Goal: Task Accomplishment & Management: Manage account settings

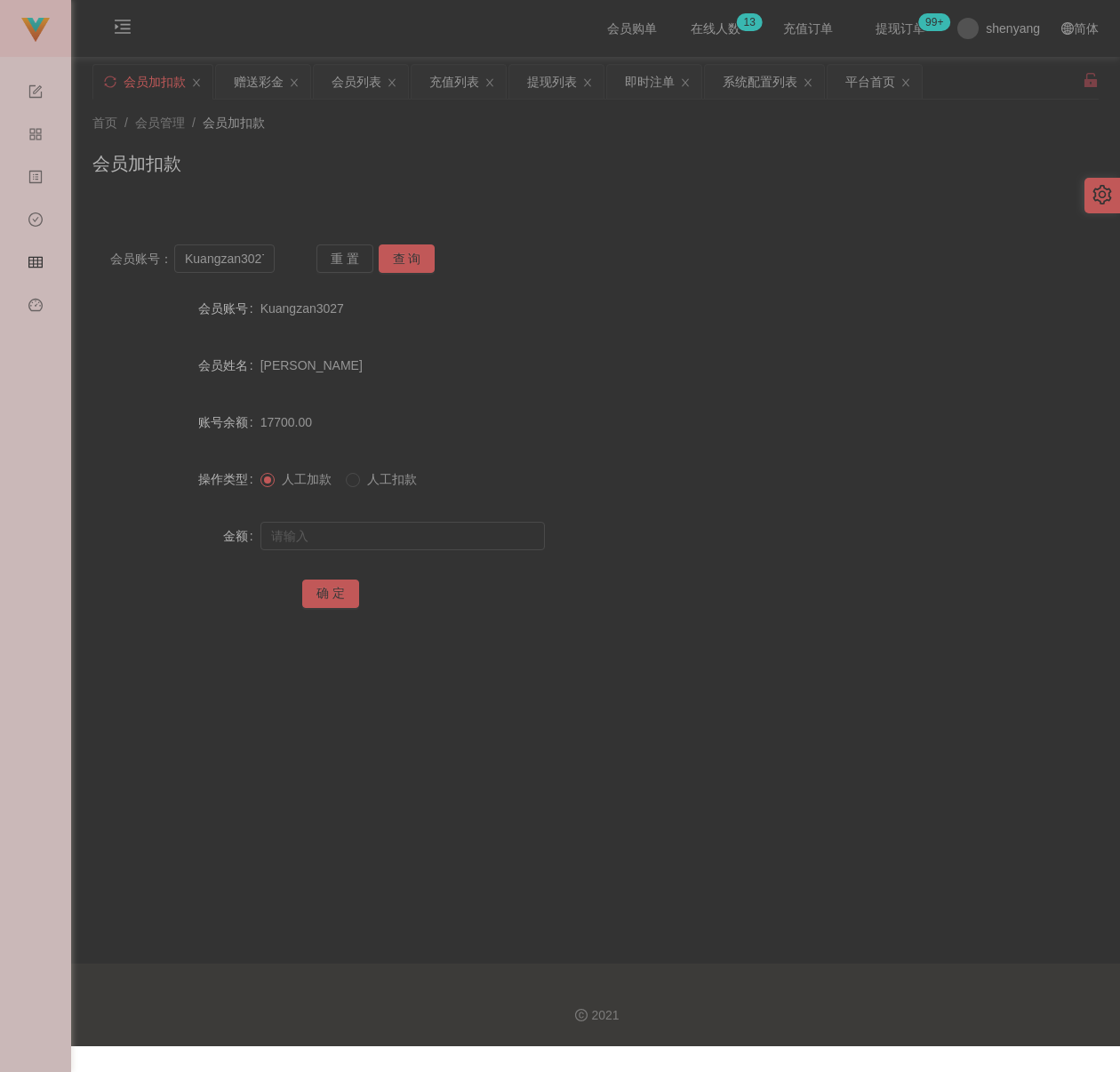
click at [763, 163] on div "会员加扣款" at bounding box center [595, 170] width 1006 height 41
click at [242, 264] on input "Kuangzan3027" at bounding box center [224, 258] width 100 height 29
paste input "0165357925"
type input "0165357925"
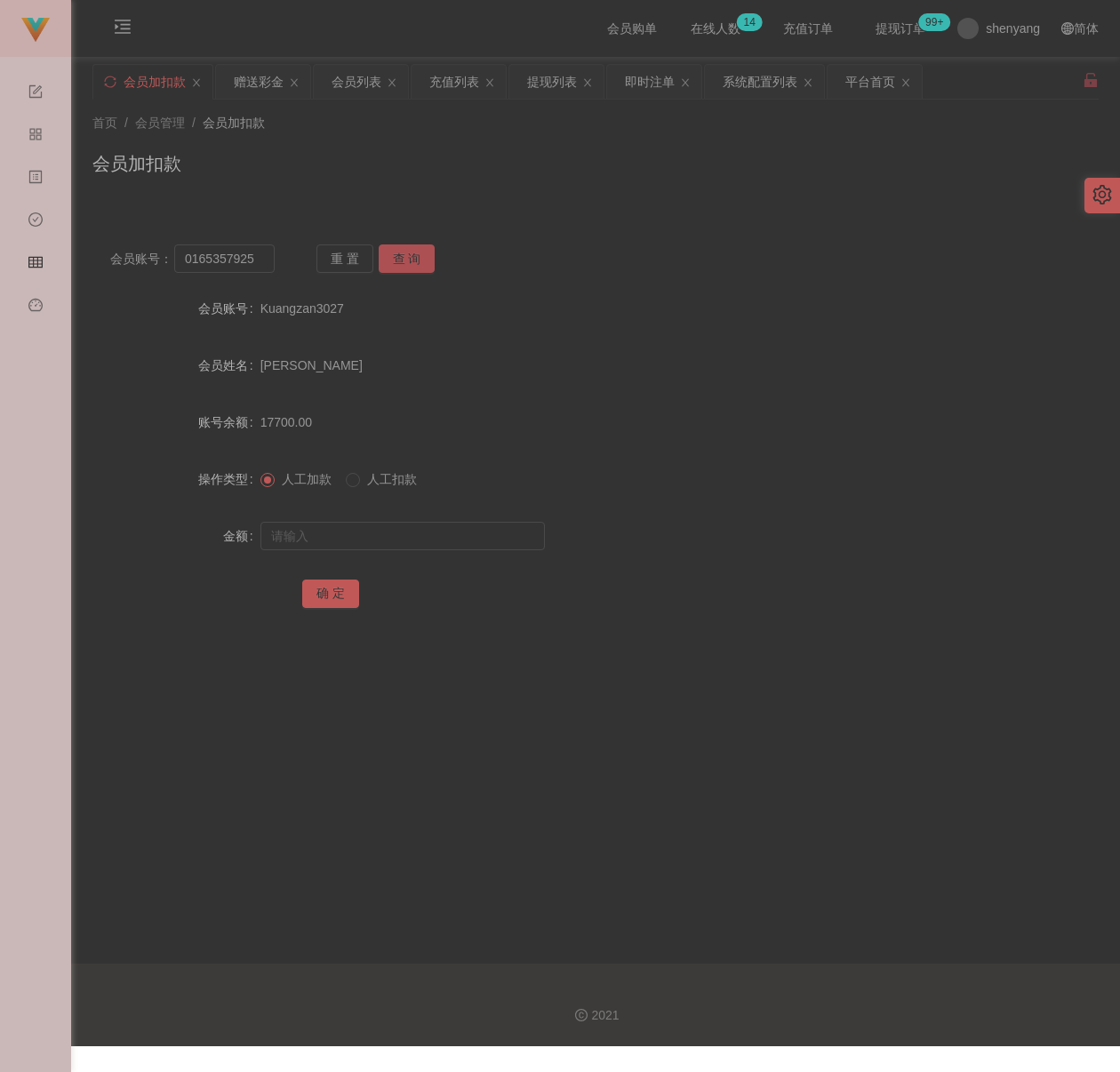
click at [408, 258] on button "查 询" at bounding box center [407, 258] width 56 height 29
click at [380, 542] on input "text" at bounding box center [402, 536] width 284 height 29
click at [355, 534] on input "text" at bounding box center [402, 536] width 284 height 29
paste input "8000"
type input "8000"
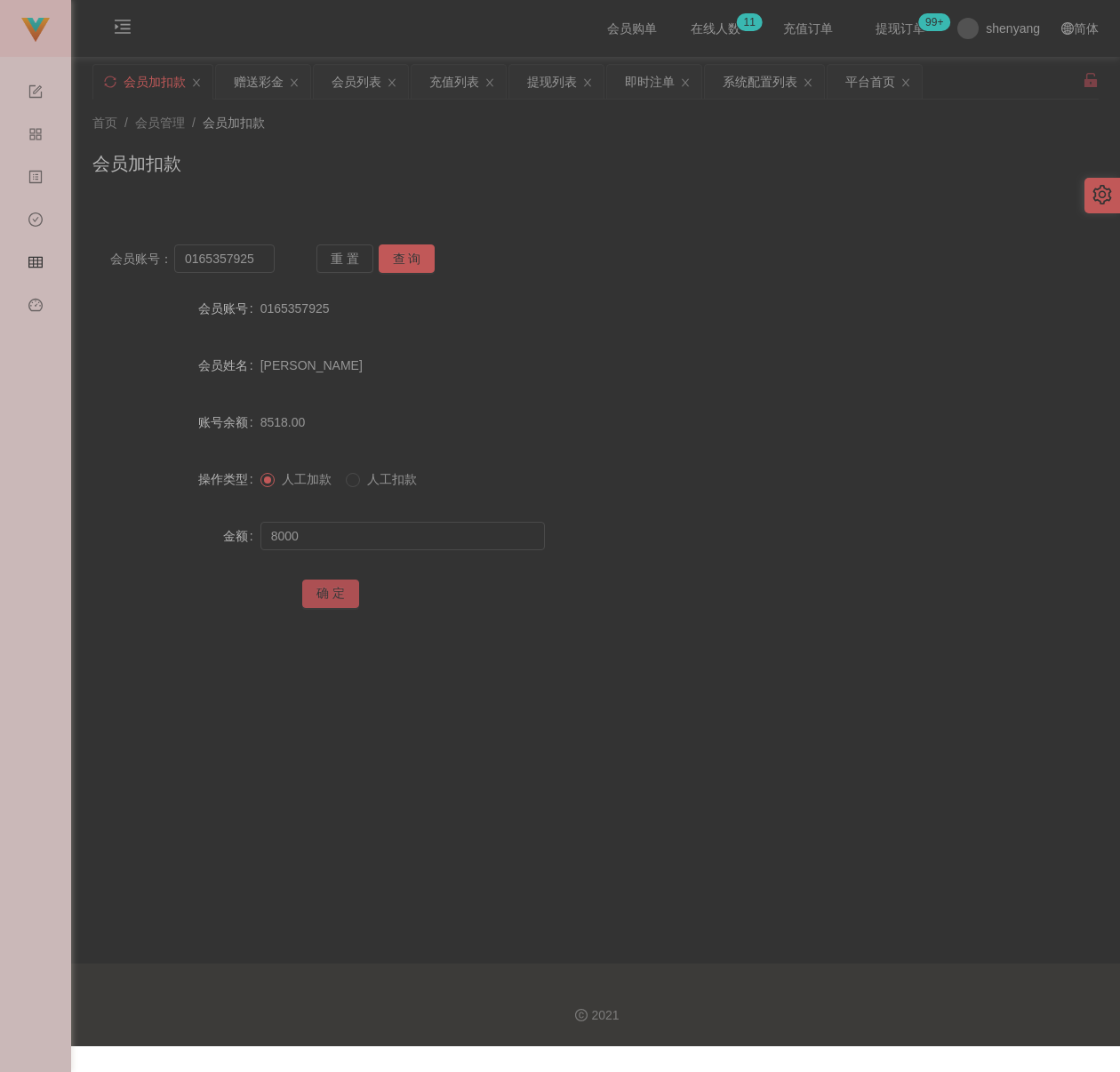
click at [336, 595] on button "确 定" at bounding box center [329, 594] width 56 height 29
click at [508, 129] on div "首页 / 会员管理 / 会员加扣款 /" at bounding box center [595, 123] width 1006 height 19
click at [254, 256] on input "0165357925" at bounding box center [224, 258] width 100 height 29
paste input "Celinekock"
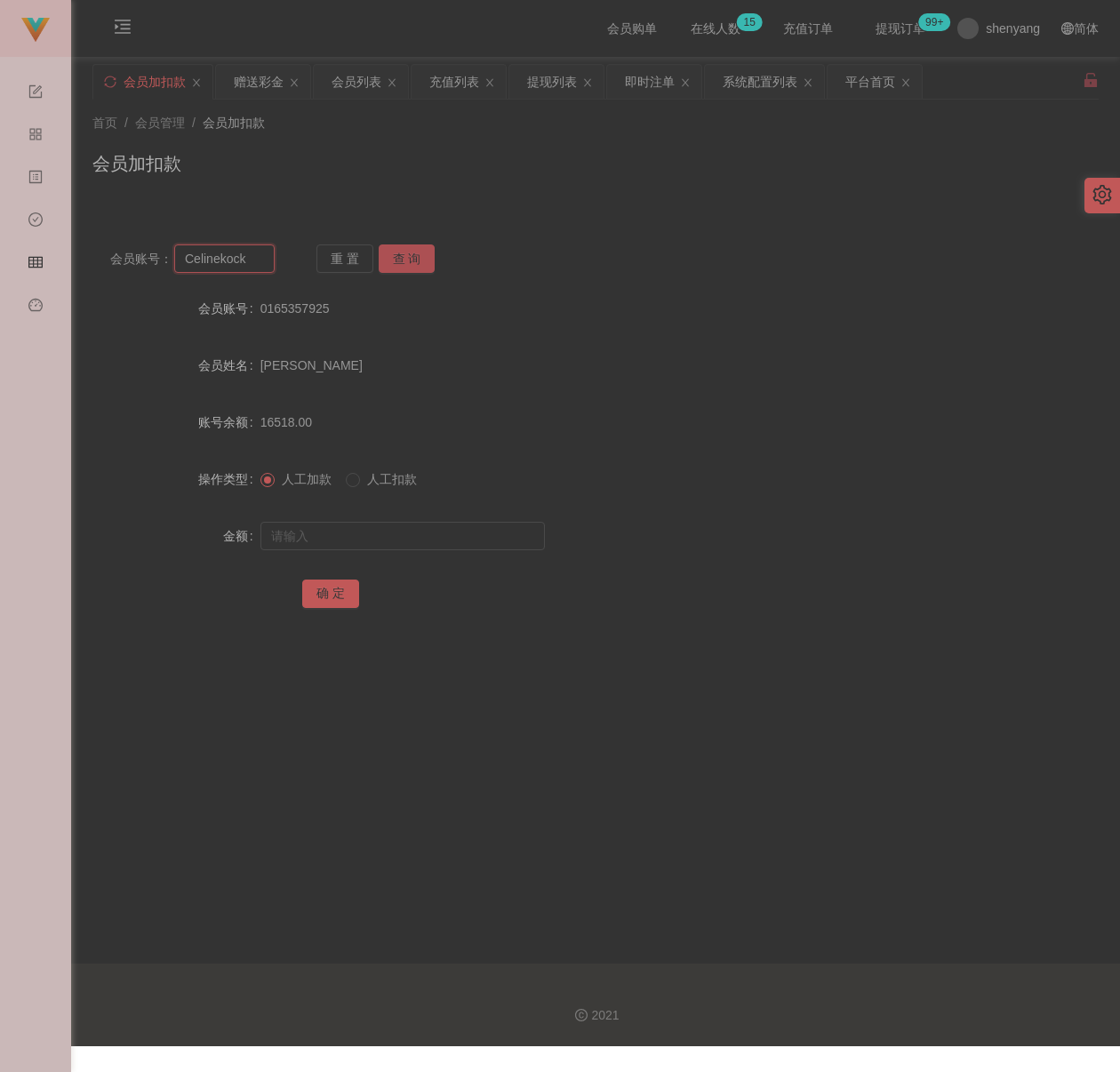
type input "Celinekock"
click at [411, 257] on button "查 询" at bounding box center [407, 258] width 56 height 29
click at [401, 542] on input "text" at bounding box center [402, 536] width 284 height 29
click at [423, 539] on input "text" at bounding box center [402, 536] width 284 height 29
paste input "2000"
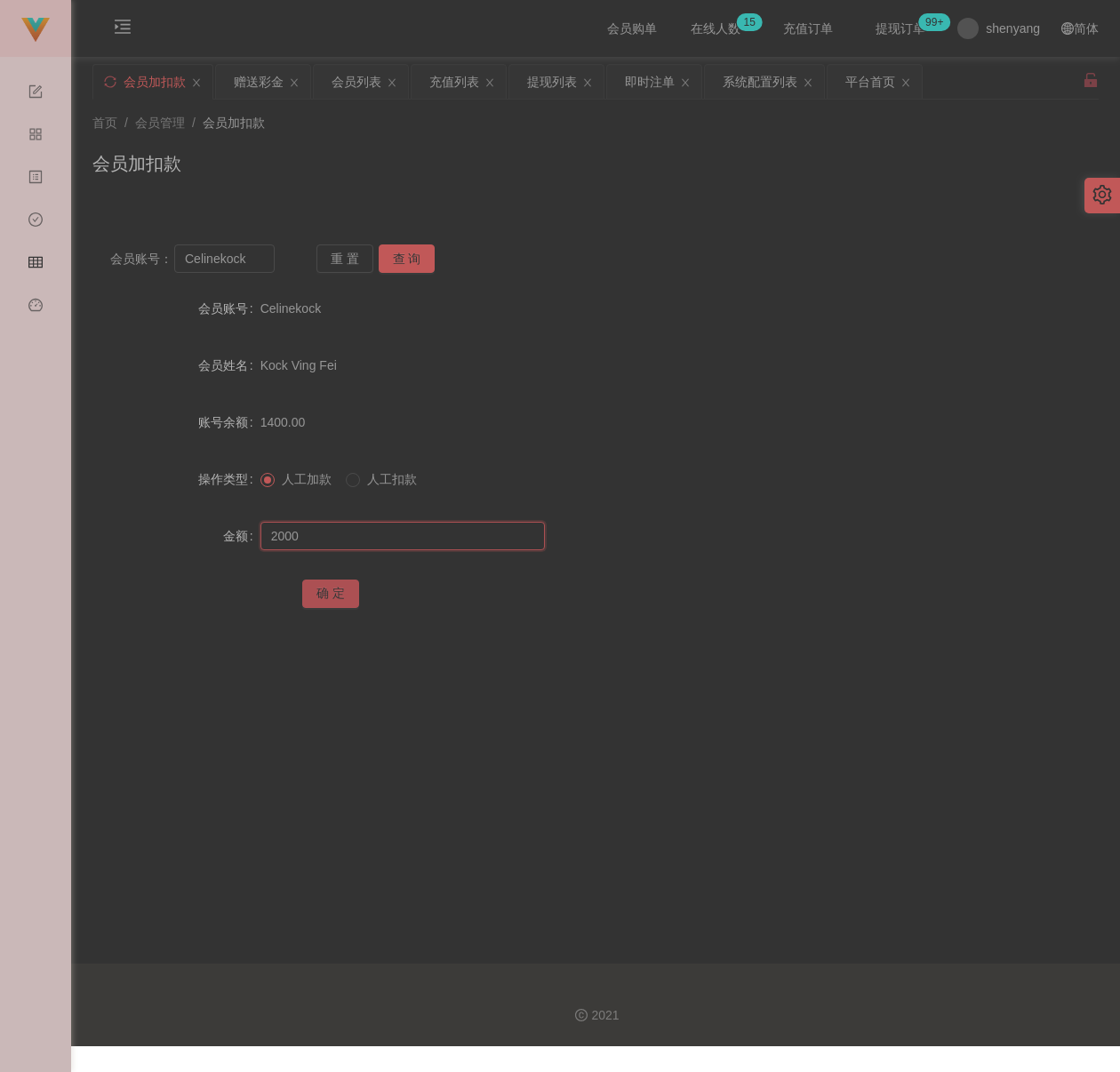
type input "2000"
click at [323, 603] on button "确 定" at bounding box center [329, 594] width 56 height 29
click at [107, 25] on icon "图标: menu-unfold" at bounding box center [122, 29] width 60 height 56
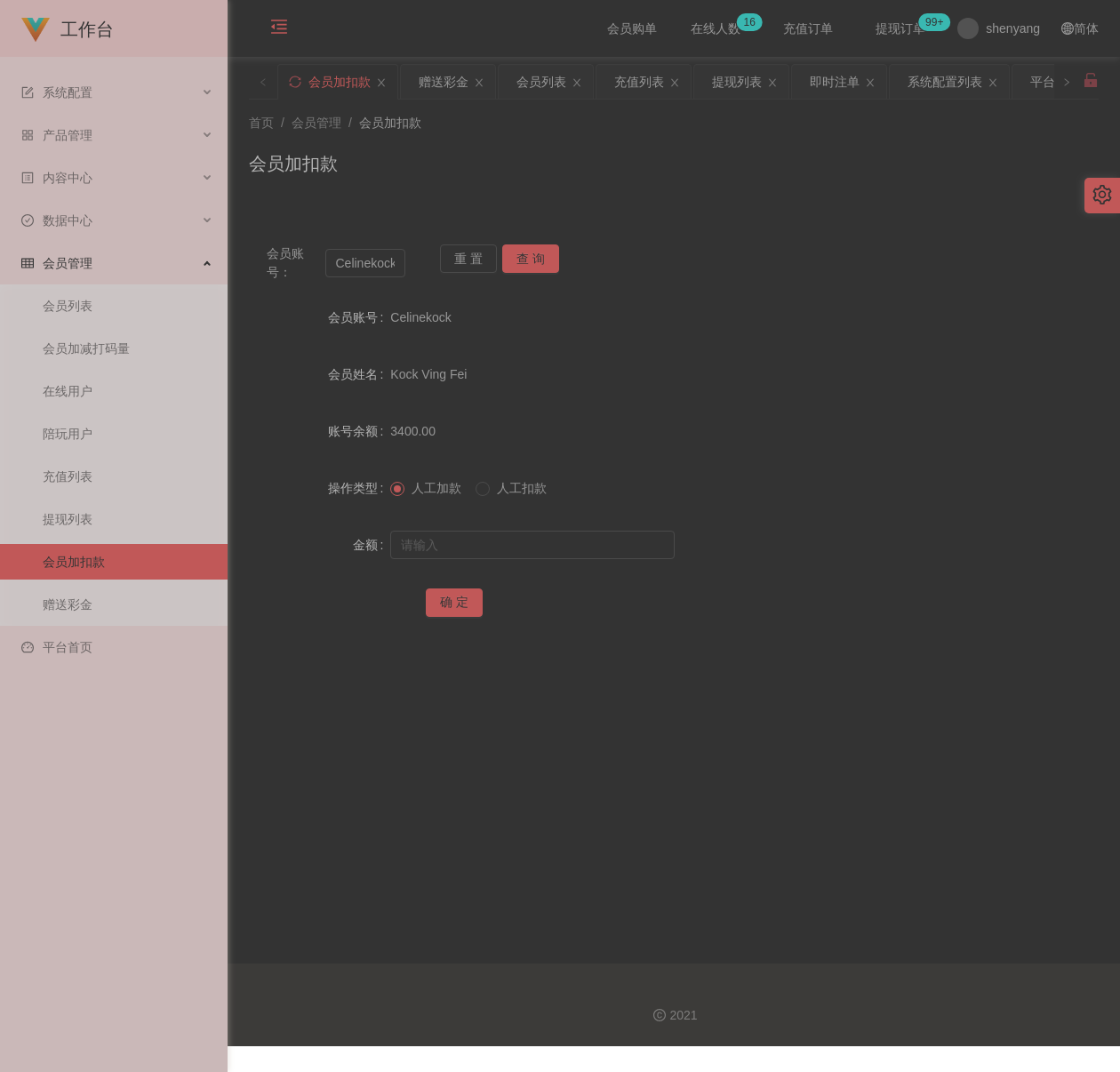
click at [280, 27] on icon "图标: menu-fold" at bounding box center [279, 27] width 18 height 18
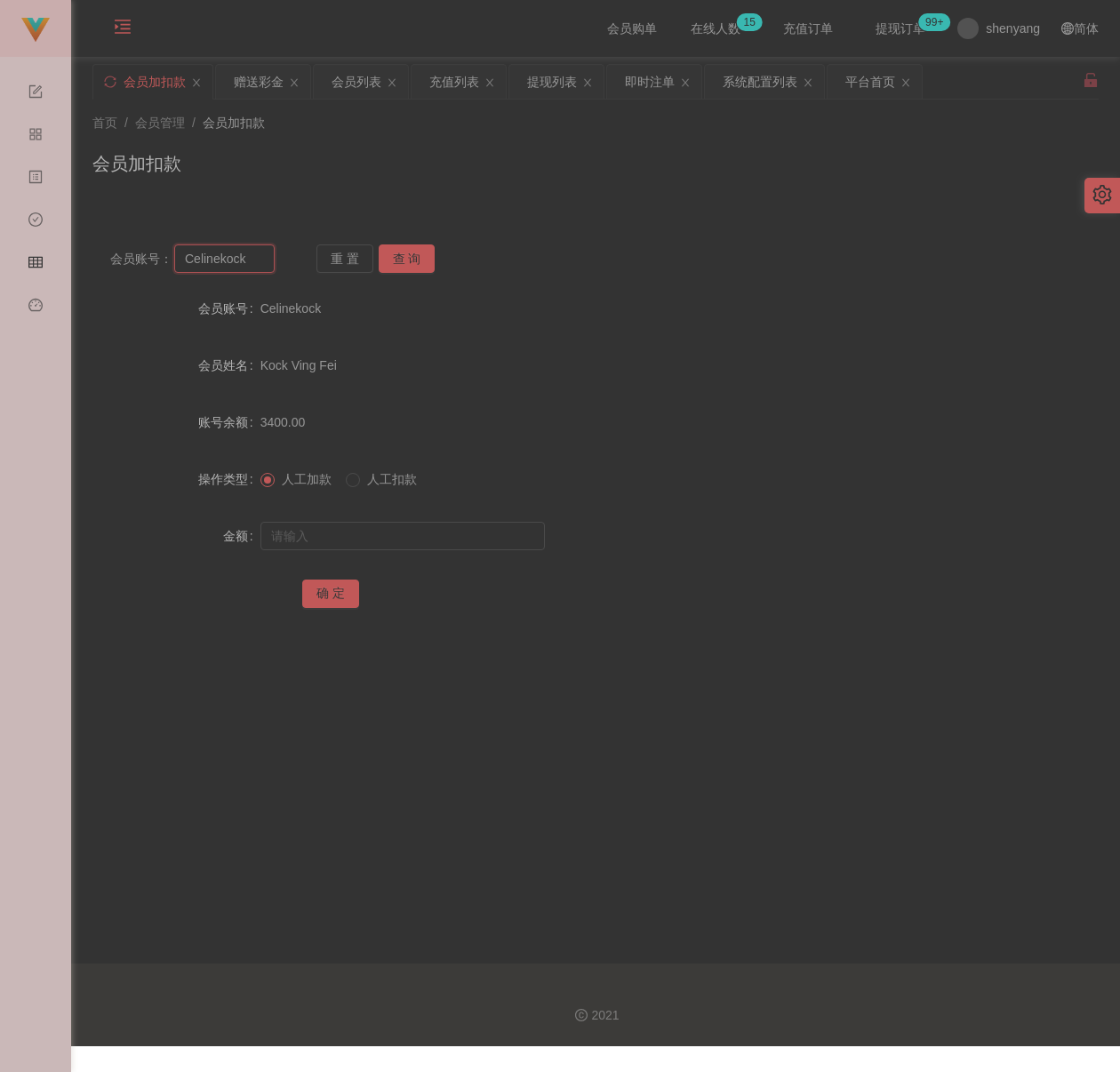
click at [256, 258] on input "Celinekock" at bounding box center [224, 258] width 100 height 29
paste input "Ang520"
type input "Ang520"
click at [421, 257] on button "查 询" at bounding box center [407, 258] width 56 height 29
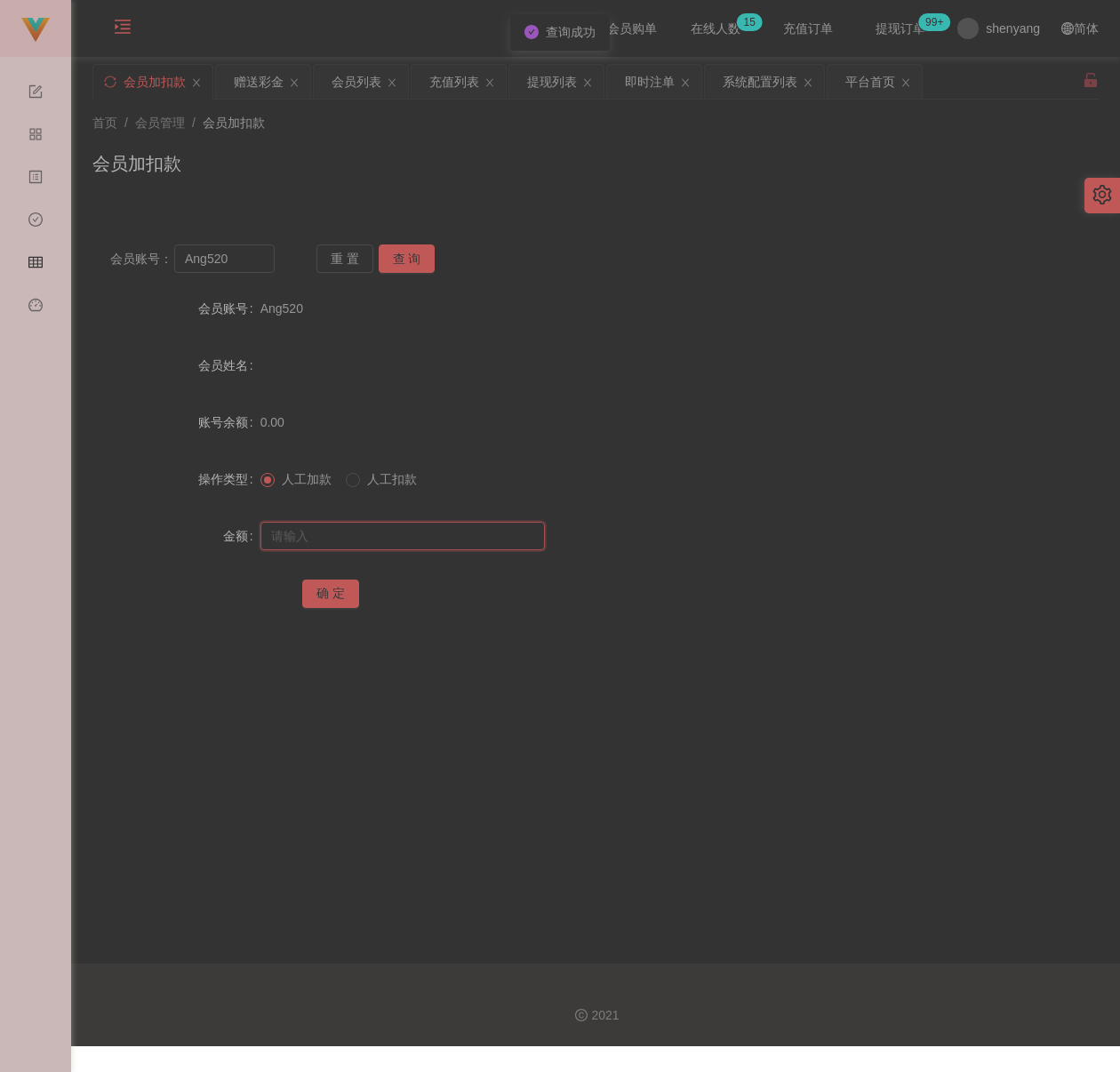
click at [406, 529] on input "text" at bounding box center [402, 536] width 284 height 29
click at [389, 545] on input "text" at bounding box center [402, 536] width 284 height 29
paste input "500"
type input "500"
click at [327, 593] on button "确 定" at bounding box center [329, 594] width 56 height 29
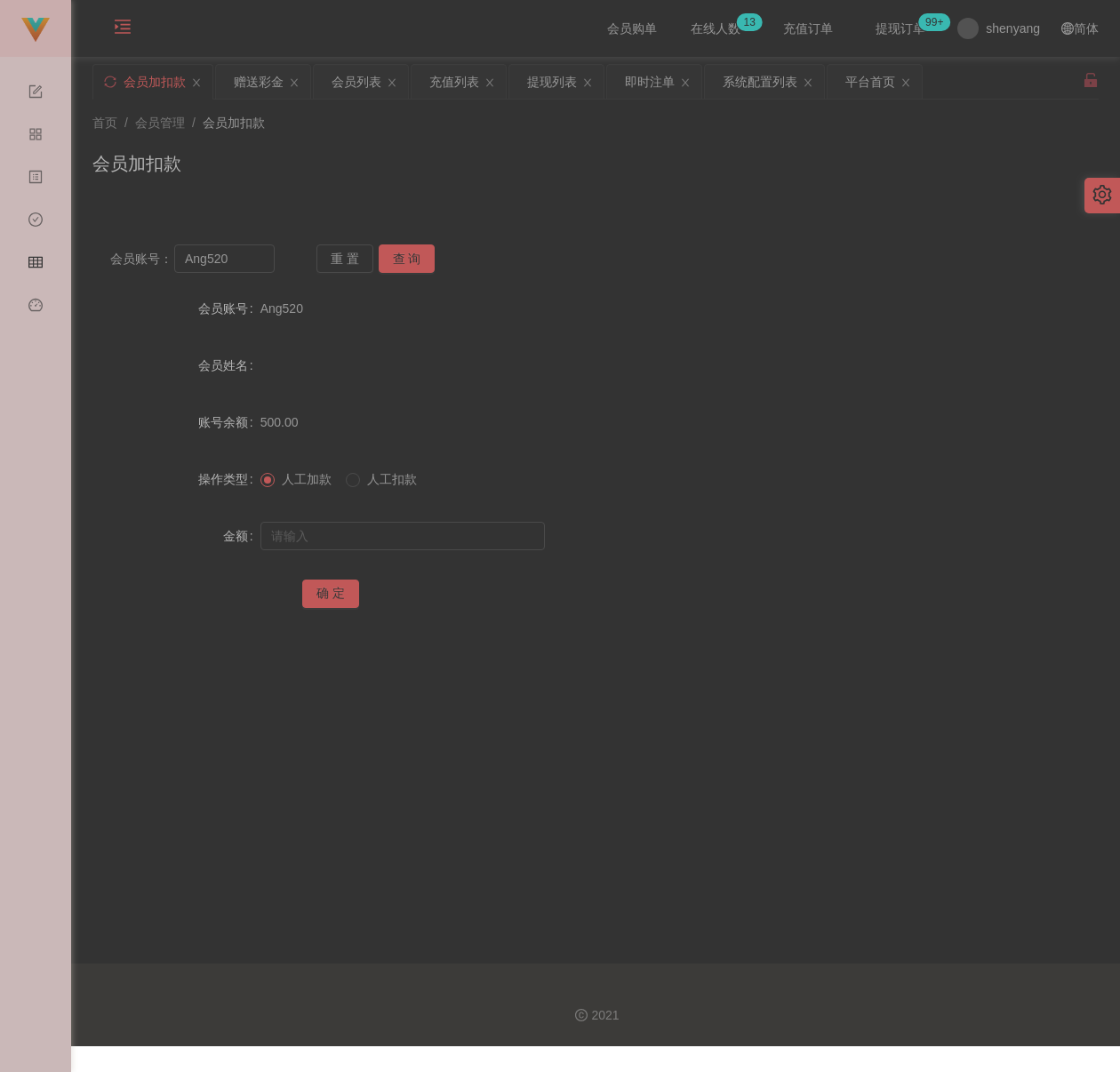
click at [576, 165] on div "会员加扣款" at bounding box center [595, 170] width 1006 height 41
click at [373, 78] on div "会员列表" at bounding box center [356, 82] width 49 height 34
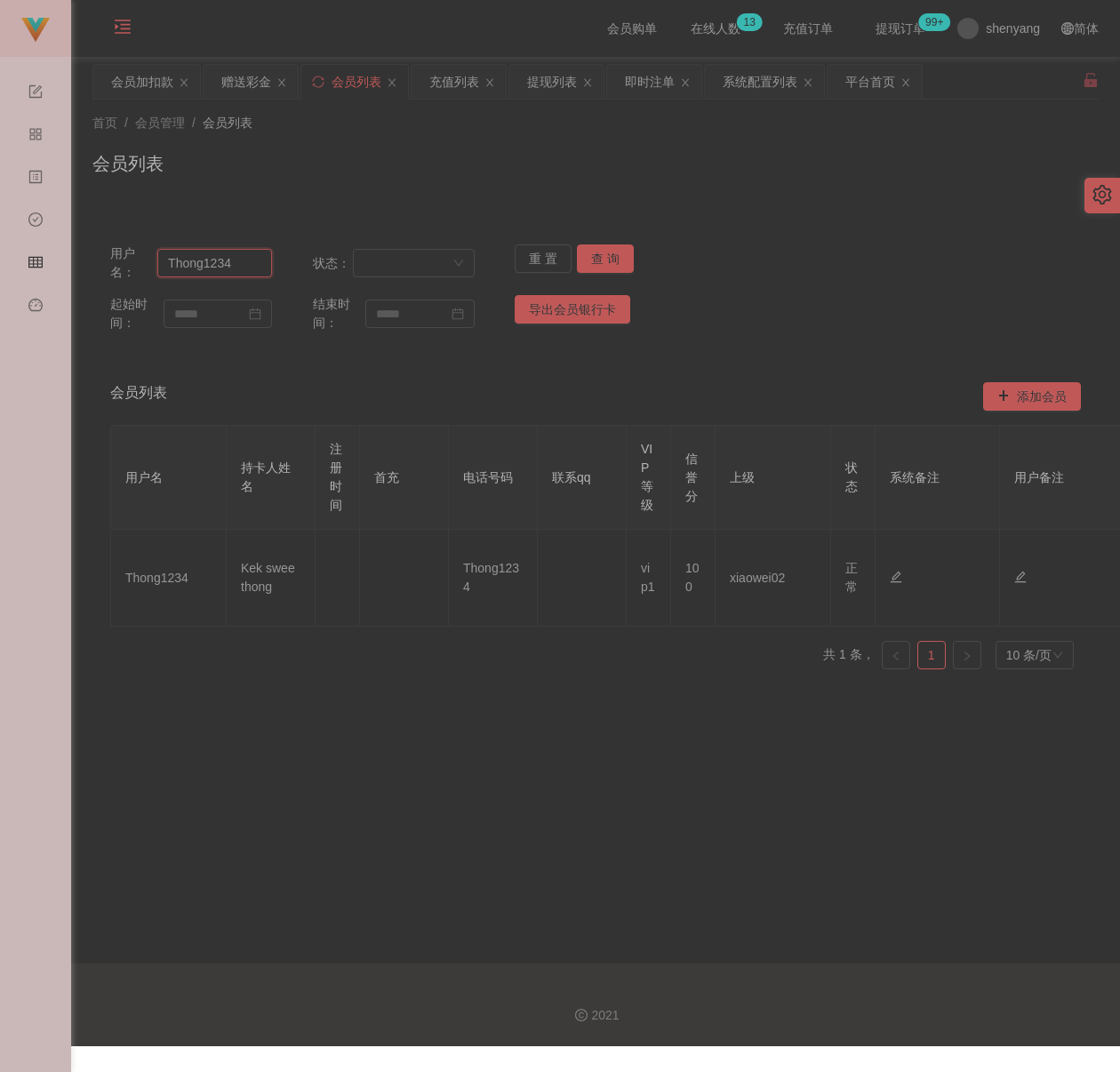
click at [248, 269] on input "Thong1234" at bounding box center [215, 262] width 115 height 29
paste input "0165357925"
type input "0165357925"
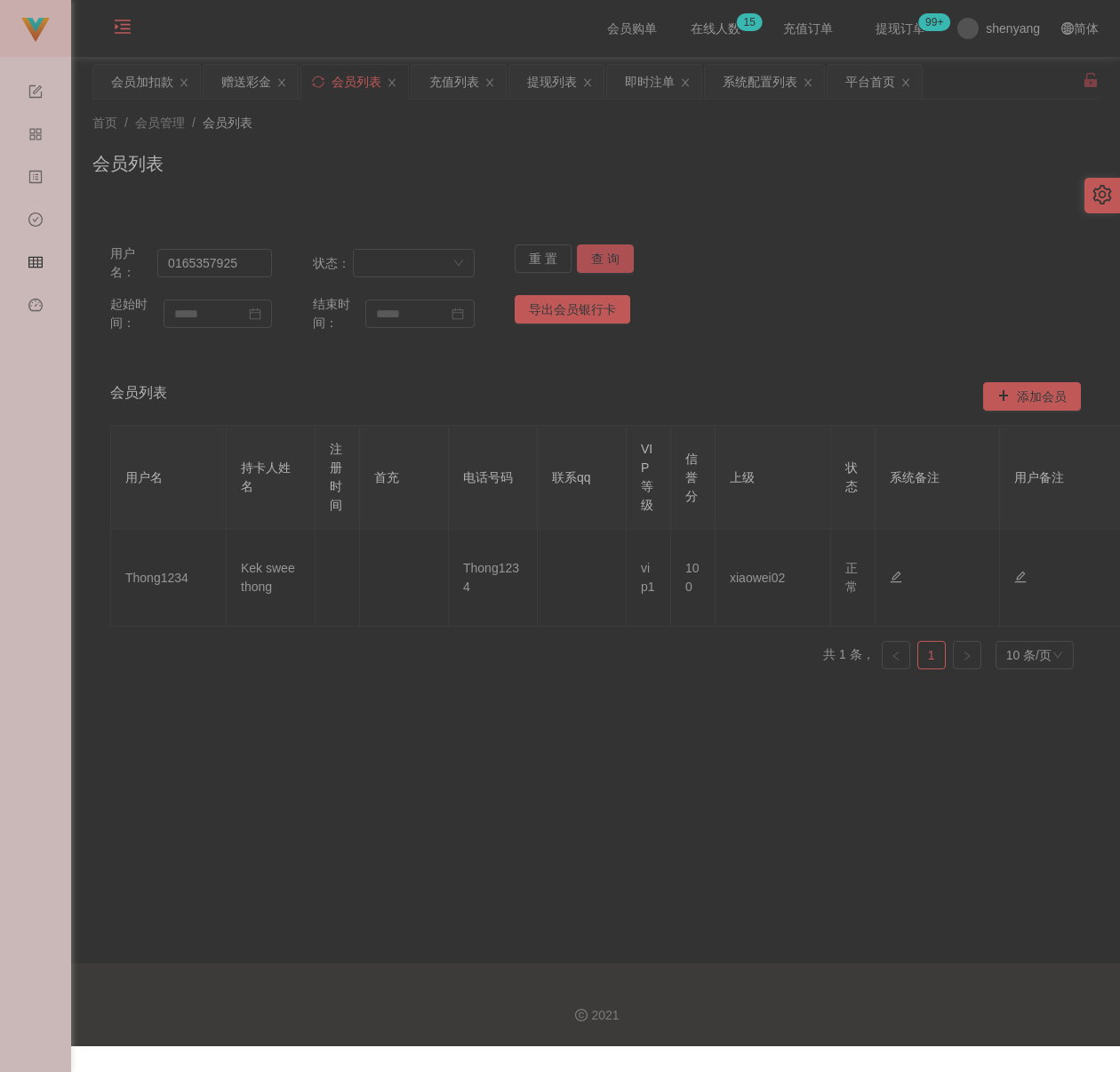
click at [613, 256] on button "查 询" at bounding box center [605, 258] width 56 height 29
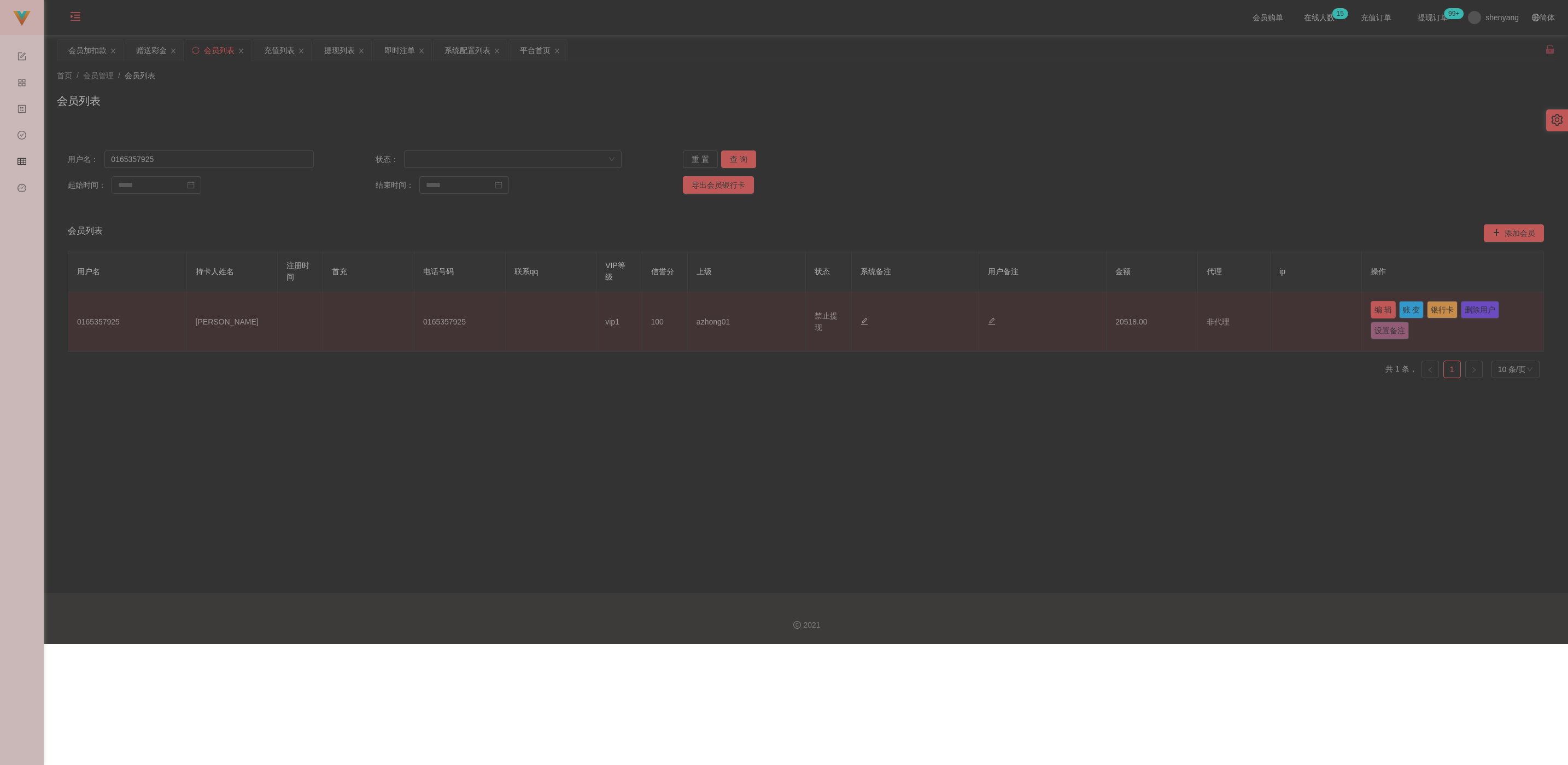
click at [688, 306] on button "编 辑" at bounding box center [1383, 309] width 25 height 18
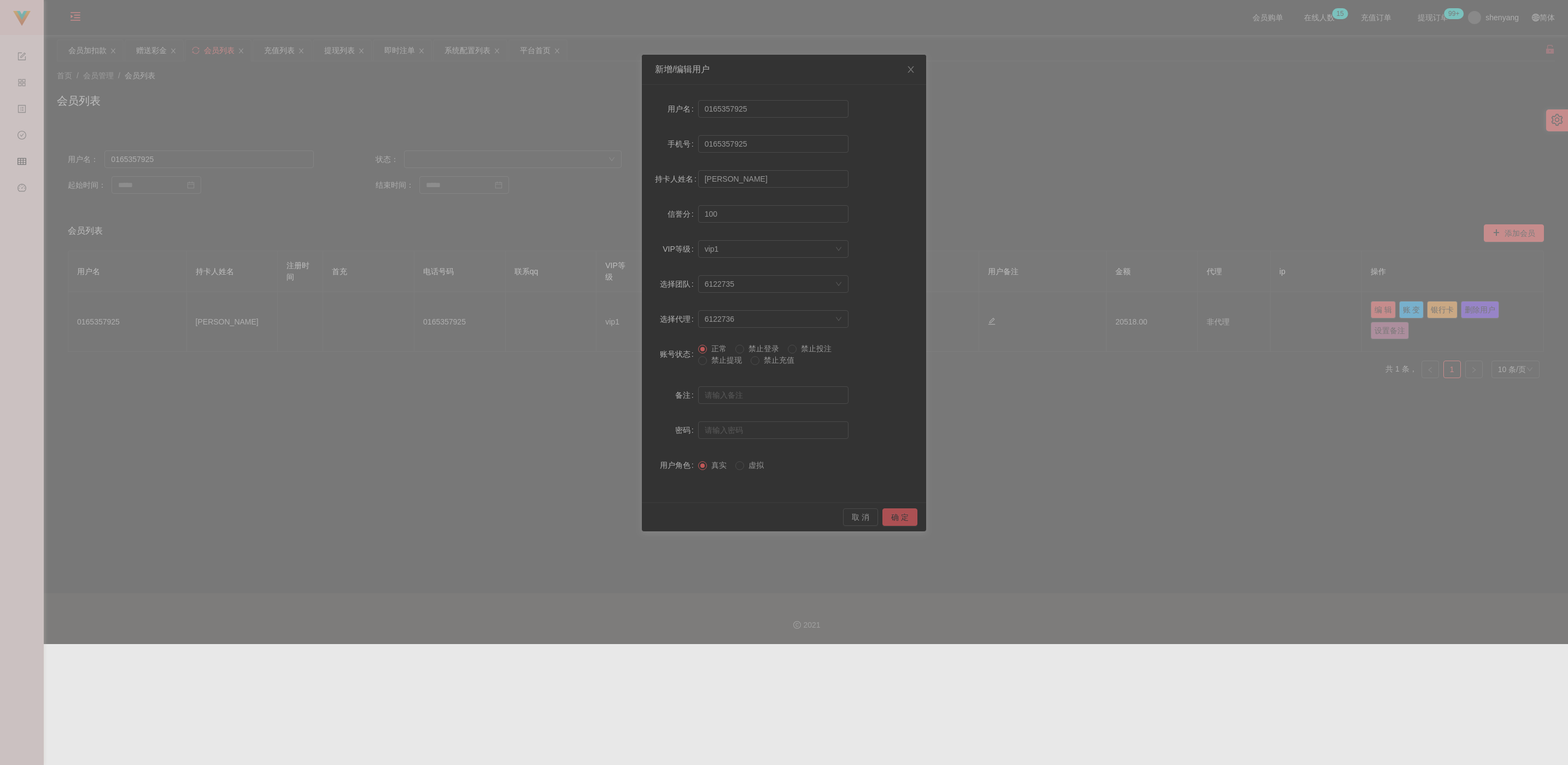
click at [688, 519] on button "确 定" at bounding box center [900, 516] width 35 height 18
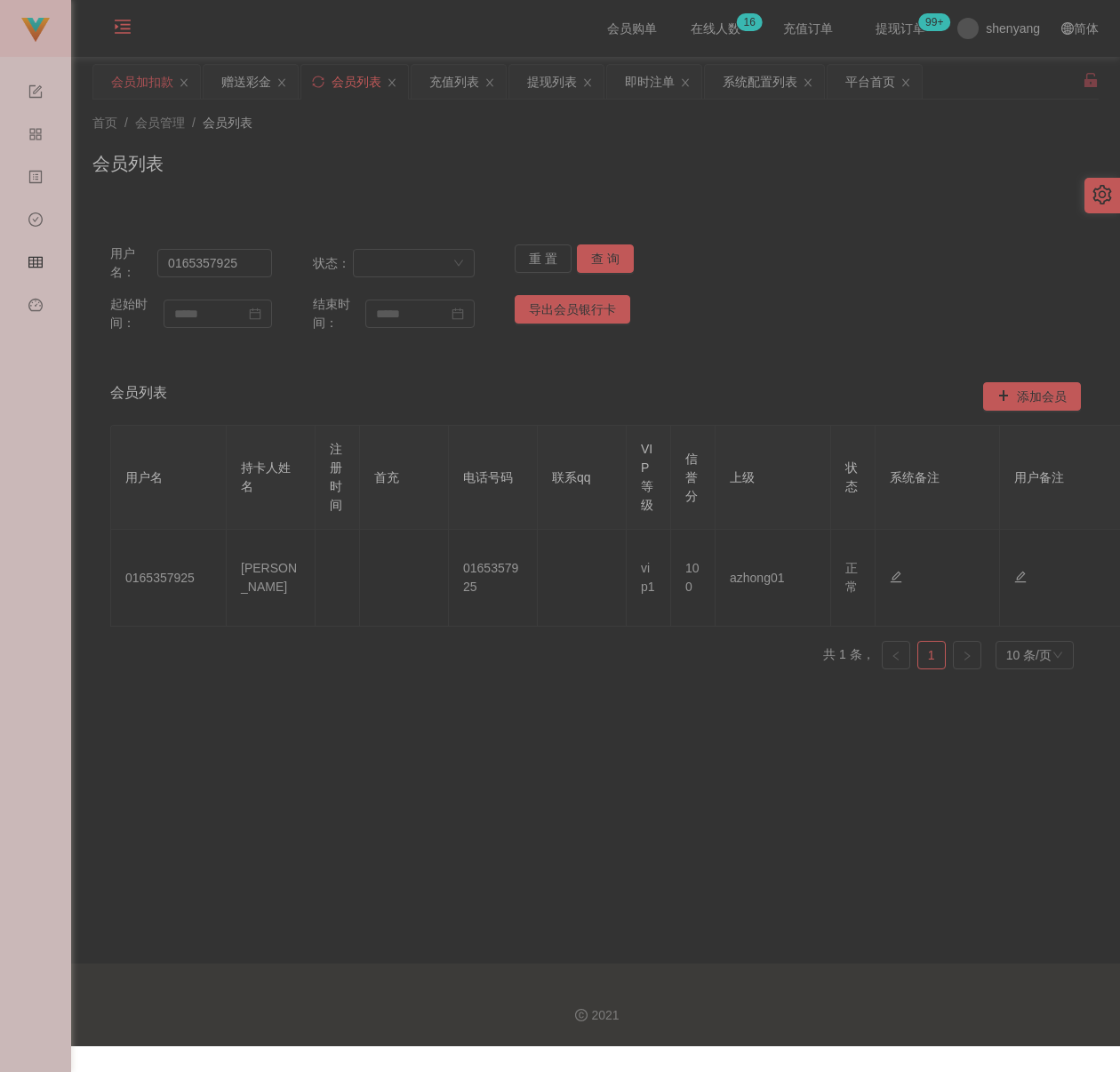
click at [123, 73] on div "会员加扣款" at bounding box center [141, 82] width 62 height 34
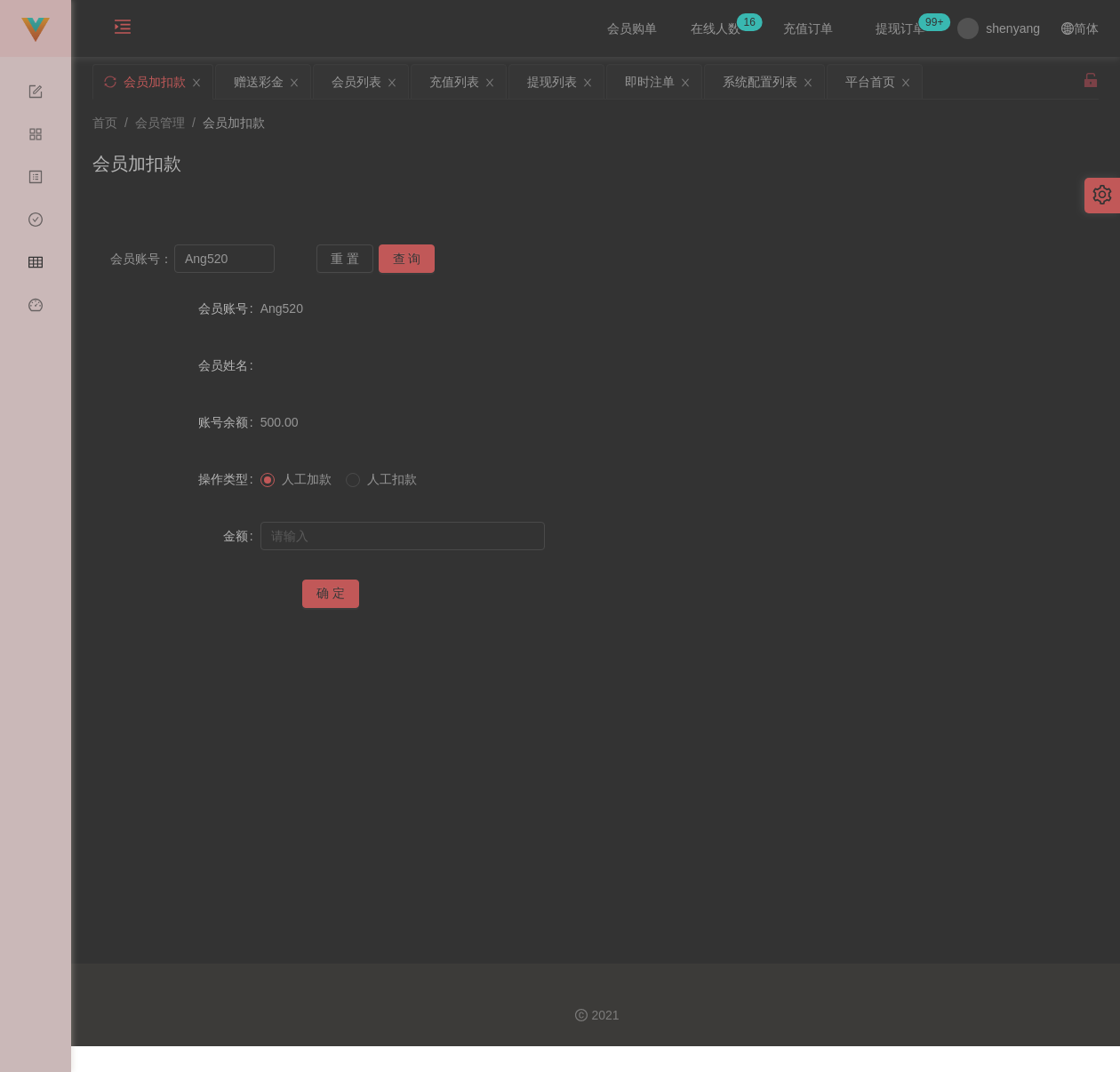
click at [302, 127] on div "首页 / 会员管理 / 会员加扣款 /" at bounding box center [595, 123] width 1006 height 19
click at [349, 69] on div "会员列表" at bounding box center [356, 82] width 49 height 34
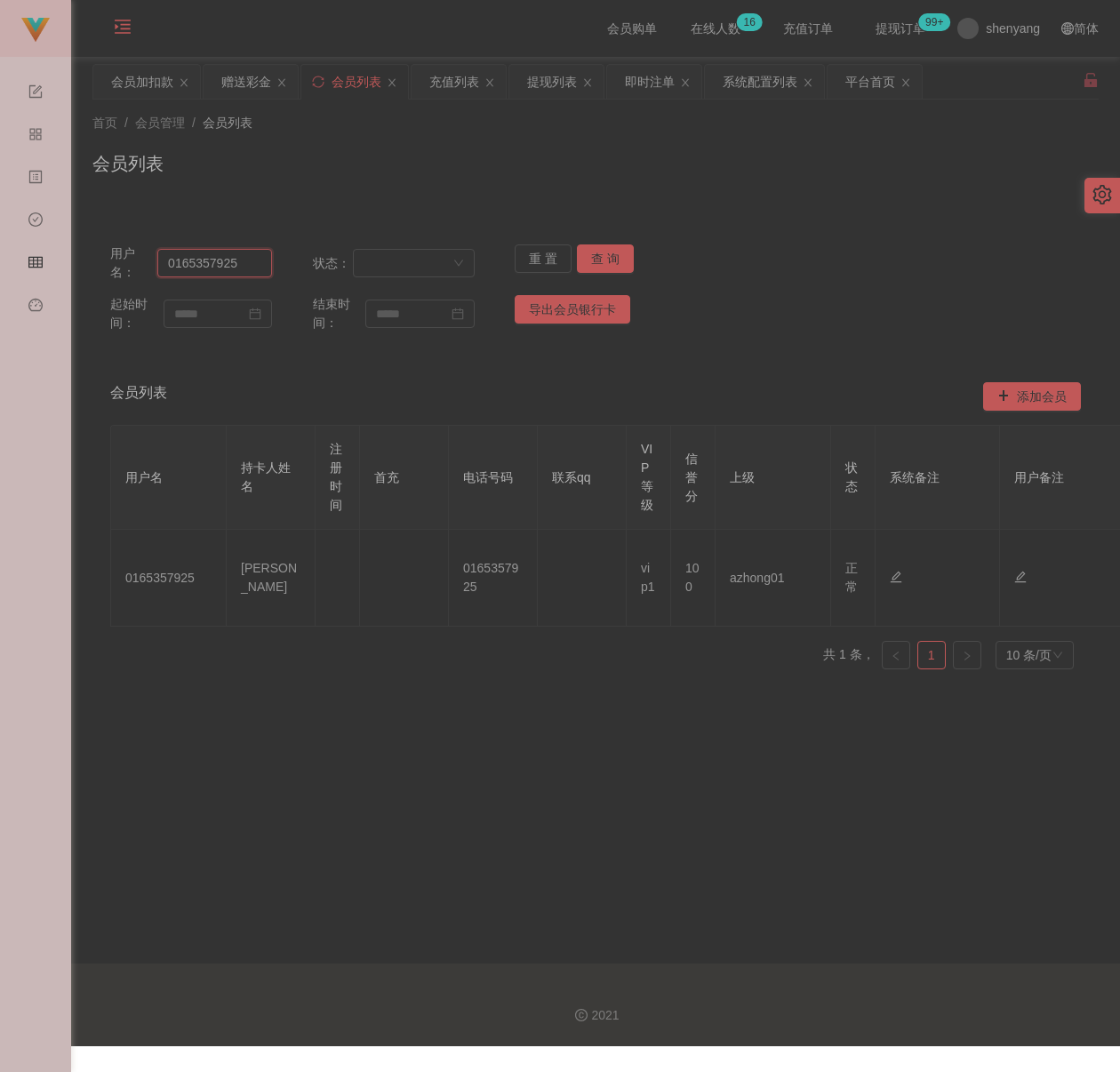
click at [251, 266] on input "0165357925" at bounding box center [215, 262] width 115 height 29
paste input "60126919203"
type input "60126919203"
click at [595, 253] on button "查 询" at bounding box center [605, 258] width 56 height 29
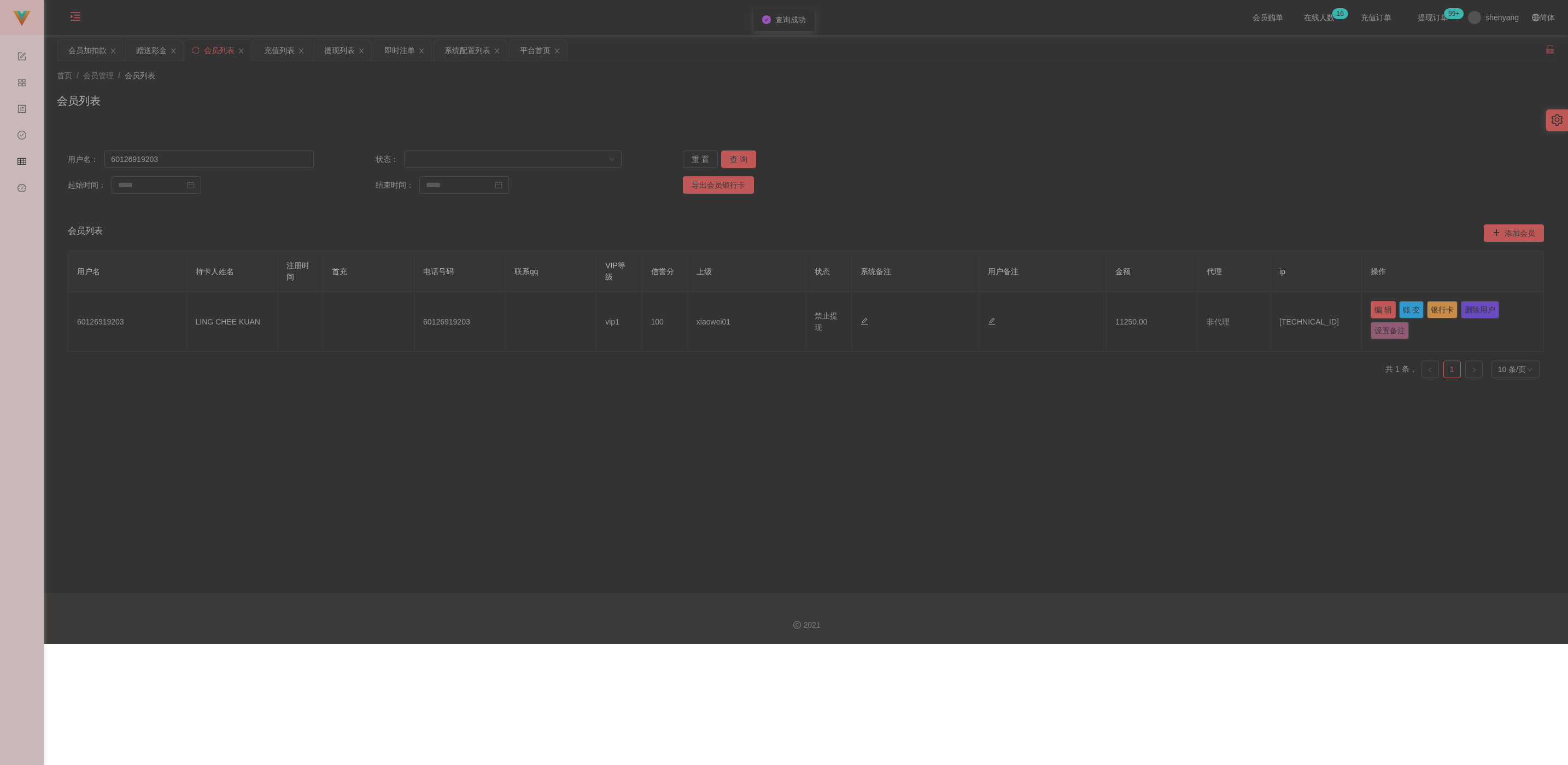
click at [688, 310] on button "编 辑" at bounding box center [1383, 309] width 25 height 18
type input "60126919203"
type input "LING CHEE KUAN"
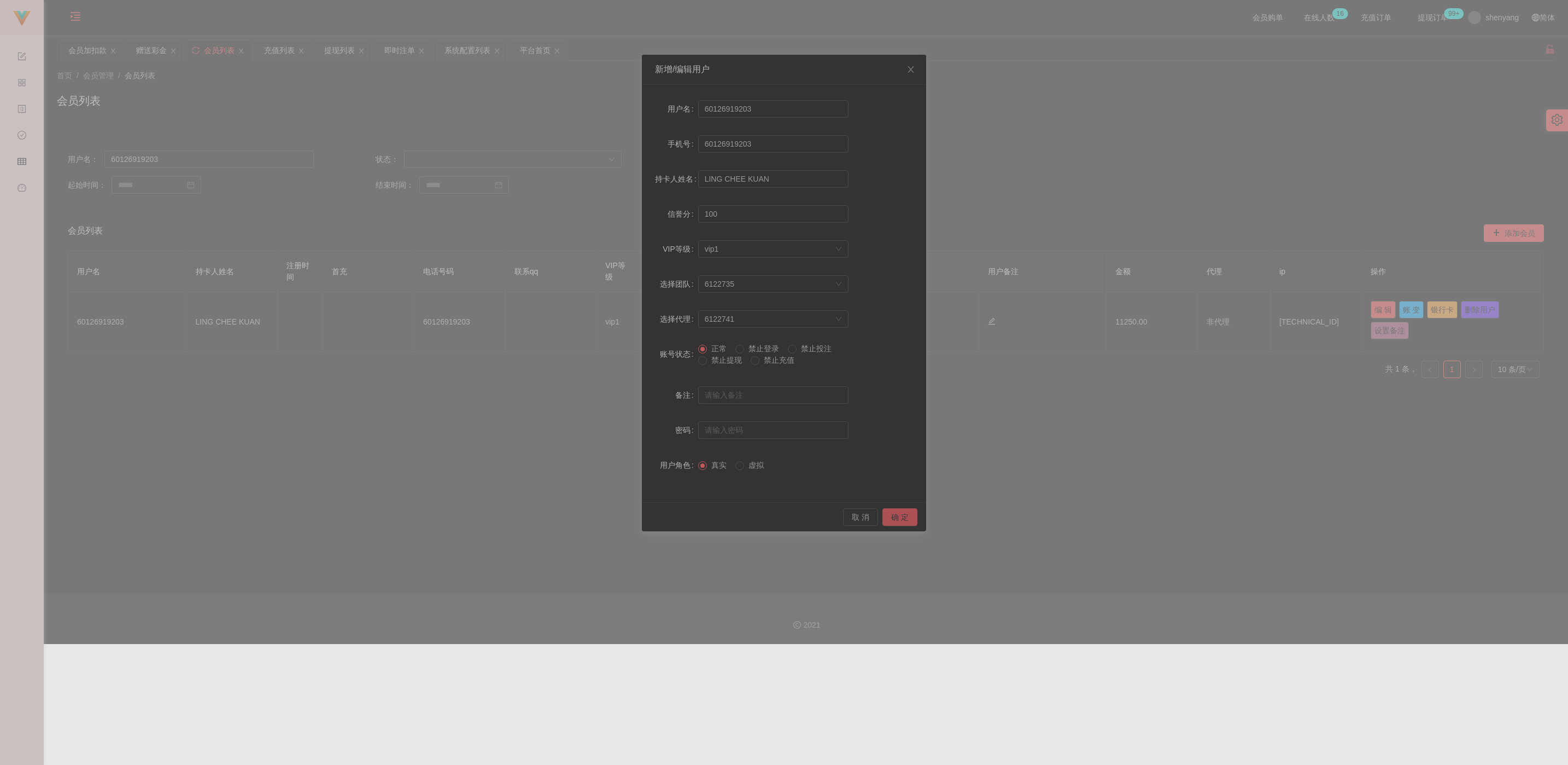
click at [688, 518] on button "确 定" at bounding box center [900, 516] width 35 height 18
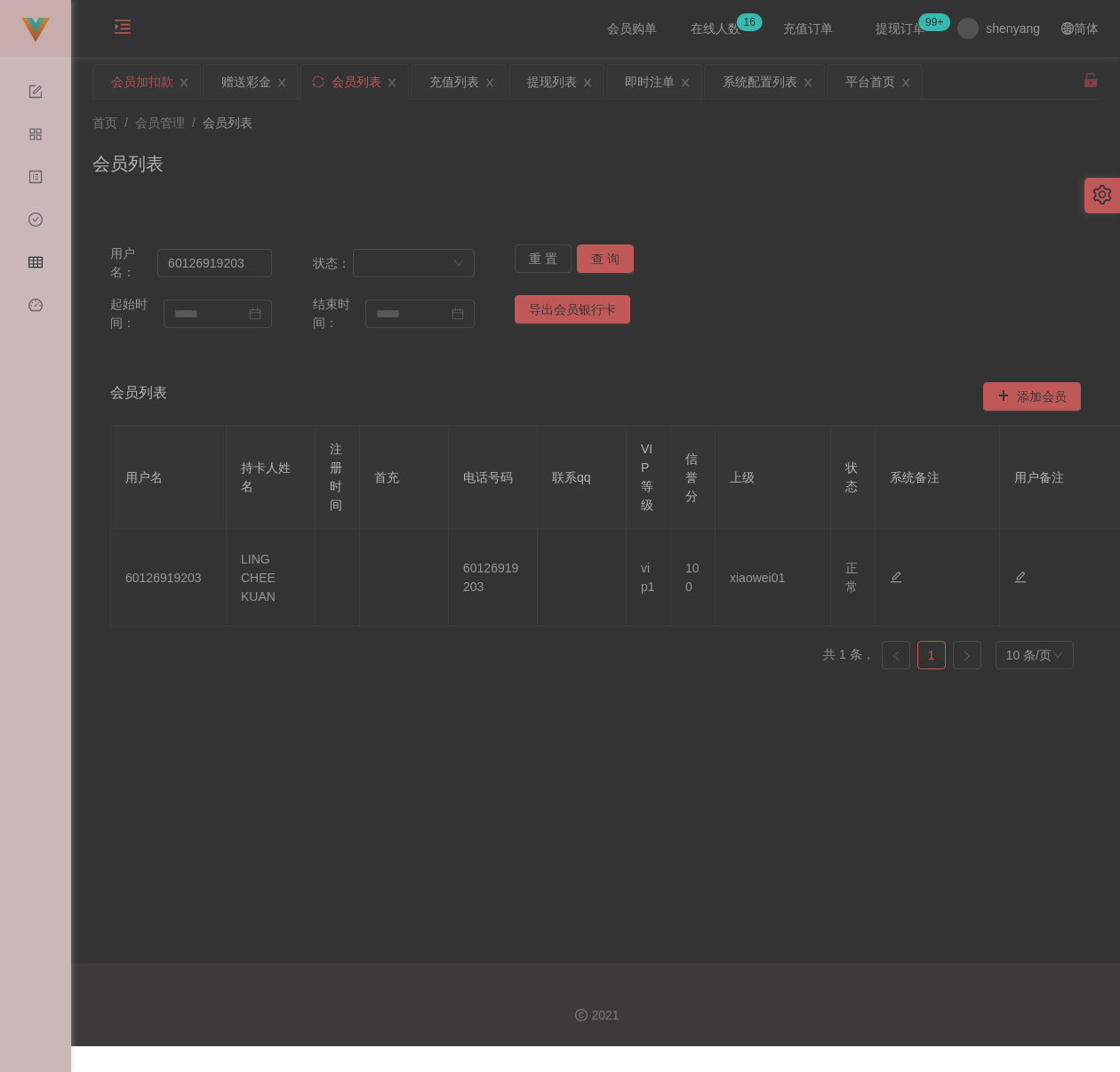
click at [139, 80] on div "会员加扣款" at bounding box center [141, 82] width 62 height 34
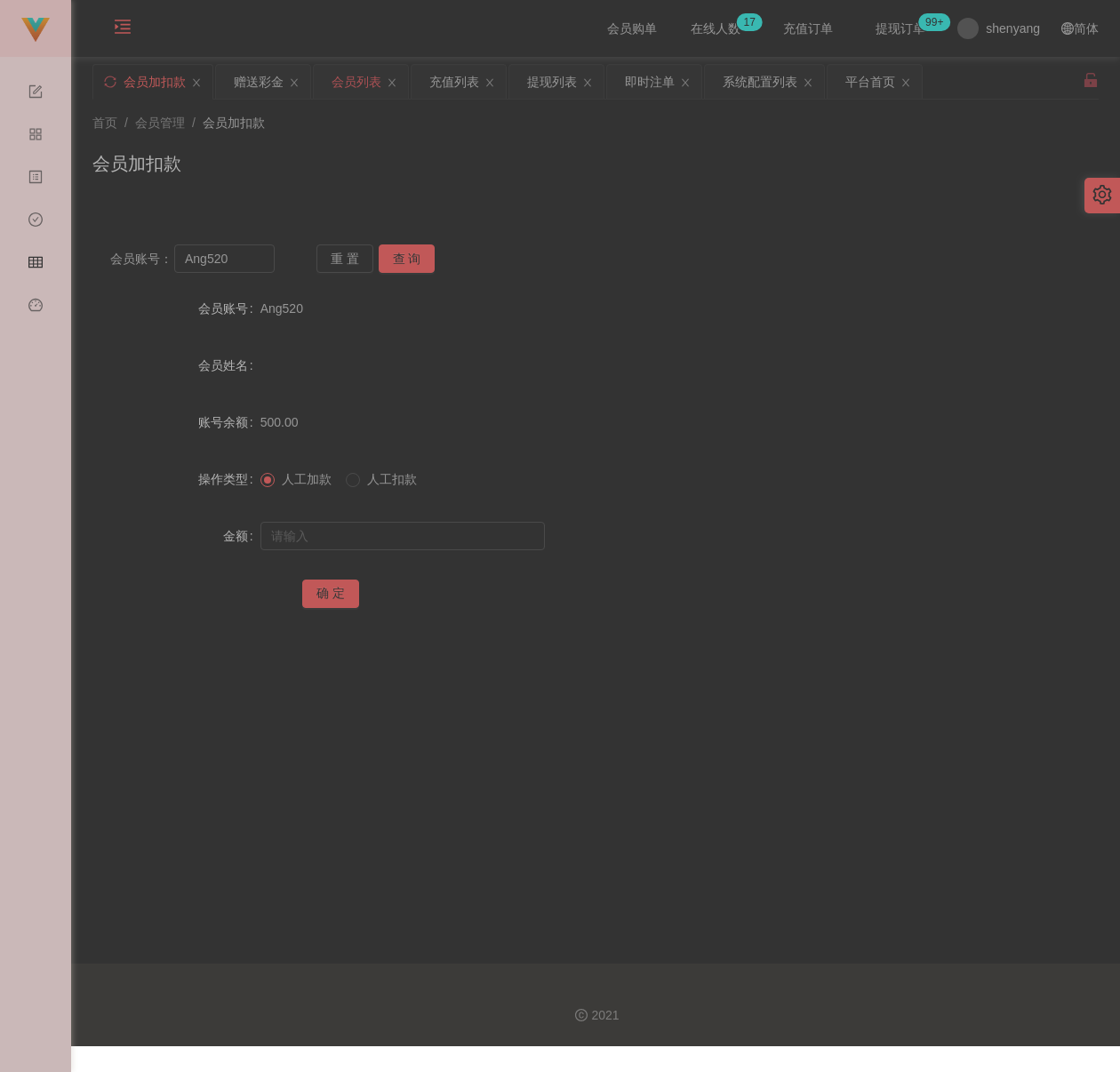
click at [353, 78] on div "会员列表" at bounding box center [356, 82] width 49 height 34
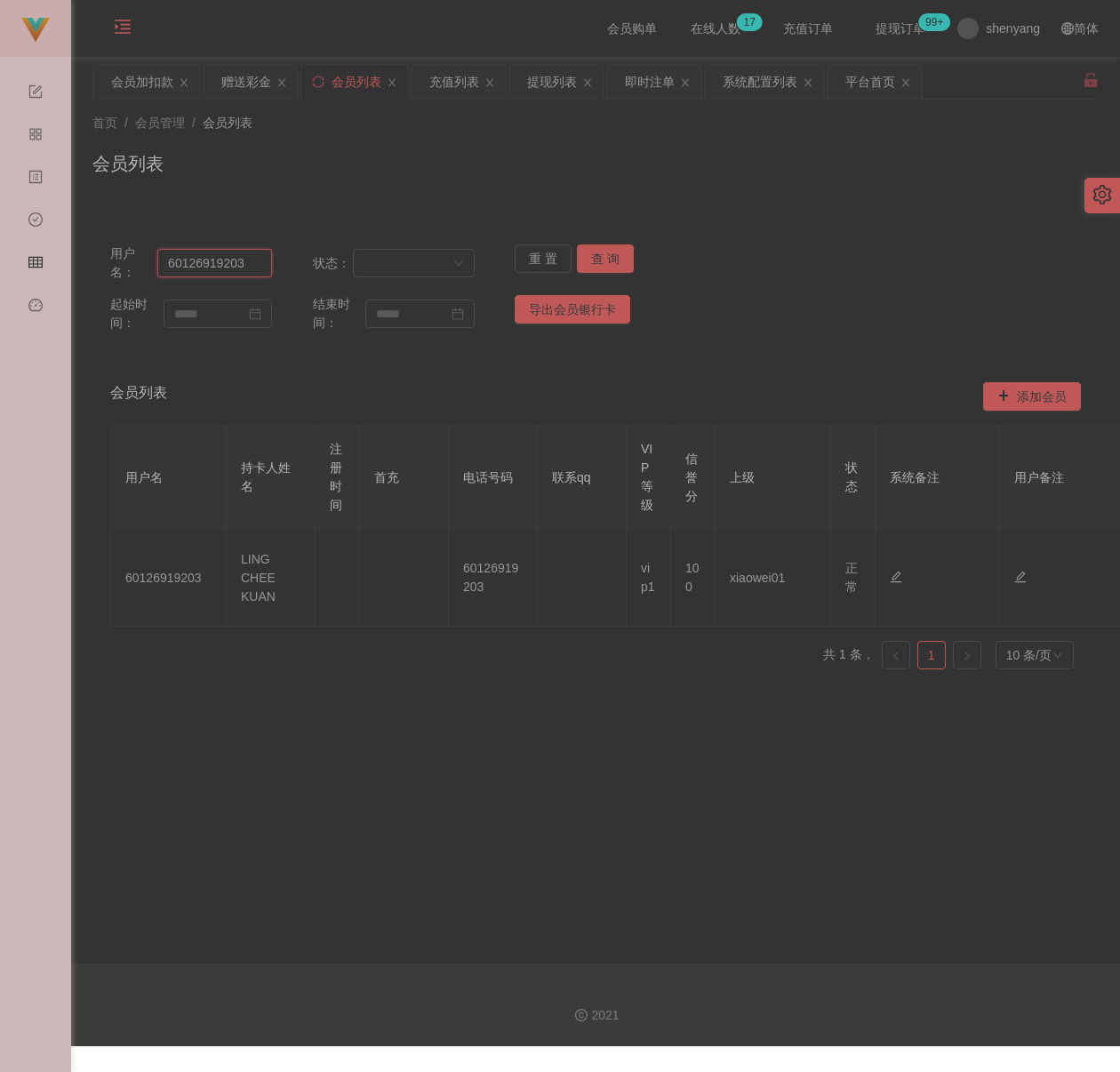
click at [256, 270] on input "60126919203" at bounding box center [215, 262] width 115 height 29
paste input "0165357925"
type input "0165357925"
click at [598, 257] on button "查 询" at bounding box center [605, 258] width 56 height 29
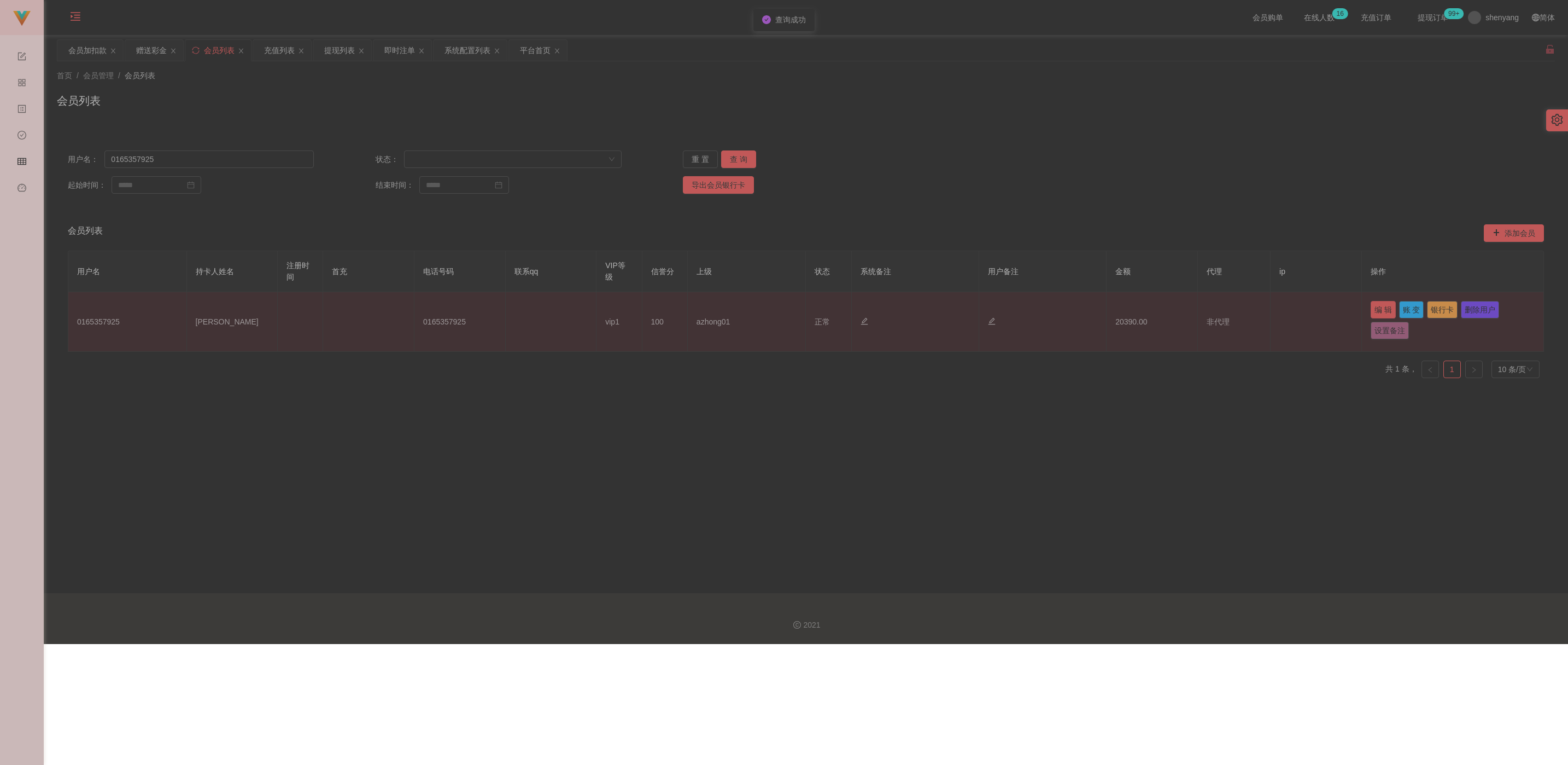
click at [688, 307] on button "编 辑" at bounding box center [1383, 309] width 25 height 18
type input "0165357925"
type input "[PERSON_NAME]"
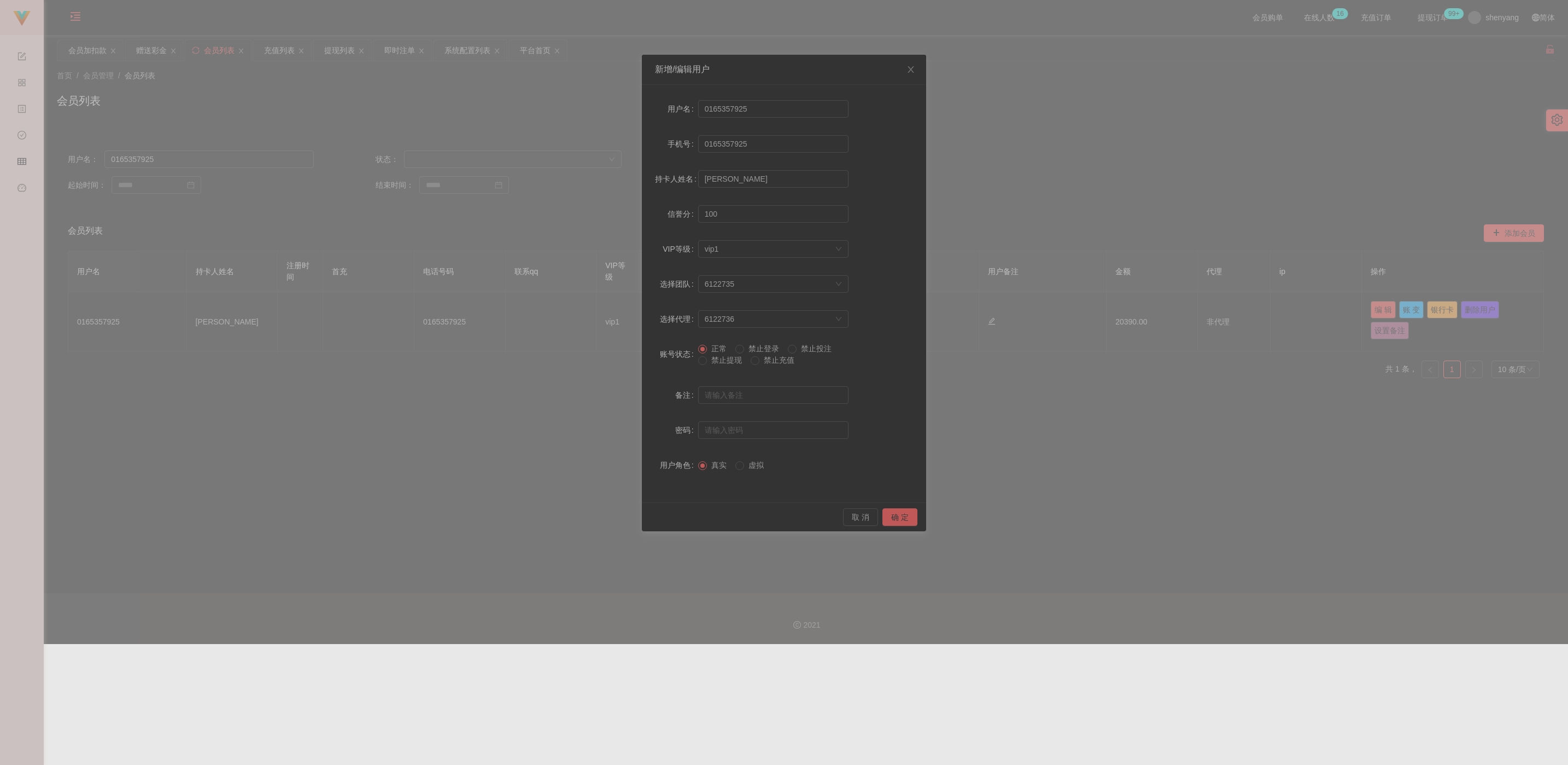
click at [688, 358] on span "禁止提现" at bounding box center [726, 360] width 40 height 9
click at [688, 513] on button "确 定" at bounding box center [900, 516] width 35 height 18
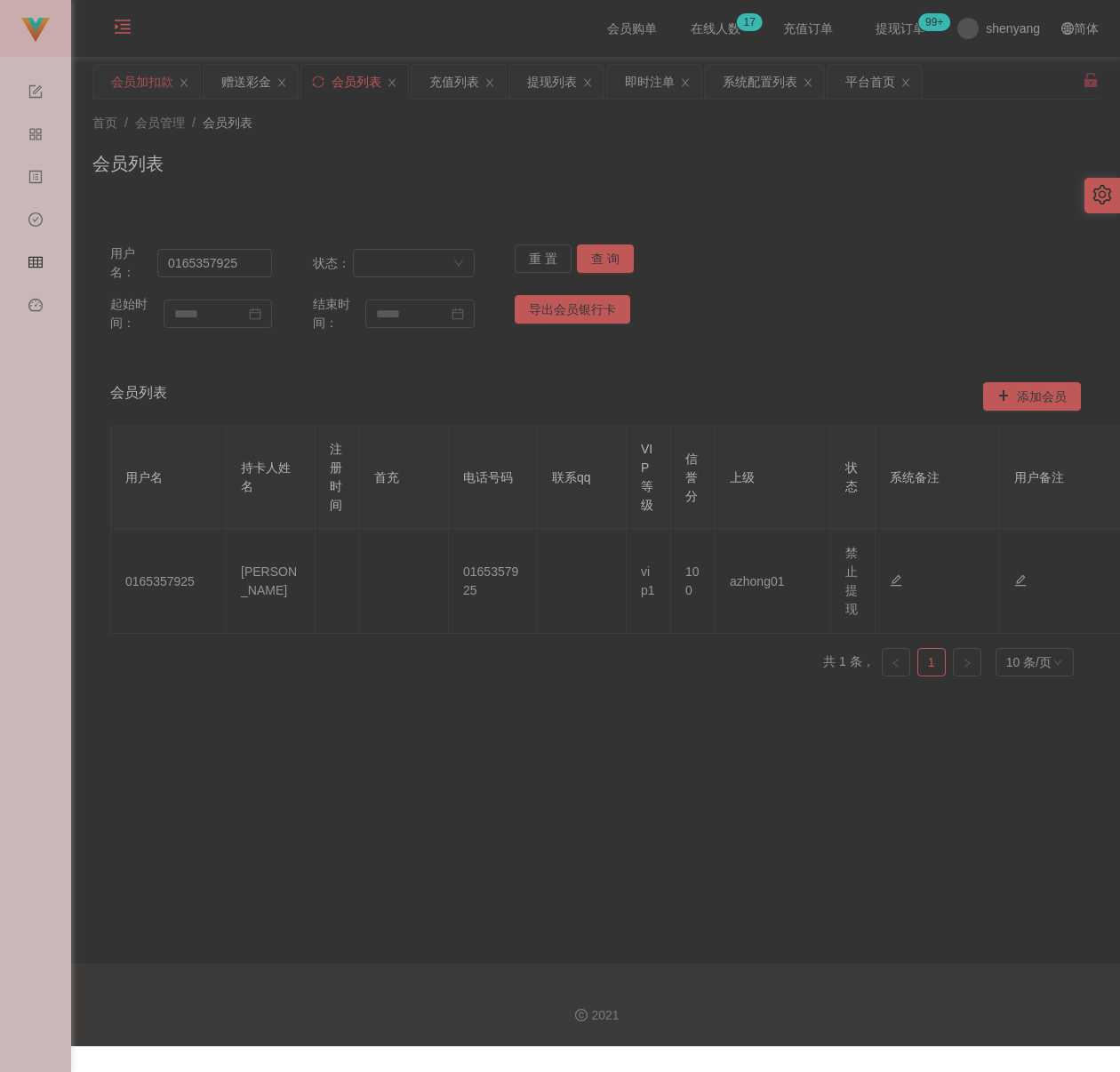
click at [134, 80] on div "会员加扣款" at bounding box center [141, 82] width 62 height 34
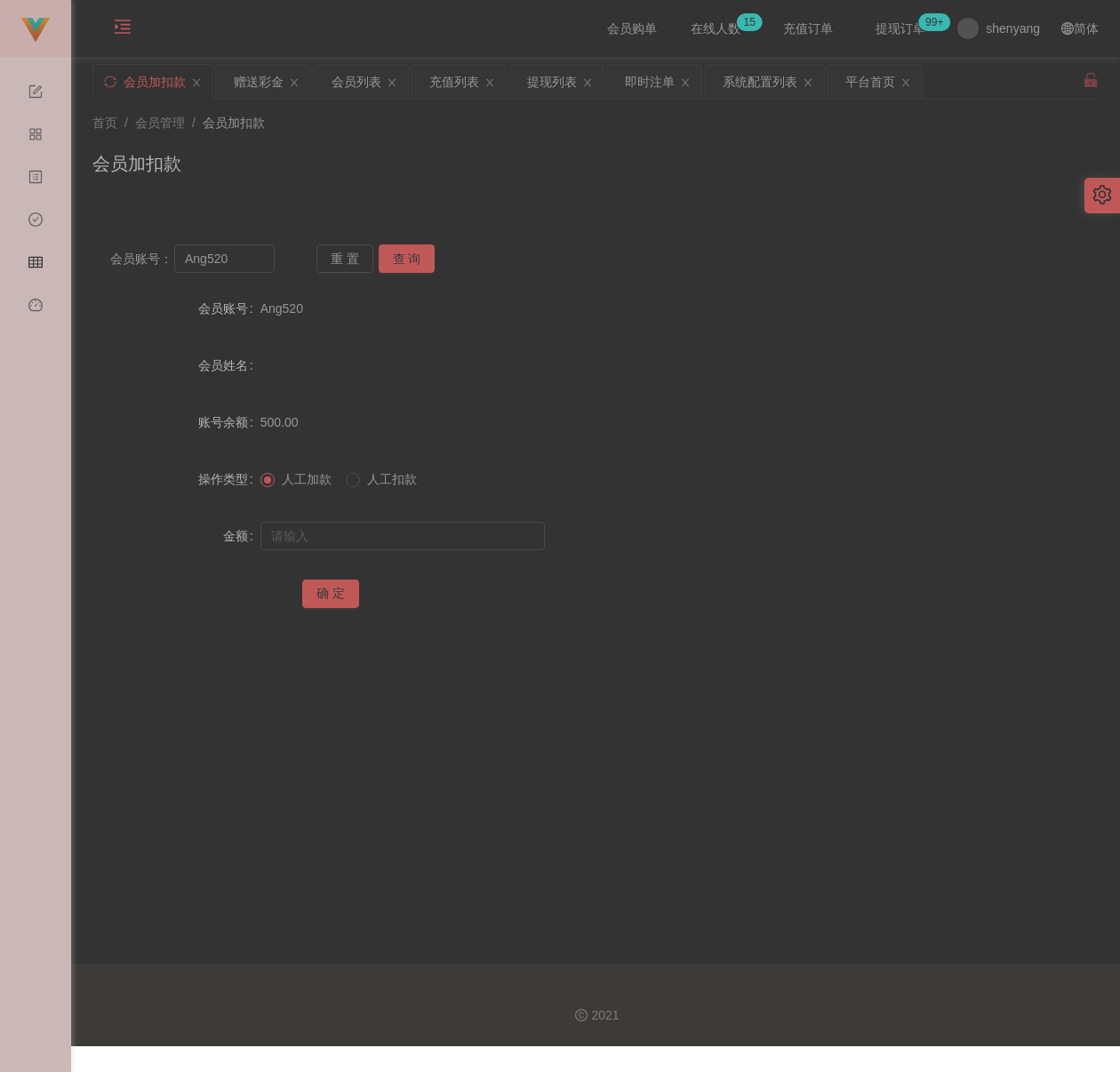
click at [420, 140] on div "首页 / 会员管理 / 会员加扣款 / 会员加扣款" at bounding box center [595, 152] width 1006 height 77
click at [371, 78] on div "会员列表" at bounding box center [356, 82] width 49 height 34
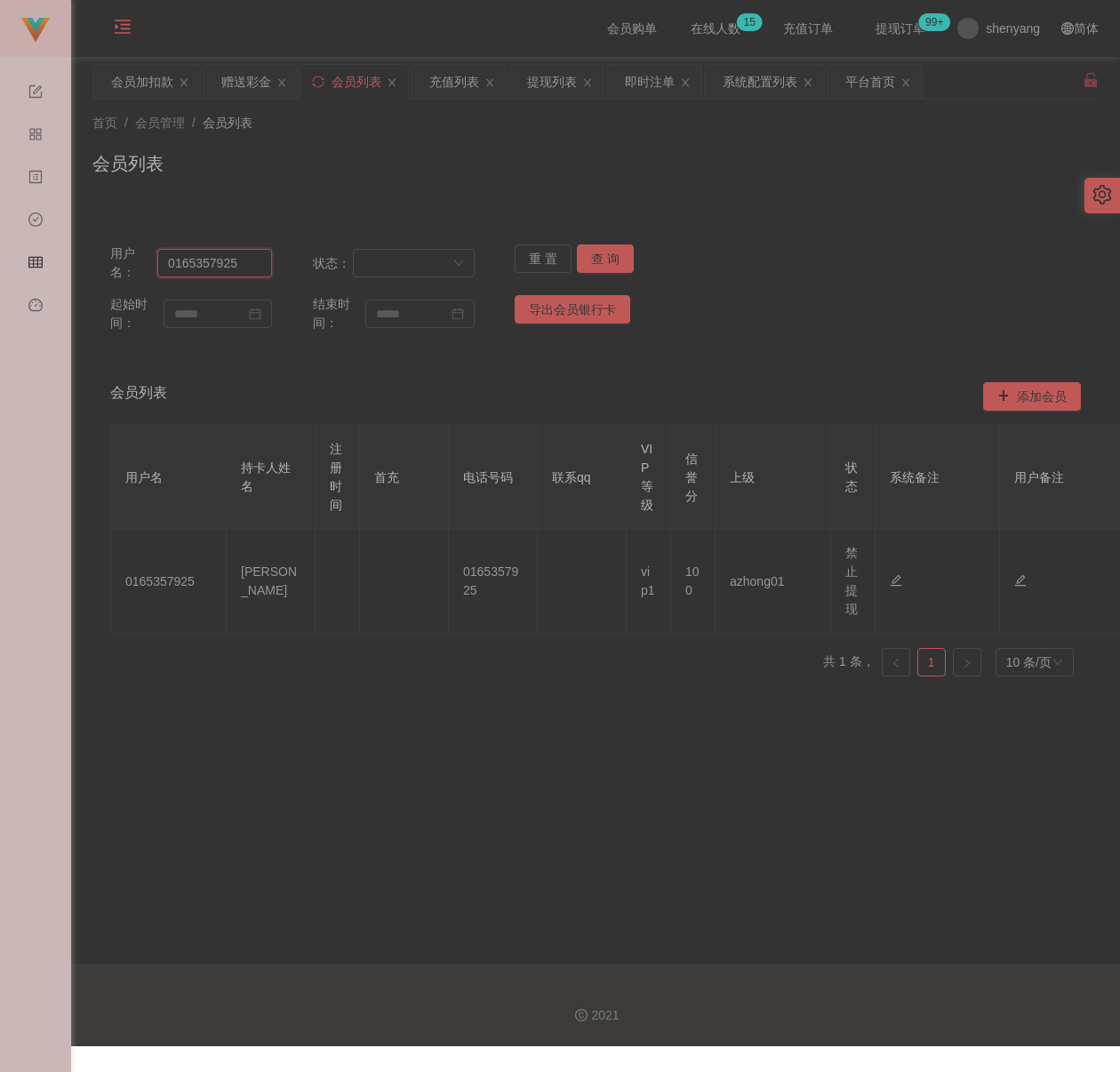
click at [250, 270] on input "0165357925" at bounding box center [215, 262] width 115 height 29
paste input "60126919203"
type input "60126919203"
click at [621, 254] on button "查 询" at bounding box center [605, 258] width 56 height 29
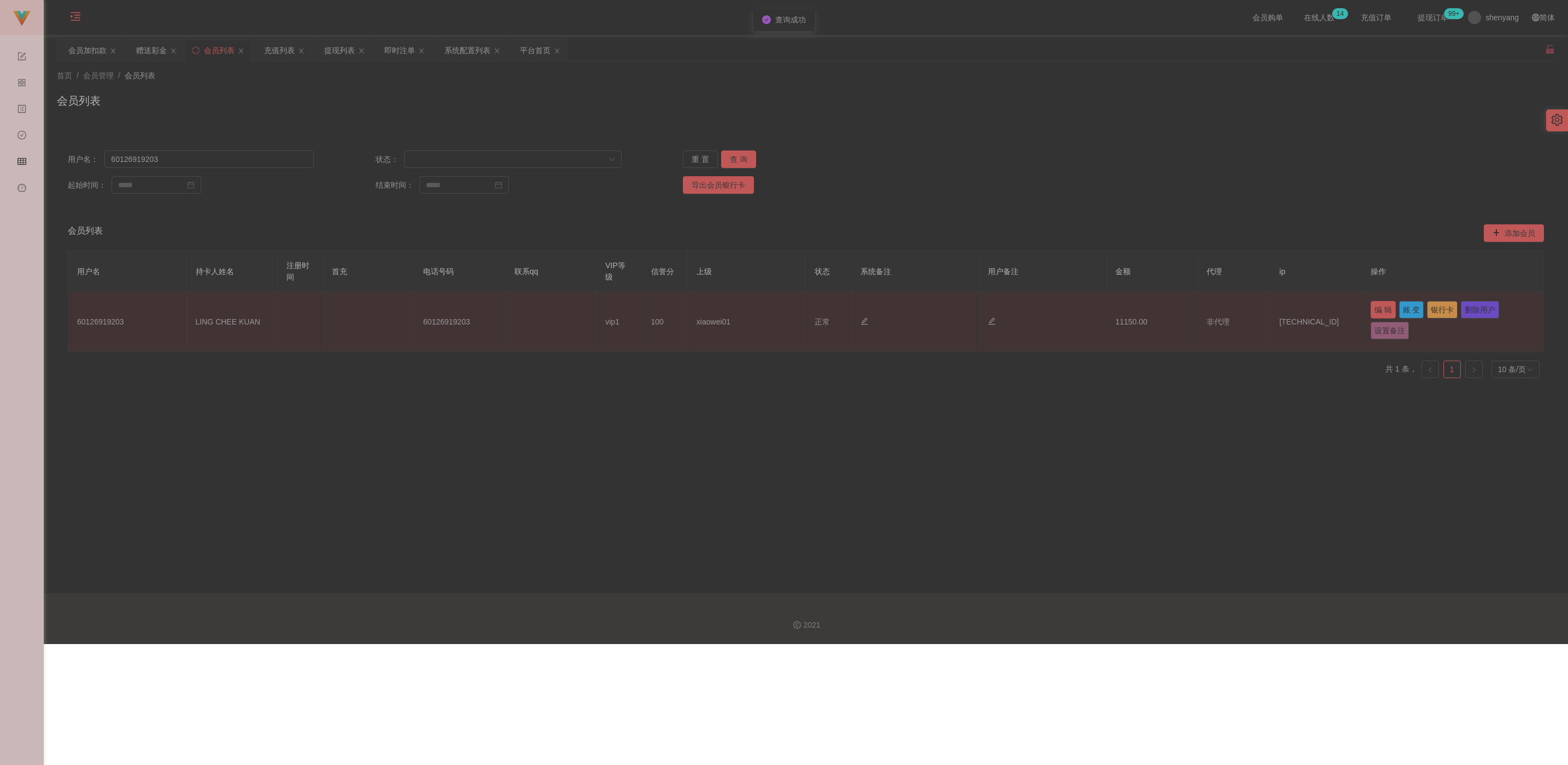
click at [688, 309] on button "编 辑" at bounding box center [1383, 309] width 25 height 18
type input "60126919203"
type input "LING CHEE KUAN"
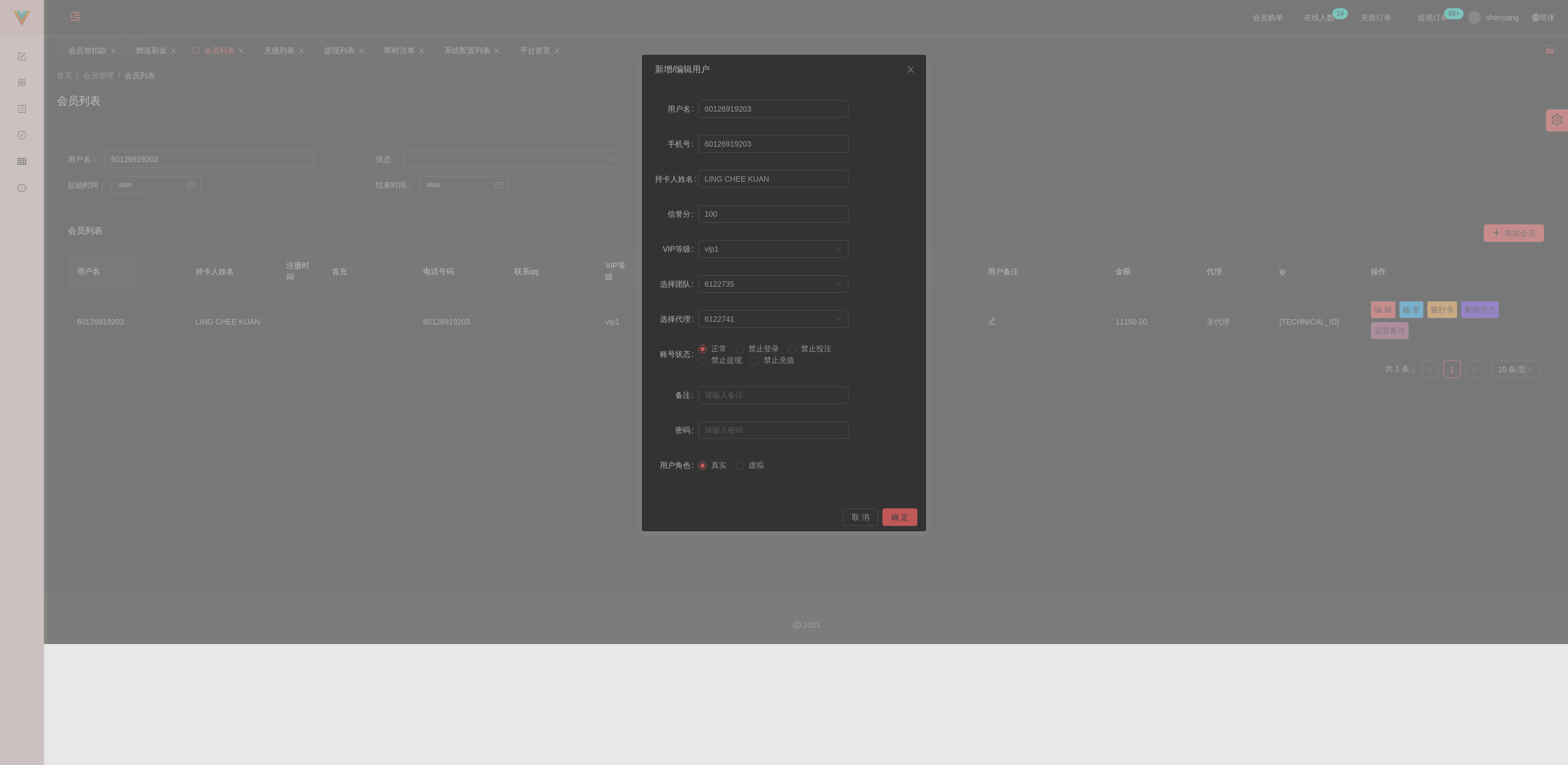
click at [688, 359] on span "禁止提现" at bounding box center [726, 360] width 40 height 9
click at [688, 516] on button "确 定" at bounding box center [900, 516] width 35 height 18
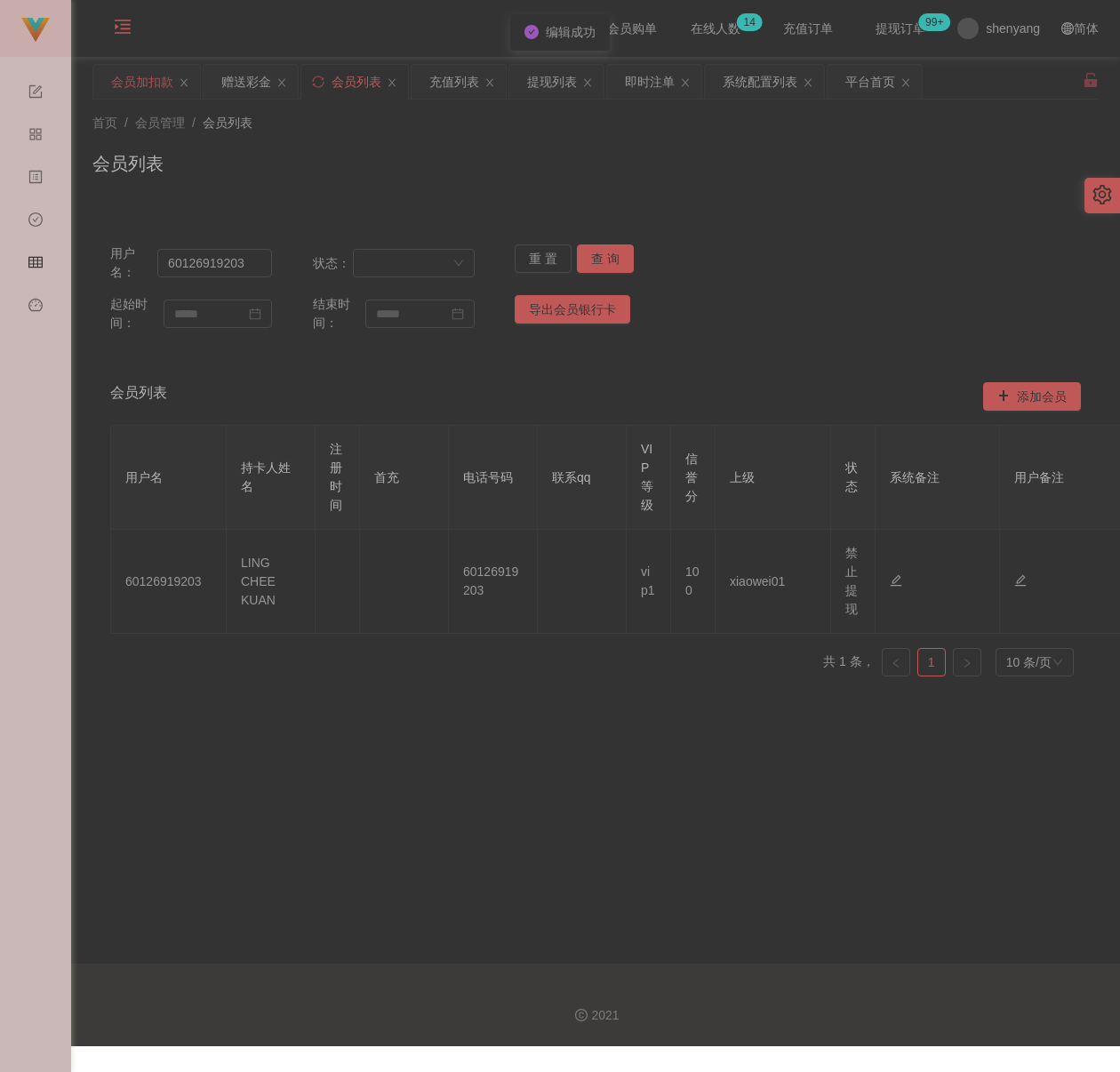
click at [132, 85] on div "会员加扣款" at bounding box center [141, 82] width 62 height 34
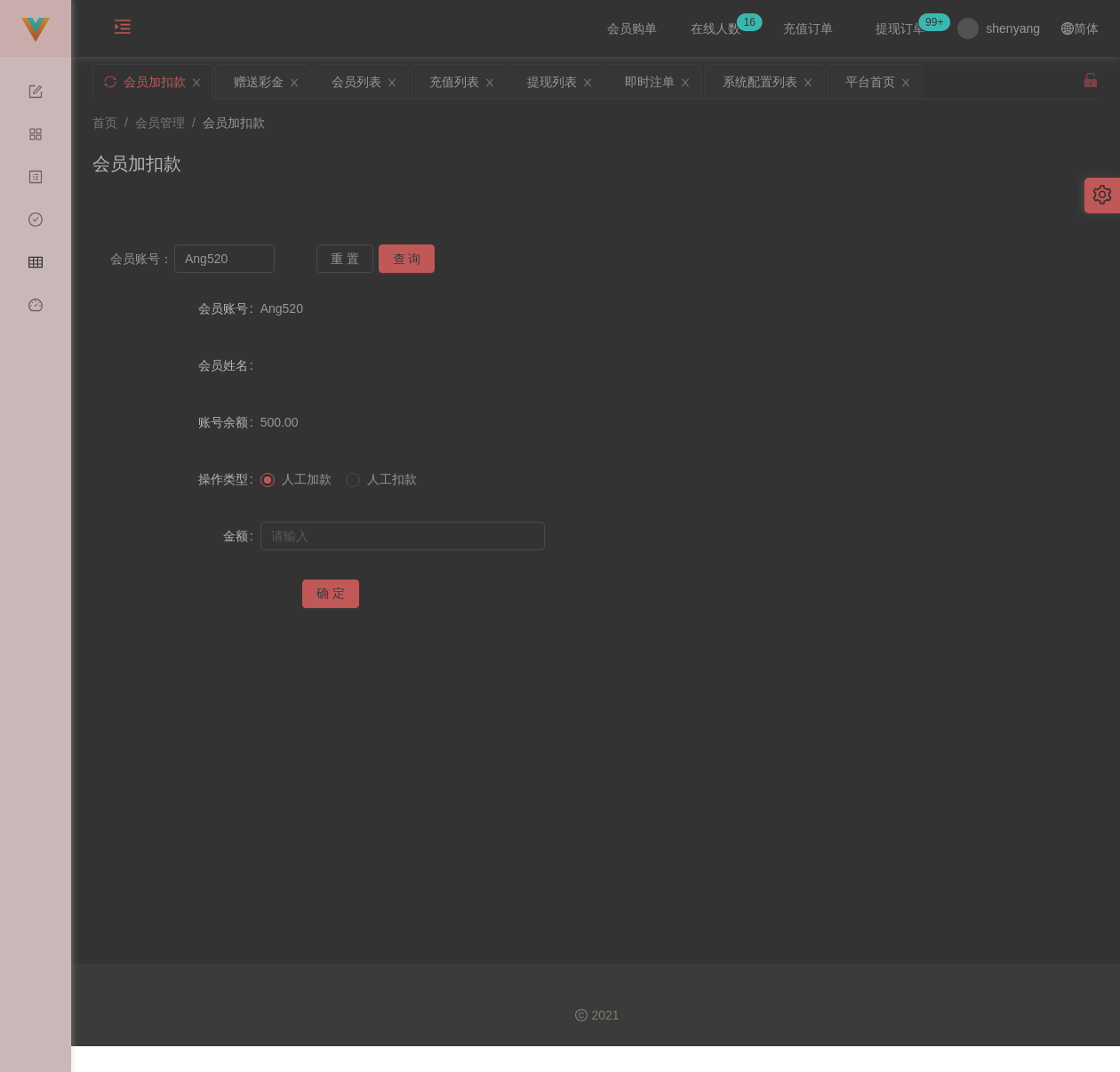
drag, startPoint x: 497, startPoint y: 152, endPoint x: 481, endPoint y: 152, distance: 16.0
click at [497, 152] on div "会员加扣款" at bounding box center [595, 170] width 1006 height 41
click at [366, 78] on div "会员列表" at bounding box center [356, 82] width 49 height 34
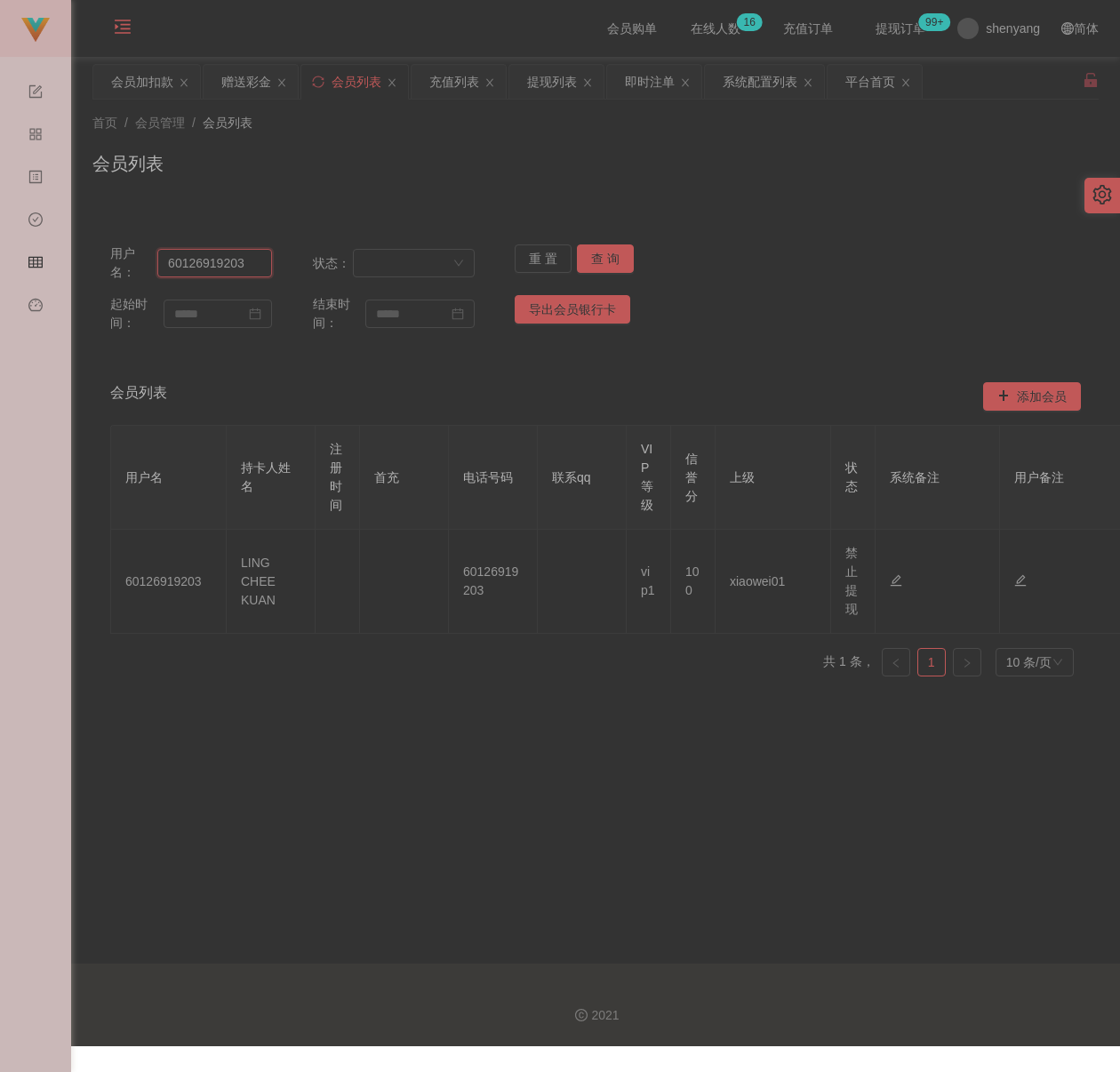
click at [240, 267] on input "60126919203" at bounding box center [215, 262] width 115 height 29
paste input "sozai0026"
type input "sozai0026"
click at [600, 264] on button "查 询" at bounding box center [605, 258] width 56 height 29
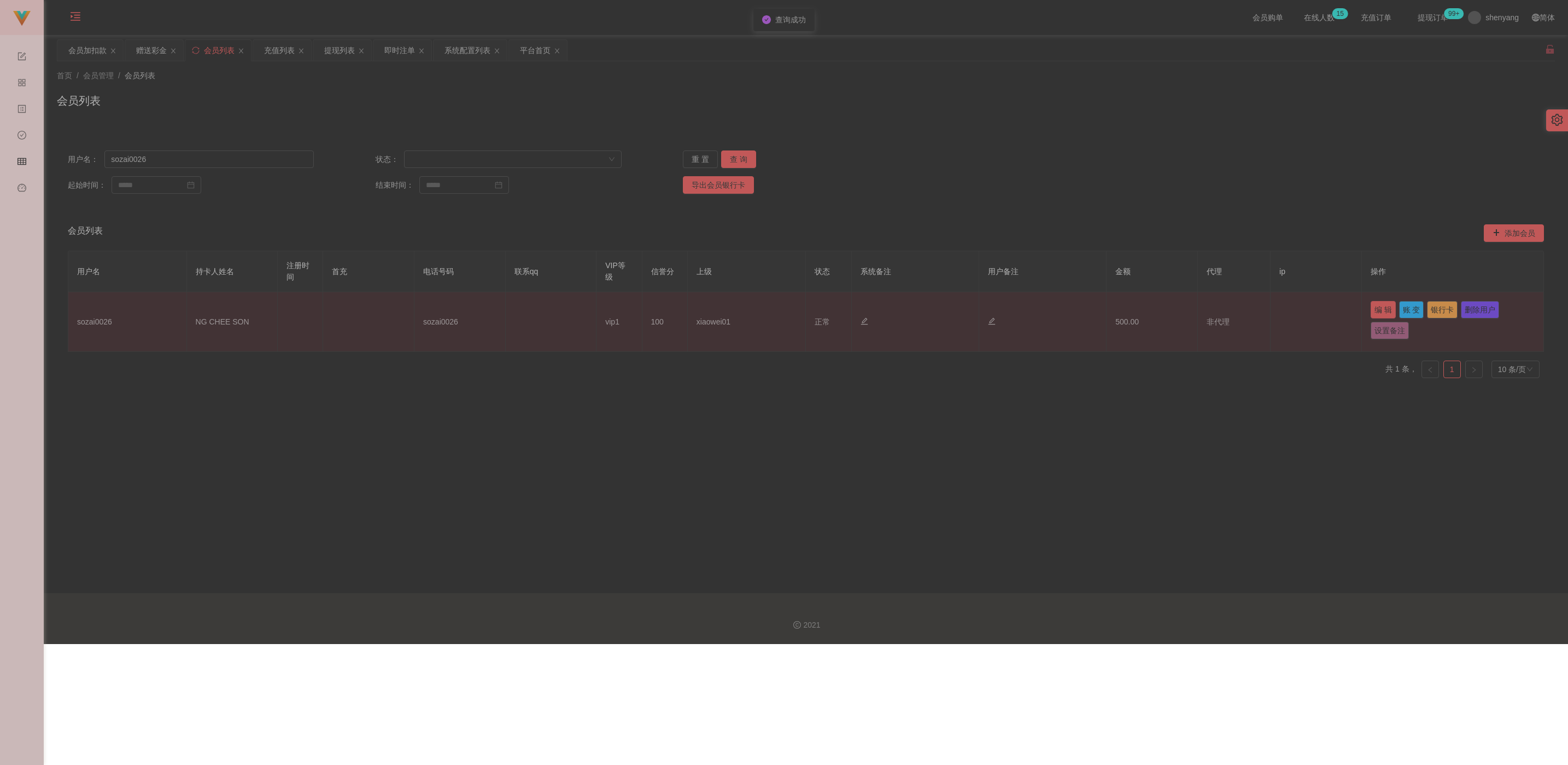
click at [688, 311] on button "编 辑" at bounding box center [1383, 309] width 25 height 18
type input "sozai0026"
type input "NG CHEE SON"
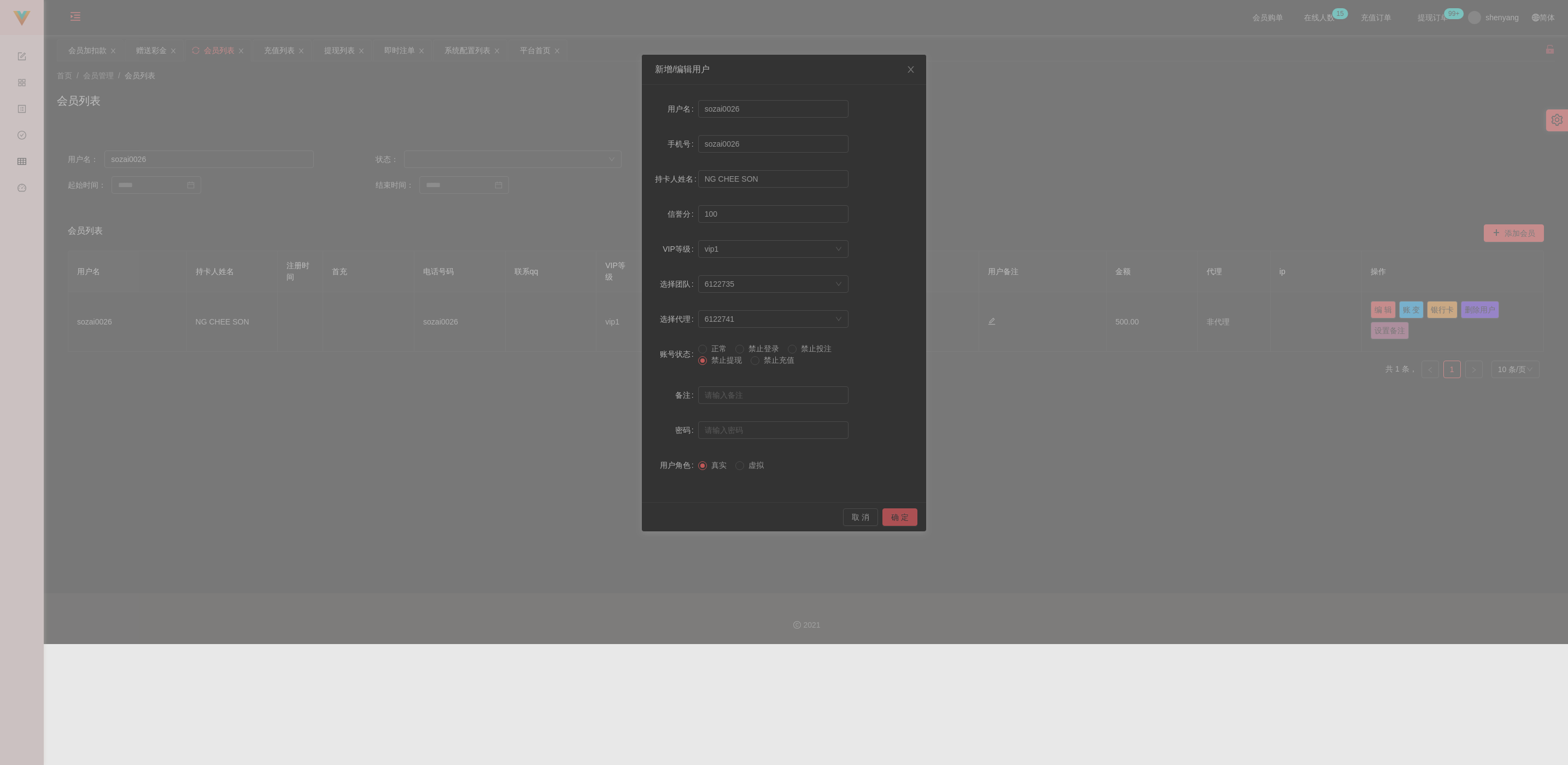
click at [688, 520] on button "确 定" at bounding box center [900, 516] width 35 height 18
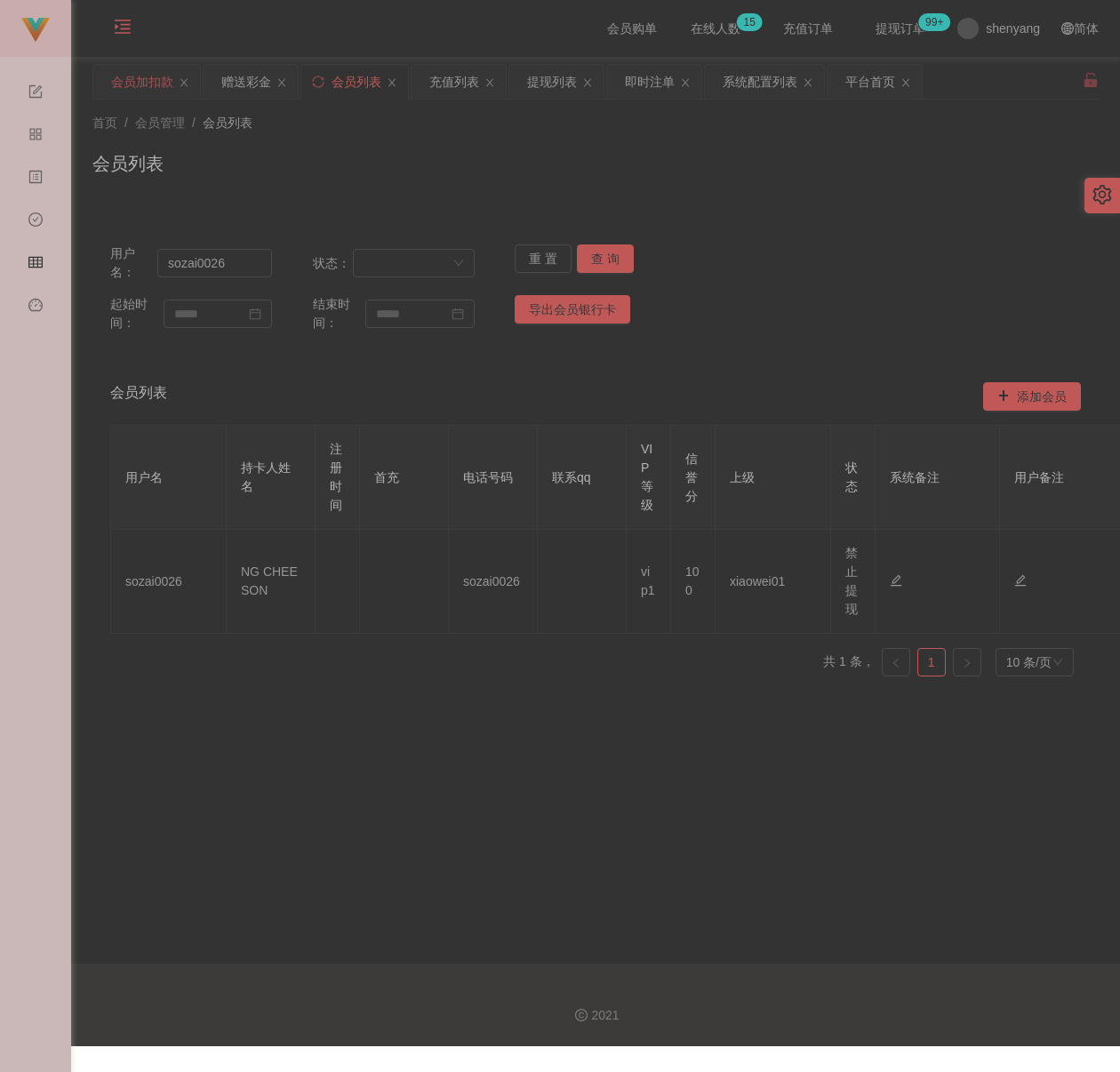
click at [144, 81] on div "会员加扣款" at bounding box center [141, 82] width 62 height 34
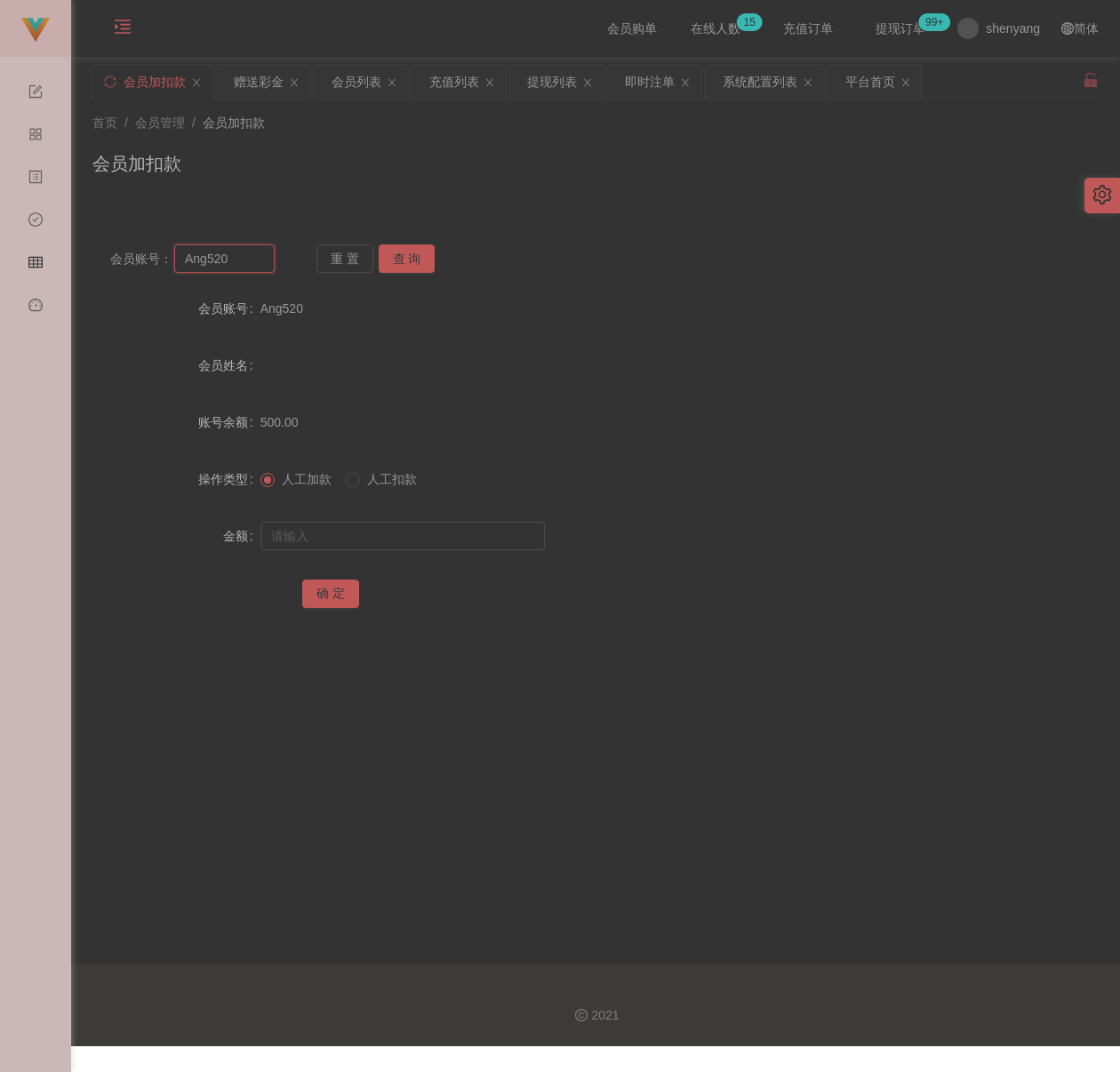
click at [248, 256] on input "Ang520" at bounding box center [224, 258] width 100 height 29
paste input "lise8891"
type input "Alise8891"
click at [396, 254] on button "查 询" at bounding box center [407, 258] width 56 height 29
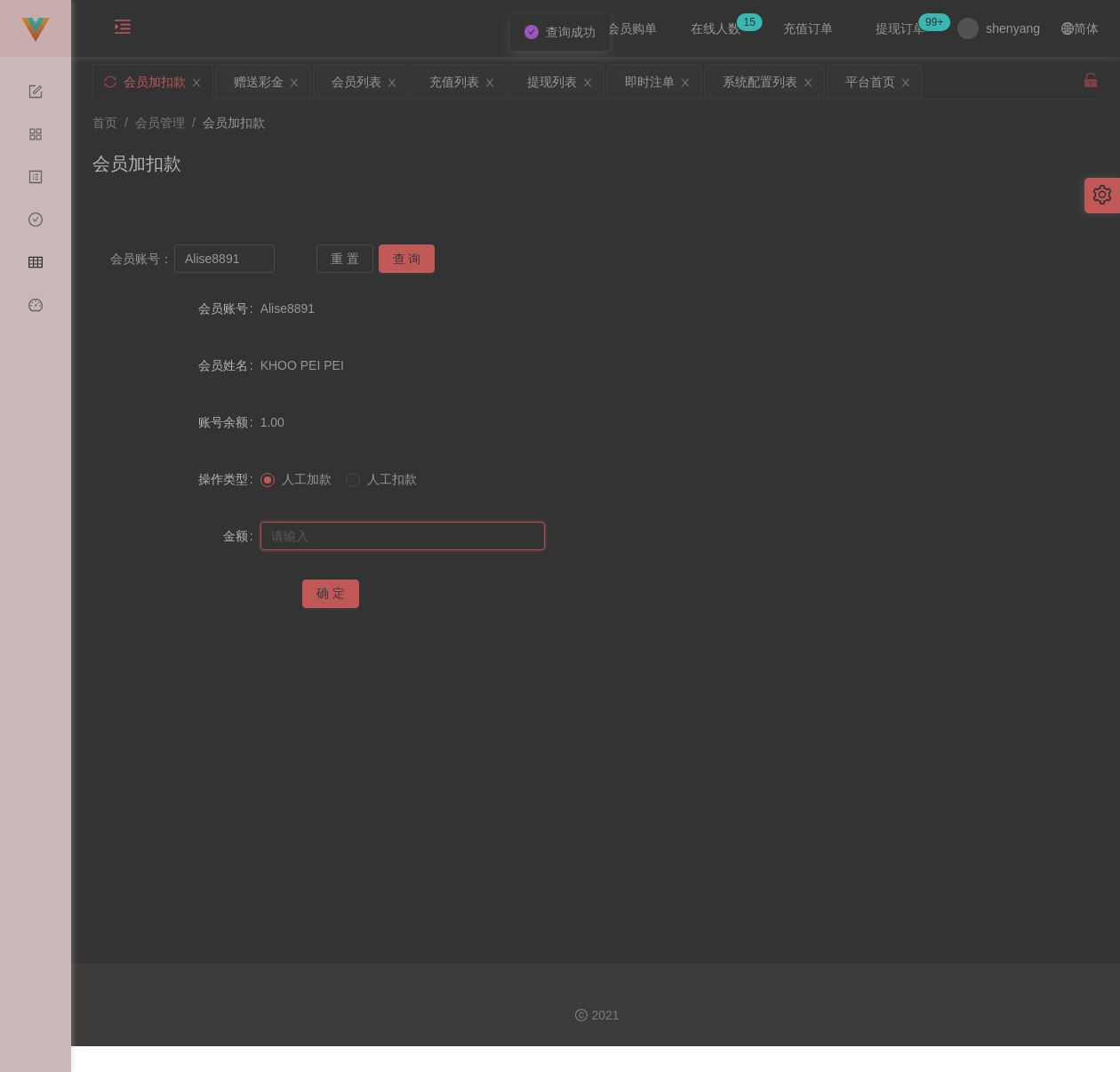
click at [369, 536] on input "text" at bounding box center [402, 536] width 284 height 29
click at [406, 536] on input "text" at bounding box center [402, 536] width 284 height 29
paste input "1200"
type input "1200"
drag, startPoint x: 334, startPoint y: 587, endPoint x: 358, endPoint y: 589, distance: 24.1
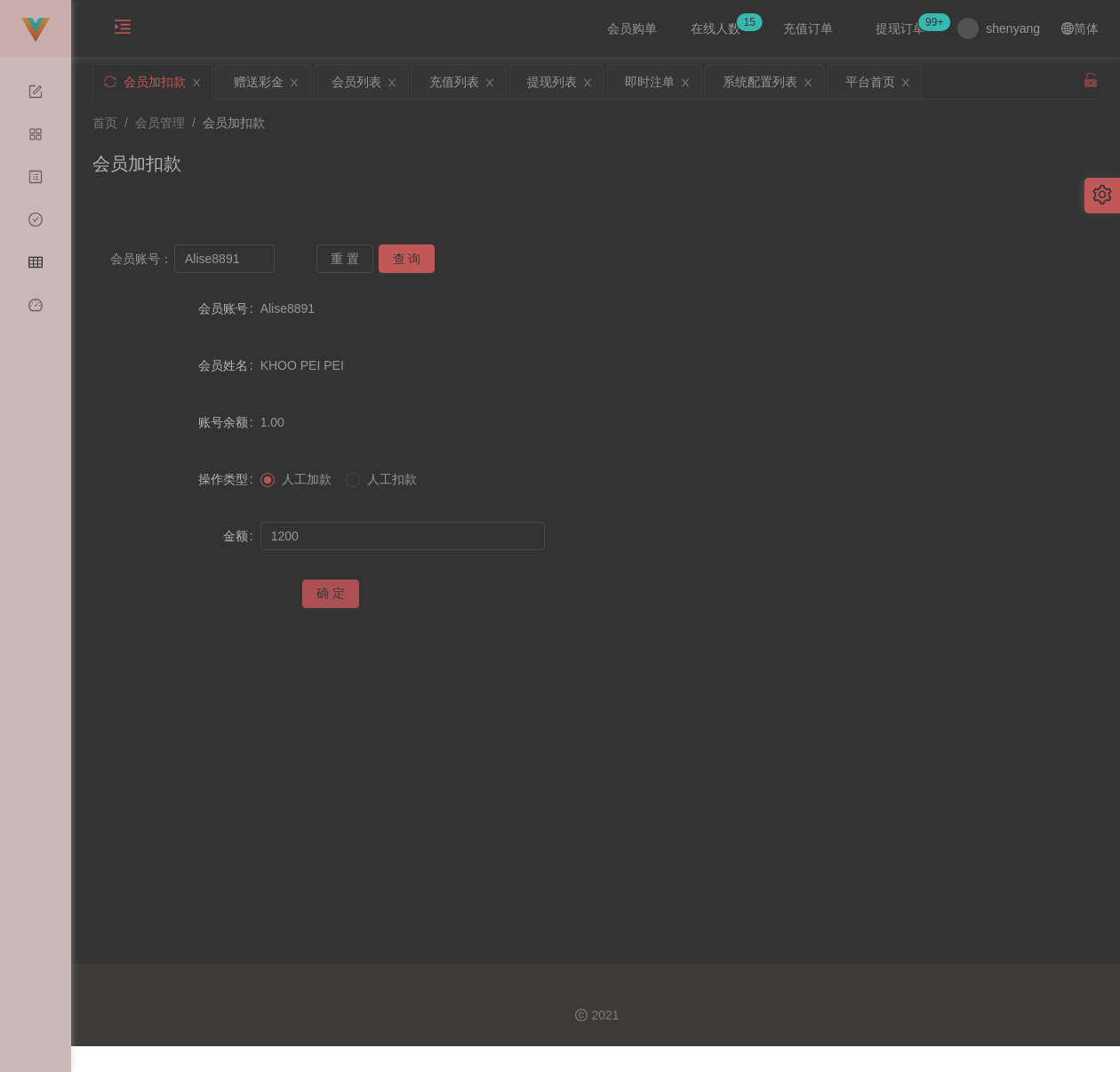
click at [334, 587] on button "确 定" at bounding box center [329, 594] width 56 height 29
click at [400, 168] on div "会员加扣款" at bounding box center [595, 170] width 1006 height 41
click at [240, 251] on input "Alise8891" at bounding box center [224, 258] width 100 height 29
paste input "qq123"
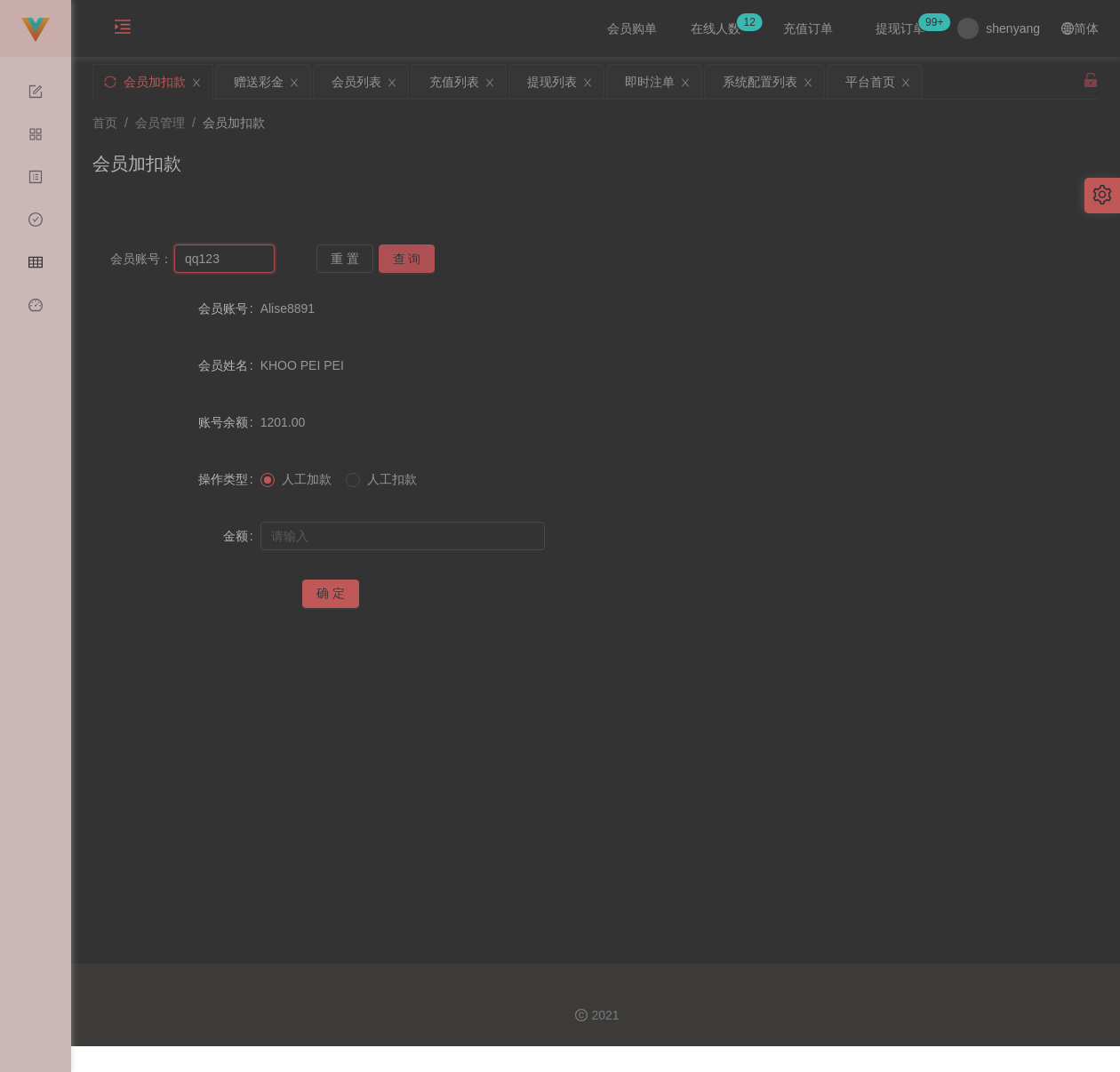
type input "qq123"
drag, startPoint x: 385, startPoint y: 248, endPoint x: 385, endPoint y: 273, distance: 25.0
click at [385, 248] on button "查 询" at bounding box center [407, 258] width 56 height 29
drag, startPoint x: 392, startPoint y: 545, endPoint x: 409, endPoint y: 541, distance: 17.5
click at [393, 545] on input "text" at bounding box center [402, 536] width 284 height 29
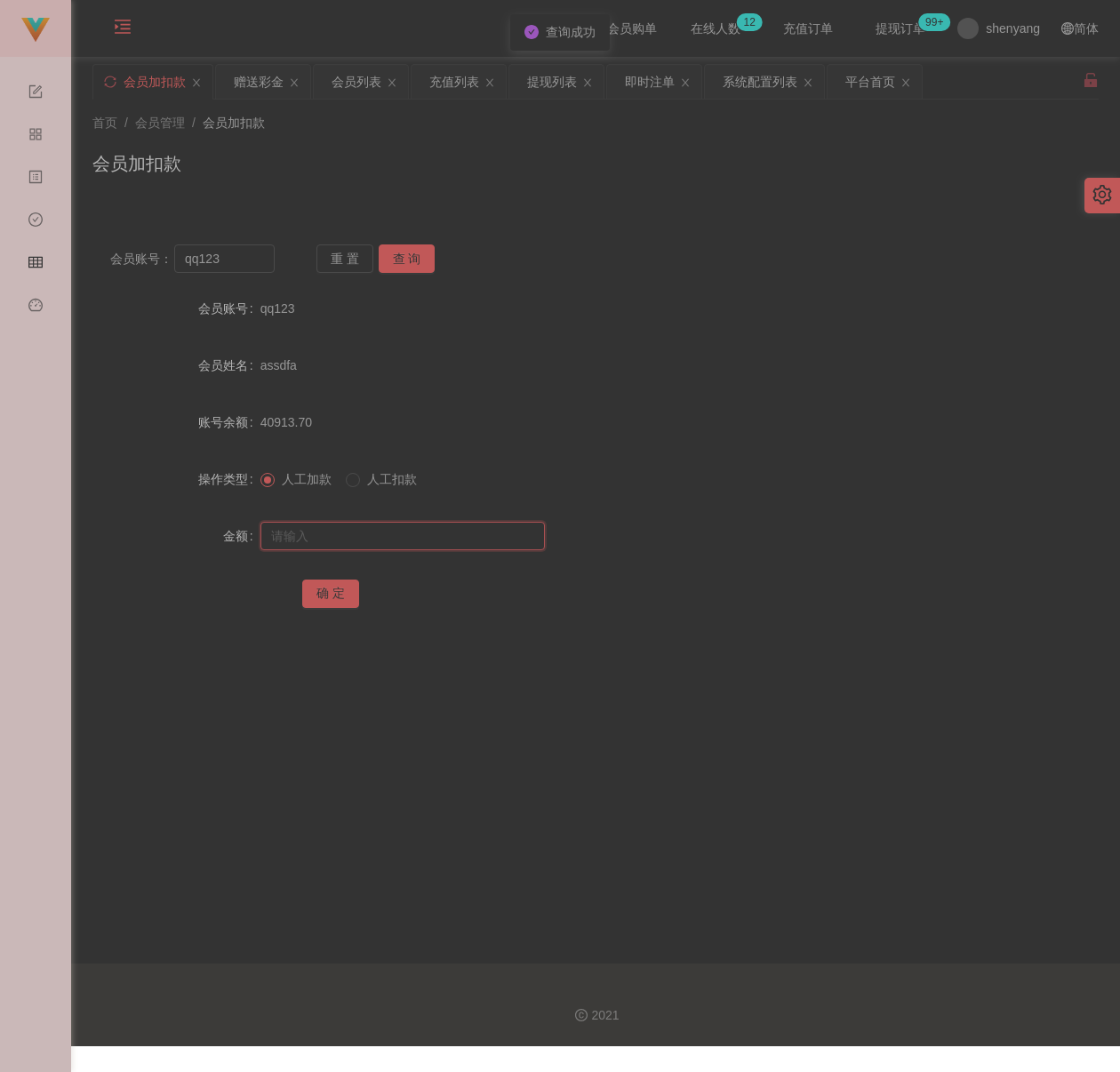
click at [404, 541] on input "text" at bounding box center [402, 536] width 284 height 29
paste input "500"
type input "500"
click at [330, 590] on button "确 定" at bounding box center [329, 594] width 56 height 29
click at [220, 262] on input "qq123" at bounding box center [224, 258] width 100 height 29
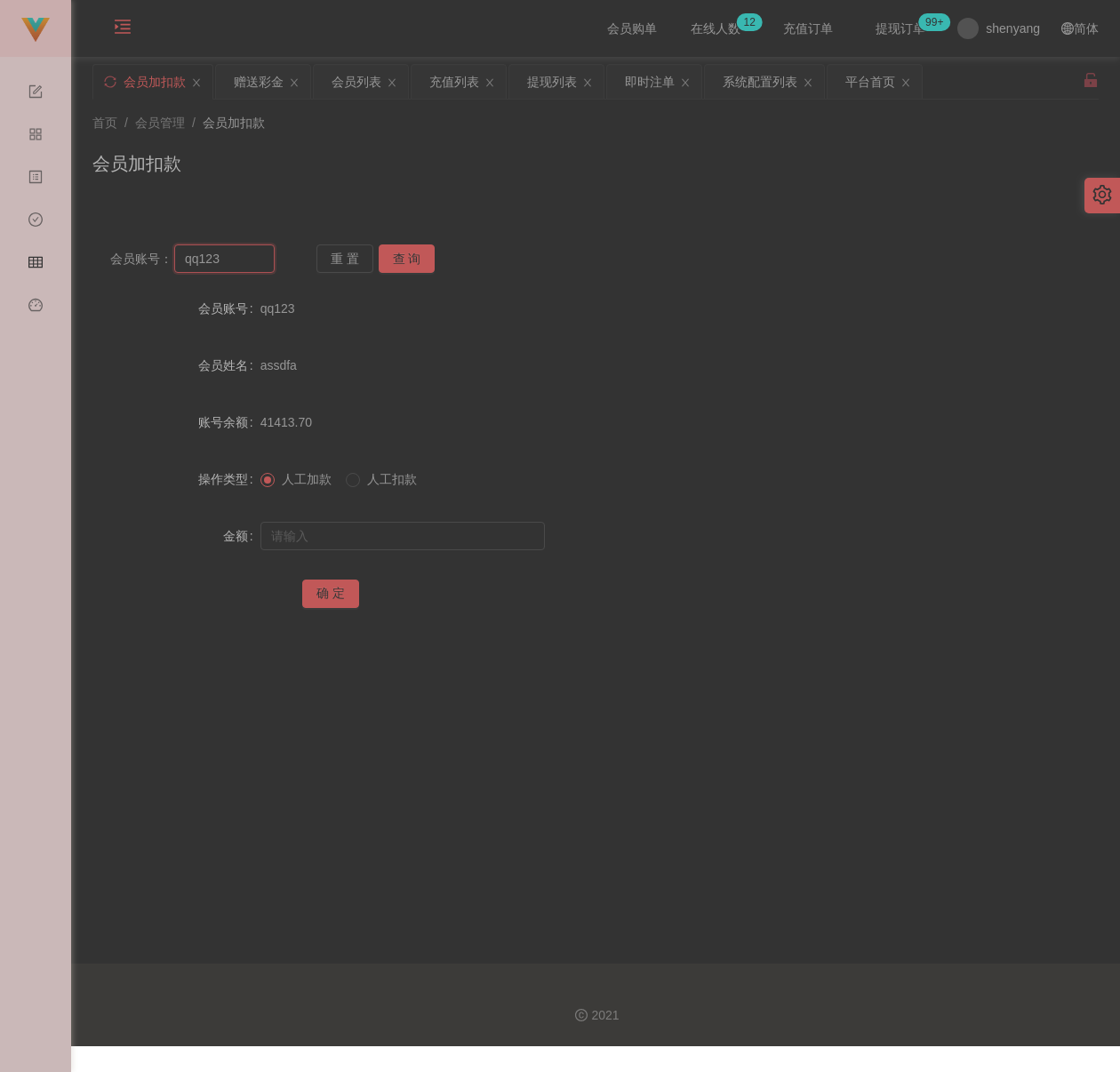
click at [220, 262] on input "qq123" at bounding box center [224, 258] width 100 height 29
paste input "carson89"
type input "carson89"
click at [393, 251] on button "查 询" at bounding box center [407, 258] width 56 height 29
click at [379, 520] on div at bounding box center [553, 536] width 587 height 36
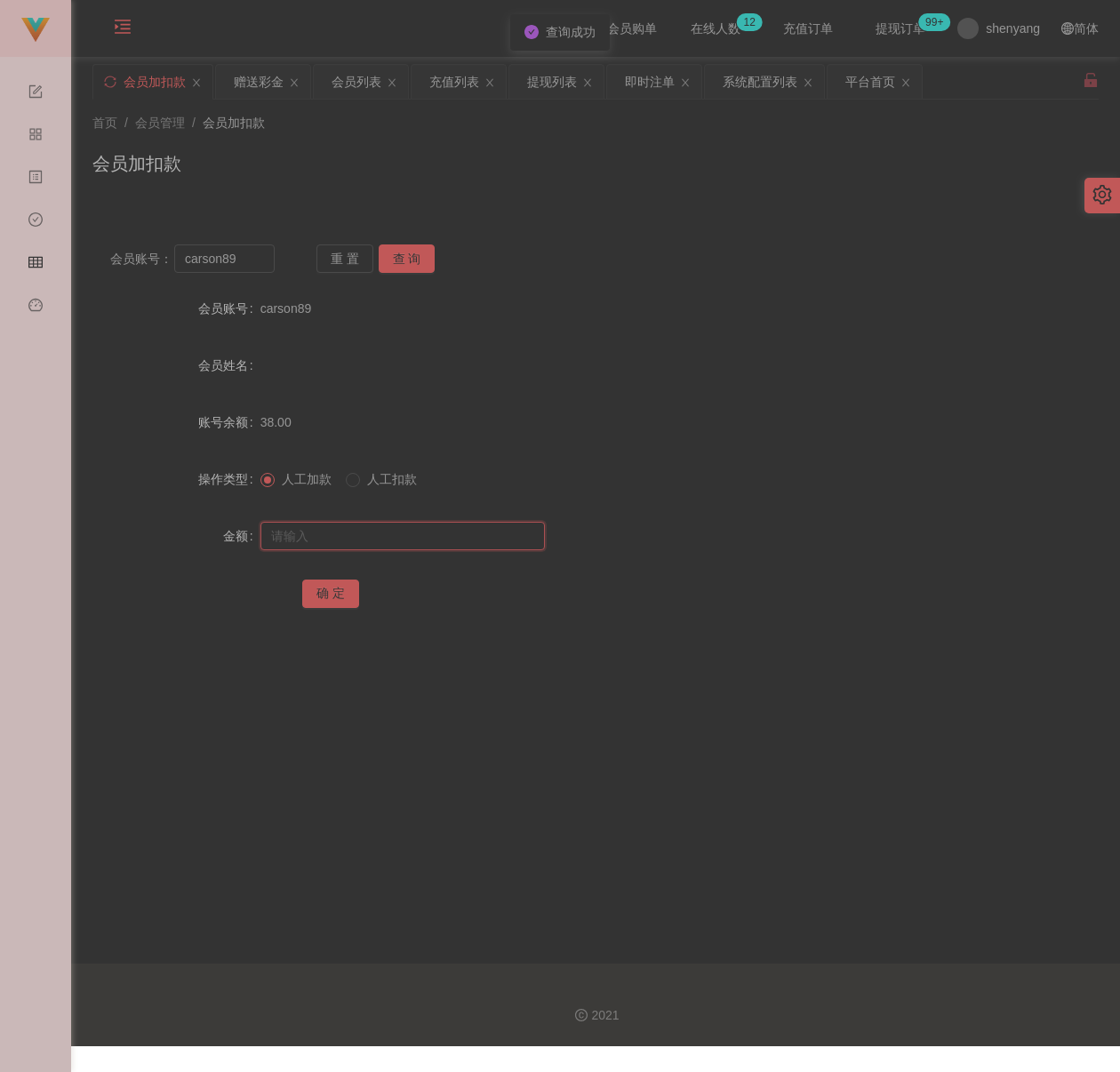
click at [379, 535] on input "text" at bounding box center [402, 536] width 284 height 29
drag, startPoint x: 457, startPoint y: 534, endPoint x: 445, endPoint y: 541, distance: 13.9
click at [457, 534] on input "text" at bounding box center [402, 536] width 284 height 29
paste input "500"
type input "500"
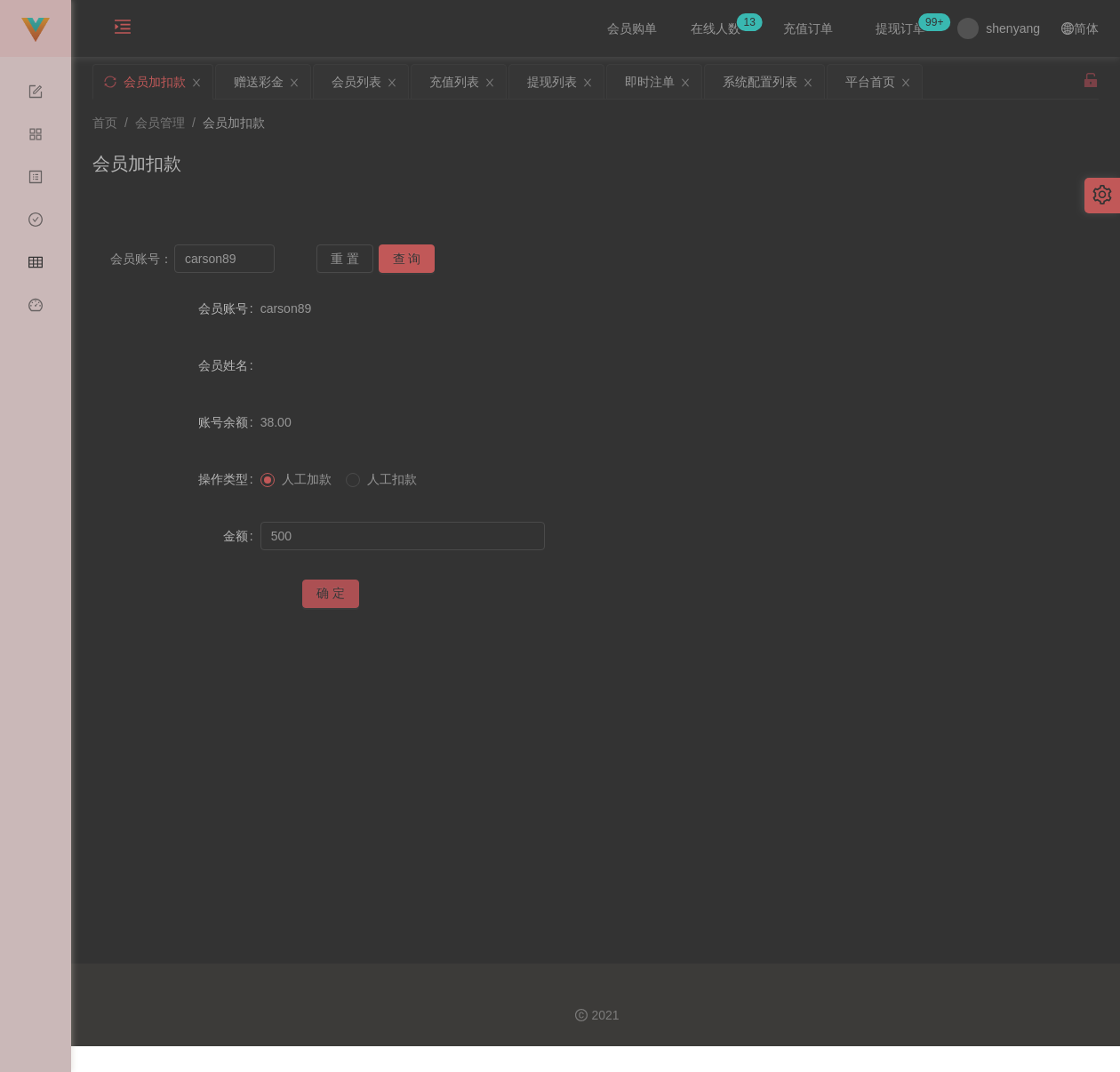
click at [319, 592] on button "确 定" at bounding box center [329, 594] width 56 height 29
click at [259, 262] on input "carson89" at bounding box center [224, 258] width 100 height 29
paste input "laifong"
type input "laifong"
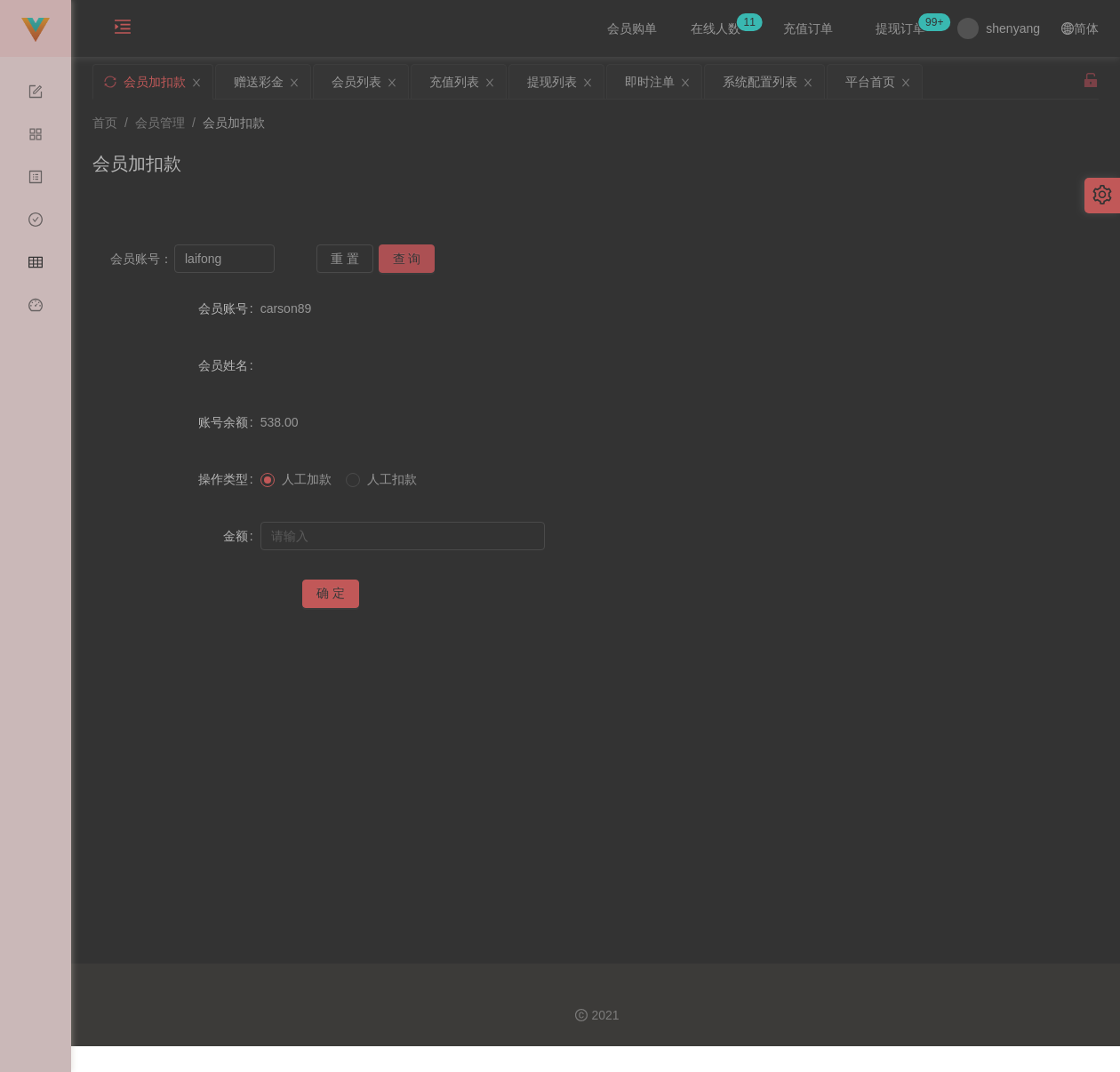
click at [393, 251] on button "查 询" at bounding box center [407, 258] width 56 height 29
click at [371, 527] on input "text" at bounding box center [402, 536] width 284 height 29
click at [422, 541] on input "text" at bounding box center [402, 536] width 284 height 29
paste input "500"
type input "500"
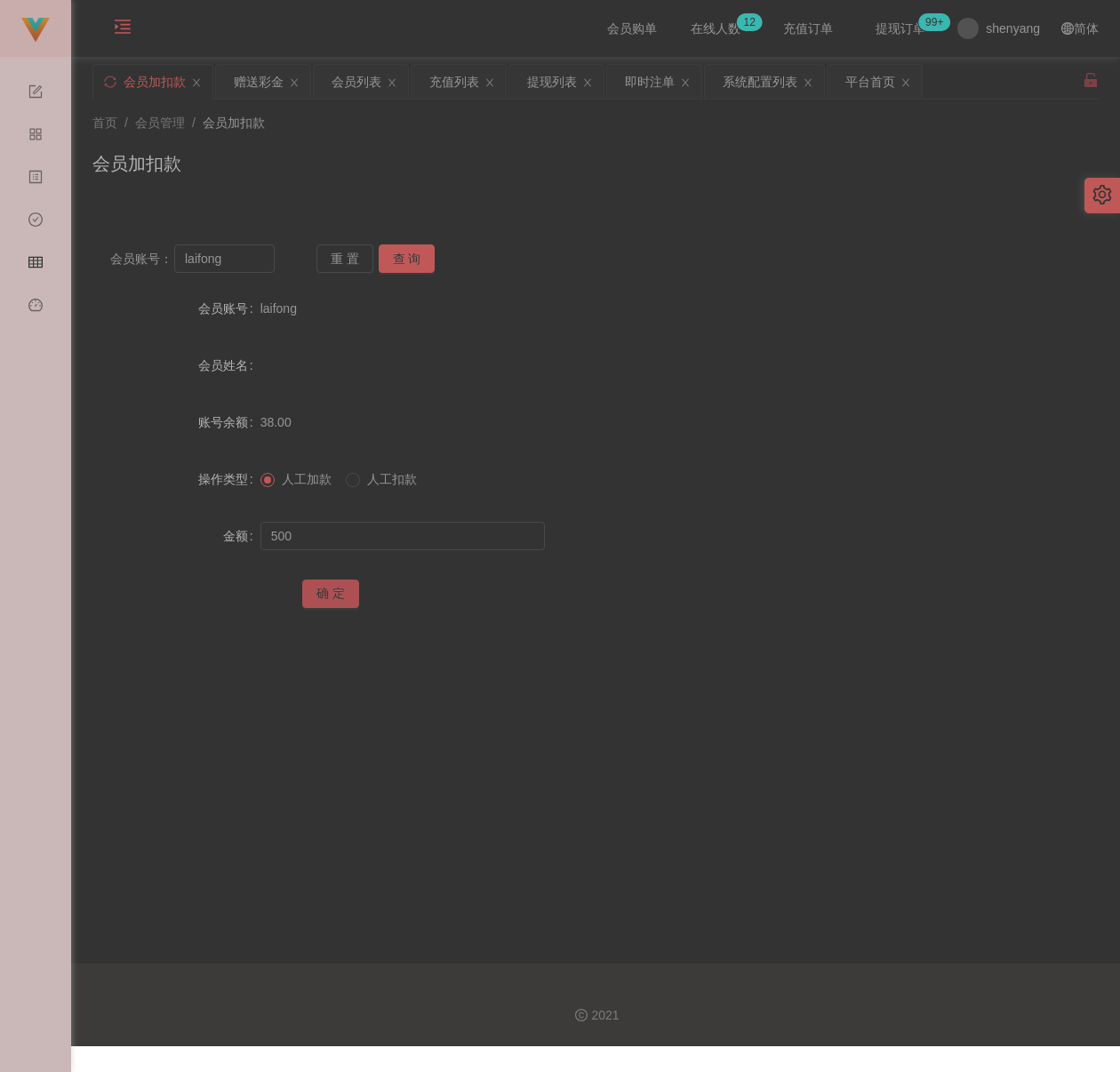
click at [331, 588] on button "确 定" at bounding box center [329, 594] width 56 height 29
click at [250, 259] on input "laifong" at bounding box center [224, 258] width 100 height 29
paste input "EdwardLi"
type input "EdwardLiong"
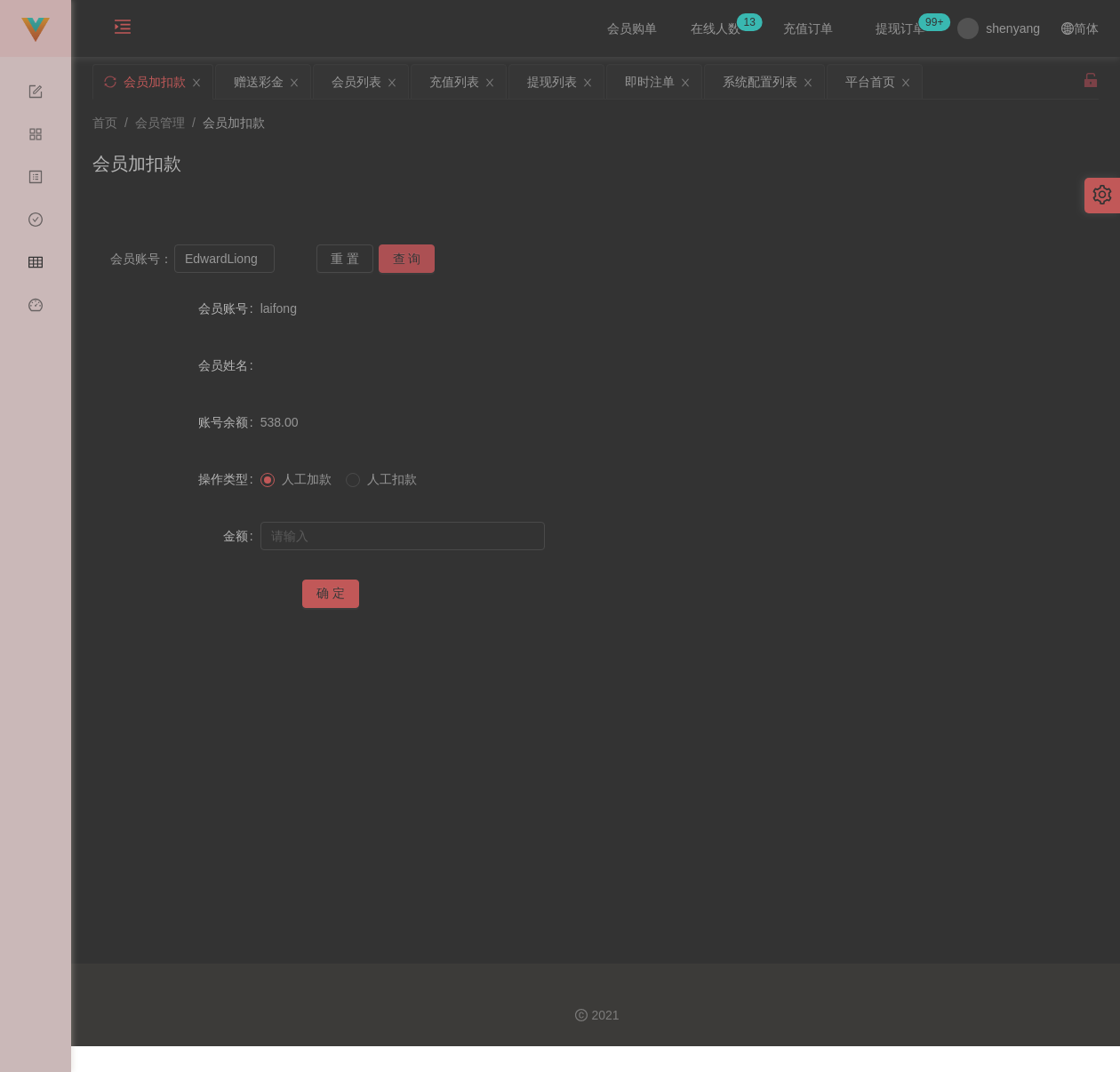
click at [409, 262] on button "查 询" at bounding box center [407, 258] width 56 height 29
click at [382, 534] on input "text" at bounding box center [402, 536] width 284 height 29
click at [456, 529] on input "text" at bounding box center [402, 536] width 284 height 29
paste input "500"
type input "500"
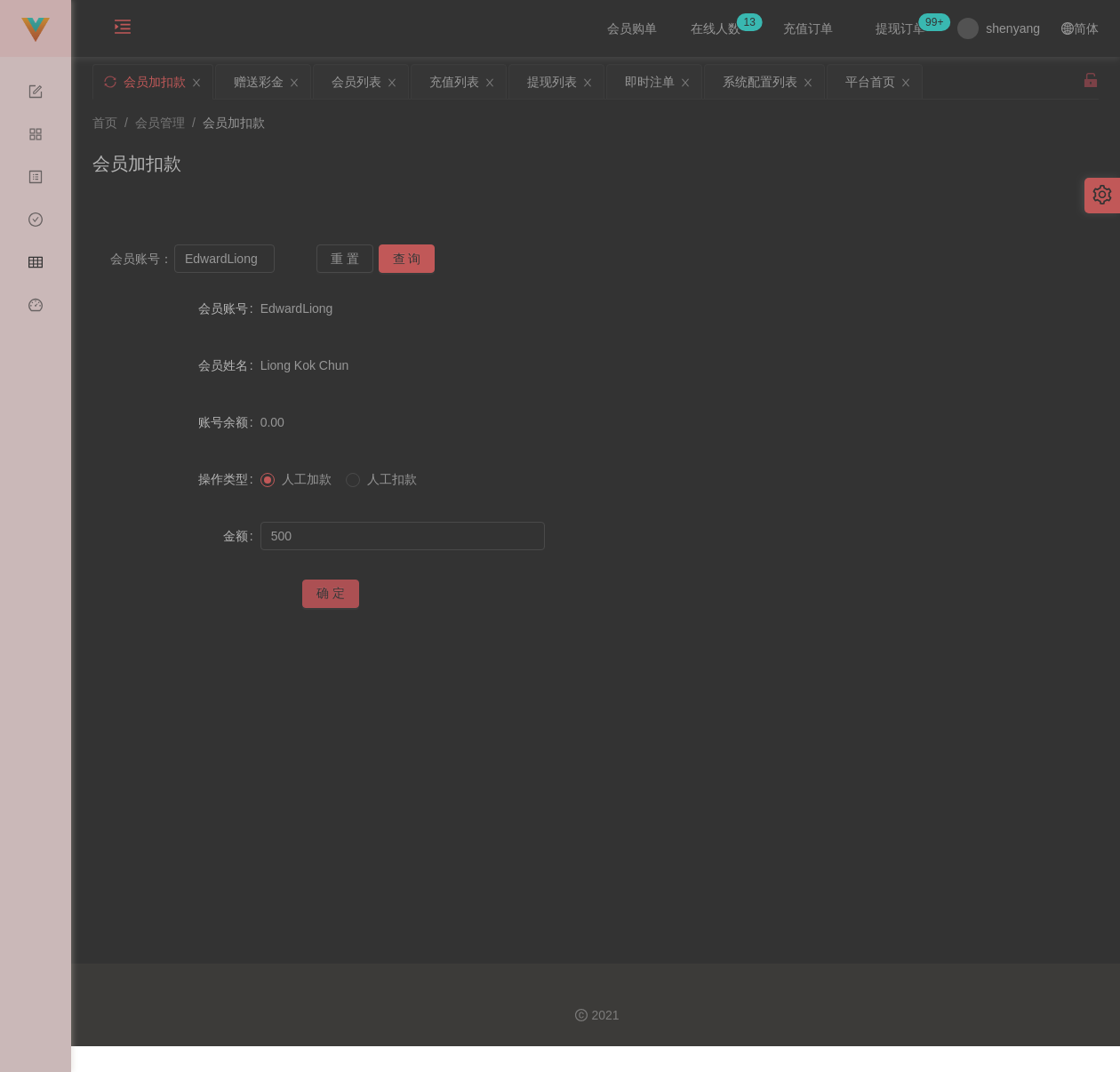
click at [333, 585] on button "确 定" at bounding box center [329, 594] width 56 height 29
click at [344, 139] on div "首页 / 会员管理 / 会员加扣款 / 会员加扣款" at bounding box center [595, 152] width 1006 height 77
click at [360, 85] on div "会员列表" at bounding box center [356, 82] width 49 height 34
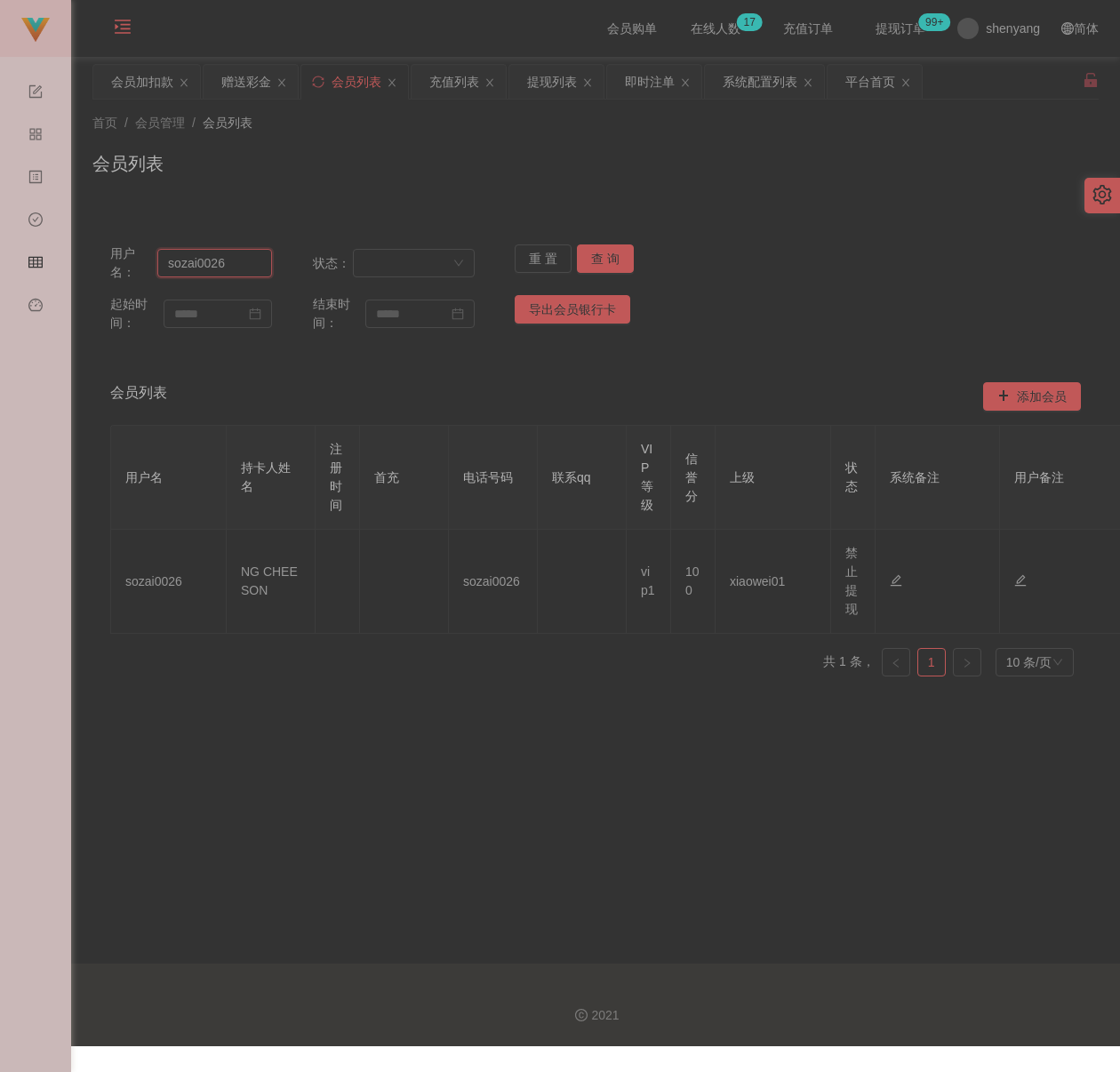
click at [253, 261] on input "sozai0026" at bounding box center [215, 262] width 115 height 29
paste input "ohweihuat"
type input "ohweihuat"
click at [601, 250] on button "查 询" at bounding box center [605, 258] width 56 height 29
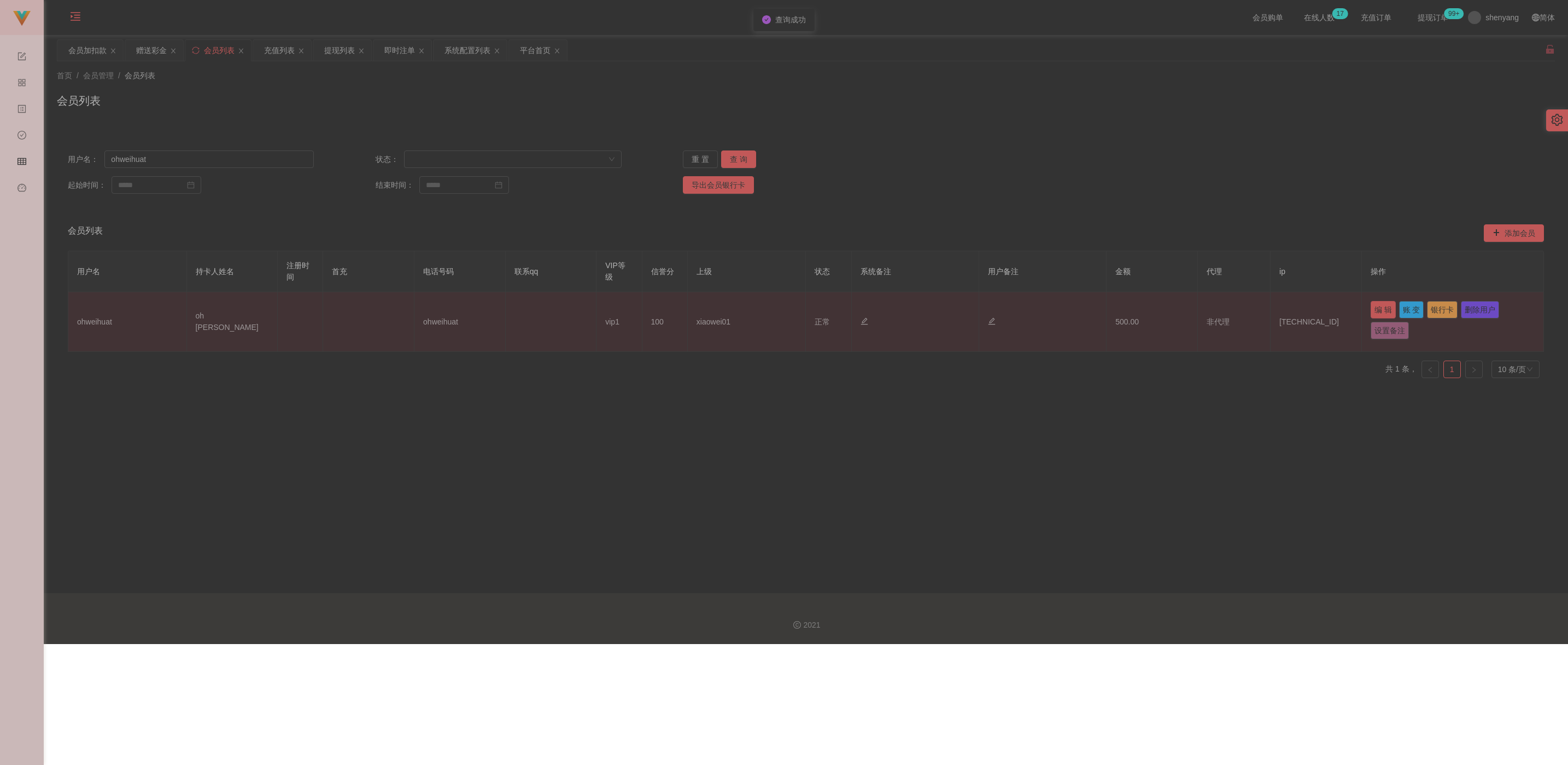
click at [688, 309] on button "编 辑" at bounding box center [1383, 309] width 25 height 18
type input "ohweihuat"
type input "oh [PERSON_NAME]"
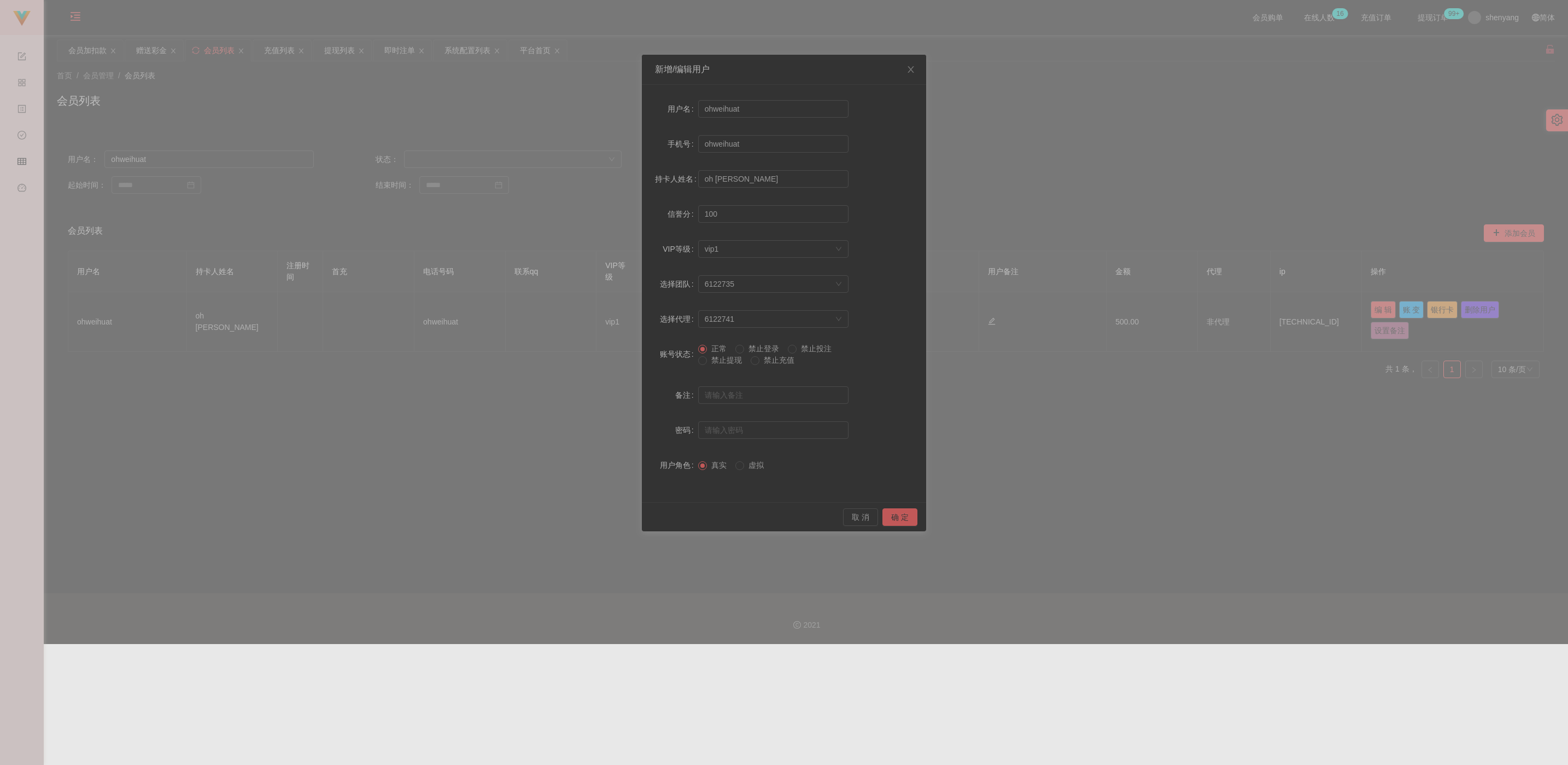
click at [688, 361] on span "禁止提现" at bounding box center [726, 360] width 40 height 9
click at [688, 516] on button "确 定" at bounding box center [900, 516] width 35 height 18
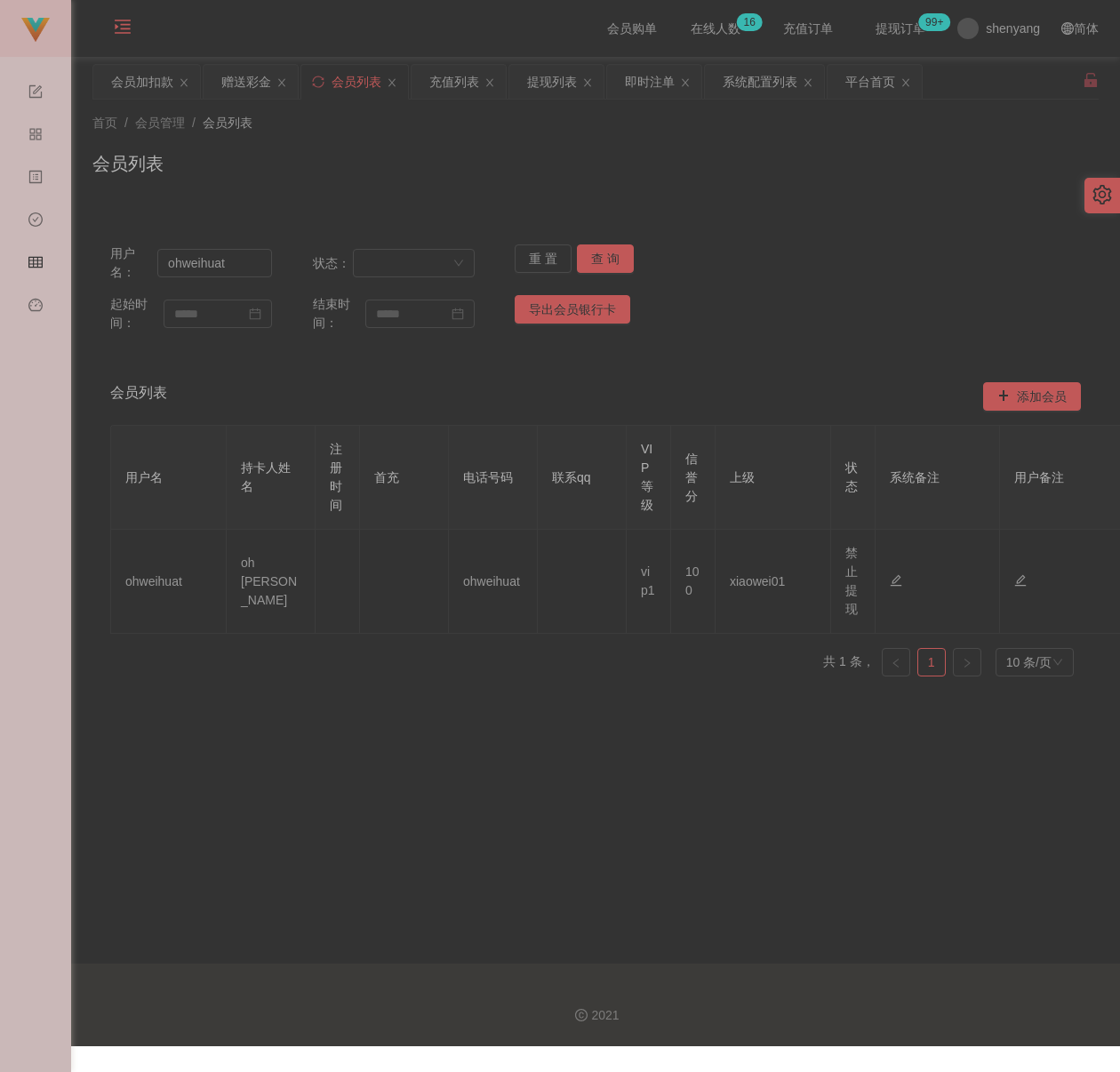
click at [489, 161] on div "会员列表" at bounding box center [595, 170] width 1006 height 41
click at [225, 270] on input "ohweihuat" at bounding box center [215, 262] width 115 height 29
paste input "Alise8891"
type input "Alise8891"
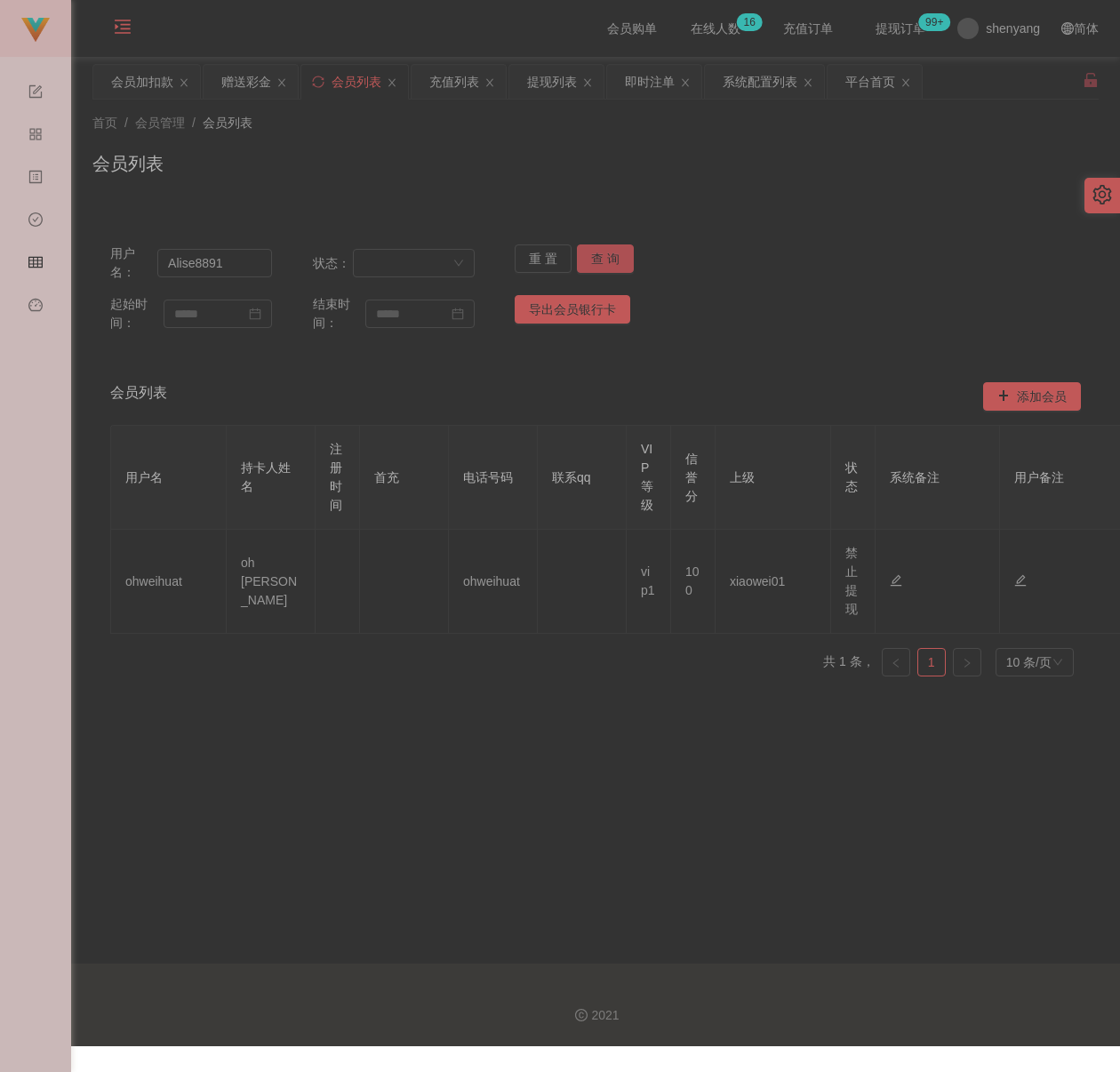
click at [598, 256] on button "查 询" at bounding box center [605, 258] width 56 height 29
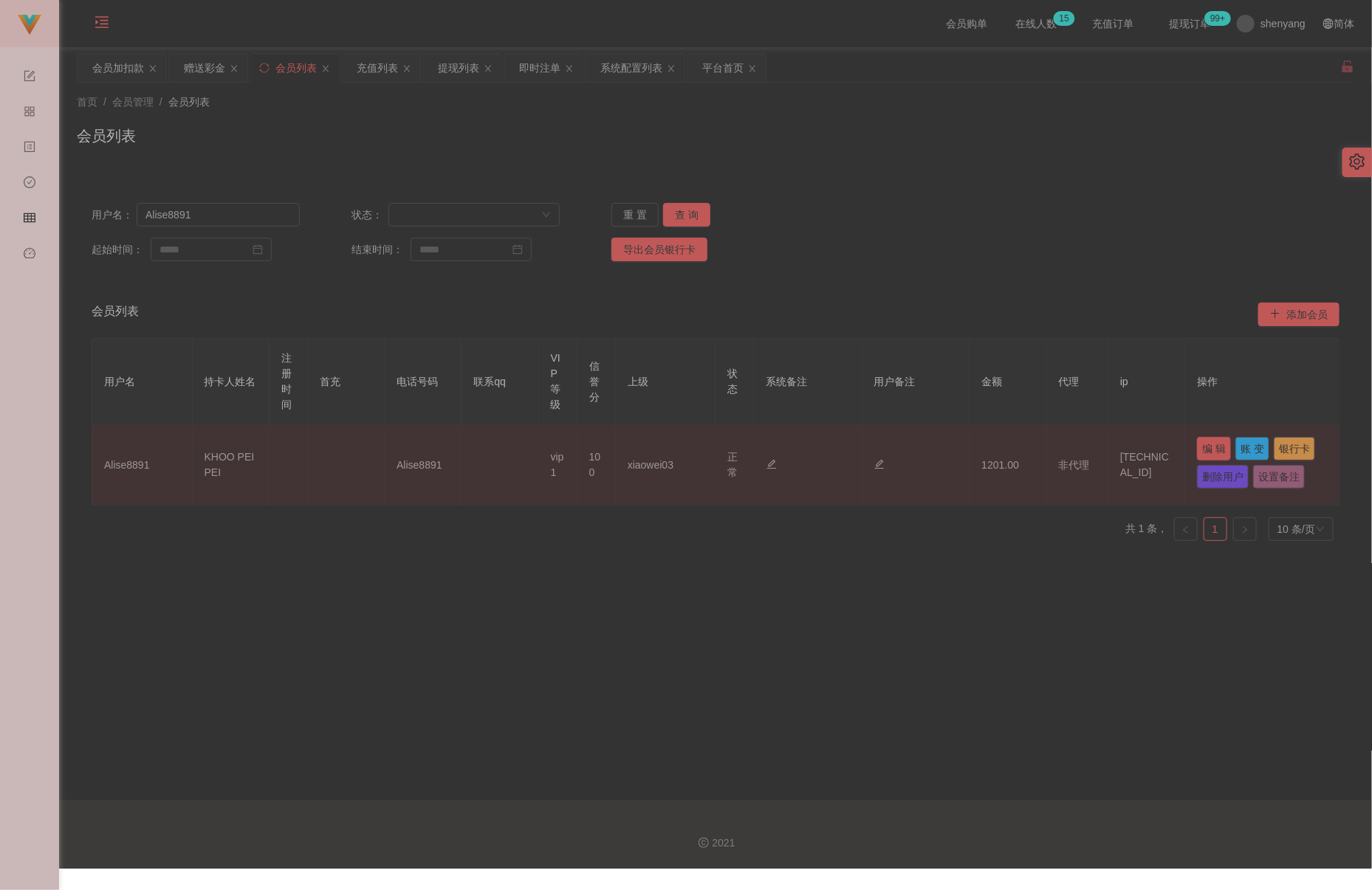
click at [930, 444] on button "编 辑" at bounding box center [1213, 449] width 34 height 24
type input "Alise8891"
type input "KHOO PEI PEI"
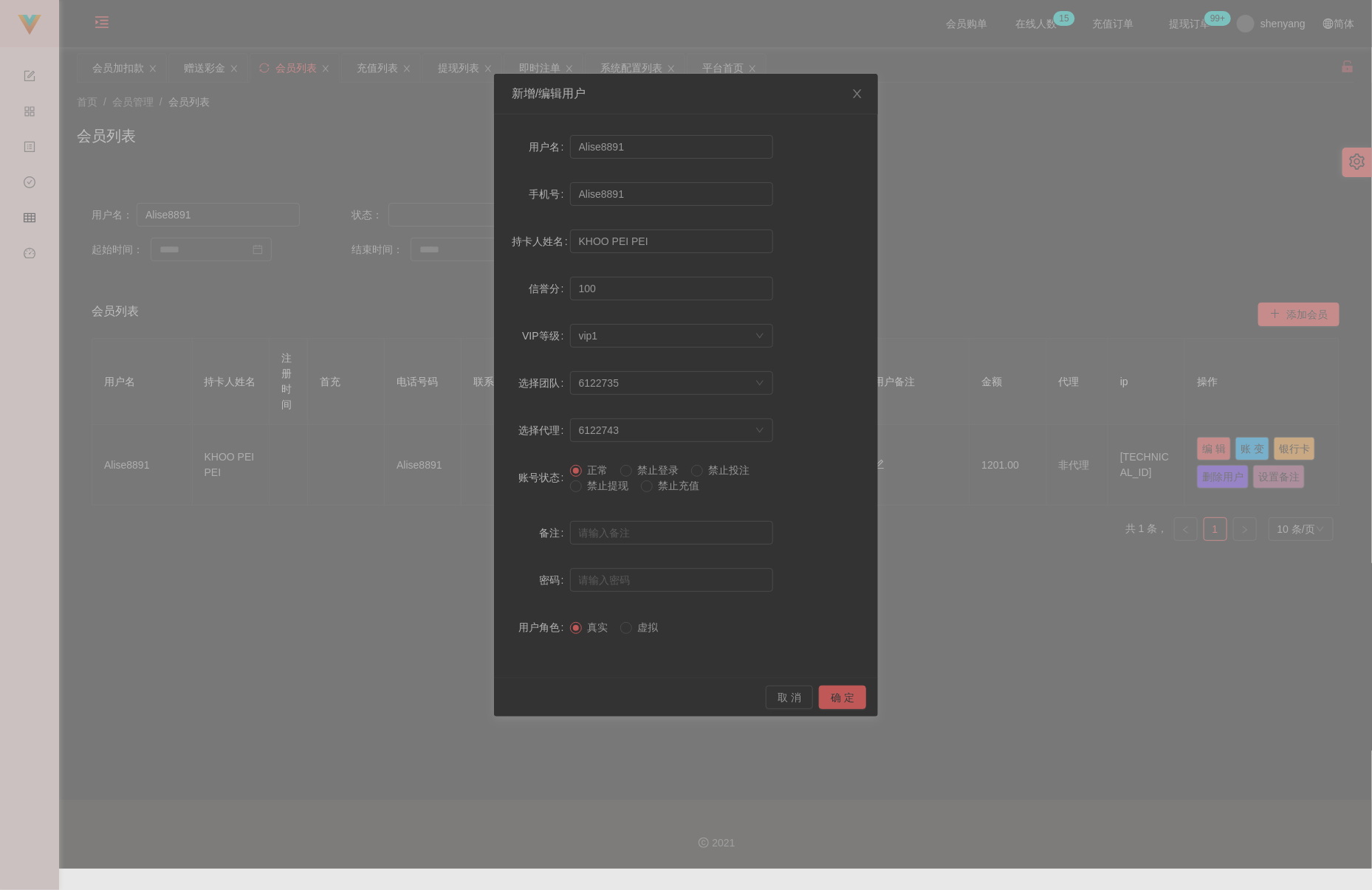
click at [617, 485] on span "禁止提现" at bounding box center [608, 486] width 53 height 12
drag, startPoint x: 838, startPoint y: 699, endPoint x: 912, endPoint y: 694, distance: 74.2
click at [838, 699] on button "确 定" at bounding box center [842, 697] width 47 height 24
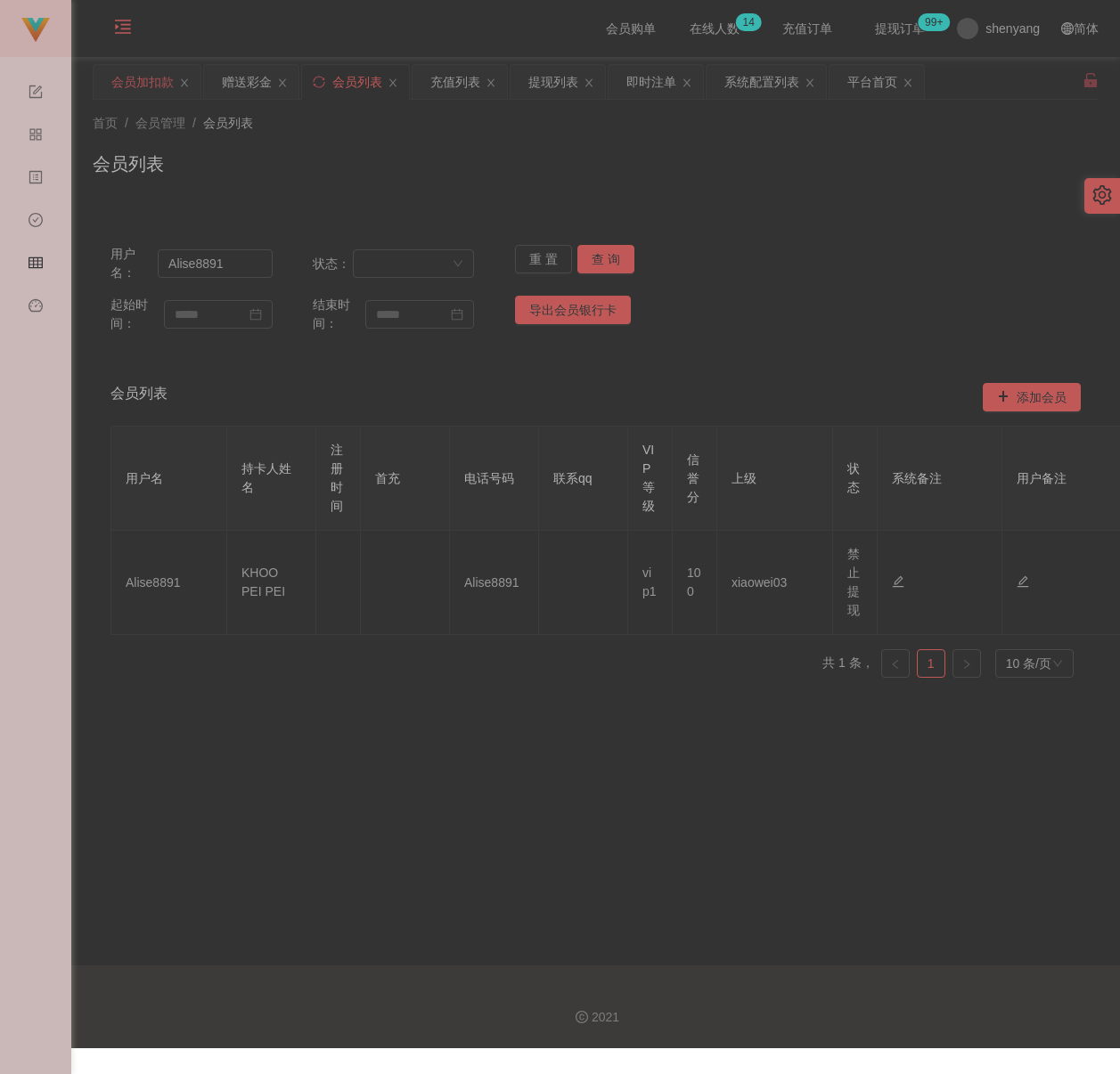
click at [153, 81] on div "会员加扣款" at bounding box center [142, 82] width 62 height 34
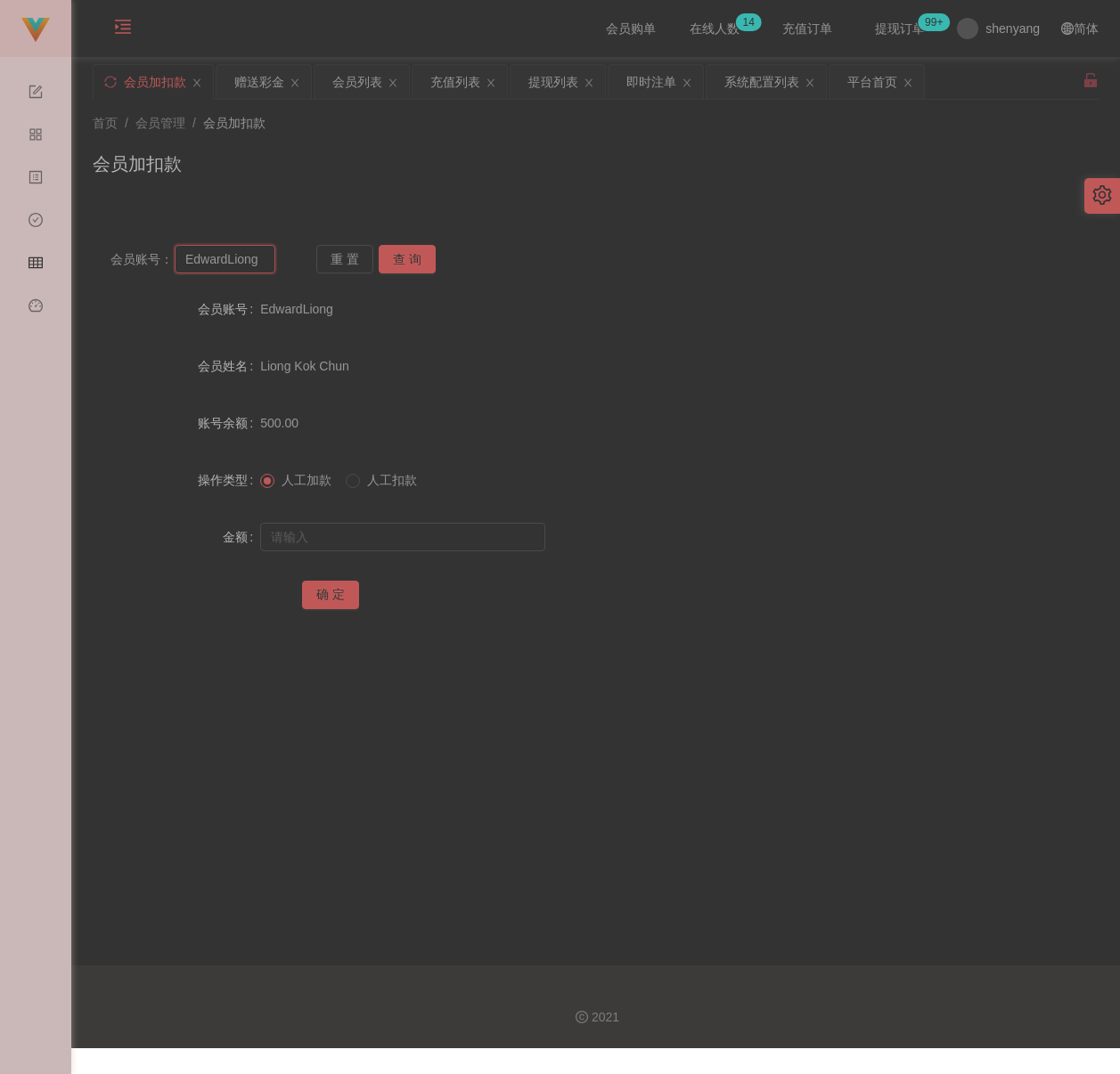
click at [270, 265] on input "EdwardLiong" at bounding box center [224, 259] width 100 height 29
paste input "qq123"
type input "qq123"
click at [393, 257] on button "查 询" at bounding box center [407, 259] width 57 height 29
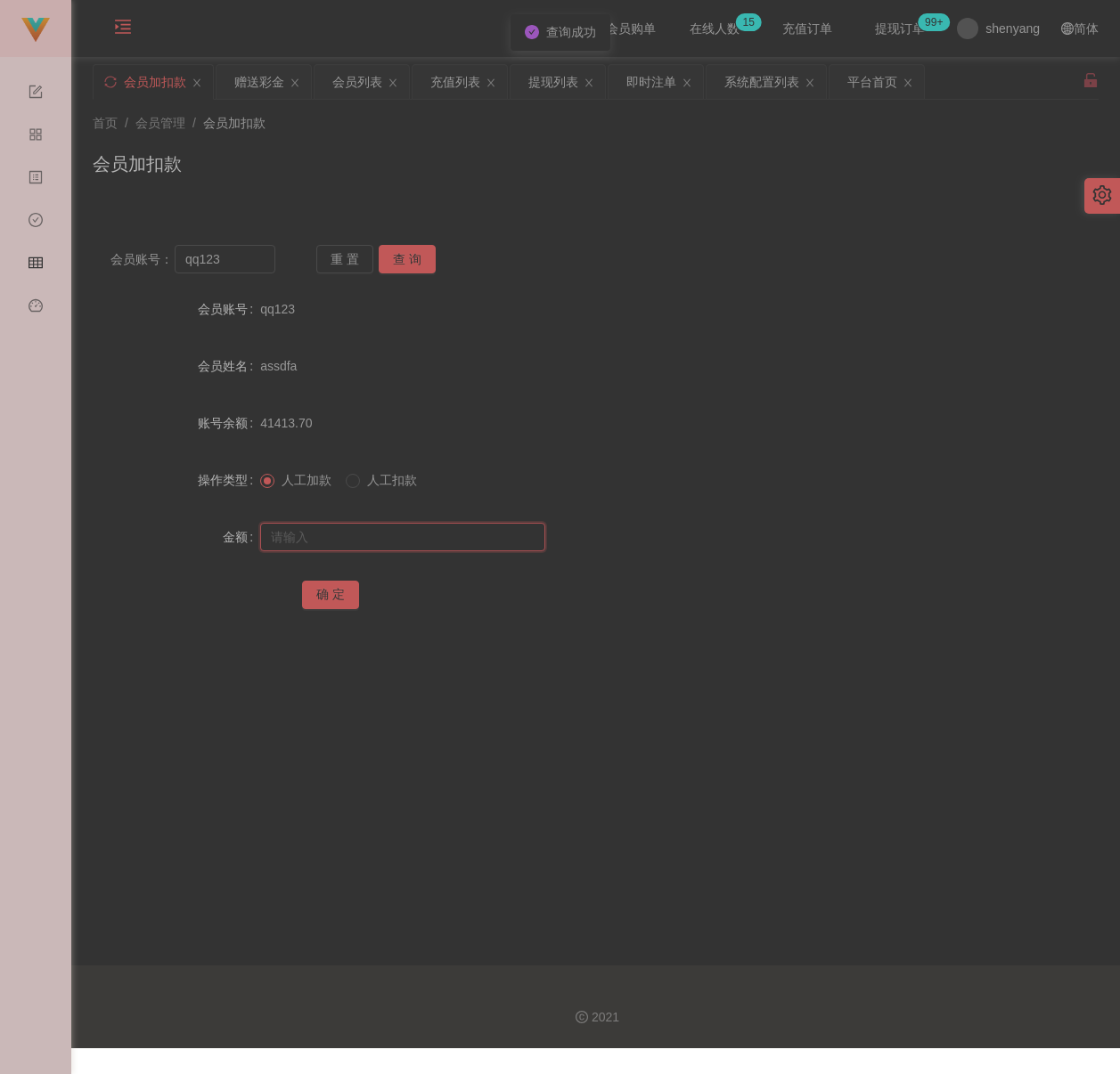
click at [431, 533] on input "text" at bounding box center [402, 537] width 285 height 29
type input "500"
click at [334, 596] on button "确 定" at bounding box center [329, 595] width 57 height 29
click at [243, 259] on input "qq123" at bounding box center [224, 259] width 100 height 29
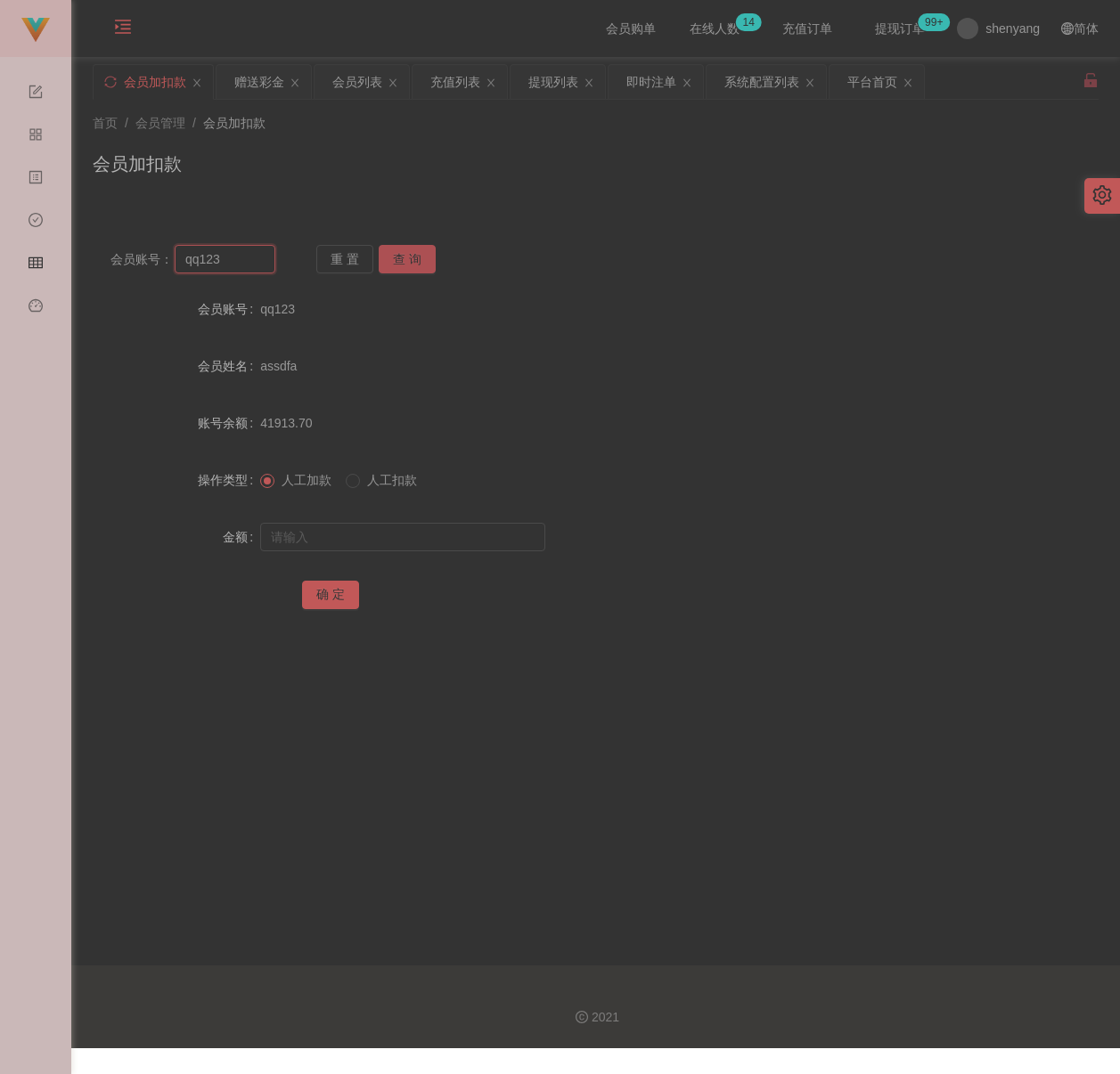
paste input "Weiweichye"
type input "Weiweichye"
click at [424, 259] on button "查 询" at bounding box center [407, 259] width 57 height 29
click at [423, 545] on input "text" at bounding box center [402, 537] width 285 height 29
click at [490, 533] on input "text" at bounding box center [402, 537] width 285 height 29
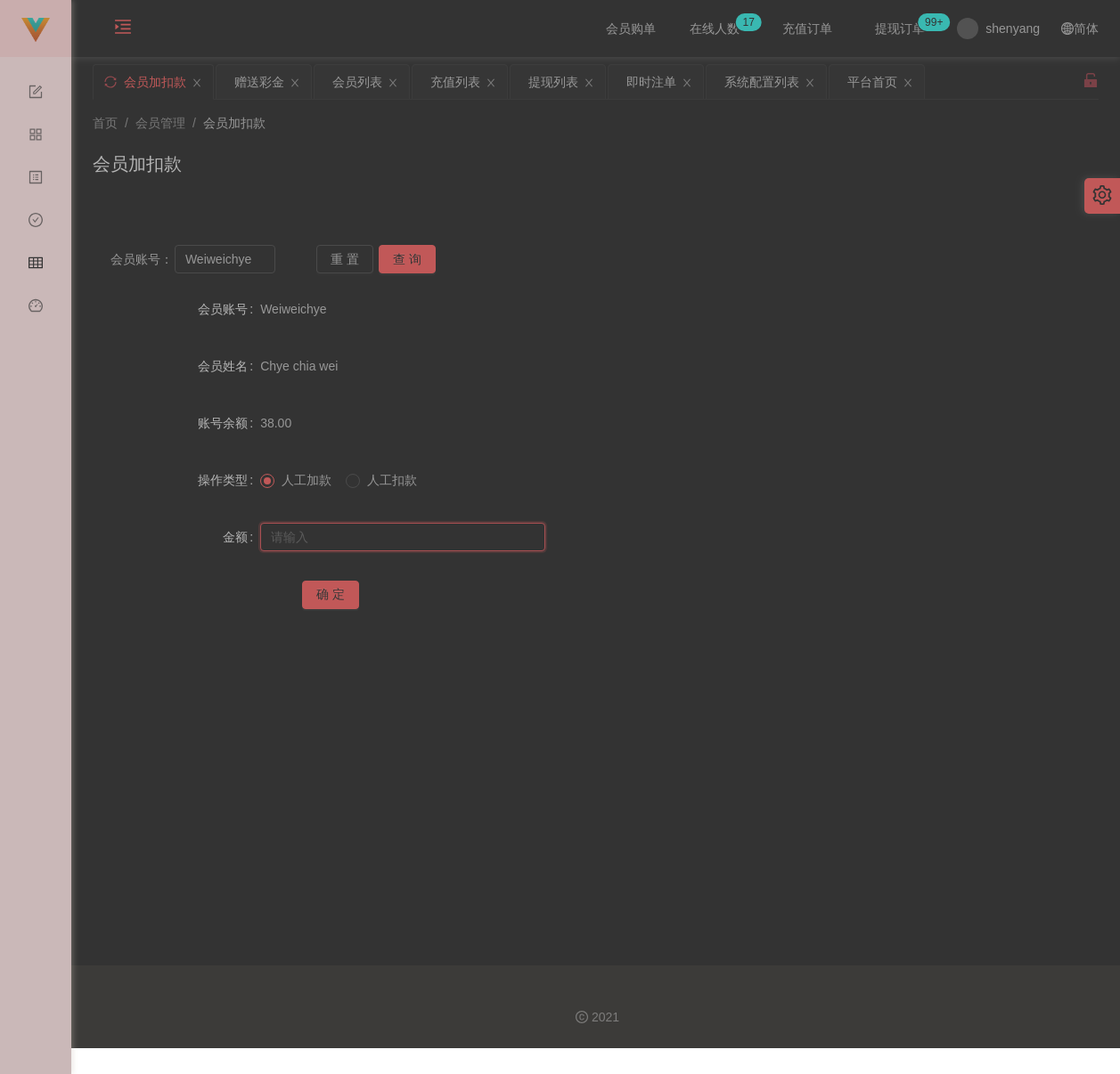
paste input "500"
type input "500"
click at [337, 597] on button "确 定" at bounding box center [329, 595] width 57 height 29
click at [258, 260] on input "Weiweichye" at bounding box center [224, 259] width 100 height 29
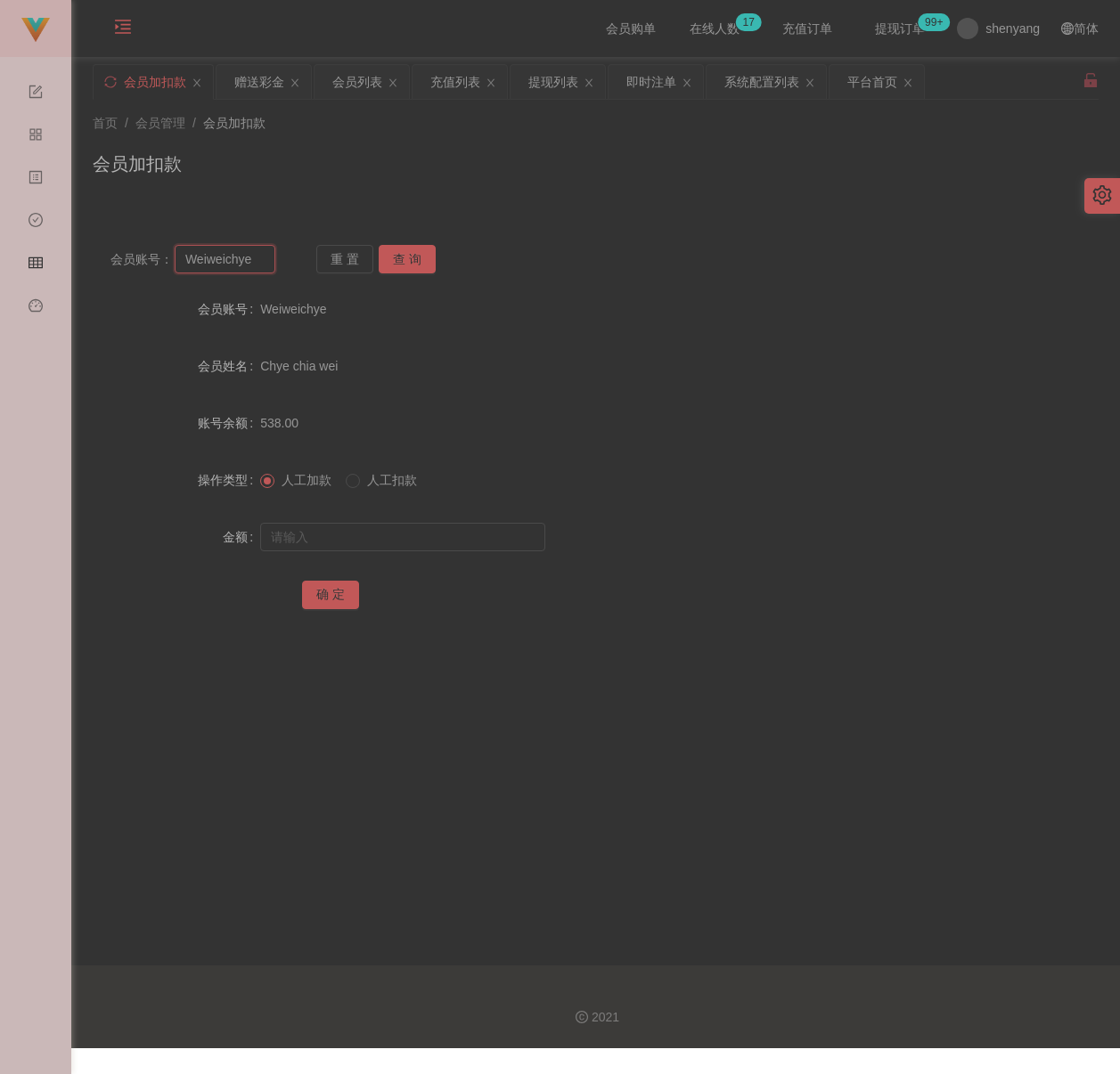
paste input "coonie97"
type input "coonie97"
click at [421, 255] on button "查 询" at bounding box center [407, 259] width 57 height 29
click at [372, 533] on input "text" at bounding box center [402, 537] width 285 height 29
type input "500"
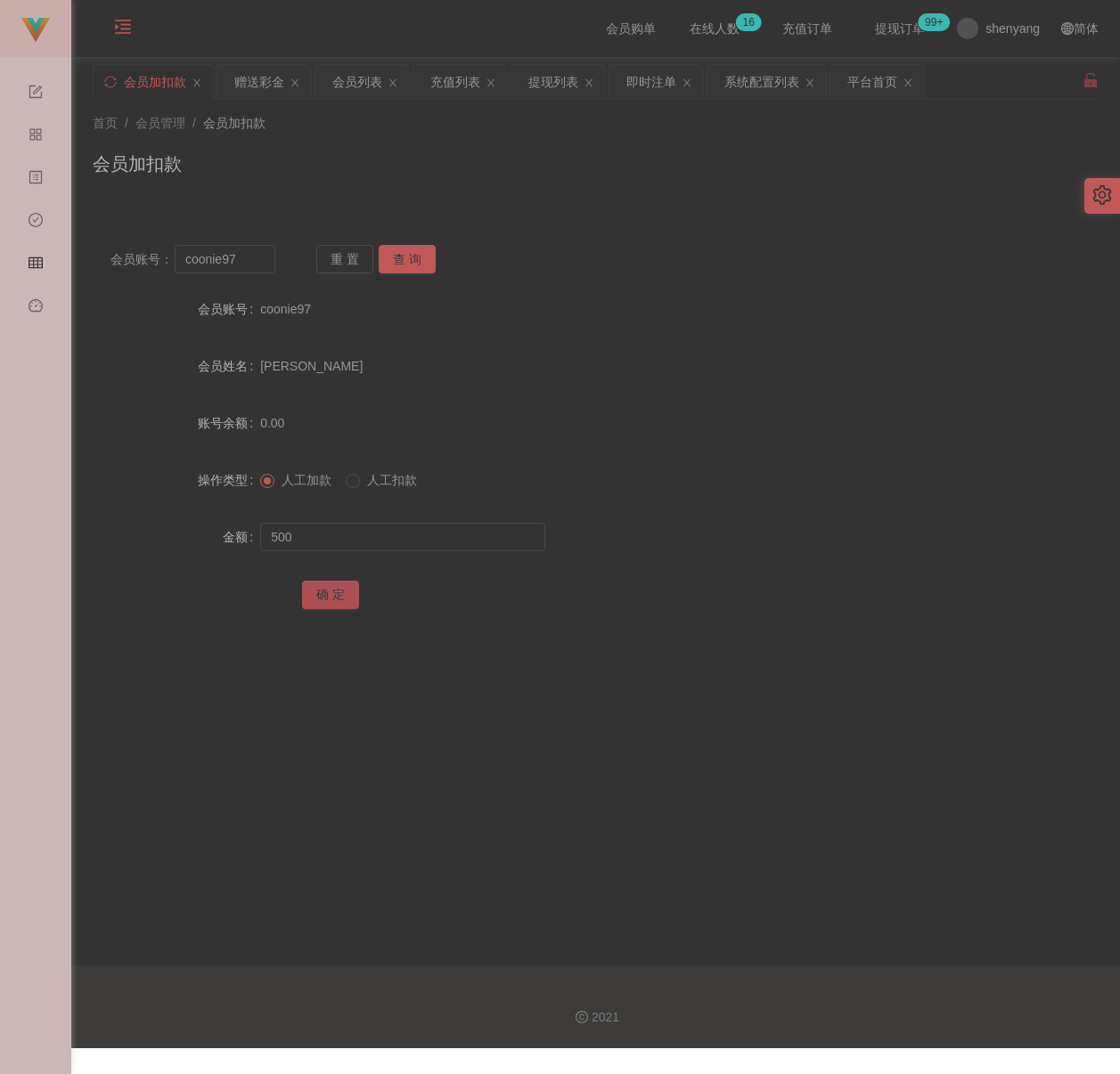
click at [331, 588] on button "确 定" at bounding box center [329, 595] width 57 height 29
click at [366, 83] on div "会员列表" at bounding box center [357, 82] width 50 height 34
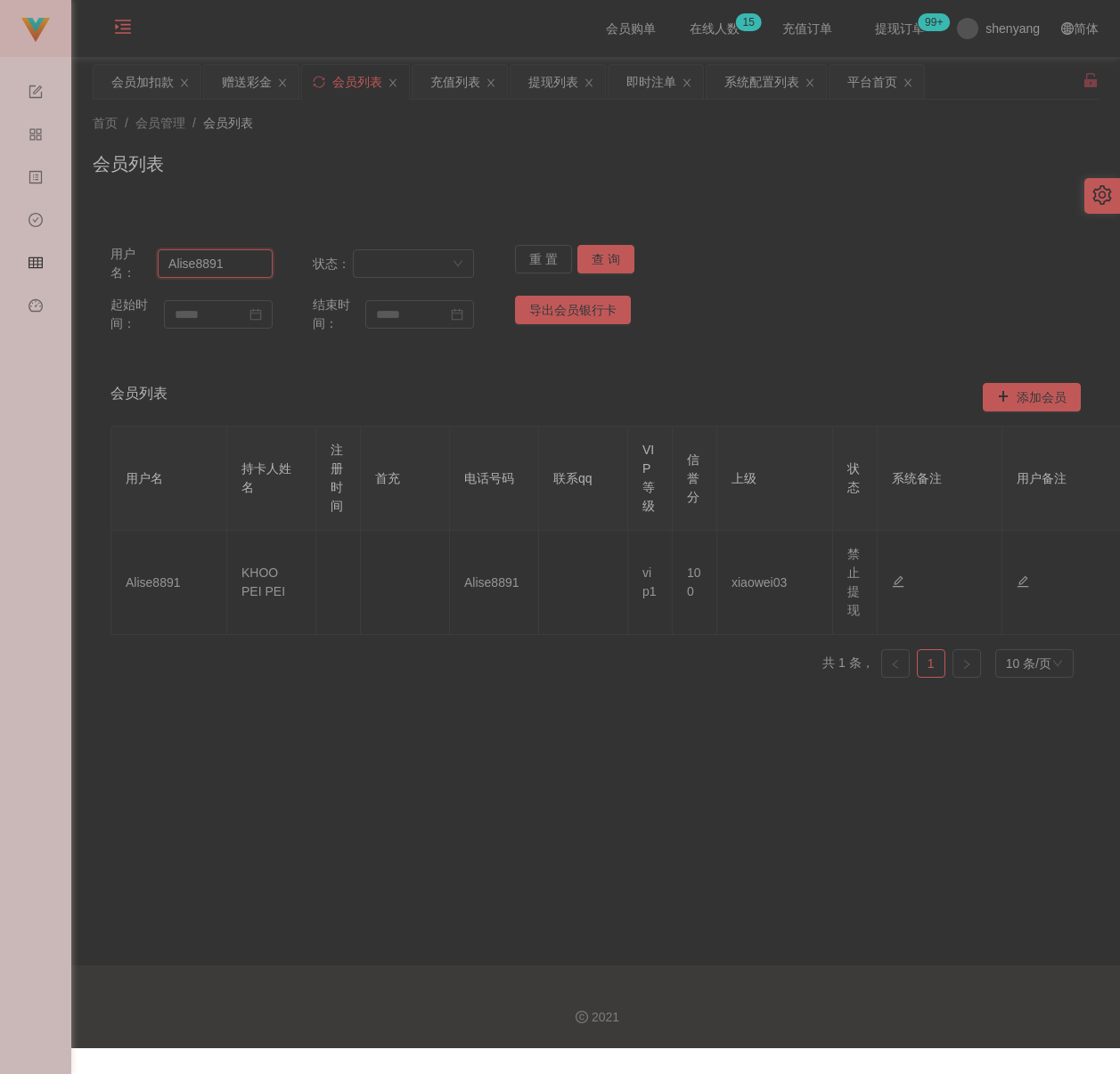
click at [249, 268] on input "Alise8891" at bounding box center [214, 263] width 114 height 29
paste input "Weiweichye"
type input "Weiweichye"
click at [612, 258] on button "查 询" at bounding box center [605, 259] width 57 height 29
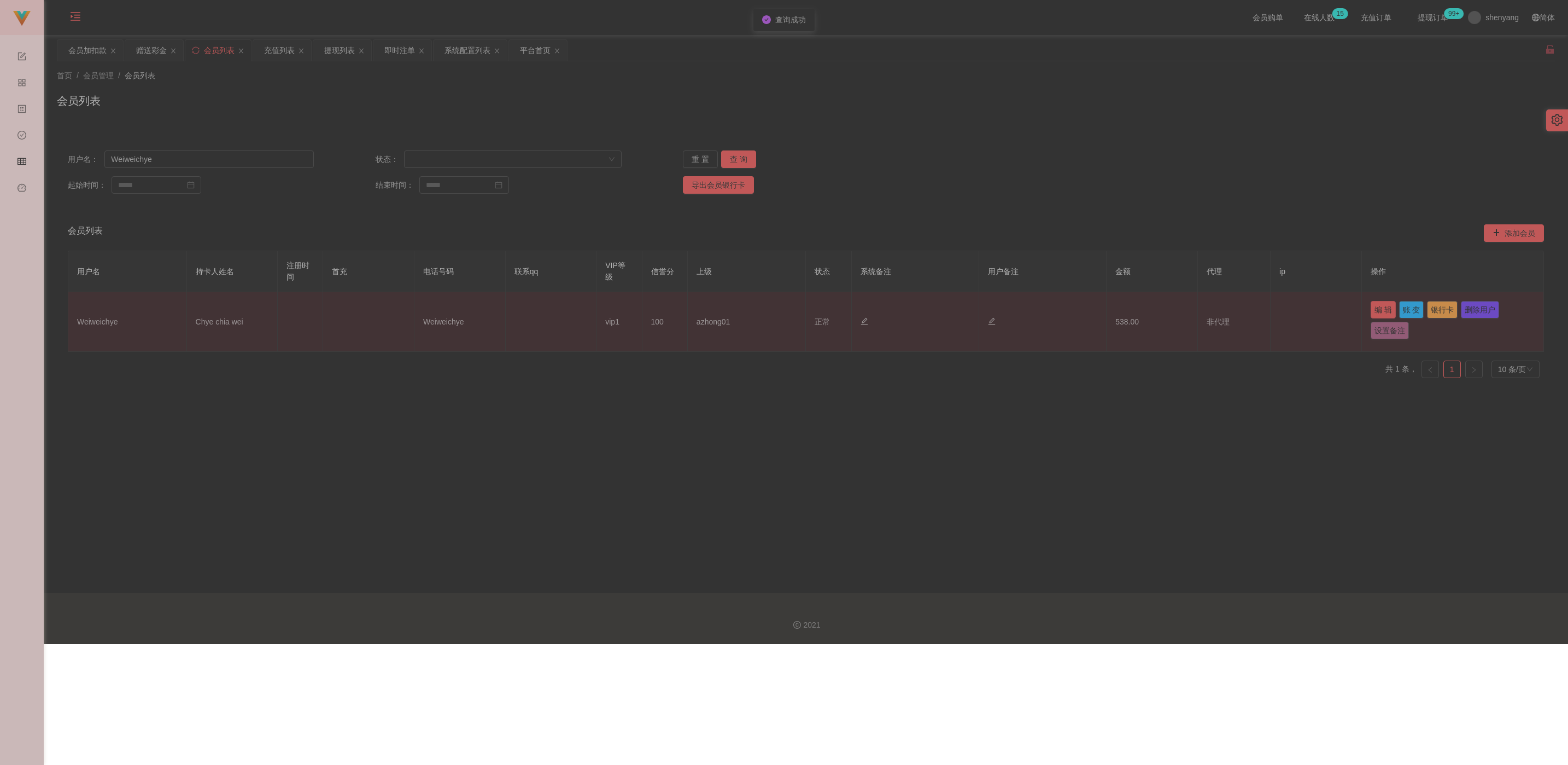
click at [688, 312] on button "编 辑" at bounding box center [1383, 309] width 25 height 18
type input "Weiweichye"
type input "Chye chia wei"
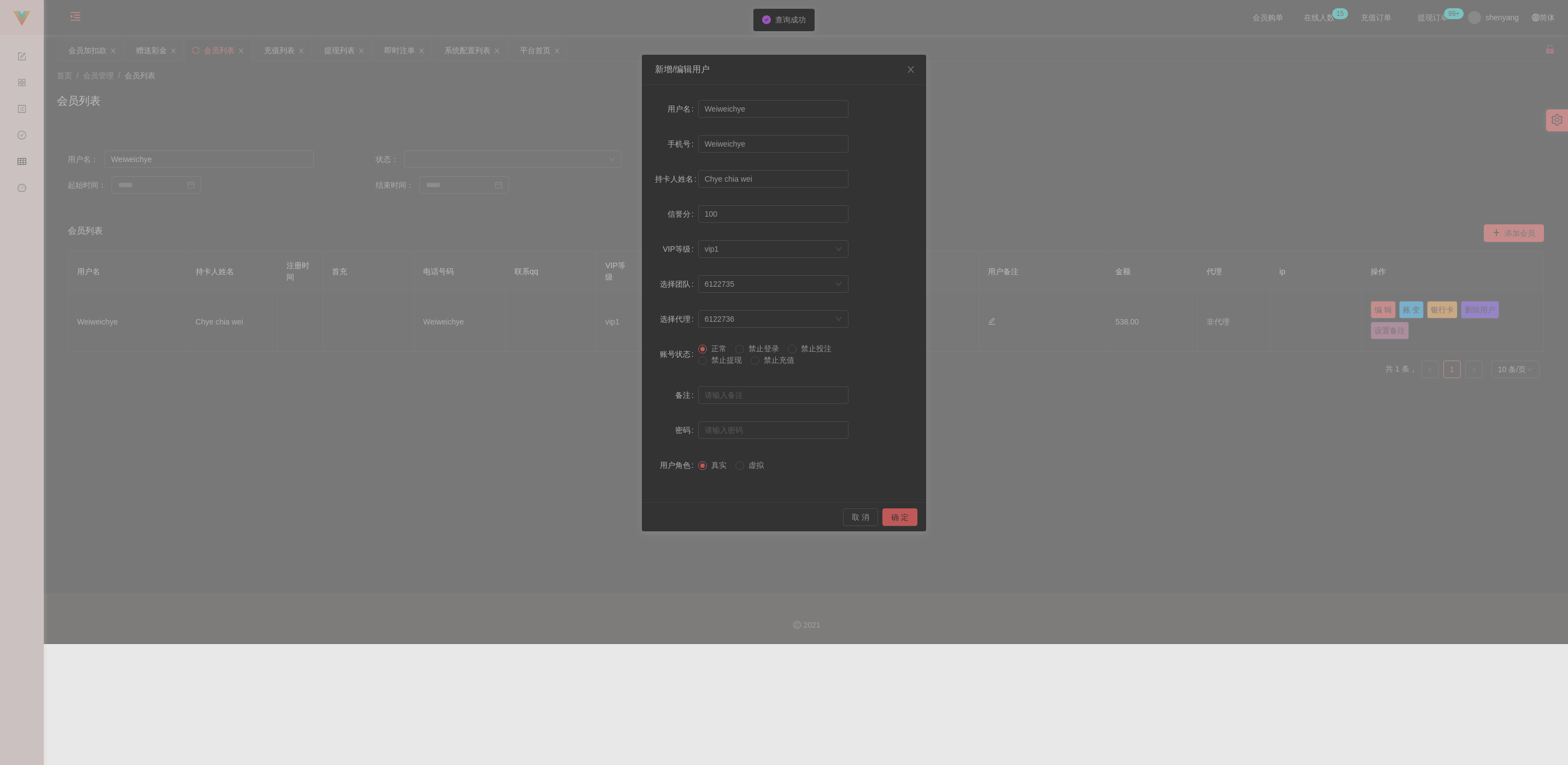
click at [688, 362] on span "禁止提现" at bounding box center [726, 360] width 40 height 9
click at [688, 516] on button "确 定" at bounding box center [900, 516] width 35 height 18
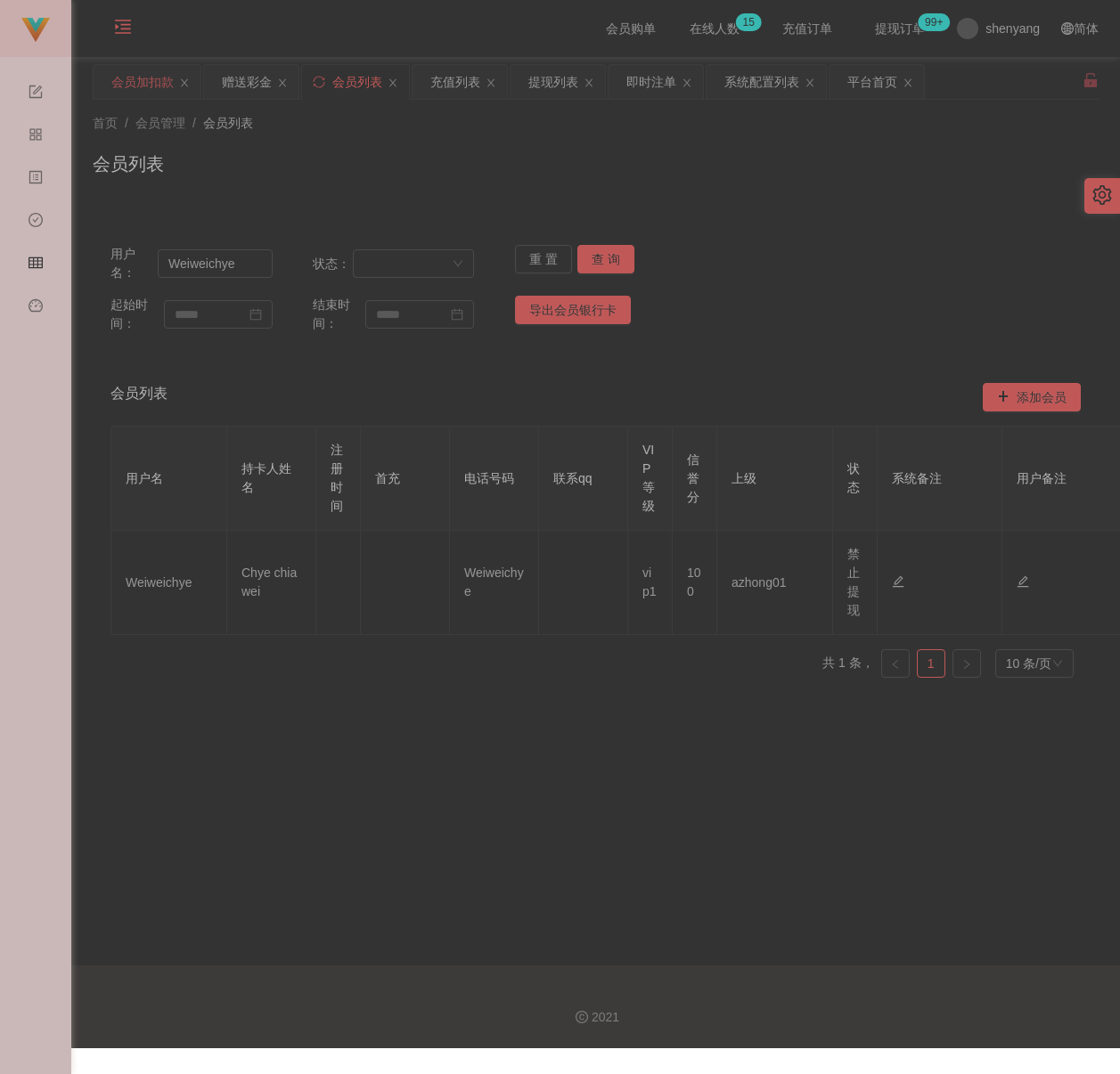
click at [162, 81] on div "会员加扣款" at bounding box center [142, 82] width 62 height 34
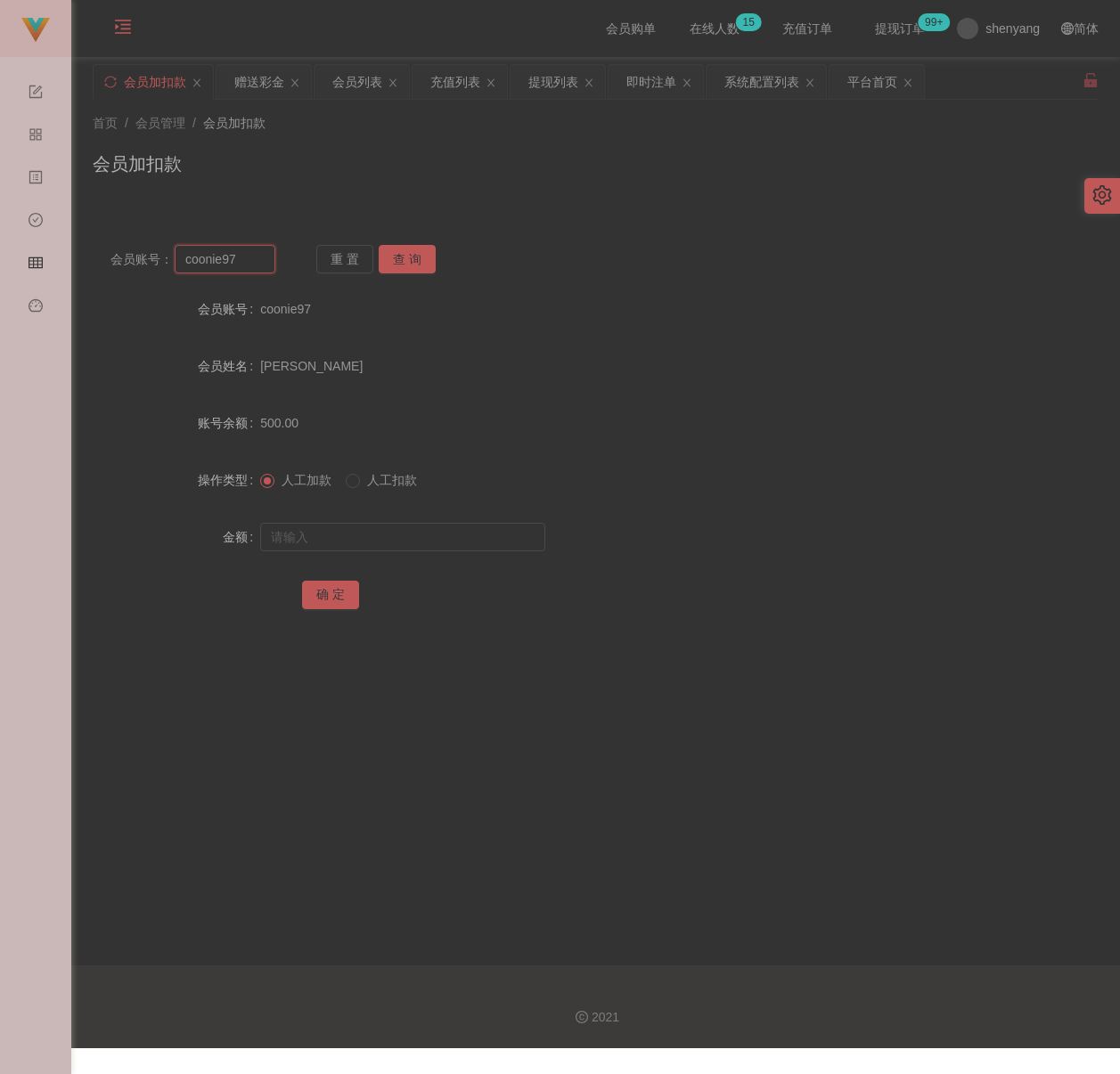
click at [254, 266] on input "coonie97" at bounding box center [224, 259] width 100 height 29
paste input "CJF7272"
type input "CJF7272"
click at [393, 257] on button "查 询" at bounding box center [407, 259] width 57 height 29
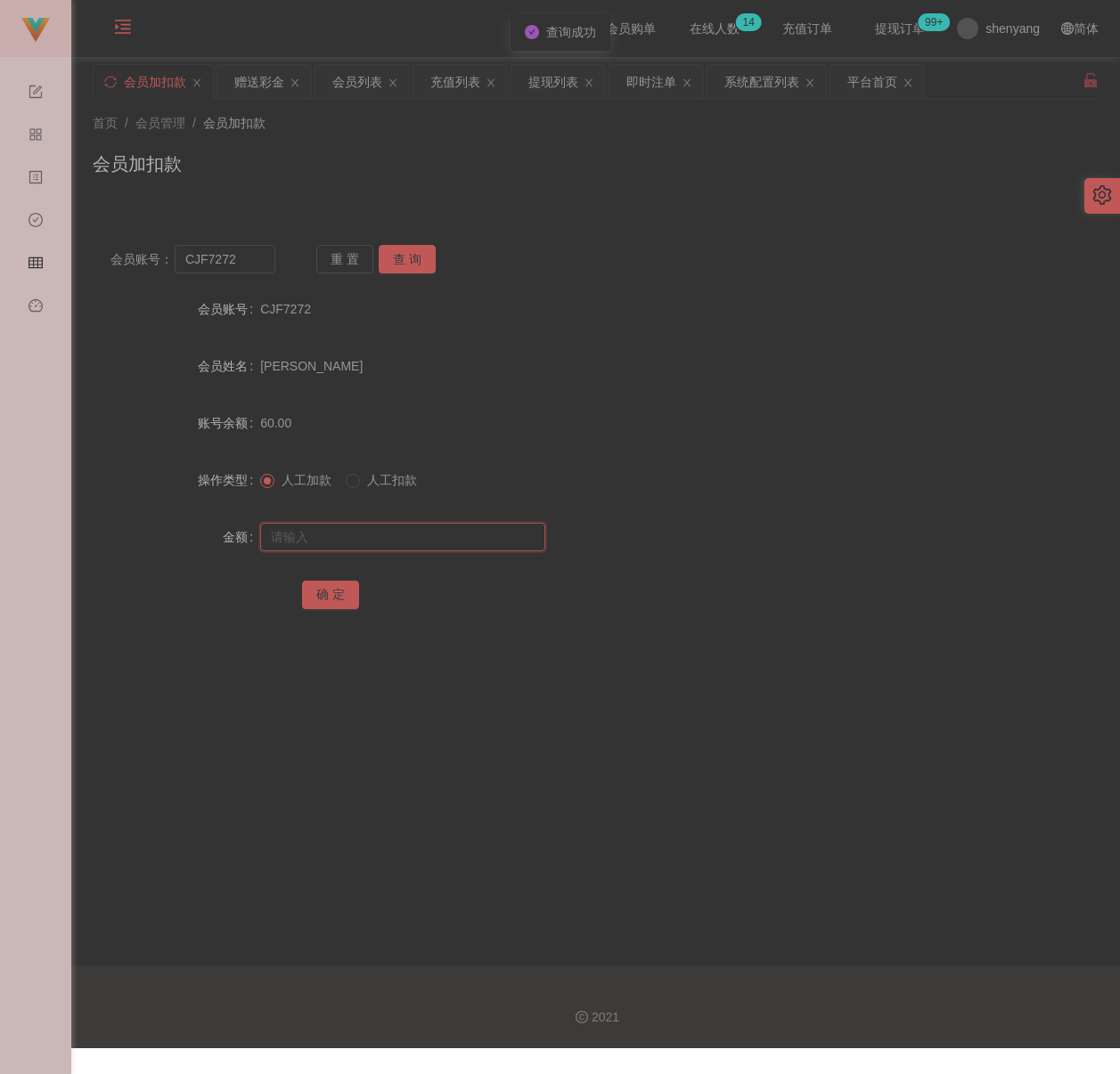
click at [407, 533] on input "text" at bounding box center [402, 537] width 285 height 29
click at [468, 528] on input "text" at bounding box center [402, 537] width 285 height 29
paste input "500"
type input "500"
click at [339, 591] on button "确 定" at bounding box center [329, 595] width 57 height 29
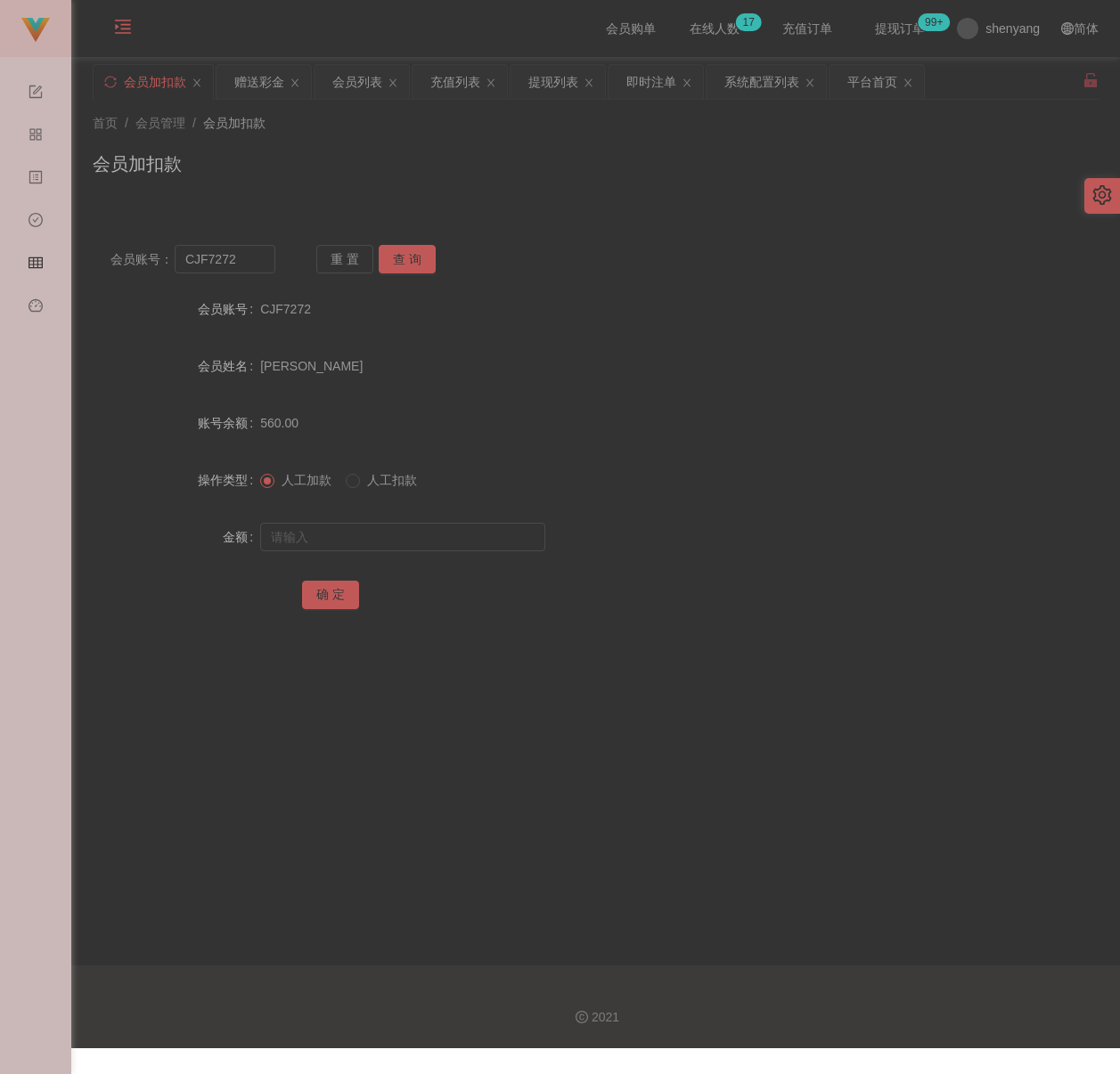
click at [364, 128] on div "首页 / 会员管理 / 会员加扣款 /" at bounding box center [595, 123] width 1006 height 19
click at [228, 266] on input "CJF7272" at bounding box center [224, 259] width 100 height 29
paste input "peterkslee"
type input "peterkslee"
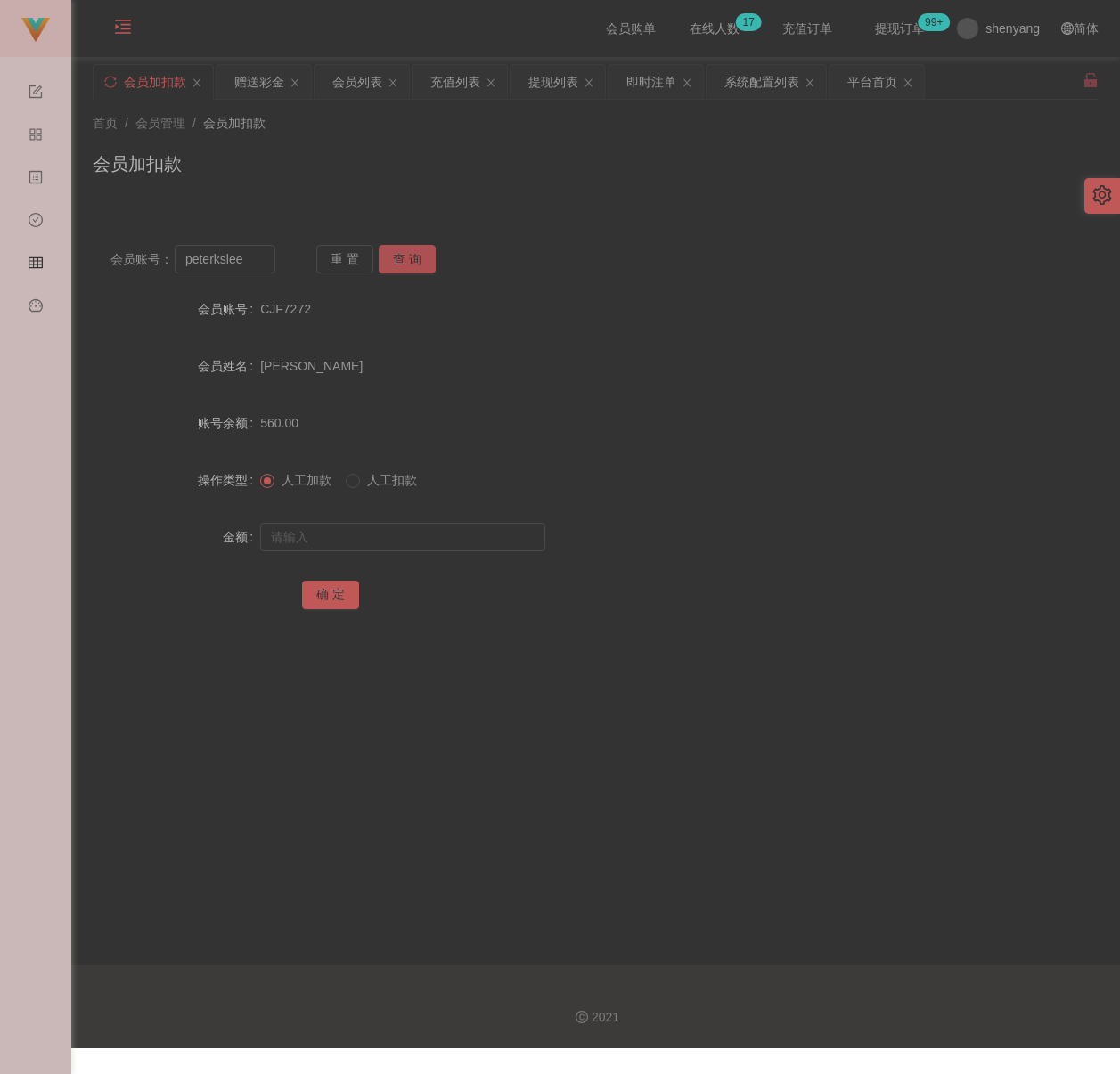
click at [401, 258] on button "查 询" at bounding box center [407, 259] width 57 height 29
click at [381, 524] on input "text" at bounding box center [402, 537] width 285 height 29
drag, startPoint x: 478, startPoint y: 538, endPoint x: 429, endPoint y: 553, distance: 51.2
click at [478, 538] on input "text" at bounding box center [402, 537] width 285 height 29
paste input "500"
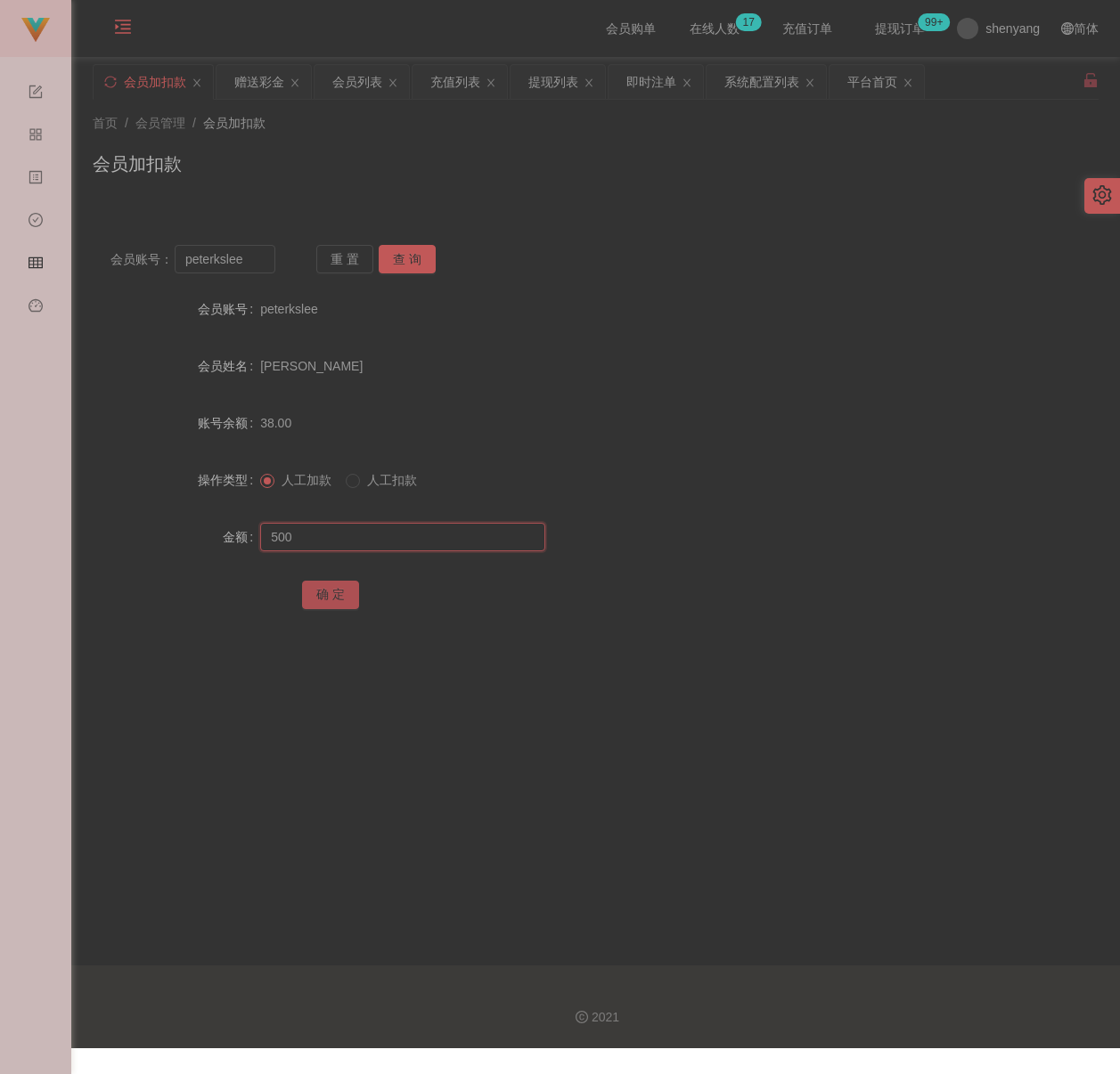
type input "500"
click at [311, 594] on button "确 定" at bounding box center [329, 595] width 57 height 29
click at [485, 139] on div "首页 / 会员管理 / 会员加扣款 / 会员加扣款" at bounding box center [595, 153] width 1006 height 77
click at [259, 262] on input "peterkslee" at bounding box center [224, 259] width 100 height 29
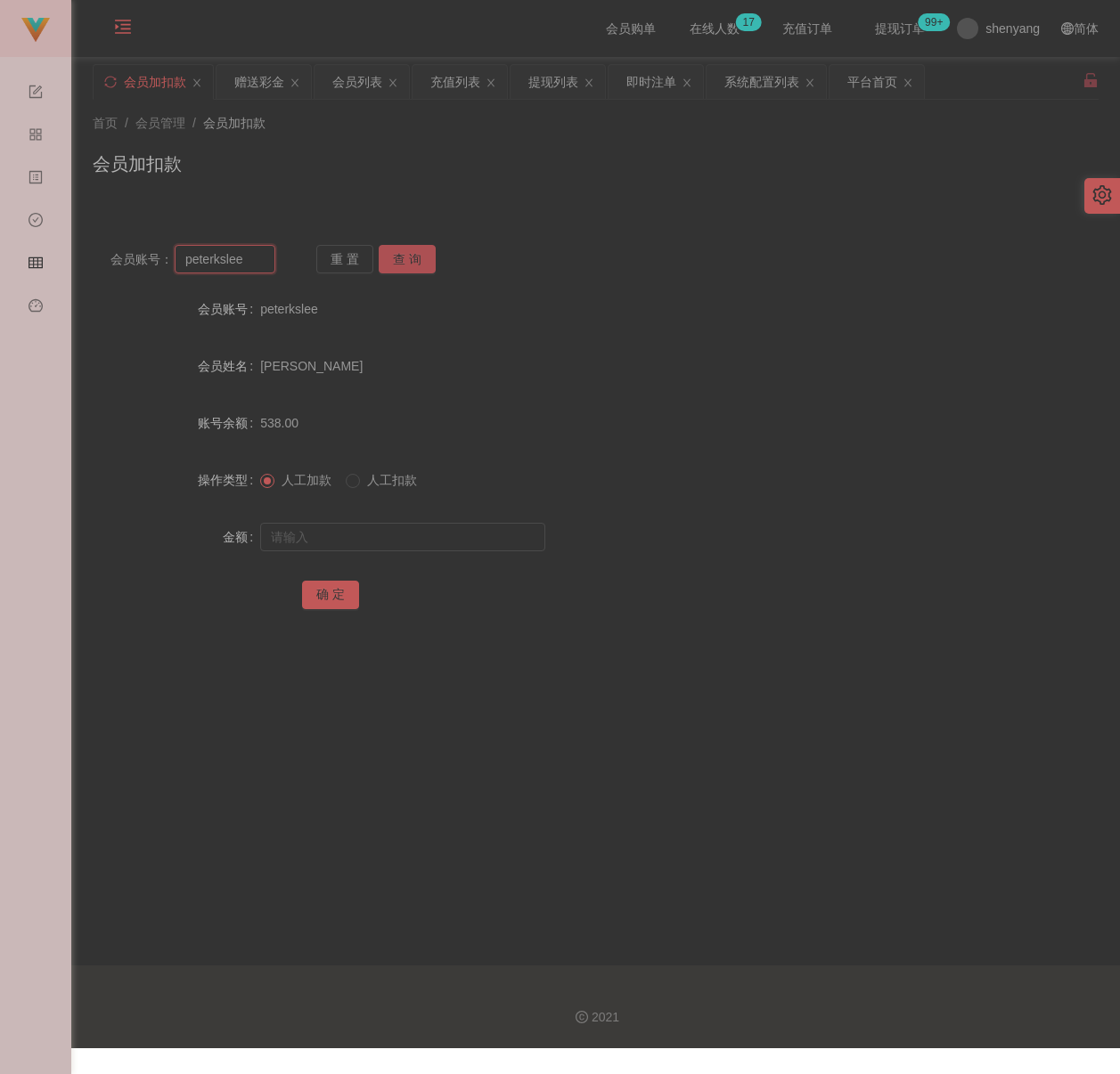
paste input "Sammi"
type input "Sammi"
click at [410, 263] on button "查 询" at bounding box center [407, 259] width 57 height 29
drag, startPoint x: 350, startPoint y: 540, endPoint x: 377, endPoint y: 543, distance: 27.2
click at [350, 540] on input "text" at bounding box center [402, 537] width 285 height 29
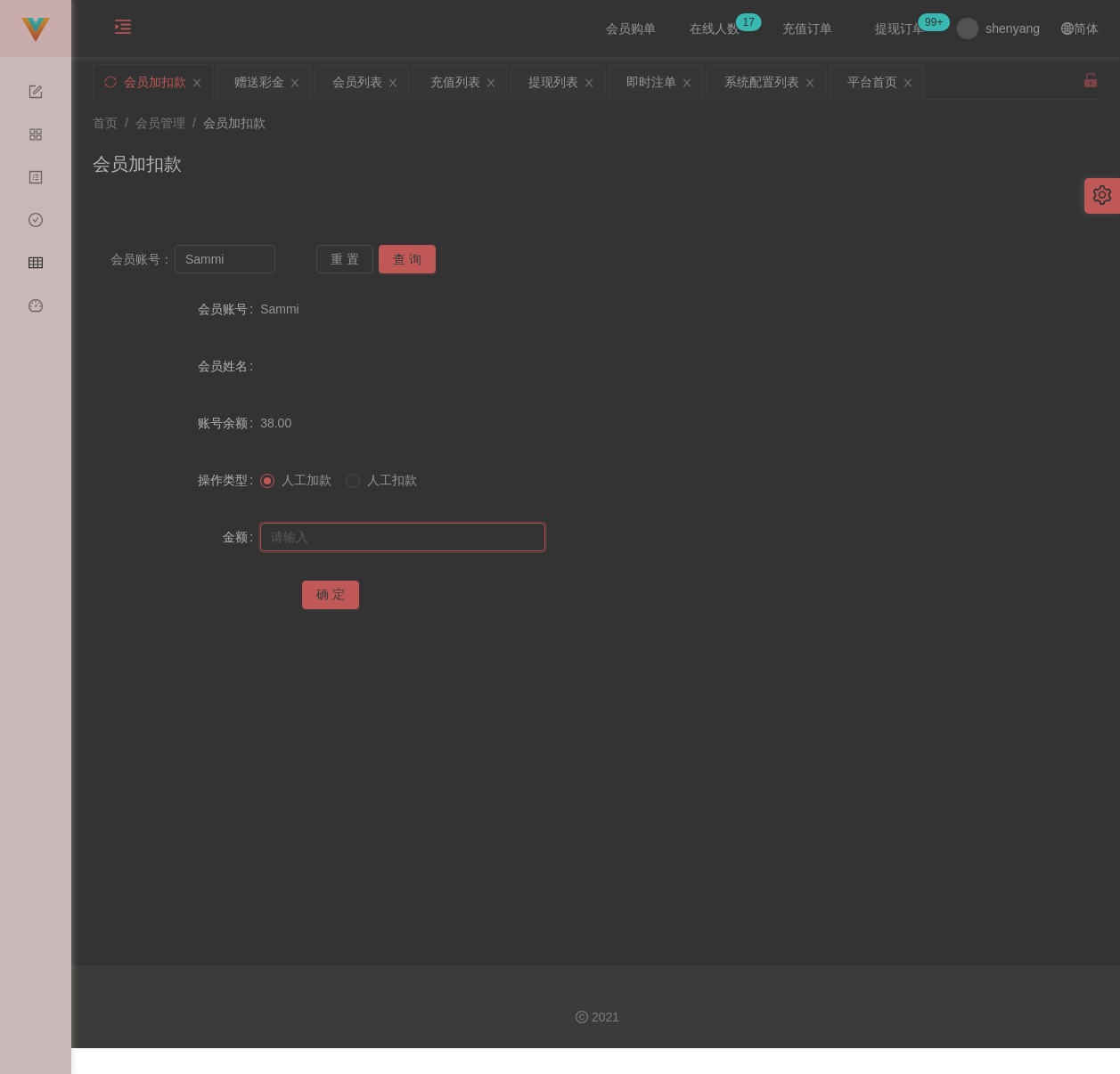
drag, startPoint x: 468, startPoint y: 540, endPoint x: 441, endPoint y: 542, distance: 27.1
click at [468, 540] on input "text" at bounding box center [402, 537] width 285 height 29
paste input "800"
type input "800"
click at [339, 589] on button "确 定" at bounding box center [329, 595] width 57 height 29
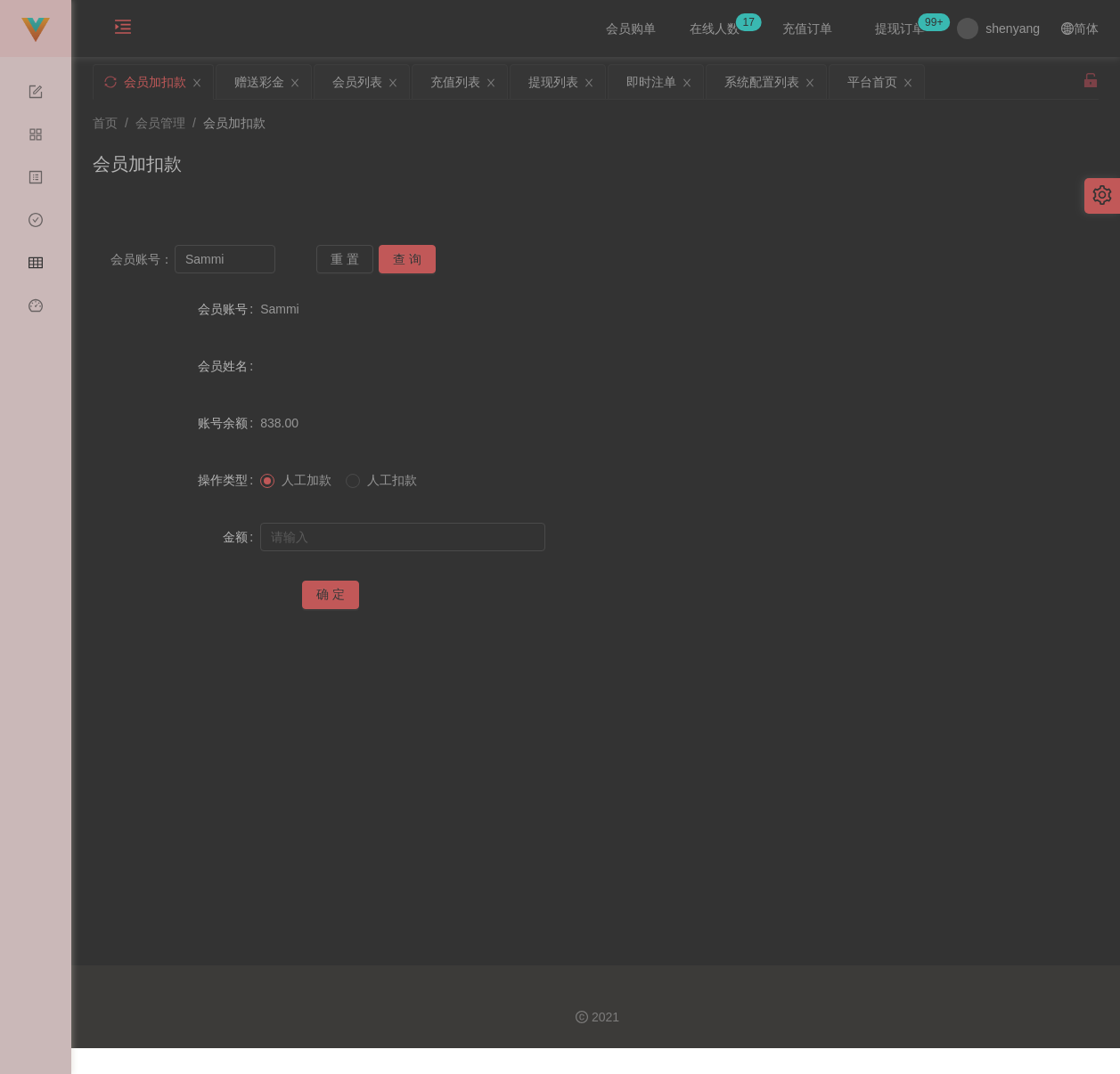
click at [459, 127] on div "首页 / 会员管理 / 会员加扣款 /" at bounding box center [595, 123] width 1006 height 19
click at [364, 80] on div "会员列表" at bounding box center [357, 82] width 50 height 34
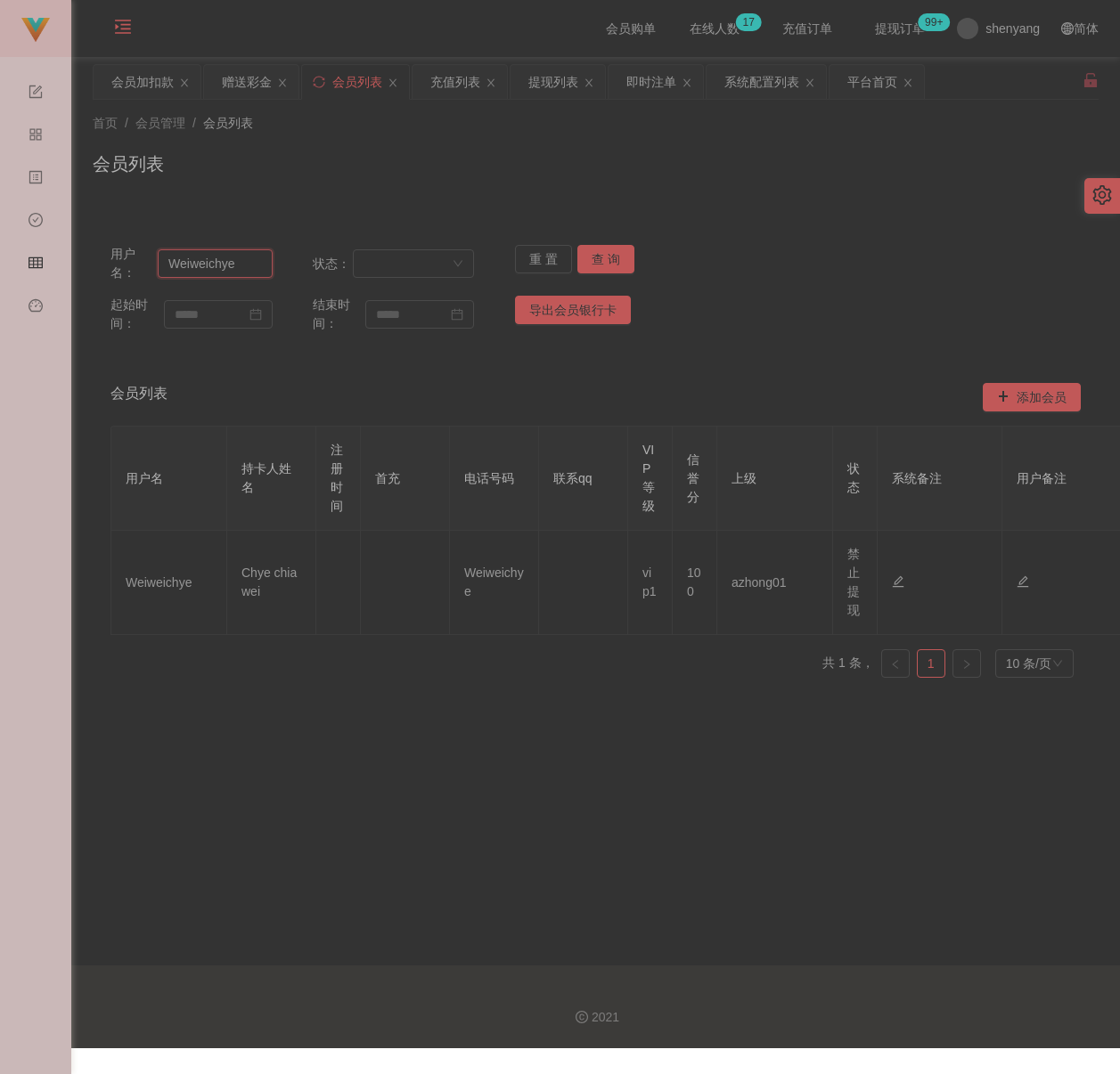
click at [244, 273] on input "Weiweichye" at bounding box center [214, 263] width 114 height 29
paste input "peterksle"
type input "peterkslee"
click at [596, 247] on button "查 询" at bounding box center [605, 259] width 57 height 29
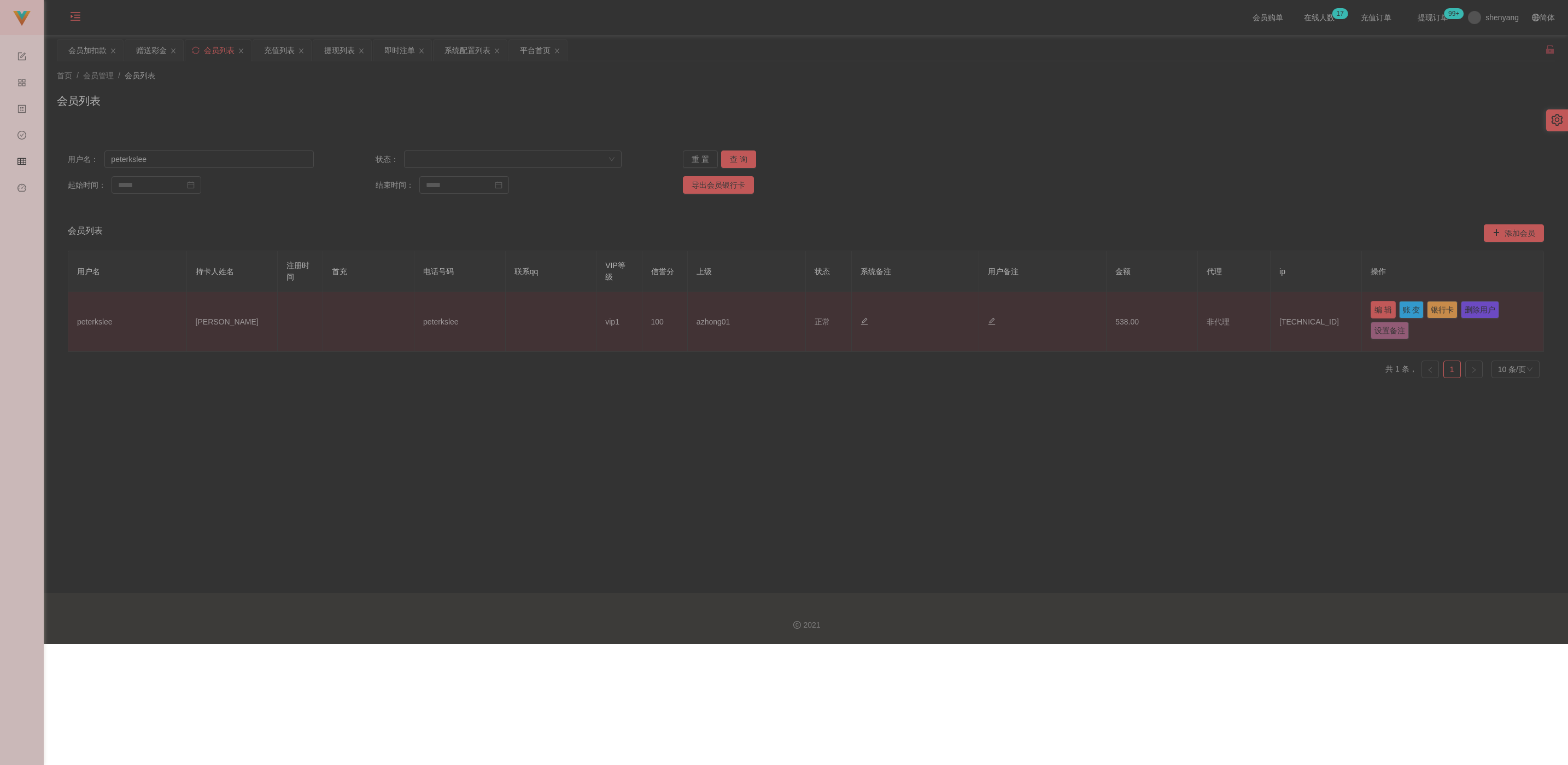
click at [688, 309] on button "编 辑" at bounding box center [1383, 309] width 25 height 18
type input "peterkslee"
type input "[PERSON_NAME]"
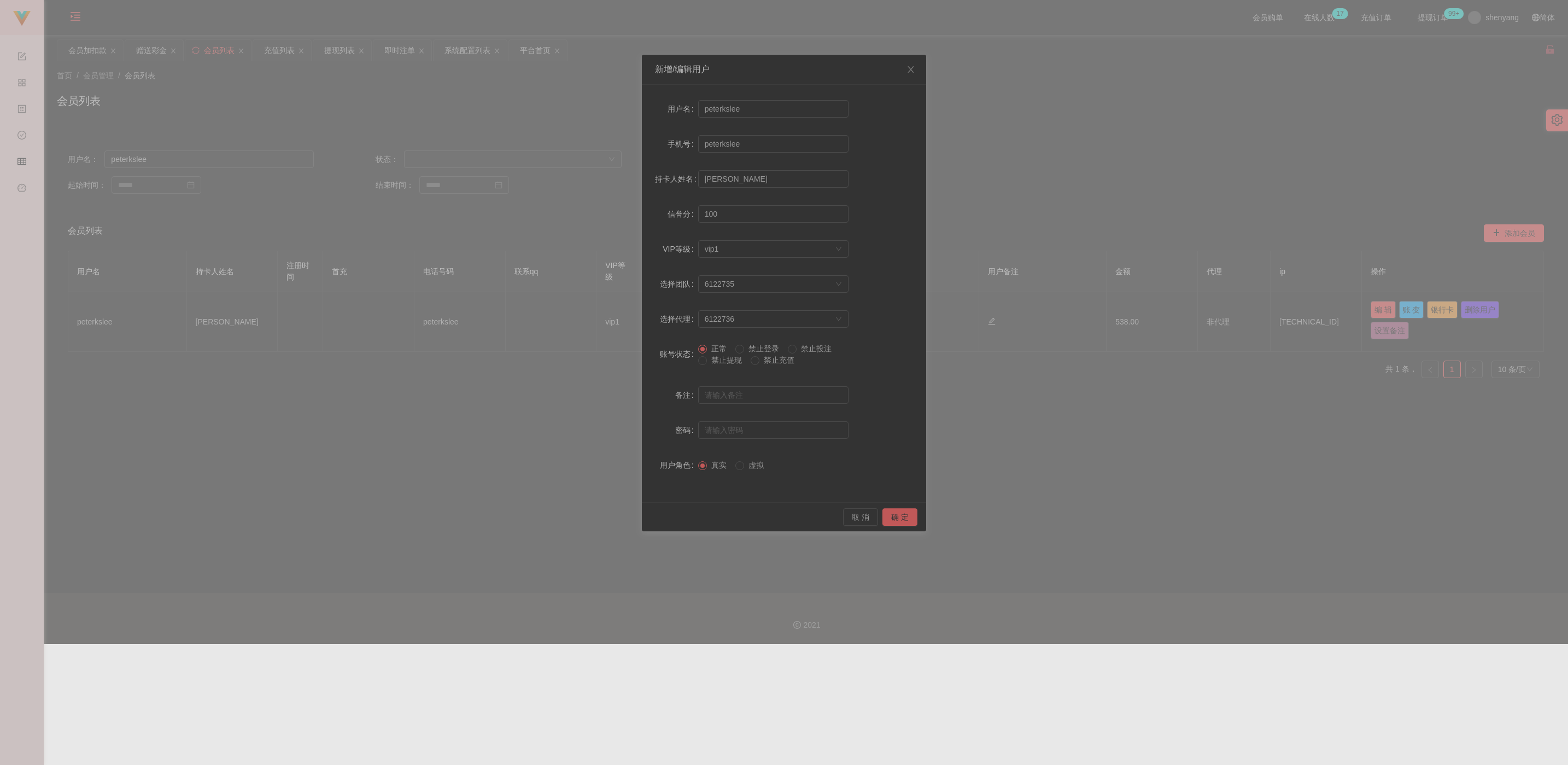
click at [688, 360] on span "禁止提现" at bounding box center [726, 360] width 40 height 9
click at [688, 514] on button "确 定" at bounding box center [900, 516] width 35 height 18
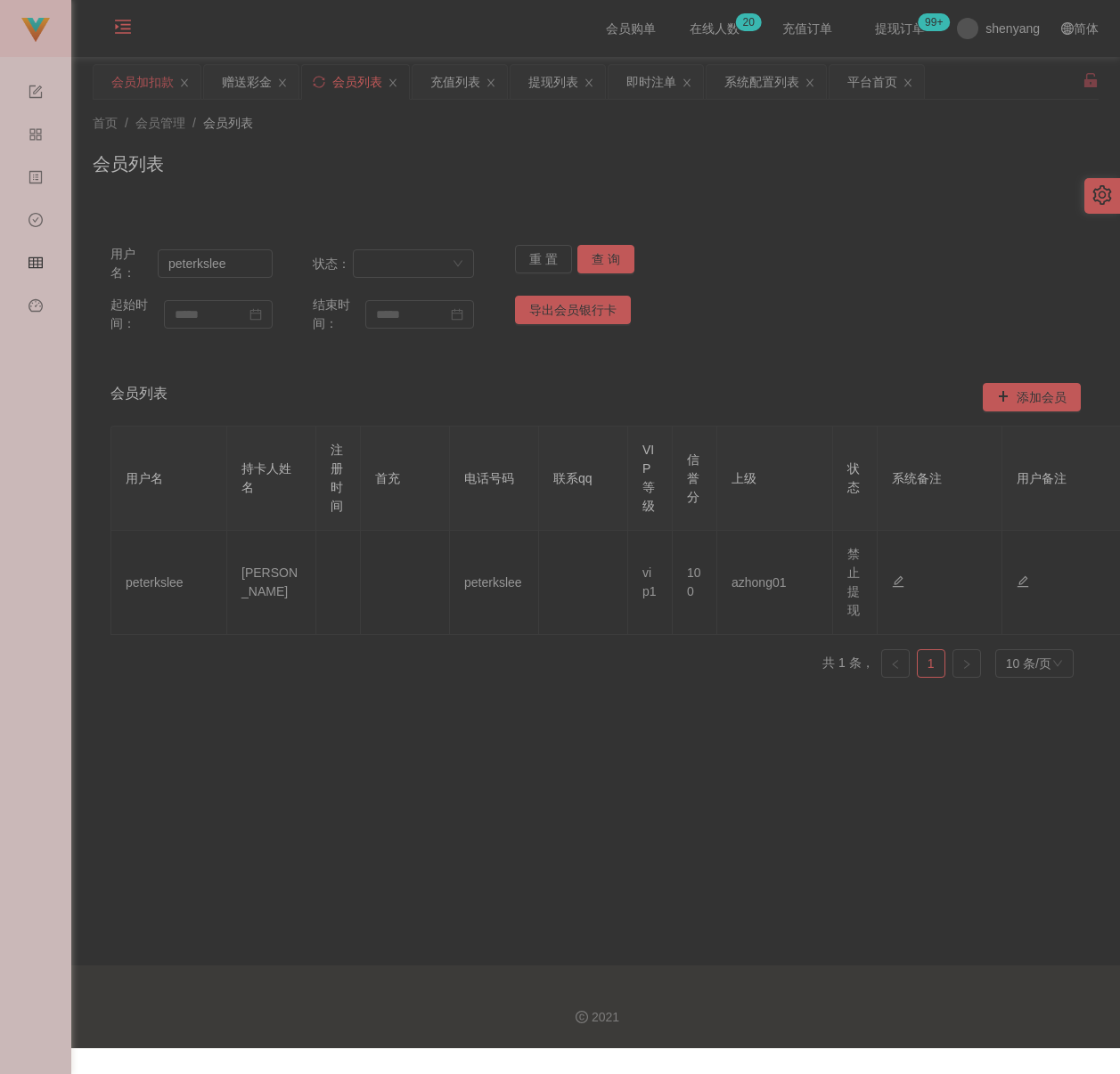
click at [140, 85] on div "会员加扣款" at bounding box center [142, 82] width 62 height 34
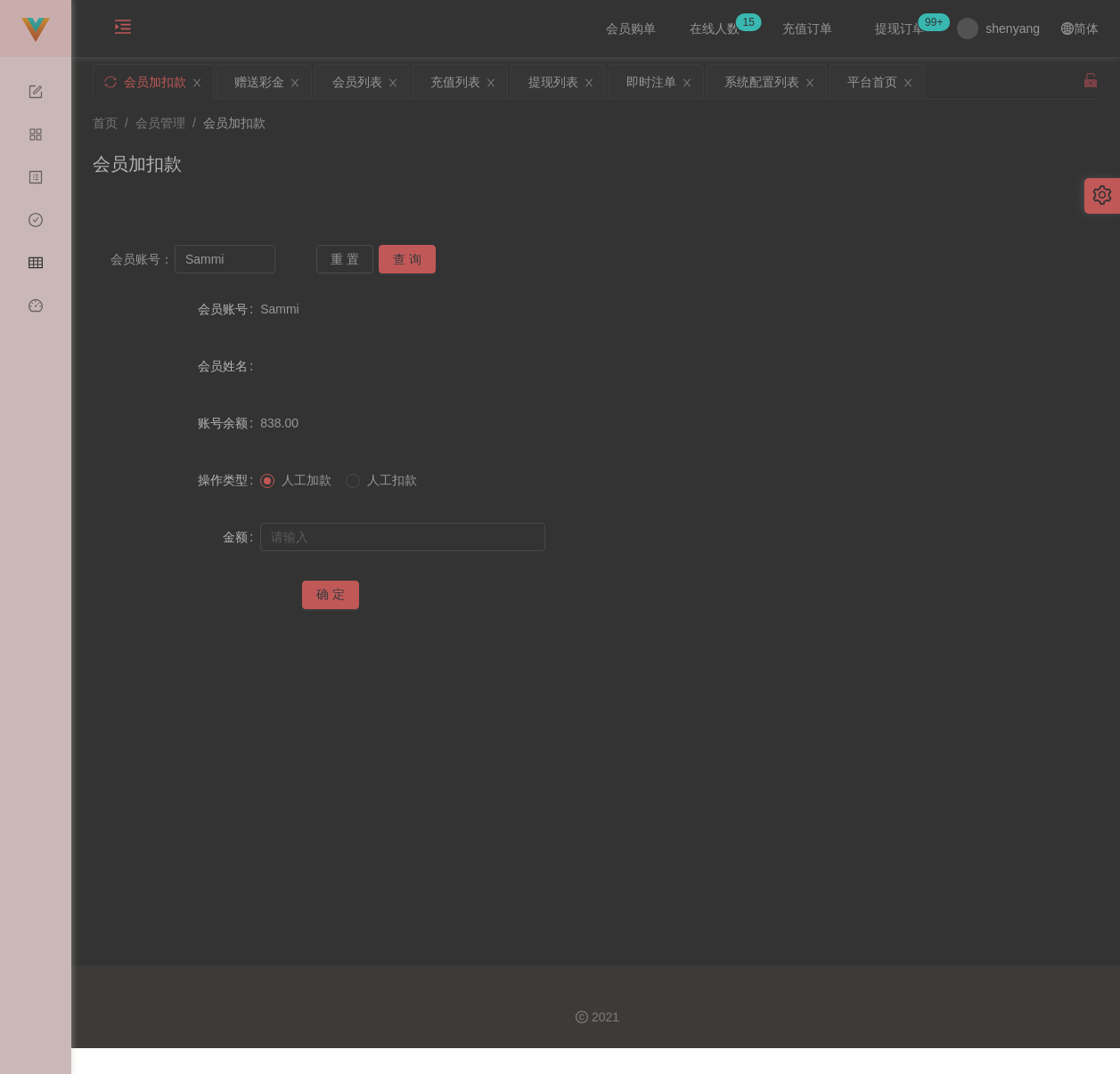
click at [399, 153] on div "会员加扣款" at bounding box center [595, 171] width 1006 height 41
click at [241, 255] on input "Sammi" at bounding box center [224, 259] width 100 height 29
paste input "ohweihuat"
type input "ohweihuat"
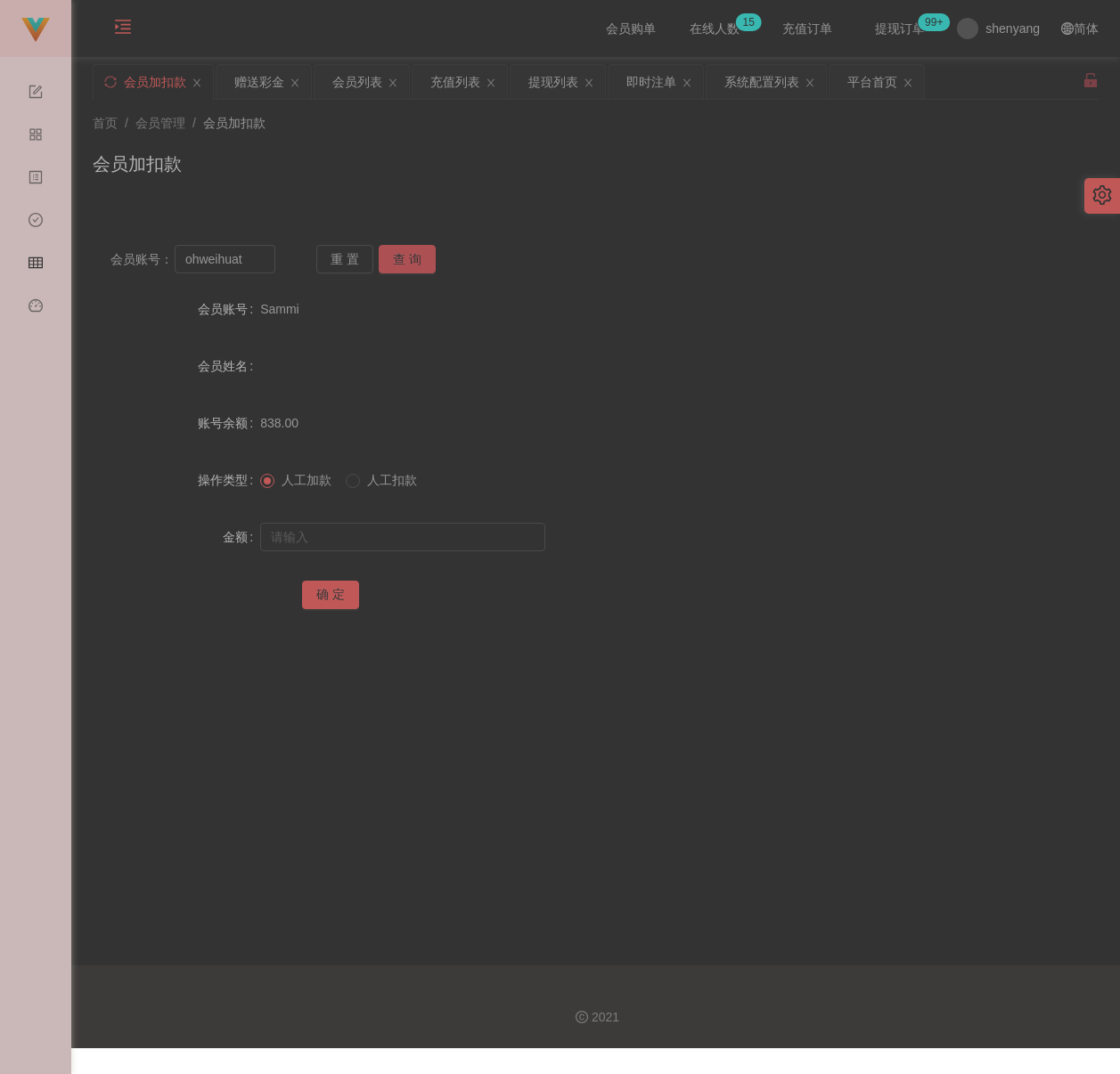
click at [420, 254] on button "查 询" at bounding box center [407, 259] width 57 height 29
drag, startPoint x: 396, startPoint y: 542, endPoint x: 421, endPoint y: 542, distance: 25.0
click at [396, 542] on input "text" at bounding box center [402, 537] width 285 height 29
click at [418, 533] on input "text" at bounding box center [402, 537] width 285 height 29
paste input "2000"
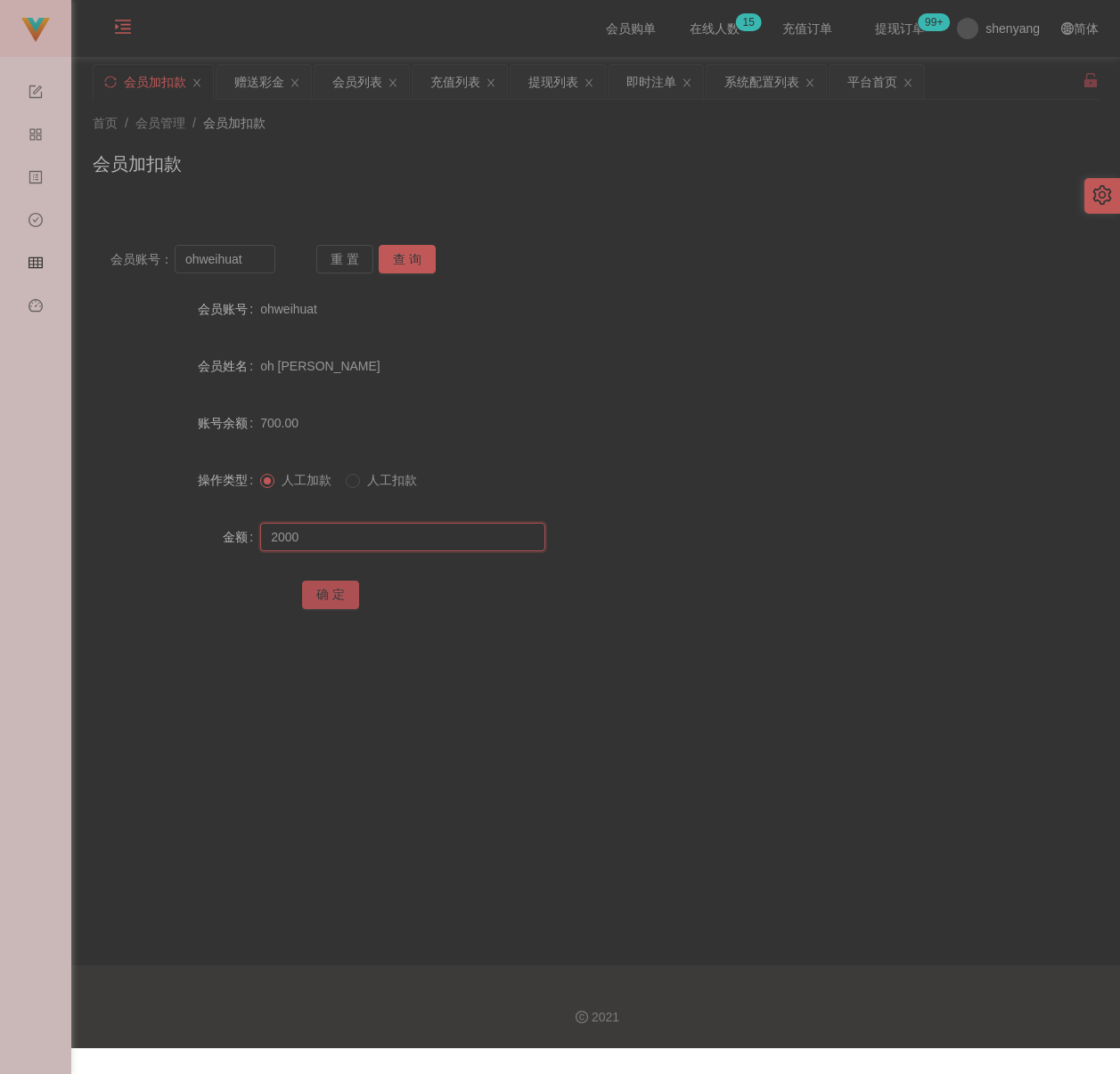
type input "2000"
click at [337, 591] on button "确 定" at bounding box center [329, 595] width 57 height 29
click at [254, 265] on input "ohweihuat" at bounding box center [224, 259] width 100 height 29
paste input "JH2150"
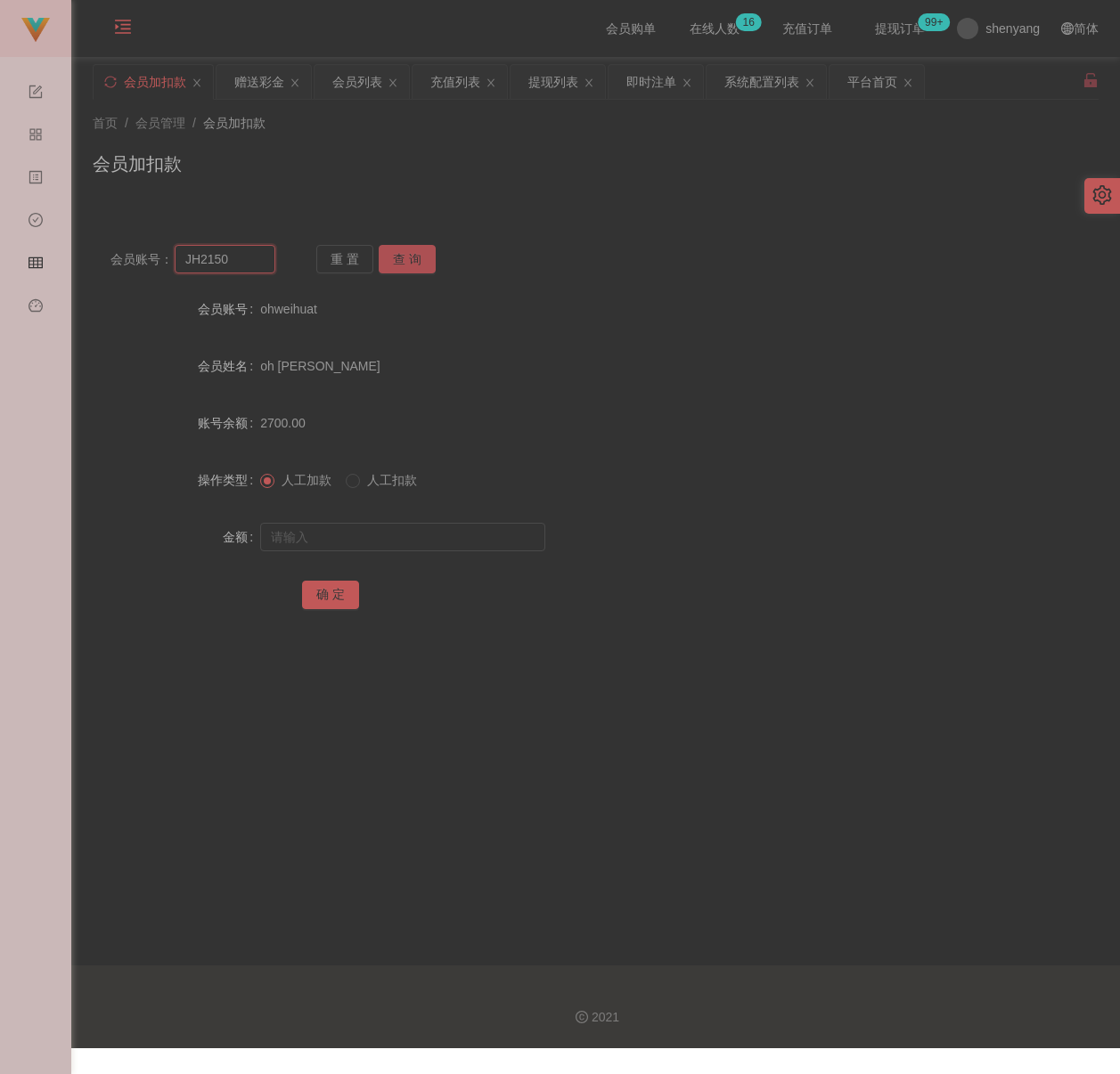
type input "JH2150"
click at [420, 265] on button "查 询" at bounding box center [407, 259] width 57 height 29
drag, startPoint x: 389, startPoint y: 539, endPoint x: 421, endPoint y: 553, distance: 34.9
click at [389, 539] on input "text" at bounding box center [402, 537] width 285 height 29
click at [449, 538] on input "text" at bounding box center [402, 537] width 285 height 29
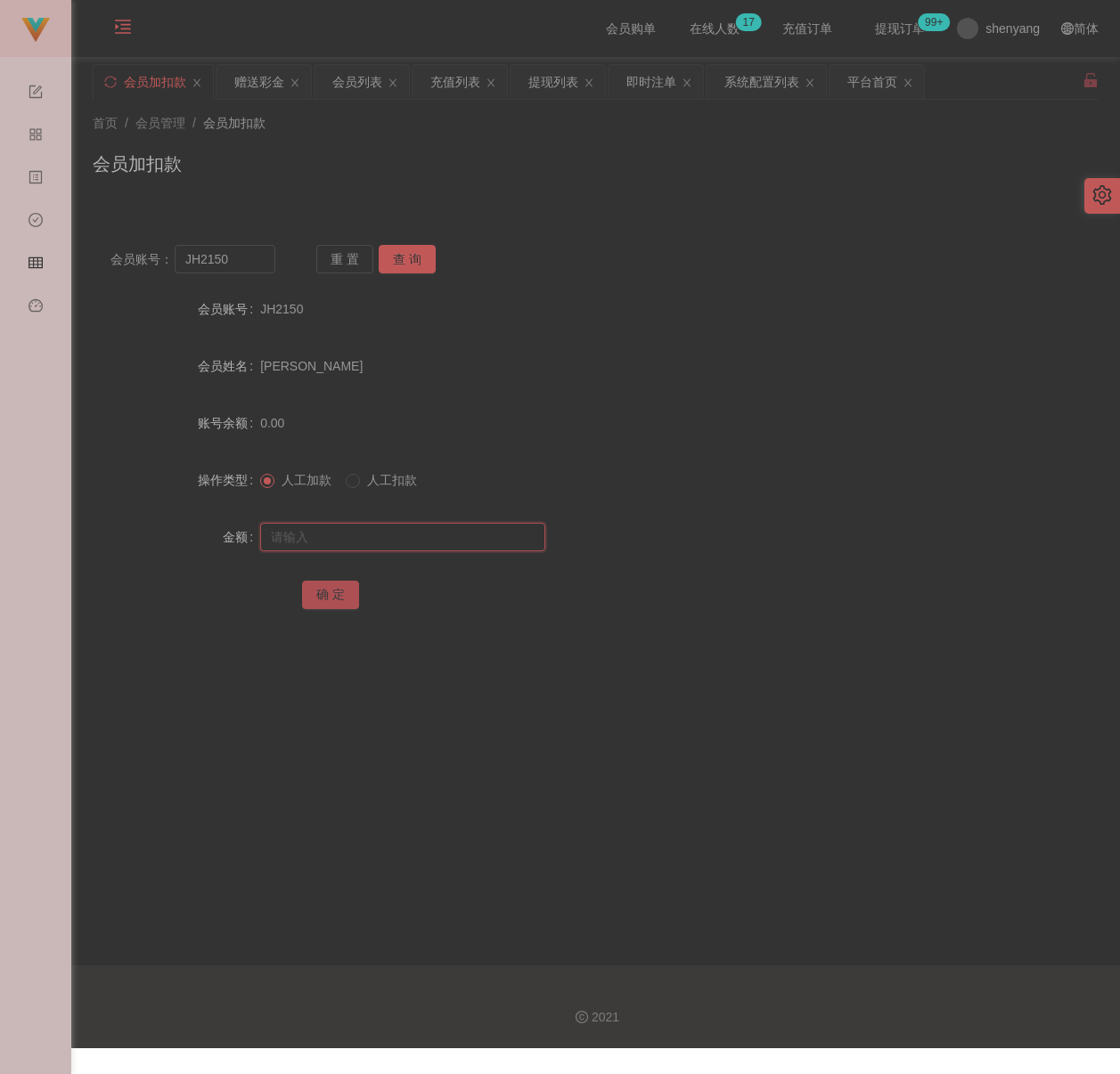
paste input "200"
type input "200"
drag, startPoint x: 321, startPoint y: 596, endPoint x: 350, endPoint y: 599, distance: 29.2
click at [321, 596] on button "确 定" at bounding box center [329, 595] width 57 height 29
click at [345, 83] on div "会员列表" at bounding box center [357, 82] width 50 height 34
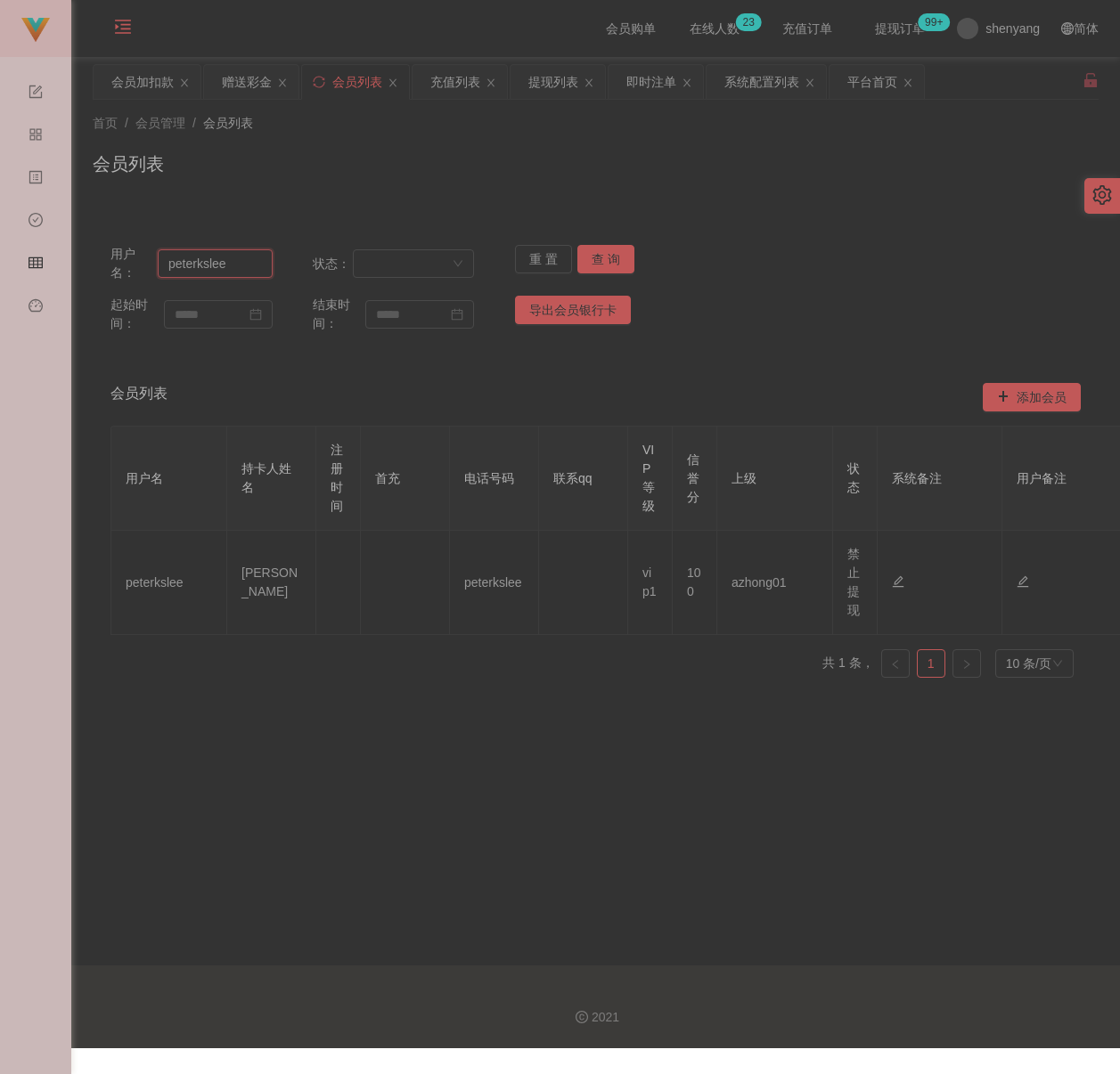
click at [241, 270] on input "peterkslee" at bounding box center [214, 263] width 114 height 29
paste input "CJF7272"
type input "CJF7272"
click at [588, 251] on button "查 询" at bounding box center [605, 259] width 57 height 29
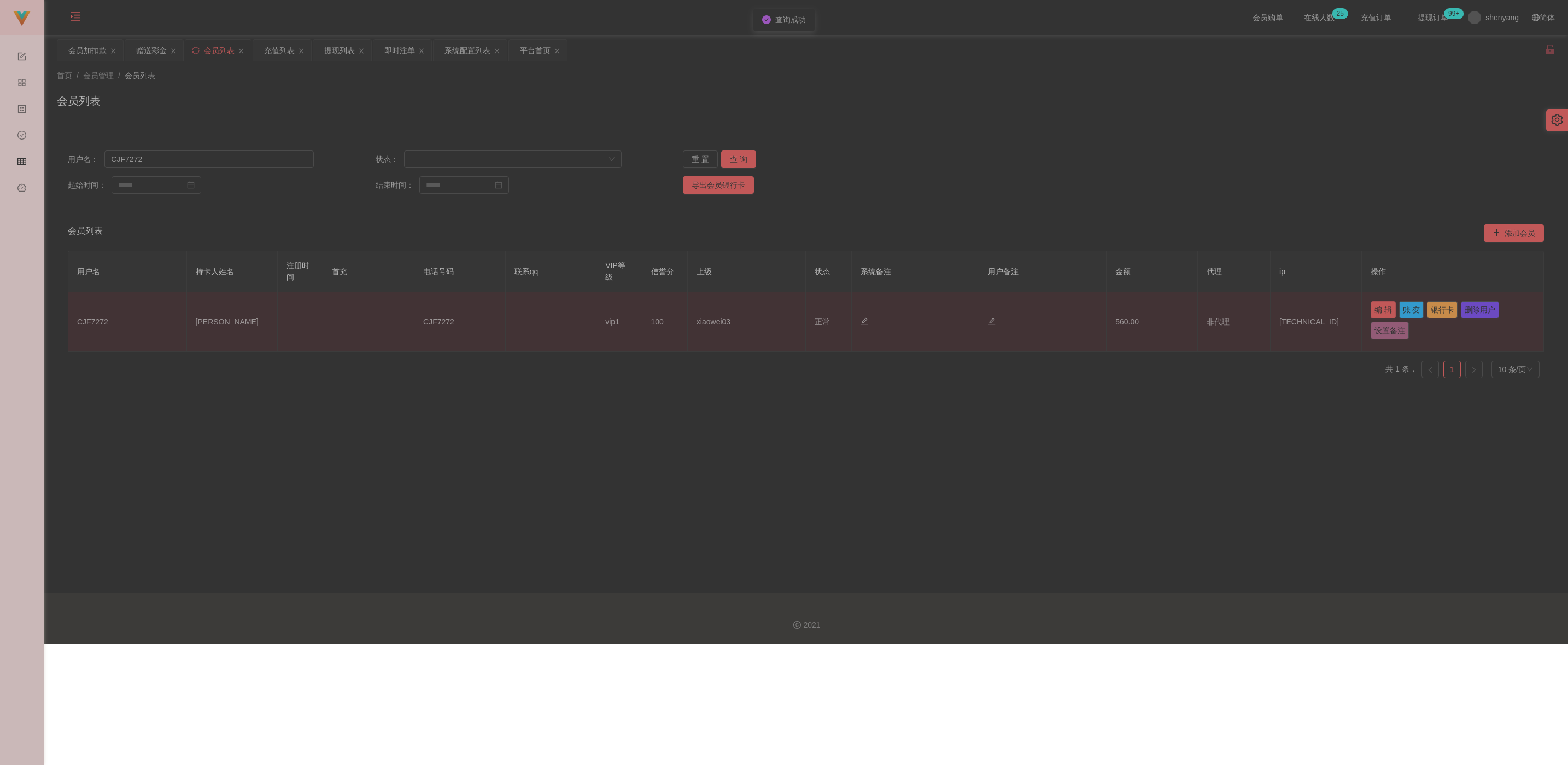
click at [688, 306] on button "编 辑" at bounding box center [1383, 309] width 25 height 18
type input "CJF7272"
type input "[PERSON_NAME]"
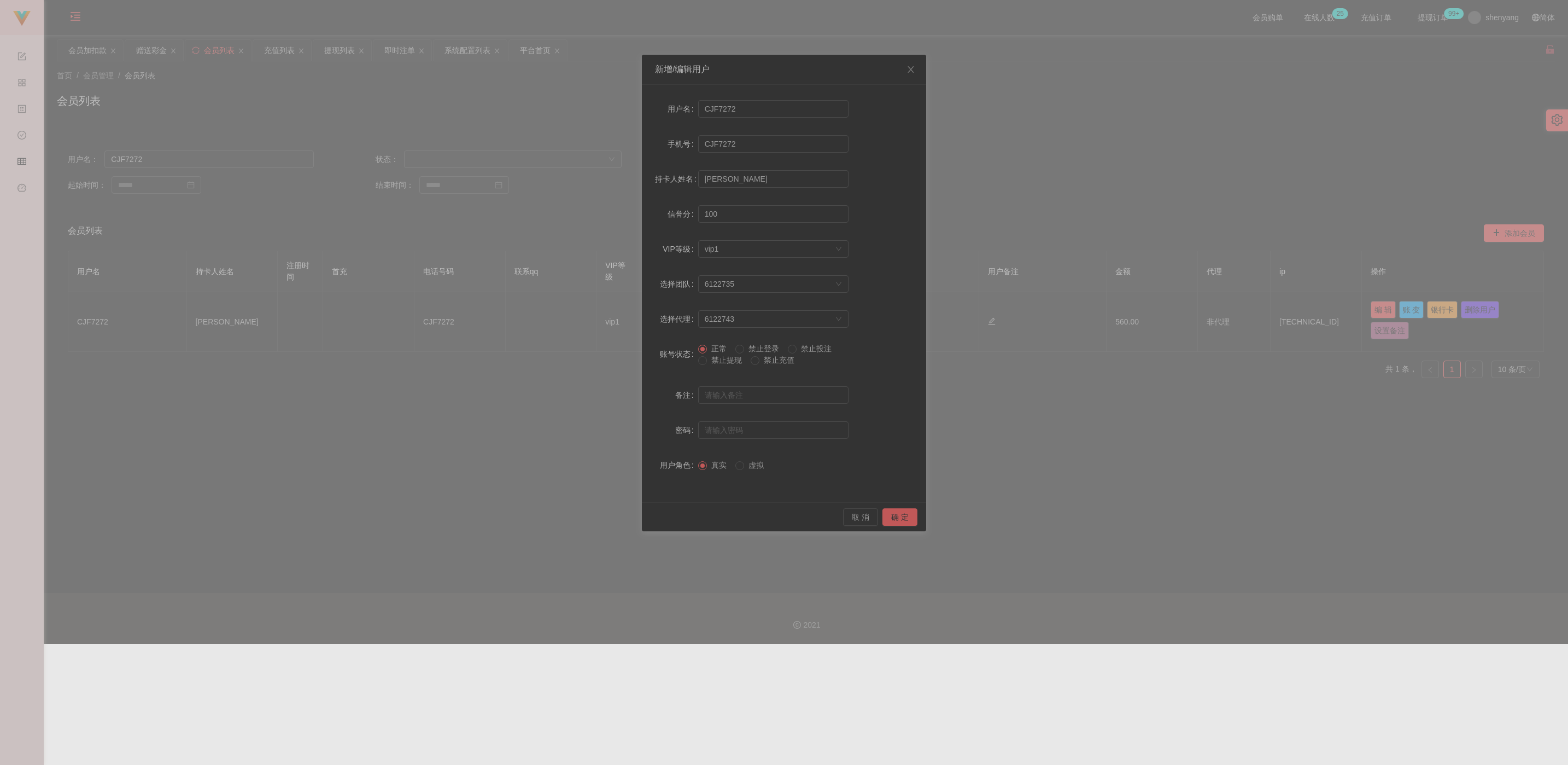
click at [688, 362] on span "禁止提现" at bounding box center [726, 360] width 40 height 9
click at [688, 516] on button "确 定" at bounding box center [900, 516] width 35 height 18
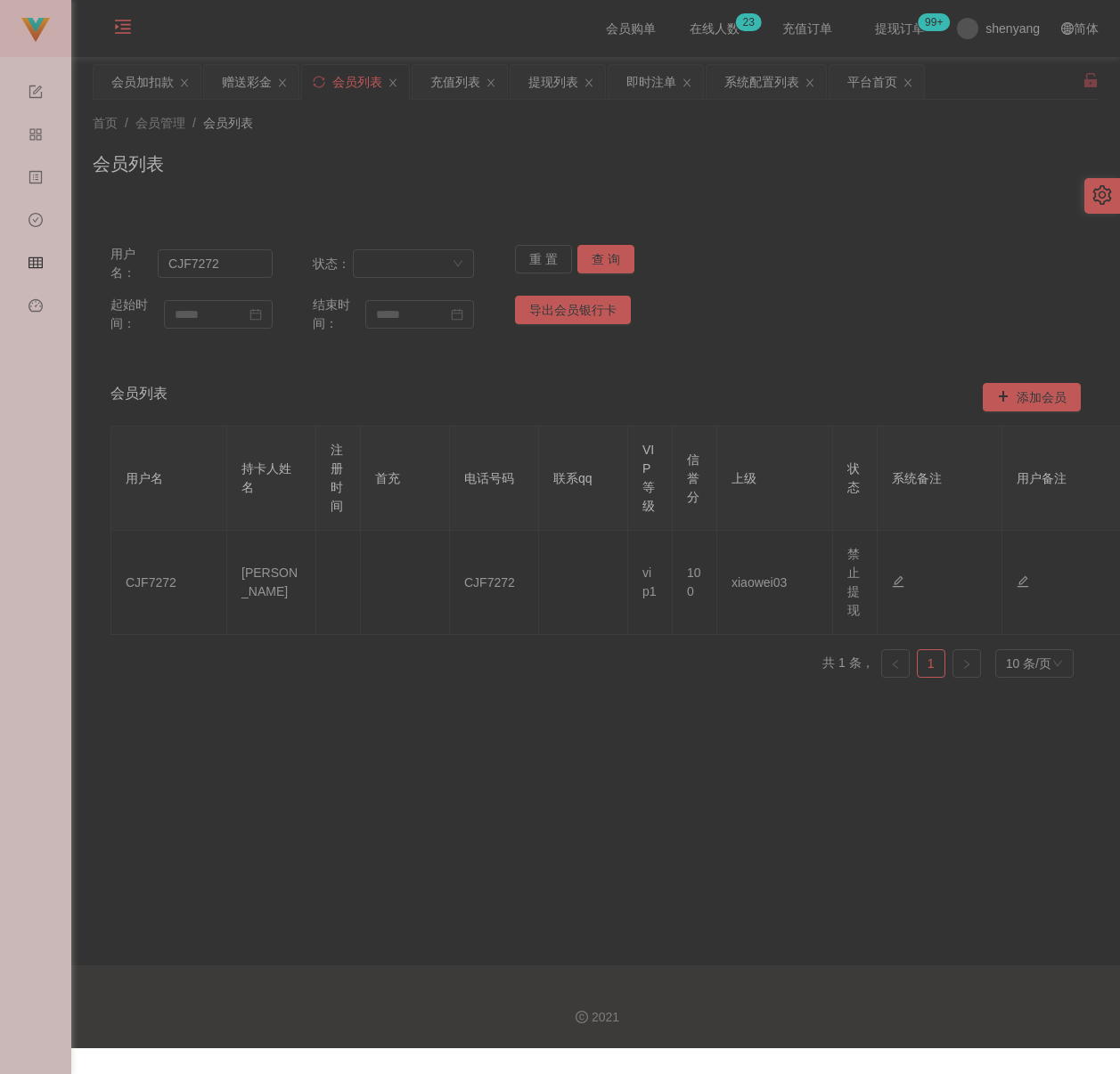
click at [439, 143] on div "首页 / 会员管理 / 会员列表 / 会员列表" at bounding box center [595, 153] width 1006 height 77
click at [458, 72] on div "充值列表" at bounding box center [455, 82] width 50 height 34
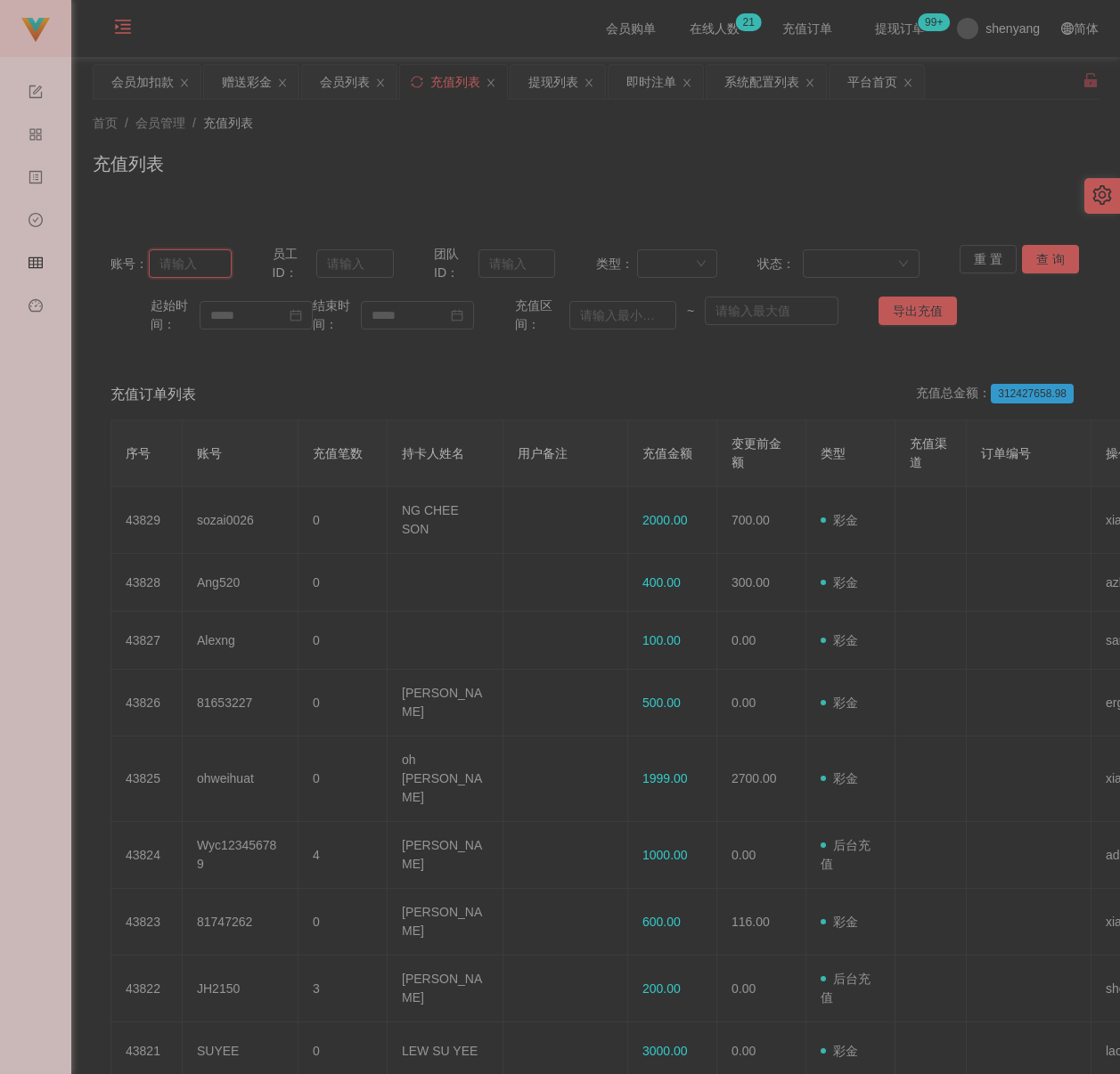
click at [209, 270] on input "text" at bounding box center [190, 263] width 83 height 29
paste input "ohweihuat"
type input "ohweihuat"
click at [1046, 257] on button "查 询" at bounding box center [1050, 259] width 57 height 29
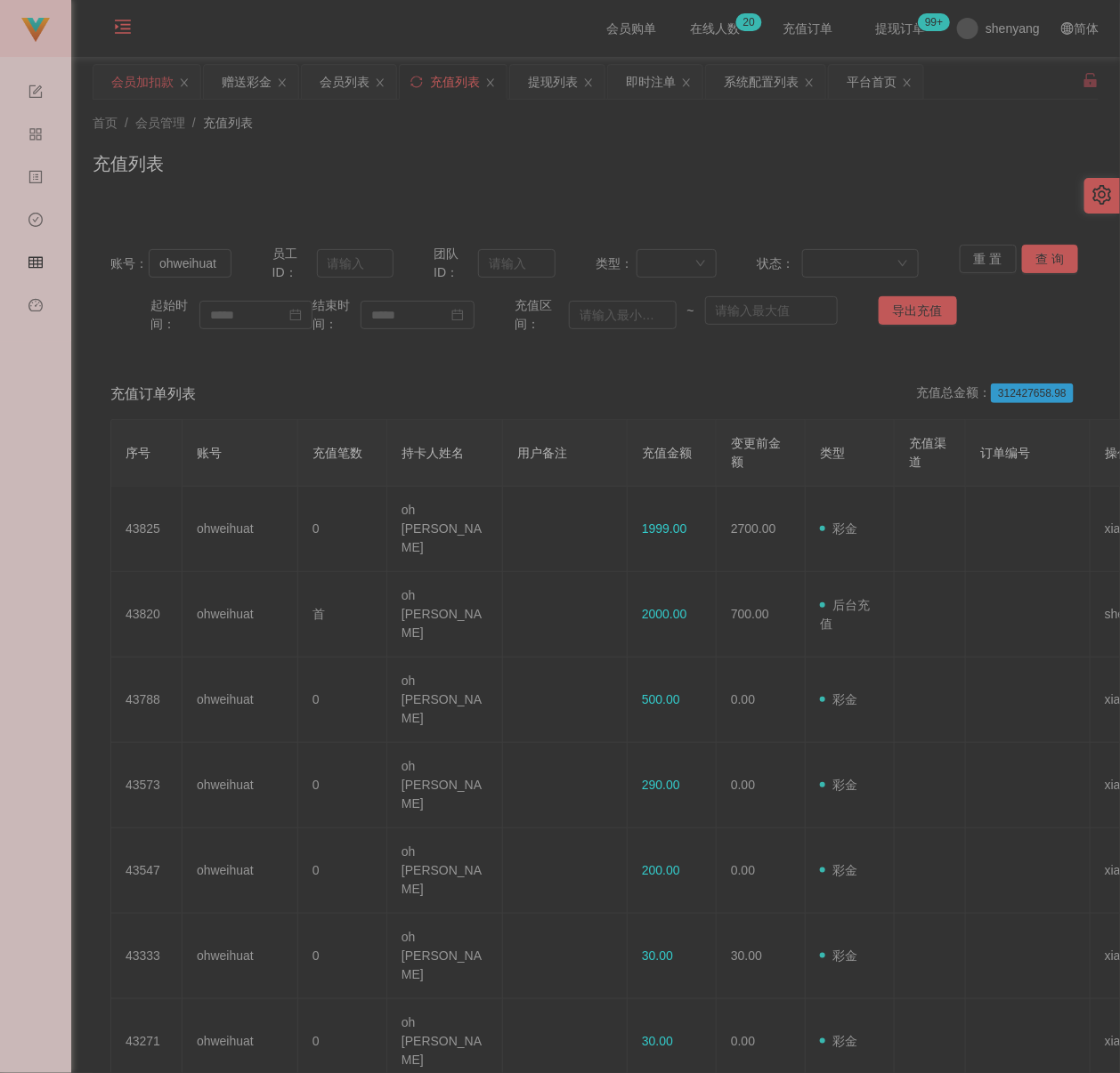
click at [139, 77] on div "会员加扣款" at bounding box center [142, 82] width 62 height 34
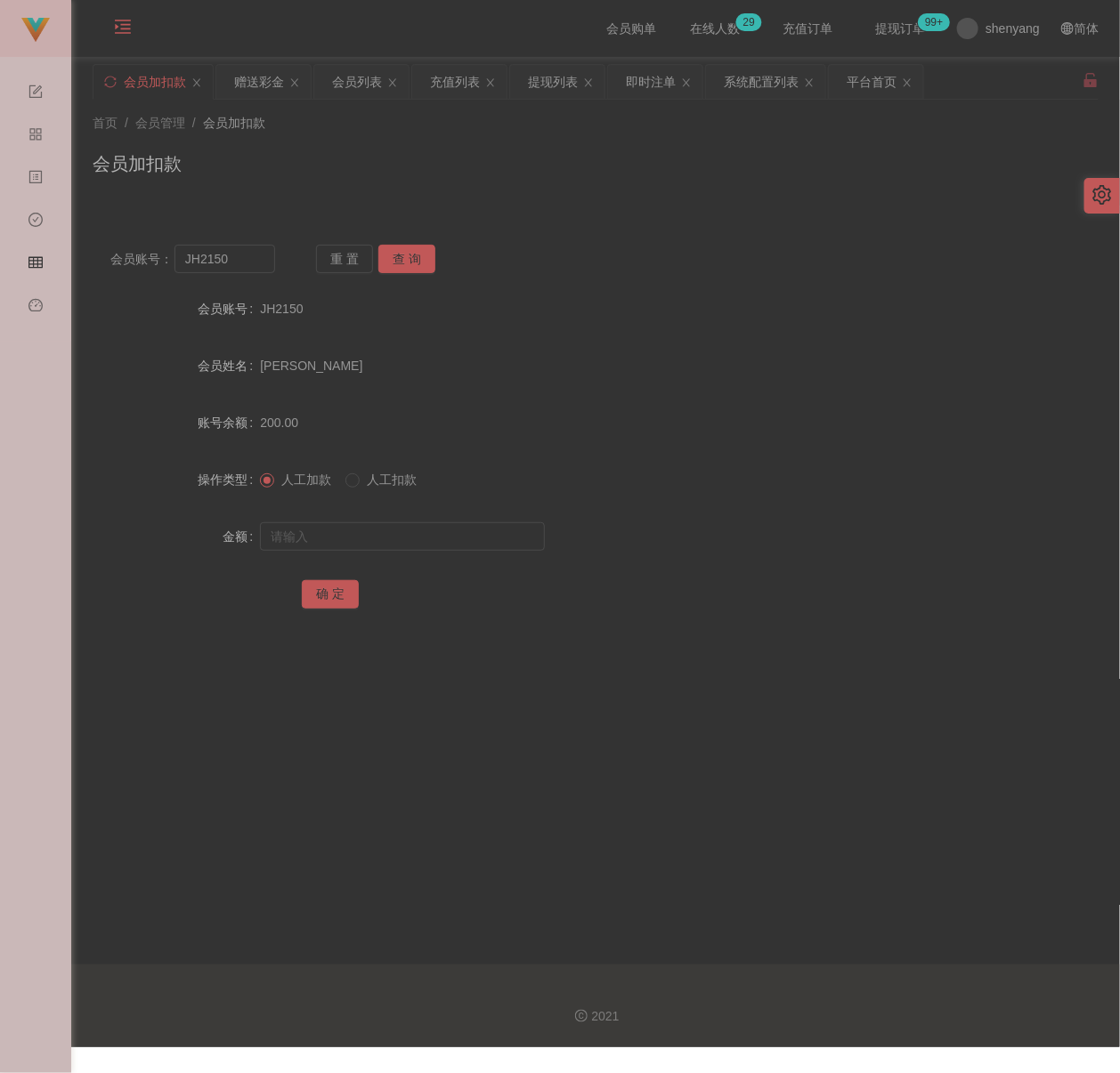
click at [411, 143] on div "首页 / 会员管理 / 会员加扣款 / 会员加扣款" at bounding box center [595, 153] width 1006 height 77
click at [241, 262] on input "JH2150" at bounding box center [224, 259] width 100 height 29
paste input "kelly99"
type input "kelly99"
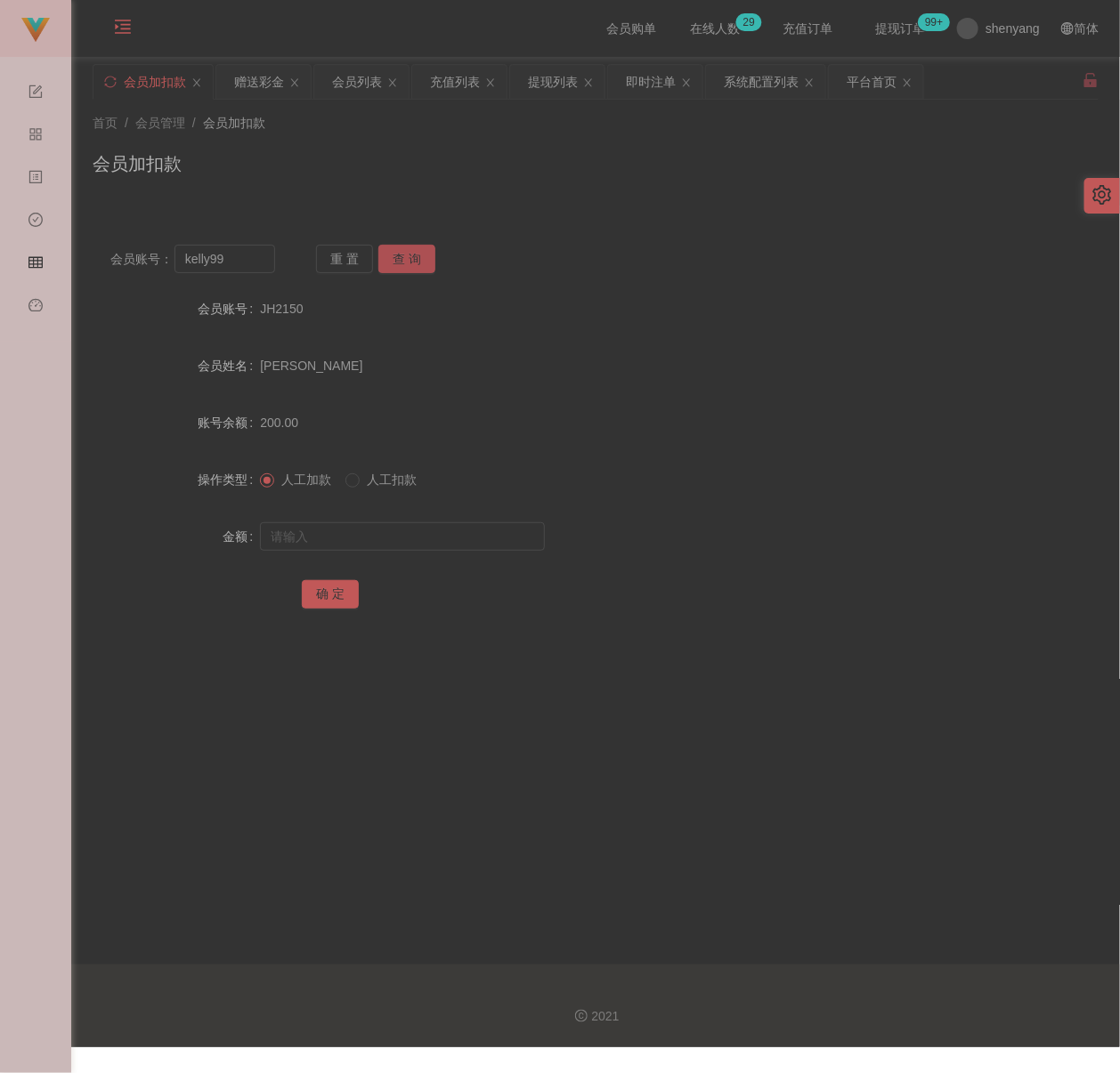
click at [393, 254] on button "查 询" at bounding box center [406, 259] width 56 height 29
click at [381, 534] on input "text" at bounding box center [401, 536] width 284 height 29
click at [398, 532] on input "text" at bounding box center [401, 536] width 284 height 29
paste input "500"
type input "500"
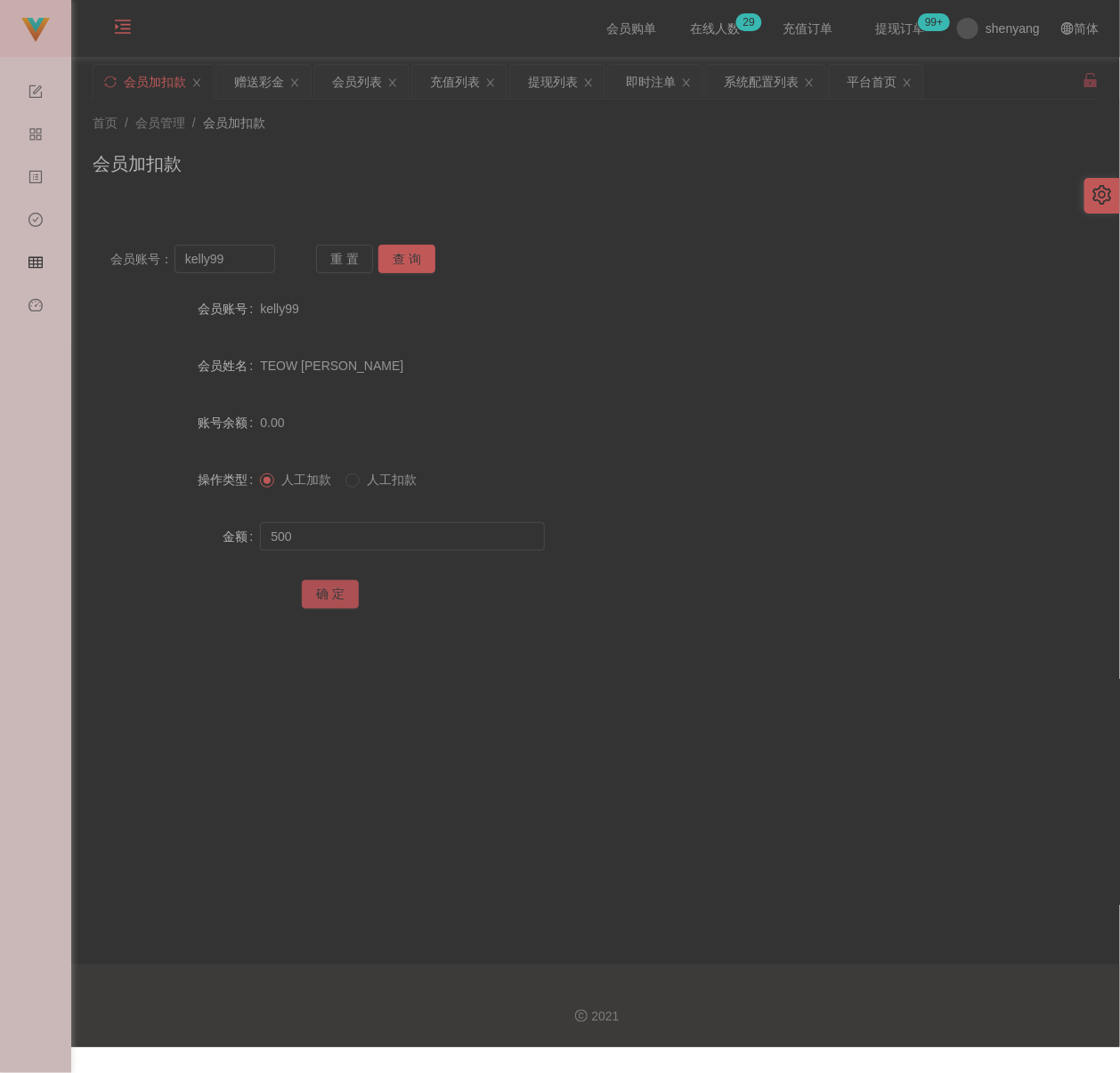
click at [316, 590] on button "确 定" at bounding box center [329, 594] width 56 height 29
click at [462, 156] on div "会员加扣款" at bounding box center [595, 170] width 1006 height 41
click at [241, 267] on input "kelly99" at bounding box center [224, 259] width 100 height 29
paste input "Alise8891"
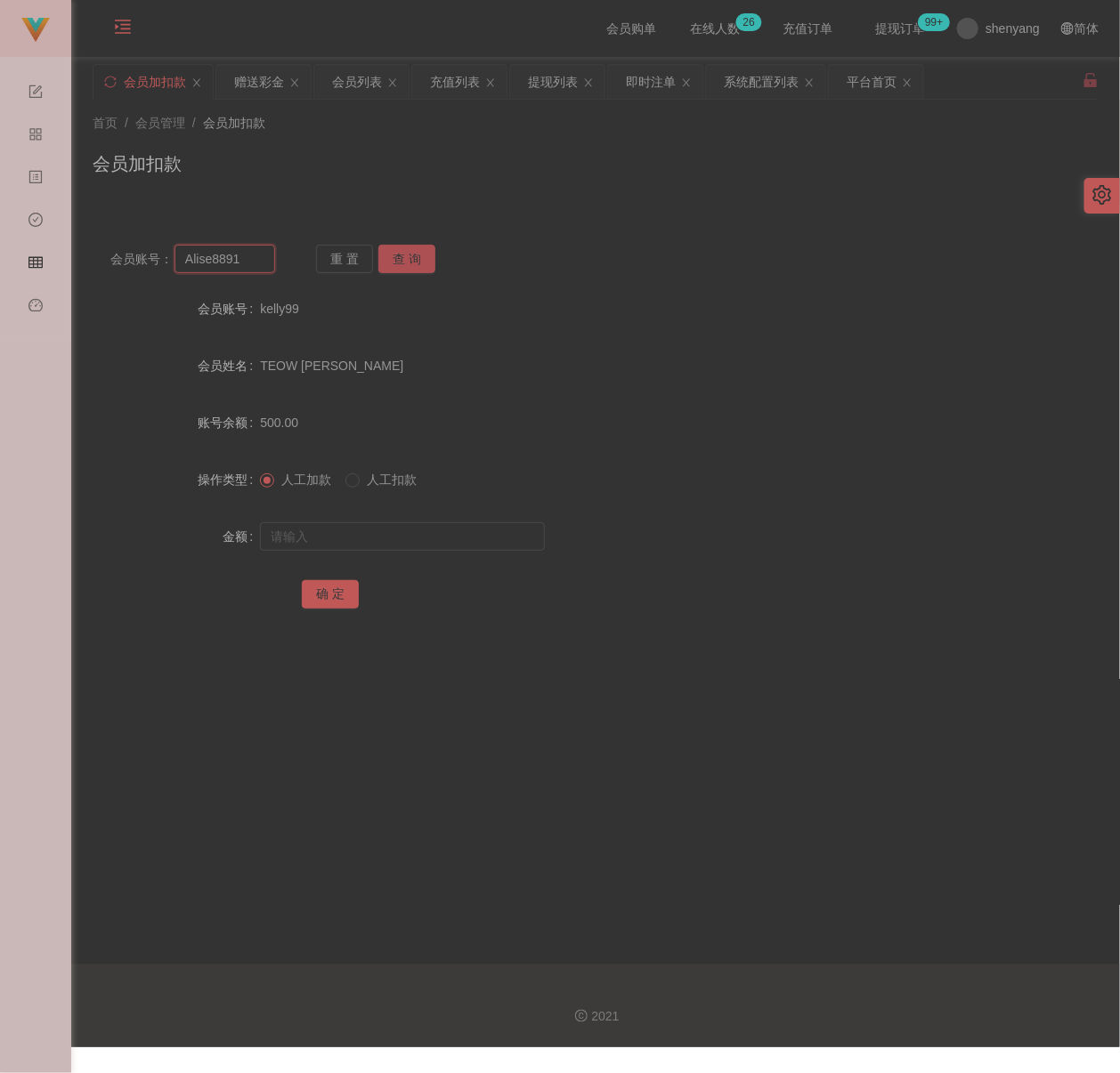
type input "Alise8891"
click at [404, 255] on button "查 询" at bounding box center [406, 259] width 56 height 29
click at [425, 542] on input "text" at bounding box center [401, 536] width 284 height 29
click at [481, 542] on input "text" at bounding box center [401, 536] width 284 height 29
paste input "3000"
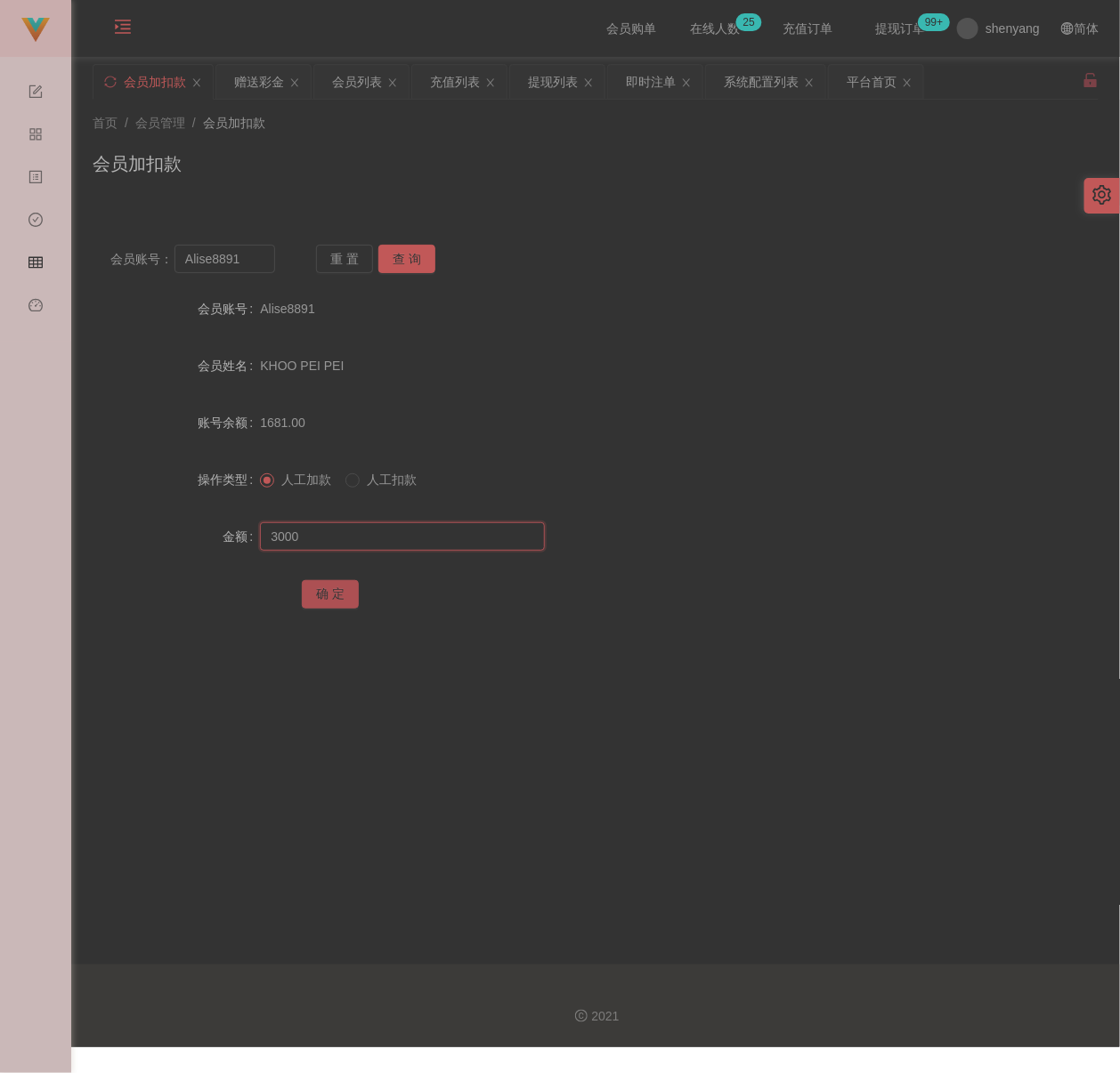
type input "3000"
click at [323, 590] on button "确 定" at bounding box center [329, 594] width 56 height 29
click at [520, 140] on div "首页 / 会员管理 / 会员加扣款 / 会员加扣款" at bounding box center [595, 153] width 1006 height 77
click at [362, 80] on div "会员列表" at bounding box center [357, 82] width 50 height 34
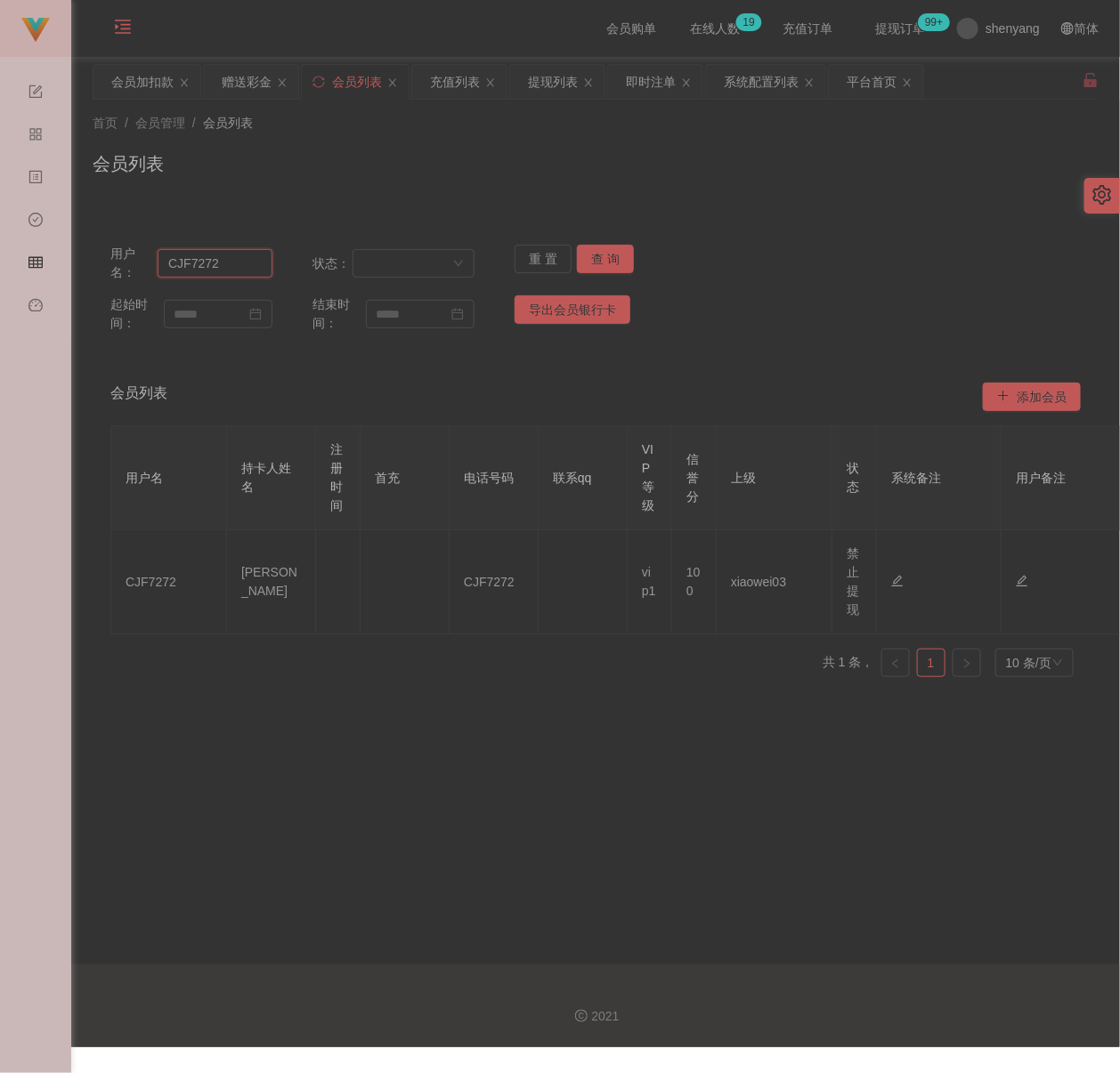
click at [241, 265] on input "CJF7272" at bounding box center [215, 263] width 115 height 29
paste input "Kuangzan3027"
type input "Kuangzan3027"
click at [599, 263] on button "查 询" at bounding box center [605, 259] width 56 height 29
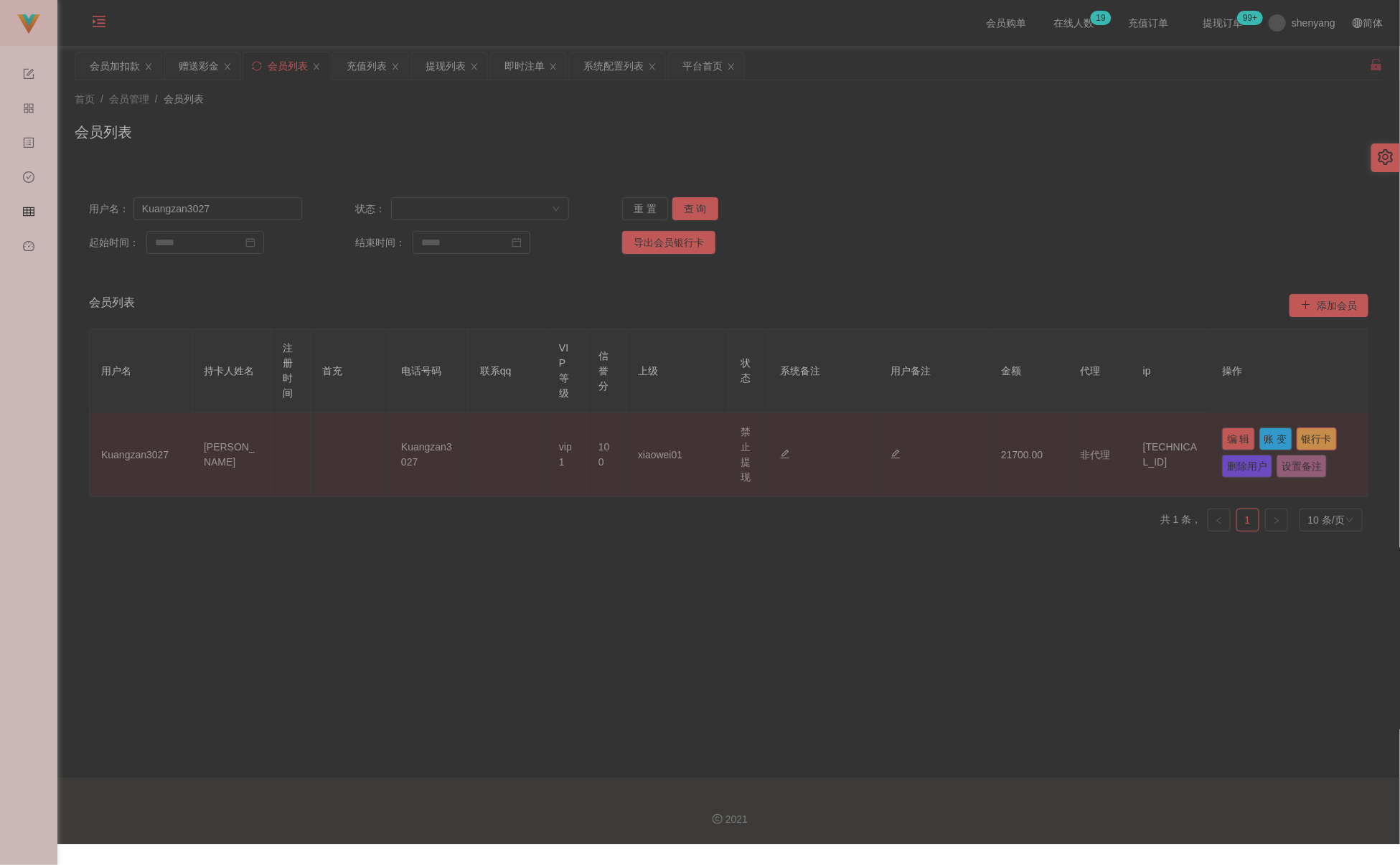
click at [904, 439] on button "银行卡" at bounding box center [1317, 438] width 40 height 23
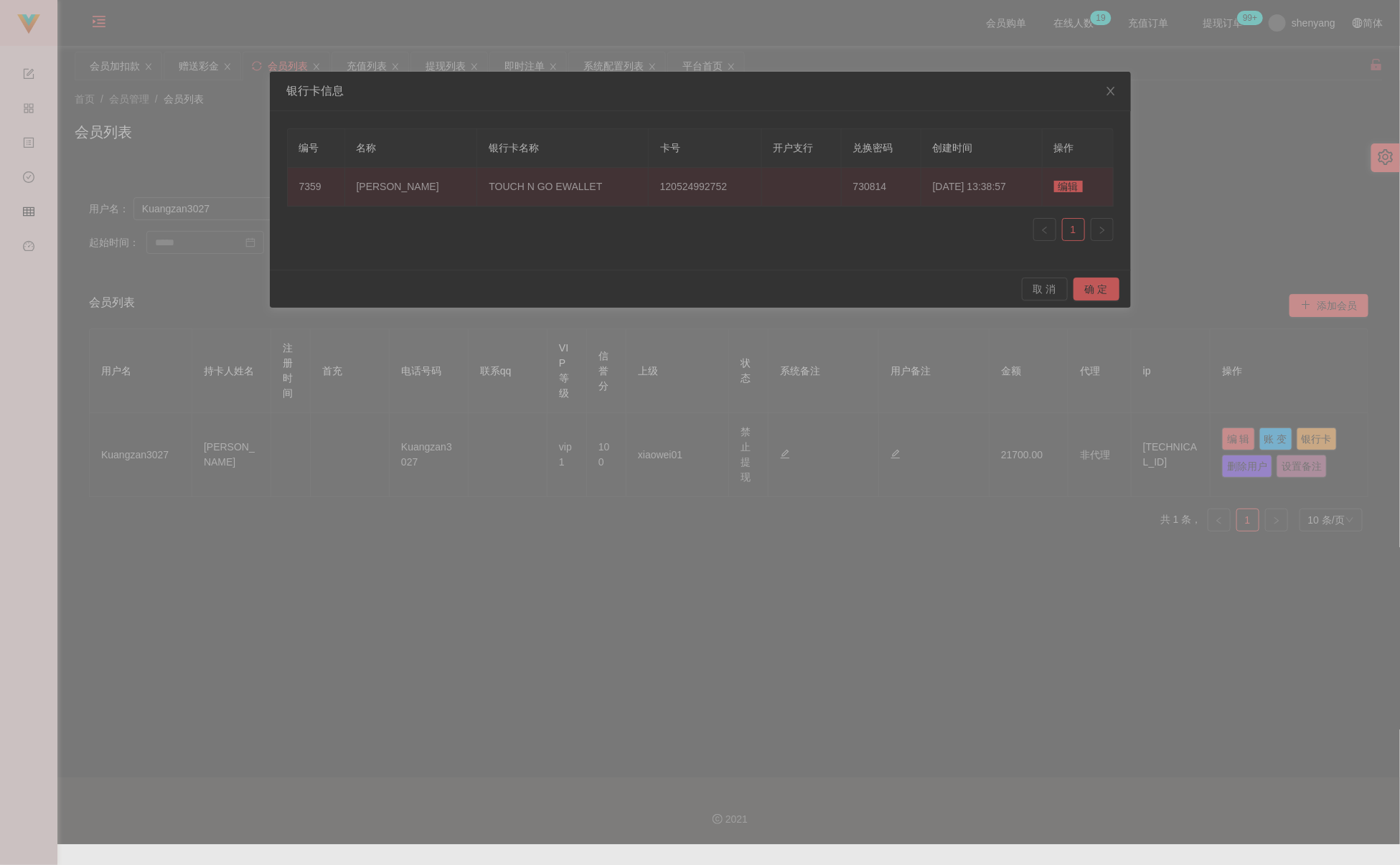
click at [904, 185] on span "编辑" at bounding box center [1068, 186] width 29 height 11
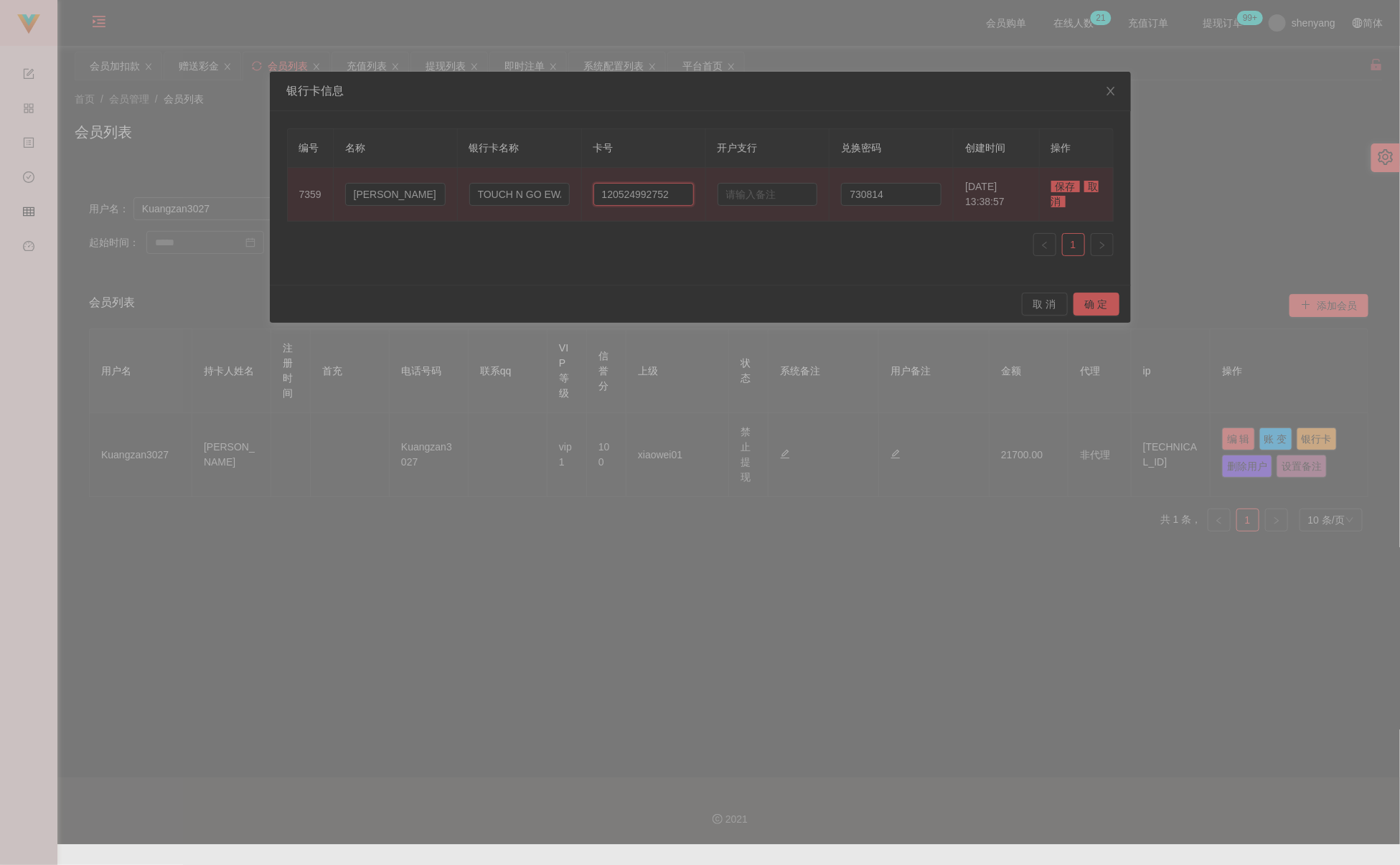
click at [667, 194] on input "120524992752" at bounding box center [644, 194] width 101 height 23
paste input "7052983017"
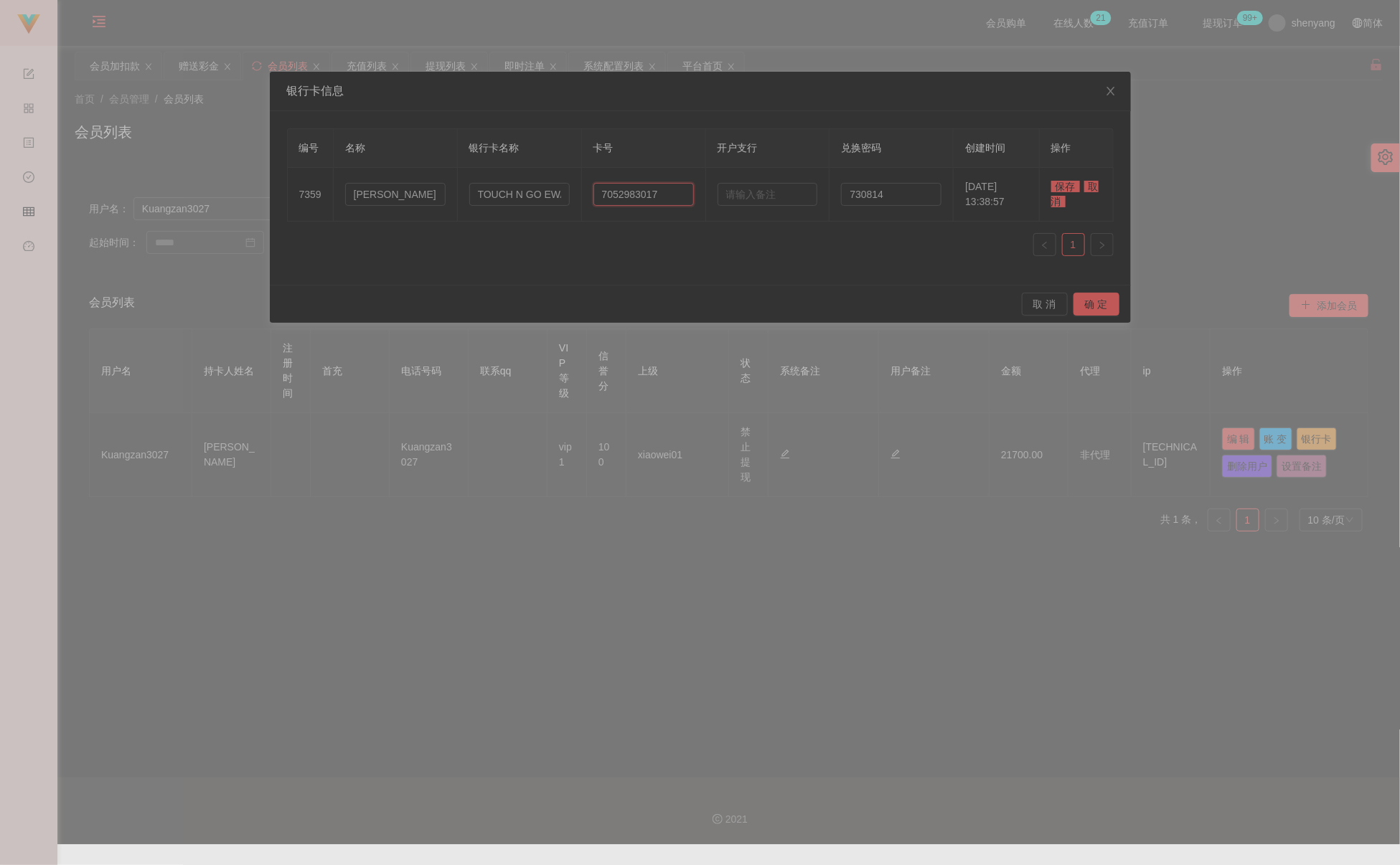
type input "7052983017"
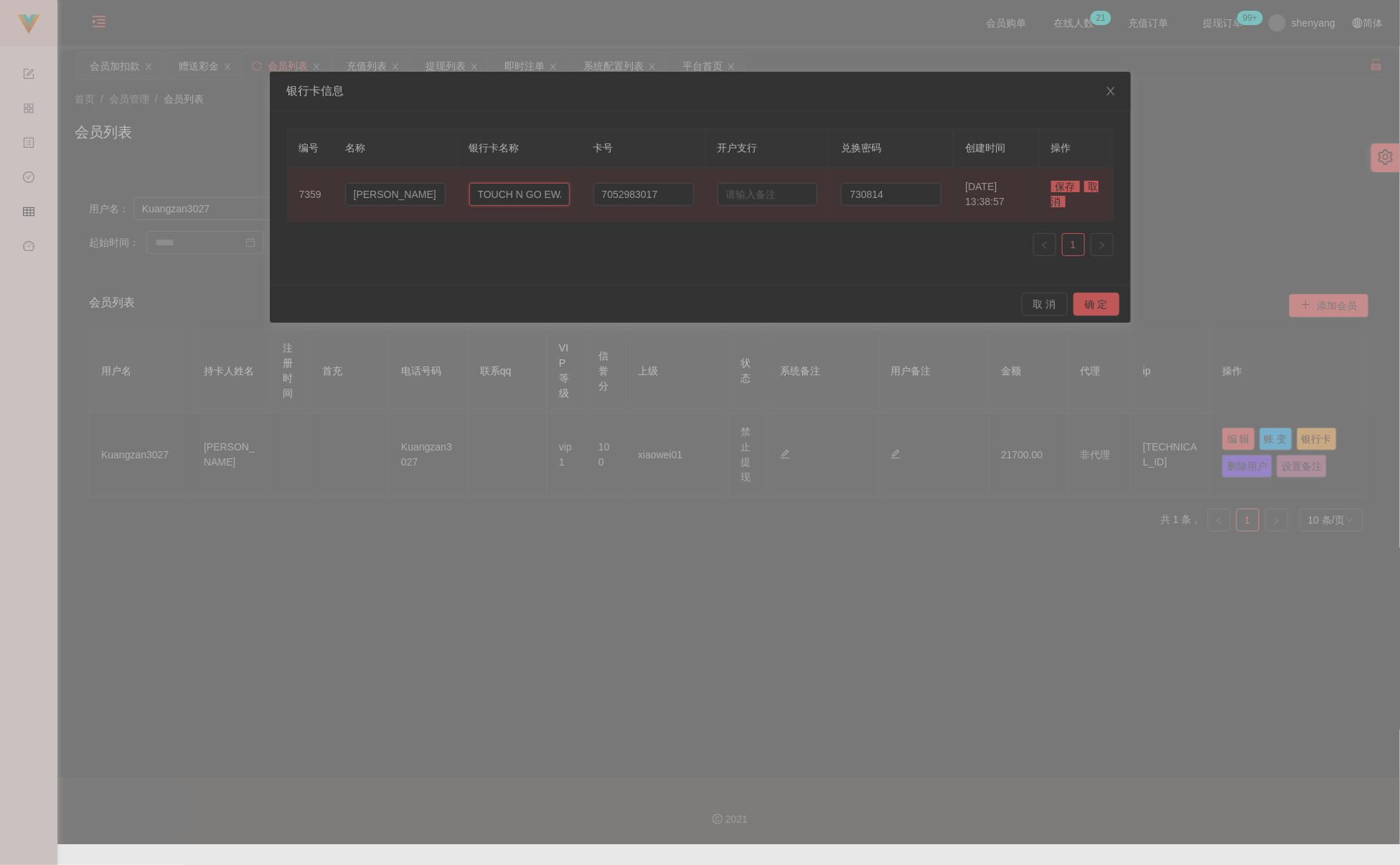
click at [495, 192] on input "TOUCH N GO EWALLET" at bounding box center [519, 194] width 101 height 23
paste input "CIMB"
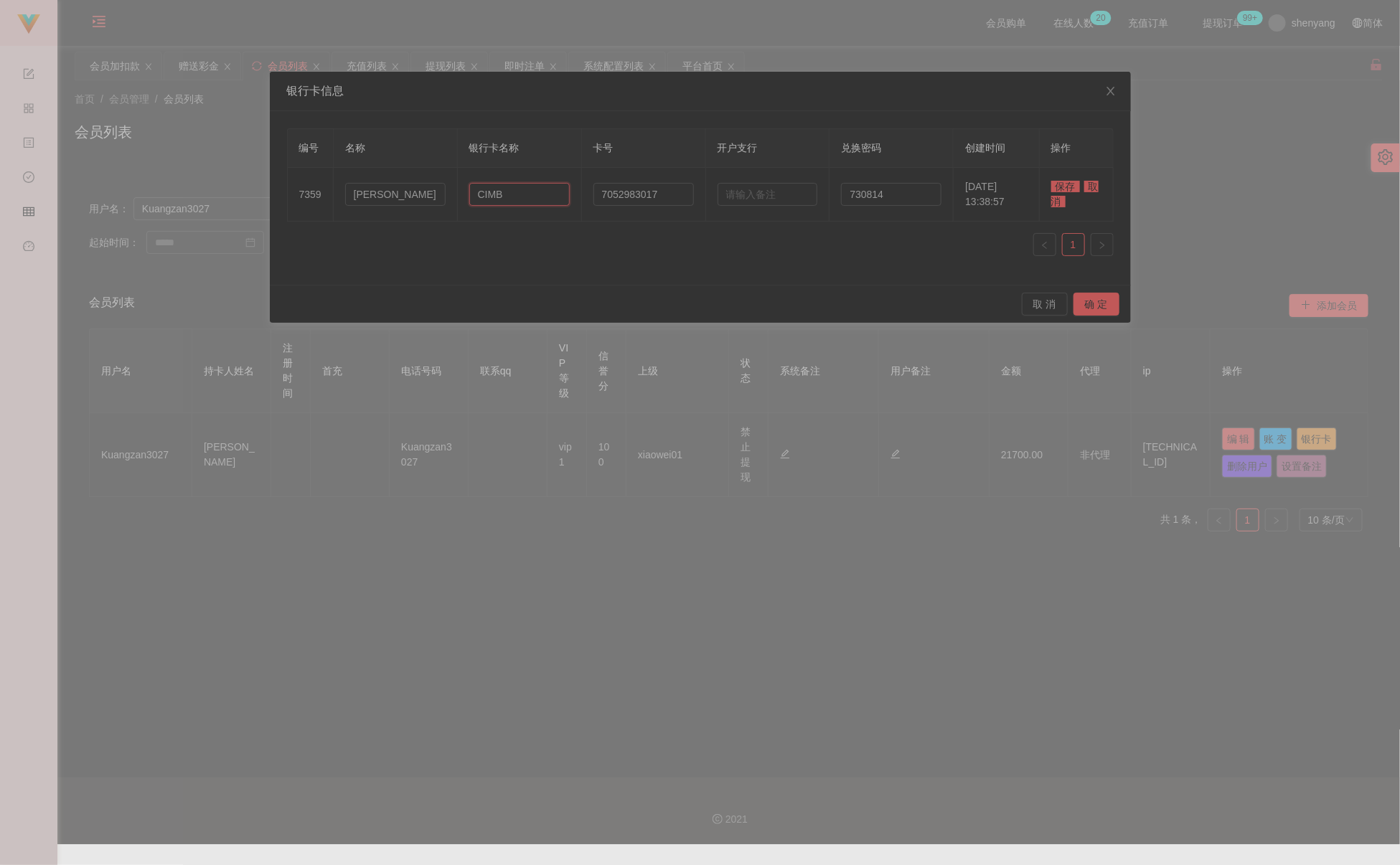
type input "CIMB"
click at [904, 188] on span "保存" at bounding box center [1066, 186] width 29 height 11
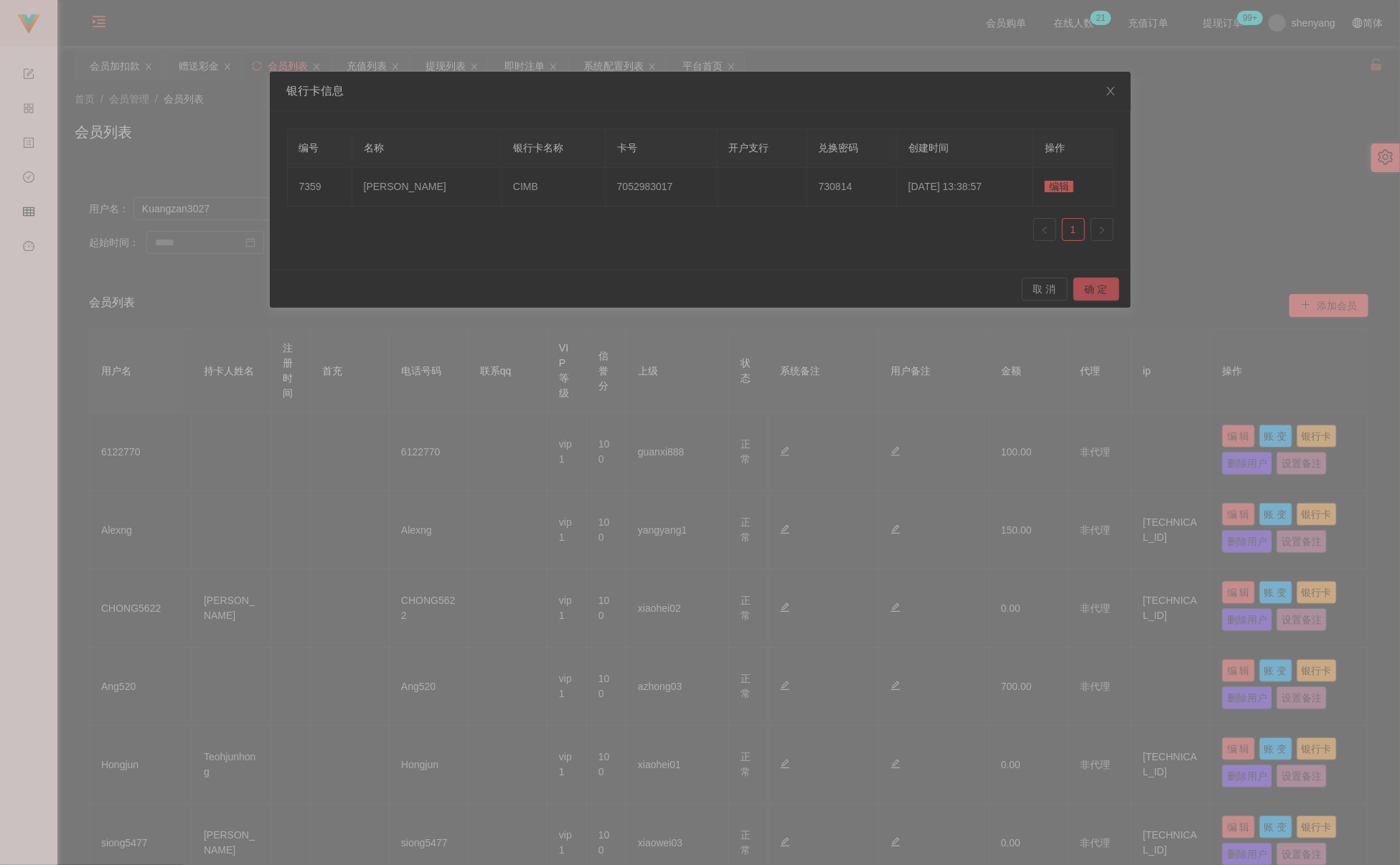
click at [904, 284] on button "确 定" at bounding box center [1096, 289] width 46 height 23
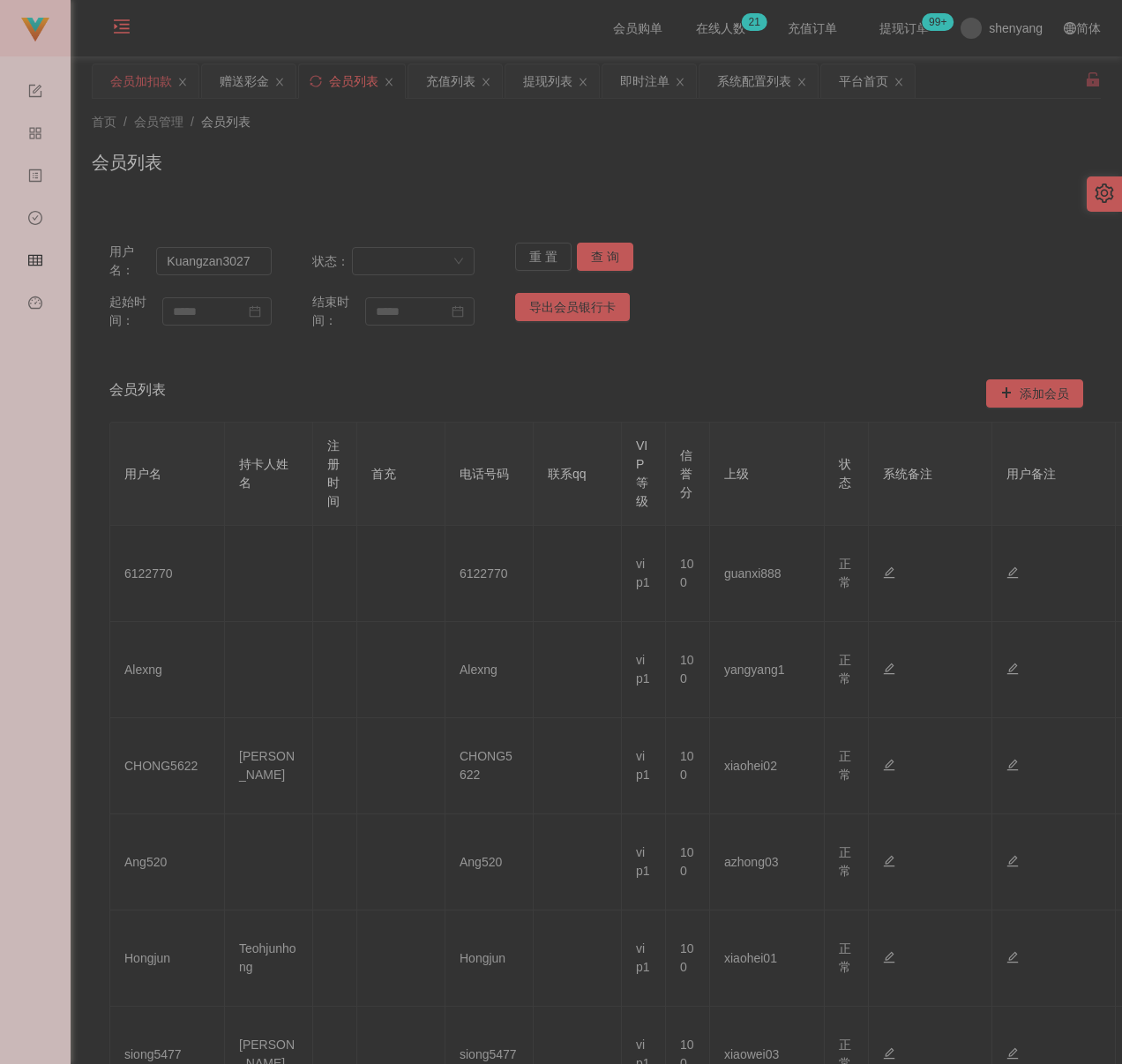
click at [131, 80] on div "会员加扣款" at bounding box center [140, 82] width 62 height 33
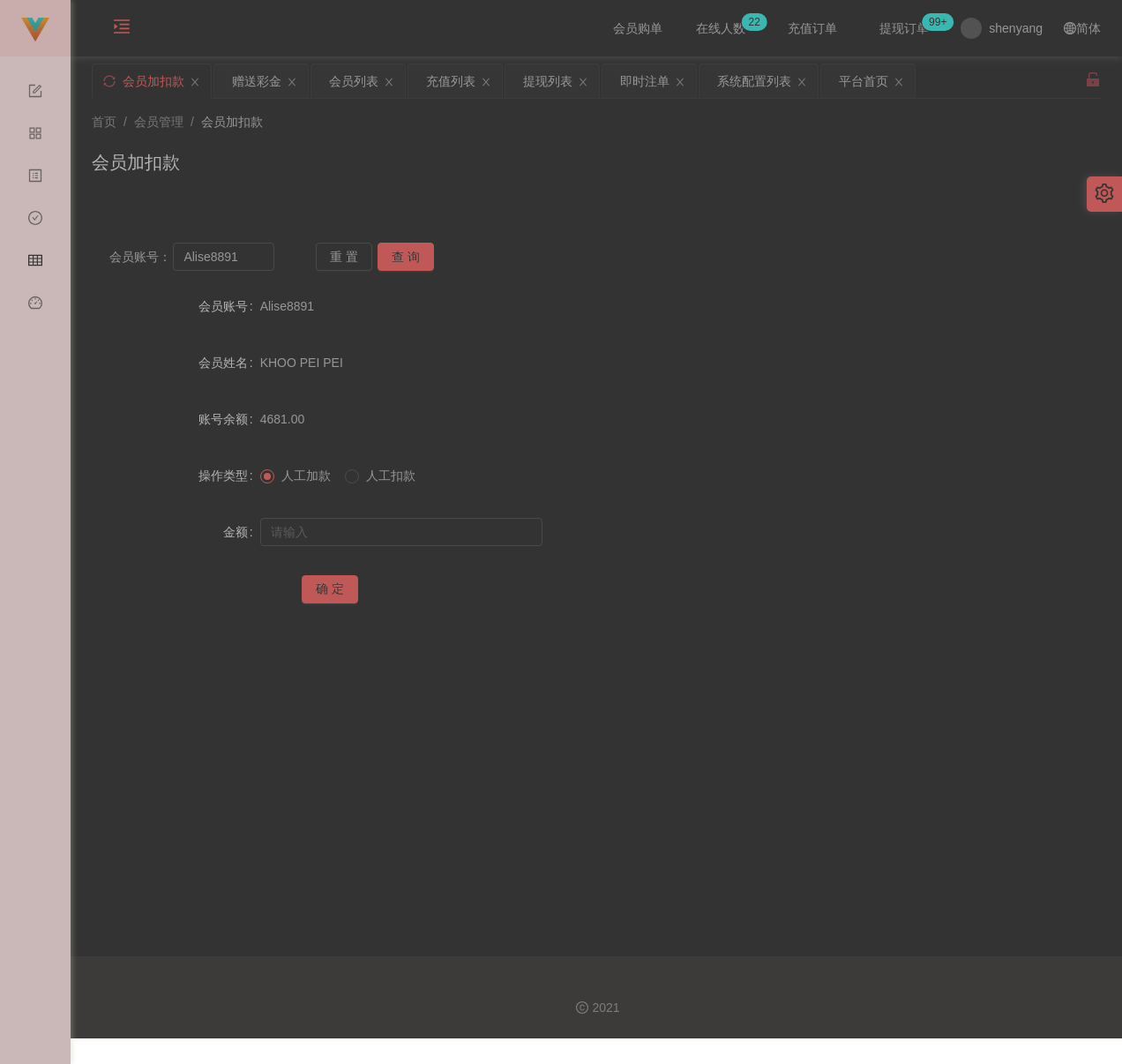
click at [342, 139] on div "首页 / 会员管理 / 会员加扣款 / 会员加扣款" at bounding box center [596, 151] width 1010 height 77
click at [259, 259] on input "Alise8891" at bounding box center [223, 256] width 101 height 28
paste input "coonie97"
type input "coonie97"
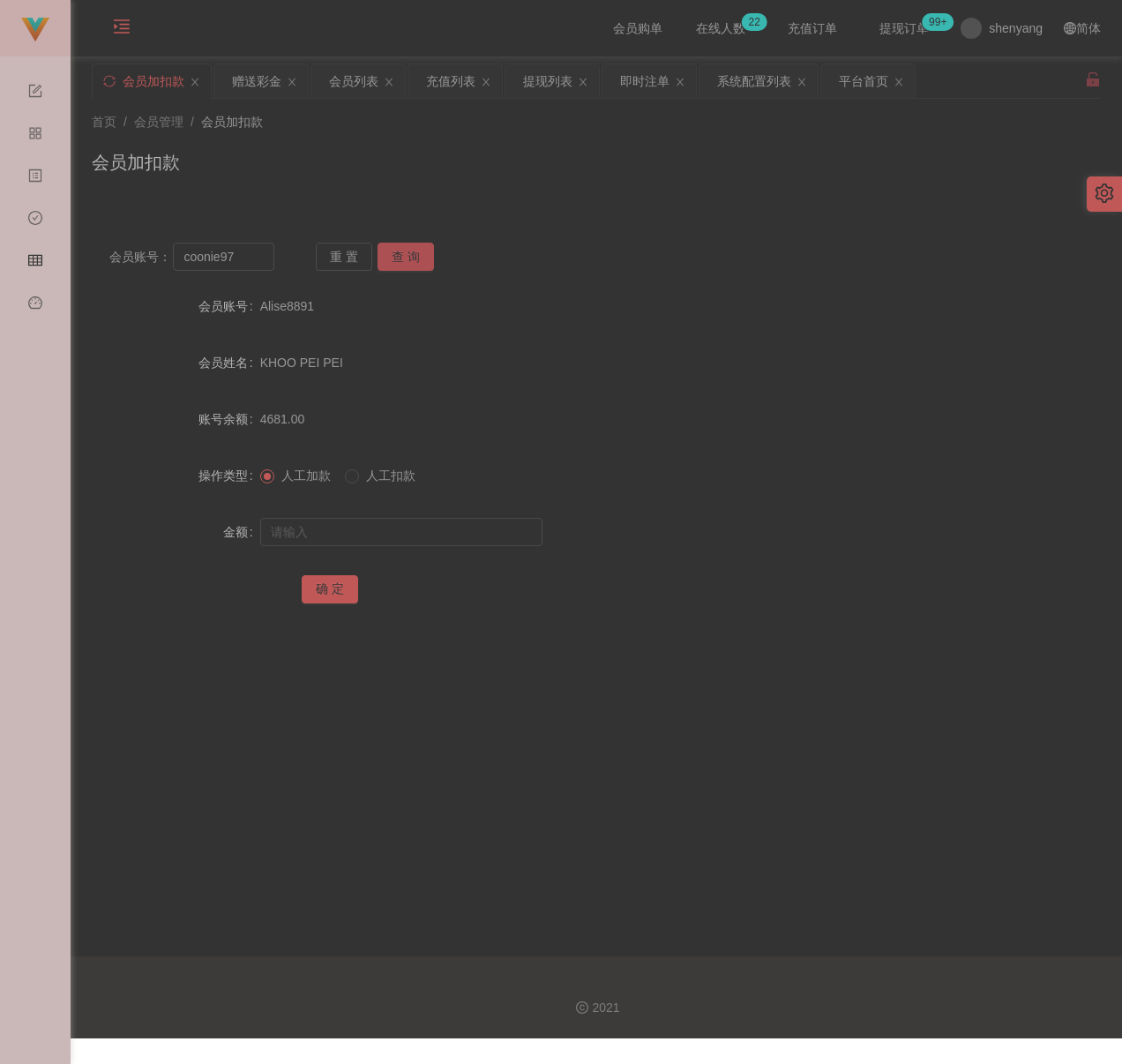
click at [420, 247] on button "查 询" at bounding box center [405, 256] width 56 height 28
click at [377, 538] on input "text" at bounding box center [401, 532] width 282 height 28
click at [488, 525] on input "text" at bounding box center [401, 532] width 282 height 28
paste input "2000"
type input "2000"
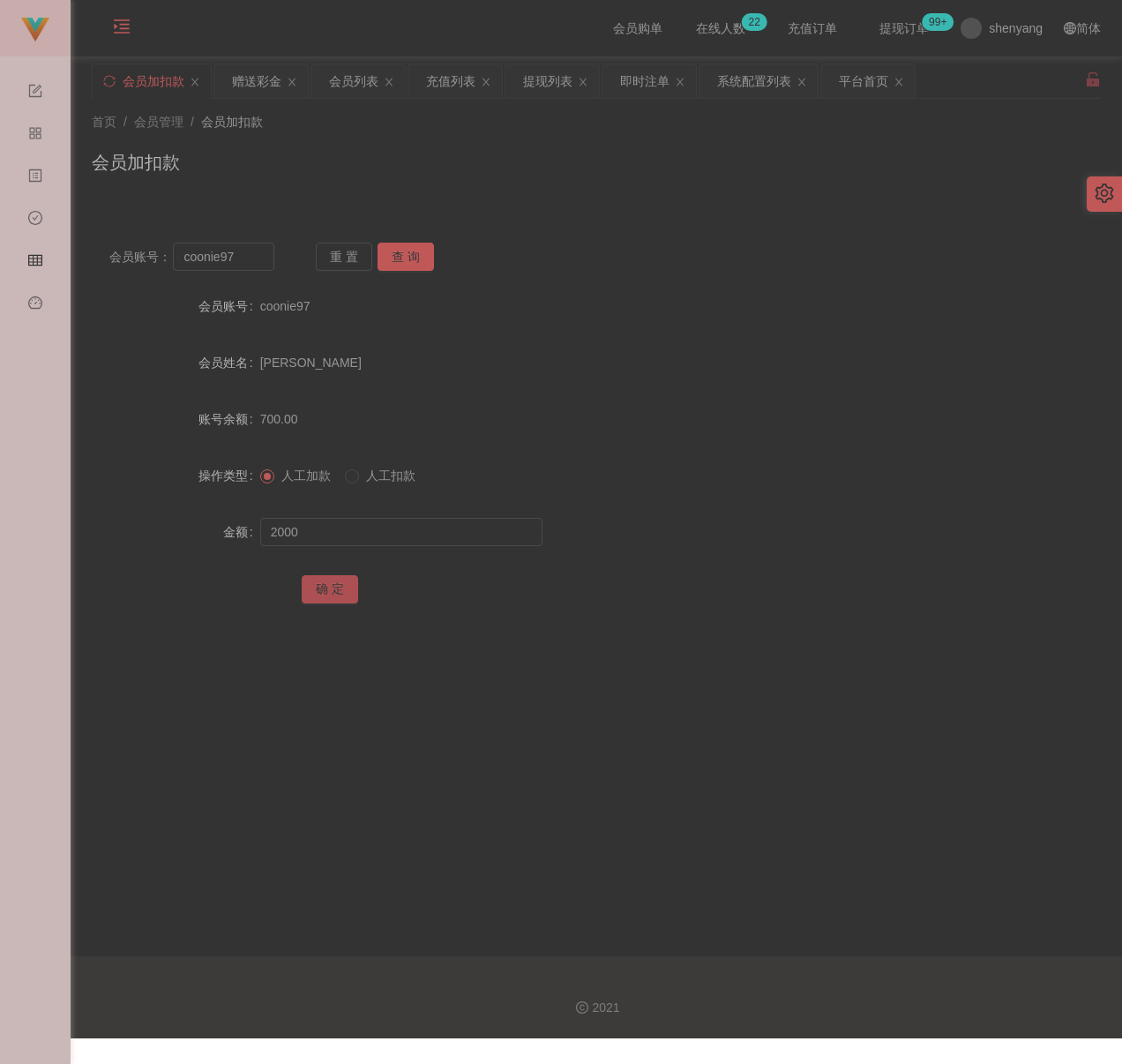
click at [324, 595] on button "确 定" at bounding box center [329, 589] width 56 height 28
click at [236, 263] on input "coonie97" at bounding box center [223, 256] width 101 height 28
paste input "Lim74"
type input "Lim74"
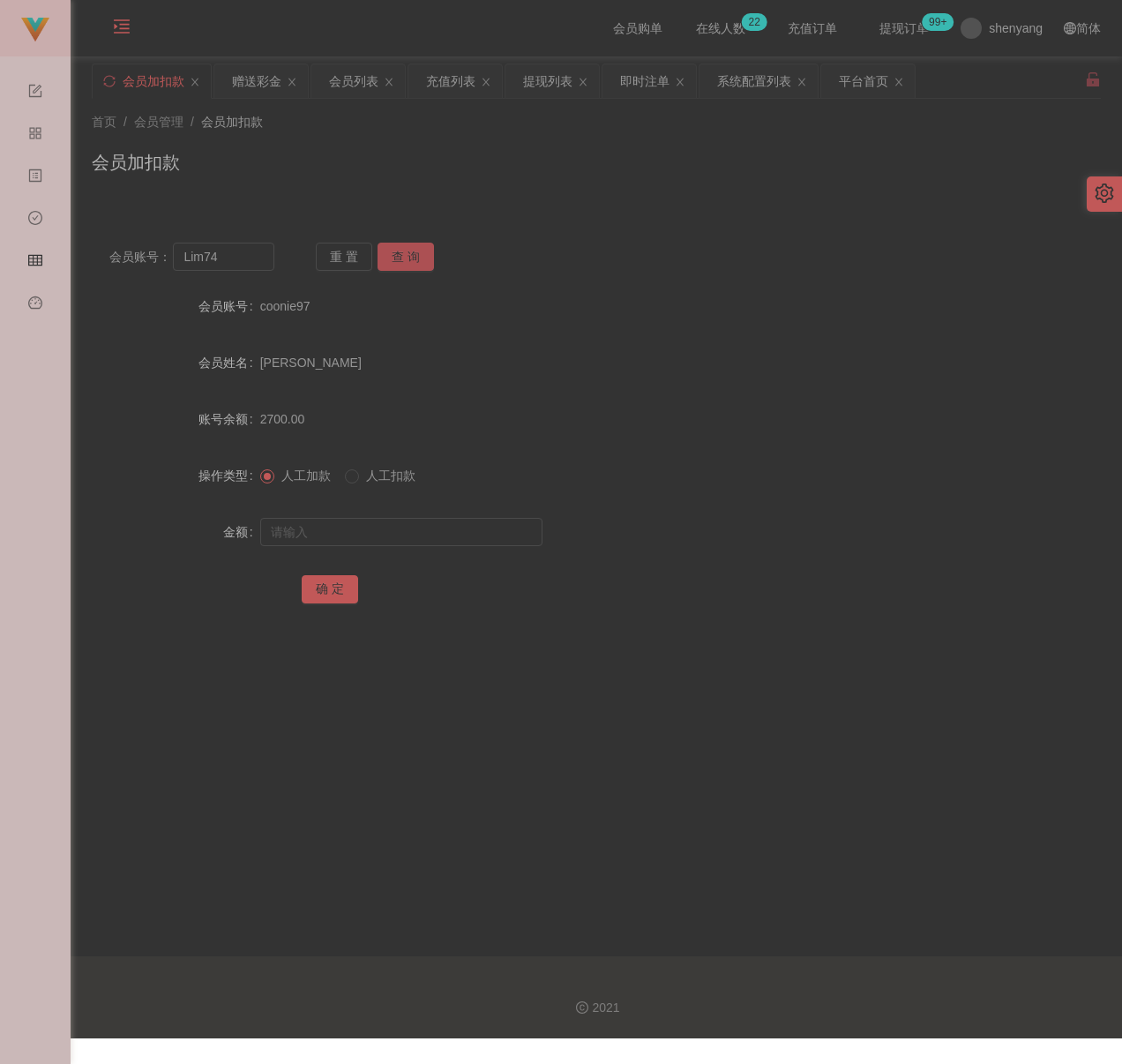
click at [420, 259] on button "查 询" at bounding box center [405, 256] width 56 height 28
drag, startPoint x: 423, startPoint y: 527, endPoint x: 439, endPoint y: 531, distance: 16.5
click at [423, 527] on input "text" at bounding box center [401, 532] width 282 height 28
drag, startPoint x: 456, startPoint y: 532, endPoint x: 445, endPoint y: 532, distance: 11.0
click at [456, 532] on input "text" at bounding box center [401, 532] width 282 height 28
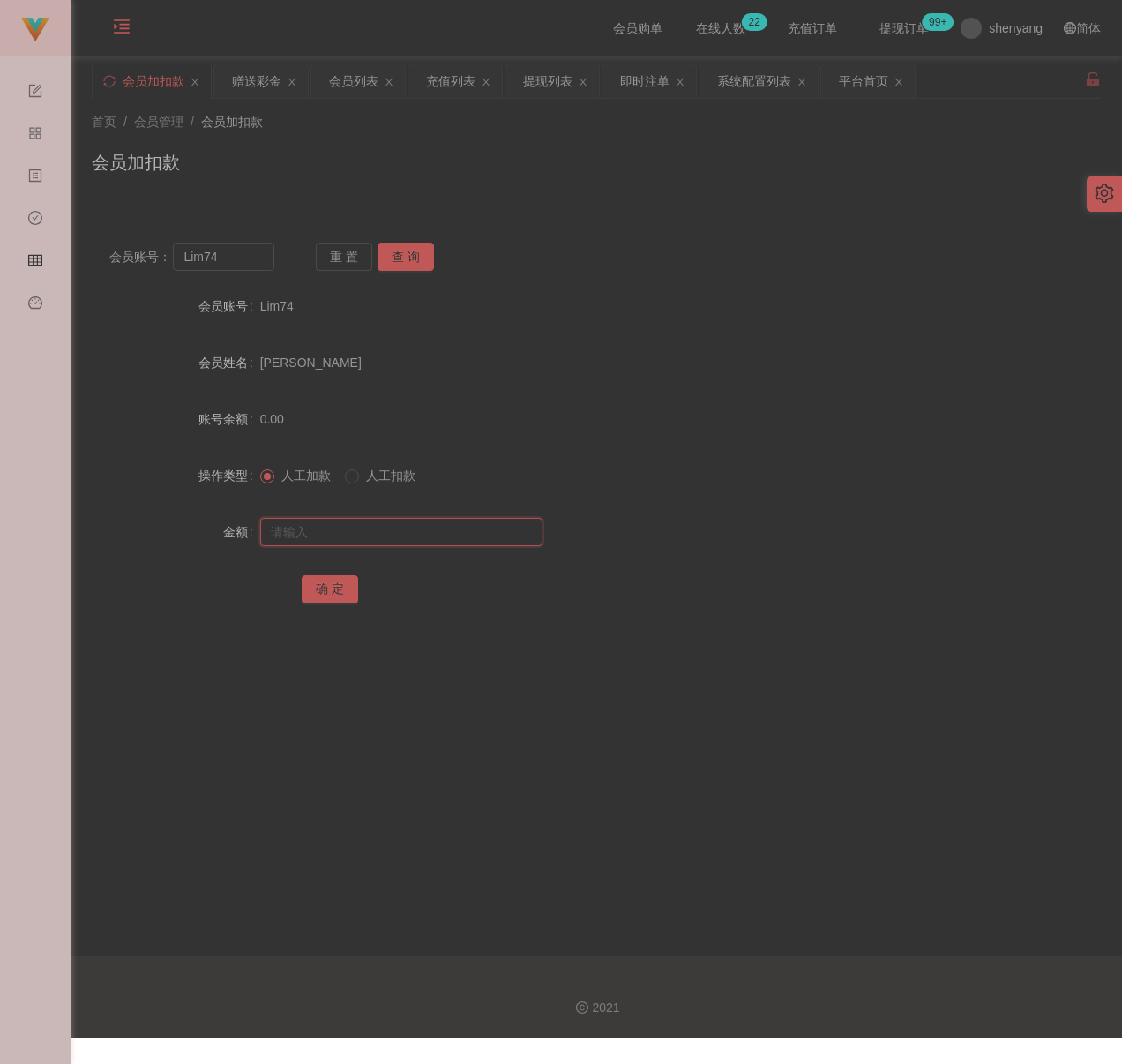
paste input "500"
type input "500"
drag, startPoint x: 326, startPoint y: 591, endPoint x: 374, endPoint y: 596, distance: 48.3
click at [326, 591] on button "确 定" at bounding box center [329, 589] width 56 height 28
click at [259, 265] on input "Lim74" at bounding box center [223, 256] width 101 height 28
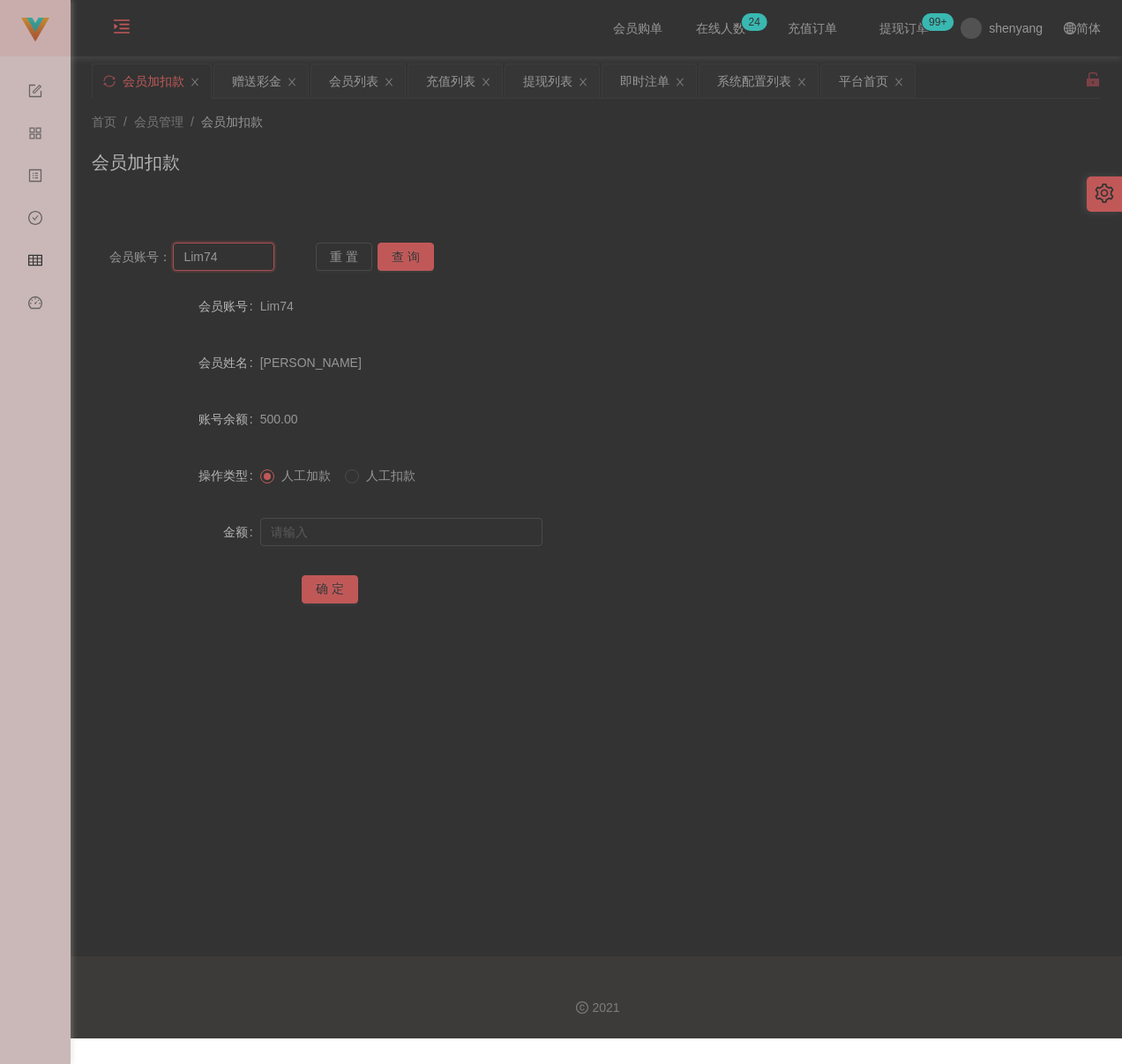
click at [259, 265] on input "Lim74" at bounding box center [223, 256] width 101 height 28
paste input "CJF7272"
type input "CJF7272"
click at [405, 263] on button "查 询" at bounding box center [405, 256] width 56 height 28
click at [385, 520] on input "text" at bounding box center [401, 532] width 282 height 28
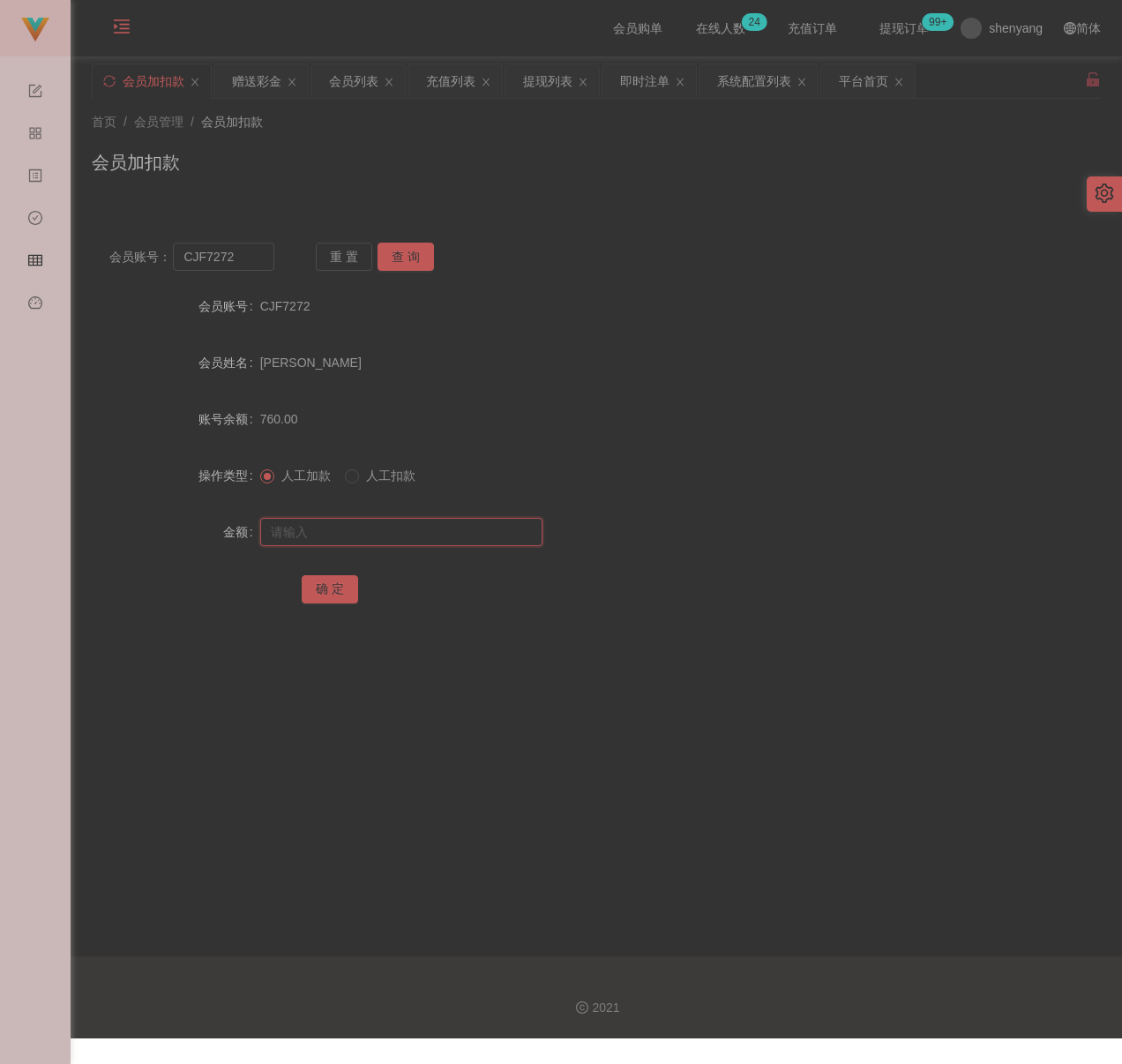
drag, startPoint x: 406, startPoint y: 528, endPoint x: 397, endPoint y: 530, distance: 9.2
click at [406, 528] on input "text" at bounding box center [401, 532] width 282 height 28
paste input "2000"
type input "2000"
click at [321, 596] on button "确 定" at bounding box center [329, 589] width 56 height 28
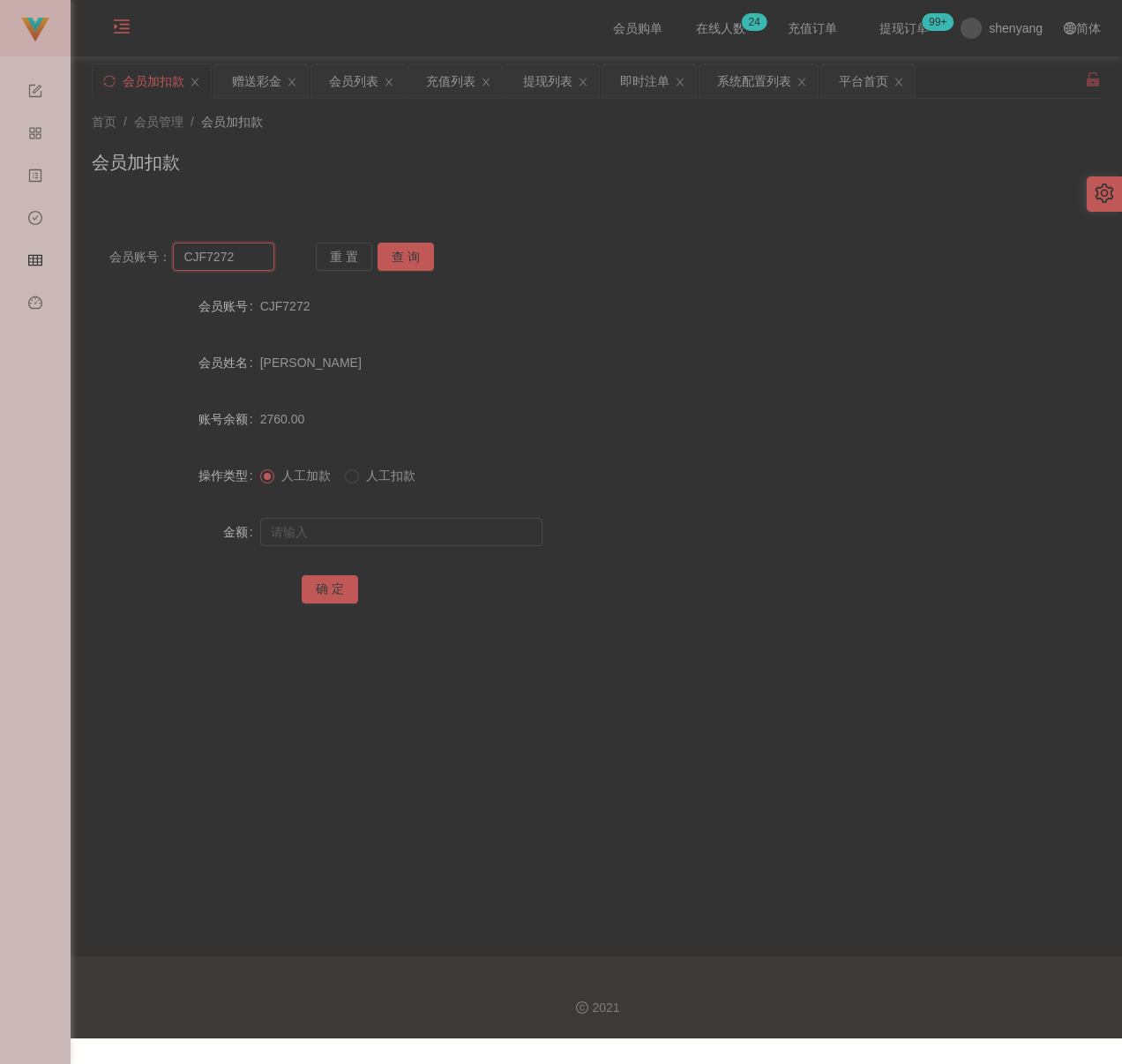
click at [249, 259] on input "CJF7272" at bounding box center [223, 256] width 101 height 28
paste input "EdwardLiong"
type input "EdwardLiong"
drag, startPoint x: 403, startPoint y: 259, endPoint x: 401, endPoint y: 268, distance: 9.2
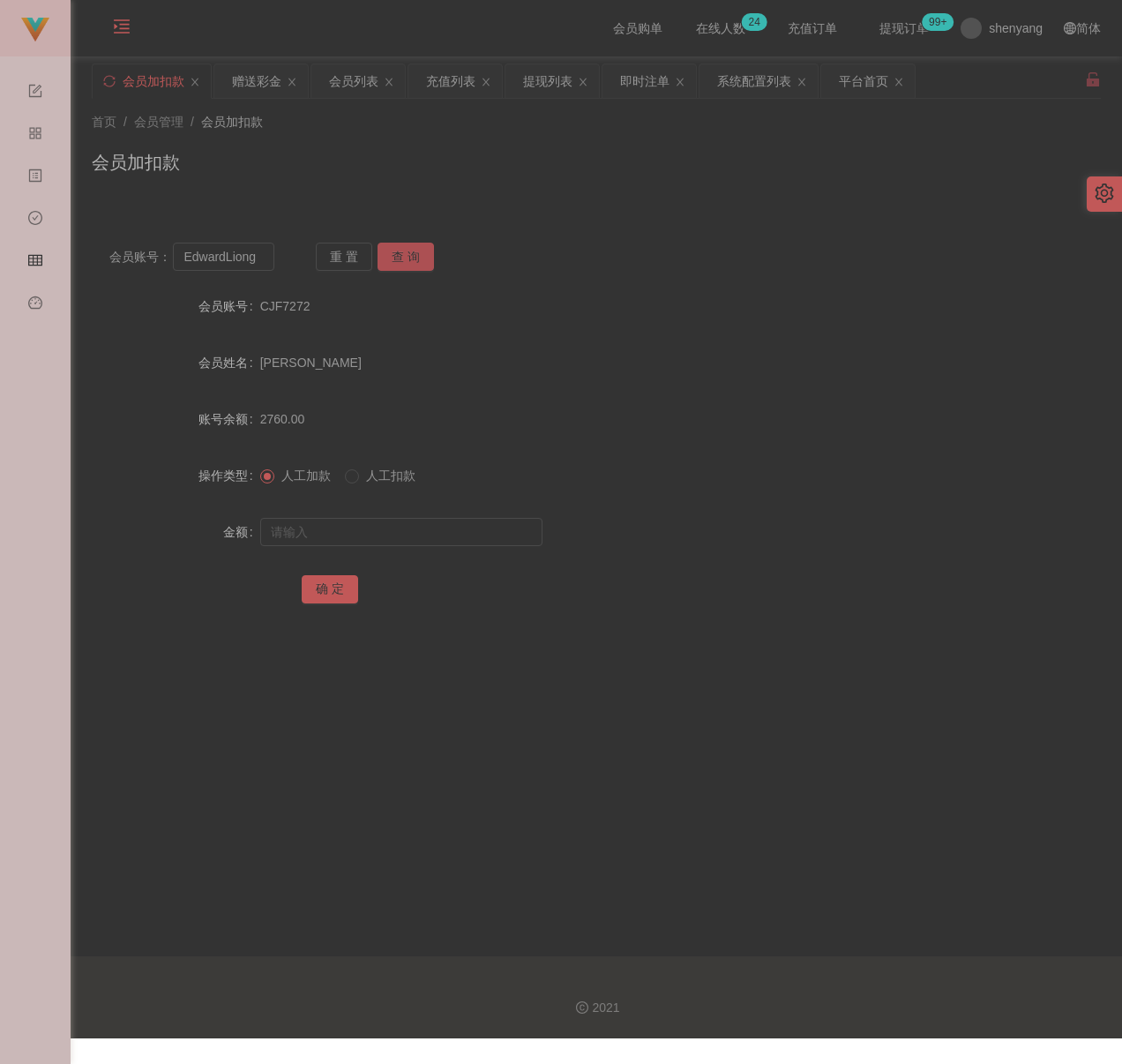
click at [403, 259] on button "查 询" at bounding box center [405, 256] width 56 height 28
click at [395, 533] on input "text" at bounding box center [401, 532] width 282 height 28
click at [409, 540] on input "text" at bounding box center [401, 532] width 282 height 28
paste input "2000"
type input "2000"
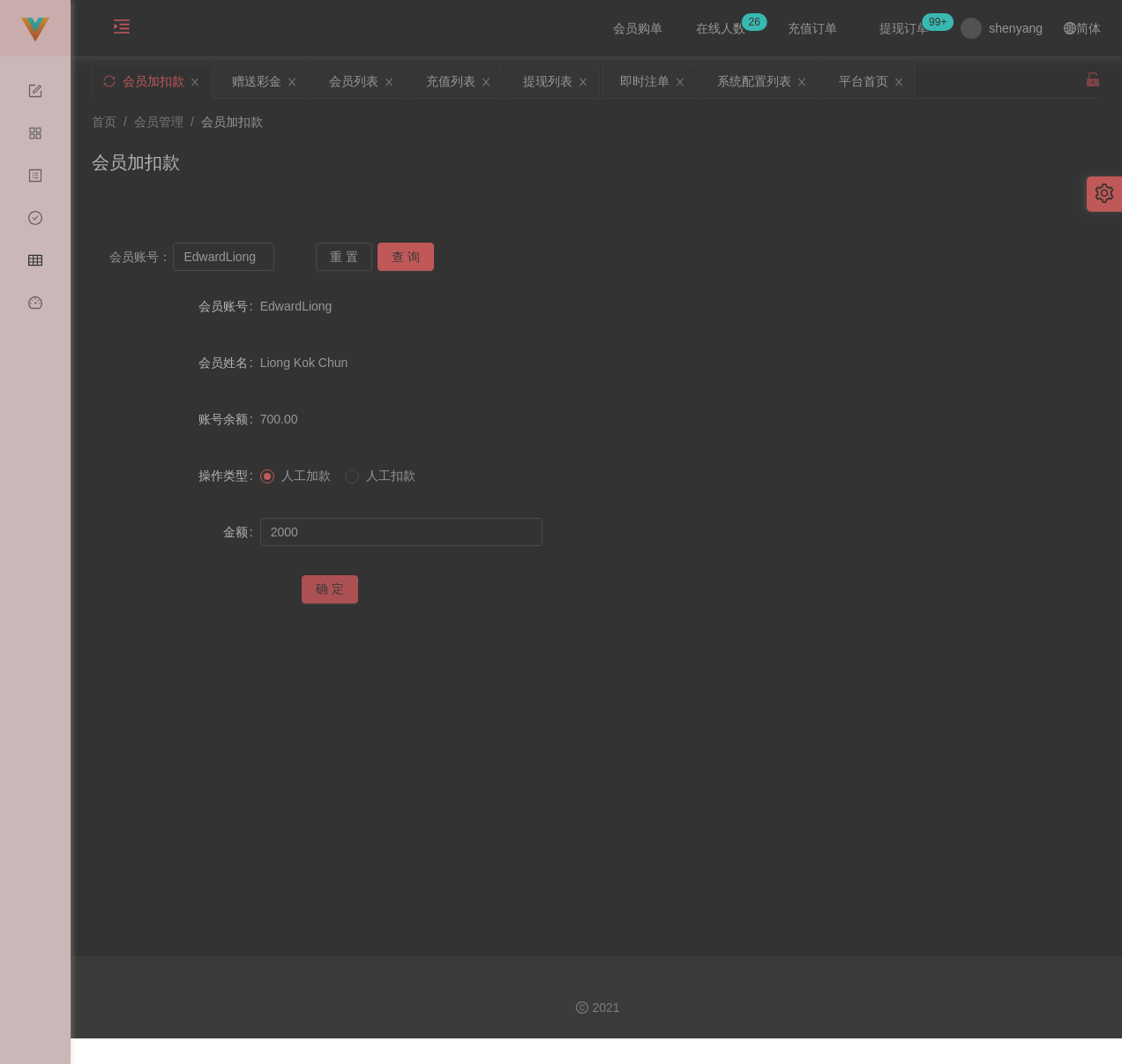
click at [329, 581] on button "确 定" at bounding box center [329, 589] width 56 height 28
click at [356, 85] on div "会员列表" at bounding box center [354, 82] width 49 height 33
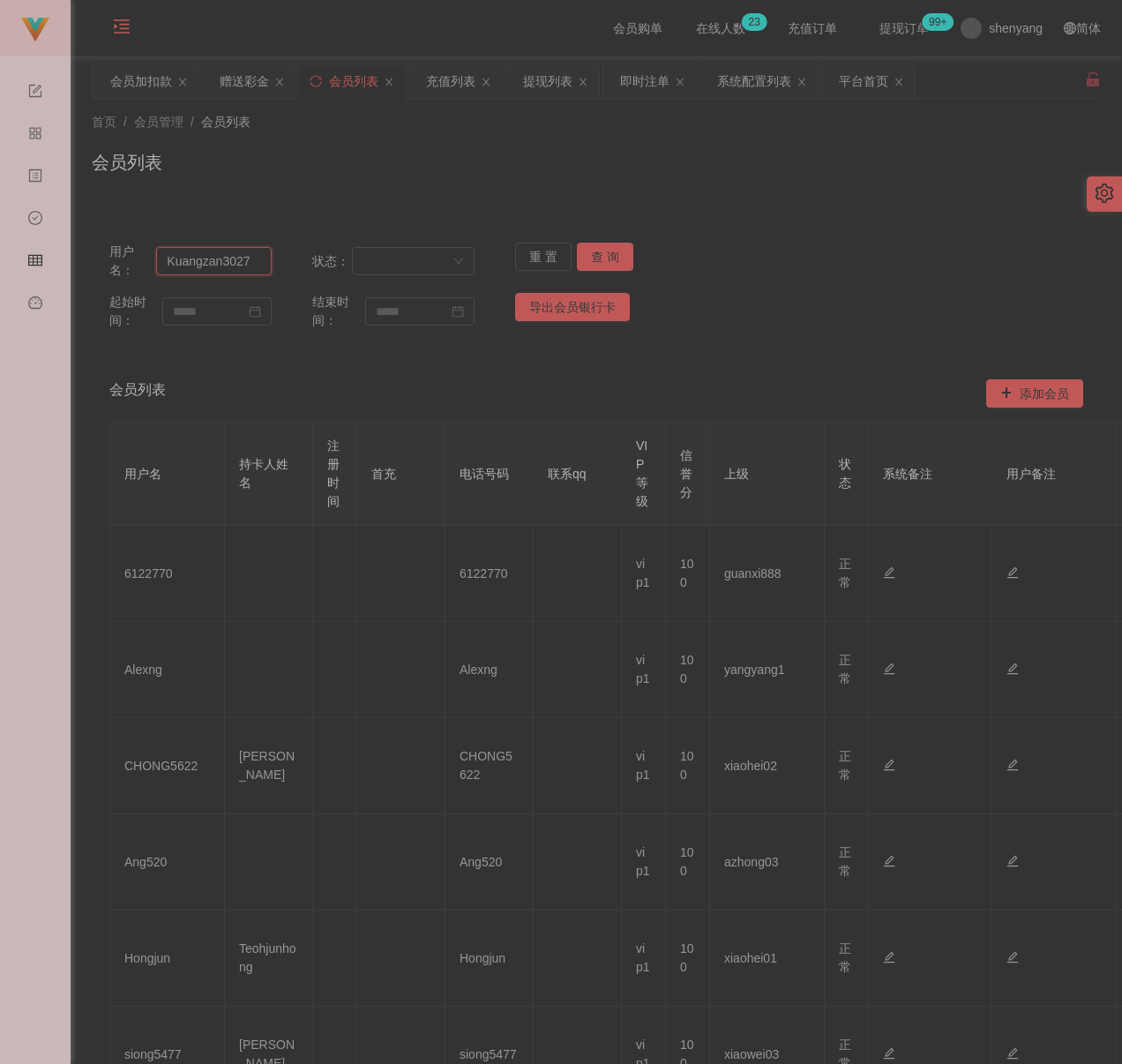
click at [250, 260] on input "Kuangzan3027" at bounding box center [214, 260] width 116 height 28
paste input "kelly99"
type input "kelly99"
click at [589, 257] on button "查 询" at bounding box center [604, 256] width 56 height 28
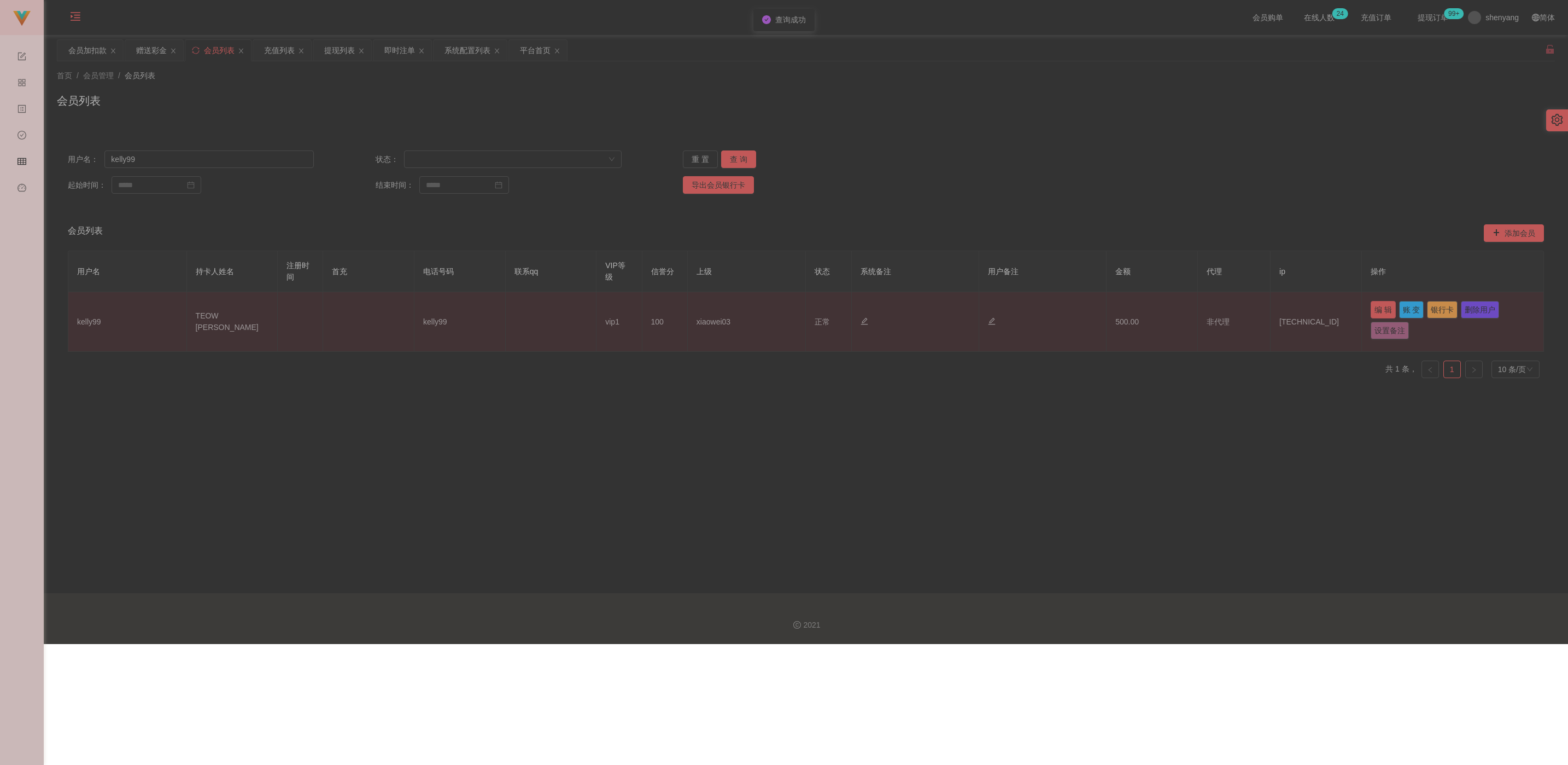
click at [688, 309] on button "编 辑" at bounding box center [1383, 309] width 25 height 18
type input "kelly99"
type input "TEOW [PERSON_NAME]"
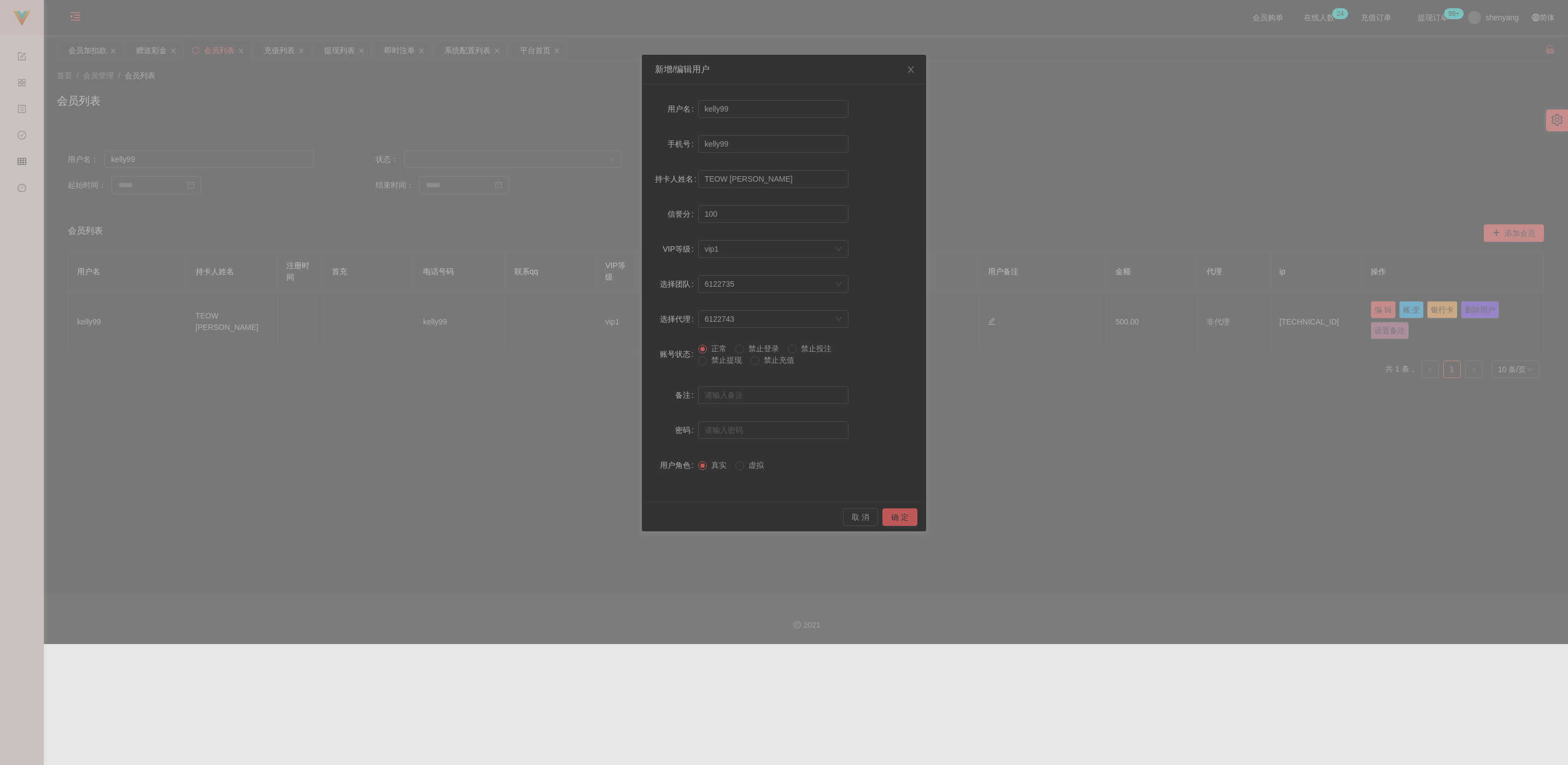
click at [688, 362] on span "禁止提现" at bounding box center [726, 360] width 40 height 9
click at [688, 517] on button "确 定" at bounding box center [900, 516] width 35 height 18
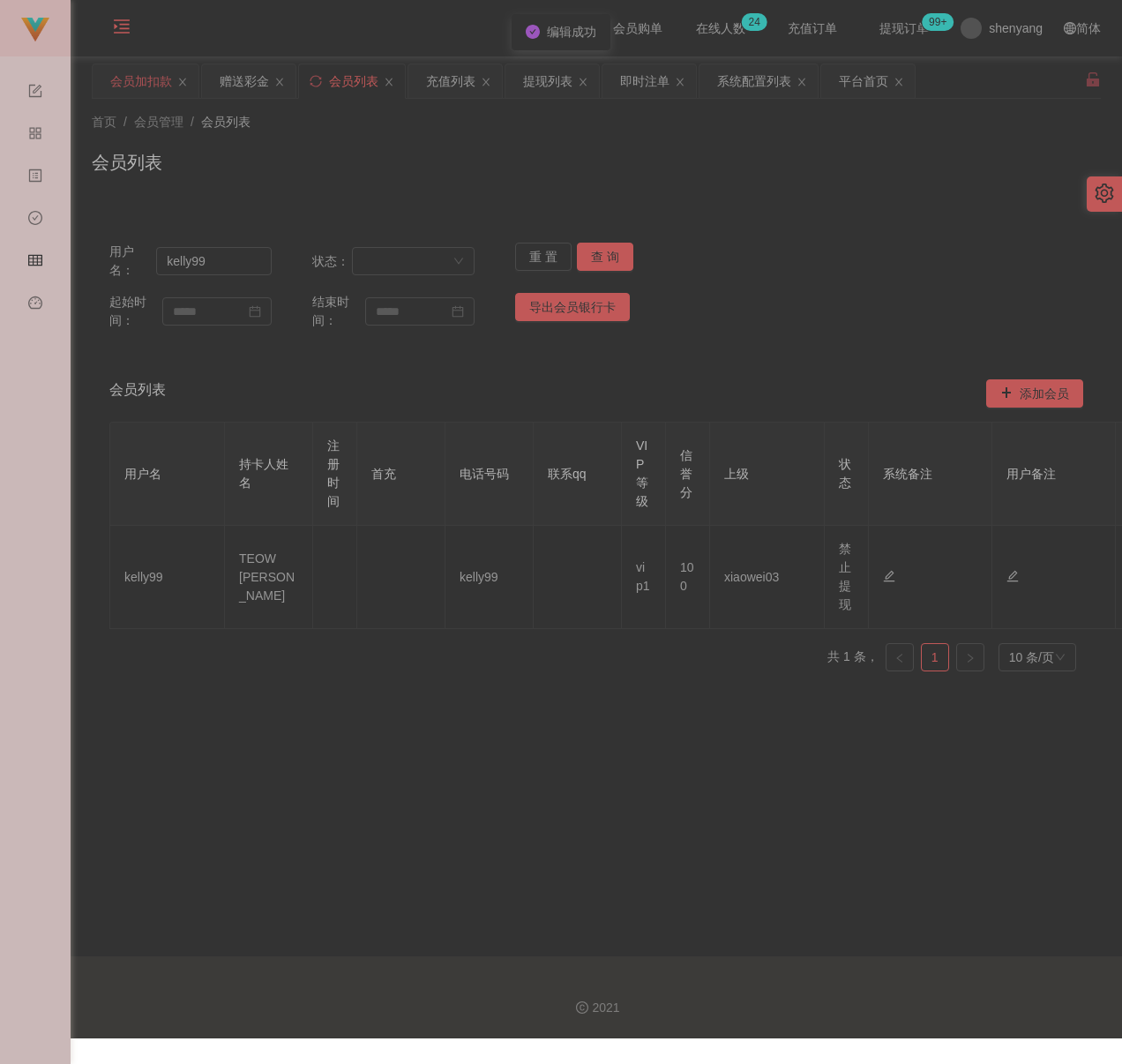
click at [141, 74] on div "会员加扣款" at bounding box center [140, 82] width 62 height 33
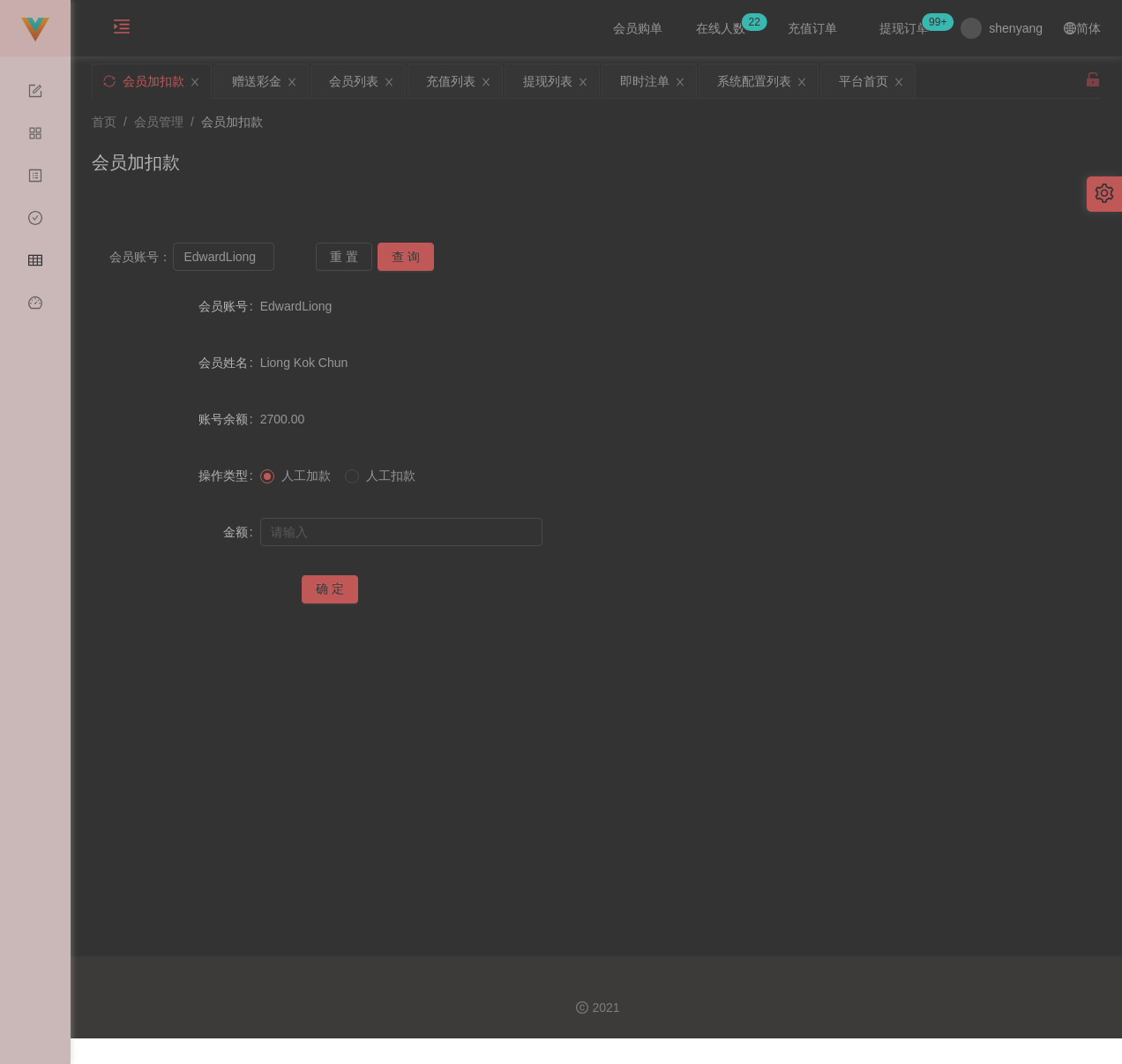
click at [739, 138] on div "首页 / 会员管理 / 会员加扣款 / 会员加扣款" at bounding box center [596, 151] width 1010 height 77
click at [361, 83] on div "会员列表" at bounding box center [354, 82] width 49 height 33
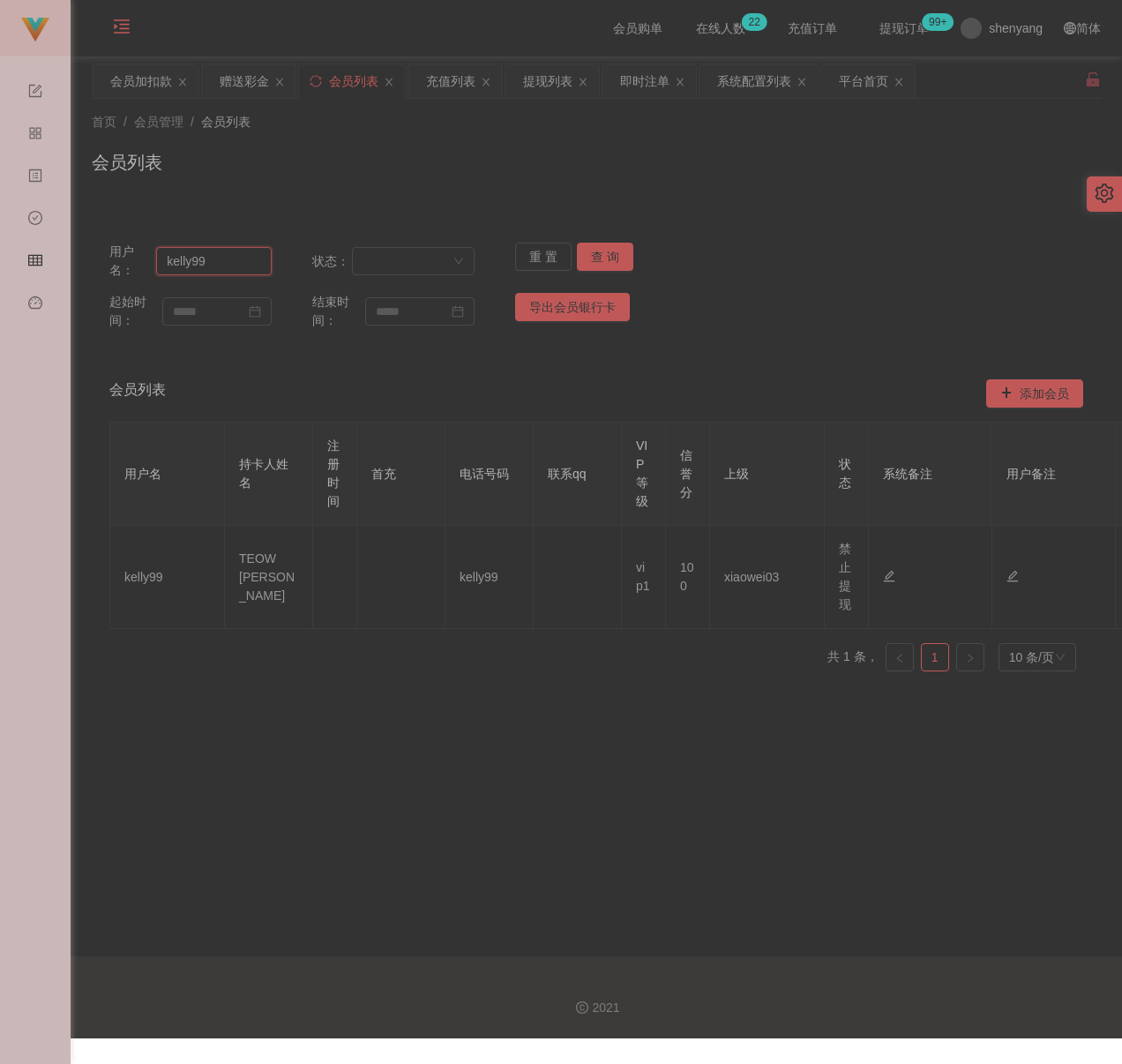
click at [229, 264] on input "kelly99" at bounding box center [214, 260] width 116 height 28
paste input "coonie97"
type input "coonie97"
click at [602, 254] on button "查 询" at bounding box center [604, 256] width 56 height 28
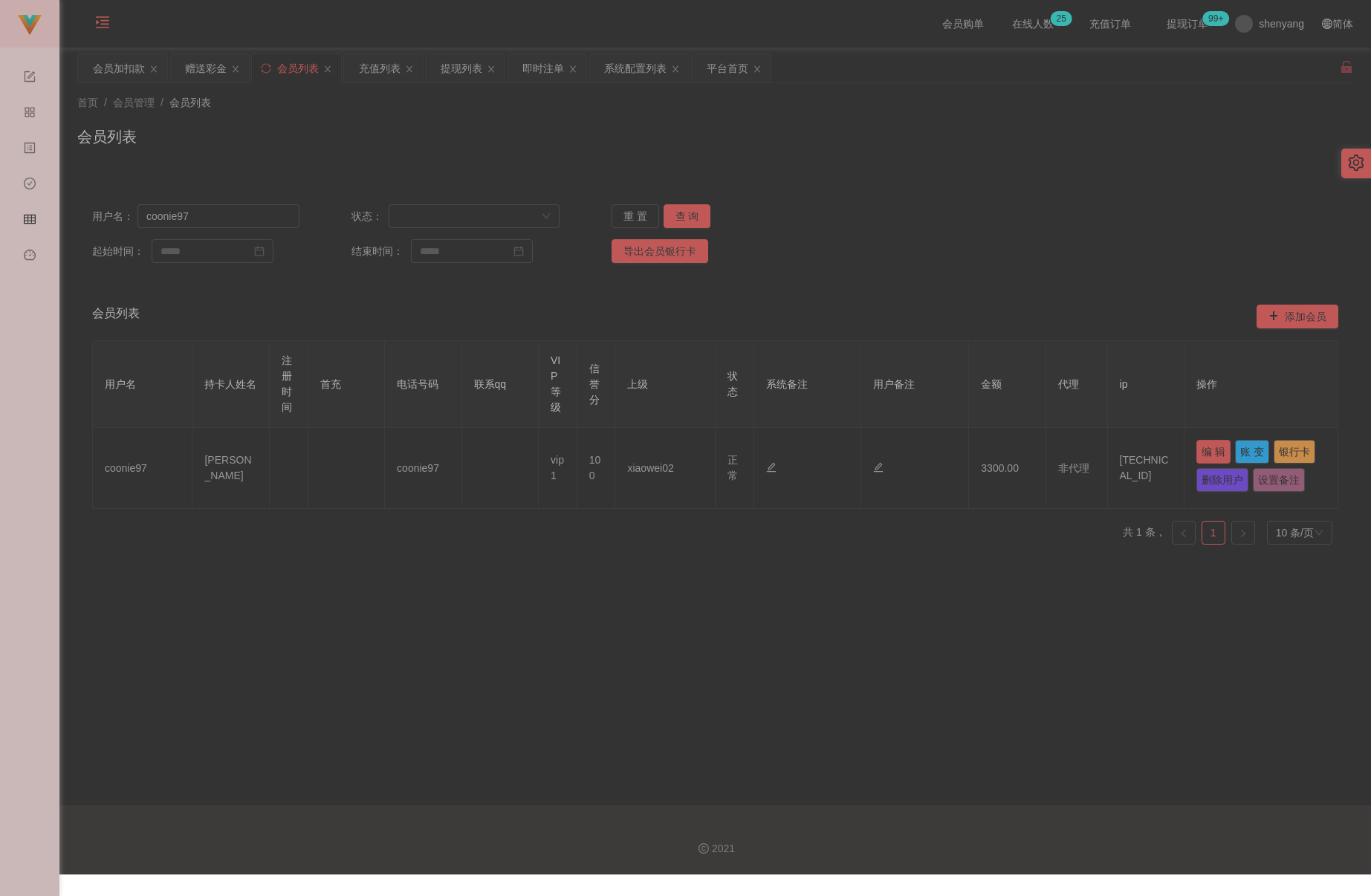
click at [936, 446] on button "编 辑" at bounding box center [1213, 452] width 34 height 24
type input "coonie97"
type input "[PERSON_NAME]"
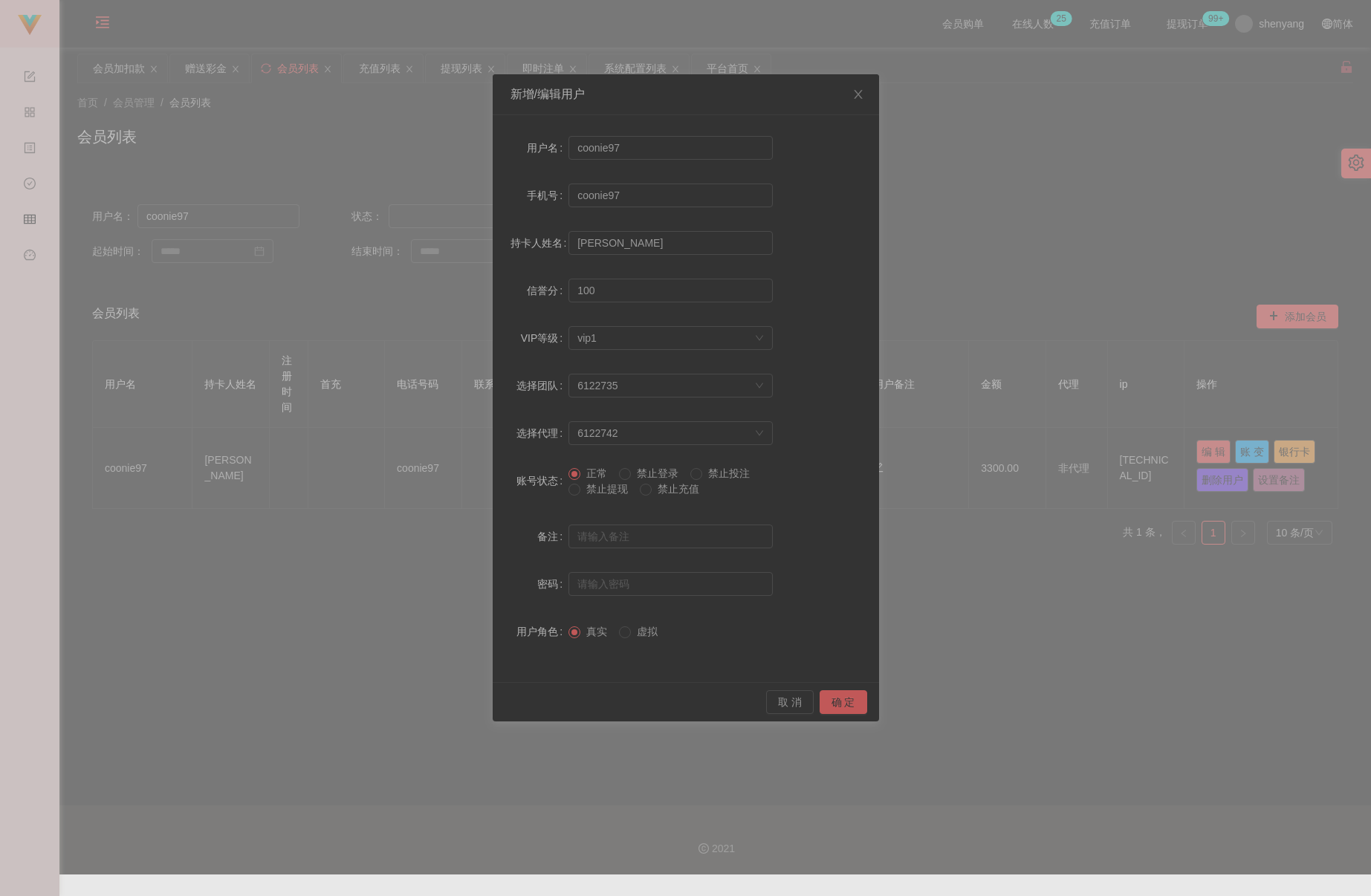
click at [604, 493] on span "禁止提现" at bounding box center [606, 489] width 54 height 12
click at [846, 698] on button "确 定" at bounding box center [843, 702] width 47 height 24
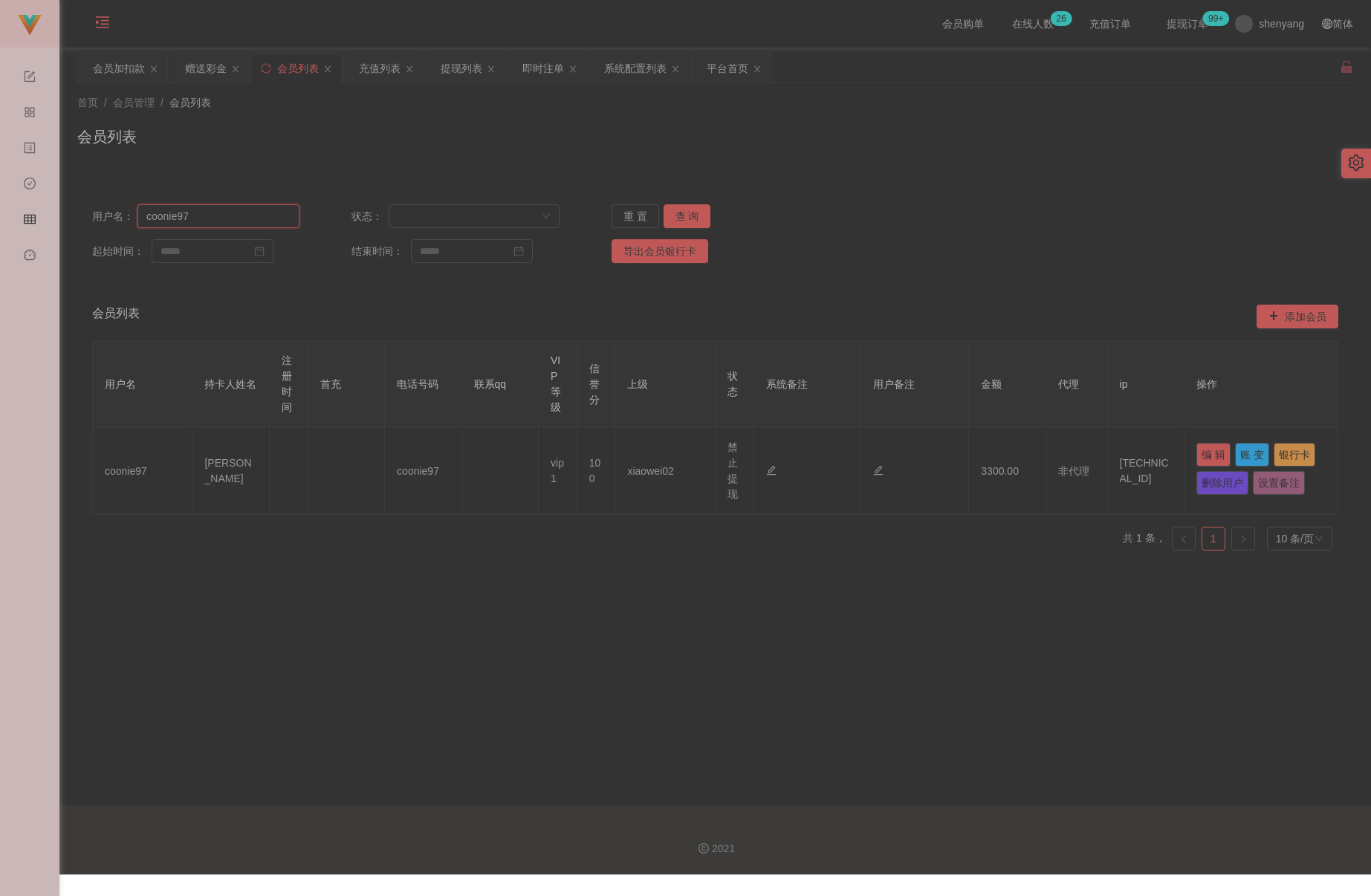
click at [219, 219] on input "coonie97" at bounding box center [218, 216] width 163 height 24
paste input "EdwardLiong"
type input "EdwardLiong"
click at [692, 217] on button "查 询" at bounding box center [687, 216] width 47 height 24
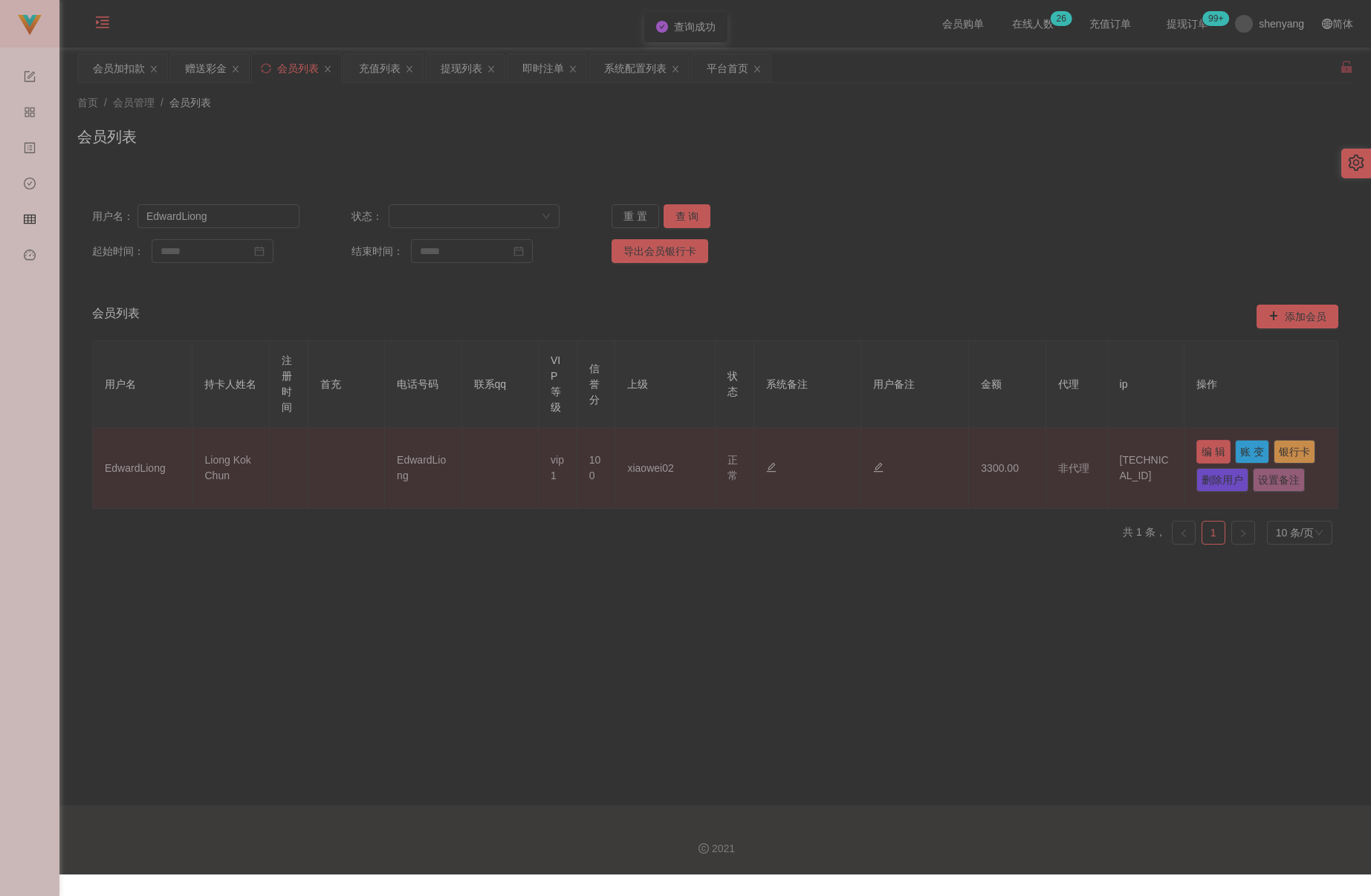
click at [936, 444] on button "编 辑" at bounding box center [1213, 452] width 34 height 24
type input "EdwardLiong"
type input "Liong Kok Chun"
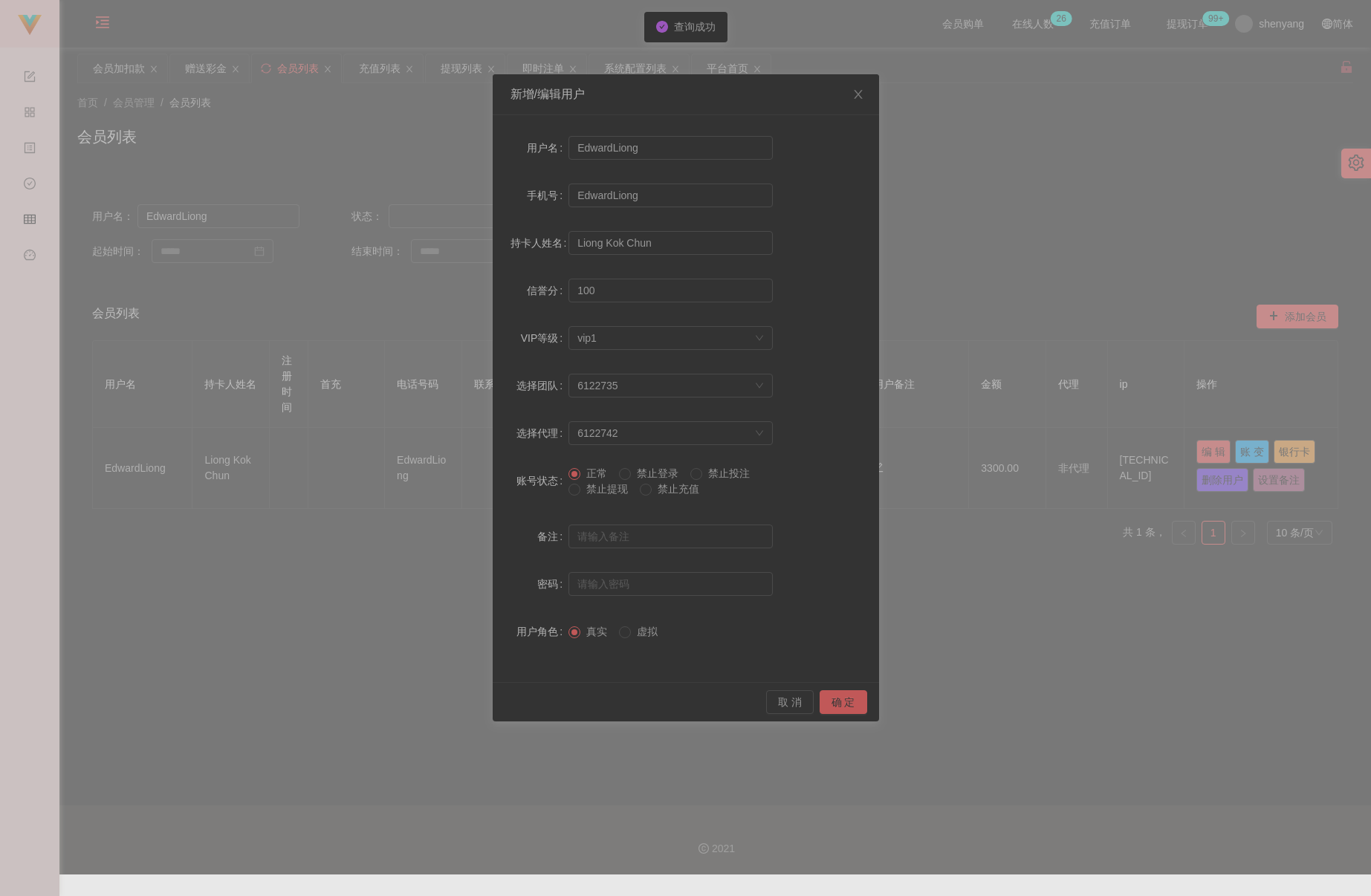
click at [598, 491] on span "禁止提现" at bounding box center [606, 489] width 54 height 12
click at [835, 705] on button "确 定" at bounding box center [843, 702] width 47 height 24
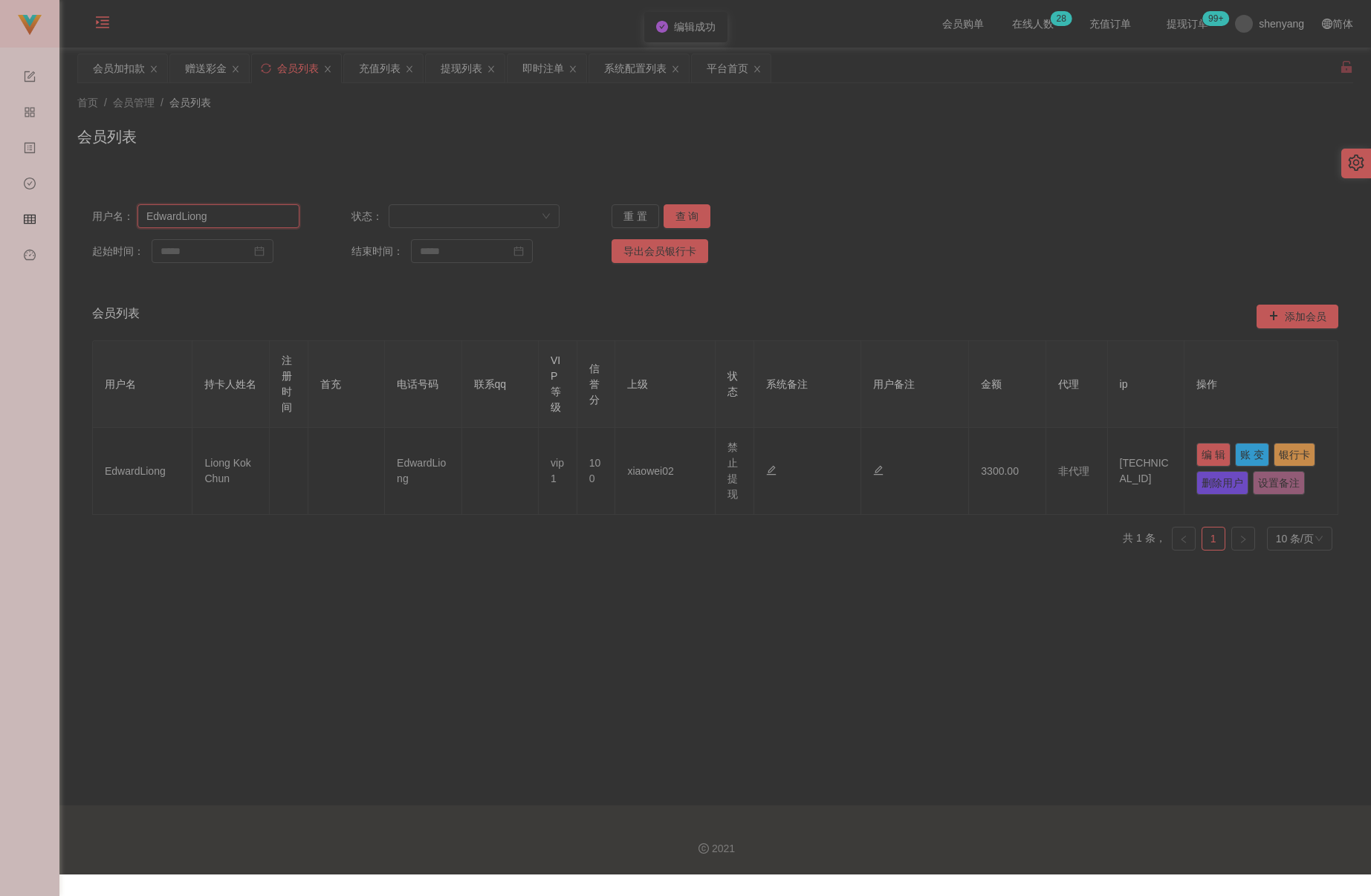
click at [225, 215] on input "EdwardLiong" at bounding box center [218, 216] width 163 height 24
paste input "Lim74"
type input "Lim74"
click at [688, 219] on button "查 询" at bounding box center [687, 216] width 47 height 24
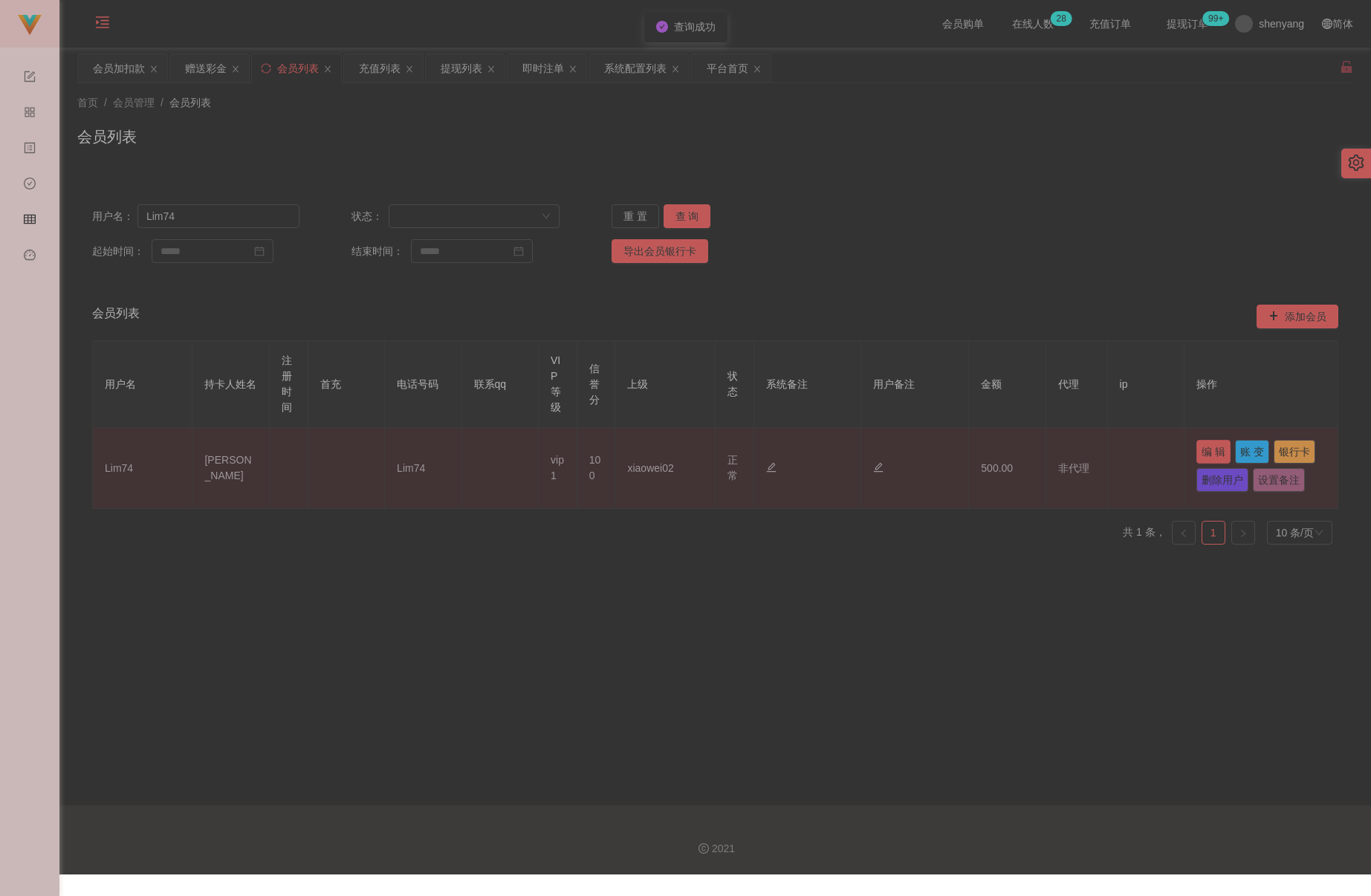
click at [936, 455] on button "编 辑" at bounding box center [1213, 452] width 34 height 24
type input "Lim74"
type input "[PERSON_NAME]"
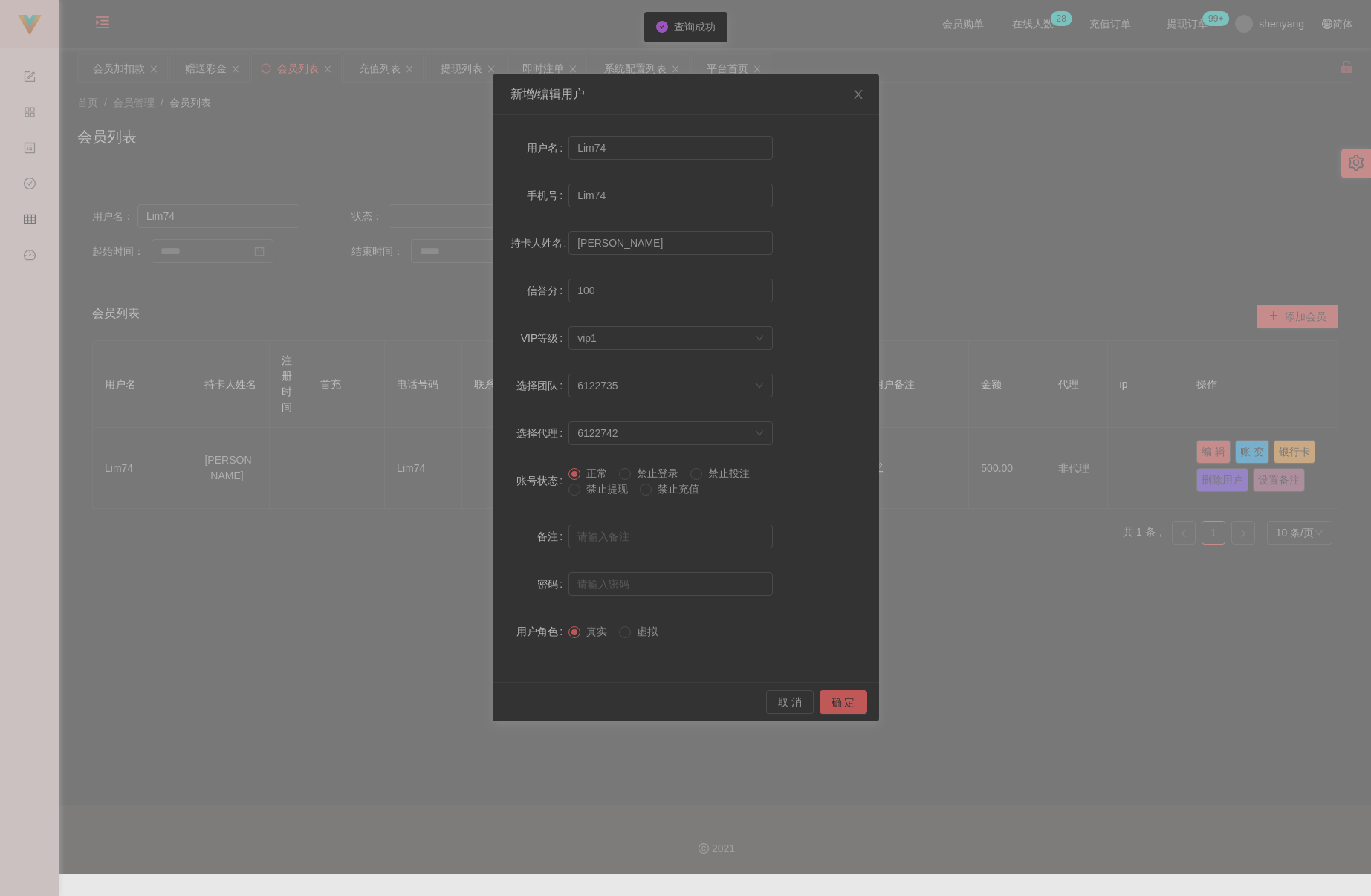
click at [606, 492] on span "禁止提现" at bounding box center [606, 489] width 54 height 12
click at [830, 694] on button "确 定" at bounding box center [843, 702] width 47 height 24
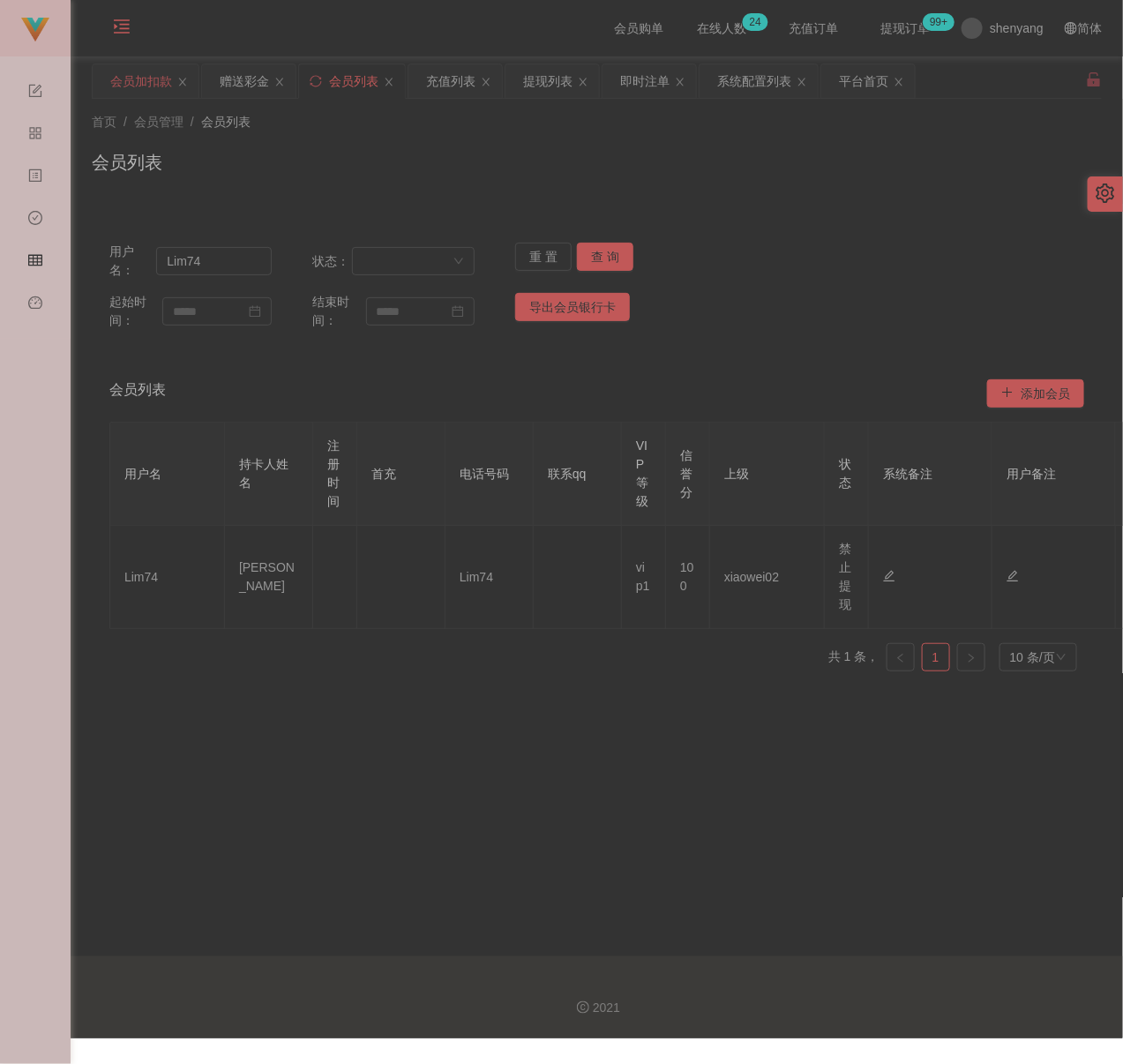
click at [130, 75] on div "会员加扣款" at bounding box center [140, 82] width 62 height 33
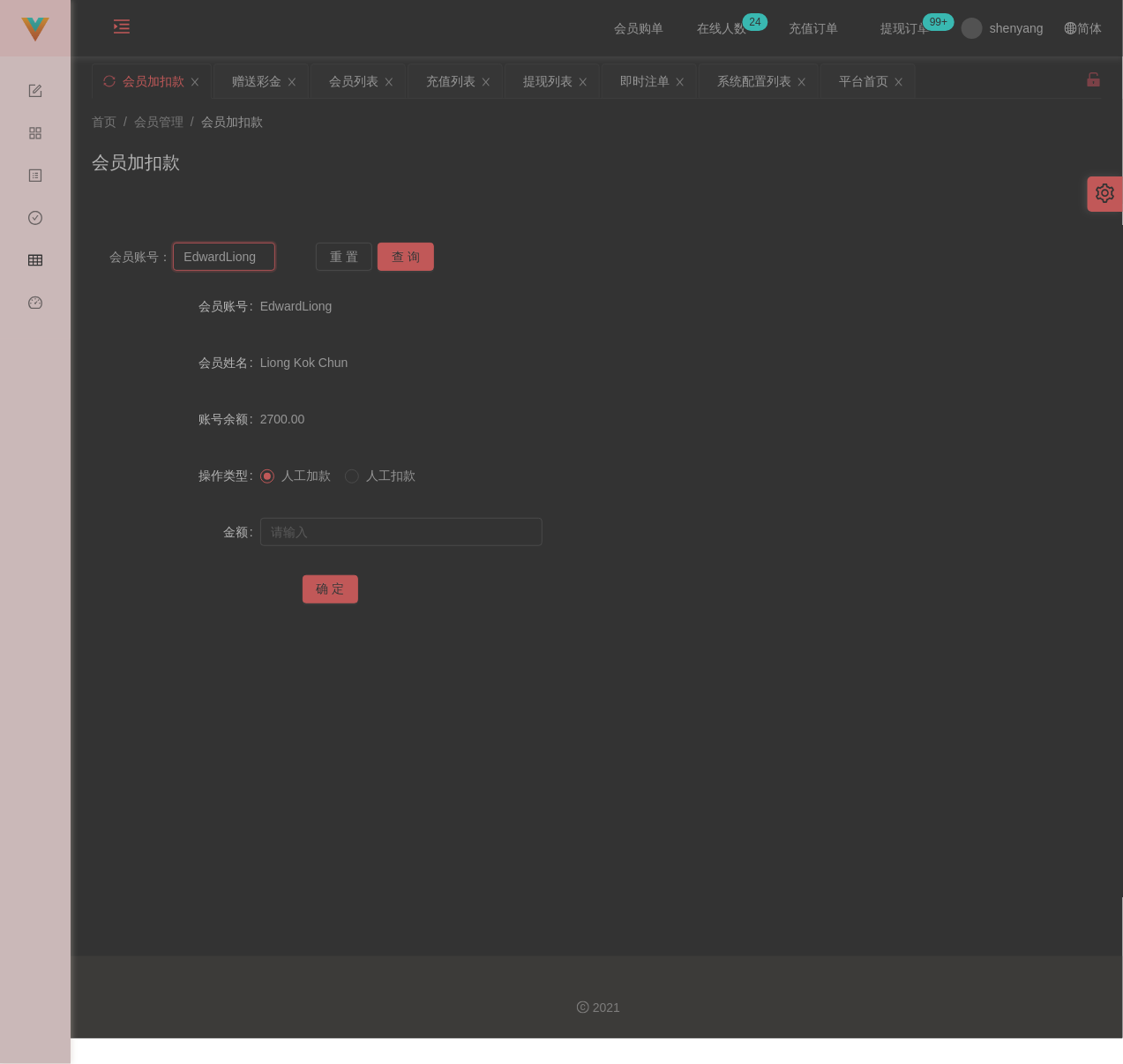
click at [259, 262] on input "EdwardLiong" at bounding box center [223, 256] width 101 height 28
paste input "Sammi"
type input "Sammi"
click at [393, 255] on button "查 询" at bounding box center [405, 256] width 56 height 28
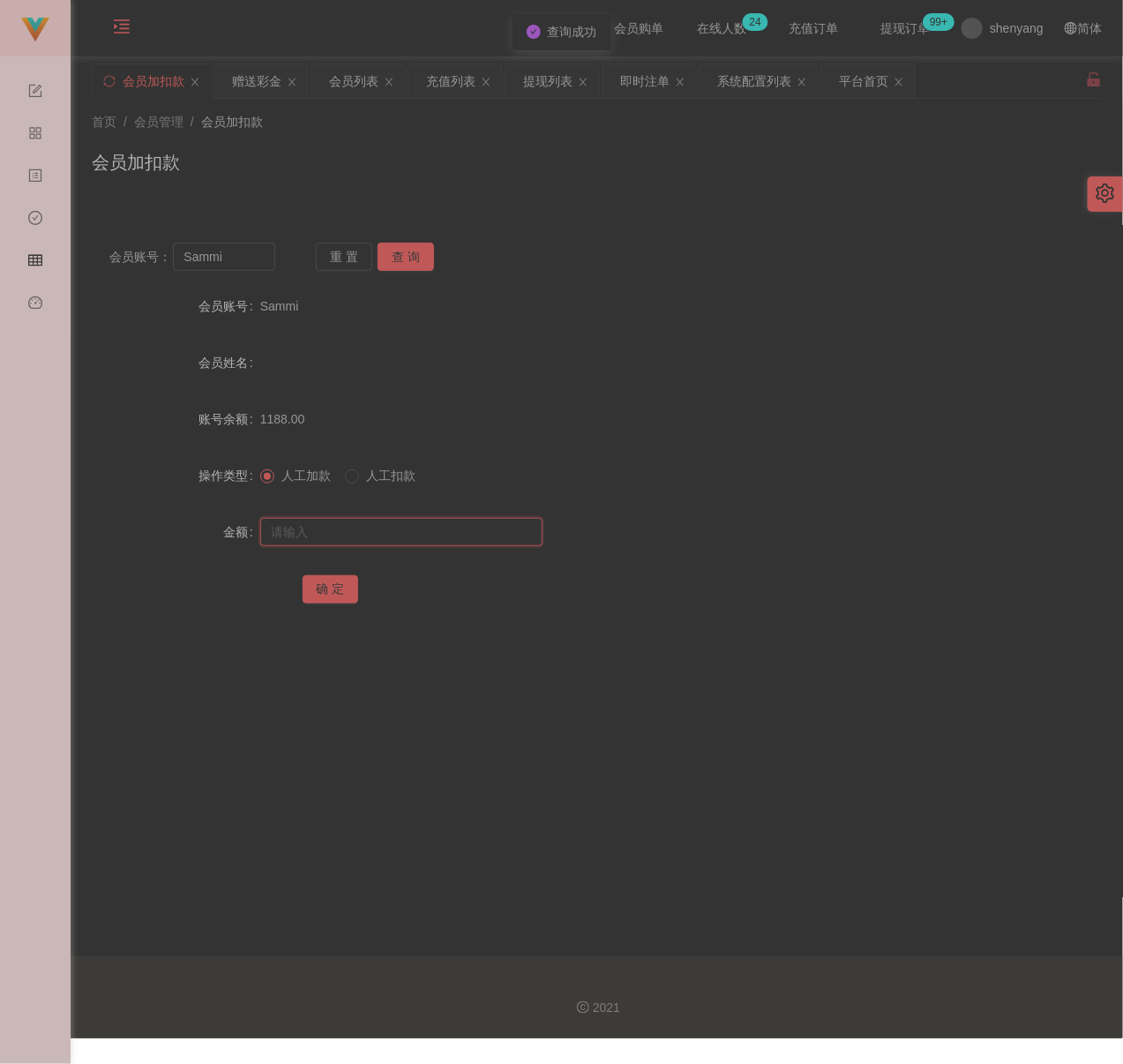
click at [379, 532] on input "text" at bounding box center [401, 532] width 282 height 28
click at [477, 531] on input "text" at bounding box center [401, 532] width 282 height 28
paste input "3000"
type input "3000"
drag, startPoint x: 337, startPoint y: 584, endPoint x: 451, endPoint y: 614, distance: 117.9
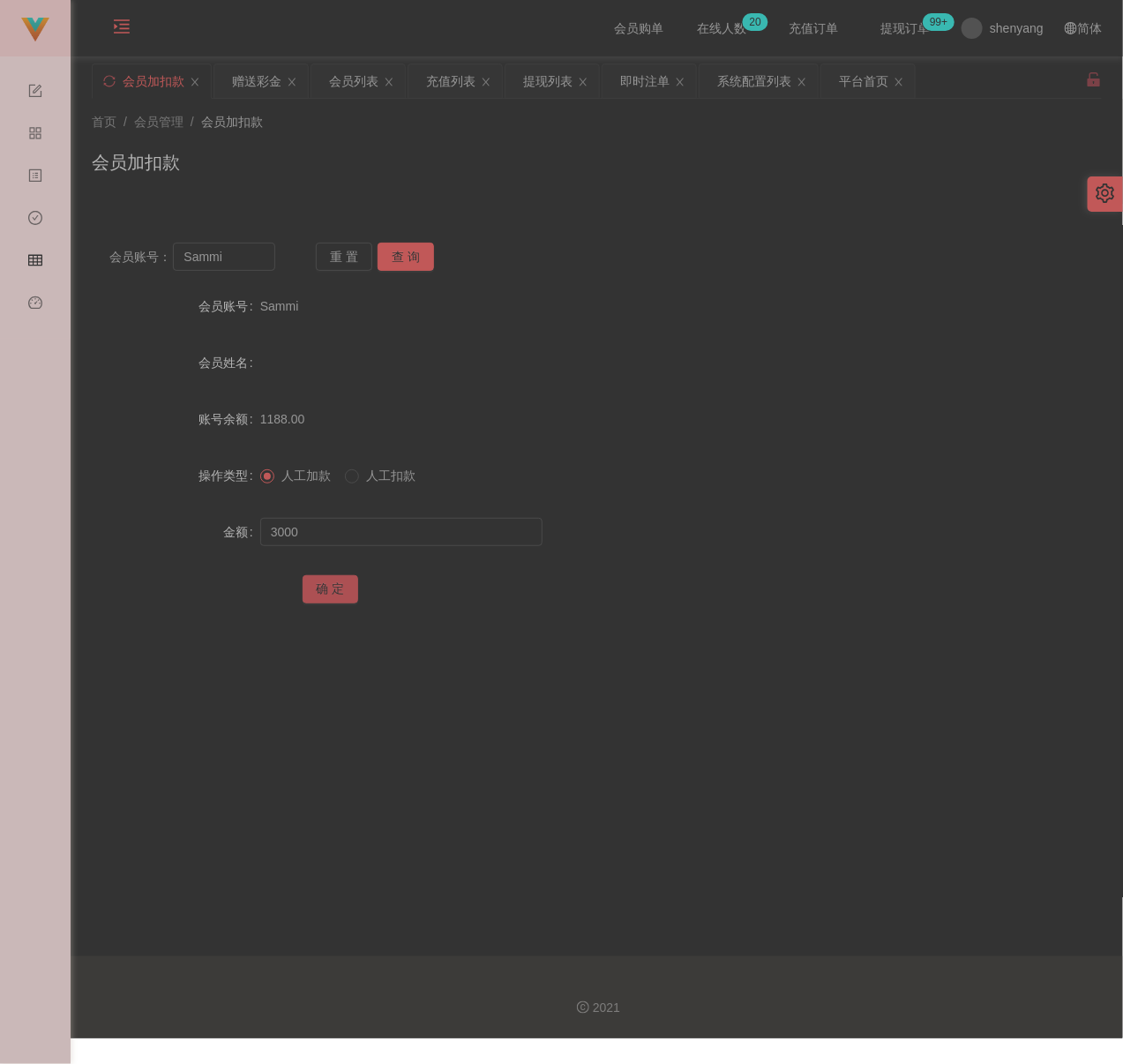
click at [337, 584] on button "确 定" at bounding box center [330, 589] width 56 height 28
click at [384, 143] on div "首页 / 会员管理 / 会员加扣款 / 会员加扣款" at bounding box center [596, 151] width 1010 height 77
click at [239, 257] on input "Sammi" at bounding box center [223, 256] width 101 height 28
paste input "Ti"
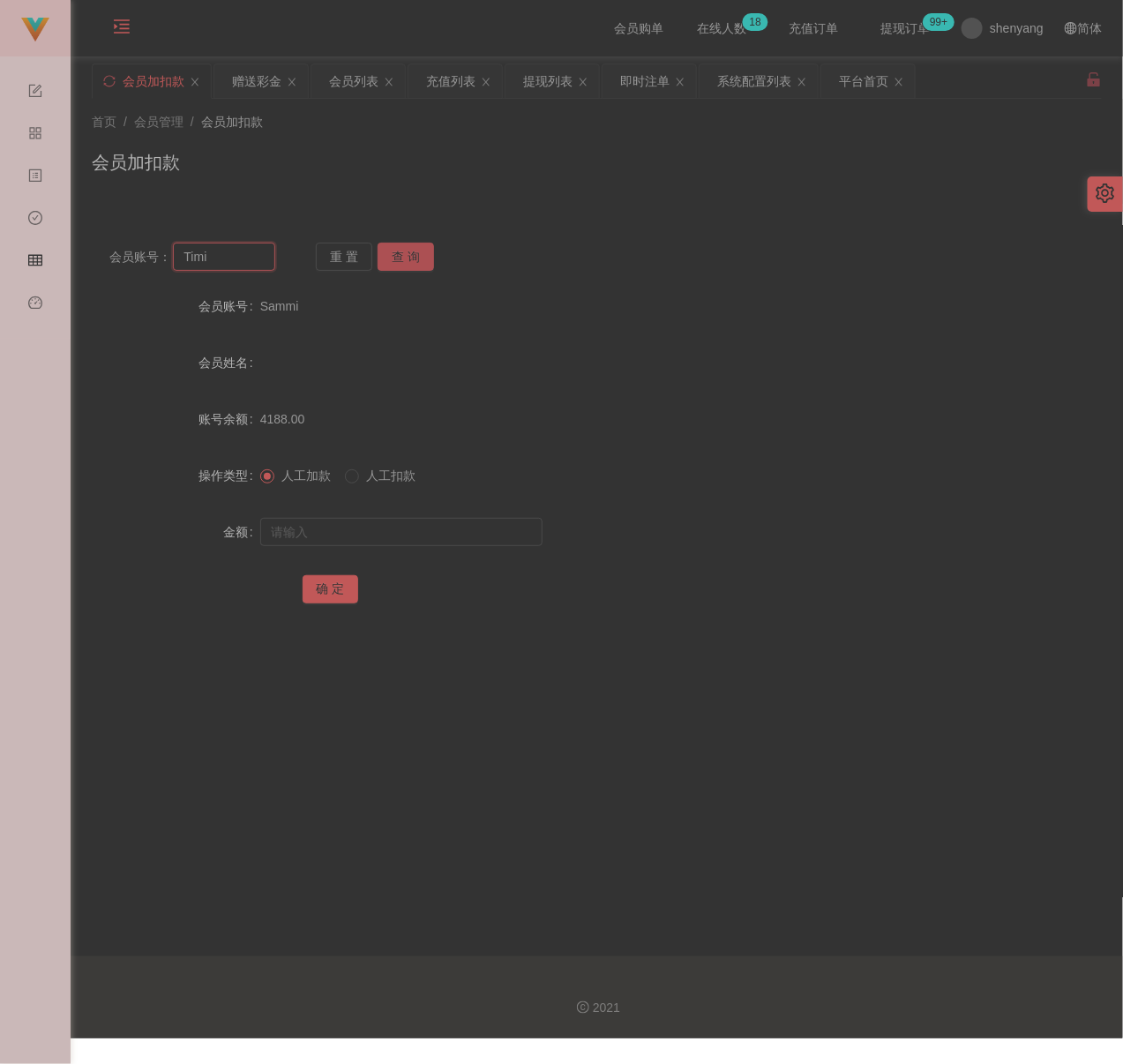
type input "Timi"
click at [381, 252] on button "查 询" at bounding box center [405, 256] width 56 height 28
click at [368, 542] on input "text" at bounding box center [401, 532] width 282 height 28
drag, startPoint x: 459, startPoint y: 531, endPoint x: 447, endPoint y: 531, distance: 12.0
click at [459, 531] on input "text" at bounding box center [401, 532] width 282 height 28
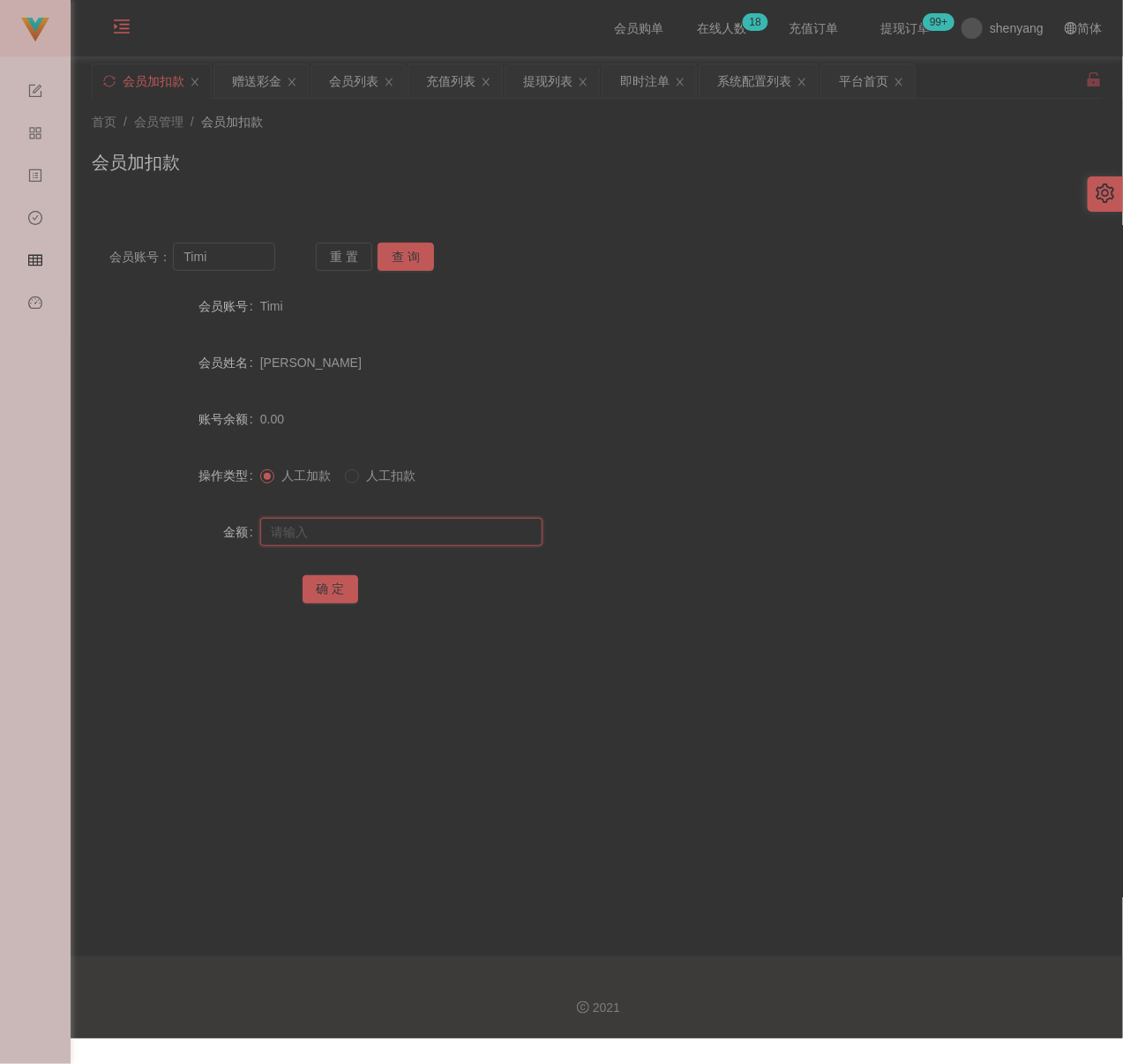
paste input "500"
type input "500"
click at [324, 586] on button "确 定" at bounding box center [330, 589] width 56 height 28
click at [267, 139] on div "首页 / 会员管理 / 会员加扣款 / 会员加扣款" at bounding box center [596, 151] width 1010 height 77
click at [226, 252] on input "Timi" at bounding box center [223, 256] width 101 height 28
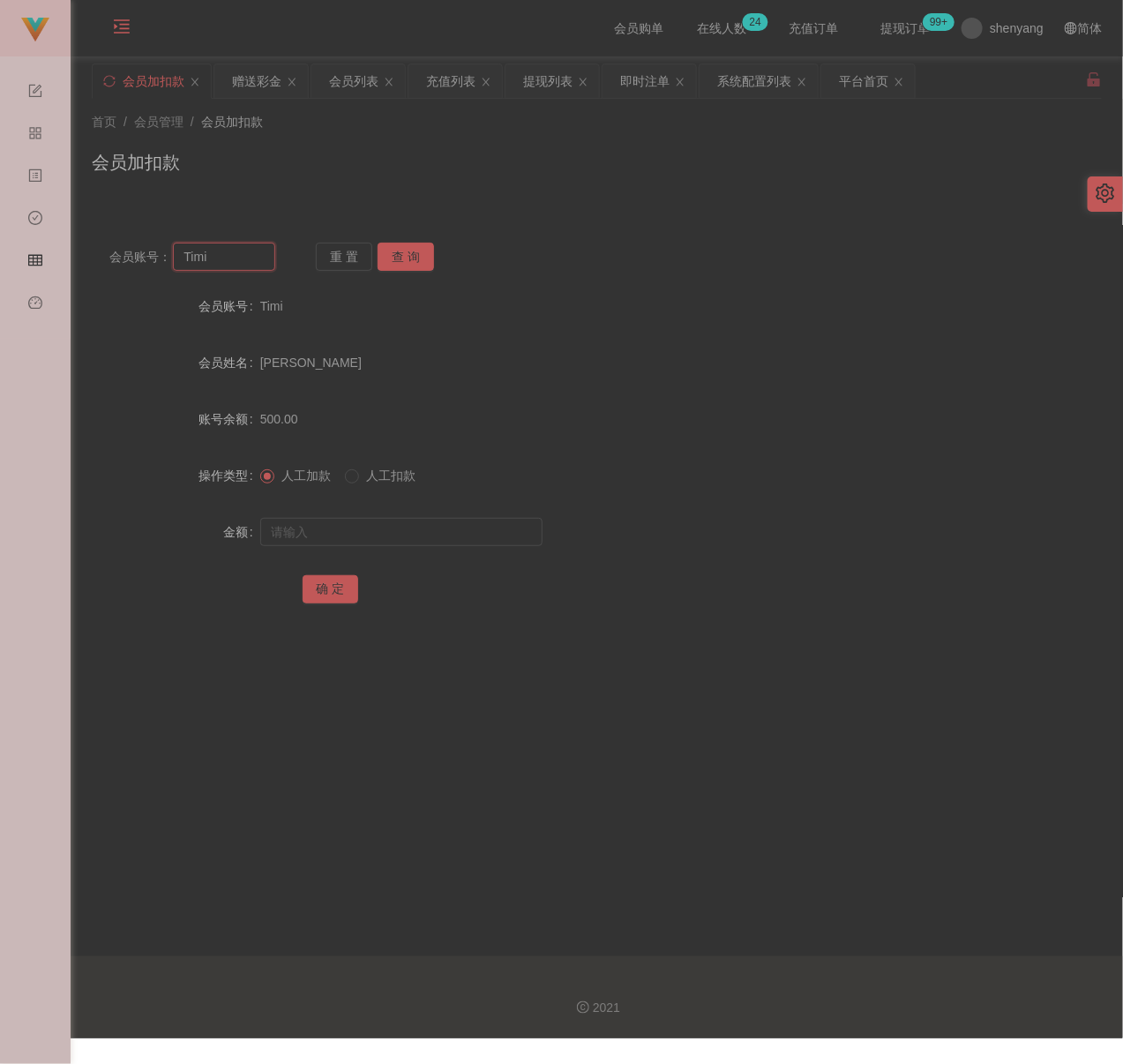
click at [226, 252] on input "Timi" at bounding box center [223, 256] width 101 height 28
paste input "vivianting5678"
type input "vivianting5678"
click at [408, 250] on button "查 询" at bounding box center [405, 256] width 56 height 28
click at [398, 532] on input "text" at bounding box center [401, 532] width 282 height 28
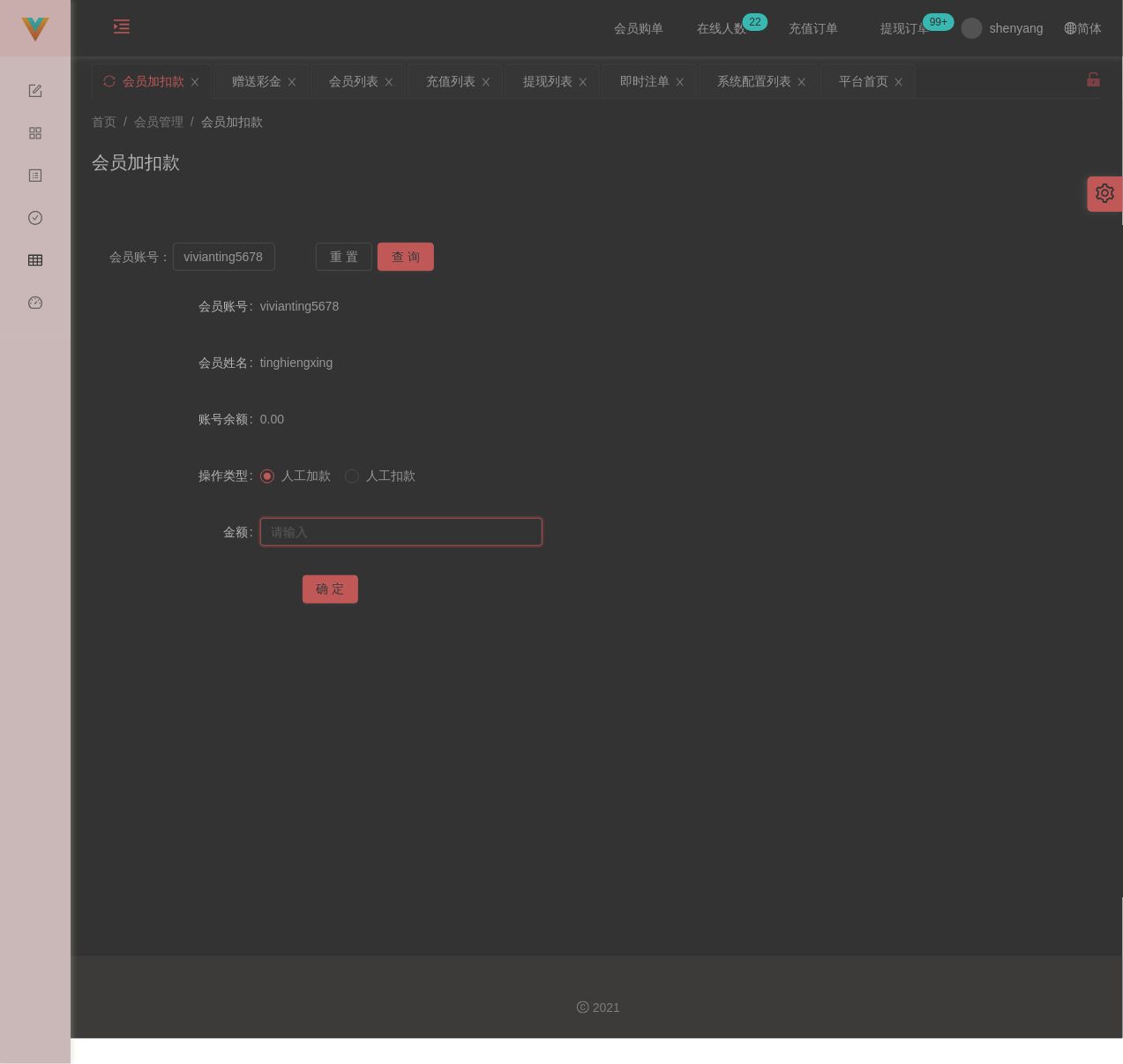
click at [350, 540] on input "text" at bounding box center [401, 532] width 282 height 28
paste input "300"
type input "300"
click at [339, 588] on button "确 定" at bounding box center [330, 589] width 56 height 28
click at [381, 134] on div "首页 / 会员管理 / 会员加扣款 / 会员加扣款" at bounding box center [596, 151] width 1010 height 77
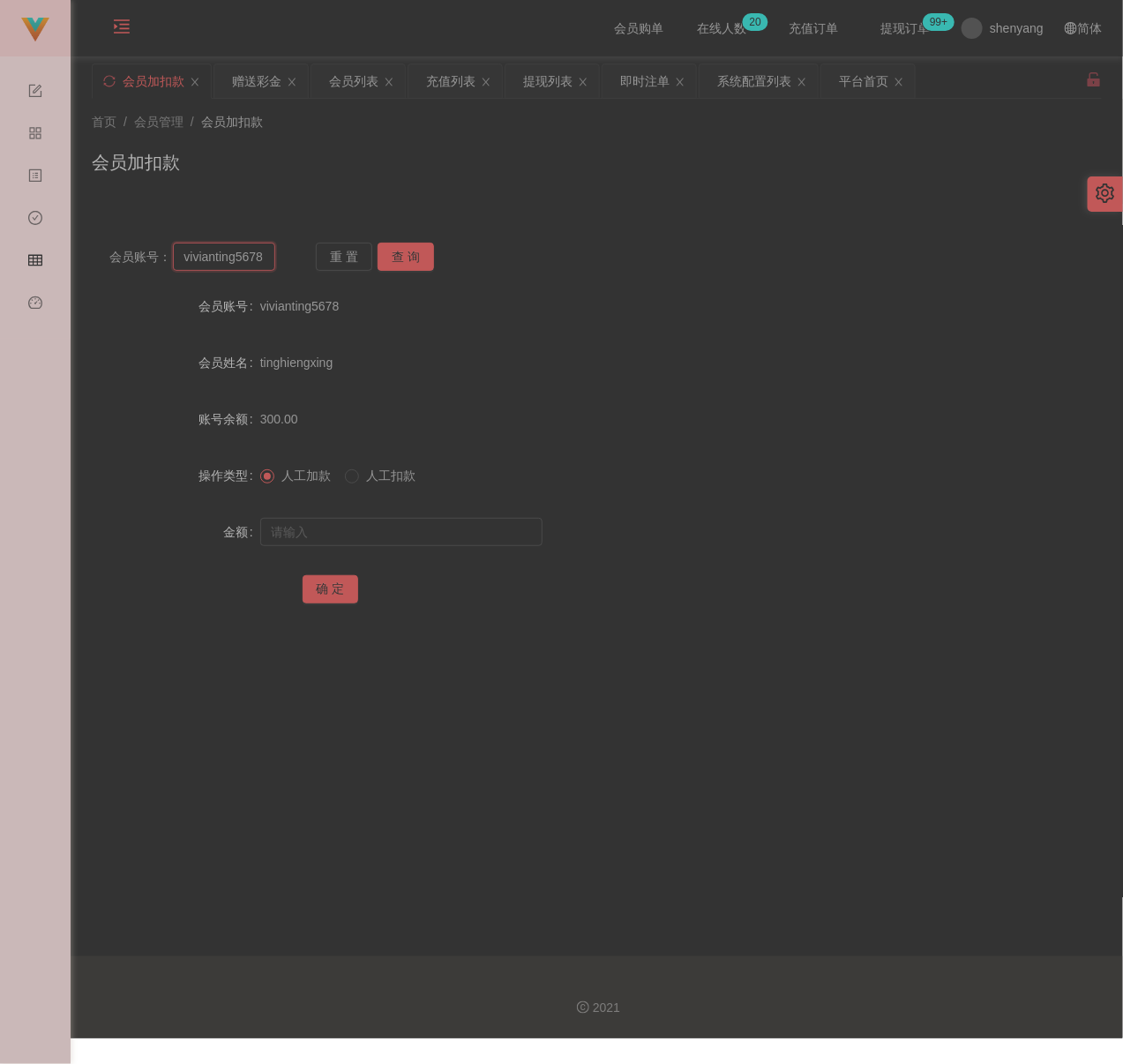
click at [241, 265] on input "vivianting5678" at bounding box center [223, 256] width 101 height 28
paste input "Timi"
type input "Timi"
click at [401, 256] on button "查 询" at bounding box center [405, 256] width 56 height 28
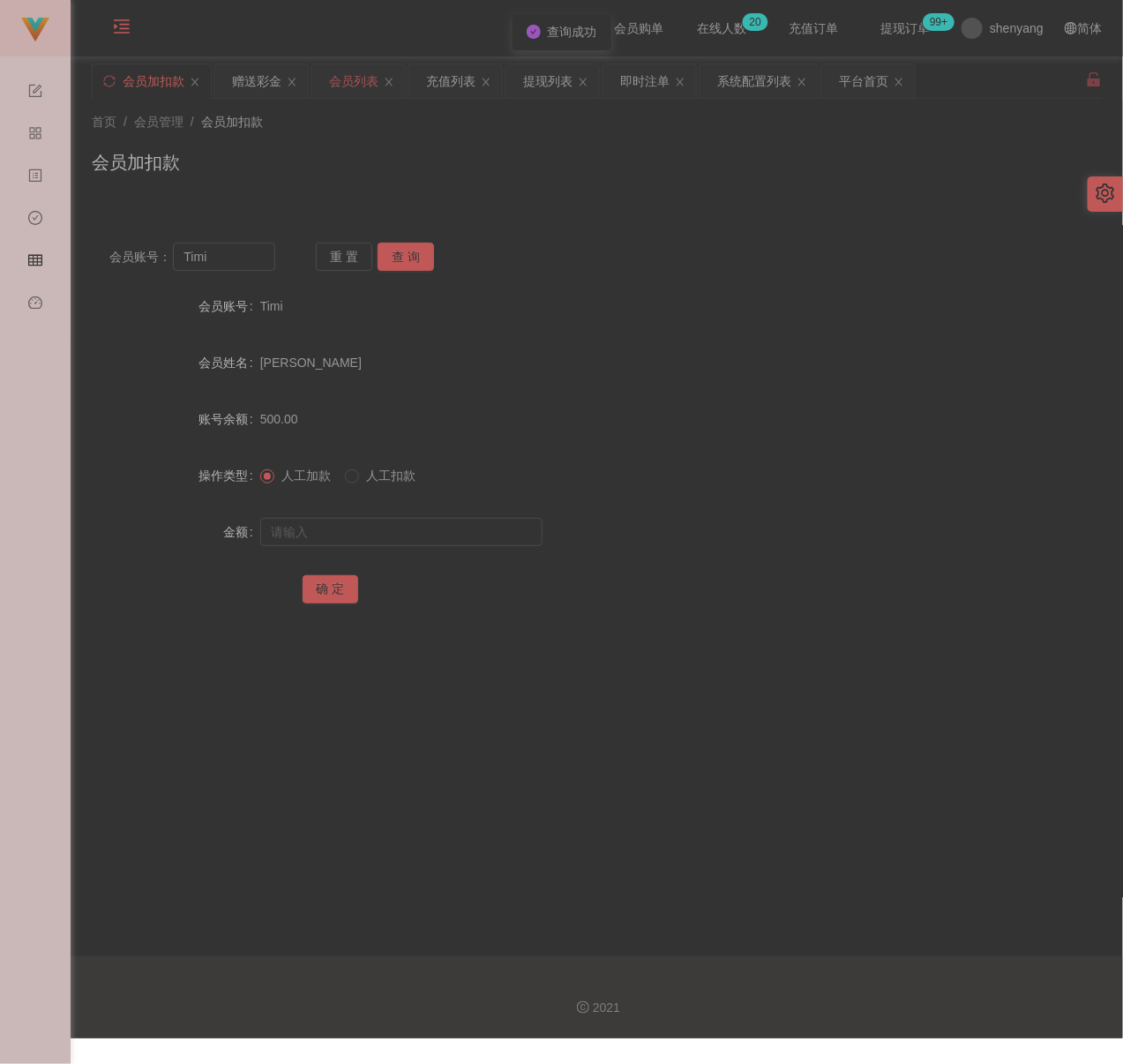
click at [348, 77] on div "会员列表" at bounding box center [354, 82] width 49 height 33
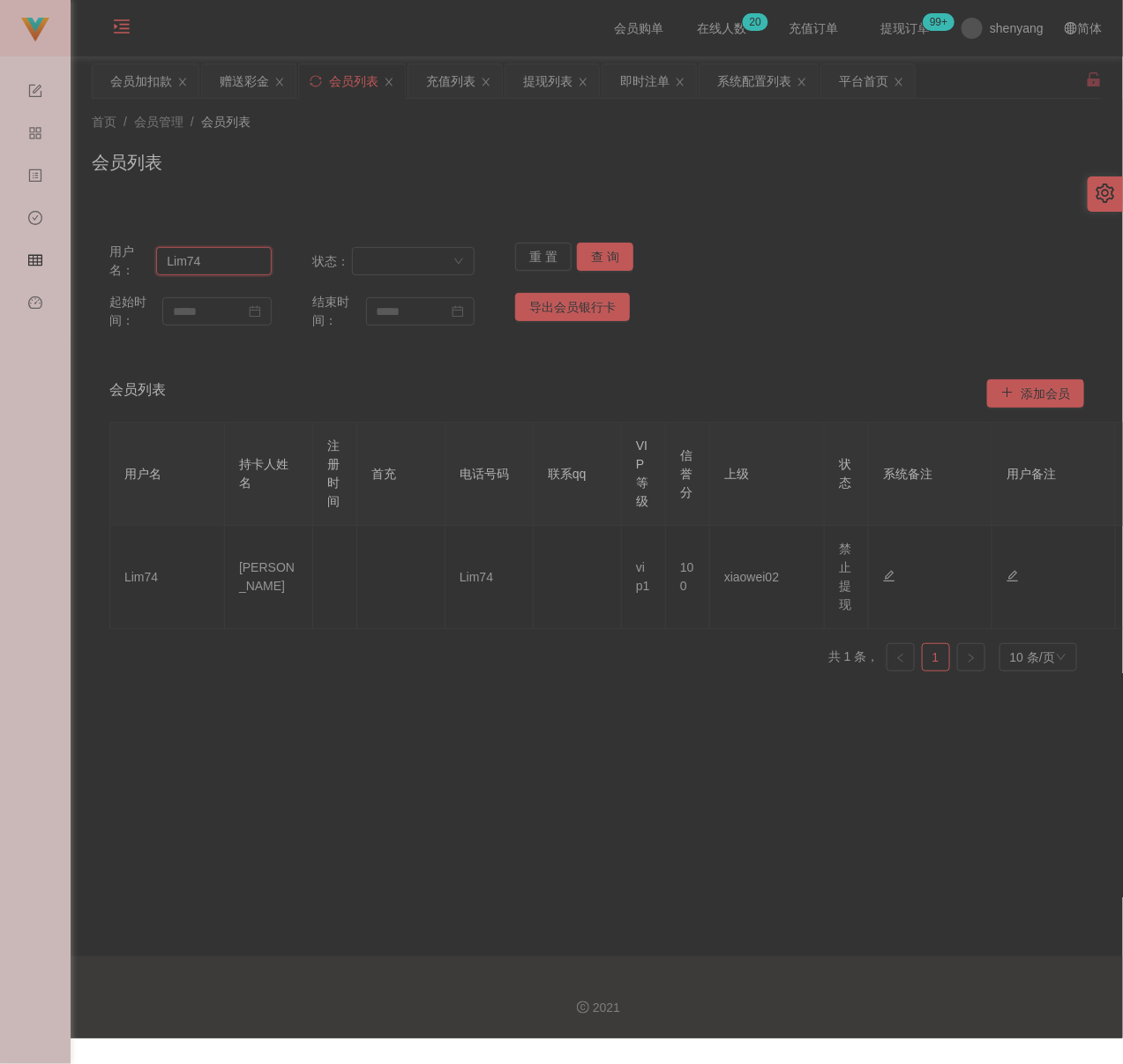
click at [221, 262] on input "Lim74" at bounding box center [214, 260] width 116 height 28
paste input "Timi"
type input "Timi"
click at [593, 250] on button "查 询" at bounding box center [604, 256] width 56 height 28
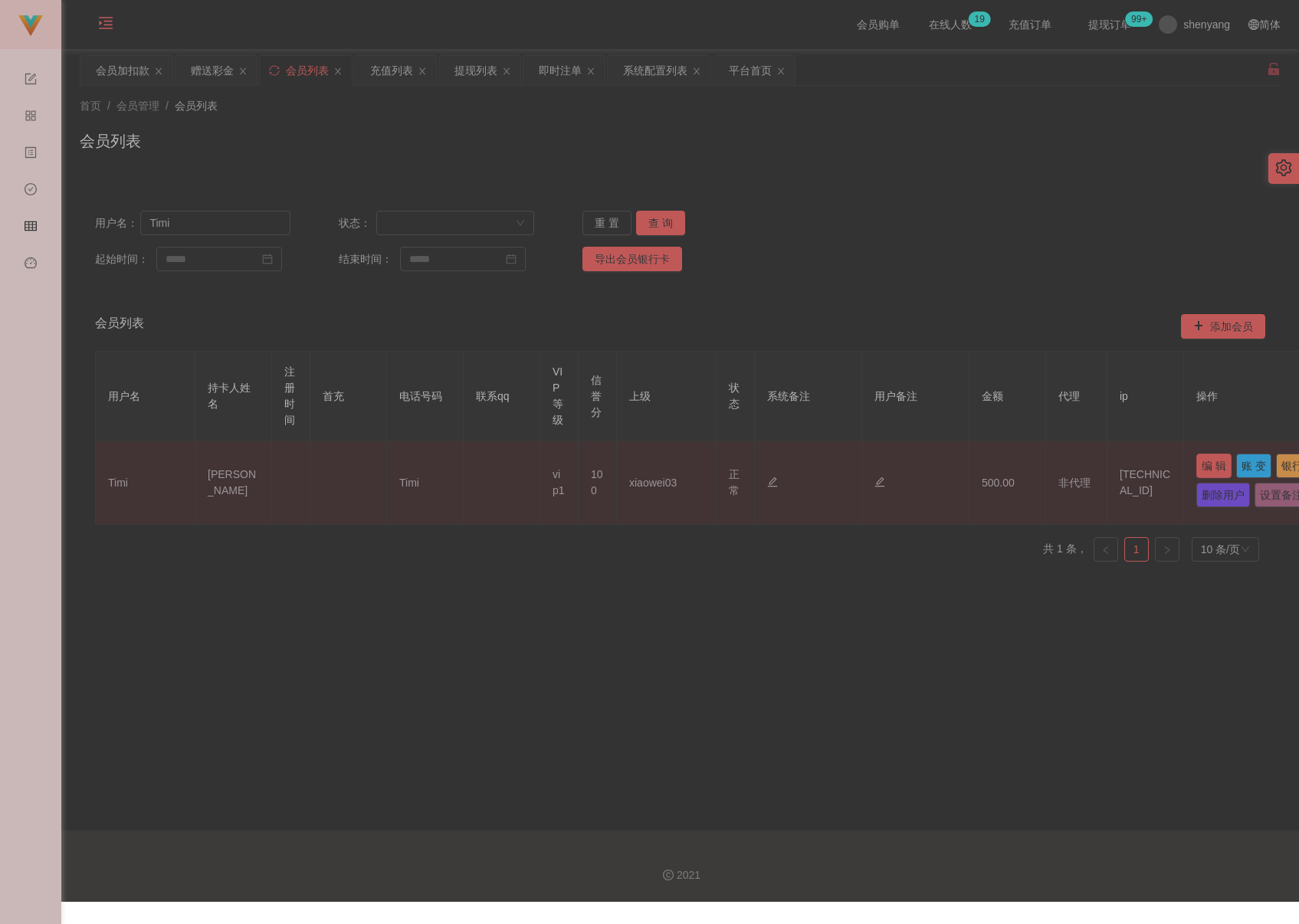
click at [965, 460] on button "编 辑" at bounding box center [1214, 466] width 35 height 25
type input "Timi"
type input "[PERSON_NAME]"
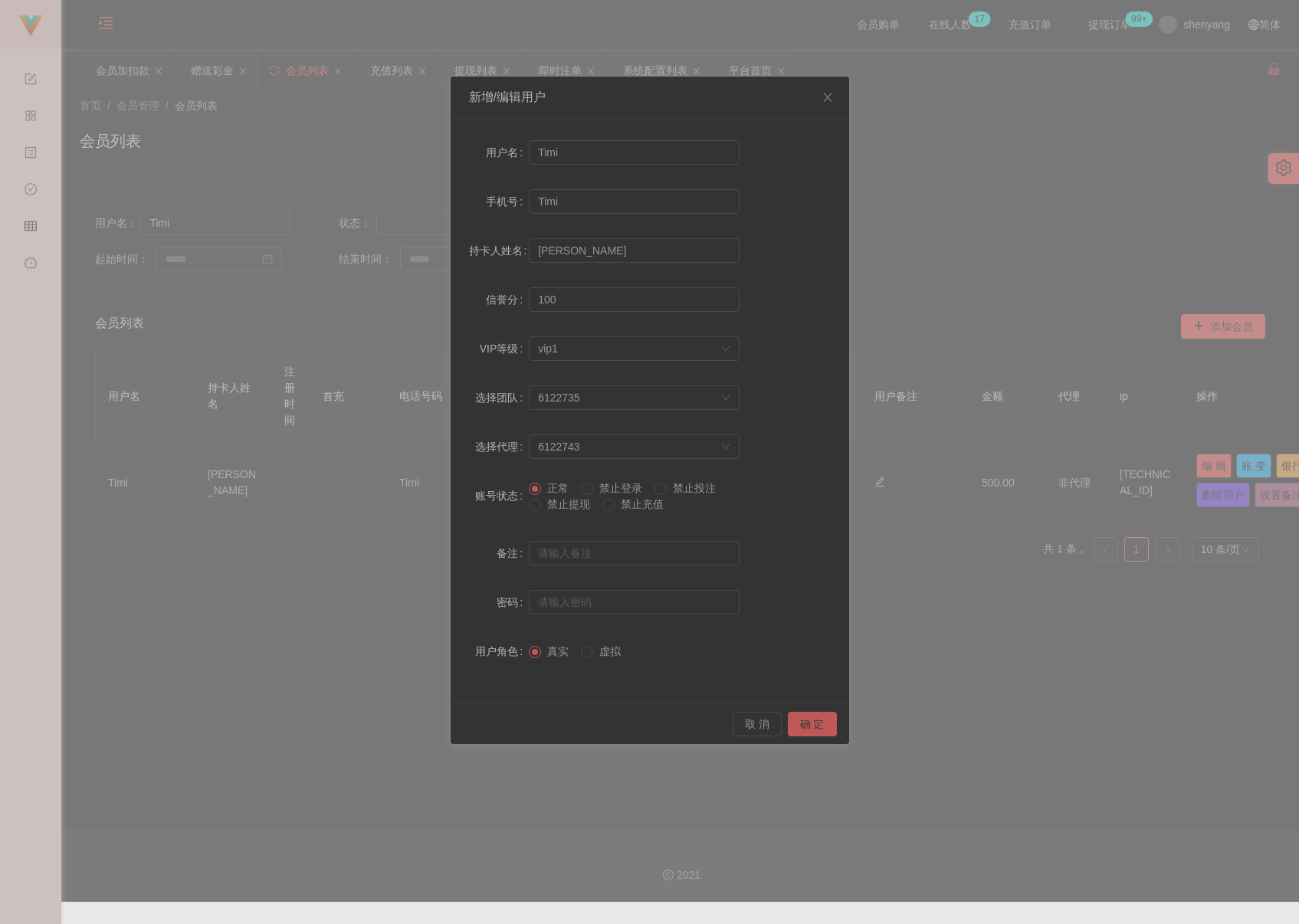
click at [544, 508] on span "禁止提现" at bounding box center [568, 504] width 55 height 12
drag, startPoint x: 805, startPoint y: 725, endPoint x: 815, endPoint y: 725, distance: 10.0
click at [806, 725] on button "确 定" at bounding box center [812, 724] width 49 height 25
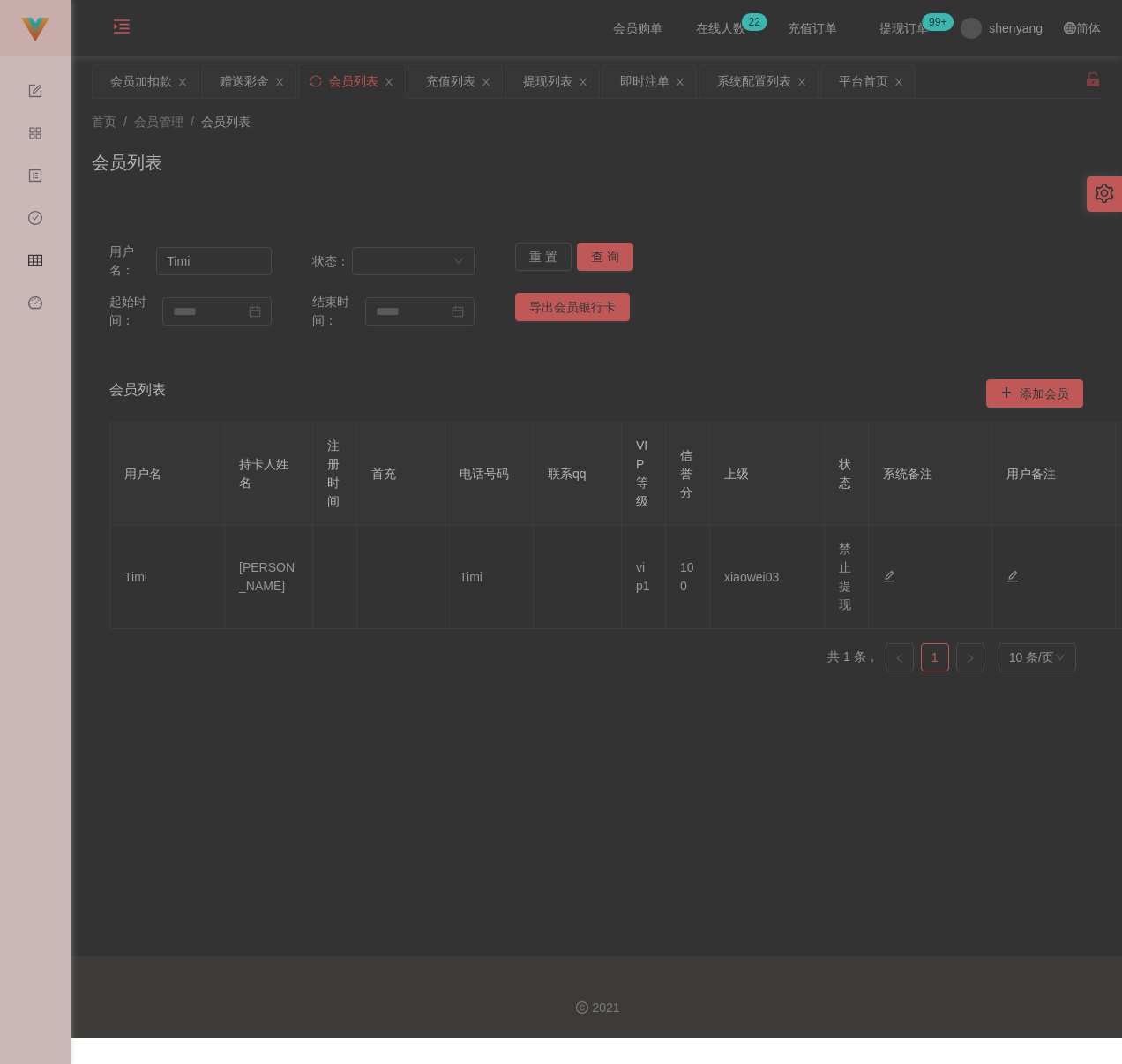
click at [291, 157] on div "会员列表" at bounding box center [596, 169] width 1010 height 40
click at [149, 74] on div "会员加扣款" at bounding box center [140, 82] width 62 height 33
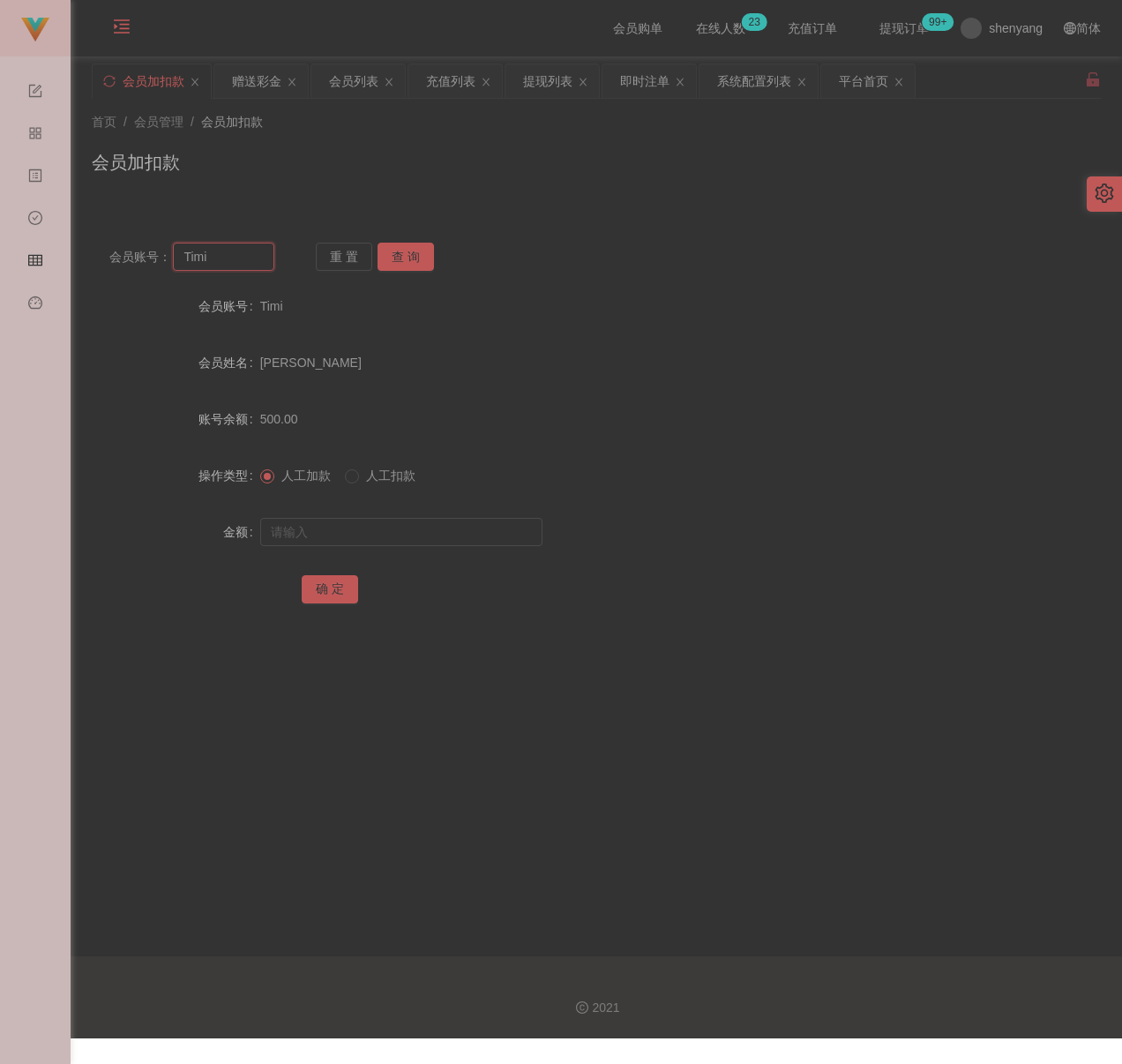
click at [226, 247] on input "Timi" at bounding box center [223, 256] width 101 height 28
paste input "yyyy3"
type input "yyyy3"
click at [423, 252] on button "查 询" at bounding box center [405, 256] width 56 height 28
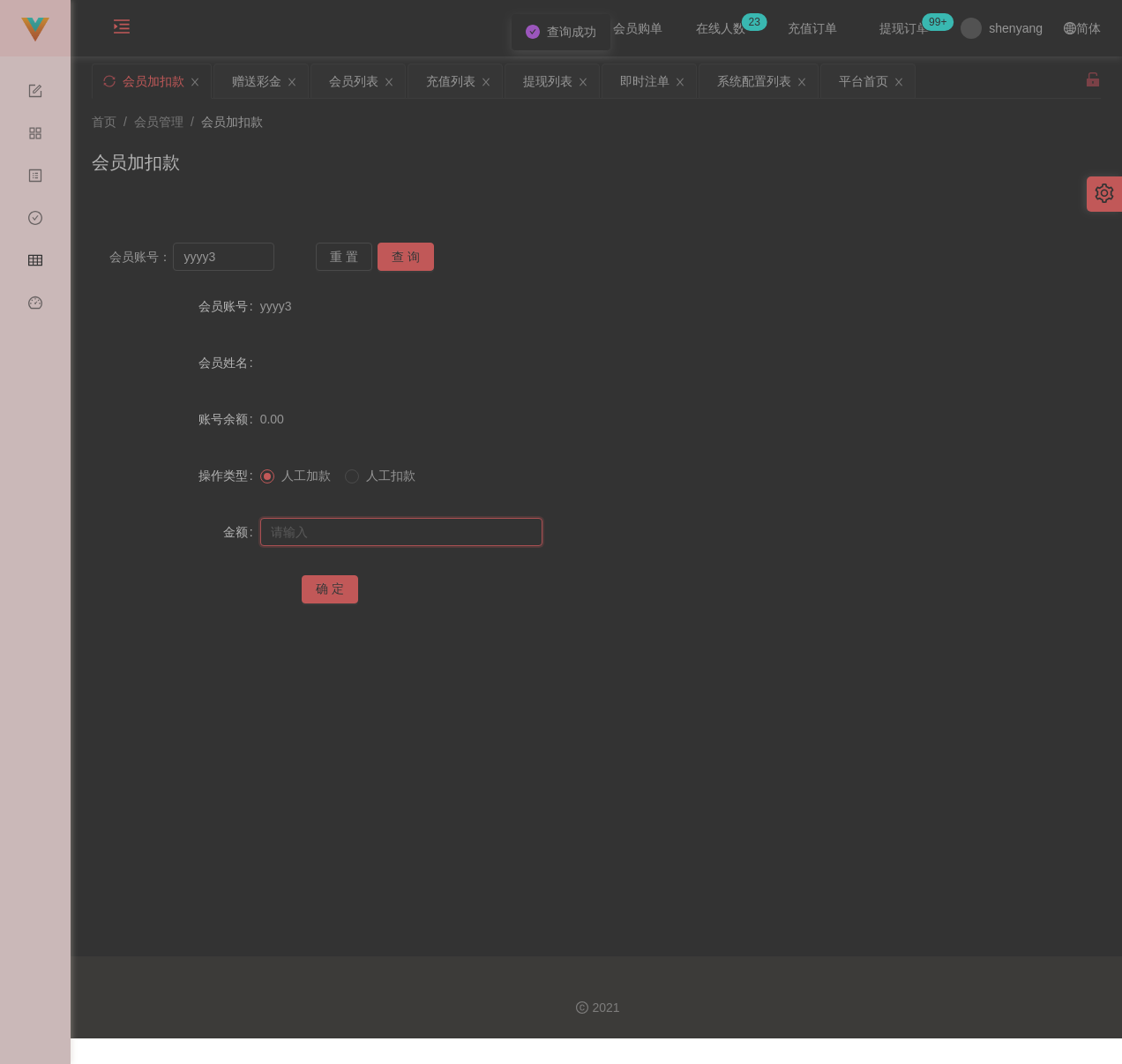
click at [389, 527] on input "text" at bounding box center [401, 532] width 282 height 28
click at [395, 525] on input "text" at bounding box center [401, 532] width 282 height 28
paste input "30"
type input "30"
click at [331, 588] on button "确 定" at bounding box center [329, 589] width 56 height 28
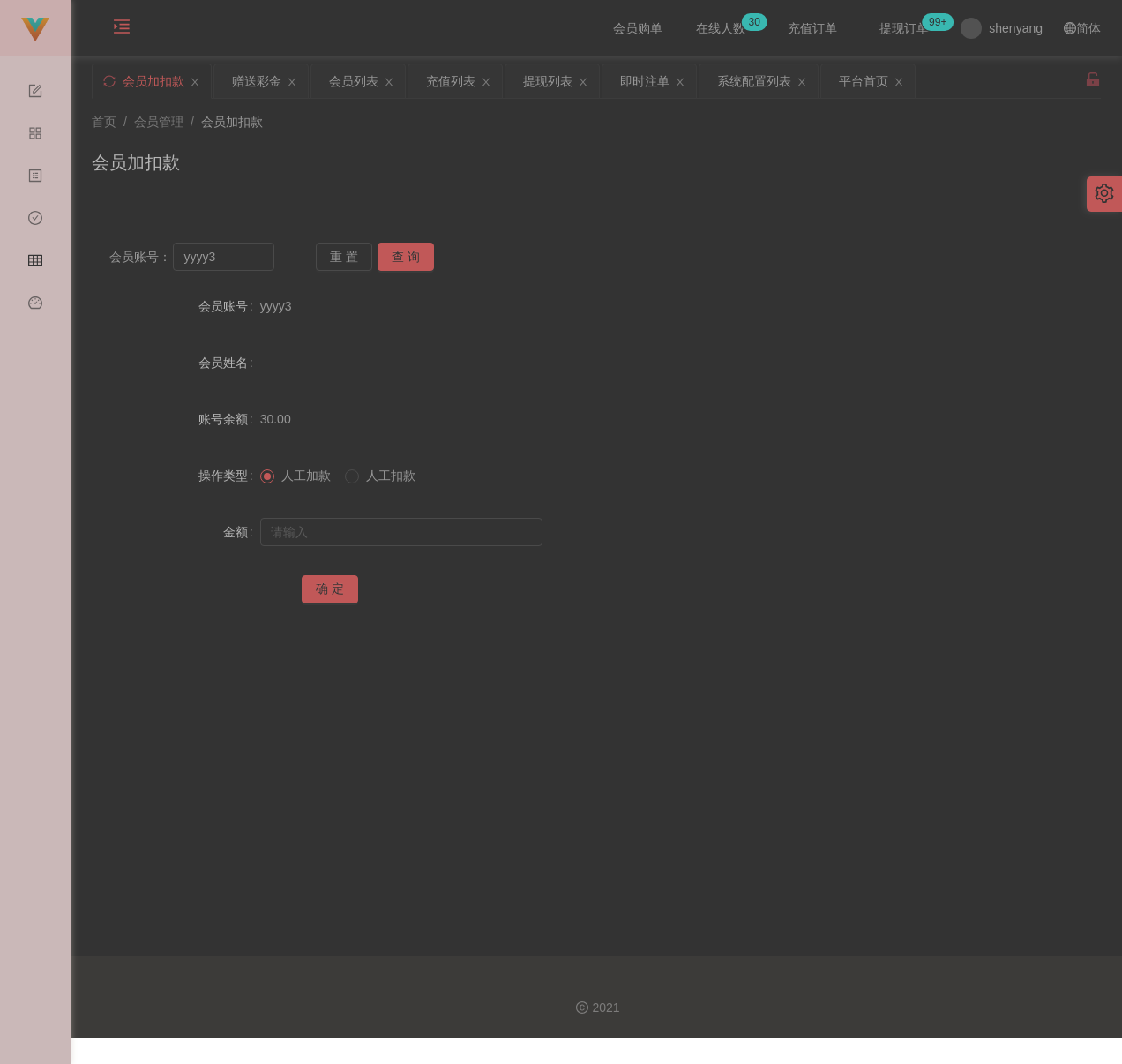
click at [287, 134] on div "首页 / 会员管理 / 会员加扣款 / 会员加扣款" at bounding box center [596, 151] width 1010 height 77
click at [247, 254] on input "yyyy3" at bounding box center [223, 256] width 101 height 28
paste input "john12345"
type input "john12345"
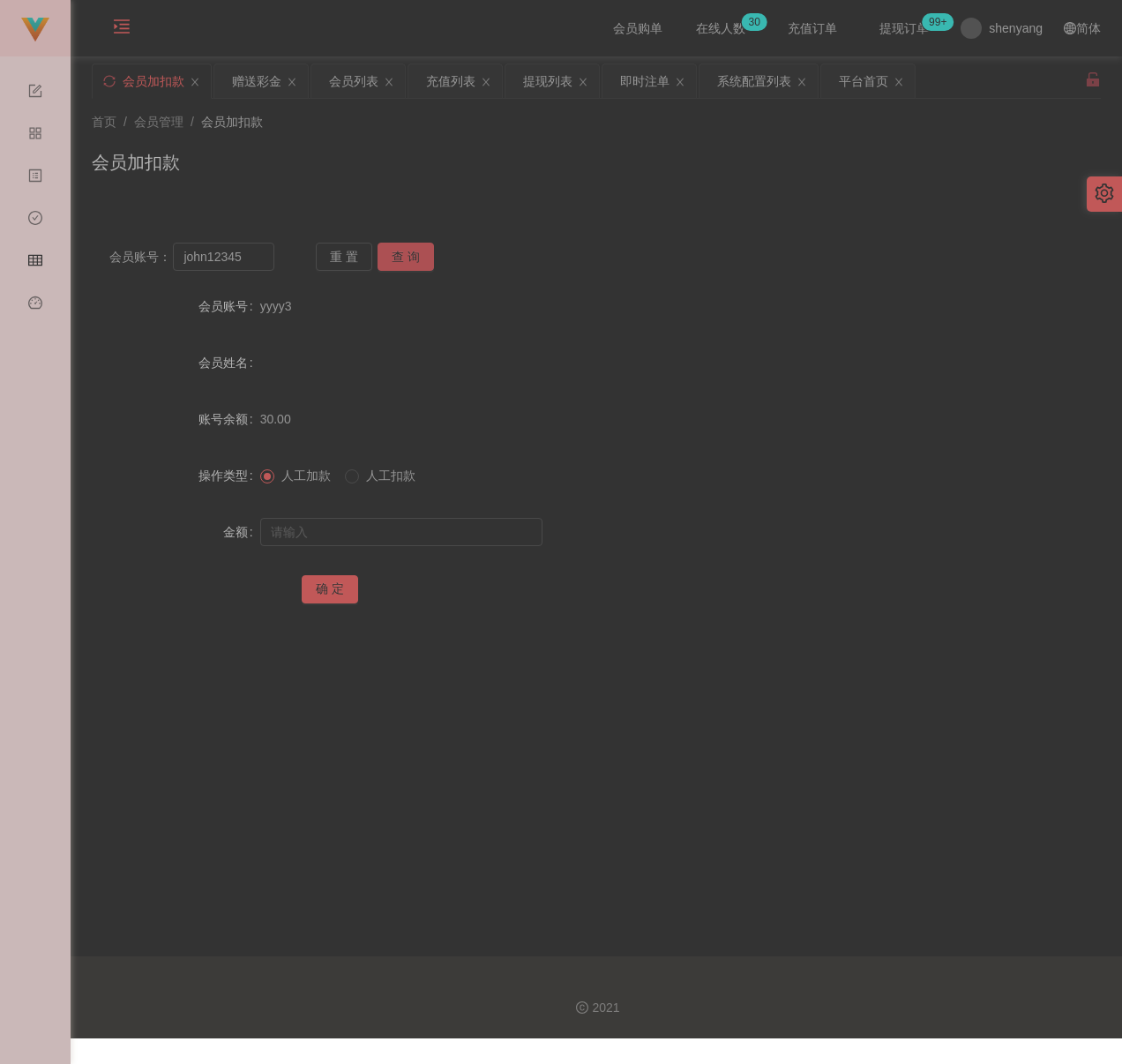
click at [406, 257] on button "查 询" at bounding box center [405, 256] width 56 height 28
click at [393, 534] on input "text" at bounding box center [401, 532] width 282 height 28
click at [429, 531] on input "text" at bounding box center [401, 532] width 282 height 28
paste input "30"
type input "30"
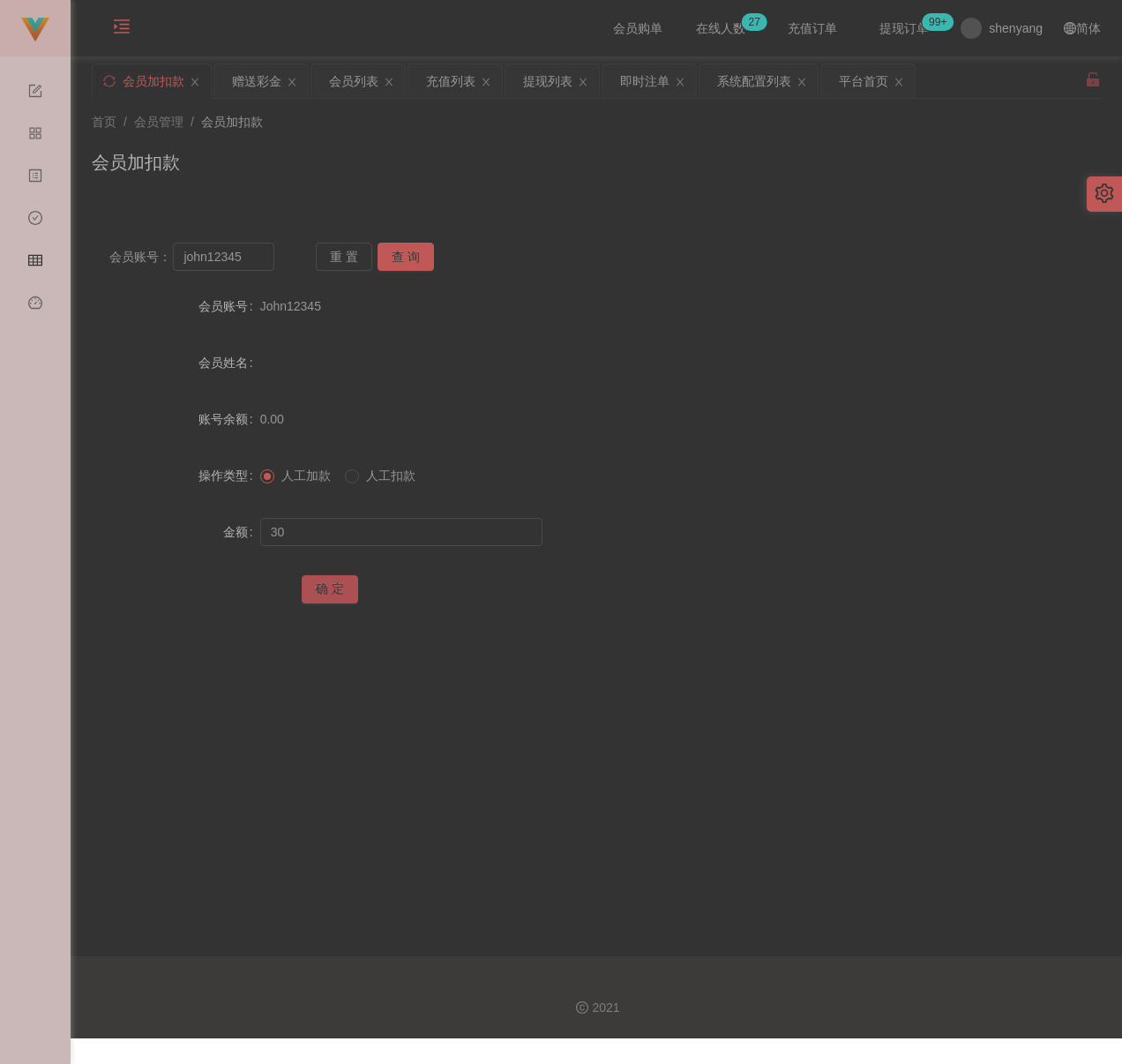
click at [329, 588] on button "确 定" at bounding box center [329, 589] width 56 height 28
click at [262, 255] on input "john12345" at bounding box center [223, 256] width 101 height 28
paste input "spark510"
type input "spark510"
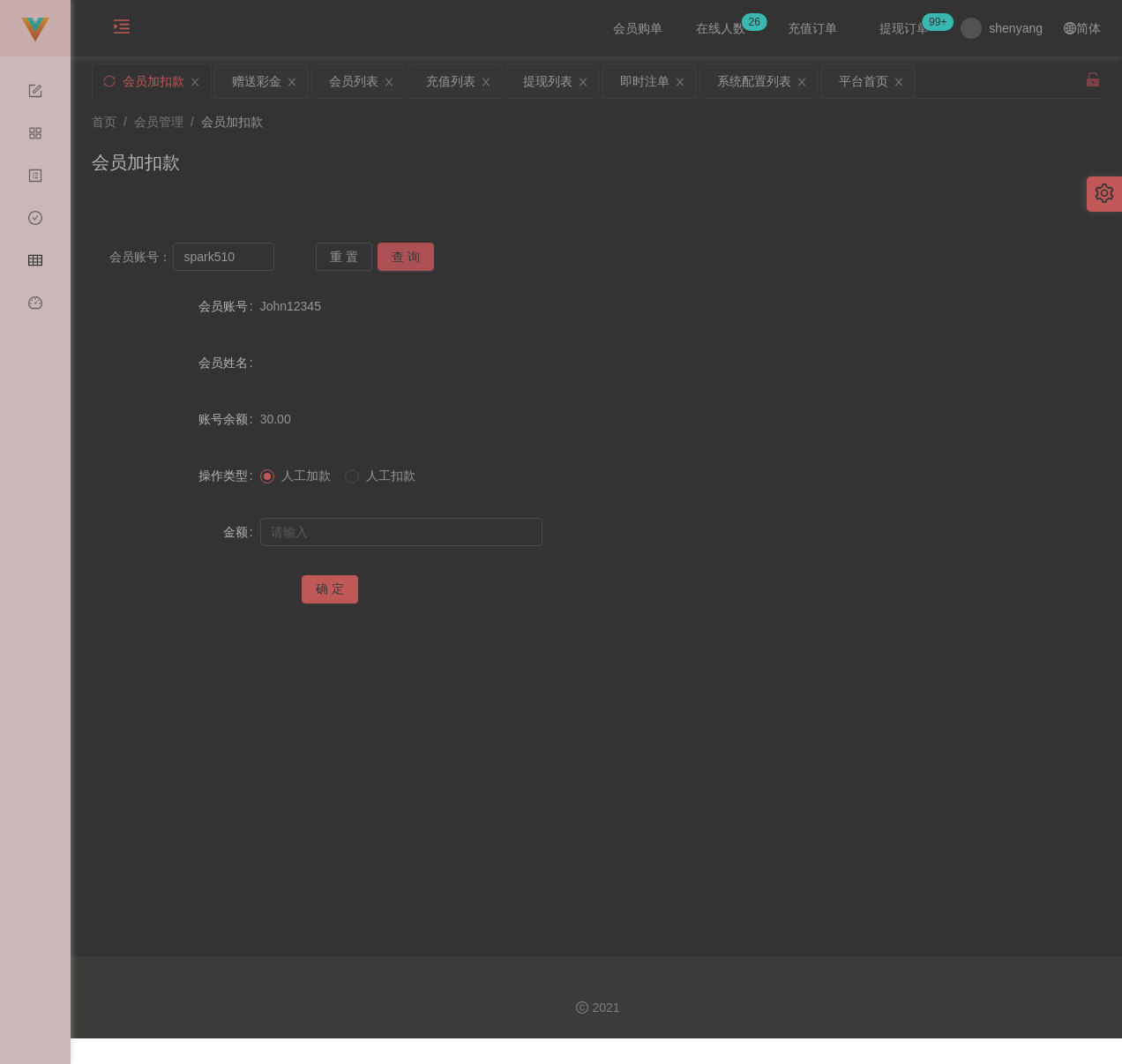
click at [421, 255] on button "查 询" at bounding box center [405, 256] width 56 height 28
click at [409, 549] on div at bounding box center [554, 532] width 589 height 35
click at [414, 535] on input "text" at bounding box center [401, 532] width 282 height 28
click at [408, 532] on input "text" at bounding box center [401, 532] width 282 height 28
paste input "500"
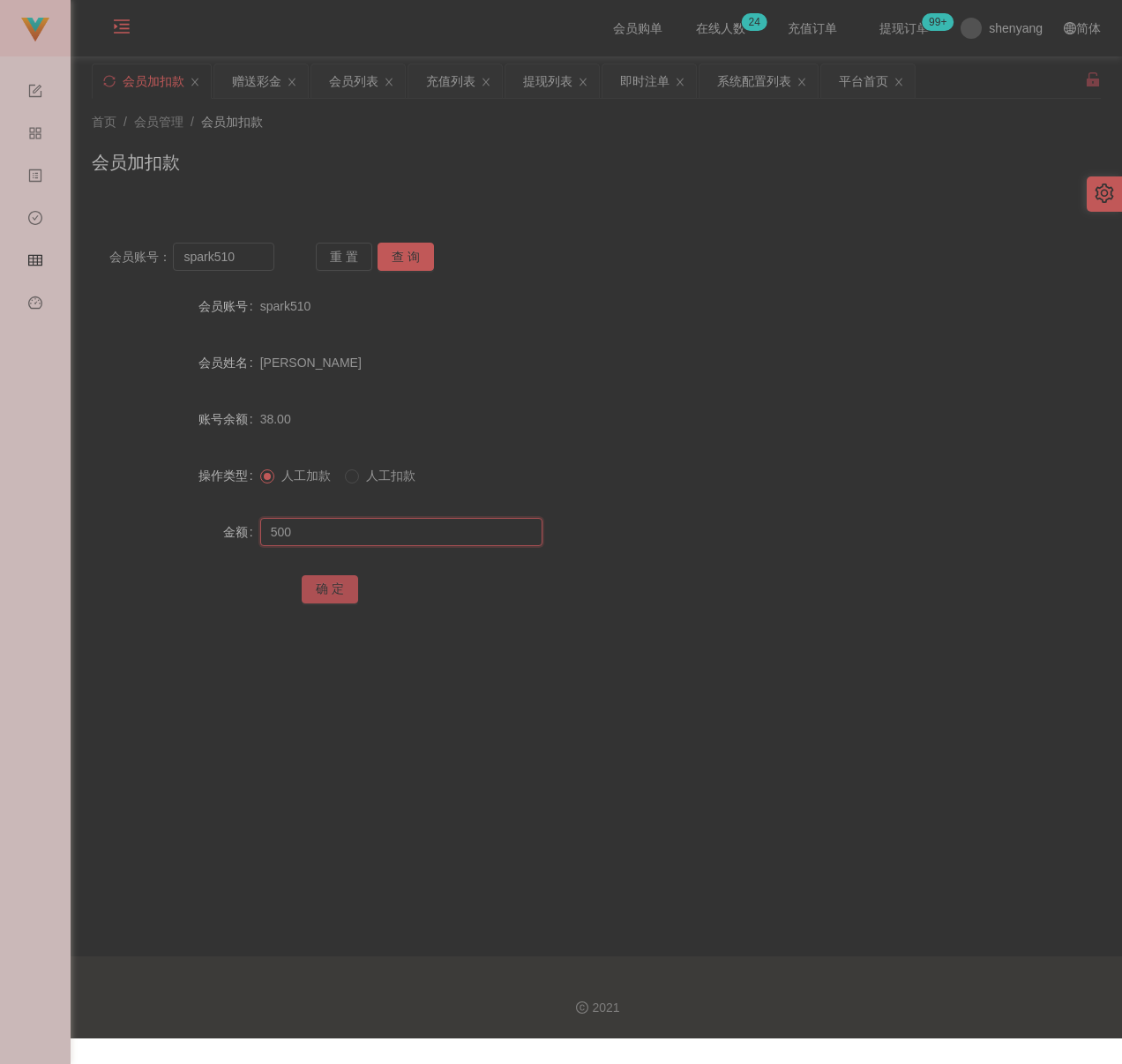
type input "500"
click at [323, 585] on button "确 定" at bounding box center [329, 589] width 56 height 28
click at [492, 134] on div "首页 / 会员管理 / 会员加扣款 / 会员加扣款" at bounding box center [596, 151] width 1010 height 77
click at [255, 252] on input "spark510" at bounding box center [223, 256] width 101 height 28
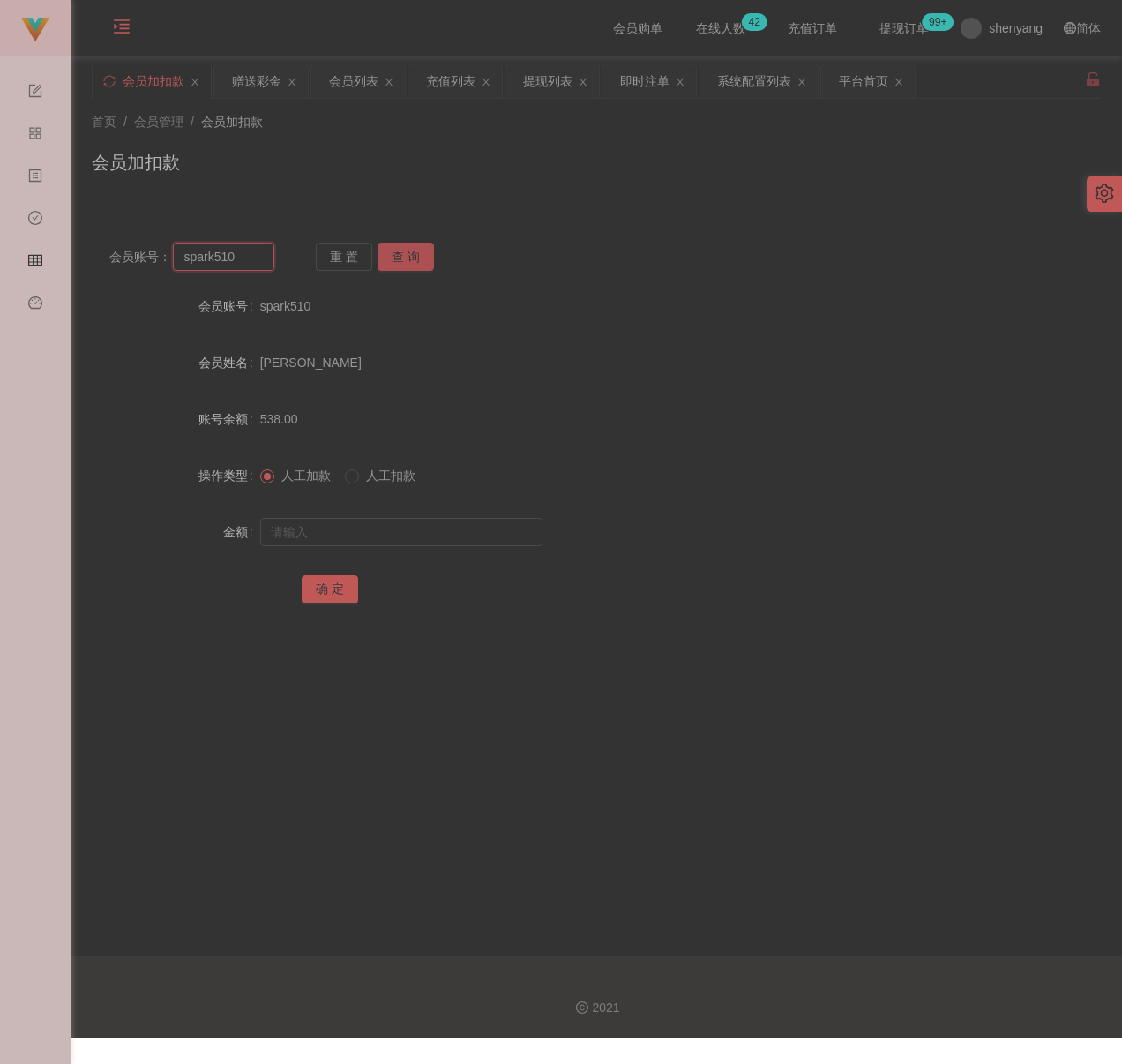
paste input "Angjunyuan"
click at [409, 243] on button "查 询" at bounding box center [405, 256] width 56 height 28
click at [412, 252] on button "查 询" at bounding box center [405, 256] width 56 height 28
click at [262, 262] on input "Angjunyuan" at bounding box center [223, 256] width 101 height 28
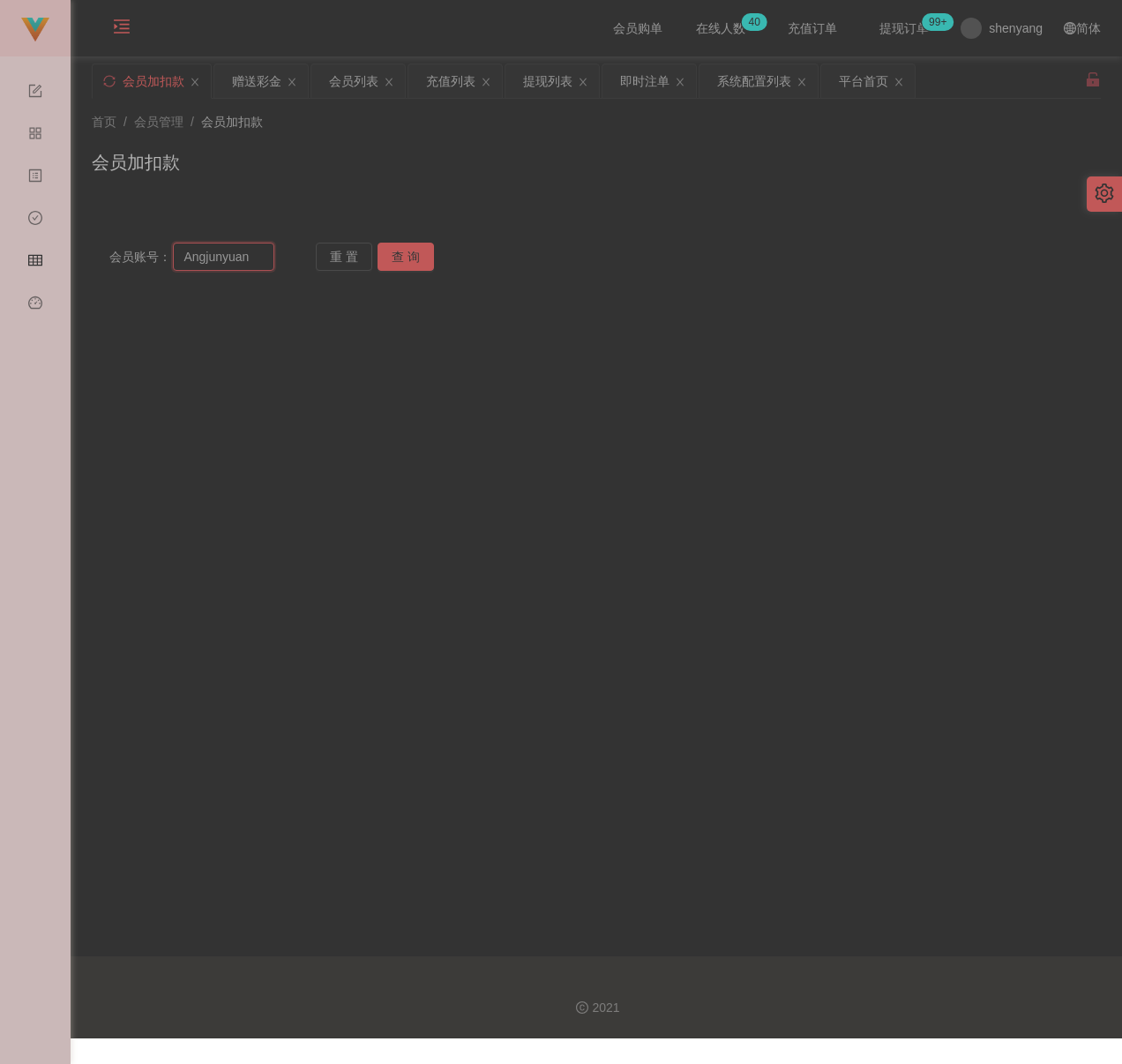
paste input "HengOngHuat82"
type input "HengOngHuat82"
click at [412, 249] on button "查 询" at bounding box center [405, 256] width 56 height 28
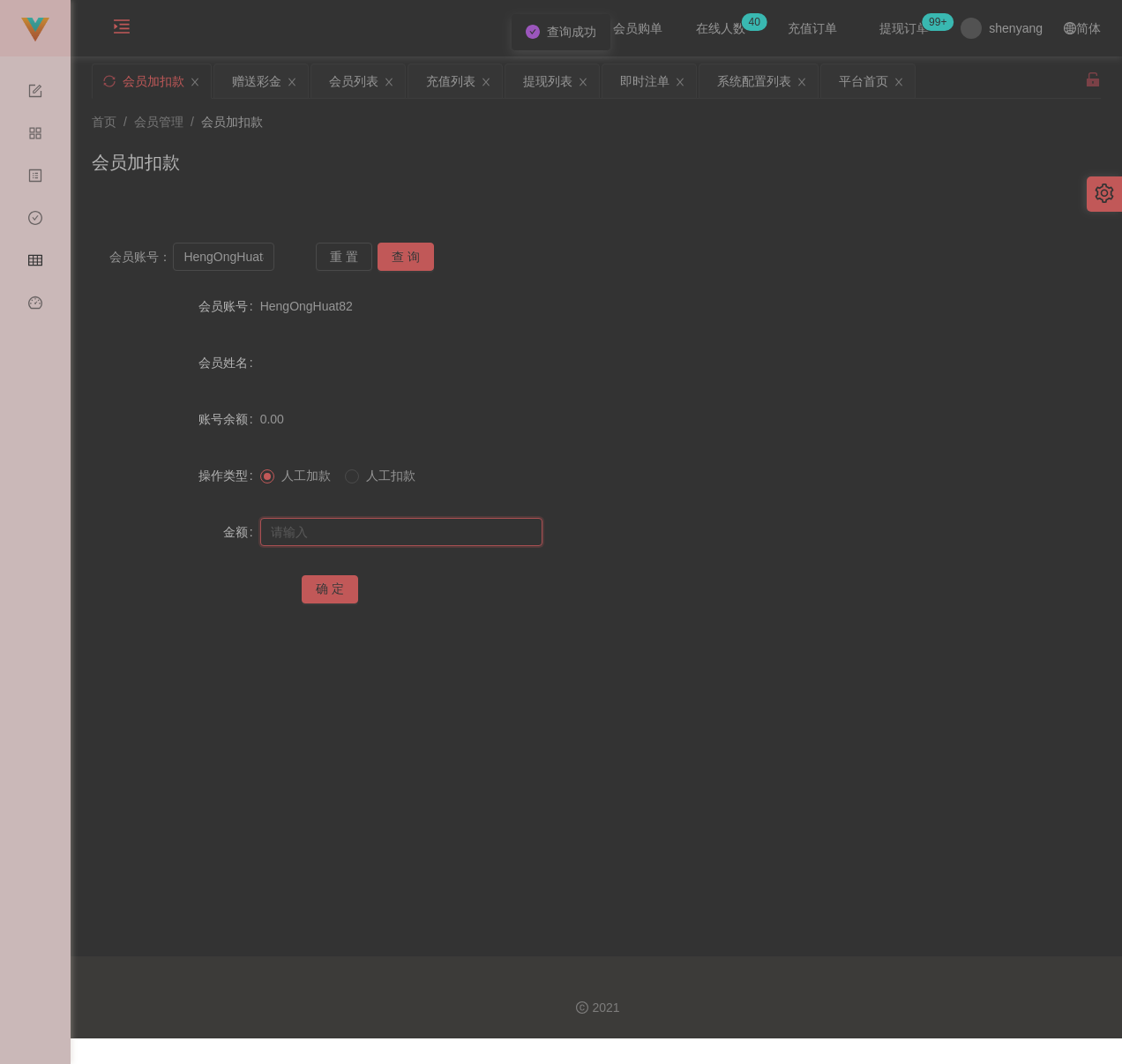
click at [348, 535] on input "text" at bounding box center [401, 532] width 282 height 28
click at [429, 531] on input "text" at bounding box center [401, 532] width 282 height 28
paste input "30"
type input "30"
drag, startPoint x: 337, startPoint y: 585, endPoint x: 353, endPoint y: 588, distance: 16.3
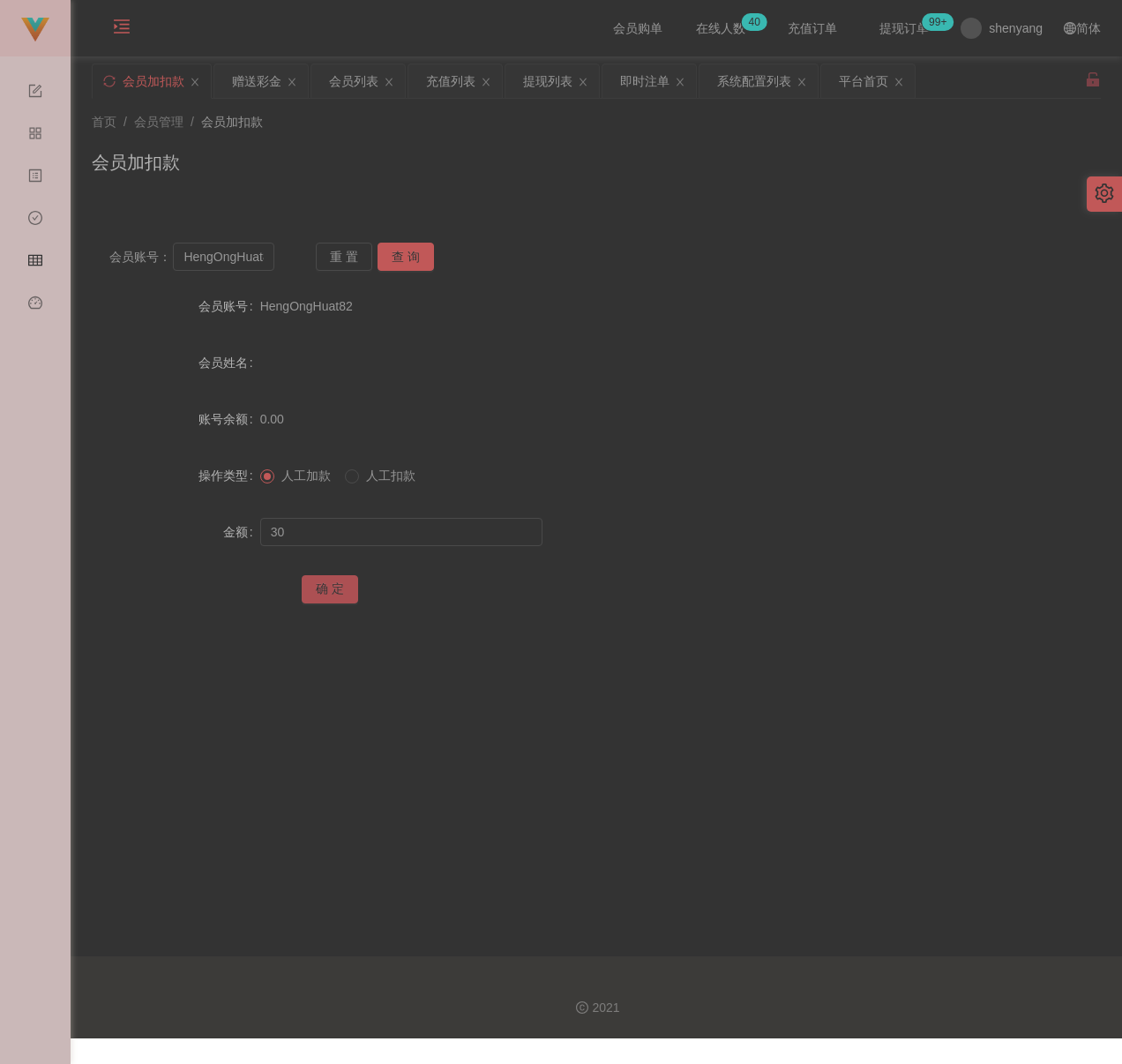
click at [337, 585] on button "确 定" at bounding box center [329, 589] width 56 height 28
click at [252, 262] on input "HengOngHuat82" at bounding box center [223, 256] width 101 height 28
paste input "Kahheng654321"
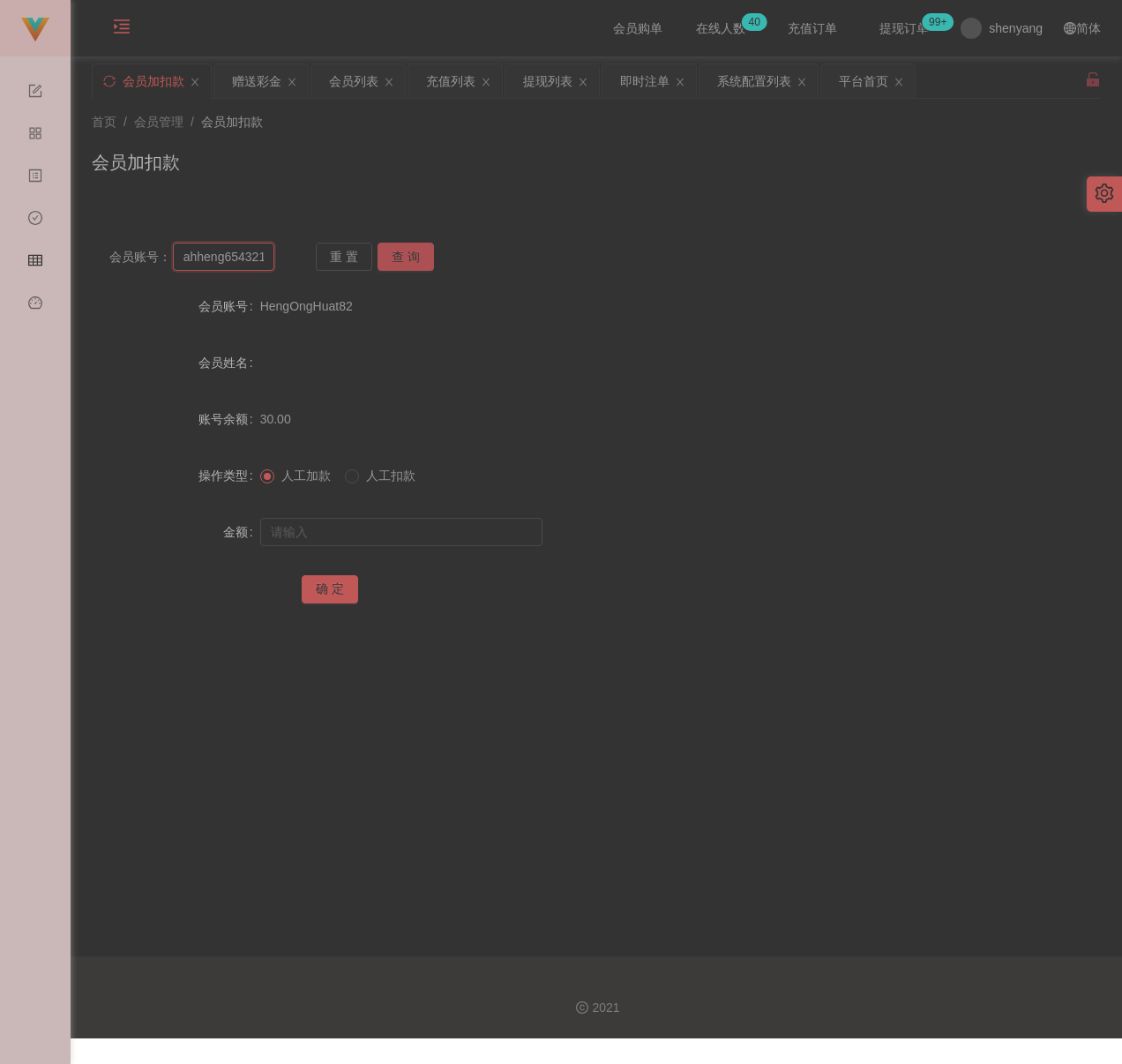
type input "Kahheng654321"
click at [381, 255] on button "查 询" at bounding box center [405, 256] width 56 height 28
click at [378, 520] on input "text" at bounding box center [401, 532] width 282 height 28
click at [355, 528] on input "text" at bounding box center [401, 532] width 282 height 28
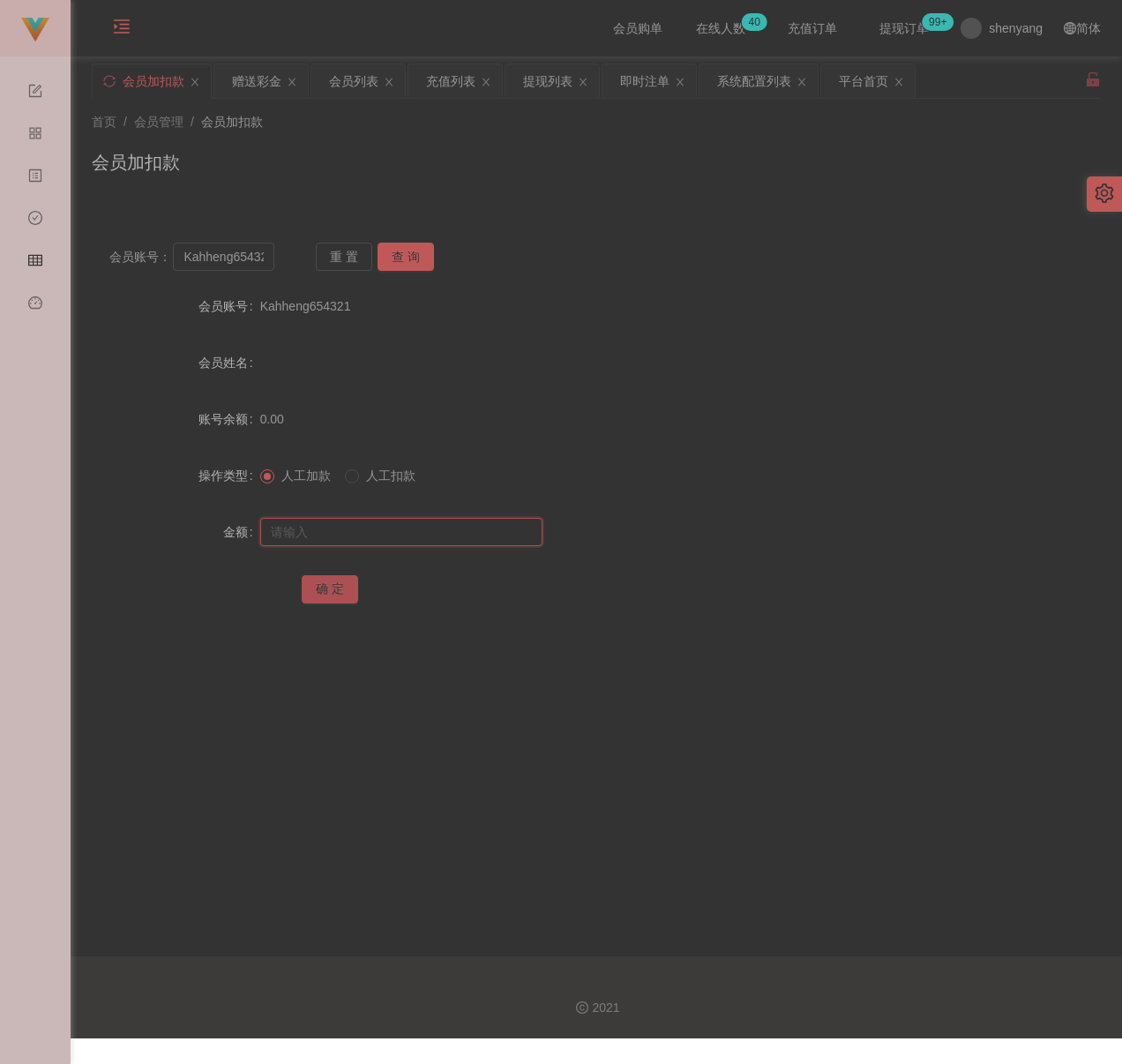
paste input "30"
type input "30"
click at [331, 585] on button "确 定" at bounding box center [329, 589] width 56 height 28
click at [220, 257] on input "Kahheng654321" at bounding box center [223, 256] width 101 height 28
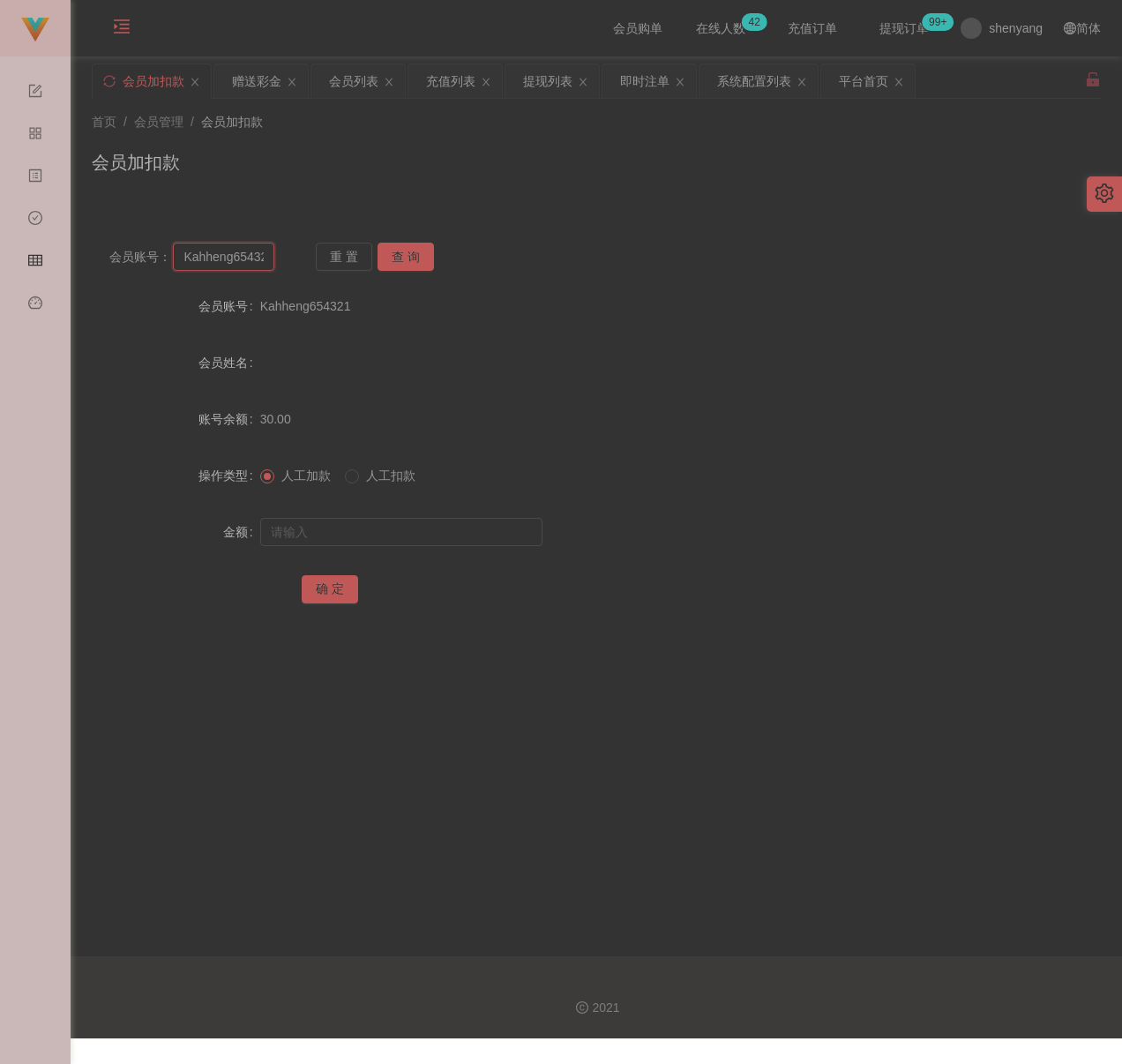
paste input "Syazleen"
type input "Syazleen"
click at [398, 257] on button "查 询" at bounding box center [405, 256] width 56 height 28
click at [356, 533] on input "text" at bounding box center [401, 532] width 282 height 28
click at [401, 520] on input "text" at bounding box center [401, 532] width 282 height 28
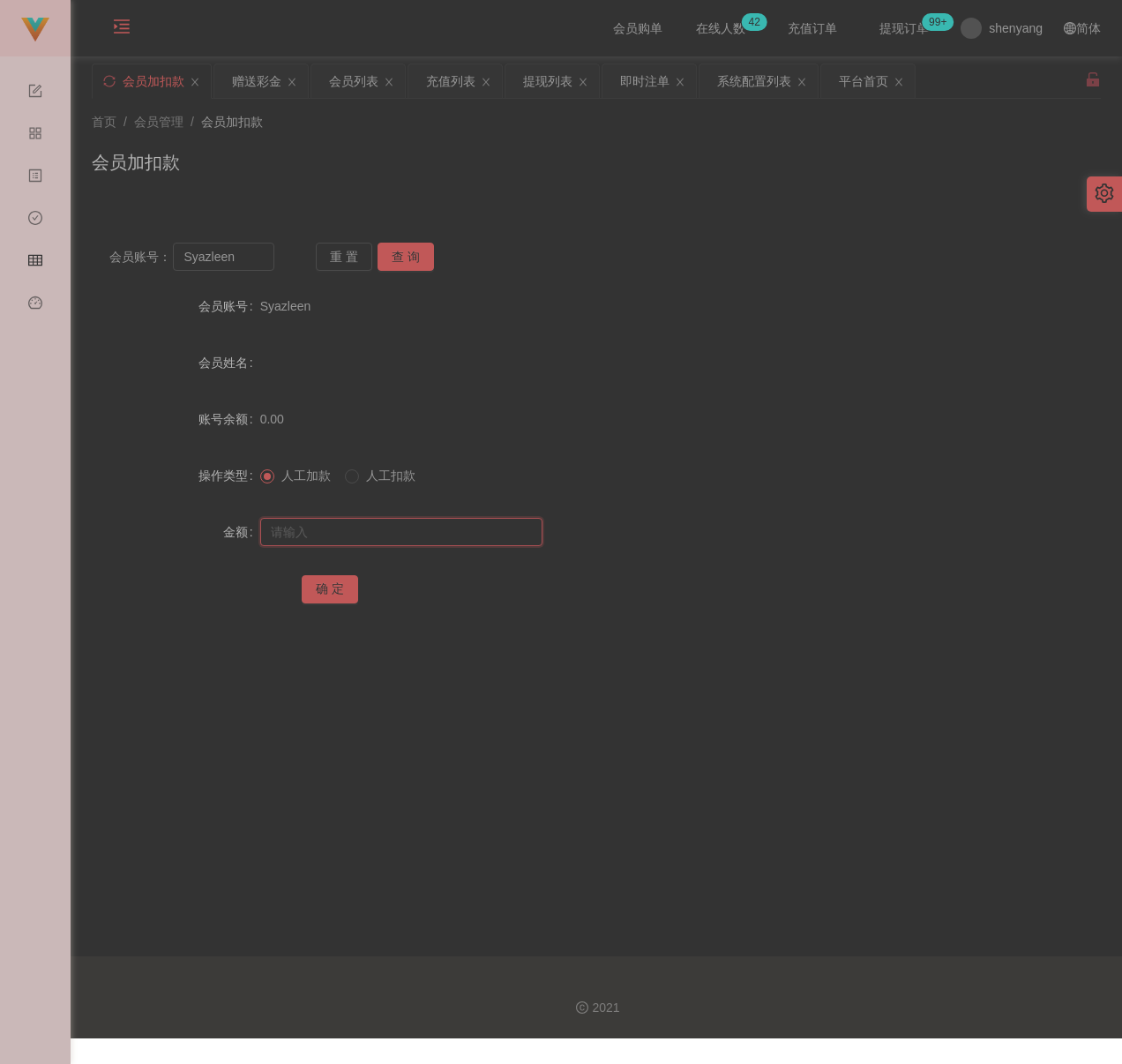
paste input "30"
type input "30"
click at [326, 583] on button "确 定" at bounding box center [329, 589] width 56 height 28
click at [252, 252] on input "Syazleen" at bounding box center [223, 256] width 101 height 28
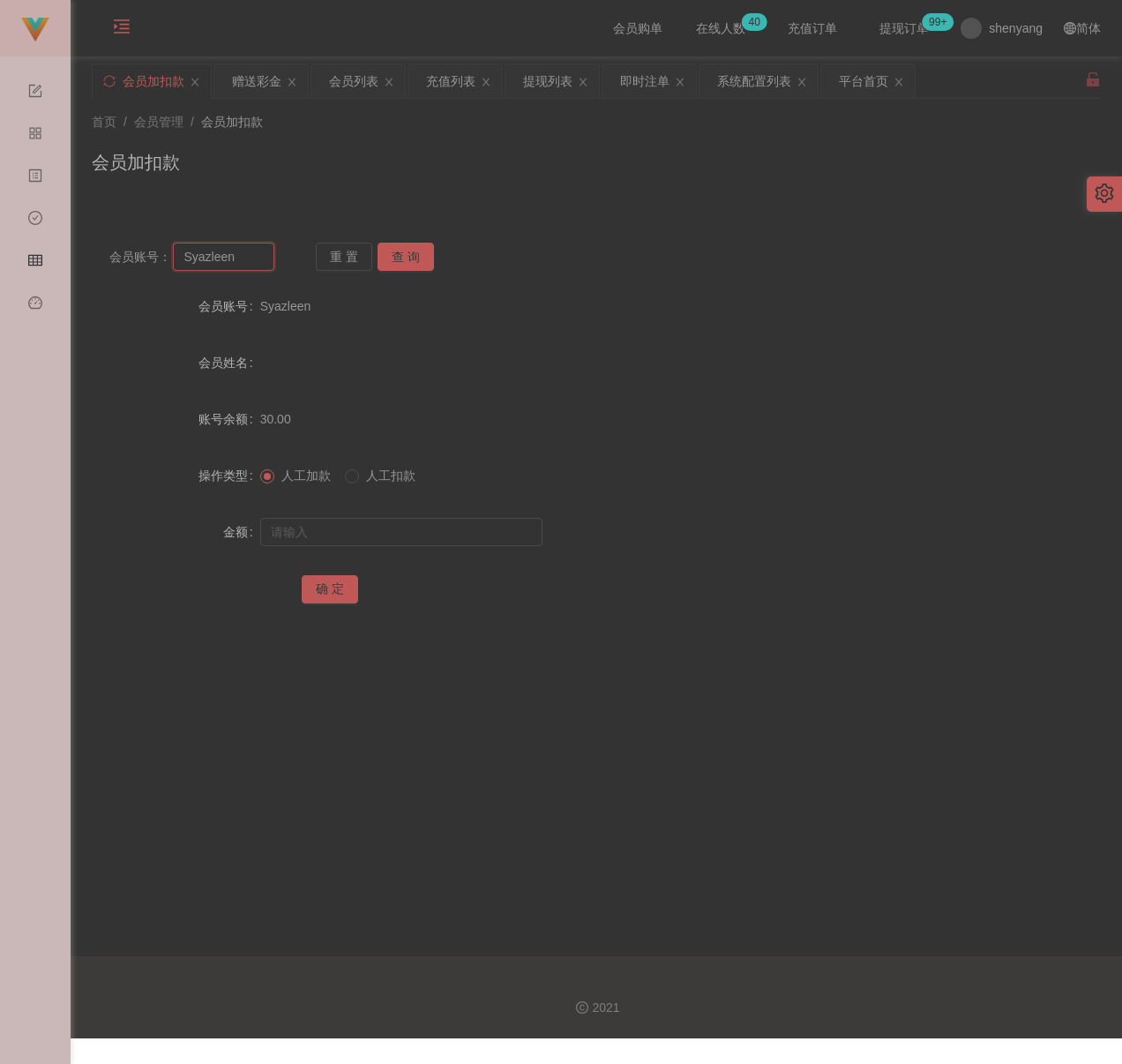
paste input "qq123"
type input "qq123"
drag, startPoint x: 406, startPoint y: 260, endPoint x: 412, endPoint y: 279, distance: 19.9
click at [406, 260] on button "查 询" at bounding box center [405, 256] width 56 height 28
drag, startPoint x: 381, startPoint y: 527, endPoint x: 406, endPoint y: 532, distance: 25.5
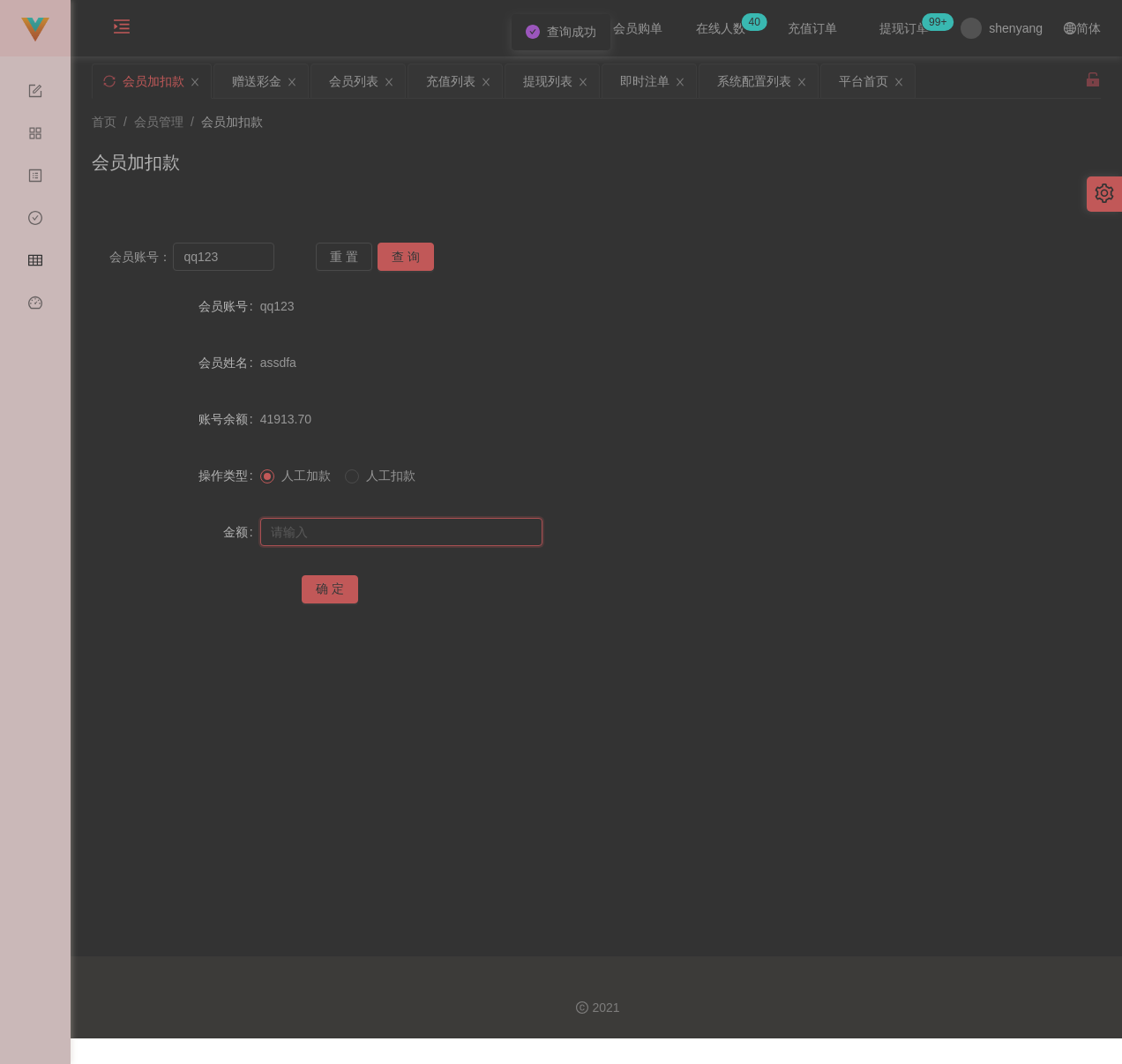
click at [381, 527] on input "text" at bounding box center [401, 532] width 282 height 28
click at [467, 530] on input "text" at bounding box center [401, 532] width 282 height 28
paste input "30"
type input "30"
drag, startPoint x: 334, startPoint y: 585, endPoint x: 363, endPoint y: 588, distance: 29.2
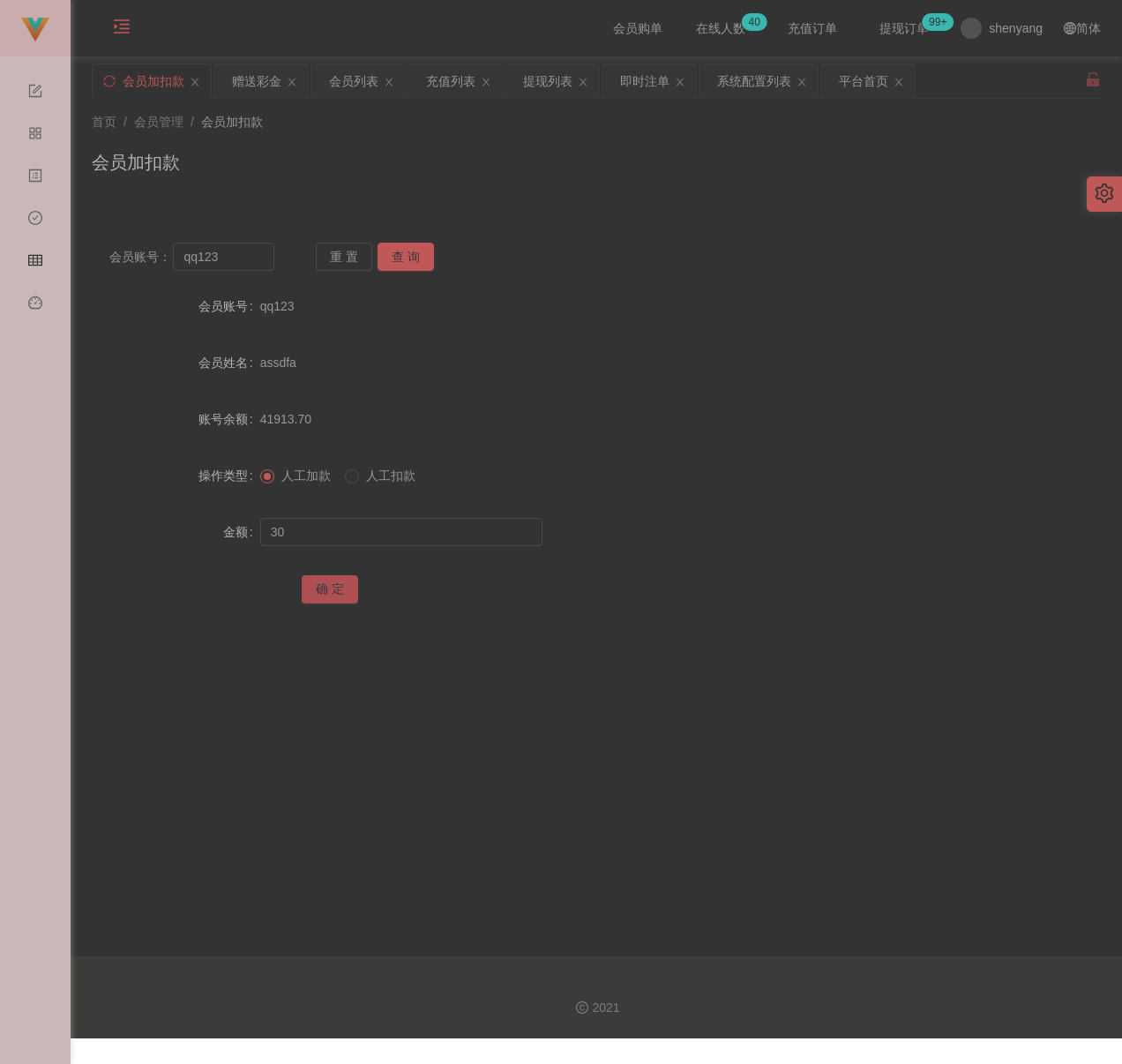
click at [334, 585] on button "确 定" at bounding box center [329, 589] width 56 height 28
click at [226, 252] on input "qq123" at bounding box center [223, 256] width 101 height 28
paste input "0187861346"
type input "0187861346"
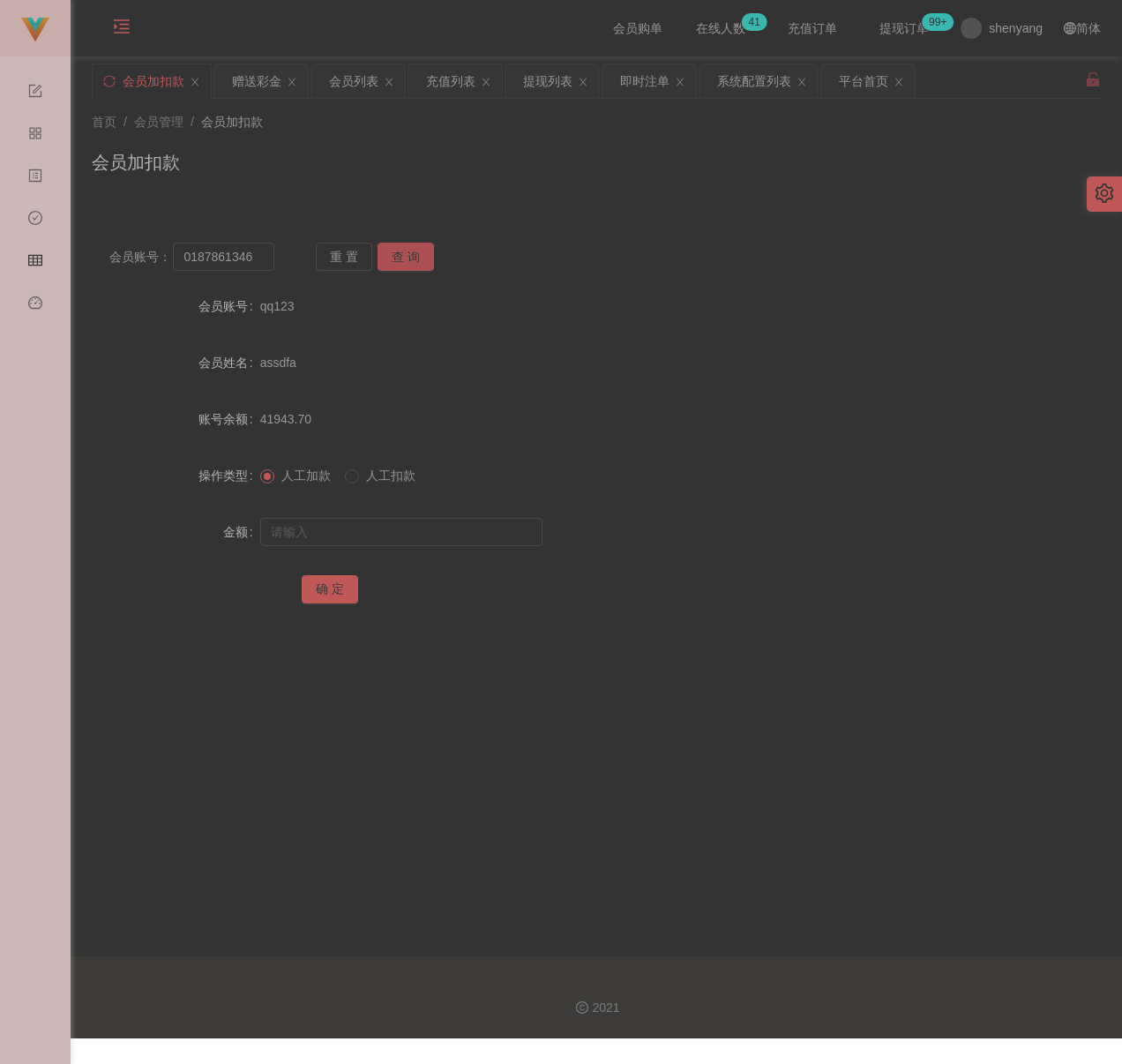
drag, startPoint x: 390, startPoint y: 254, endPoint x: 385, endPoint y: 268, distance: 14.9
click at [390, 254] on button "查 询" at bounding box center [405, 256] width 56 height 28
click at [360, 518] on input "text" at bounding box center [401, 532] width 282 height 28
click at [458, 534] on input "text" at bounding box center [401, 532] width 282 height 28
type input "30"
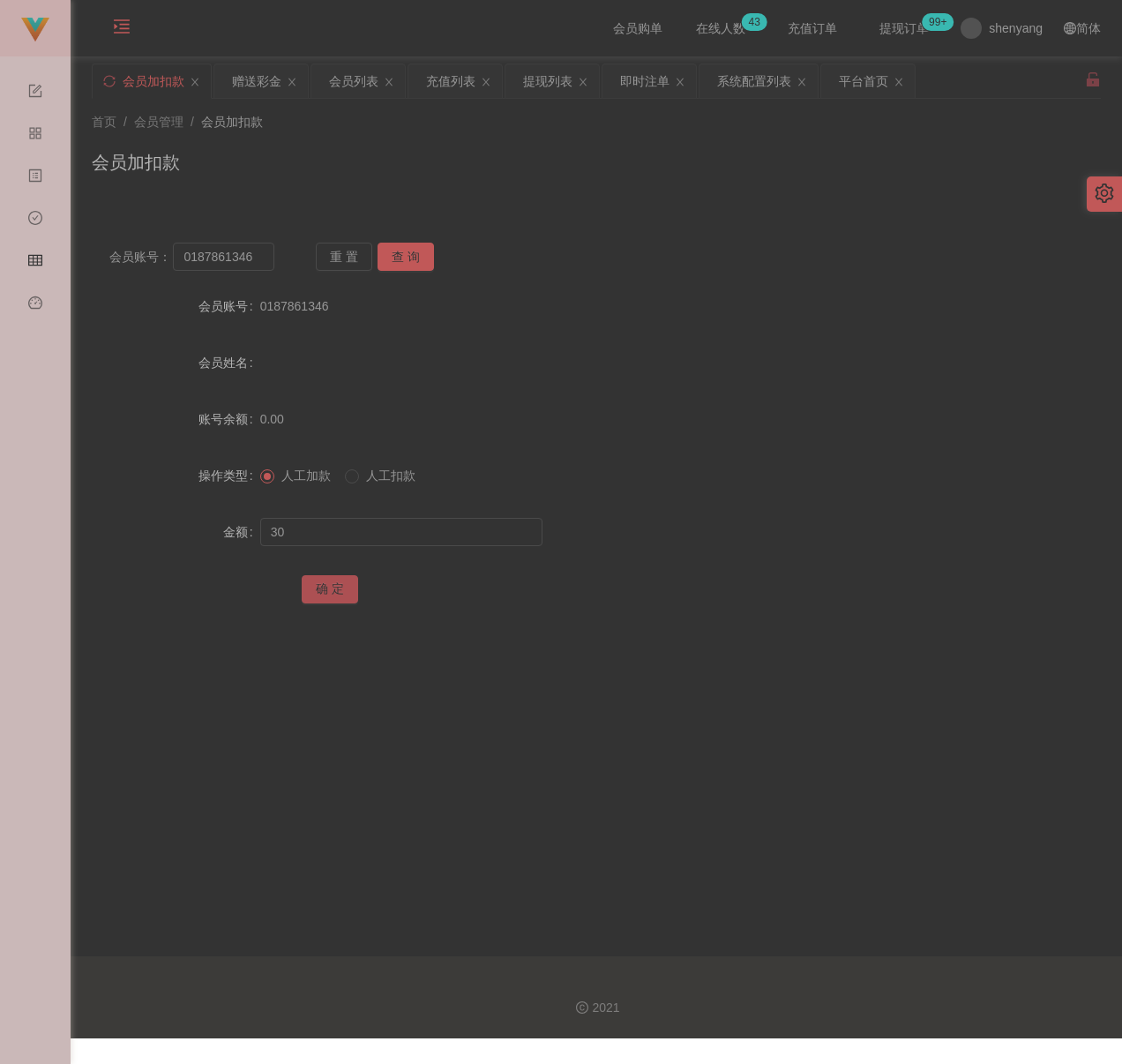
click at [325, 591] on button "确 定" at bounding box center [329, 589] width 56 height 28
click at [242, 260] on input "0187861346" at bounding box center [223, 256] width 101 height 28
paste input "qq123"
type input "qq123"
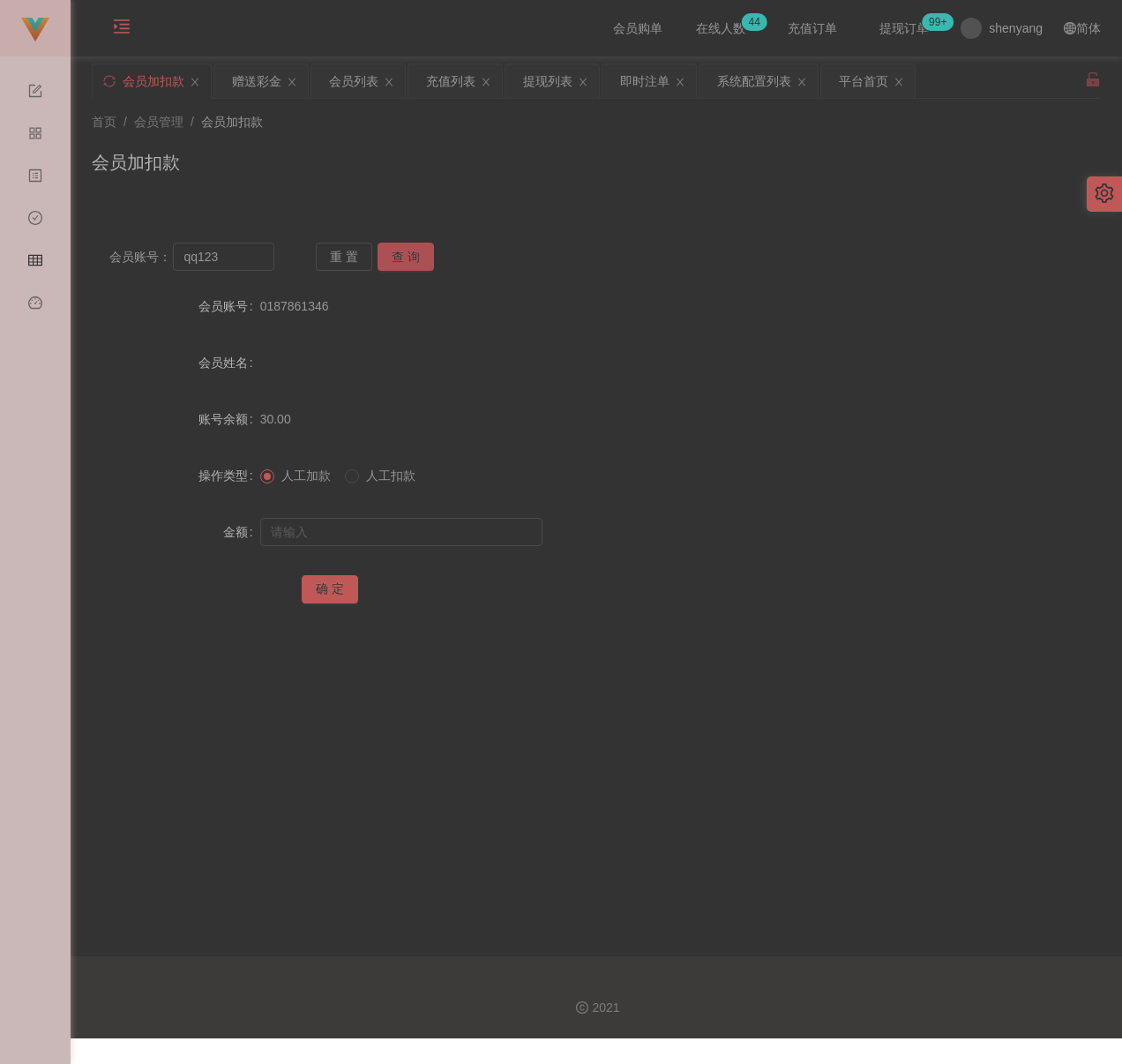
click at [403, 255] on button "查 询" at bounding box center [405, 256] width 56 height 28
click at [398, 531] on input "text" at bounding box center [401, 532] width 282 height 28
type input "30"
click at [342, 595] on button "确 定" at bounding box center [329, 589] width 56 height 28
click at [445, 534] on input "text" at bounding box center [401, 532] width 282 height 28
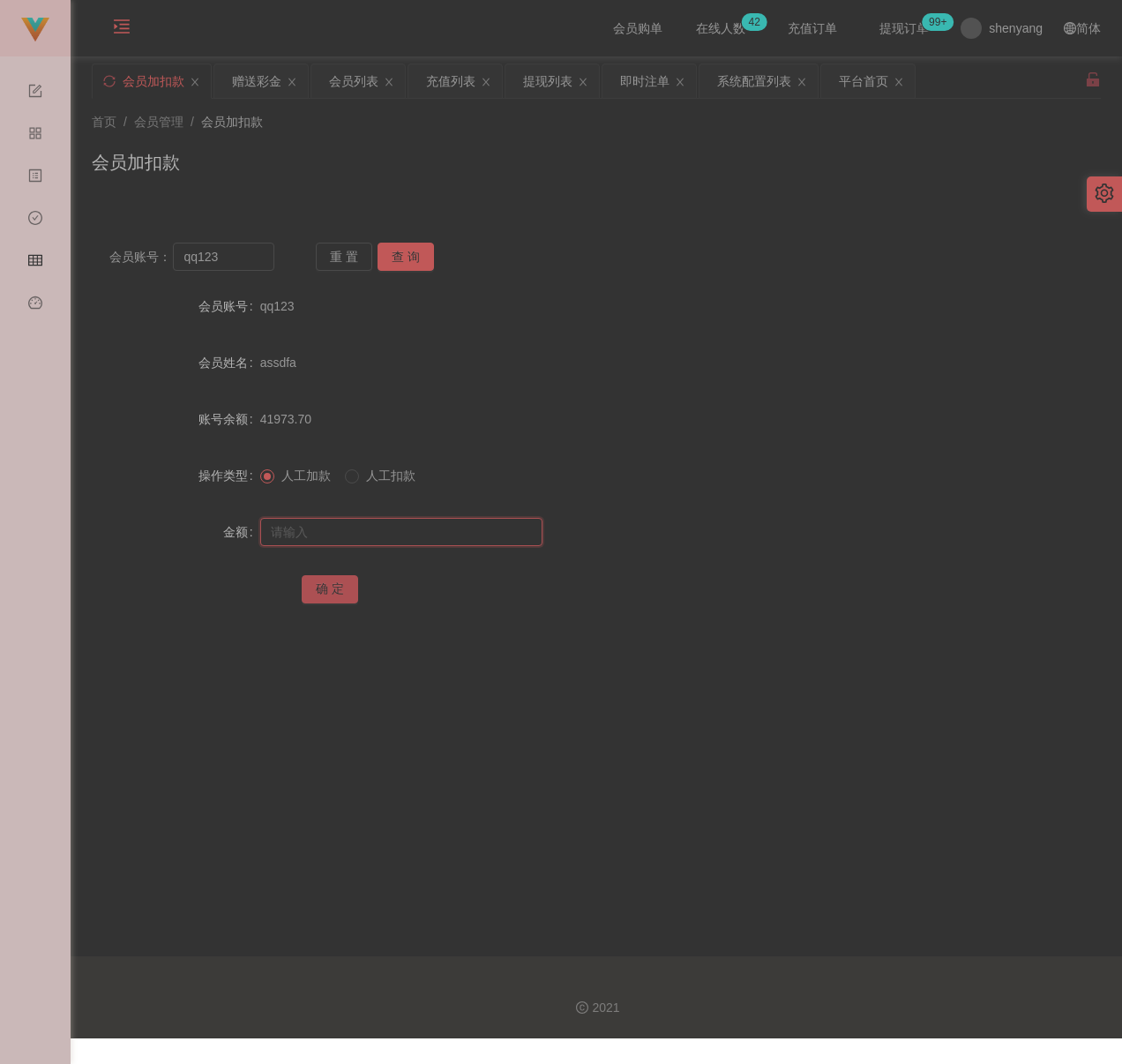
paste input "30"
type input "30"
click at [317, 591] on button "确 定" at bounding box center [329, 589] width 56 height 28
click at [250, 268] on input "qq123" at bounding box center [223, 256] width 101 height 28
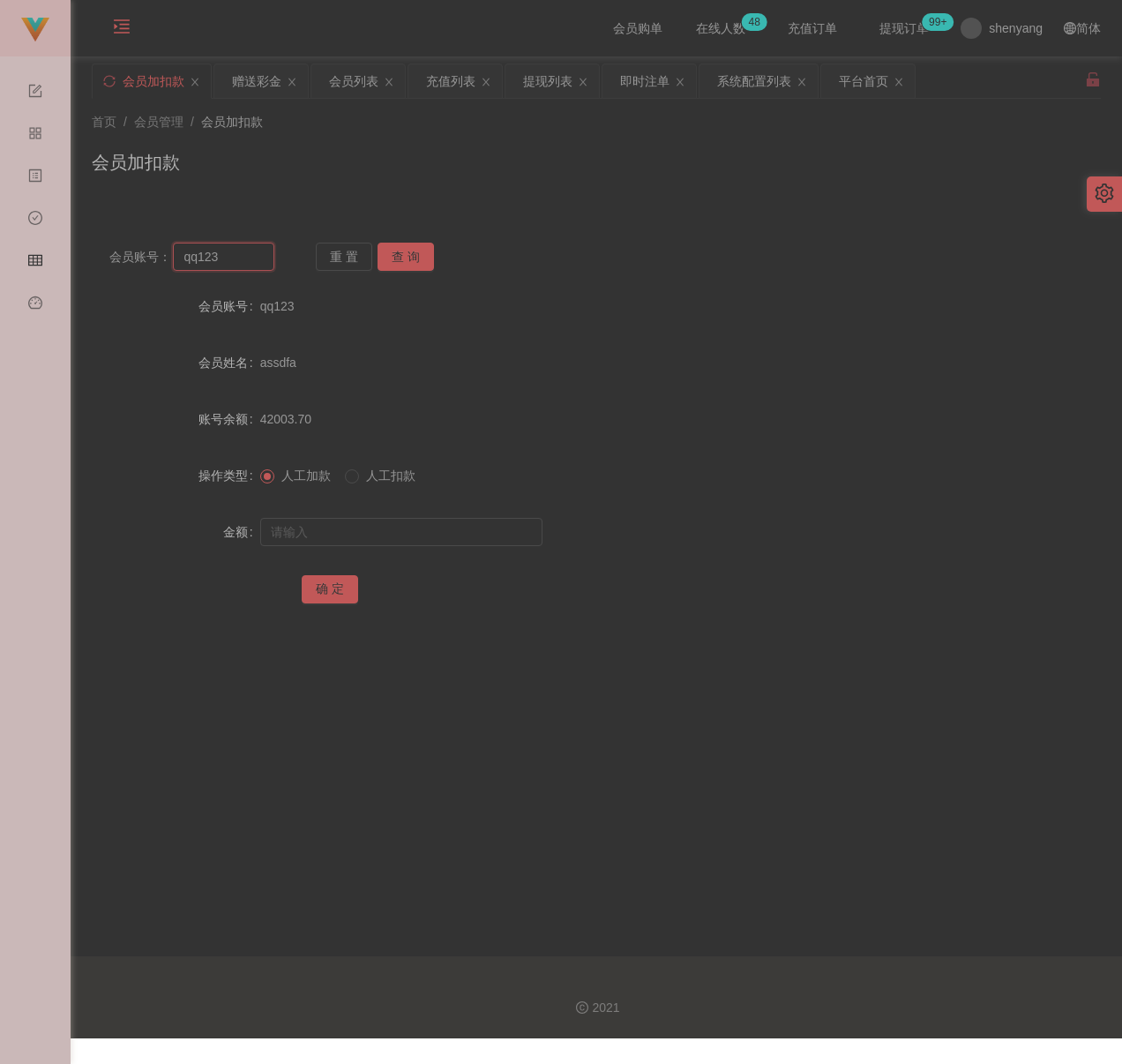
paste input "Hhloh"
type input "Hhloh"
drag, startPoint x: 394, startPoint y: 254, endPoint x: 394, endPoint y: 273, distance: 19.0
click at [394, 254] on button "查 询" at bounding box center [405, 256] width 56 height 28
click at [371, 534] on input "text" at bounding box center [401, 532] width 282 height 28
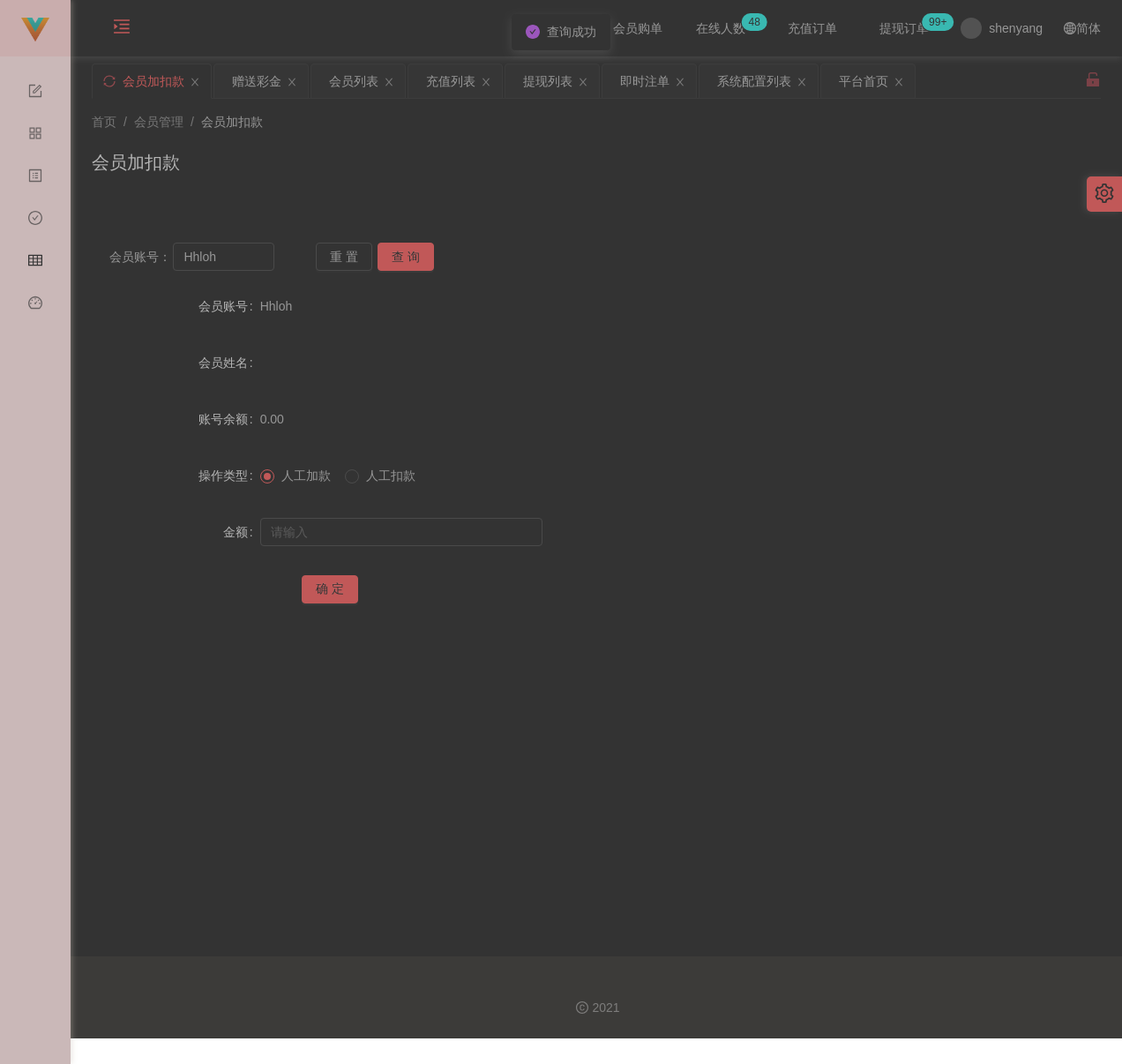
click at [390, 515] on div at bounding box center [554, 532] width 589 height 35
click at [378, 523] on input "text" at bounding box center [401, 532] width 282 height 28
paste input "30"
type input "30"
click at [324, 586] on button "确 定" at bounding box center [329, 589] width 56 height 28
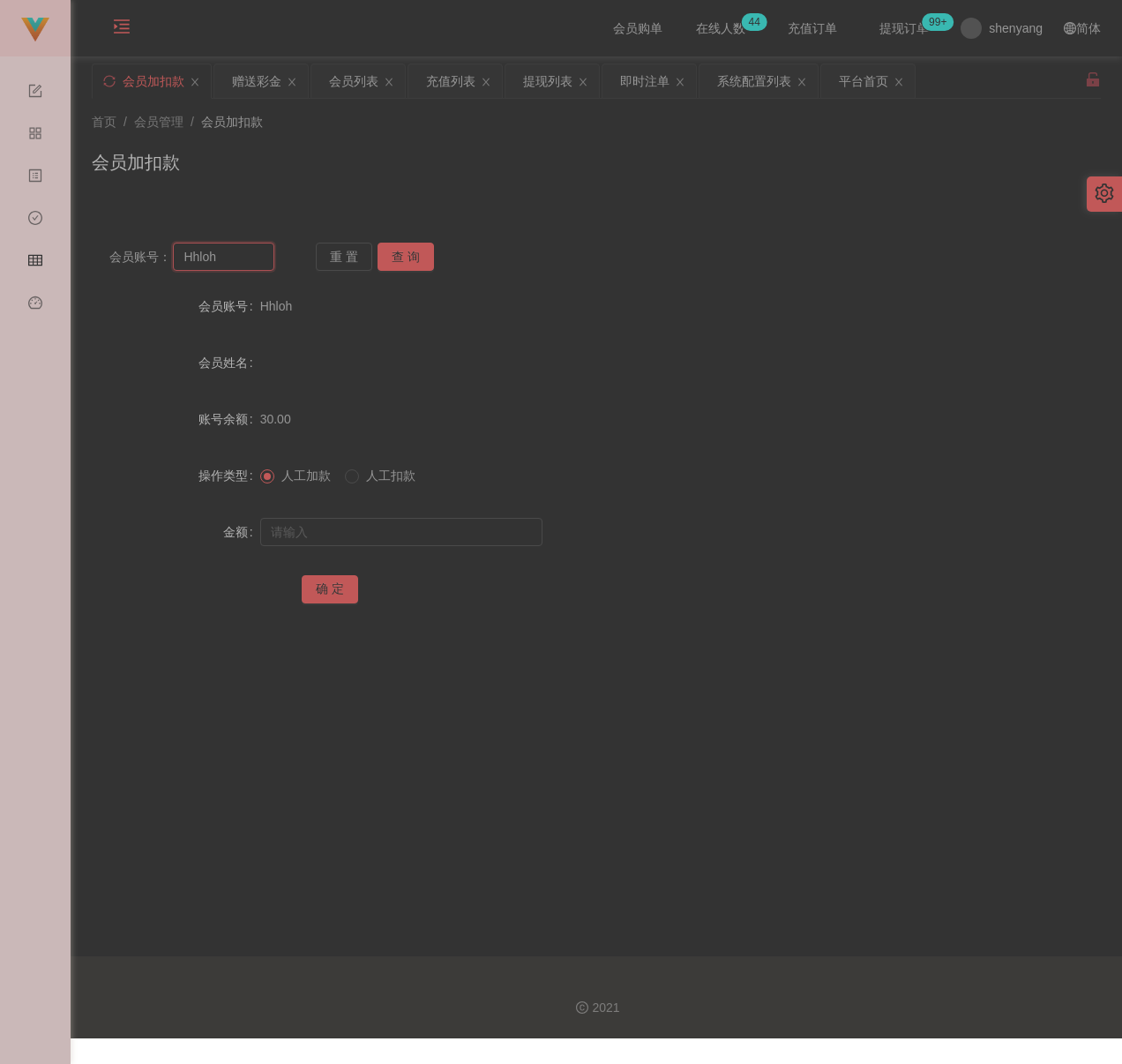
click at [244, 262] on input "Hhloh" at bounding box center [223, 256] width 101 height 28
paste input "geikting1"
type input "geikting1"
click at [395, 256] on button "查 询" at bounding box center [405, 256] width 56 height 28
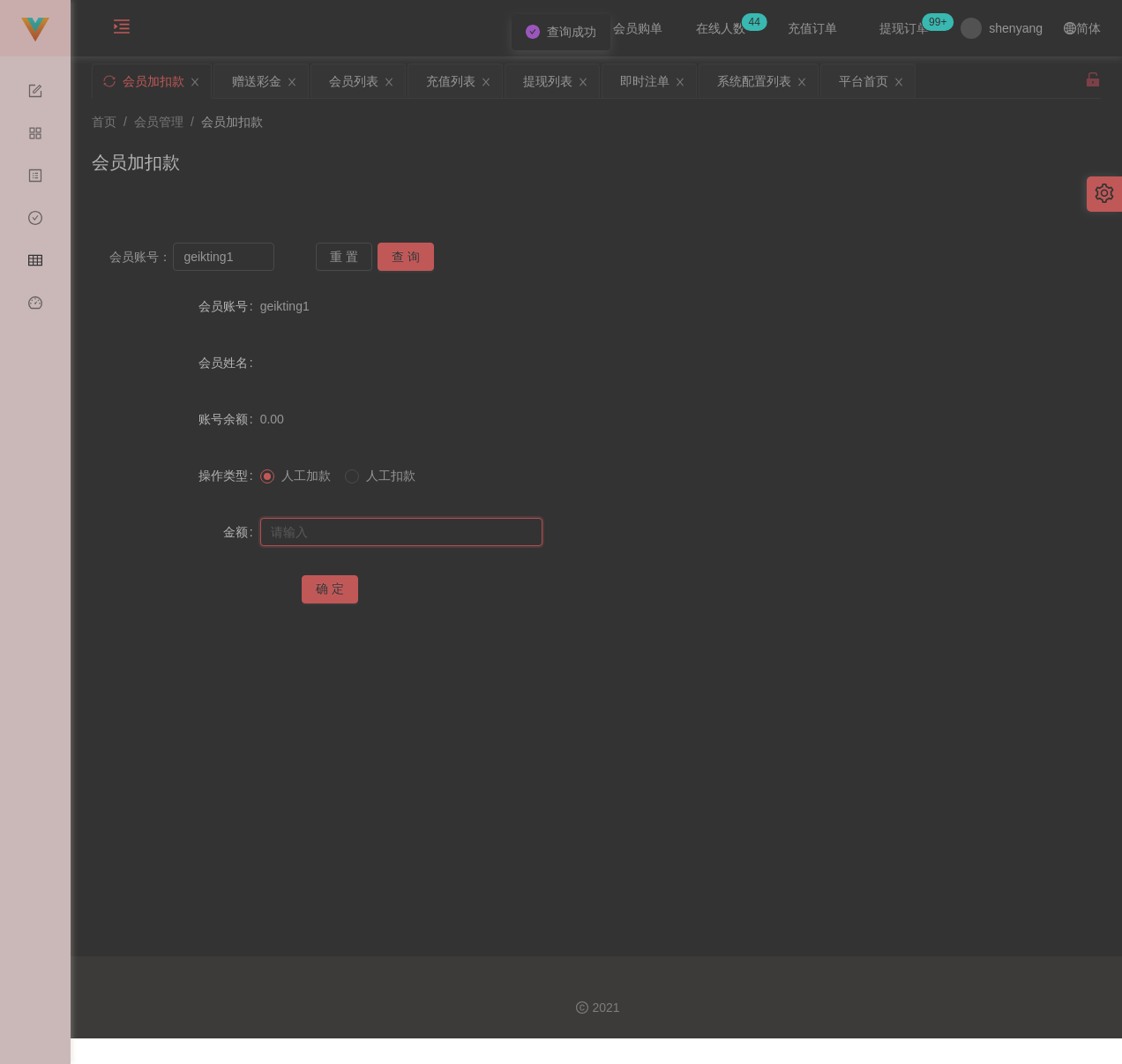
click at [360, 531] on input "text" at bounding box center [401, 532] width 282 height 28
click at [467, 535] on input "text" at bounding box center [401, 532] width 282 height 28
paste input "30"
type input "30"
drag, startPoint x: 334, startPoint y: 588, endPoint x: 443, endPoint y: 606, distance: 110.5
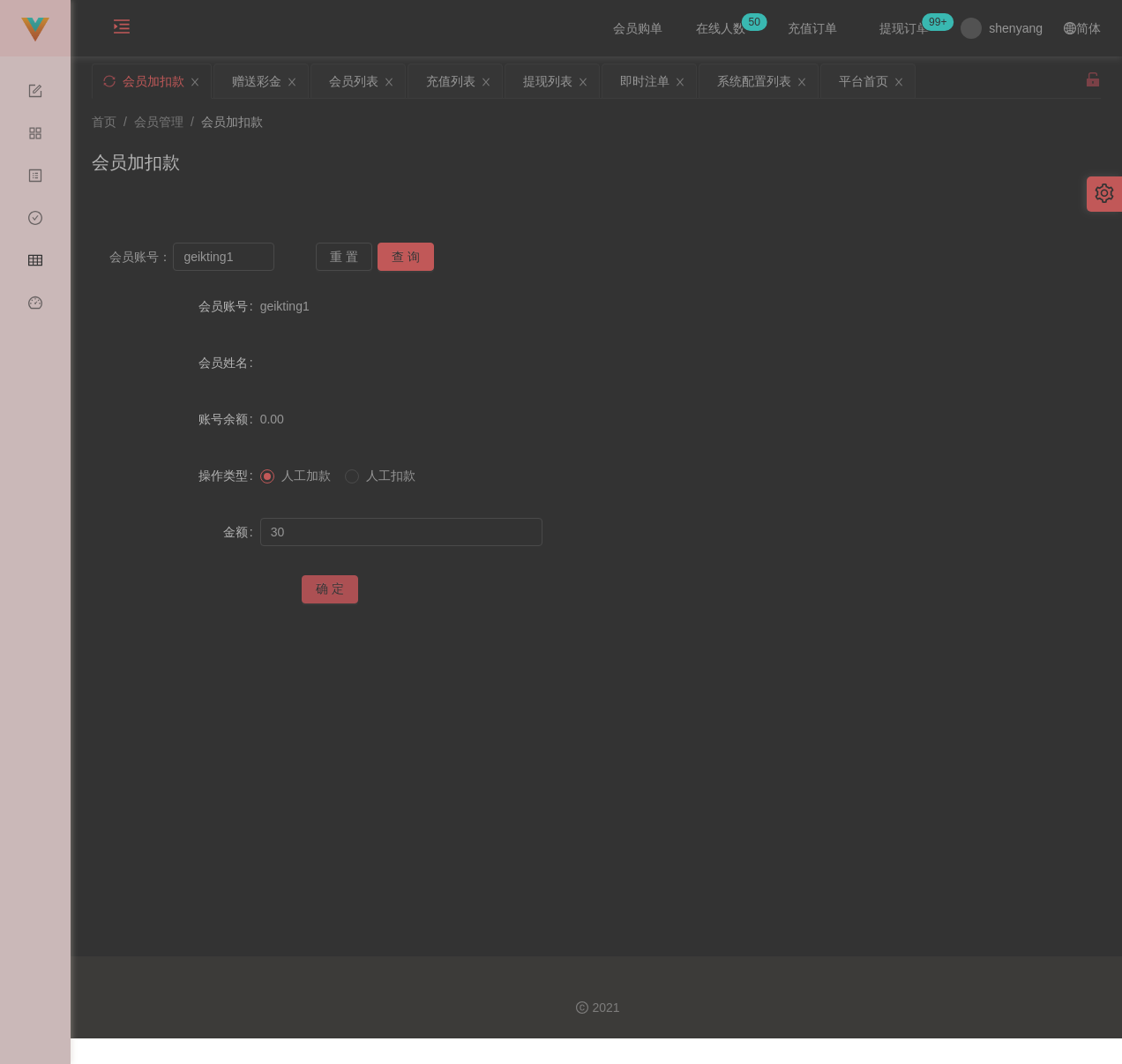
click at [334, 588] on button "确 定" at bounding box center [329, 589] width 56 height 28
click at [256, 260] on input "geikting1" at bounding box center [223, 256] width 101 height 28
paste input "jyen"
type input "jyen"
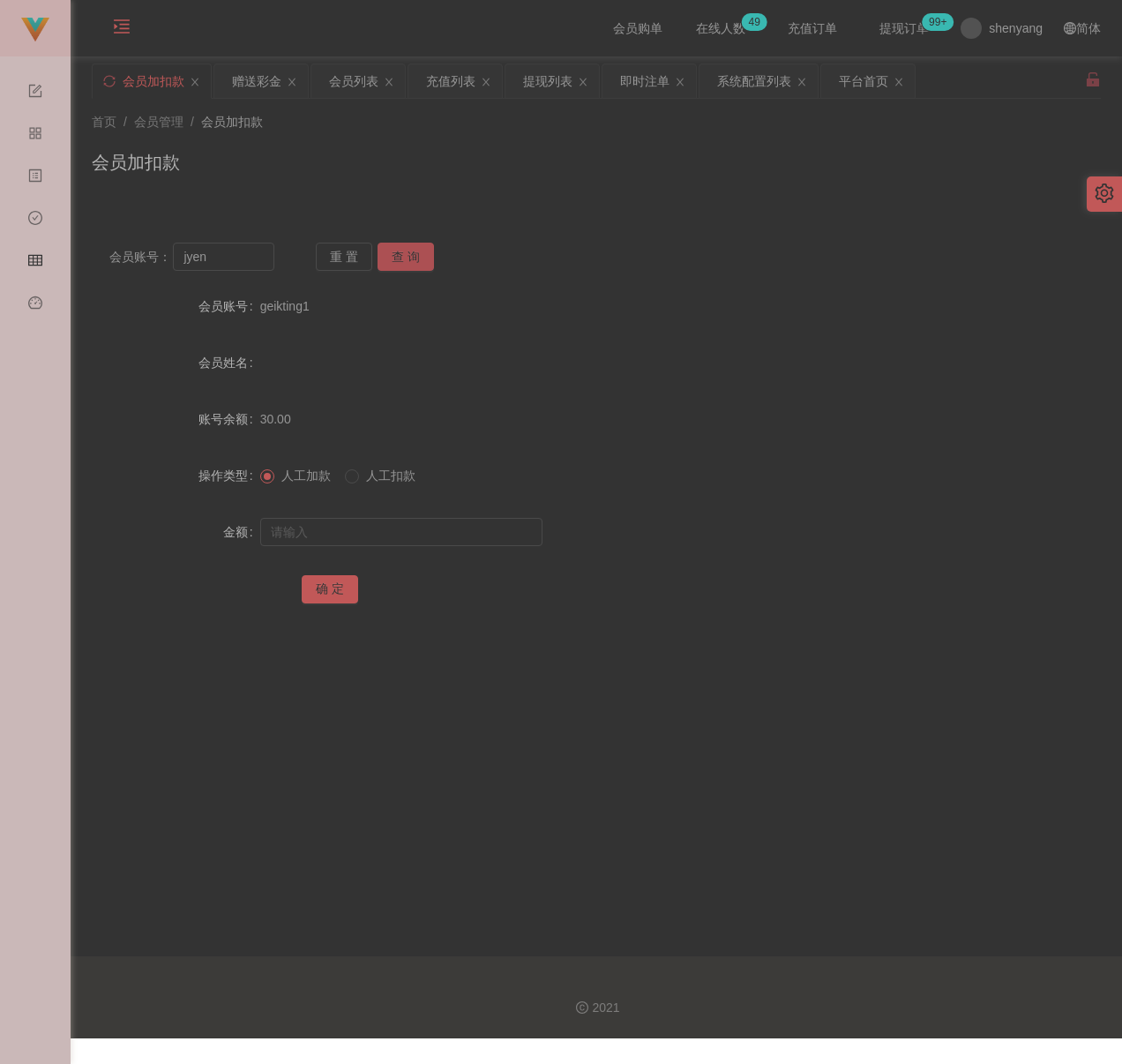
click at [417, 262] on button "查 询" at bounding box center [405, 256] width 56 height 28
click at [371, 532] on input "text" at bounding box center [401, 532] width 282 height 28
click at [368, 545] on input "text" at bounding box center [401, 532] width 282 height 28
paste input "30"
type input "30"
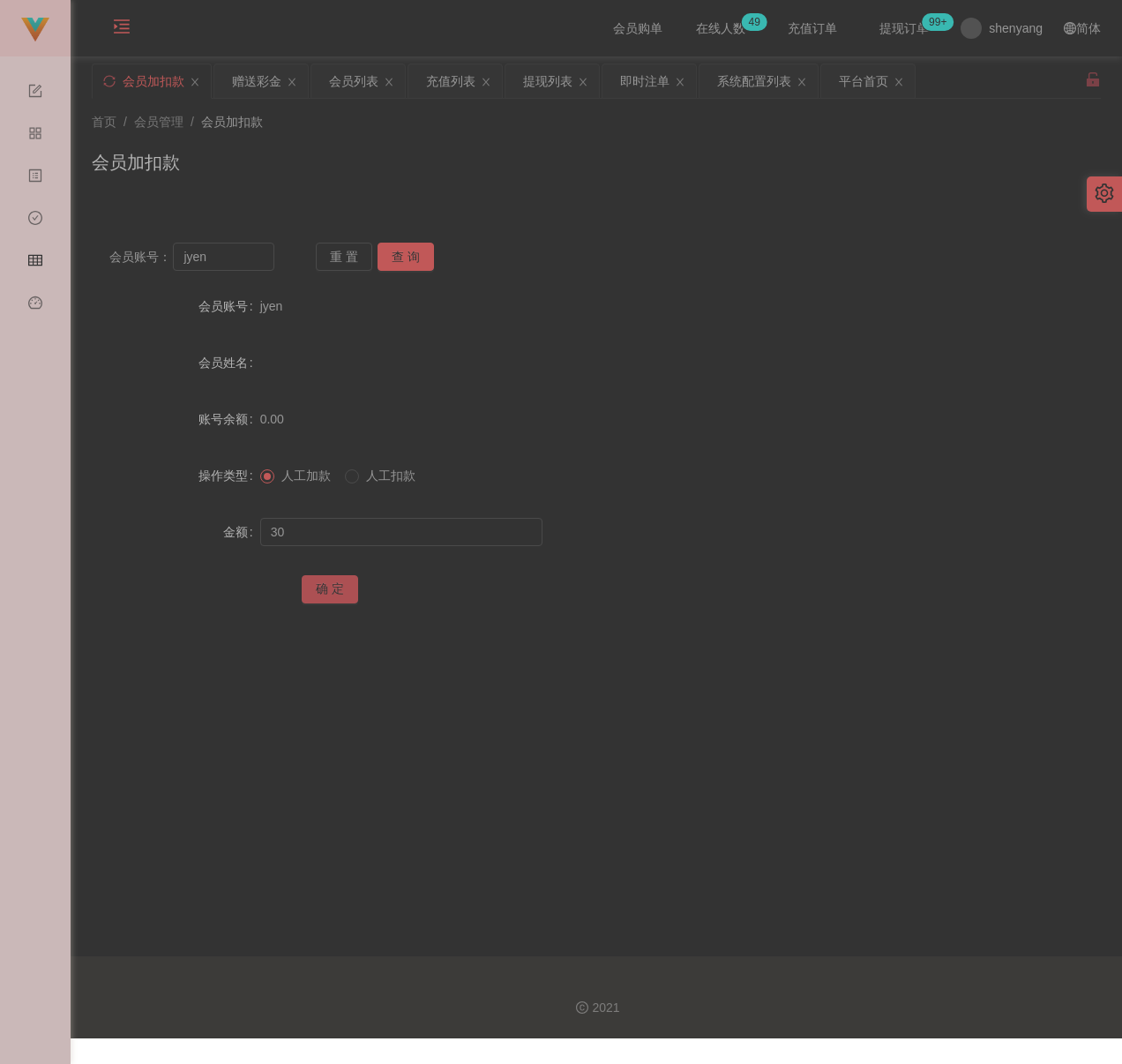
click at [317, 588] on button "确 定" at bounding box center [329, 589] width 56 height 28
click at [215, 255] on input "jyen" at bounding box center [223, 256] width 101 height 28
paste input "Kek58"
type input "Kek58"
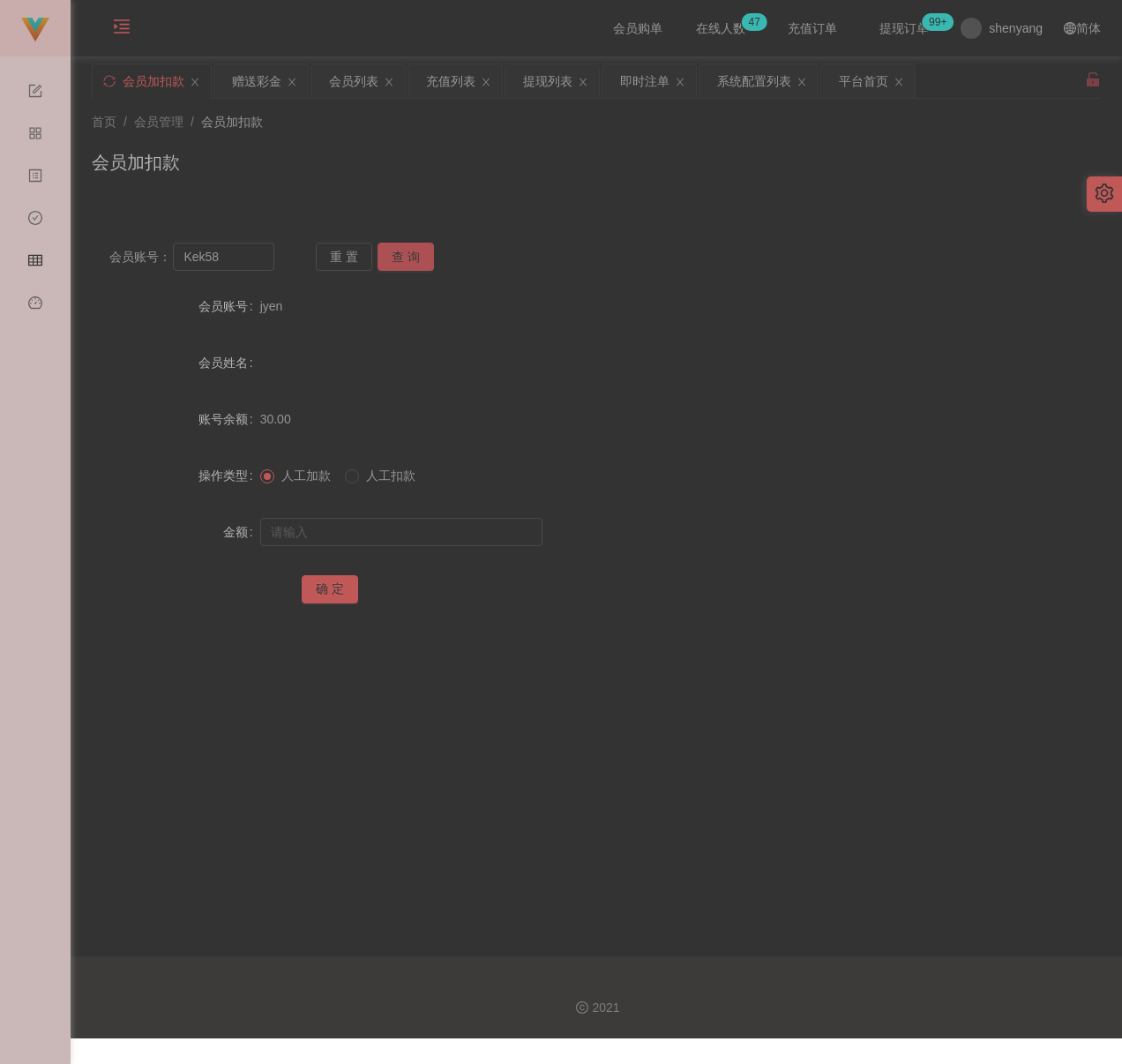
click at [411, 255] on button "查 询" at bounding box center [405, 256] width 56 height 28
click at [420, 519] on input "text" at bounding box center [401, 532] width 282 height 28
click at [292, 515] on div at bounding box center [554, 532] width 589 height 35
click at [312, 527] on input "text" at bounding box center [401, 532] width 282 height 28
paste input "30"
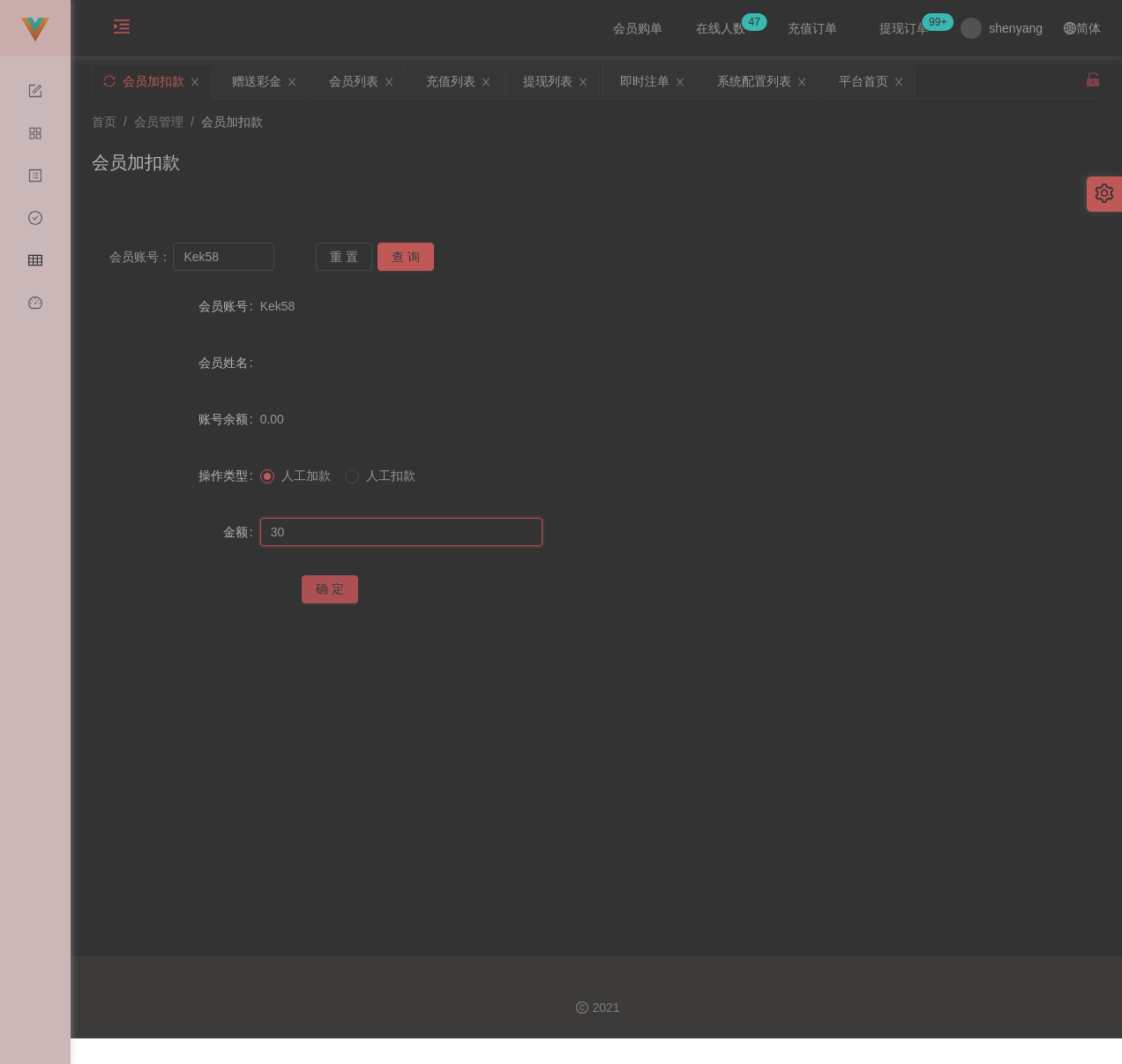
type input "30"
click at [324, 584] on button "确 定" at bounding box center [329, 589] width 56 height 28
click at [252, 260] on input "Kek58" at bounding box center [223, 256] width 101 height 28
paste input "cm"
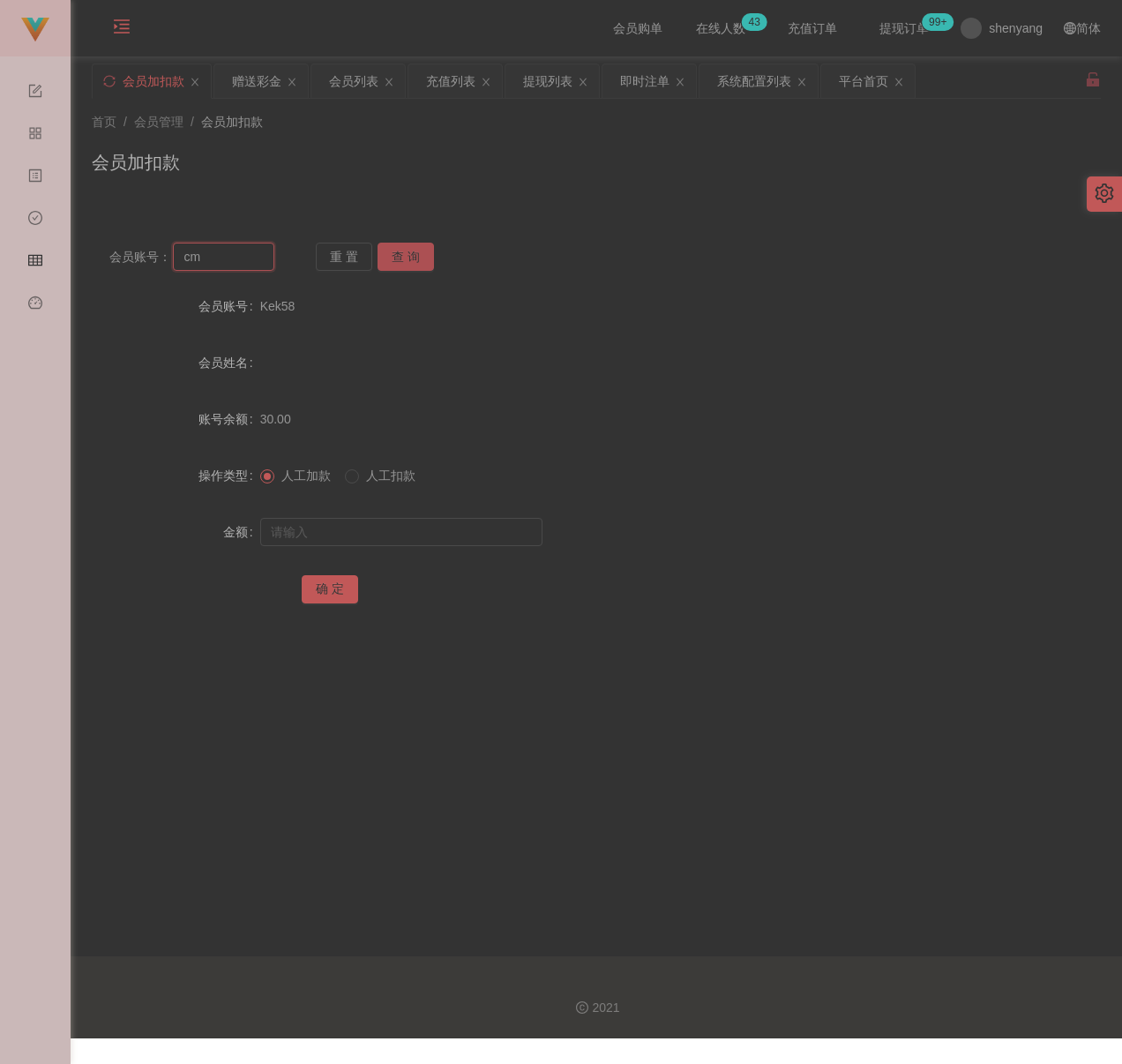
type input "cm"
click at [401, 244] on button "查 询" at bounding box center [405, 256] width 56 height 28
click at [403, 528] on input "text" at bounding box center [401, 532] width 282 height 28
type input "30"
click at [332, 591] on button "确 定" at bounding box center [329, 589] width 56 height 28
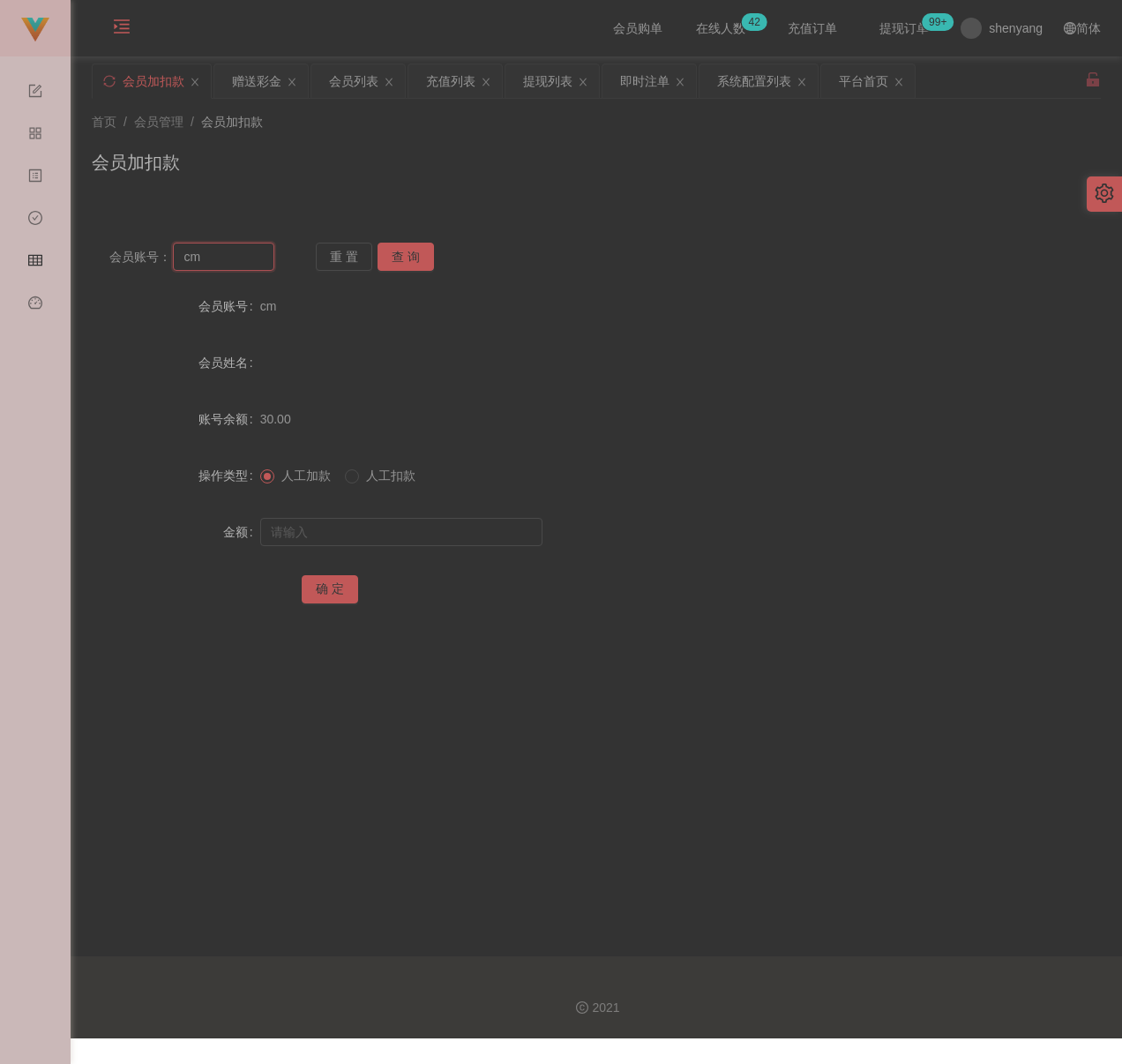
click at [263, 249] on input "cm" at bounding box center [223, 256] width 101 height 28
paste input "Ivychuah1"
type input "Ivychuah1"
click at [386, 252] on button "查 询" at bounding box center [405, 256] width 56 height 28
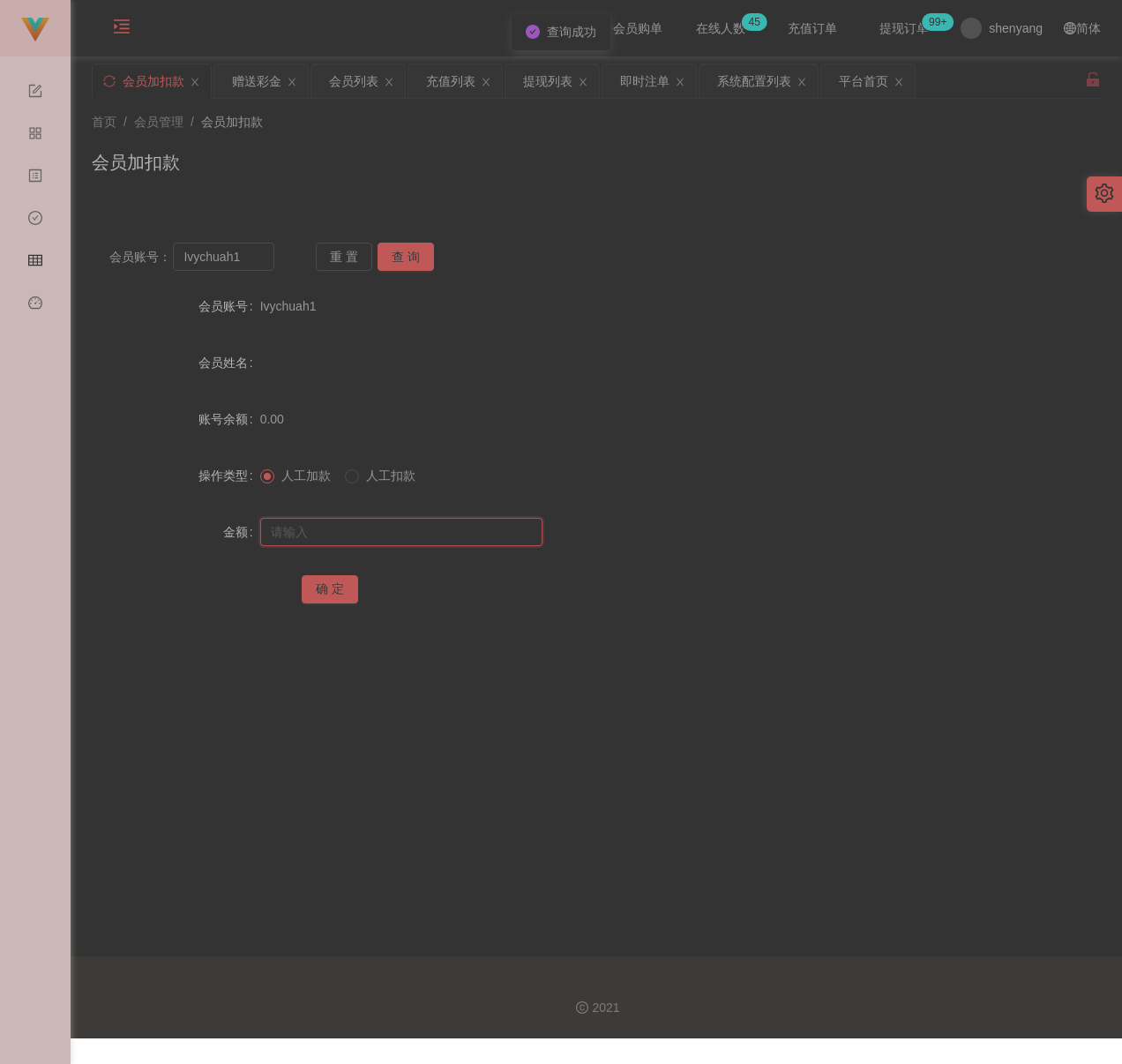
click at [438, 542] on input "text" at bounding box center [401, 532] width 282 height 28
click at [429, 534] on input "text" at bounding box center [401, 532] width 282 height 28
paste input "30"
type input "30"
click at [344, 584] on button "确 定" at bounding box center [329, 589] width 56 height 28
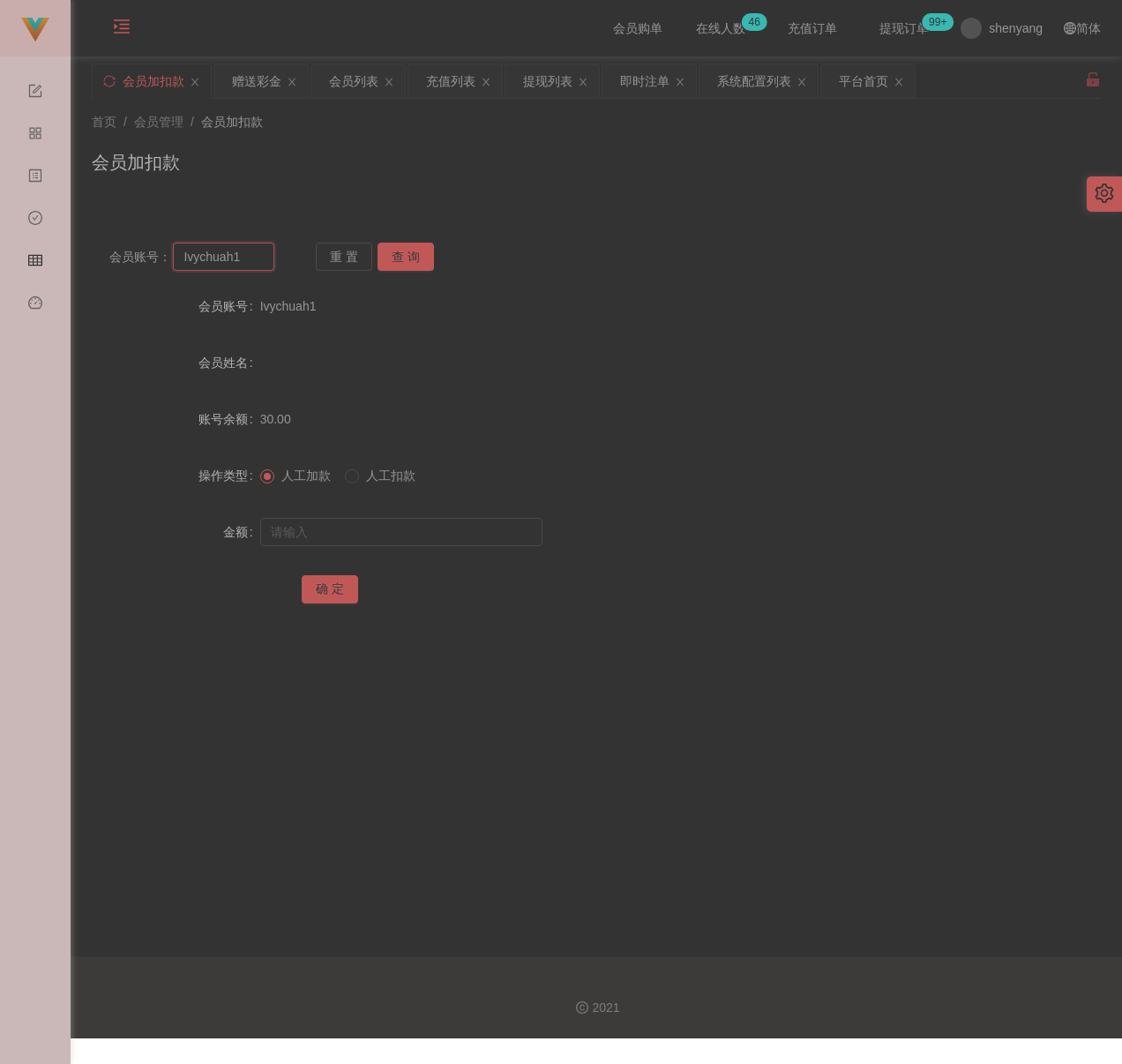
click at [241, 250] on input "Ivychuah1" at bounding box center [223, 256] width 101 height 28
paste input "andestan28"
type input "andestan28"
click at [421, 252] on button "查 询" at bounding box center [405, 256] width 56 height 28
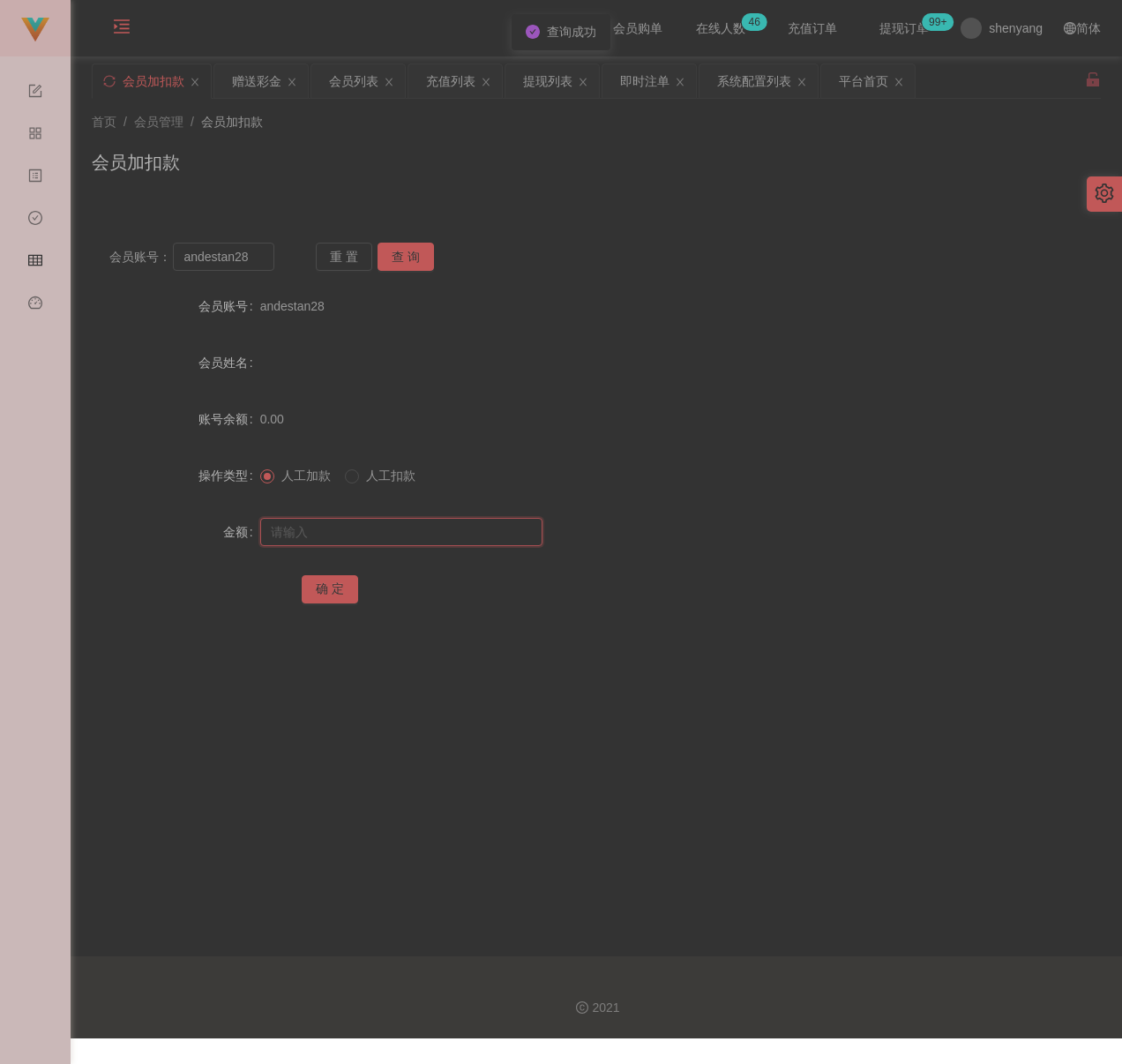
click at [409, 527] on input "text" at bounding box center [401, 532] width 282 height 28
click at [437, 534] on input "text" at bounding box center [401, 532] width 282 height 28
paste input "30"
type input "30"
click at [325, 586] on button "确 定" at bounding box center [329, 589] width 56 height 28
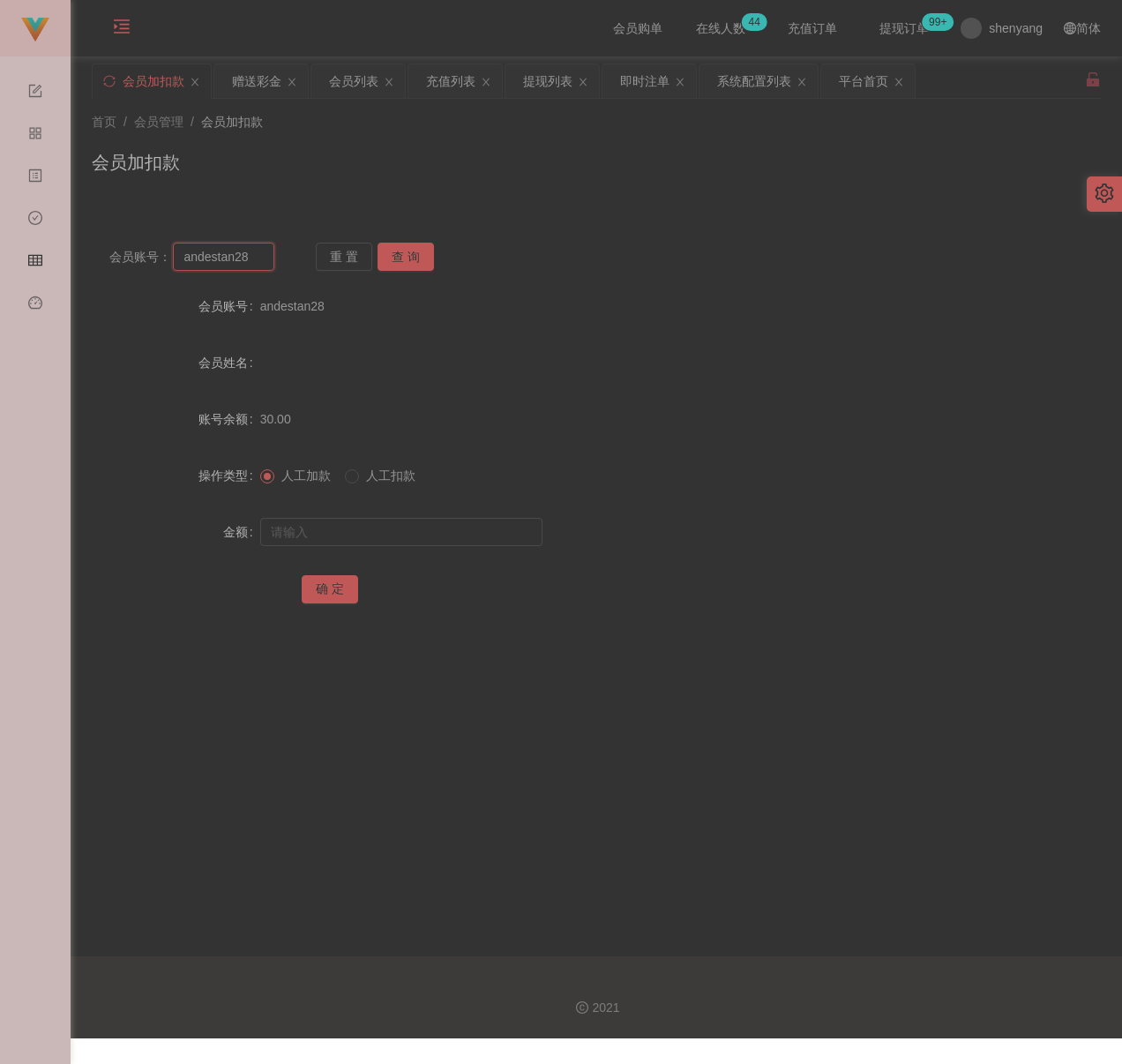
click at [252, 256] on input "andestan28" at bounding box center [223, 256] width 101 height 28
paste input "qq123"
type input "qq123"
click at [403, 254] on button "查 询" at bounding box center [405, 256] width 56 height 28
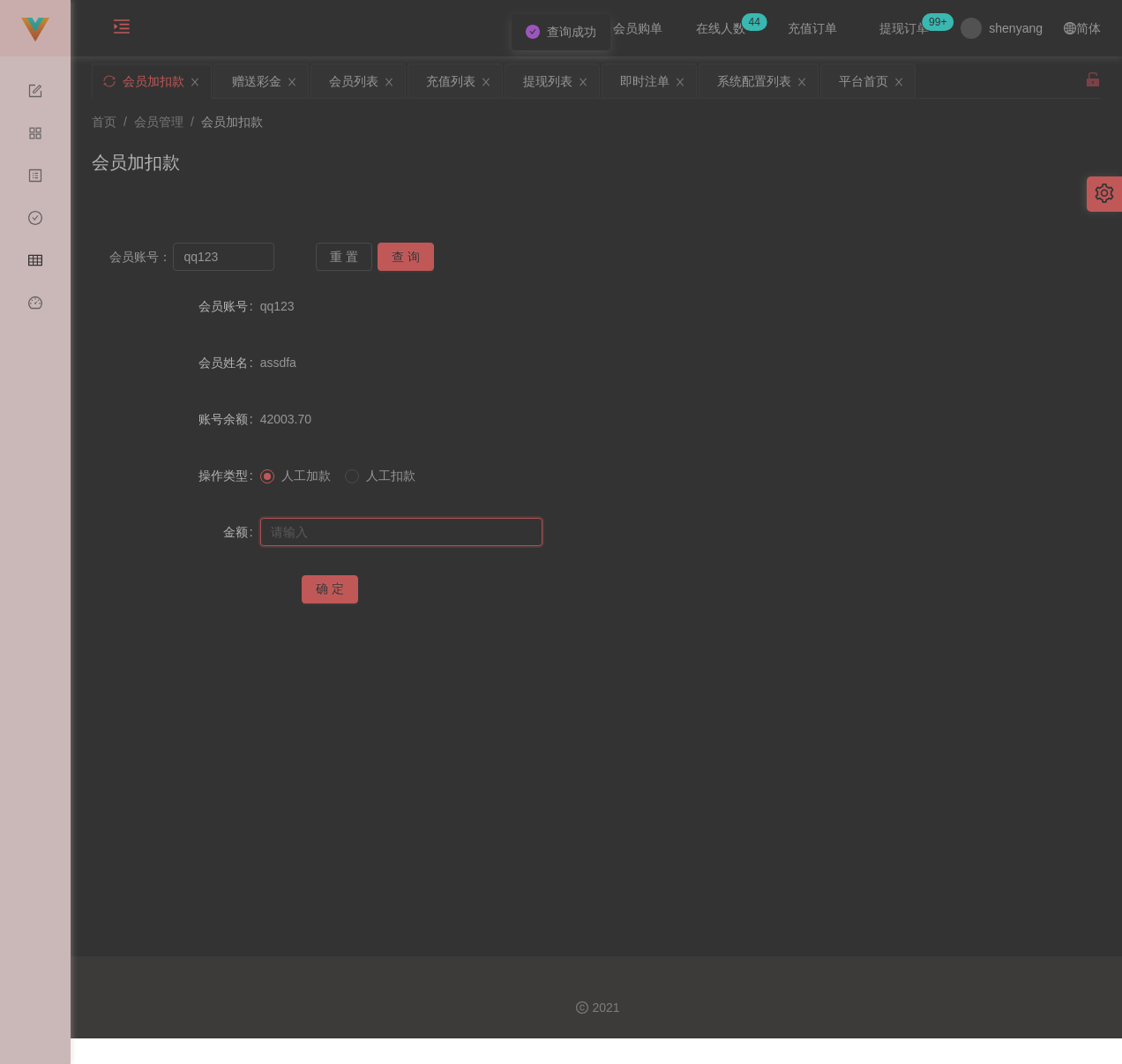
drag, startPoint x: 371, startPoint y: 542, endPoint x: 394, endPoint y: 543, distance: 23.0
click at [371, 542] on input "text" at bounding box center [401, 532] width 282 height 28
click at [480, 543] on input "text" at bounding box center [401, 532] width 282 height 28
paste
type input "30"
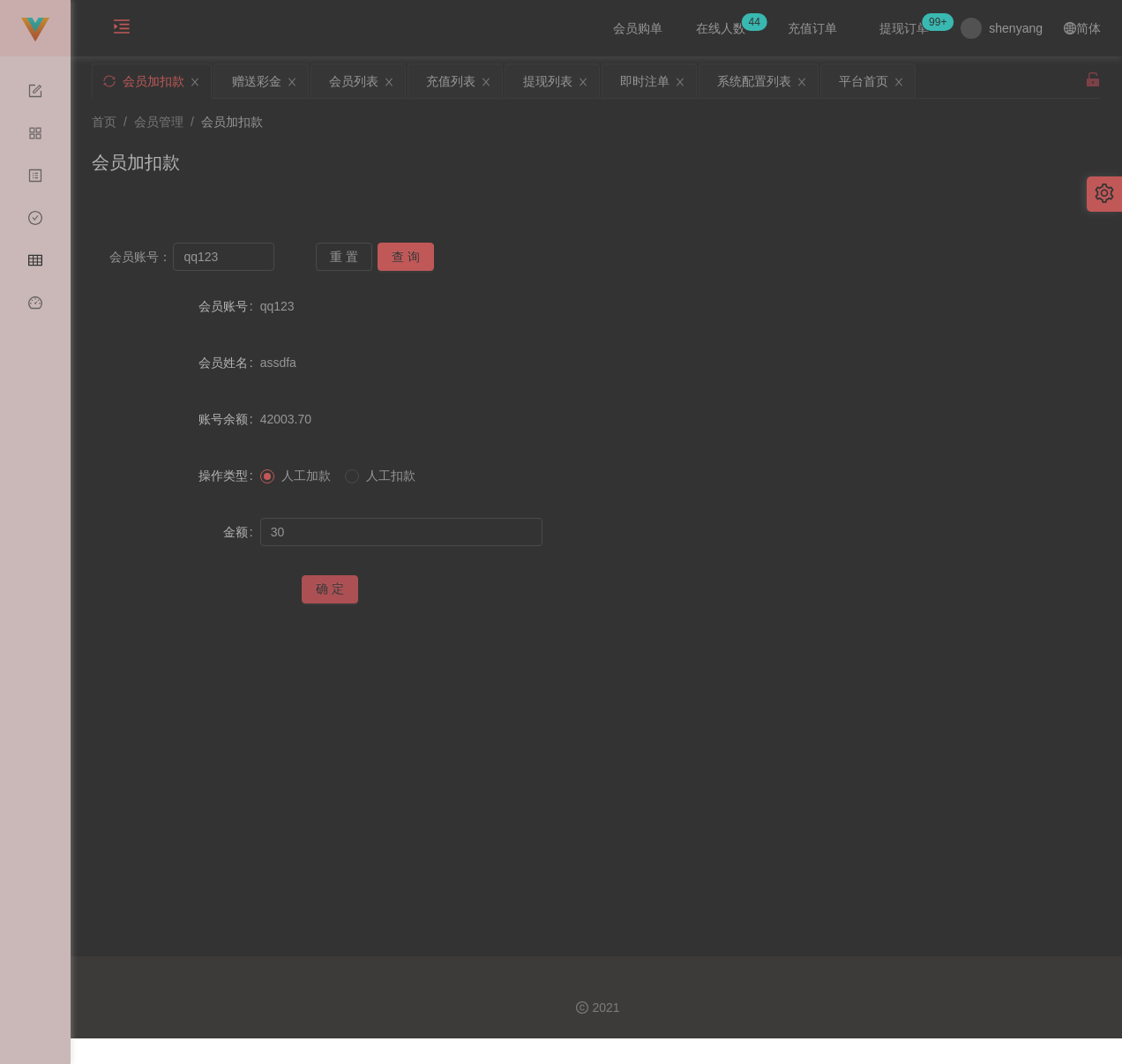
drag, startPoint x: 313, startPoint y: 588, endPoint x: 359, endPoint y: 601, distance: 47.8
click at [313, 588] on button "确 定" at bounding box center [329, 589] width 56 height 28
click at [226, 260] on input "qq123" at bounding box center [223, 256] width 101 height 28
type input "jaydennn12"
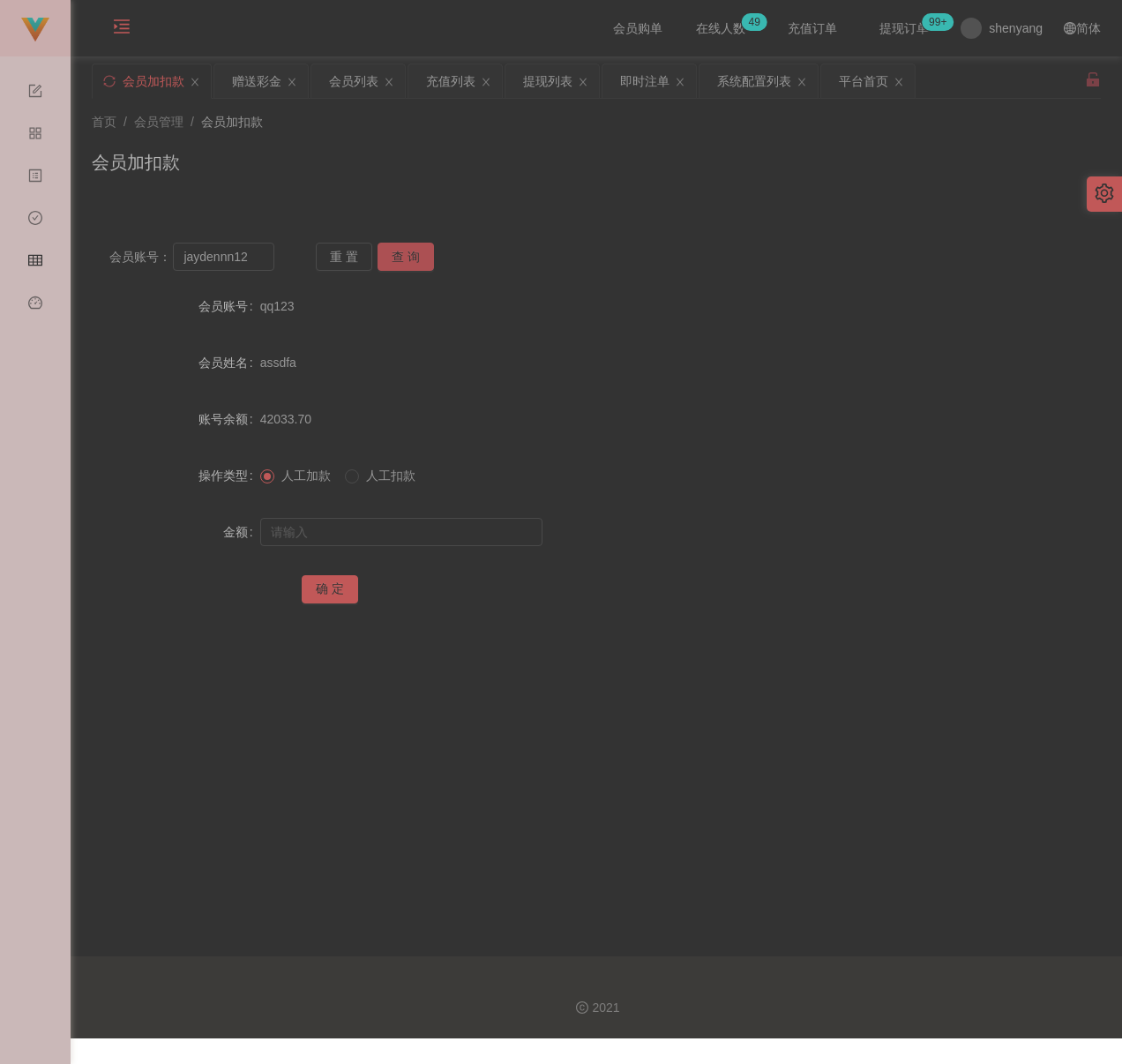
click at [405, 252] on button "查 询" at bounding box center [405, 256] width 56 height 28
click at [370, 532] on input "text" at bounding box center [401, 532] width 282 height 28
click at [414, 533] on input "text" at bounding box center [401, 532] width 282 height 28
type input "30"
click at [320, 581] on button "确 定" at bounding box center [329, 589] width 56 height 28
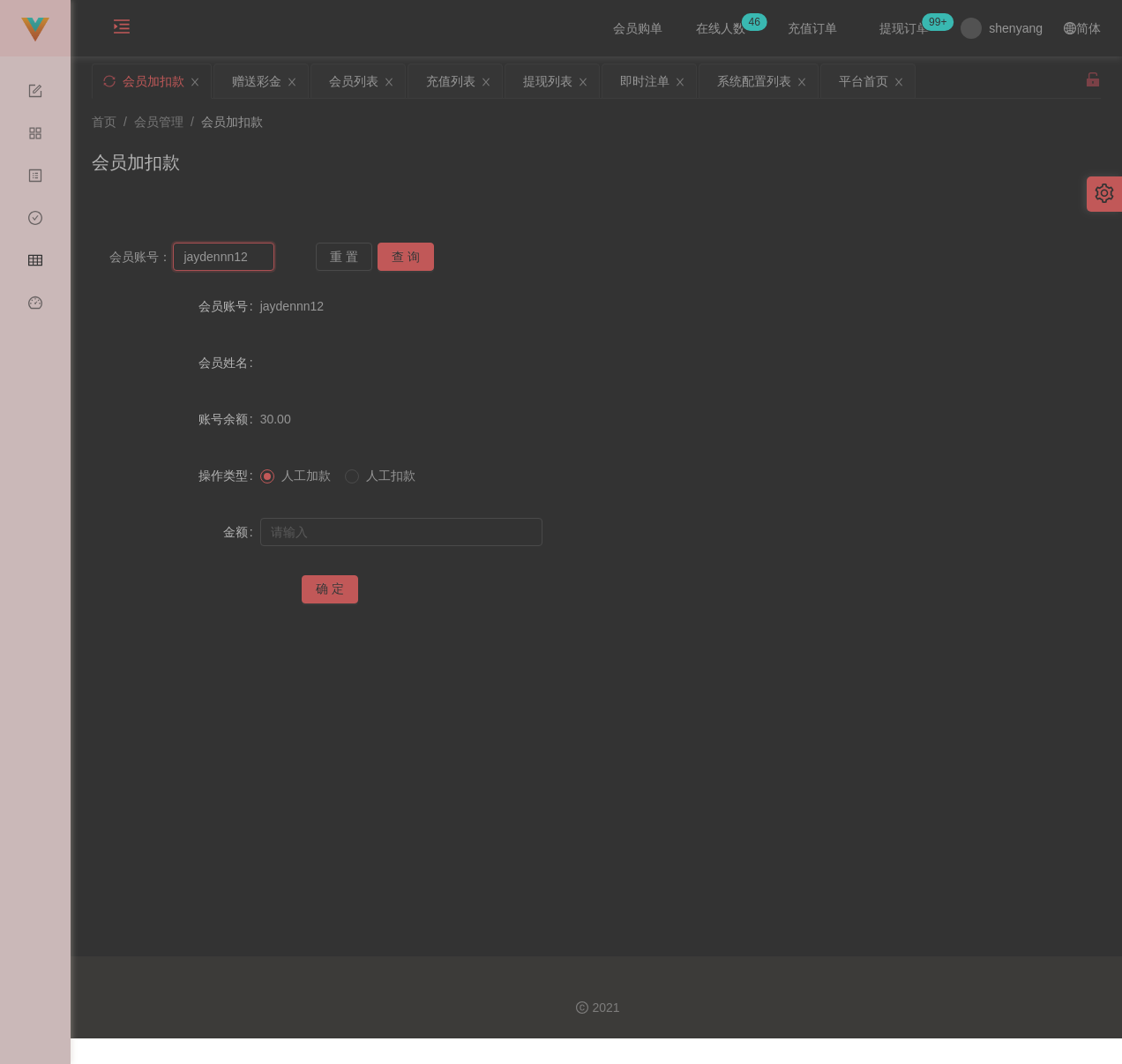
click at [259, 259] on input "jaydennn12" at bounding box center [223, 256] width 101 height 28
click at [395, 257] on button "查 询" at bounding box center [405, 256] width 56 height 28
click at [405, 254] on button "查 询" at bounding box center [405, 256] width 56 height 28
click at [234, 250] on input "0187861346" at bounding box center [223, 256] width 101 height 28
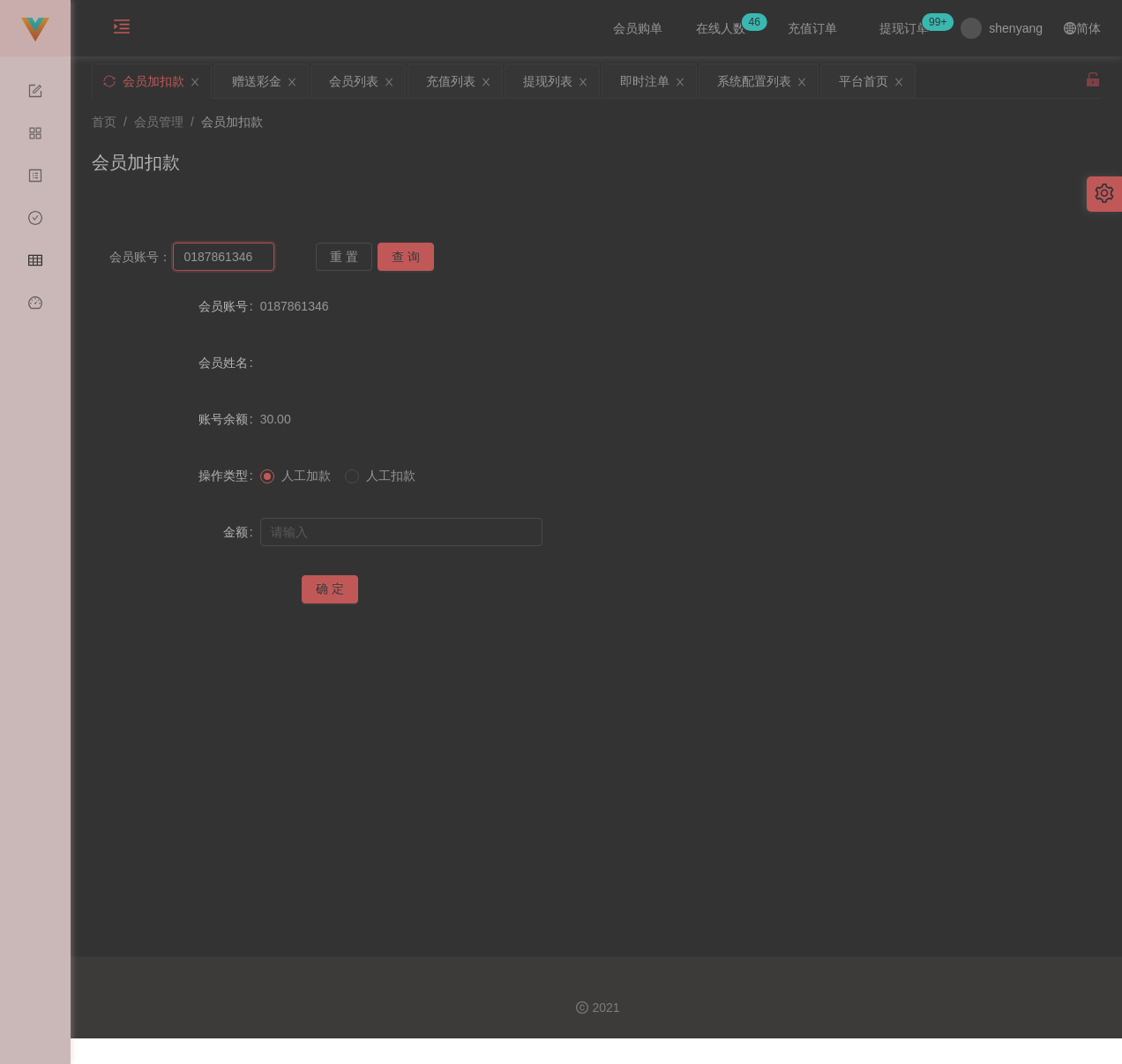
click at [234, 250] on input "0187861346" at bounding box center [223, 256] width 101 height 28
type input "Foo"
click at [387, 247] on button "查 询" at bounding box center [405, 256] width 56 height 28
drag, startPoint x: 393, startPoint y: 530, endPoint x: 408, endPoint y: 537, distance: 16.6
click at [393, 530] on input "text" at bounding box center [401, 532] width 282 height 28
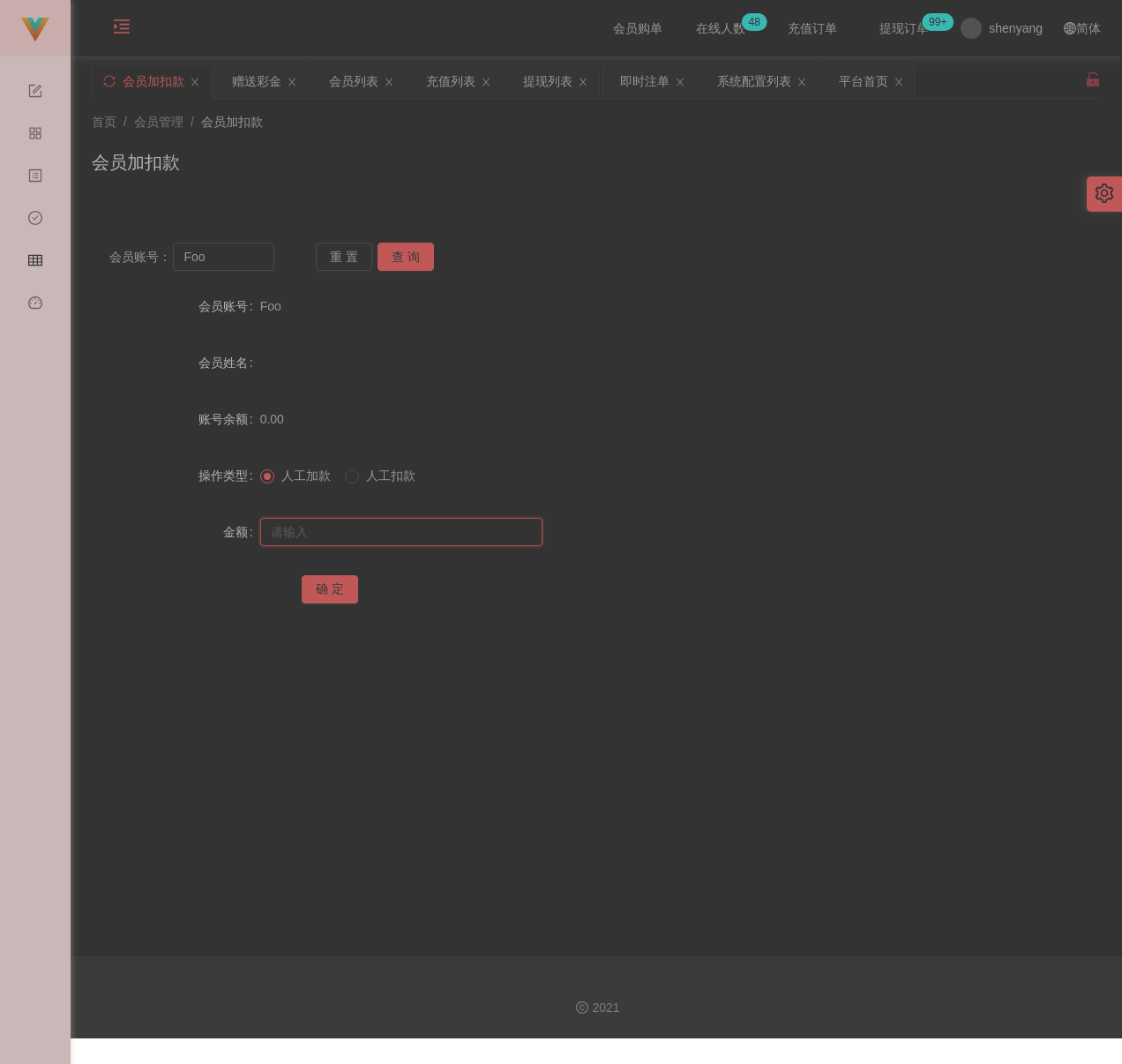
click at [461, 535] on input "text" at bounding box center [401, 532] width 282 height 28
type input "30"
click at [321, 588] on button "确 定" at bounding box center [329, 589] width 56 height 28
click at [230, 262] on input "Foo" at bounding box center [223, 256] width 101 height 28
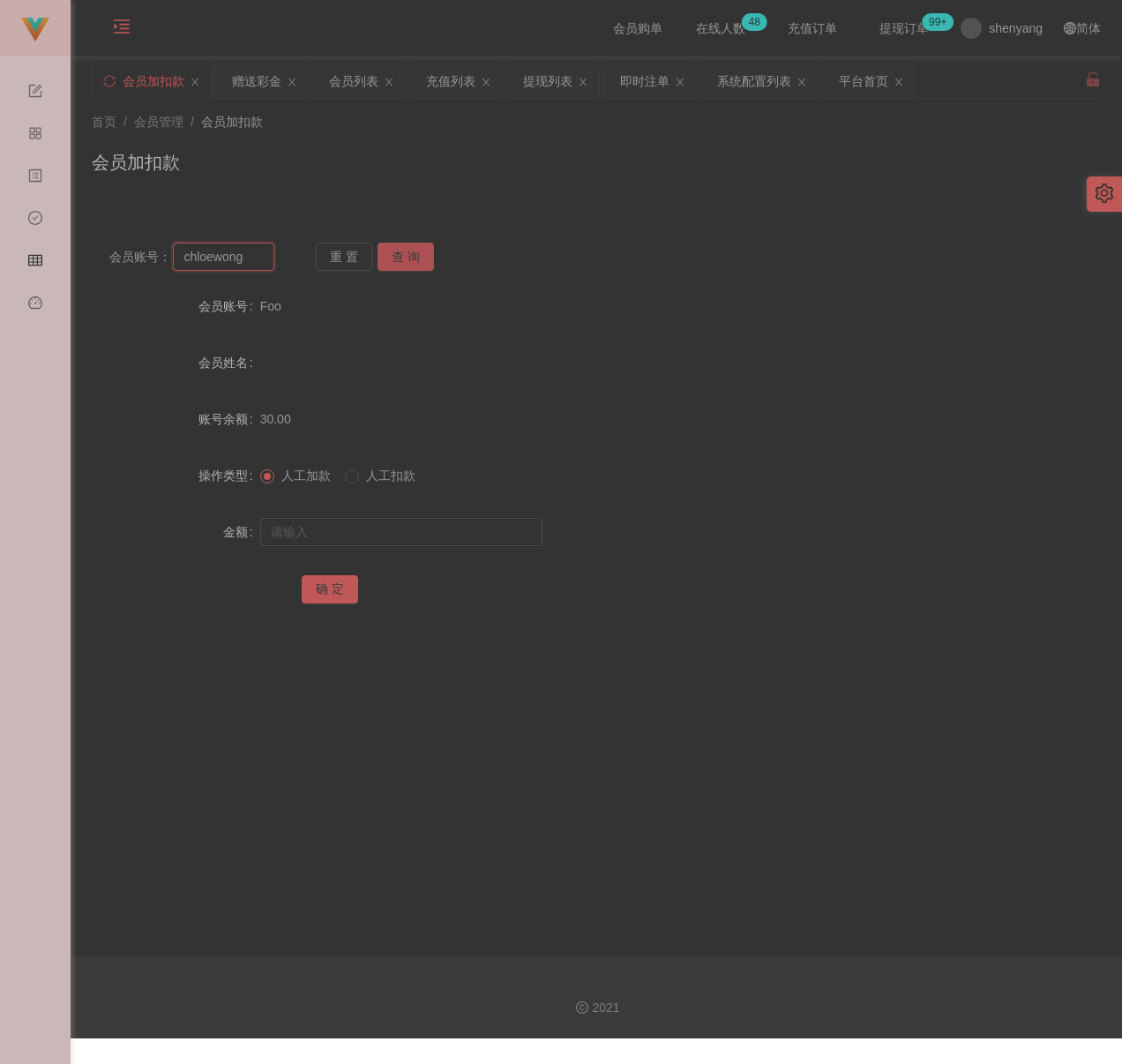
type input "chloewong"
click at [393, 249] on button "查 询" at bounding box center [405, 256] width 56 height 28
click at [373, 527] on input "text" at bounding box center [401, 532] width 282 height 28
click at [442, 527] on input "text" at bounding box center [401, 532] width 282 height 28
type input "30"
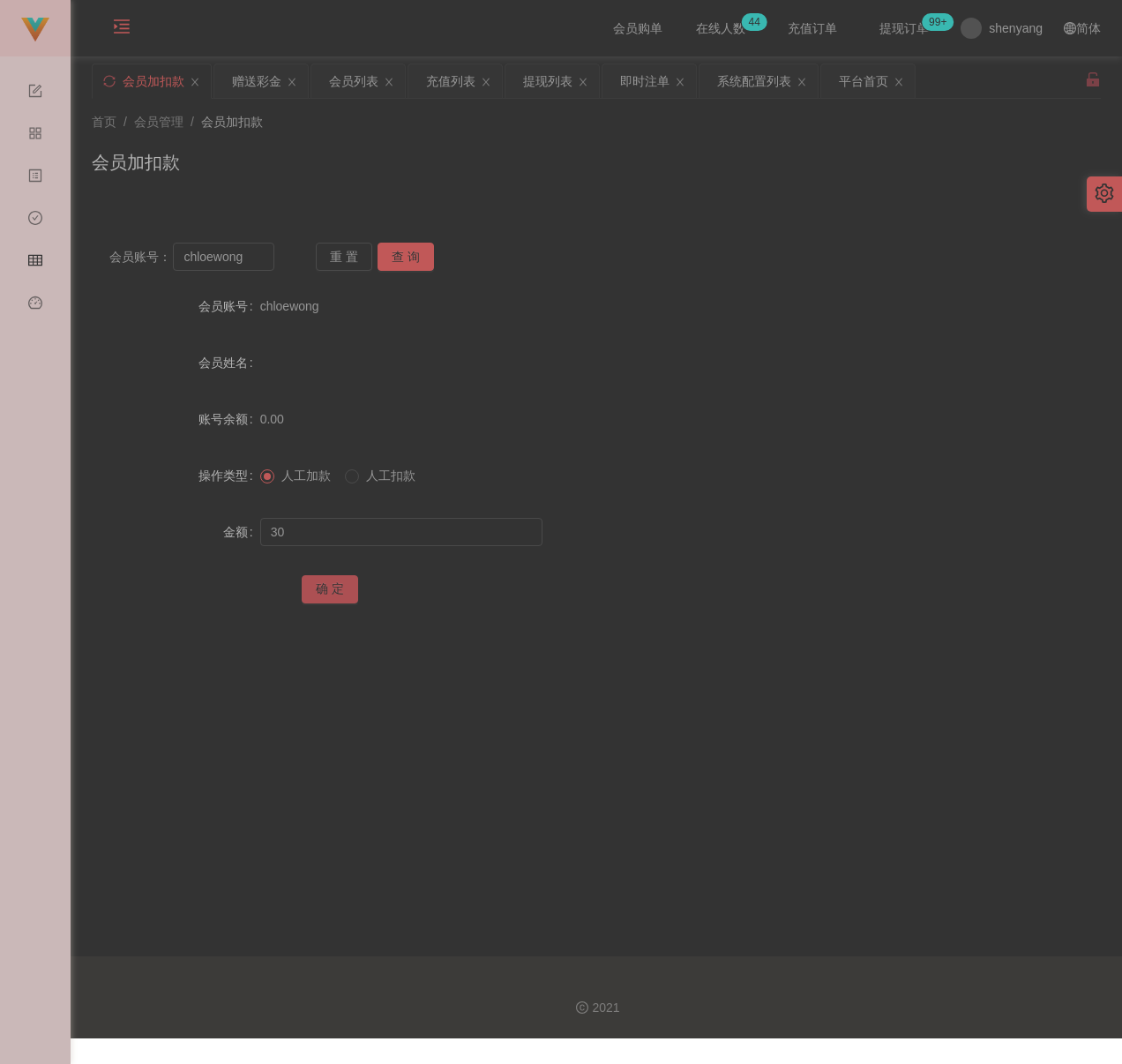
drag, startPoint x: 342, startPoint y: 581, endPoint x: 435, endPoint y: 595, distance: 94.0
click at [342, 581] on button "确 定" at bounding box center [329, 589] width 56 height 28
click at [262, 263] on input "chloewong" at bounding box center [223, 256] width 101 height 28
type input "Xaivian"
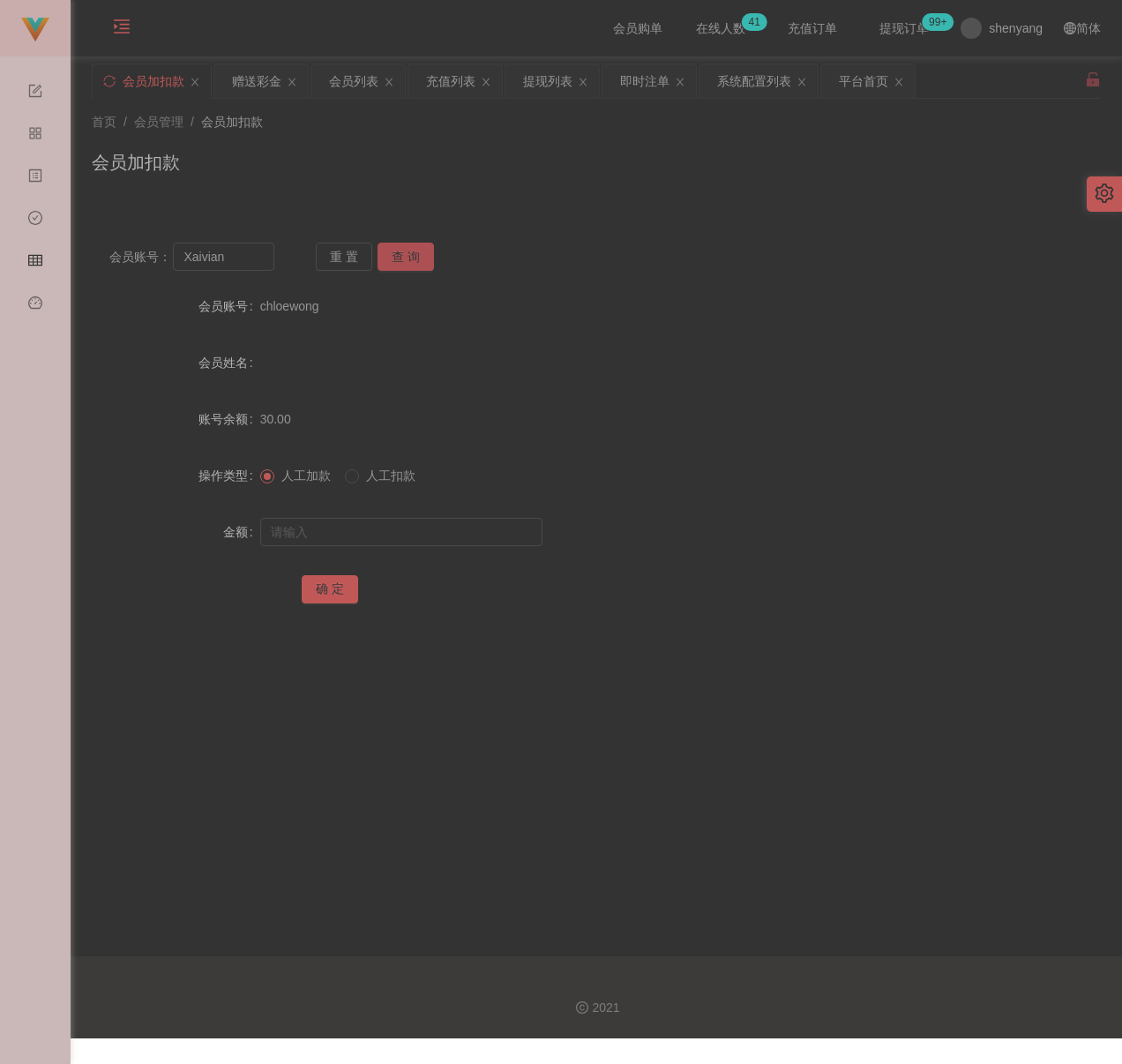
click at [397, 256] on button "查 询" at bounding box center [405, 256] width 56 height 28
click at [394, 540] on input "text" at bounding box center [401, 532] width 282 height 28
click at [446, 523] on input "text" at bounding box center [401, 532] width 282 height 28
click at [340, 581] on button "确 定" at bounding box center [329, 589] width 56 height 28
click at [233, 252] on input "Xaivian" at bounding box center [223, 256] width 101 height 28
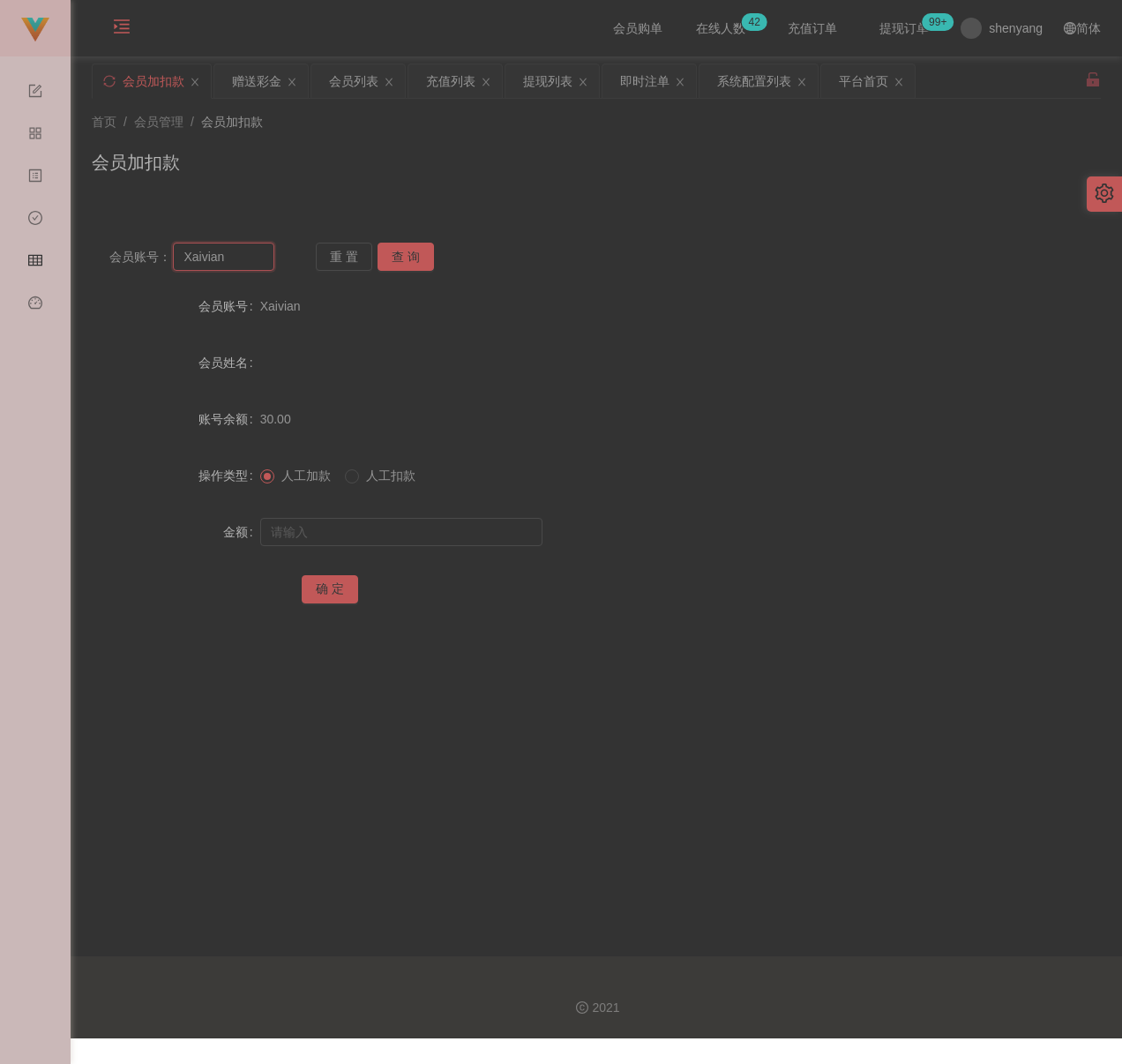
click at [233, 252] on input "Xaivian" at bounding box center [223, 256] width 101 height 28
click at [423, 254] on button "查 询" at bounding box center [405, 256] width 56 height 28
click at [394, 530] on input "text" at bounding box center [401, 532] width 282 height 28
click at [462, 532] on input "text" at bounding box center [401, 532] width 282 height 28
click at [318, 593] on button "确 定" at bounding box center [329, 589] width 56 height 28
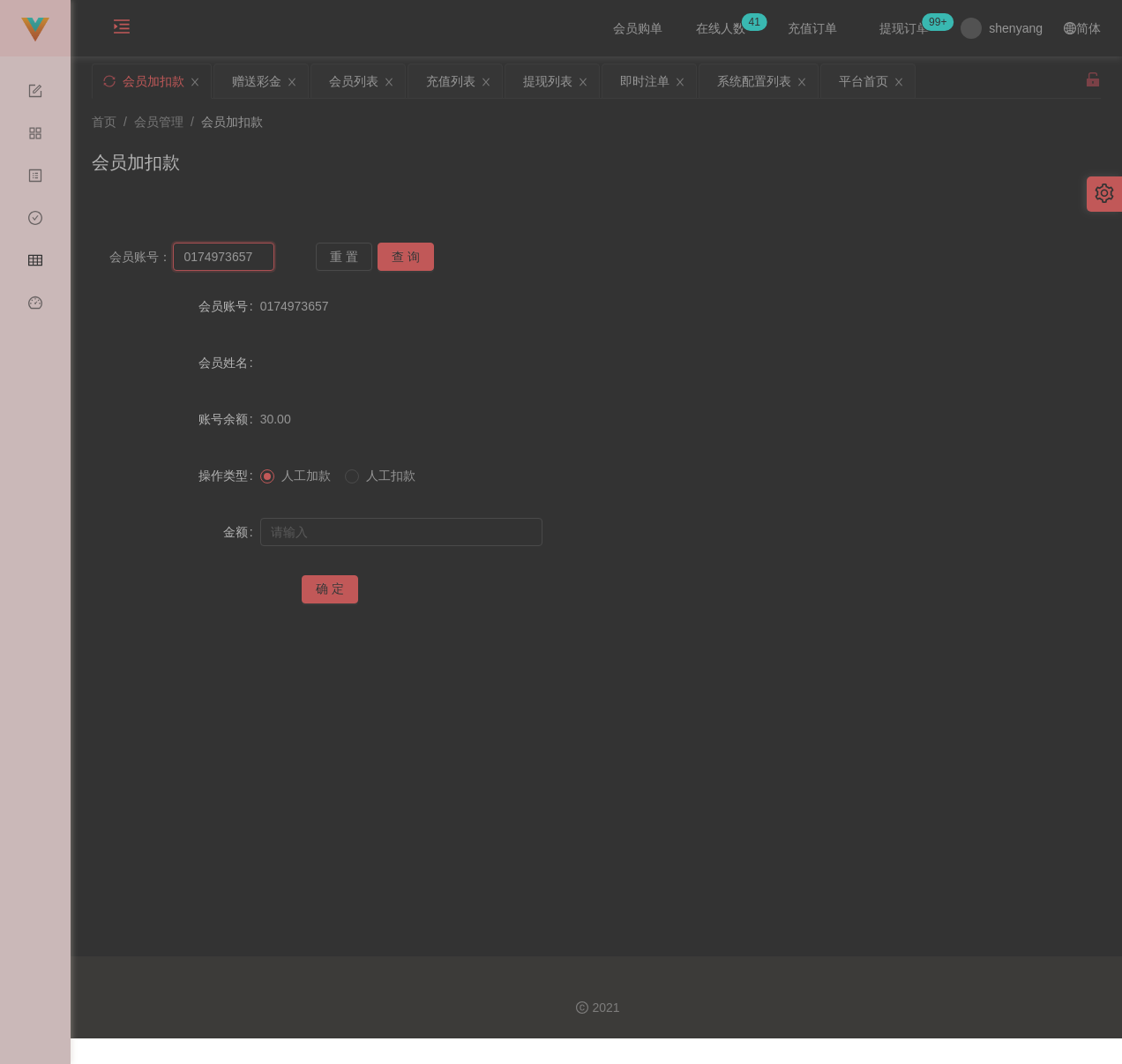
click at [259, 260] on input "0174973657" at bounding box center [223, 256] width 101 height 28
click at [405, 260] on button "查 询" at bounding box center [405, 256] width 56 height 28
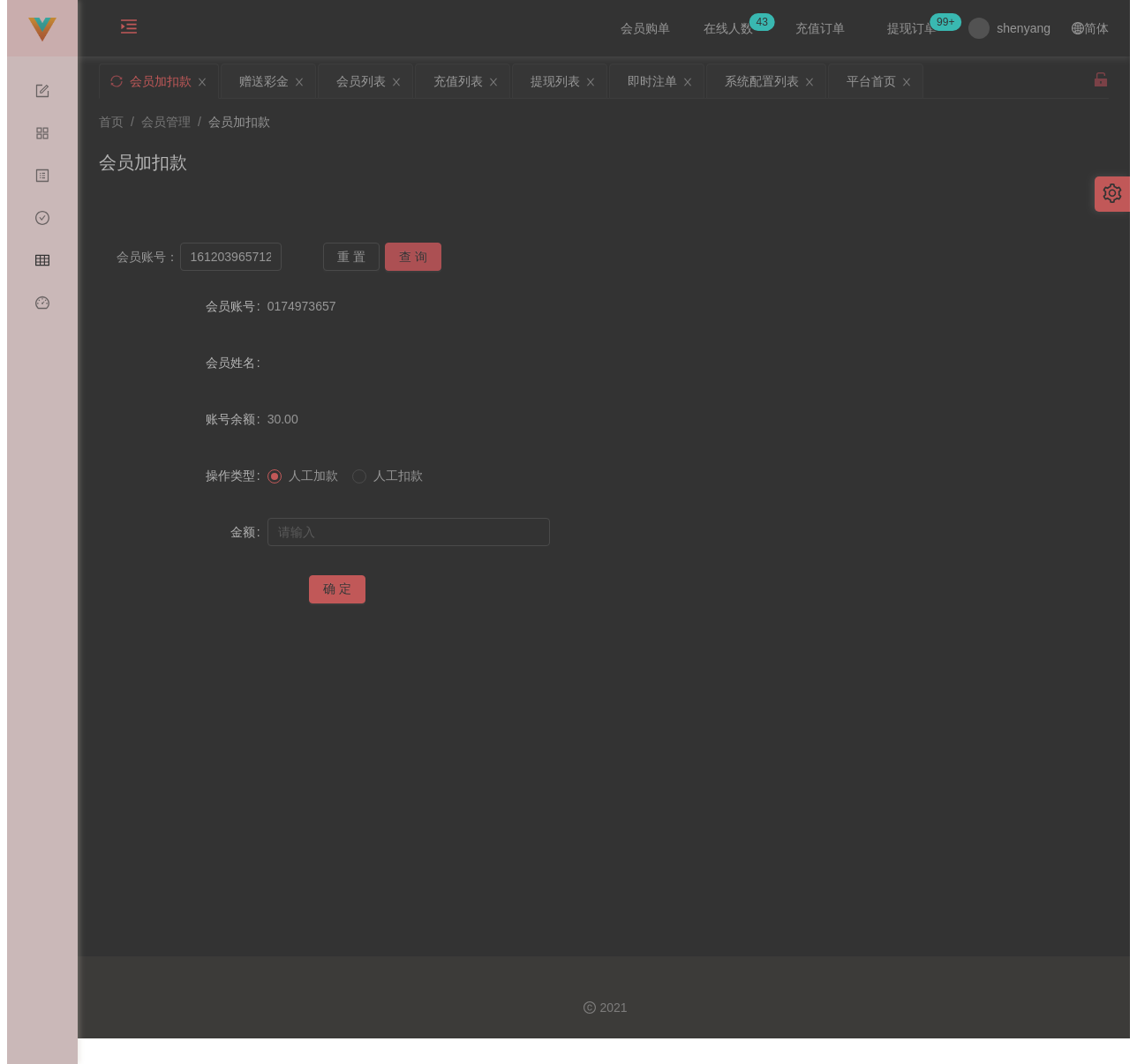
scroll to position [0, 0]
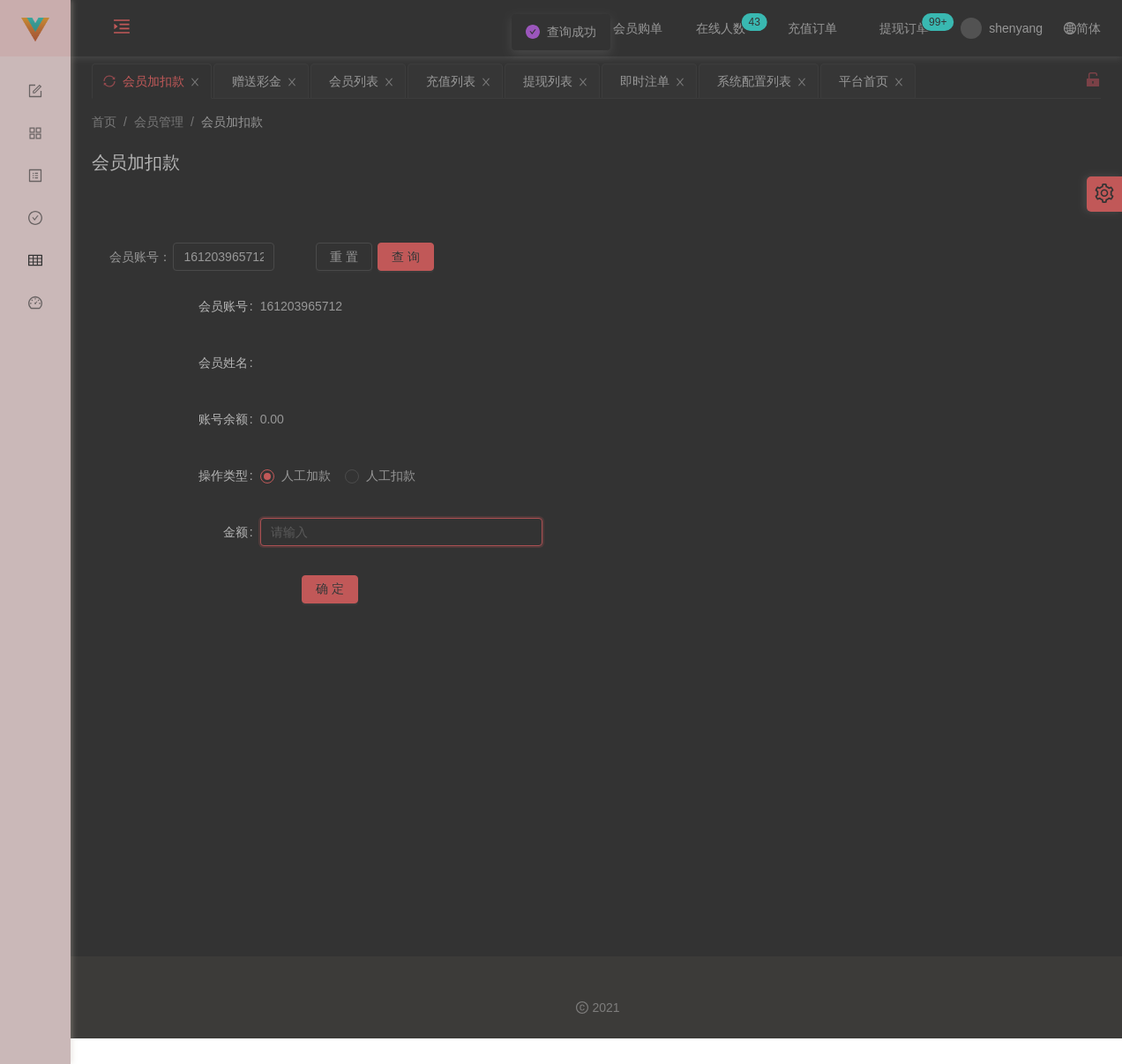
click at [364, 522] on input "text" at bounding box center [401, 532] width 282 height 28
click at [355, 533] on input "text" at bounding box center [401, 532] width 282 height 28
drag, startPoint x: 324, startPoint y: 583, endPoint x: 353, endPoint y: 588, distance: 29.4
click at [324, 583] on button "确 定" at bounding box center [329, 589] width 56 height 28
click at [218, 255] on input "161203965712" at bounding box center [223, 256] width 101 height 28
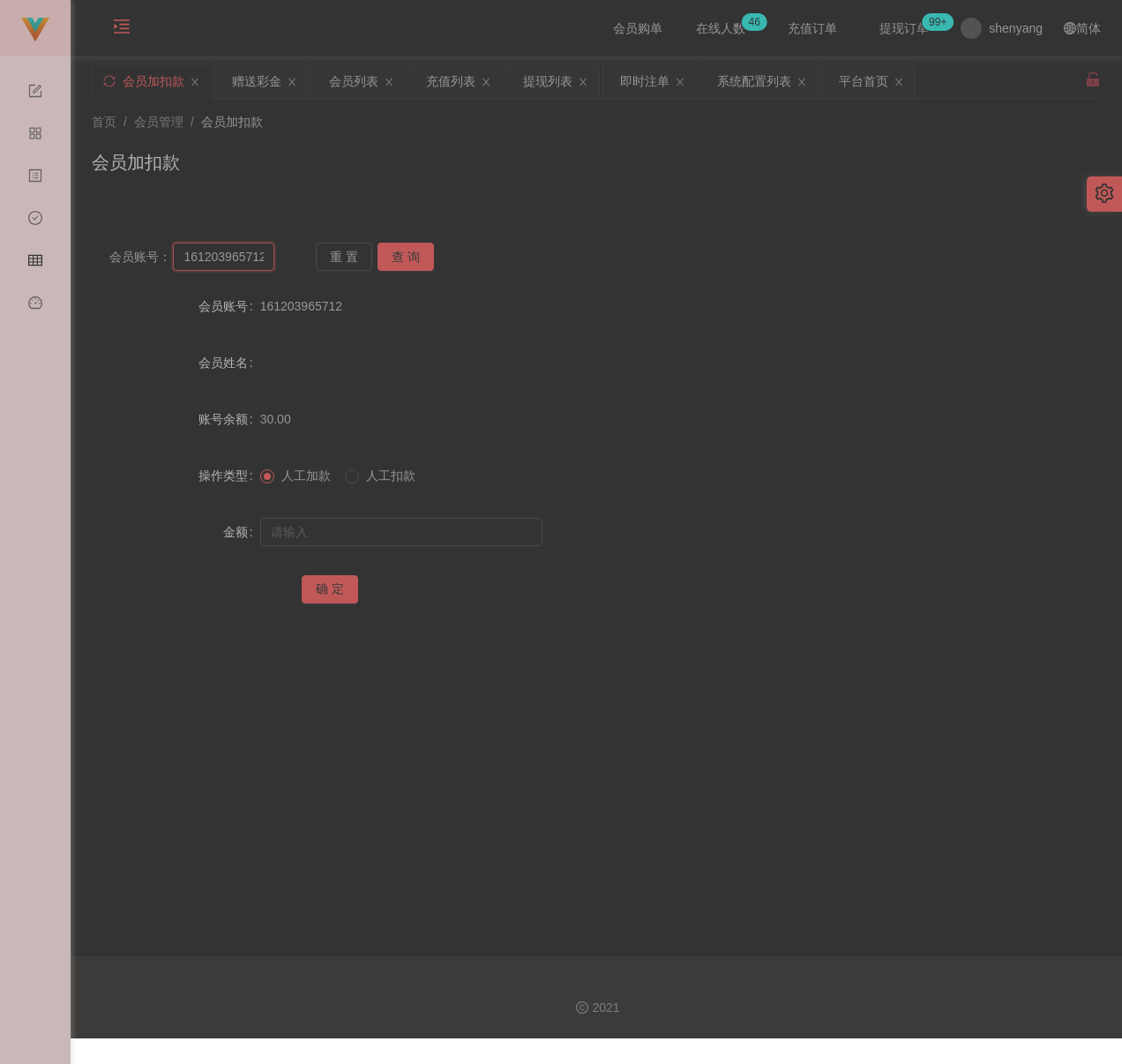
click at [218, 255] on input "161203965712" at bounding box center [223, 256] width 101 height 28
click at [398, 250] on button "查 询" at bounding box center [405, 256] width 56 height 28
click at [377, 532] on input "text" at bounding box center [401, 532] width 282 height 28
click at [464, 532] on input "text" at bounding box center [401, 532] width 282 height 28
click at [336, 583] on button "确 定" at bounding box center [329, 589] width 56 height 28
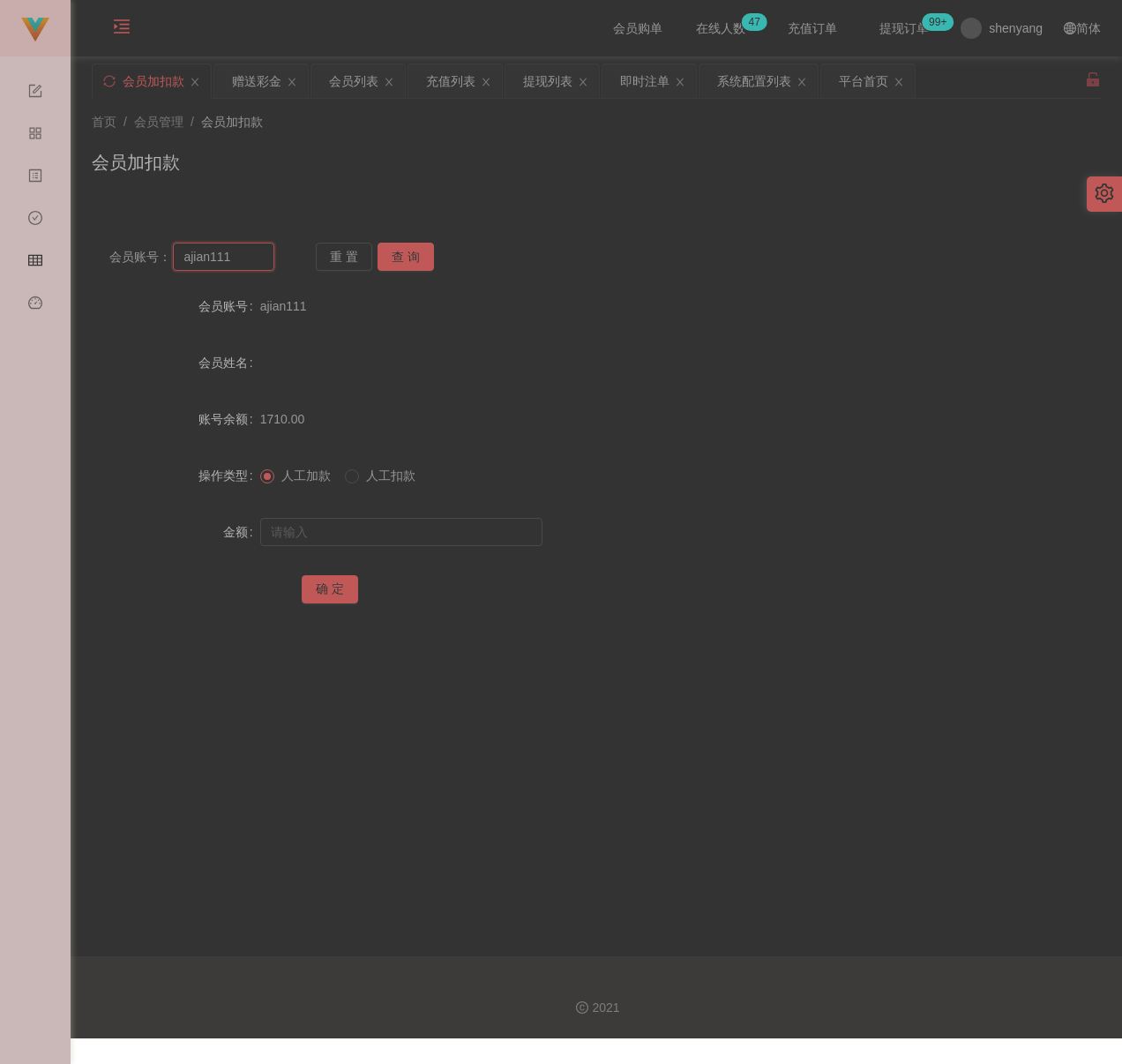
click at [247, 260] on input "ajian111" at bounding box center [223, 256] width 101 height 28
click at [389, 256] on button "查 询" at bounding box center [405, 256] width 56 height 28
click at [365, 523] on input "text" at bounding box center [401, 532] width 282 height 28
click at [435, 533] on input "text" at bounding box center [401, 532] width 282 height 28
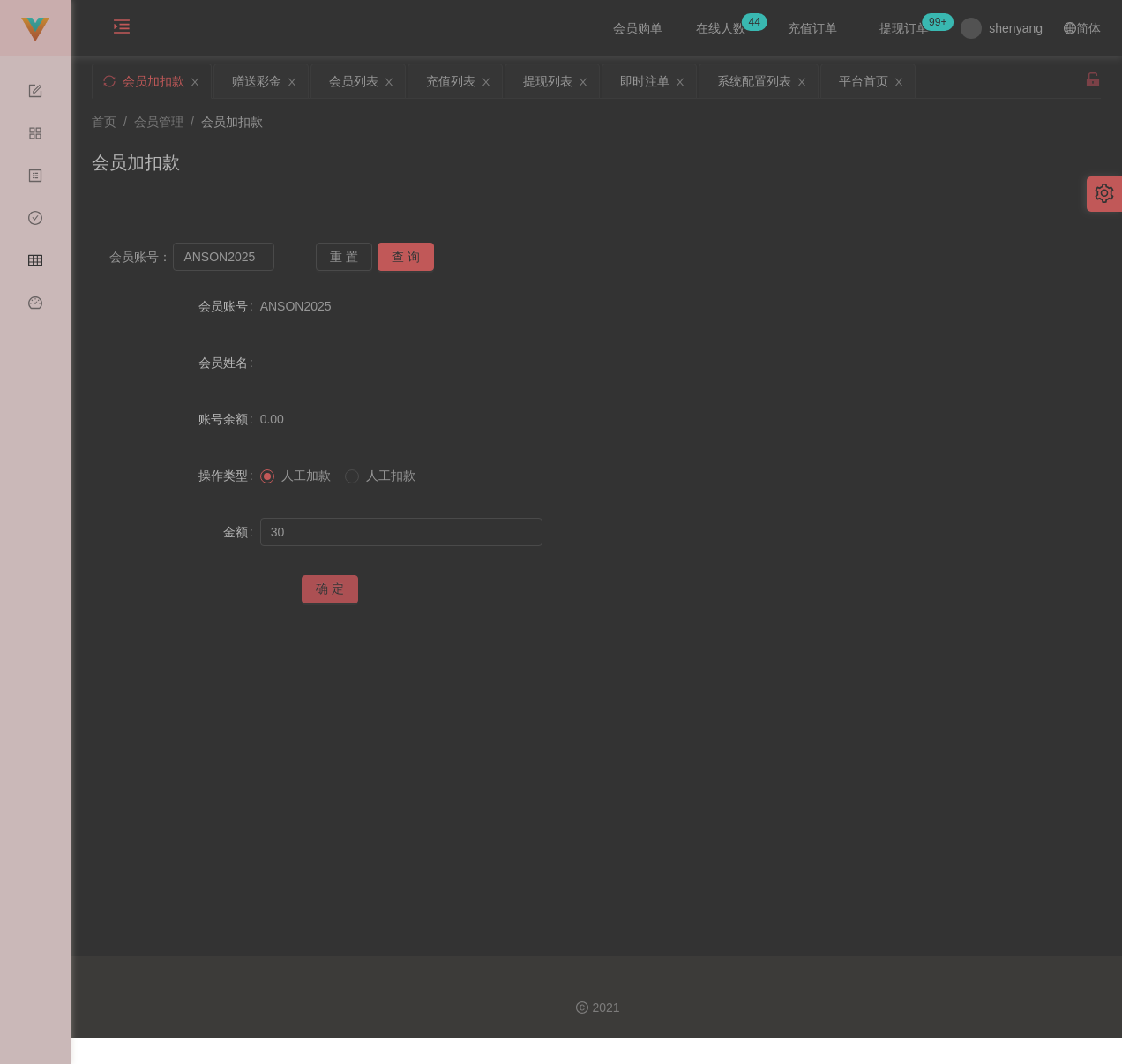
click at [328, 583] on button "确 定" at bounding box center [329, 589] width 56 height 28
click at [250, 259] on input "ANSON2025" at bounding box center [223, 256] width 101 height 28
click at [411, 252] on button "查 询" at bounding box center [405, 256] width 56 height 28
click at [387, 530] on input "text" at bounding box center [401, 532] width 282 height 28
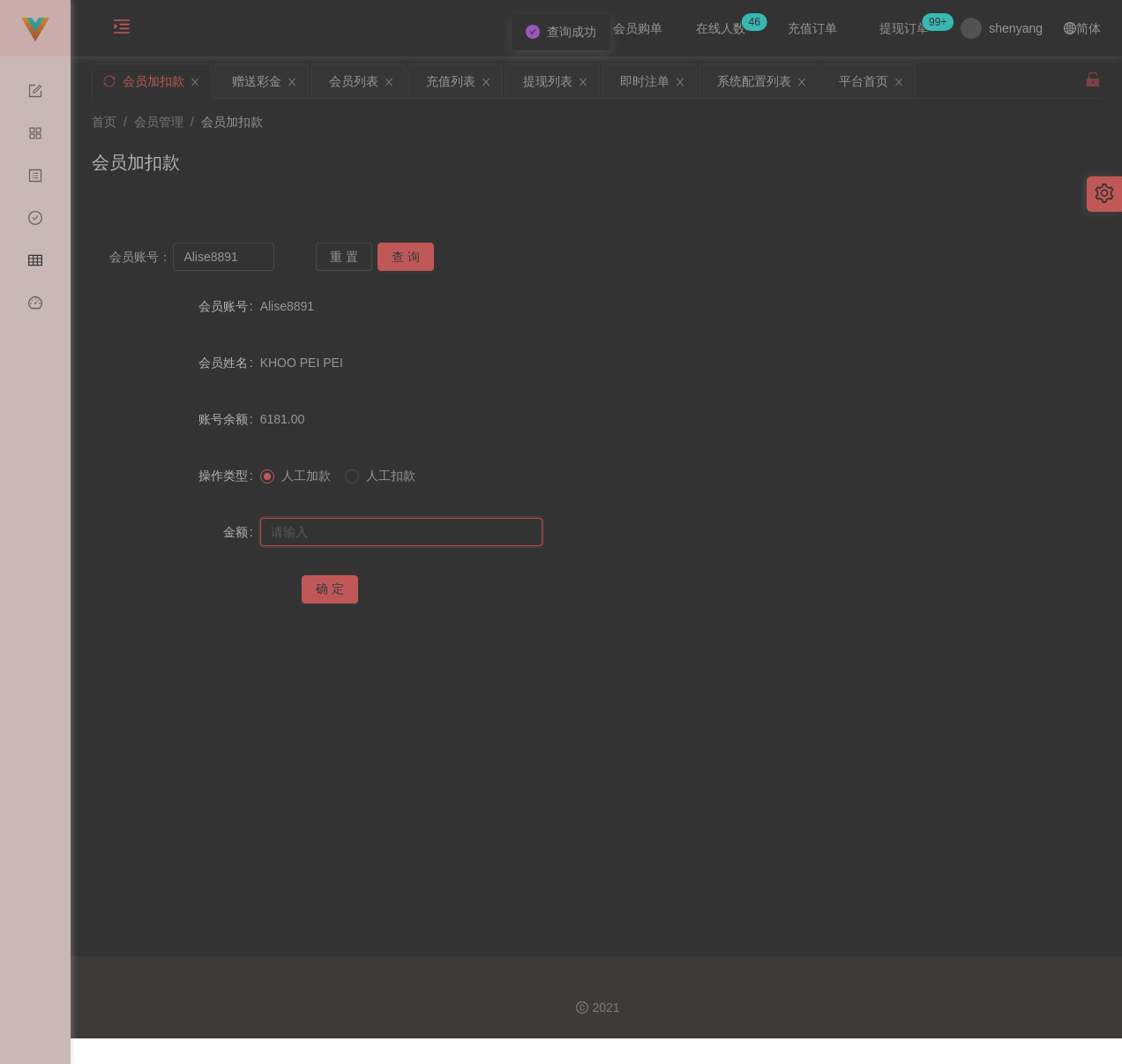
click at [469, 530] on input "text" at bounding box center [401, 532] width 282 height 28
click at [323, 588] on button "确 定" at bounding box center [329, 589] width 56 height 28
click at [247, 255] on input "Alise8891" at bounding box center [223, 256] width 101 height 28
click at [411, 254] on button "查 询" at bounding box center [405, 256] width 56 height 28
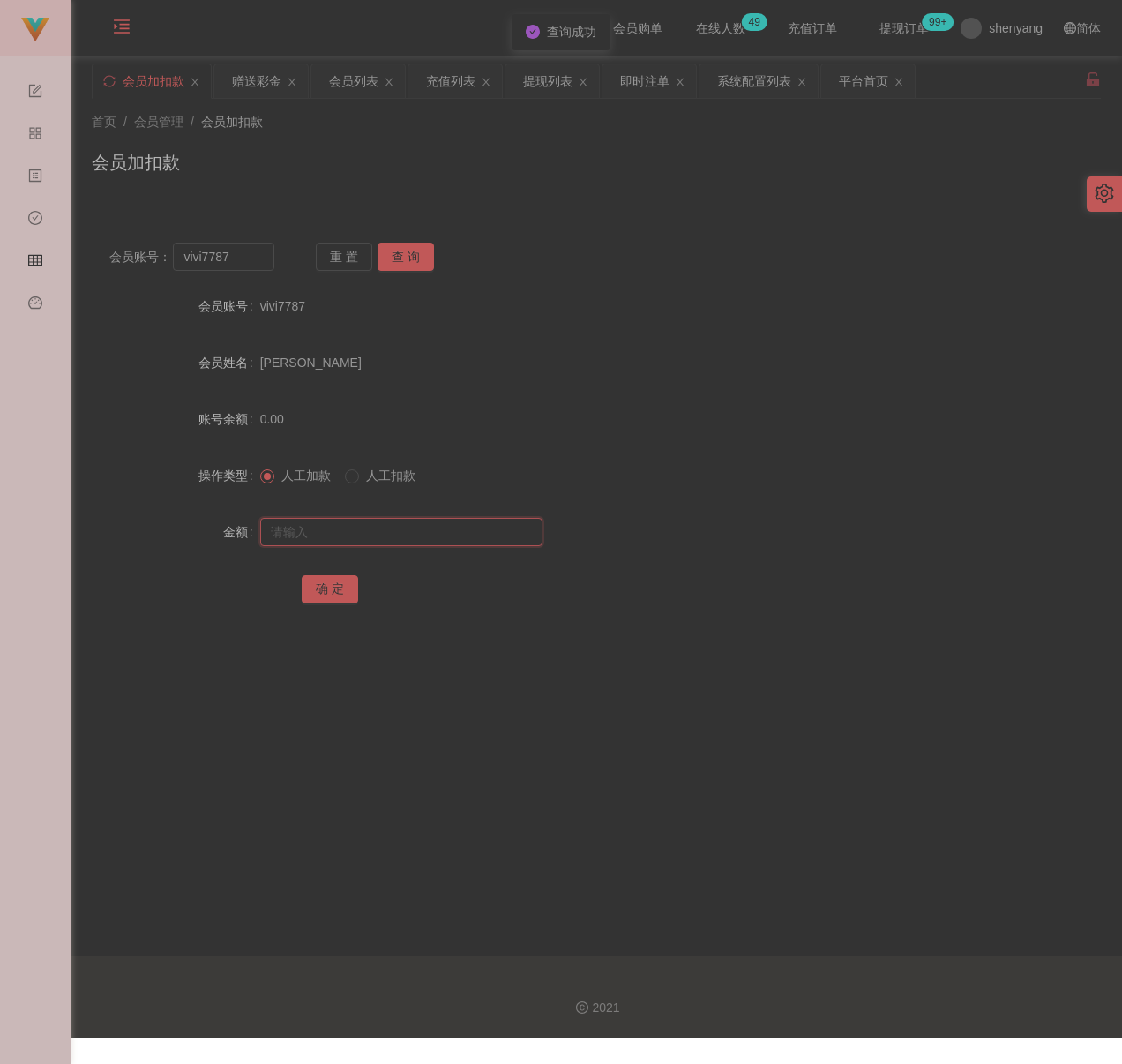
click at [381, 531] on input "text" at bounding box center [401, 532] width 282 height 28
click at [350, 533] on input "text" at bounding box center [401, 532] width 282 height 28
click at [328, 583] on button "确 定" at bounding box center [329, 589] width 56 height 28
click at [247, 263] on input "vivi7787" at bounding box center [223, 256] width 101 height 28
click at [247, 262] on input "vivi7787" at bounding box center [223, 256] width 101 height 28
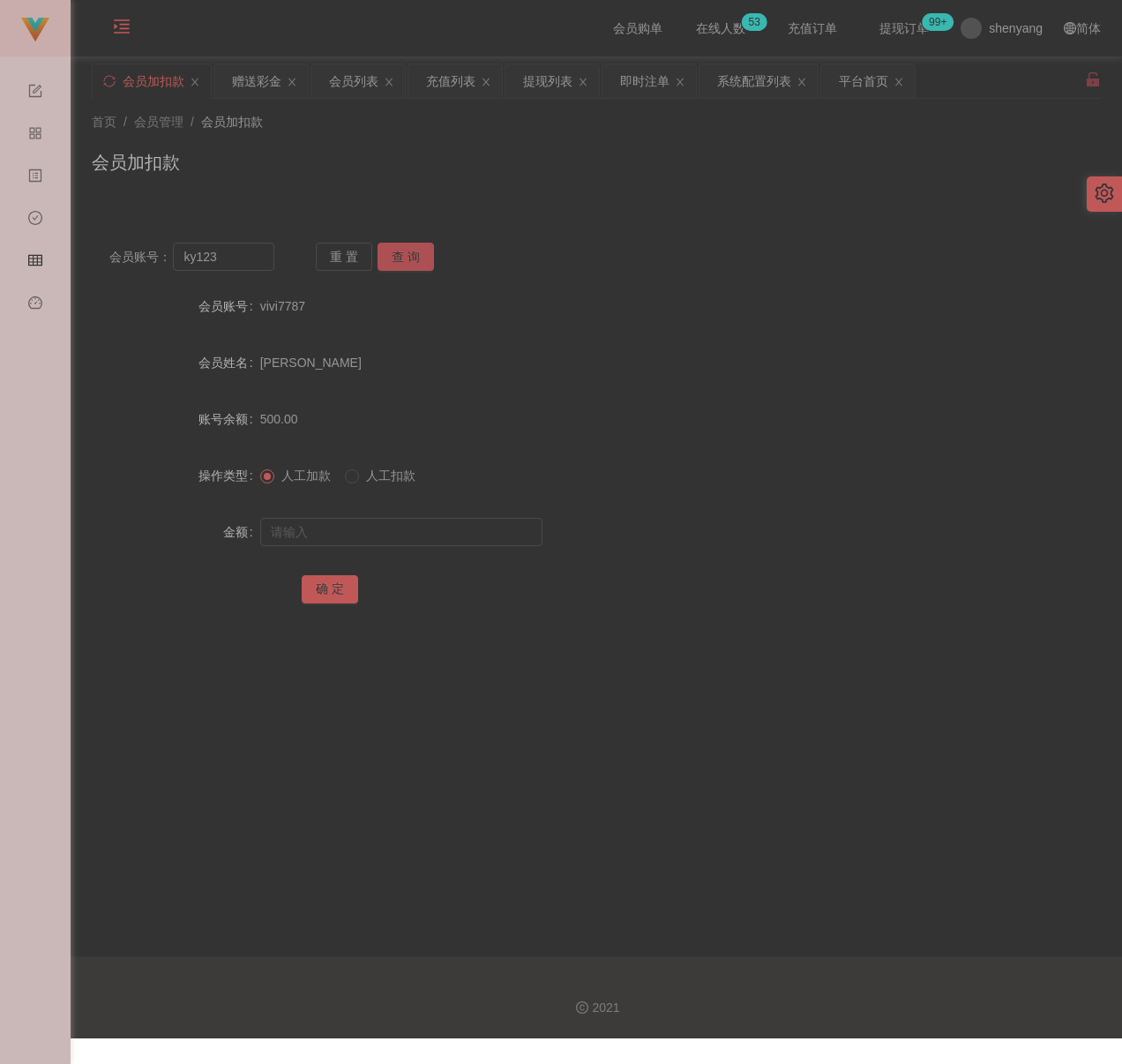
click at [397, 254] on button "查 询" at bounding box center [405, 256] width 56 height 28
click at [371, 520] on input "text" at bounding box center [401, 532] width 282 height 28
click at [466, 537] on input "text" at bounding box center [401, 532] width 282 height 28
drag, startPoint x: 337, startPoint y: 586, endPoint x: 361, endPoint y: 593, distance: 25.0
click at [337, 586] on button "确 定" at bounding box center [329, 589] width 56 height 28
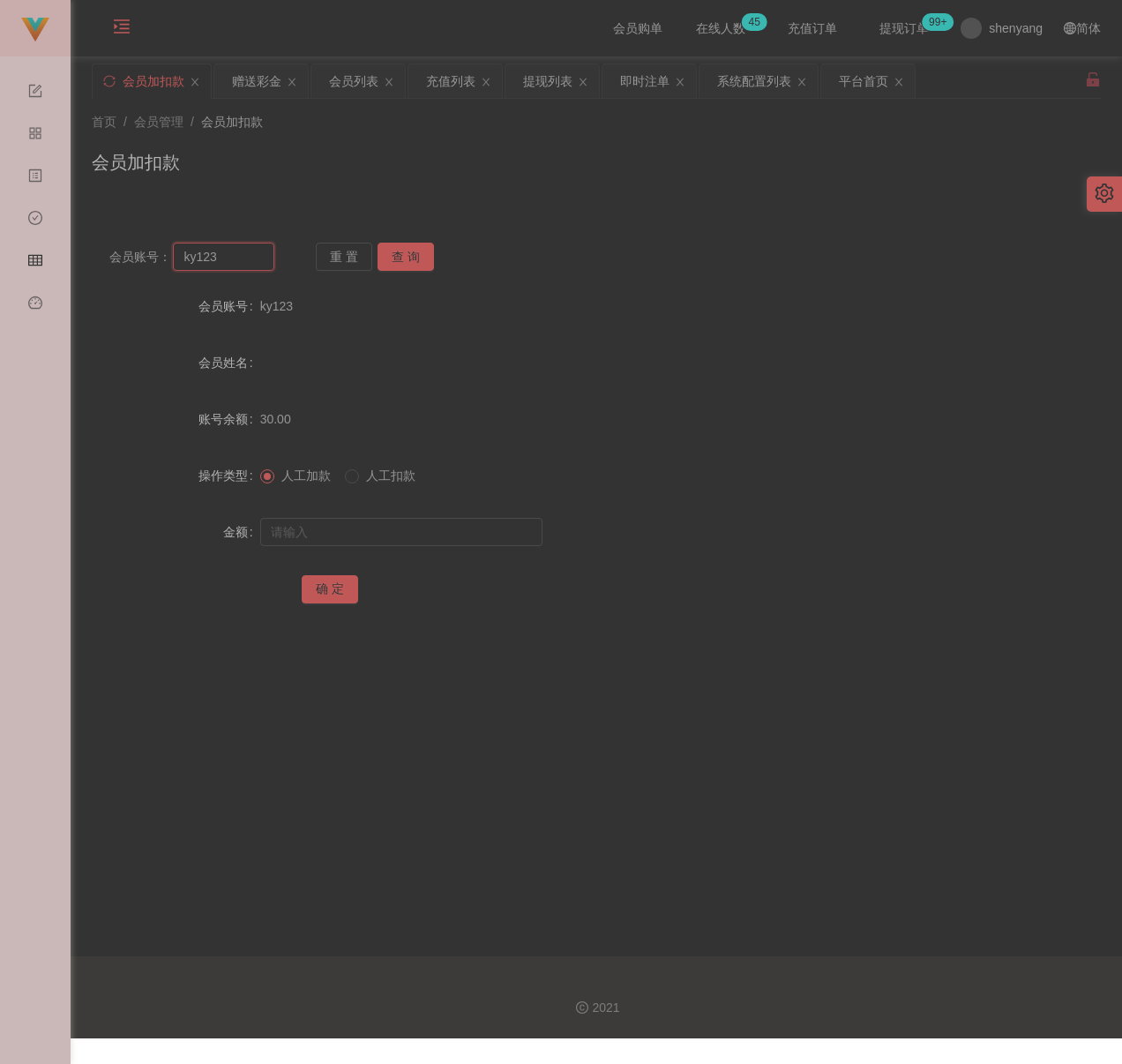
click at [259, 270] on input "ky123" at bounding box center [223, 256] width 101 height 28
drag, startPoint x: 390, startPoint y: 250, endPoint x: 403, endPoint y: 310, distance: 61.4
click at [392, 250] on button "查 询" at bounding box center [405, 256] width 56 height 28
drag, startPoint x: 371, startPoint y: 541, endPoint x: 406, endPoint y: 551, distance: 36.4
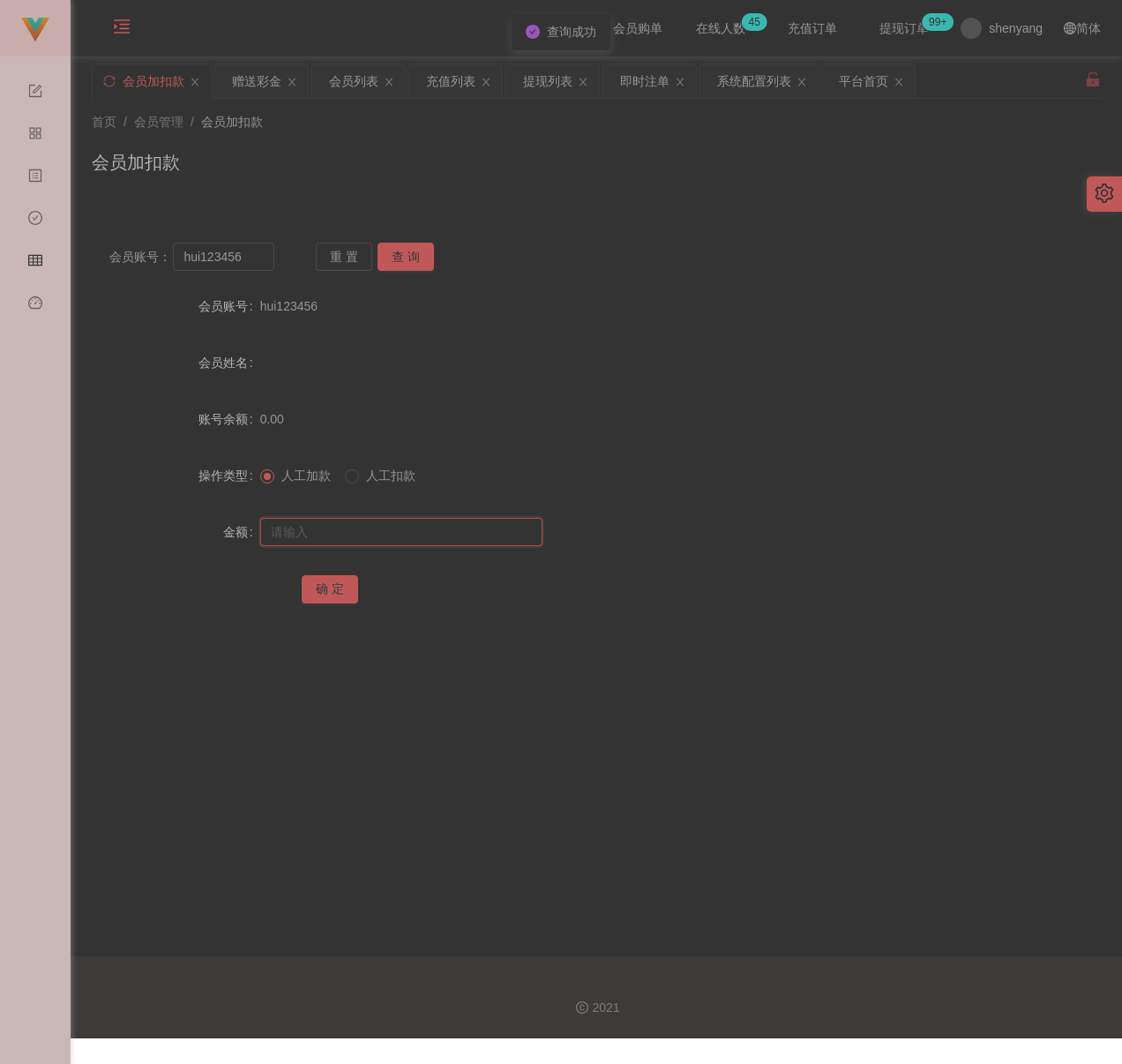
click at [371, 541] on input "text" at bounding box center [401, 532] width 282 height 28
click at [423, 533] on input "text" at bounding box center [401, 532] width 282 height 28
click at [334, 588] on button "确 定" at bounding box center [329, 589] width 56 height 28
click at [252, 260] on input "hui123456" at bounding box center [223, 256] width 101 height 28
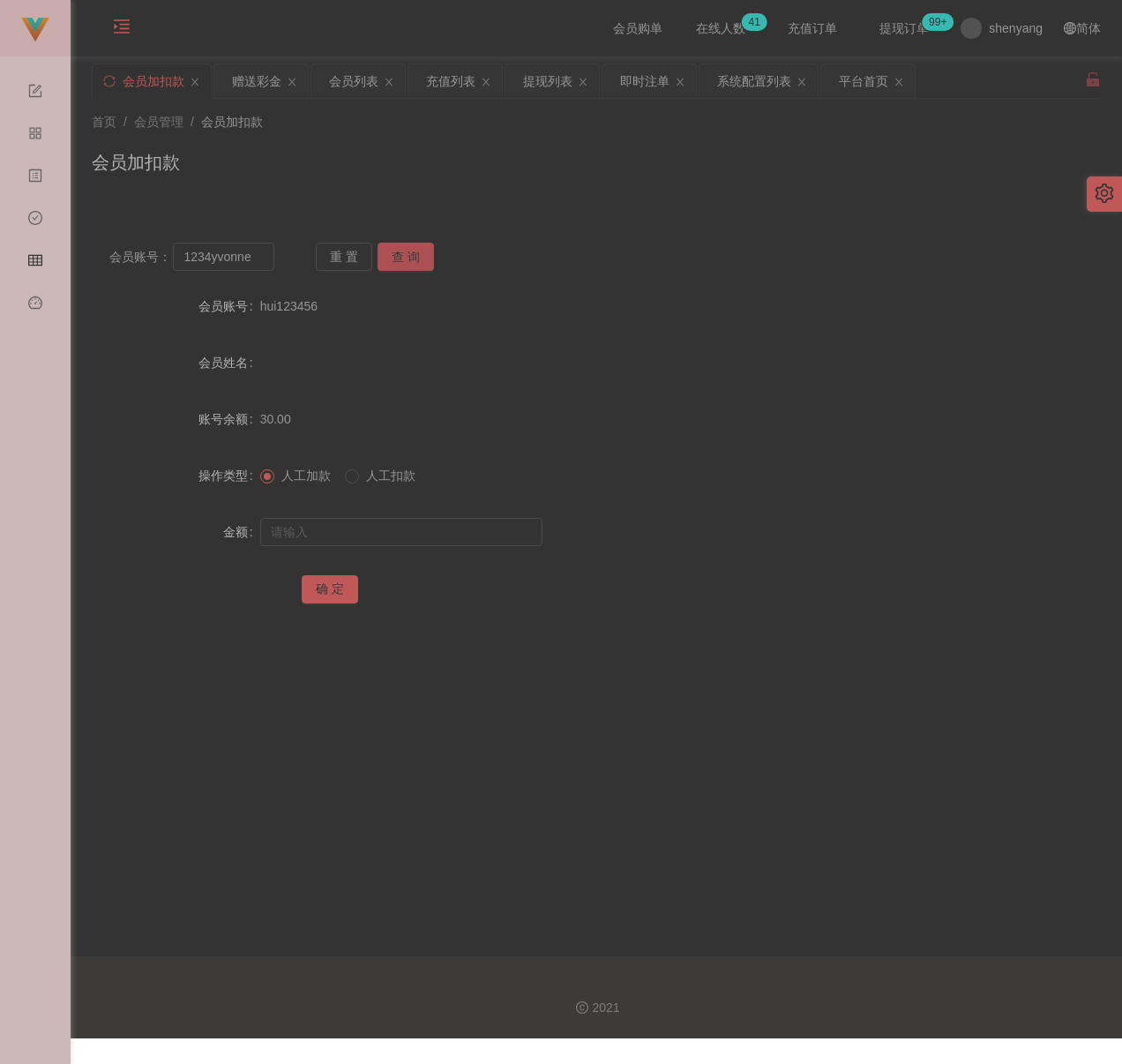
click at [419, 252] on button "查 询" at bounding box center [405, 256] width 56 height 28
click at [414, 530] on input "text" at bounding box center [401, 532] width 282 height 28
click at [461, 530] on input "text" at bounding box center [401, 532] width 282 height 28
click at [321, 588] on button "确 定" at bounding box center [329, 589] width 56 height 28
click at [259, 259] on input "1234yvonne" at bounding box center [223, 256] width 101 height 28
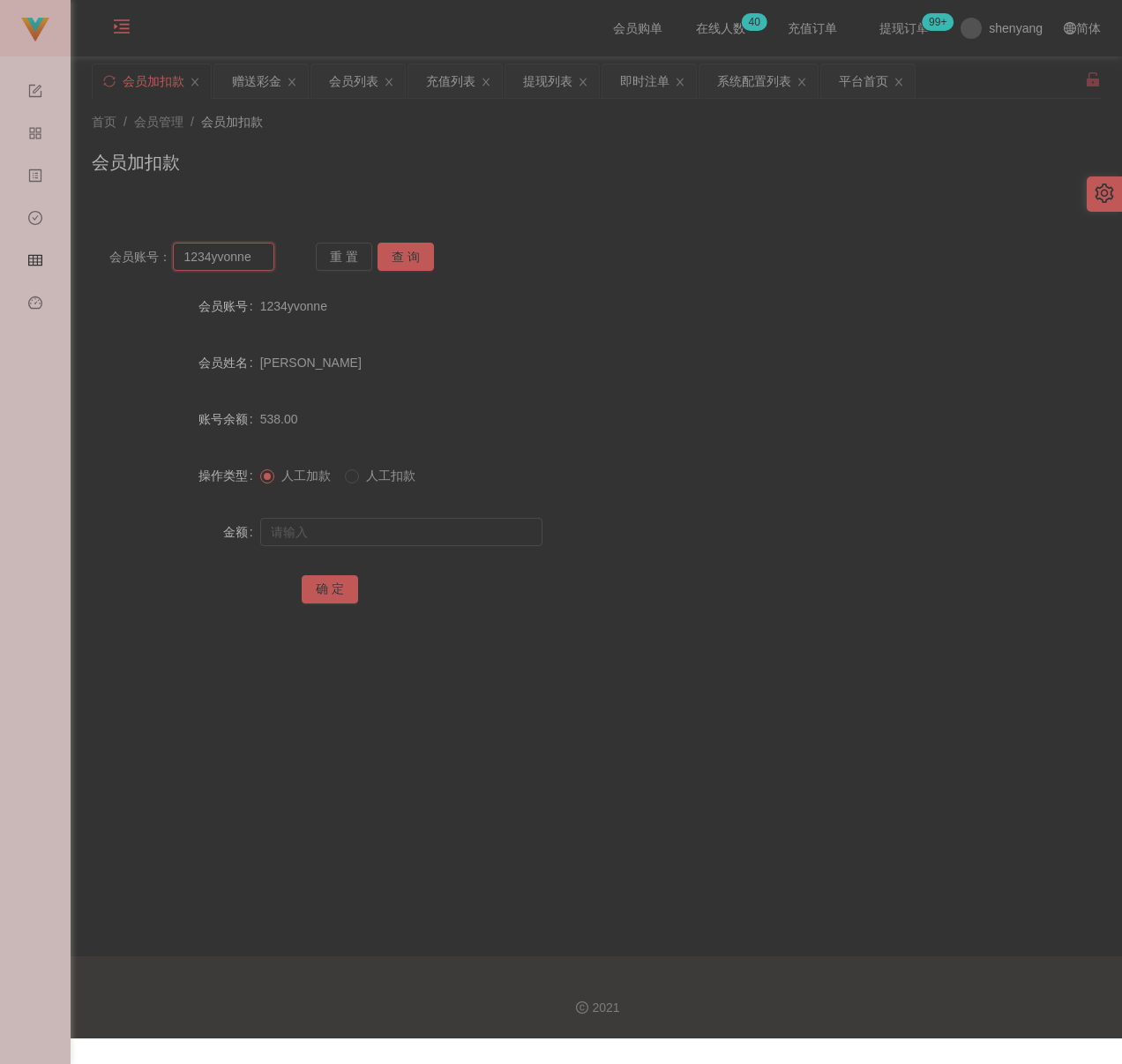
click at [259, 257] on input "1234yvonne" at bounding box center [223, 256] width 101 height 28
drag, startPoint x: 403, startPoint y: 256, endPoint x: 403, endPoint y: 270, distance: 14.0
click at [403, 256] on button "查 询" at bounding box center [405, 256] width 56 height 28
drag, startPoint x: 368, startPoint y: 531, endPoint x: 392, endPoint y: 545, distance: 27.8
click at [368, 531] on input "text" at bounding box center [401, 532] width 282 height 28
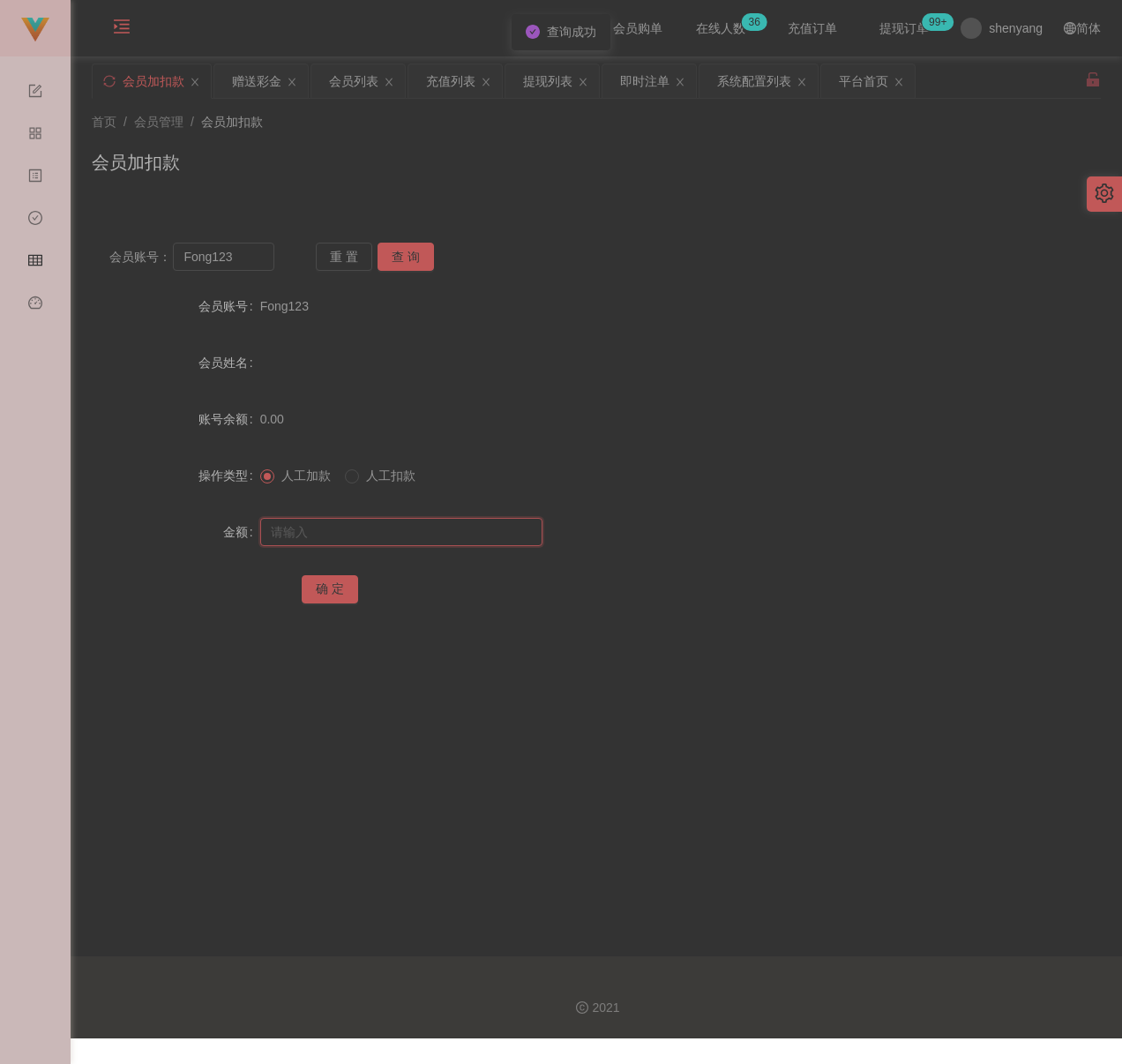
click at [437, 527] on input "text" at bounding box center [401, 532] width 282 height 28
click at [325, 581] on button "确 定" at bounding box center [329, 589] width 56 height 28
click at [257, 264] on input "Fong123" at bounding box center [223, 256] width 101 height 28
click at [408, 255] on button "查 询" at bounding box center [405, 256] width 56 height 28
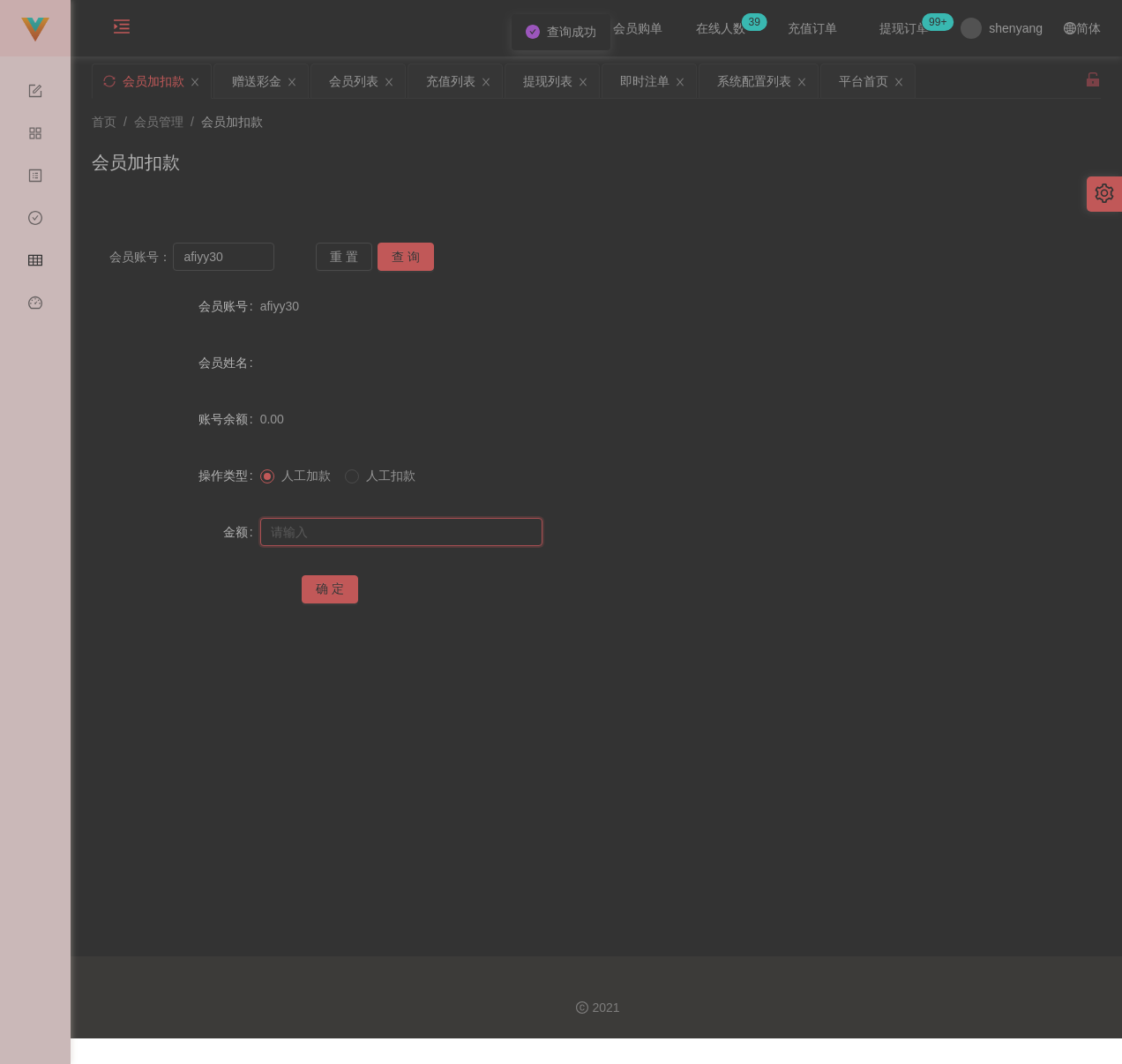
click at [411, 543] on input "text" at bounding box center [401, 532] width 282 height 28
click at [438, 523] on input "text" at bounding box center [401, 532] width 282 height 28
click at [332, 588] on button "确 定" at bounding box center [329, 589] width 56 height 28
click at [236, 256] on input "afiyy30" at bounding box center [223, 256] width 101 height 28
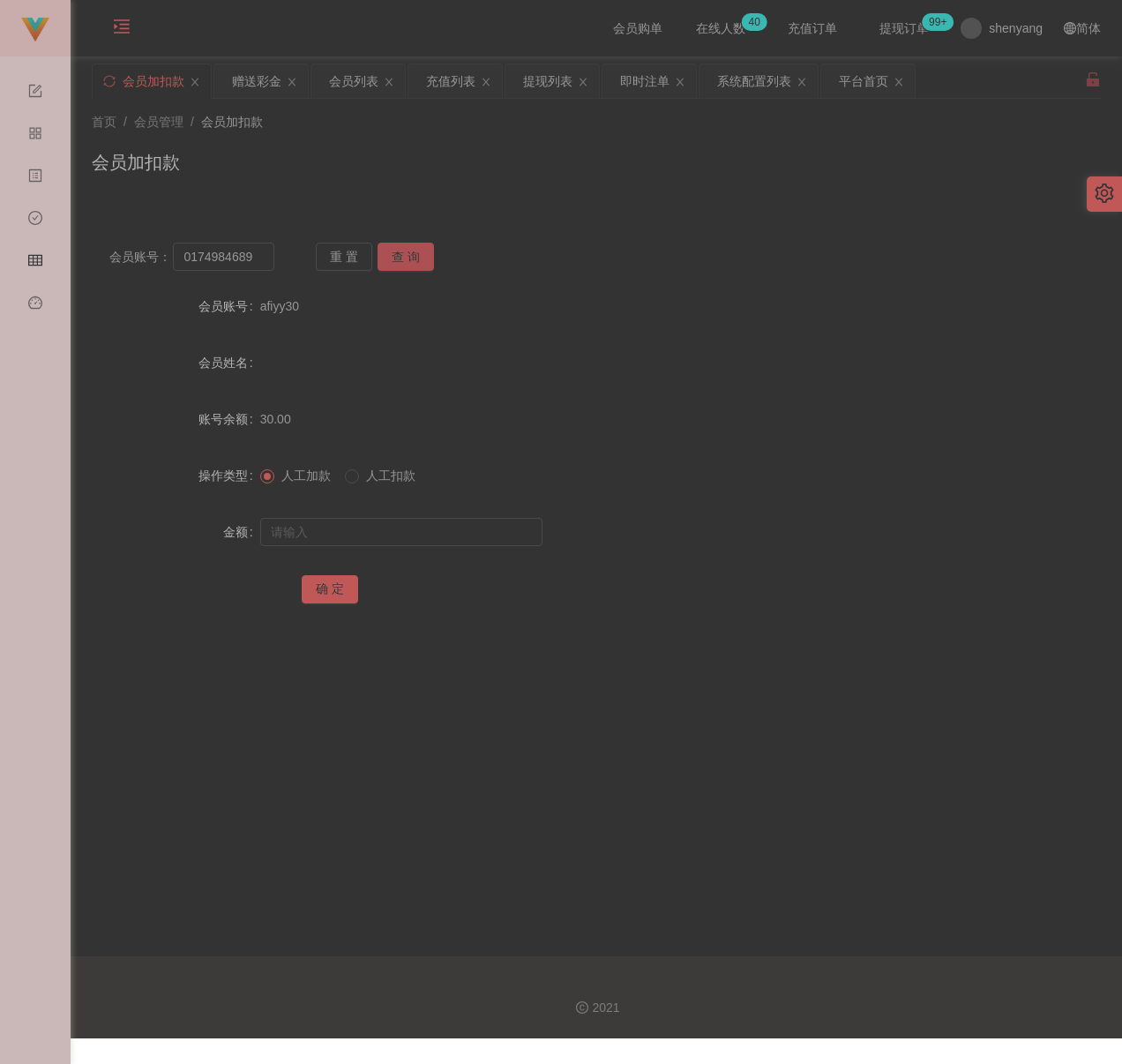
drag, startPoint x: 397, startPoint y: 250, endPoint x: 393, endPoint y: 281, distance: 31.3
click at [397, 250] on button "查 询" at bounding box center [405, 256] width 56 height 28
click at [365, 542] on input "text" at bounding box center [401, 532] width 282 height 28
click at [435, 533] on input "text" at bounding box center [401, 532] width 282 height 28
click at [298, 591] on div "确 定" at bounding box center [596, 588] width 1010 height 35
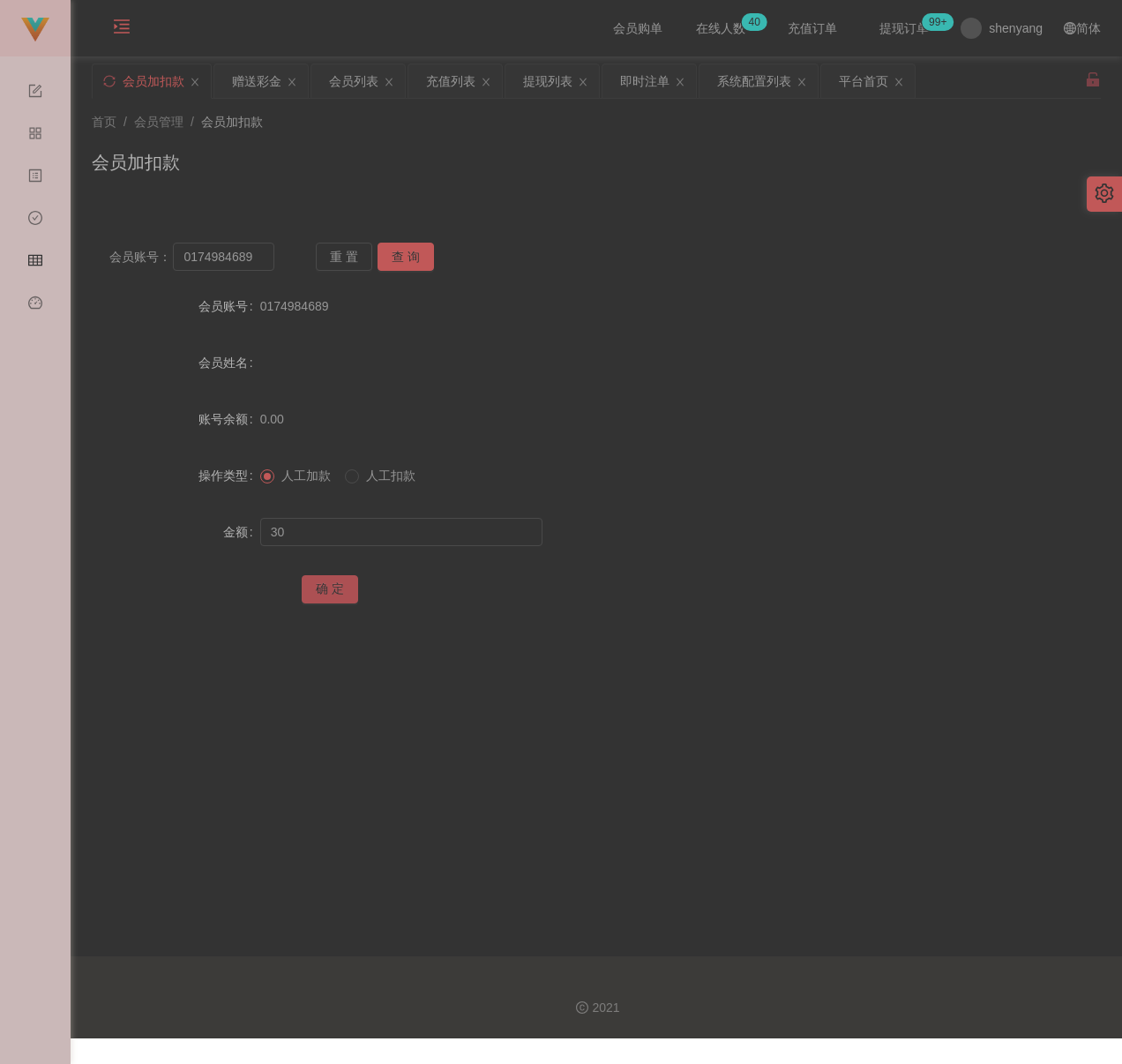
click at [324, 586] on button "确 定" at bounding box center [329, 589] width 56 height 28
click at [255, 259] on input "0174984689" at bounding box center [223, 256] width 101 height 28
click at [408, 255] on button "查 询" at bounding box center [405, 256] width 56 height 28
click at [374, 518] on input "text" at bounding box center [401, 532] width 282 height 28
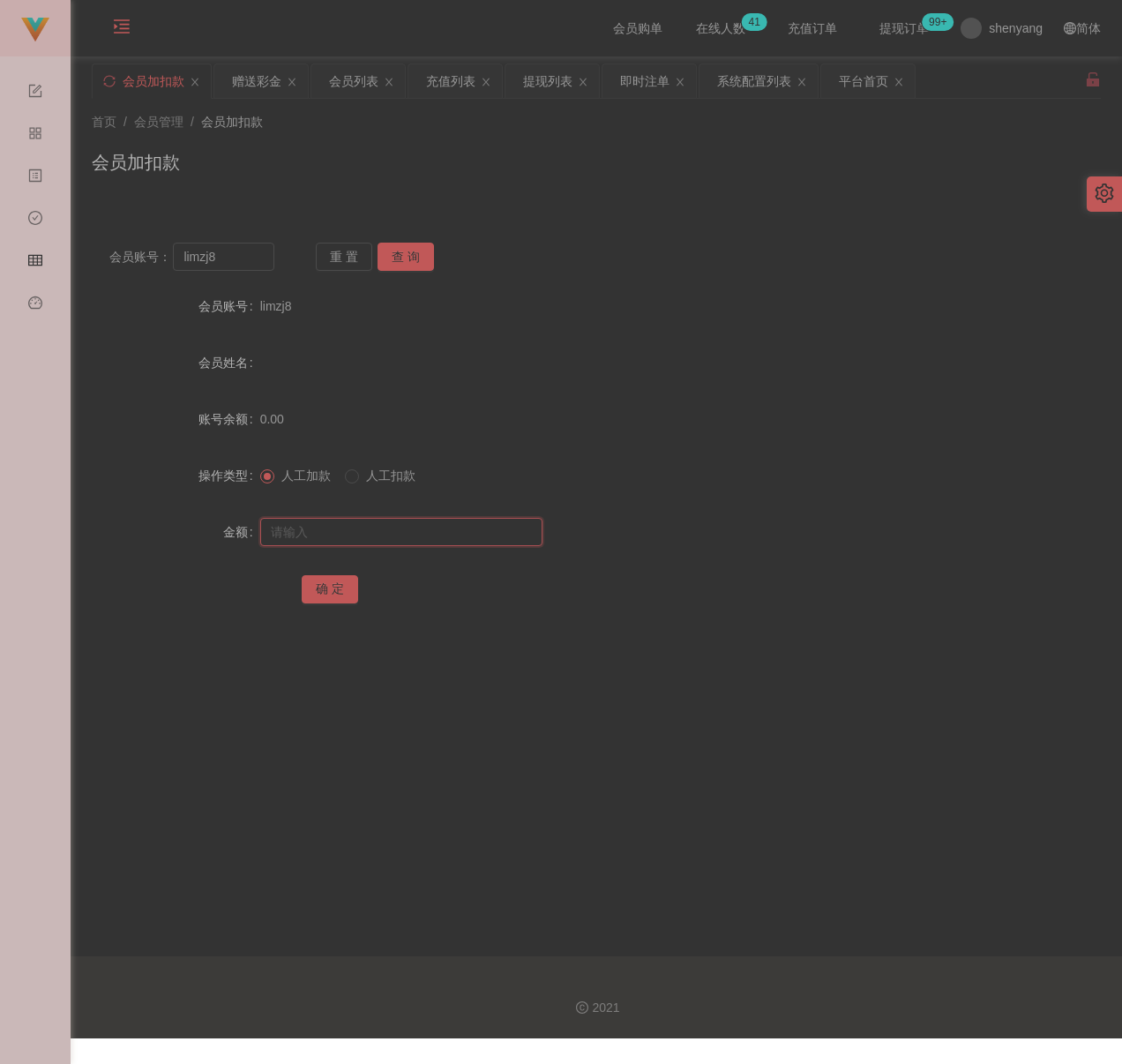
click at [379, 541] on input "text" at bounding box center [401, 532] width 282 height 28
click at [334, 593] on button "确 定" at bounding box center [329, 589] width 56 height 28
click at [236, 267] on input "limzj8" at bounding box center [223, 256] width 101 height 28
drag, startPoint x: 412, startPoint y: 249, endPoint x: 409, endPoint y: 260, distance: 11.4
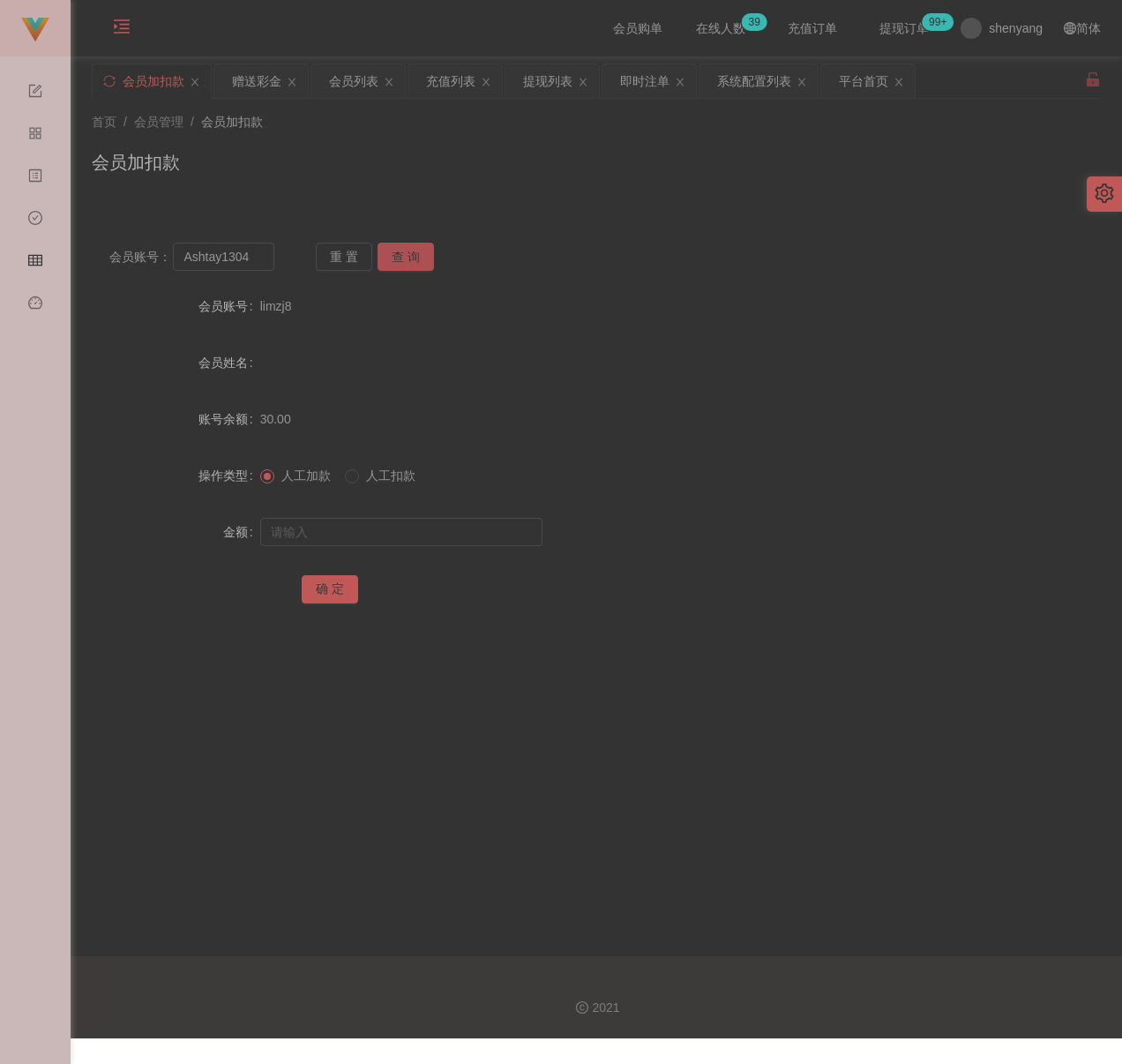
click at [412, 249] on button "查 询" at bounding box center [405, 256] width 56 height 28
click at [366, 528] on input "text" at bounding box center [401, 532] width 282 height 28
click at [412, 531] on input "text" at bounding box center [401, 532] width 282 height 28
click at [324, 581] on button "确 定" at bounding box center [329, 589] width 56 height 28
click at [249, 254] on input "Ashtay1304" at bounding box center [223, 256] width 101 height 28
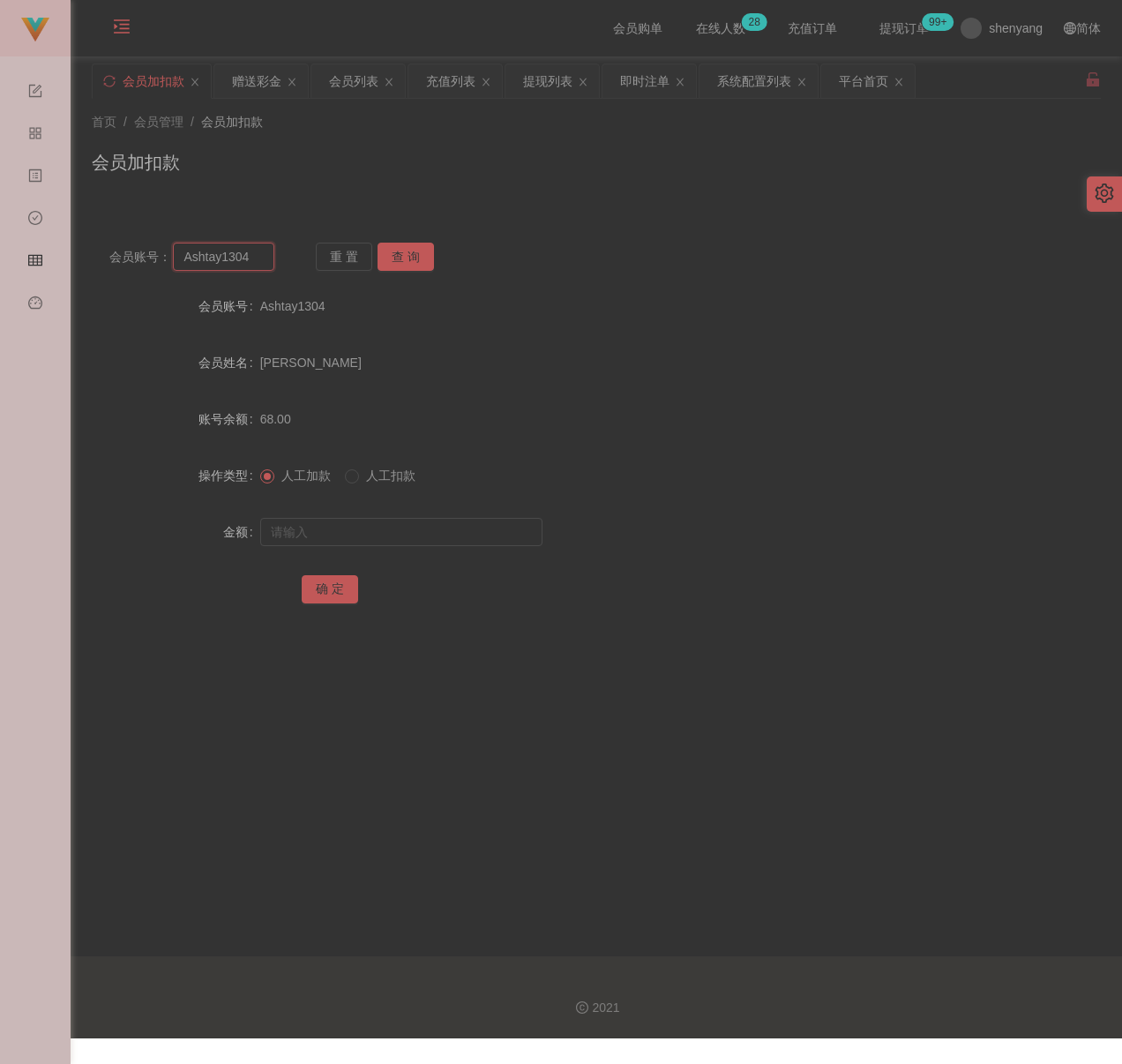
click at [249, 254] on input "Ashtay1304" at bounding box center [223, 256] width 101 height 28
click at [395, 252] on button "查 询" at bounding box center [405, 256] width 56 height 28
click at [395, 523] on input "text" at bounding box center [401, 532] width 282 height 28
click at [429, 537] on input "text" at bounding box center [401, 532] width 282 height 28
click at [317, 581] on button "确 定" at bounding box center [329, 589] width 56 height 28
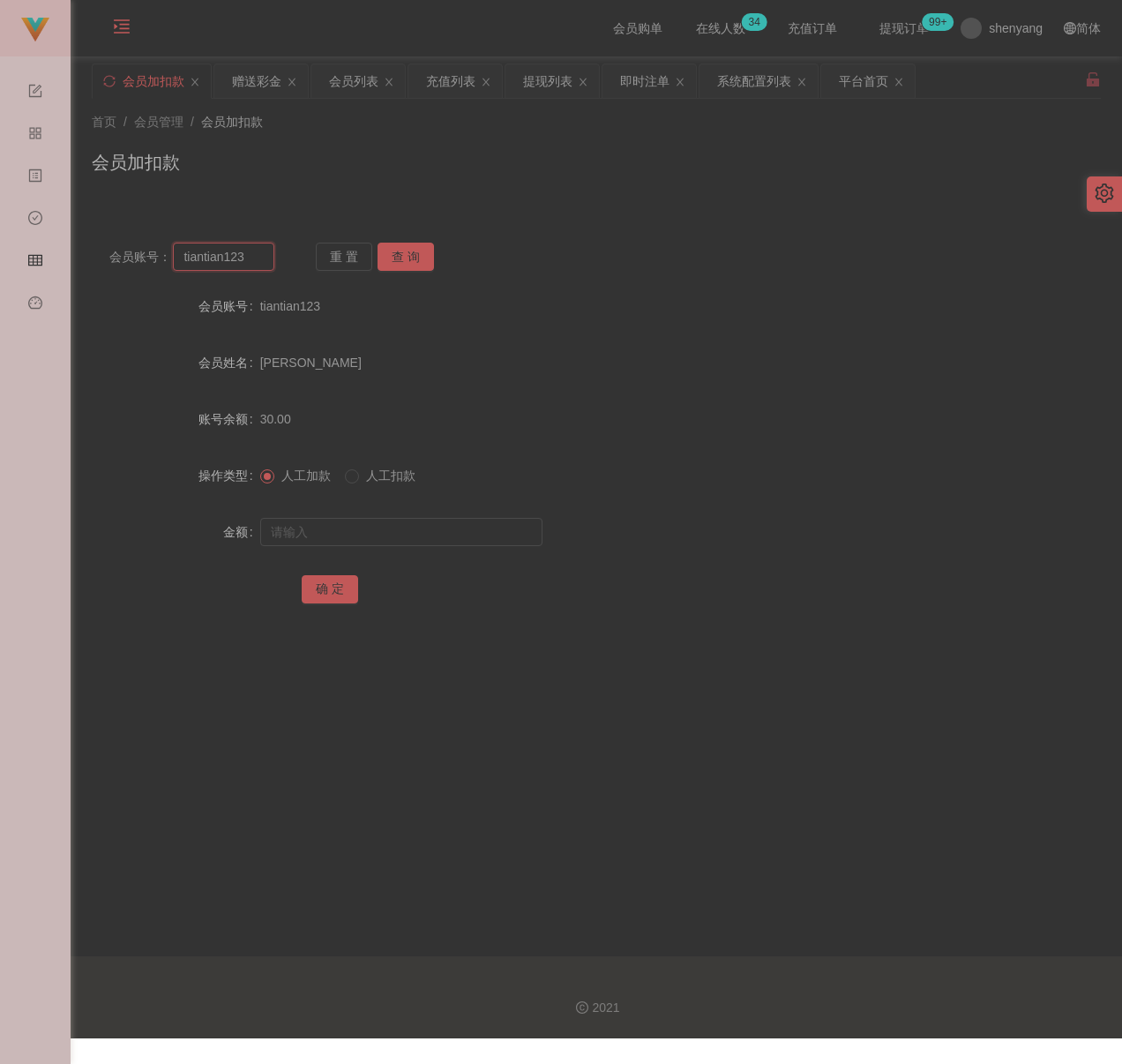
click at [249, 260] on input "tiantian123" at bounding box center [223, 256] width 101 height 28
click at [400, 256] on button "查 询" at bounding box center [405, 256] width 56 height 28
click at [379, 532] on input "text" at bounding box center [401, 532] width 282 height 28
click at [447, 540] on input "text" at bounding box center [401, 532] width 282 height 28
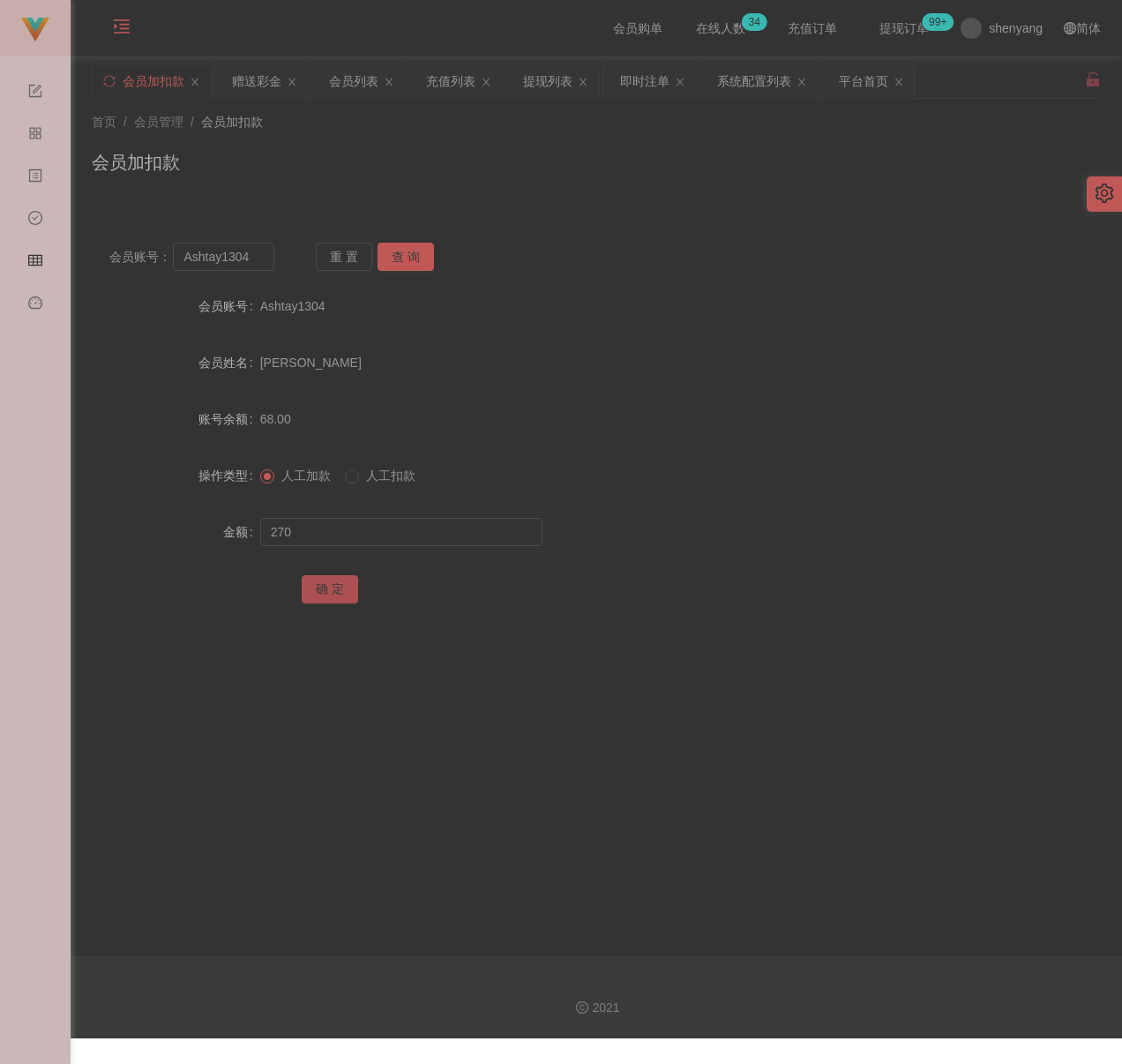
click at [326, 583] on button "确 定" at bounding box center [329, 589] width 56 height 28
click at [254, 260] on input "Ashtay1304" at bounding box center [223, 256] width 101 height 28
click at [393, 255] on button "查 询" at bounding box center [405, 256] width 56 height 28
click at [386, 531] on input "text" at bounding box center [401, 532] width 282 height 28
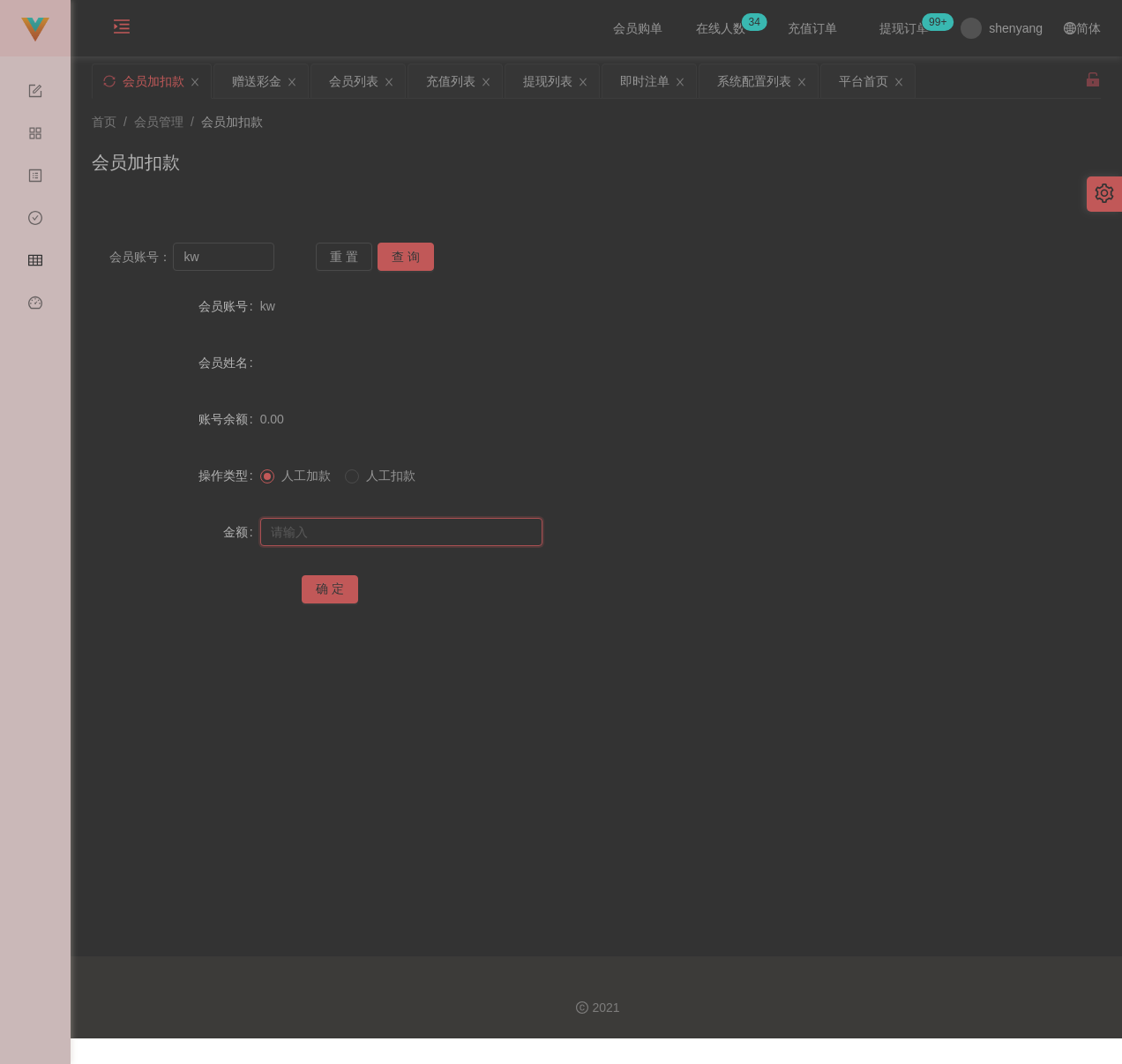
click at [464, 535] on input "text" at bounding box center [401, 532] width 282 height 28
click at [325, 583] on button "确 定" at bounding box center [329, 589] width 56 height 28
click at [212, 252] on input "kw" at bounding box center [223, 256] width 101 height 28
click at [412, 256] on button "查 询" at bounding box center [405, 256] width 56 height 28
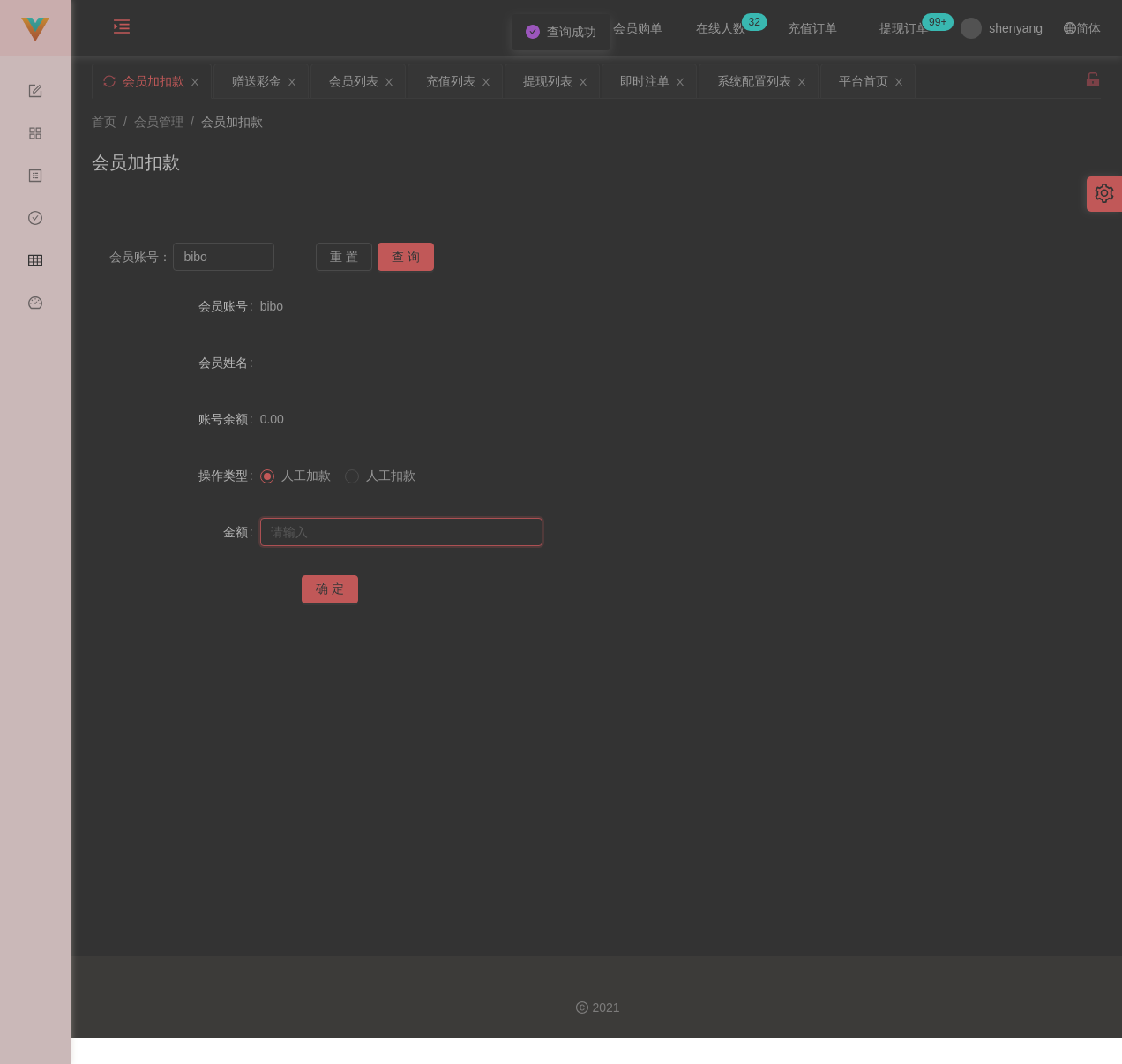
click at [379, 522] on input "text" at bounding box center [401, 532] width 282 height 28
click at [398, 537] on input "text" at bounding box center [401, 532] width 282 height 28
click at [317, 588] on button "确 定" at bounding box center [329, 589] width 56 height 28
click at [450, 143] on div "首页 / 会员管理 / 会员加扣款 / 会员加扣款" at bounding box center [596, 151] width 1010 height 77
click at [239, 252] on input "bibo" at bounding box center [223, 256] width 101 height 28
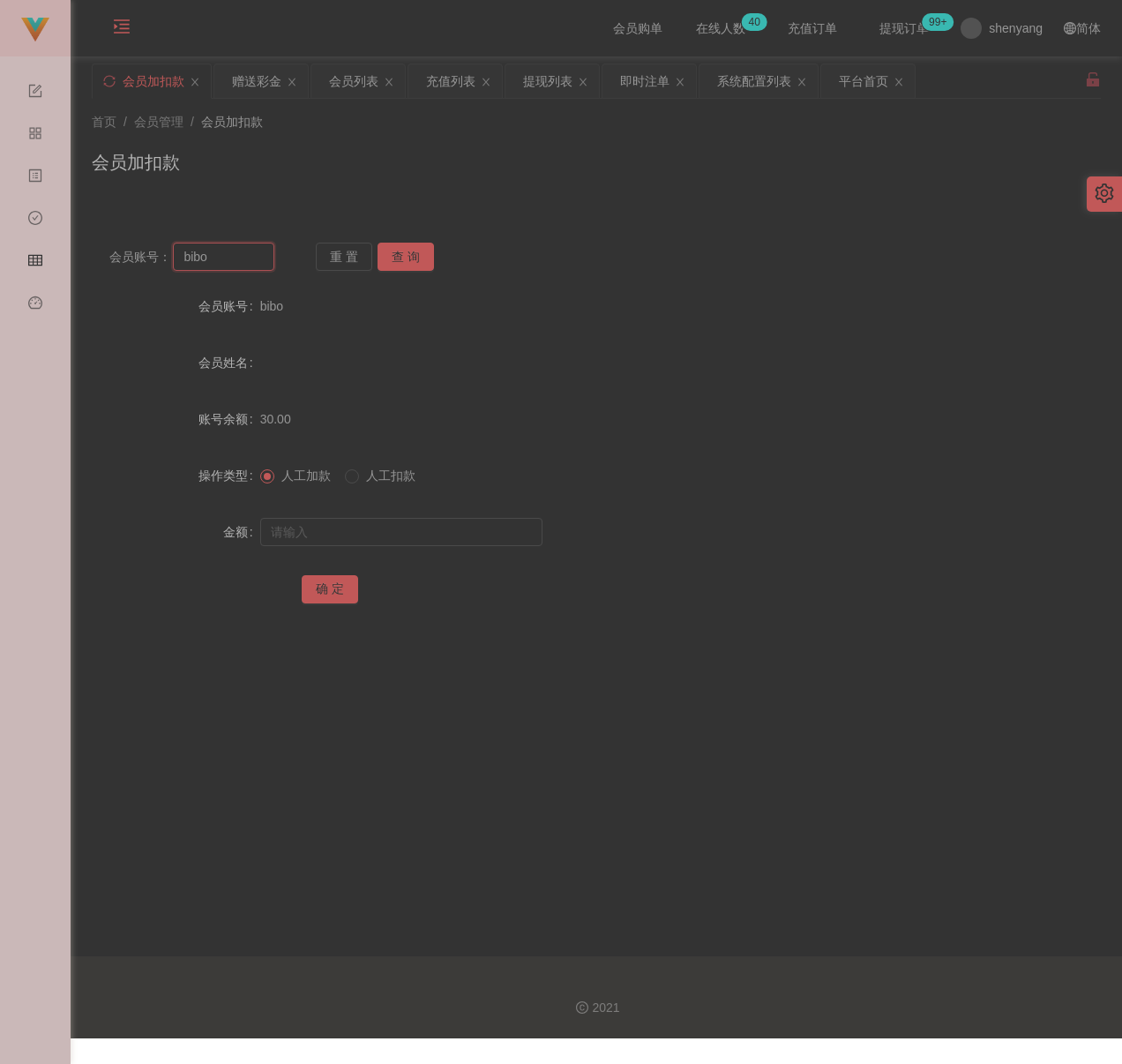
click at [239, 252] on input "bibo" at bounding box center [223, 256] width 101 height 28
drag, startPoint x: 405, startPoint y: 259, endPoint x: 405, endPoint y: 294, distance: 35.0
click at [405, 259] on button "查 询" at bounding box center [405, 256] width 56 height 28
click at [395, 516] on div at bounding box center [554, 532] width 589 height 35
click at [424, 542] on input "text" at bounding box center [401, 532] width 282 height 28
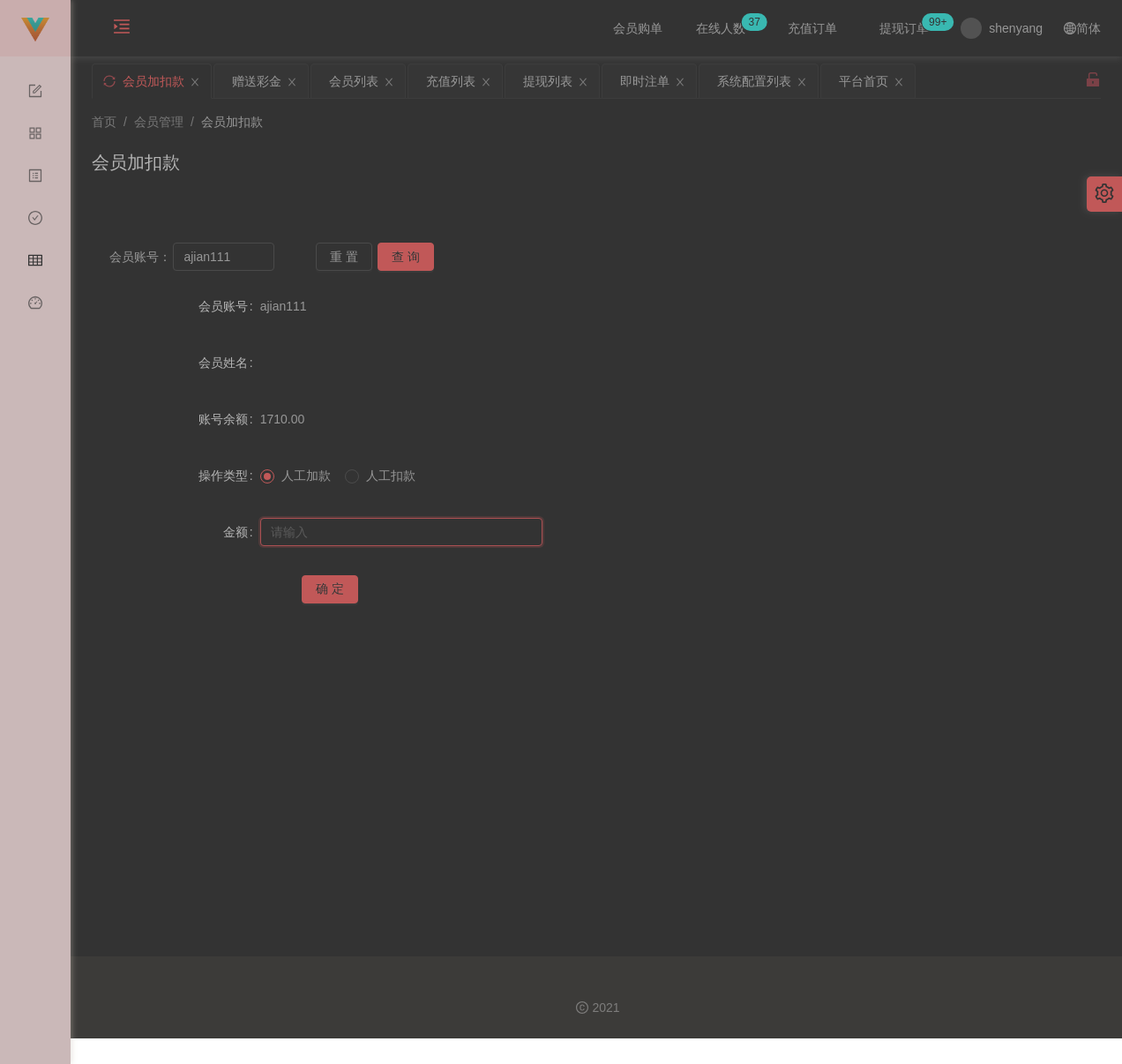
click at [390, 534] on input "text" at bounding box center [401, 532] width 282 height 28
click at [326, 586] on button "确 定" at bounding box center [329, 589] width 56 height 28
click at [252, 256] on input "ajian111" at bounding box center [223, 256] width 101 height 28
click at [397, 262] on button "查 询" at bounding box center [405, 256] width 56 height 28
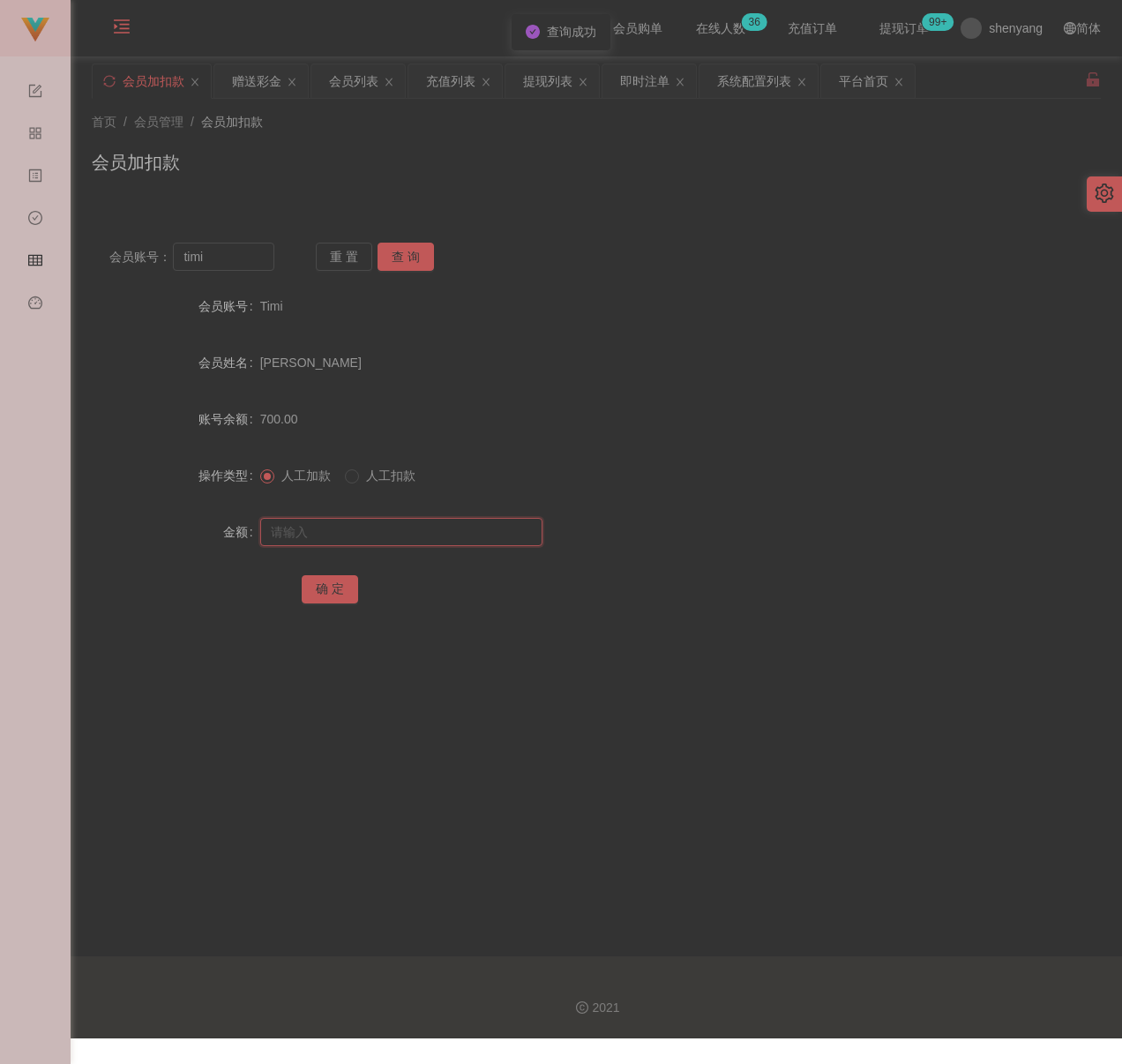
click at [389, 528] on input "text" at bounding box center [401, 532] width 282 height 28
click at [342, 522] on input "text" at bounding box center [401, 532] width 282 height 28
click at [326, 593] on button "确 定" at bounding box center [329, 589] width 56 height 28
click at [446, 138] on div "首页 / 会员管理 / 会员加扣款 / 会员加扣款" at bounding box center [596, 151] width 1010 height 77
click at [364, 83] on div "会员列表" at bounding box center [354, 82] width 49 height 33
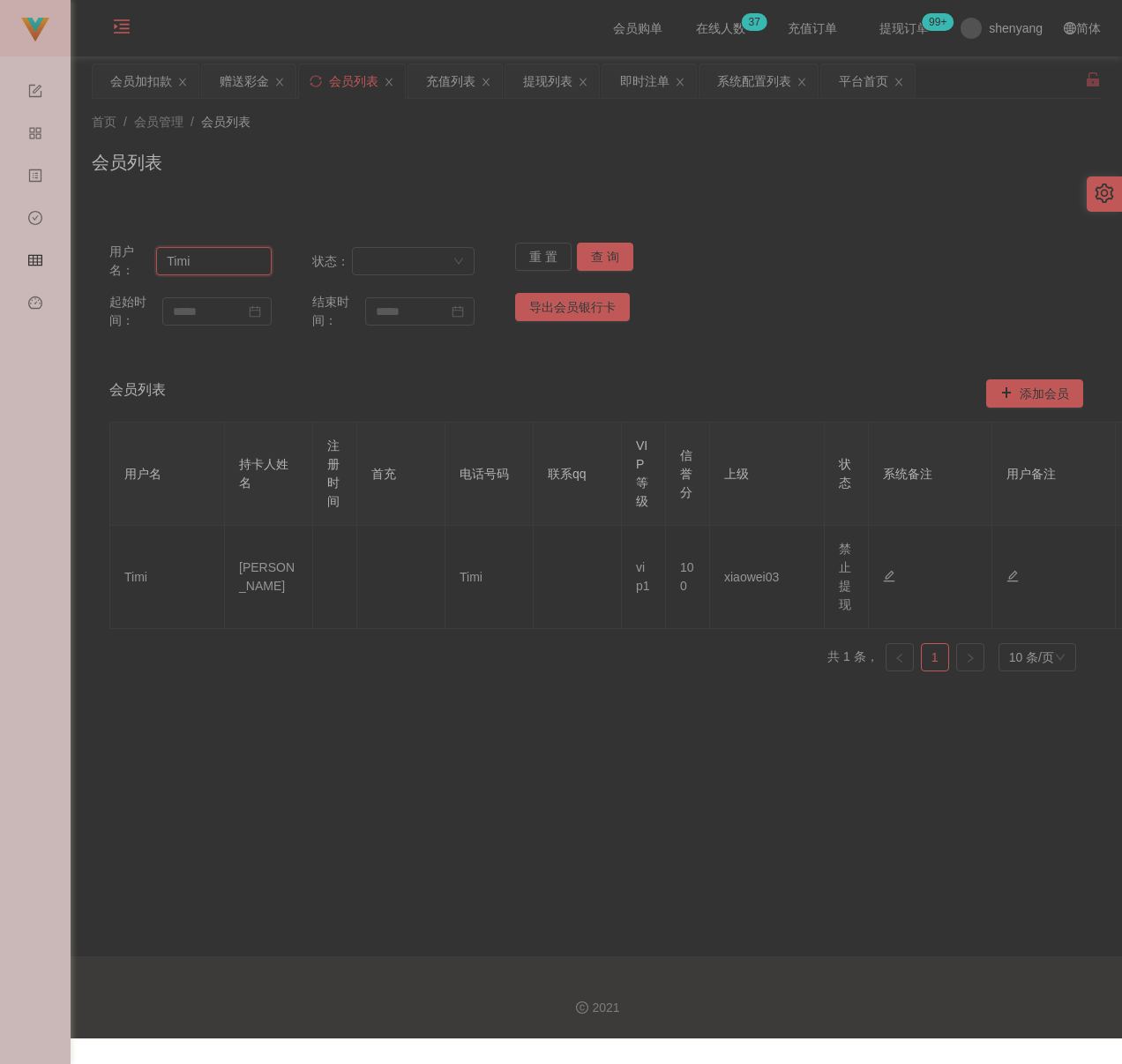
click at [242, 265] on input "Timi" at bounding box center [214, 260] width 116 height 28
click at [589, 252] on button "查 询" at bounding box center [604, 256] width 56 height 28
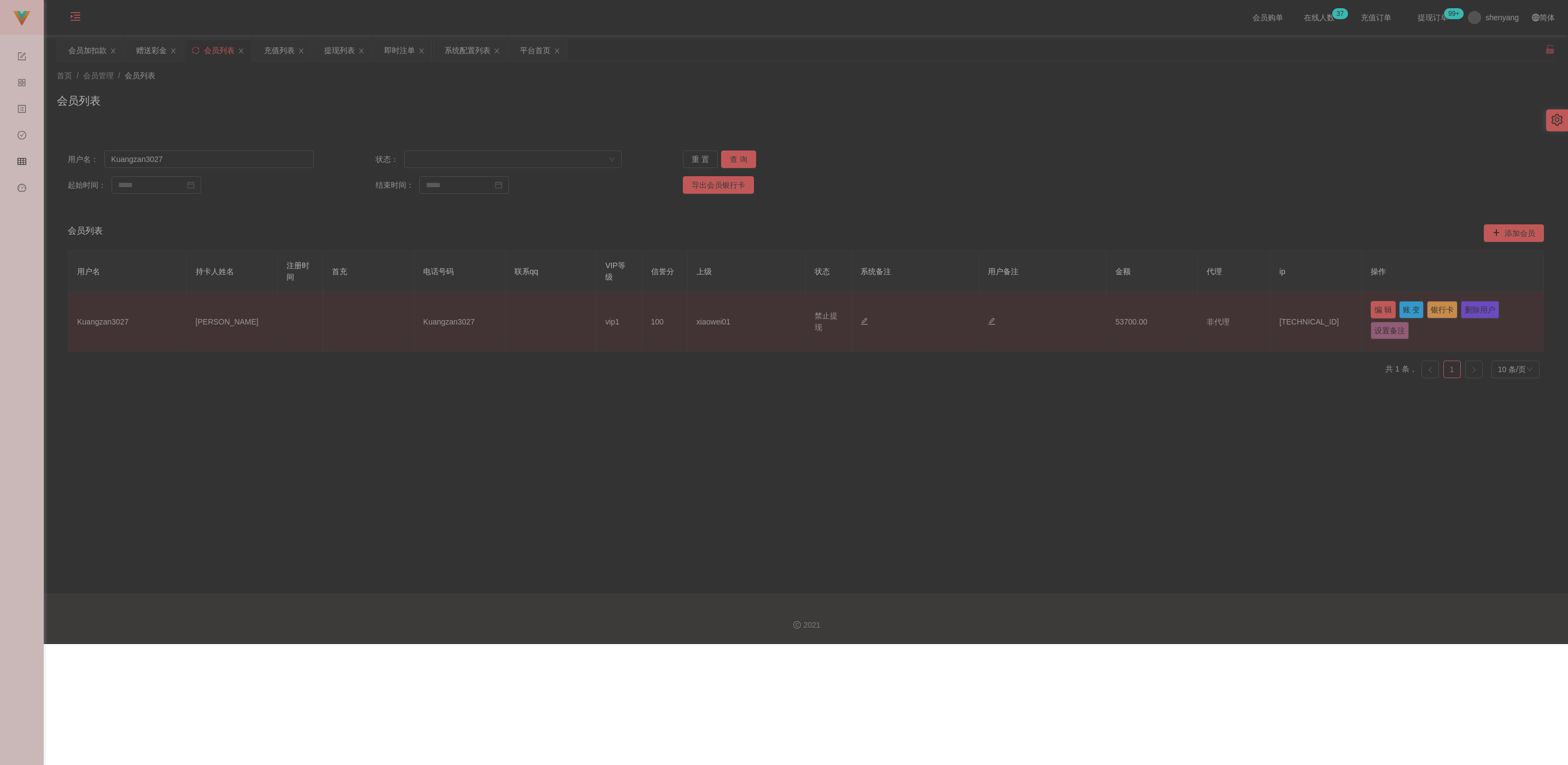
click at [688, 311] on button "编 辑" at bounding box center [1383, 309] width 25 height 18
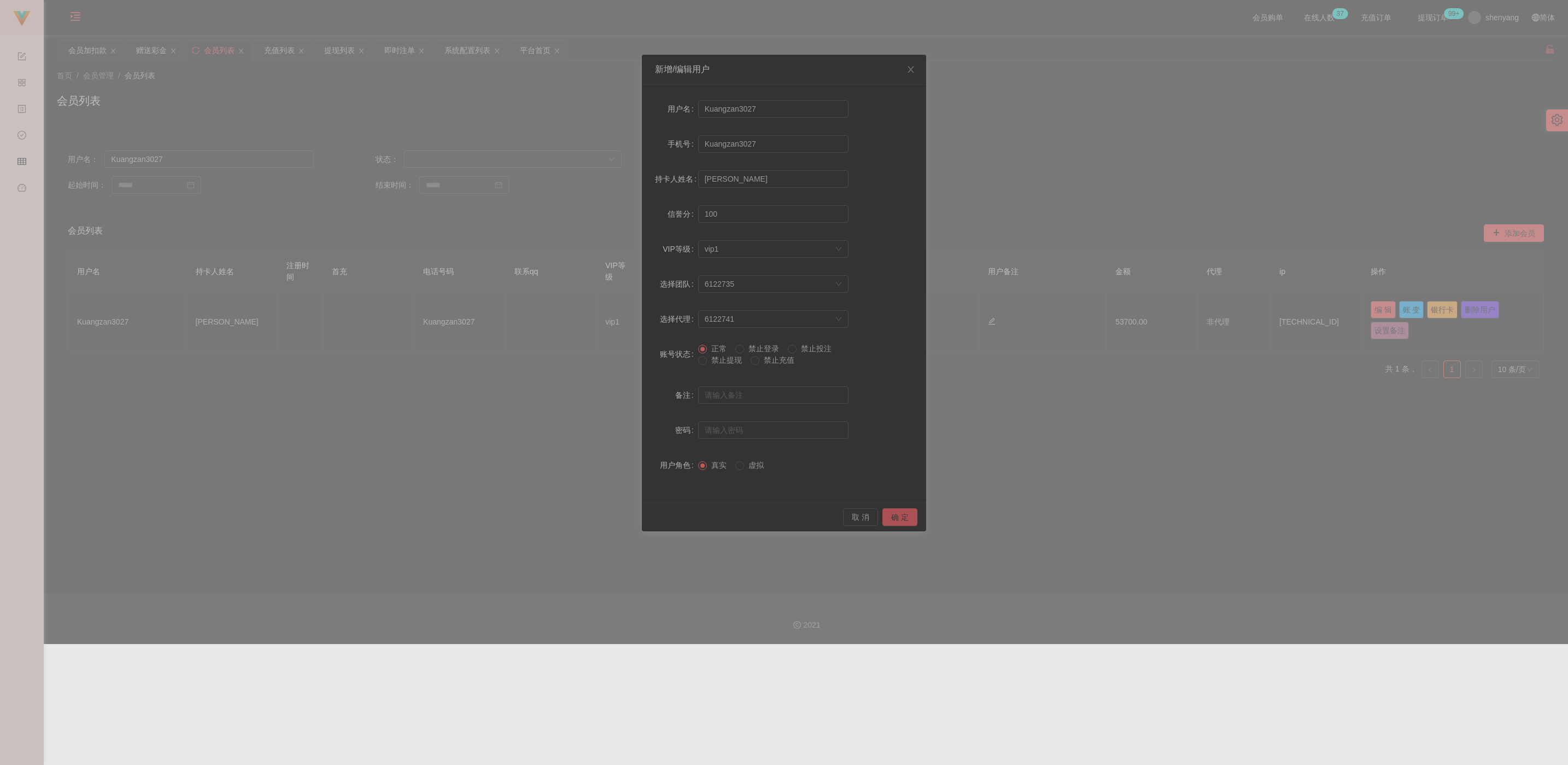
click at [688, 518] on button "确 定" at bounding box center [900, 516] width 35 height 18
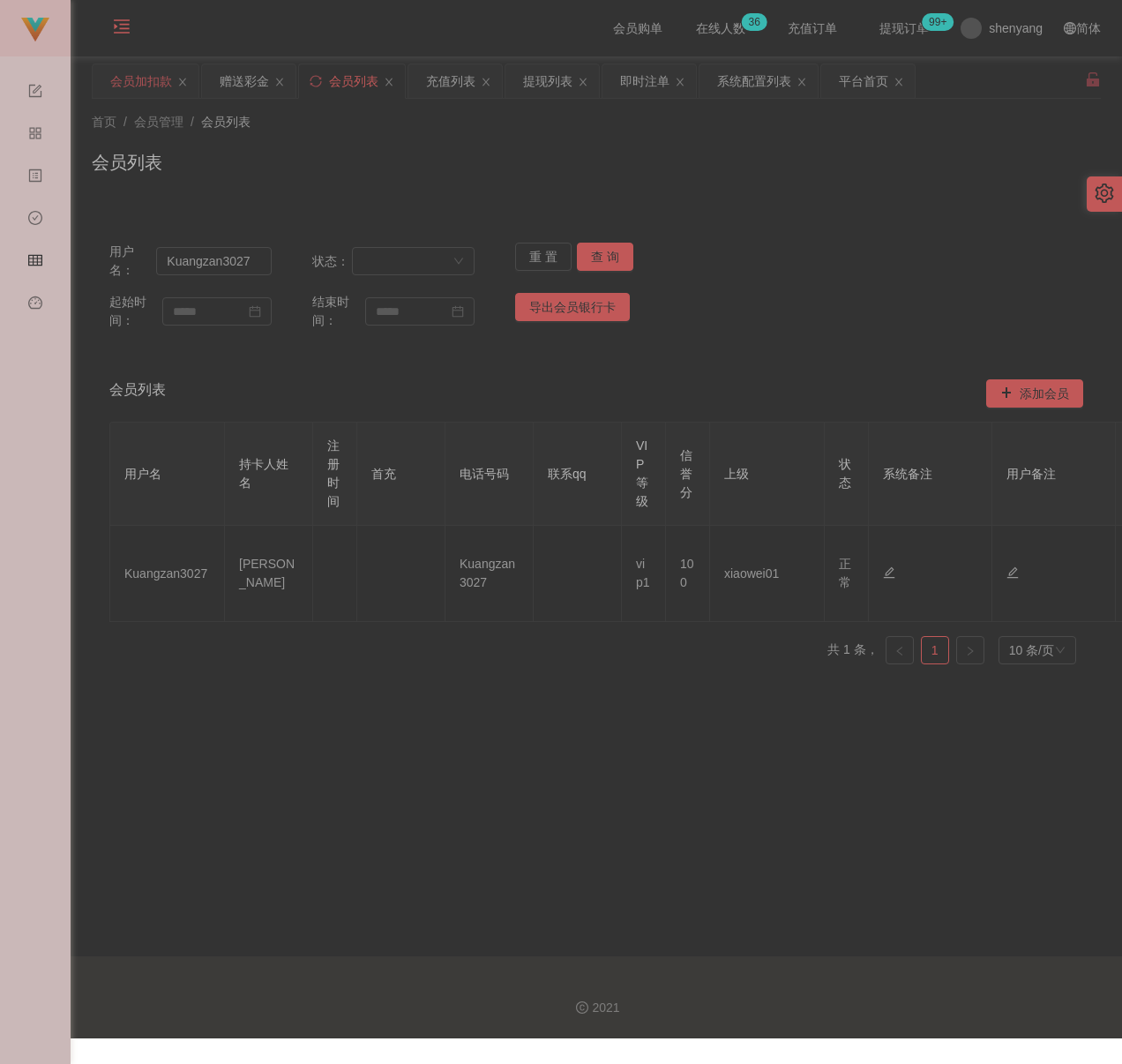
click at [149, 93] on div "会员加扣款" at bounding box center [140, 82] width 62 height 33
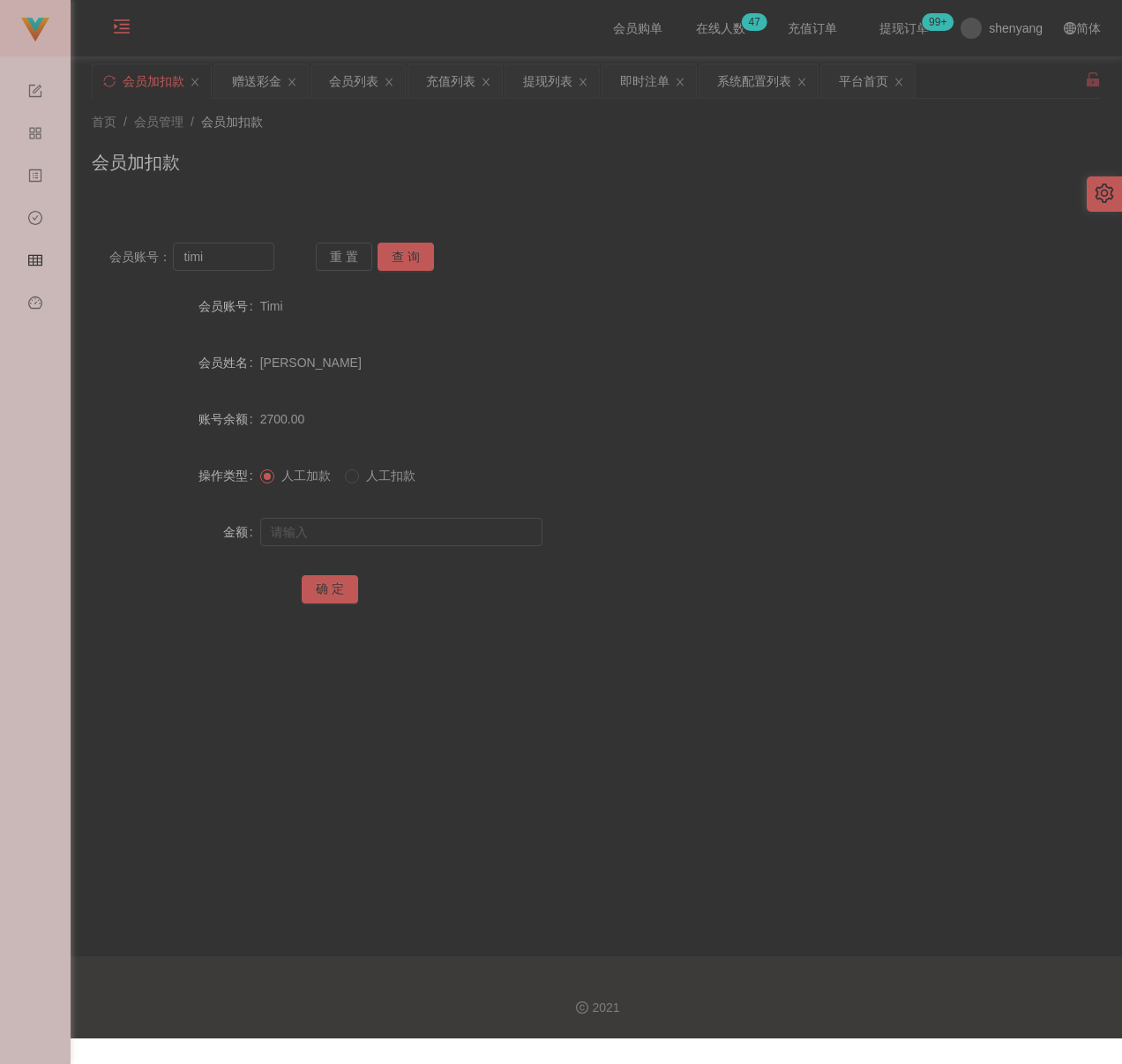
click at [417, 167] on div "会员加扣款" at bounding box center [596, 169] width 1010 height 40
click at [247, 257] on input "timi" at bounding box center [223, 256] width 101 height 28
click at [406, 255] on button "查 询" at bounding box center [405, 256] width 56 height 28
click at [413, 534] on input "text" at bounding box center [401, 532] width 282 height 28
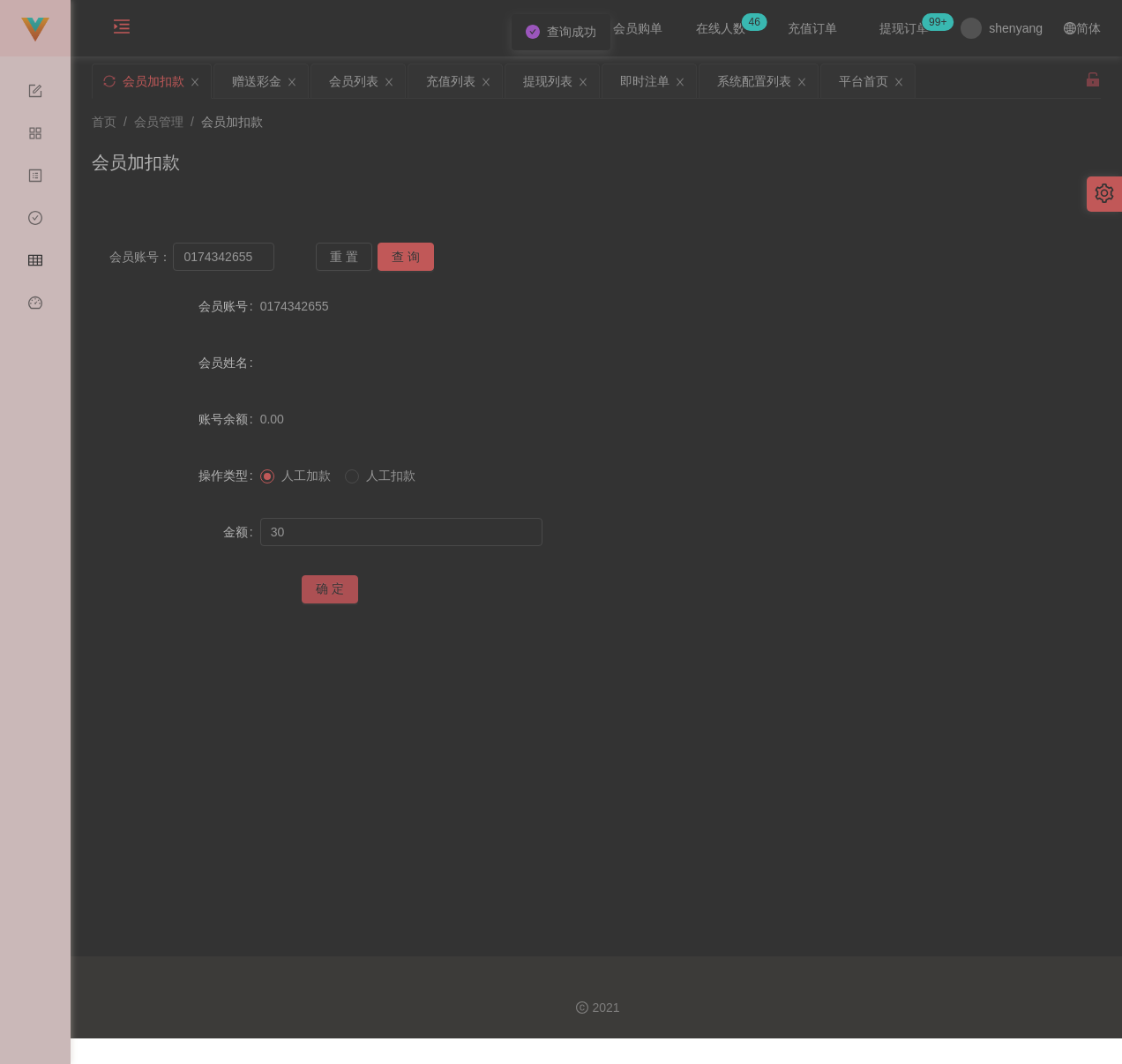
click at [324, 590] on button "确 定" at bounding box center [329, 589] width 56 height 28
click at [506, 143] on div "首页 / 会员管理 / 会员加扣款 / 会员加扣款" at bounding box center [596, 151] width 1010 height 77
click at [358, 75] on div "会员列表" at bounding box center [354, 82] width 49 height 33
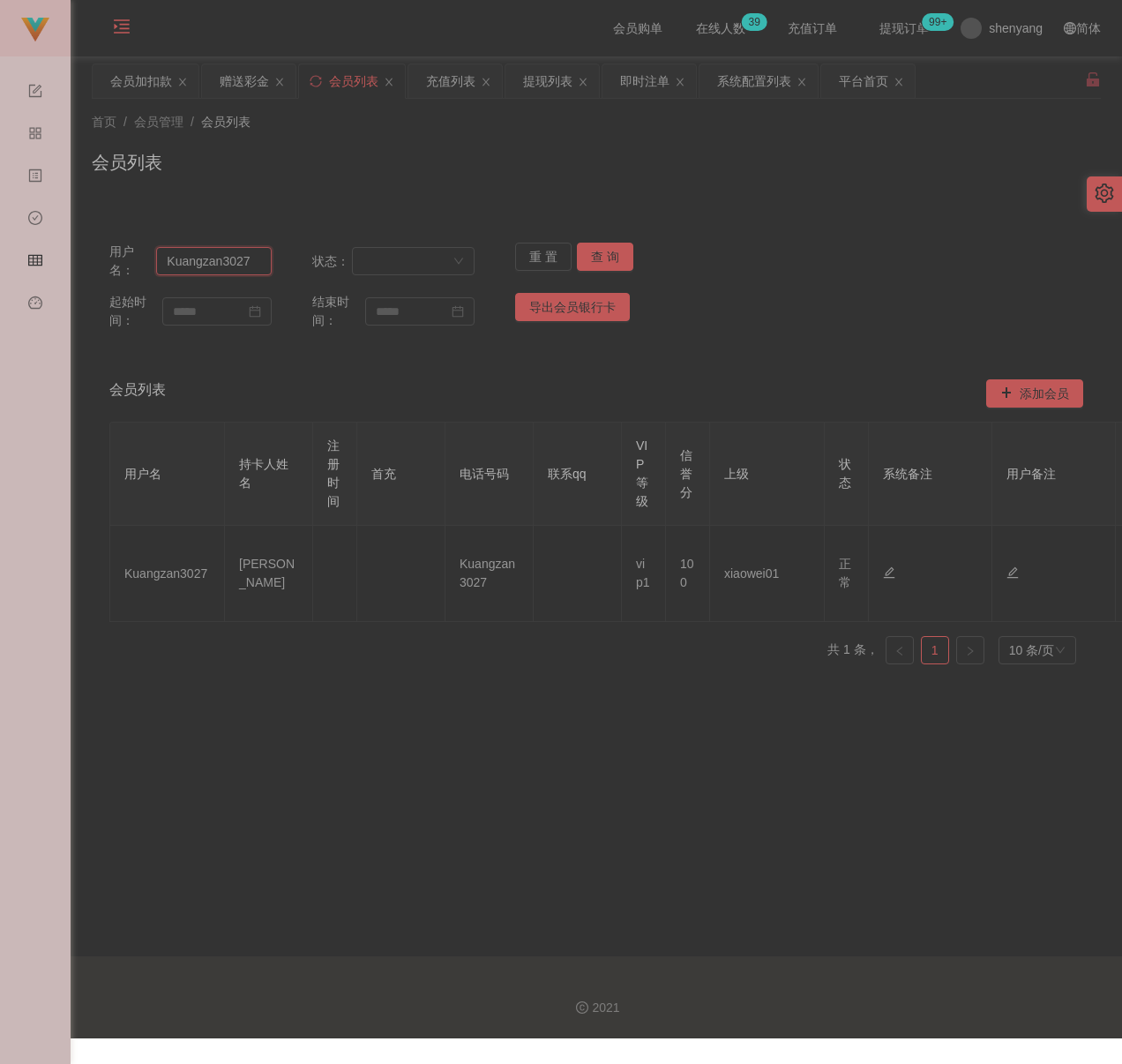
click at [254, 267] on input "Kuangzan3027" at bounding box center [214, 260] width 116 height 28
click at [609, 256] on button "查 询" at bounding box center [604, 256] width 56 height 28
click at [143, 77] on div "会员加扣款" at bounding box center [140, 82] width 62 height 33
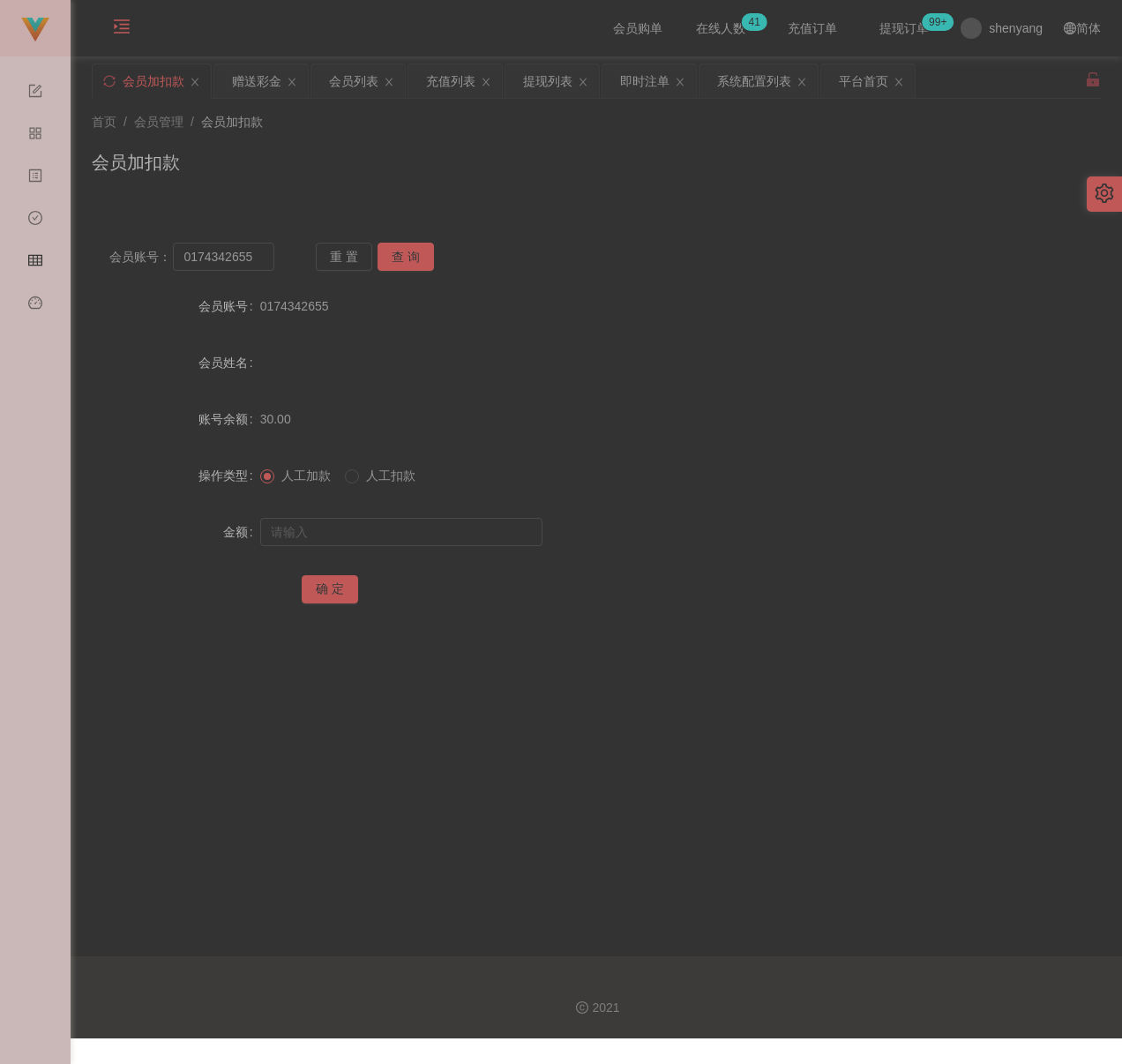
click at [386, 141] on div "首页 / 会员管理 / 会员加扣款 / 会员加扣款" at bounding box center [596, 151] width 1010 height 77
click at [262, 256] on input "0174342655" at bounding box center [223, 256] width 101 height 28
click at [401, 252] on button "查 询" at bounding box center [405, 256] width 56 height 28
click at [378, 530] on input "text" at bounding box center [401, 532] width 282 height 28
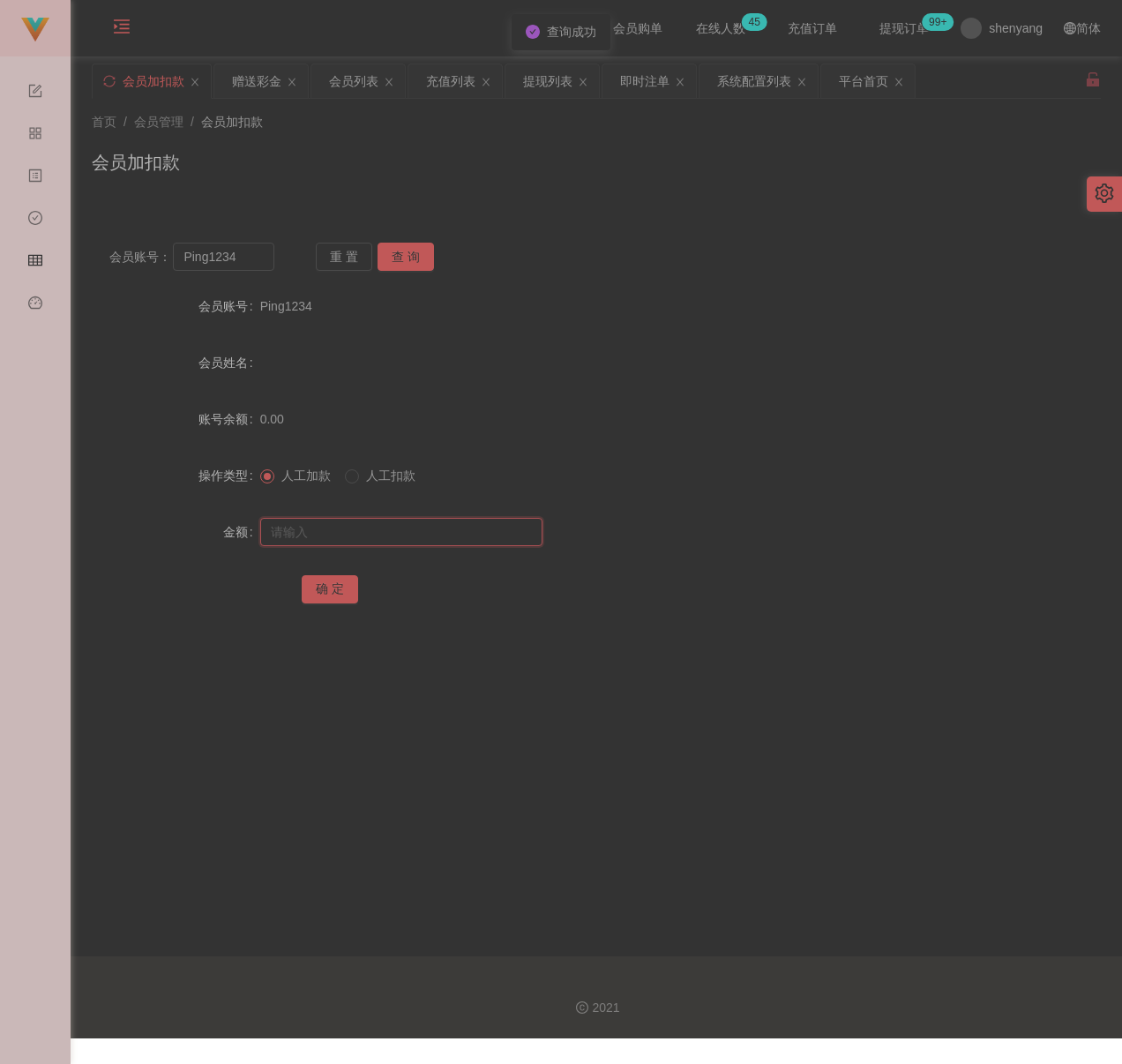
click at [398, 528] on input "text" at bounding box center [401, 532] width 282 height 28
click at [325, 584] on button "确 定" at bounding box center [329, 589] width 56 height 28
click at [386, 167] on div "会员加扣款" at bounding box center [596, 169] width 1010 height 40
click at [252, 249] on input "Ping1234" at bounding box center [223, 256] width 101 height 28
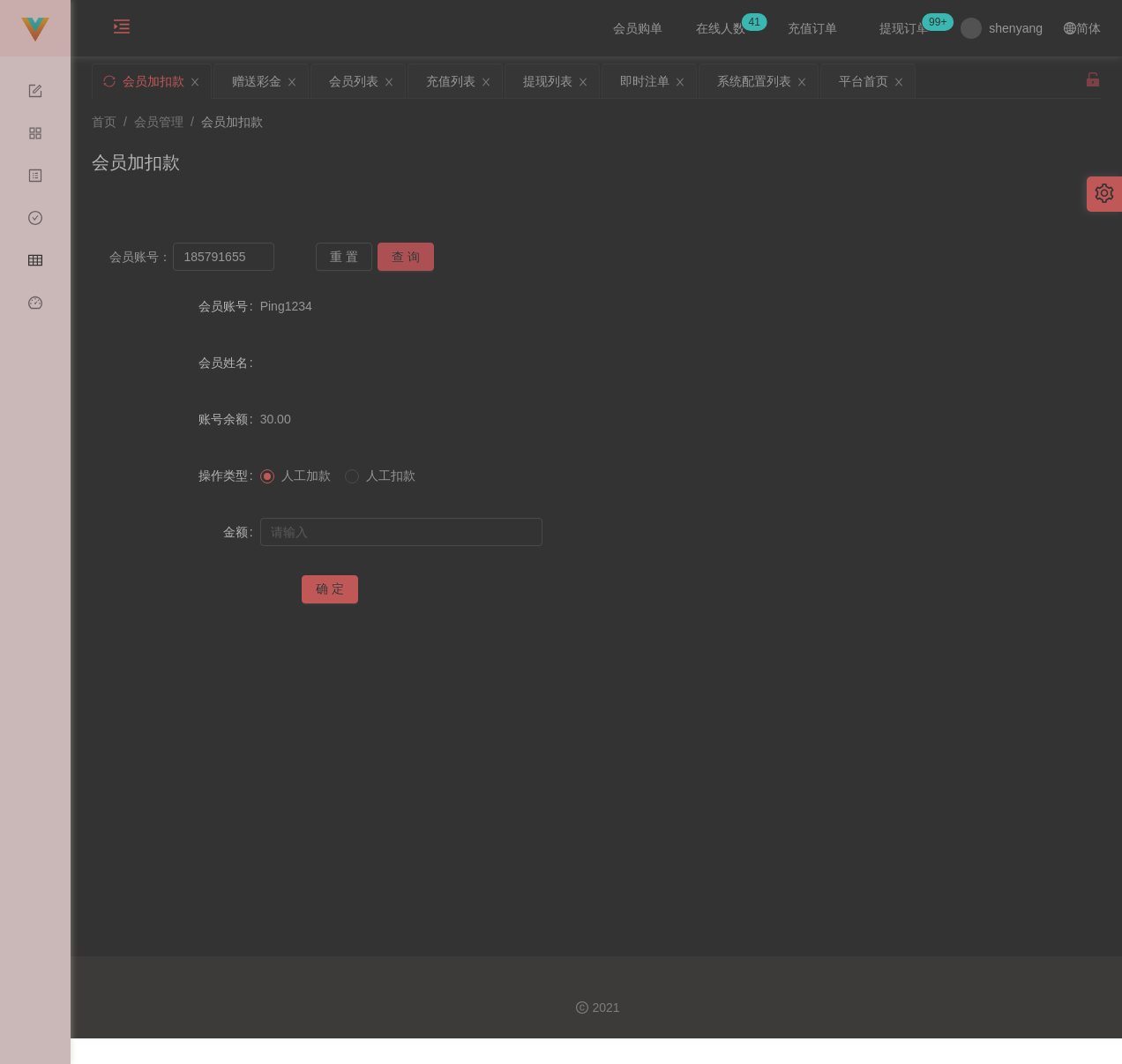
click at [401, 262] on button "查 询" at bounding box center [405, 256] width 56 height 28
click at [364, 525] on input "text" at bounding box center [401, 532] width 282 height 28
click at [427, 525] on input "text" at bounding box center [401, 532] width 282 height 28
click at [332, 595] on button "确 定" at bounding box center [329, 589] width 56 height 28
click at [434, 138] on div "首页 / 会员管理 / 会员加扣款 / 会员加扣款" at bounding box center [596, 151] width 1010 height 77
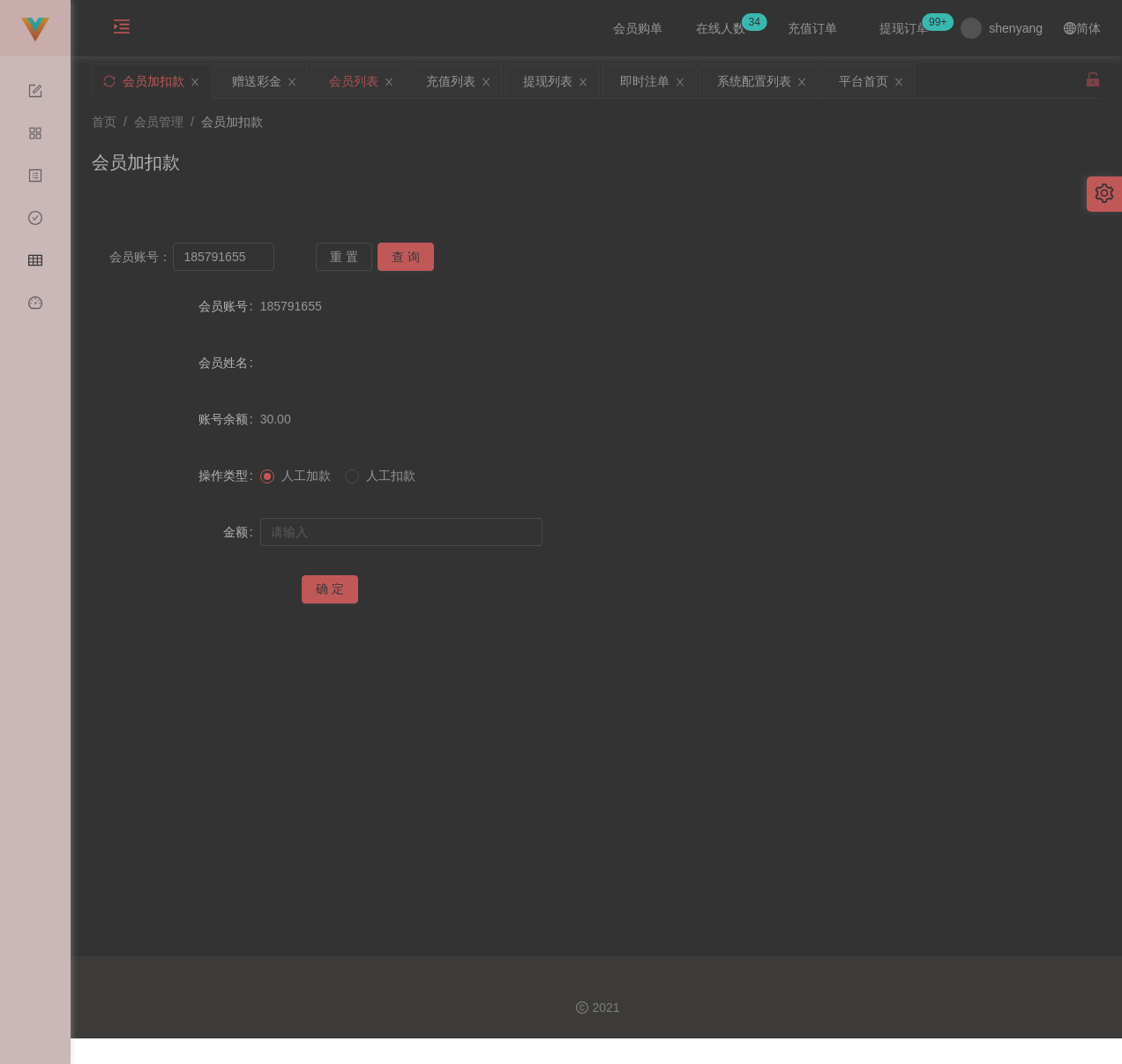
click at [368, 81] on div "会员列表" at bounding box center [354, 82] width 49 height 33
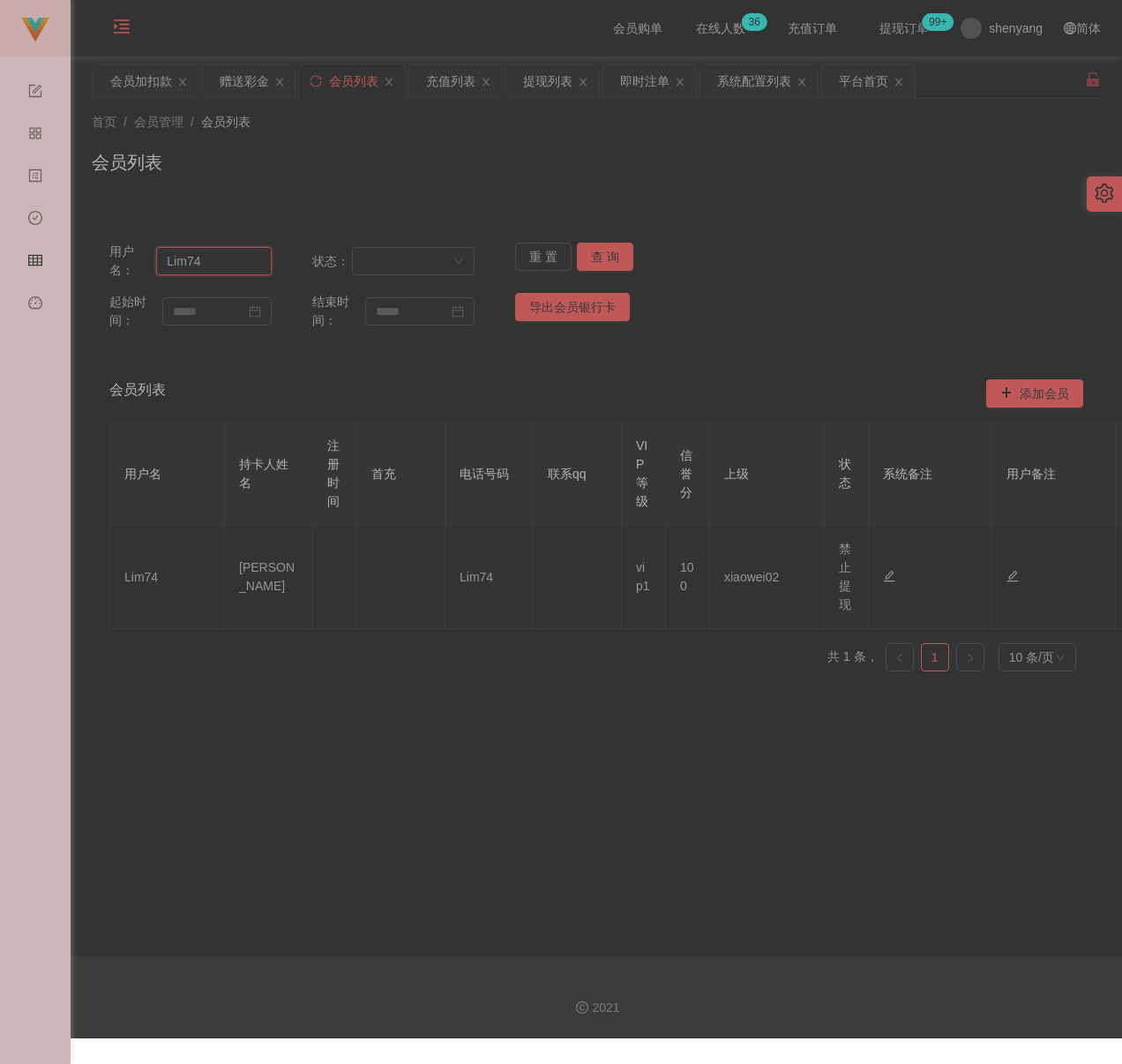
click at [231, 257] on input "Lim74" at bounding box center [214, 260] width 116 height 28
click at [601, 252] on button "查 询" at bounding box center [604, 256] width 56 height 28
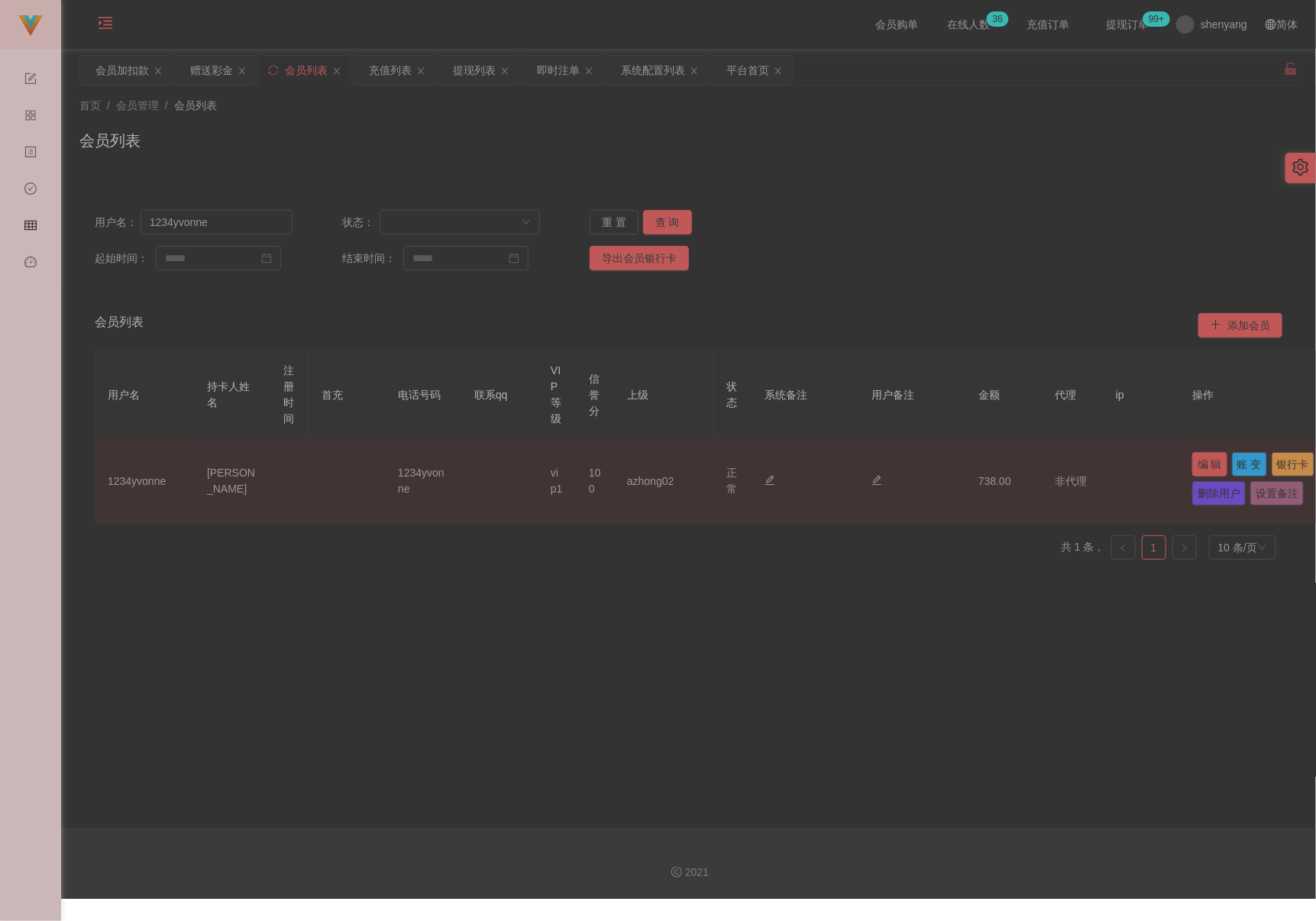
click at [961, 466] on button "编 辑" at bounding box center [1209, 464] width 35 height 25
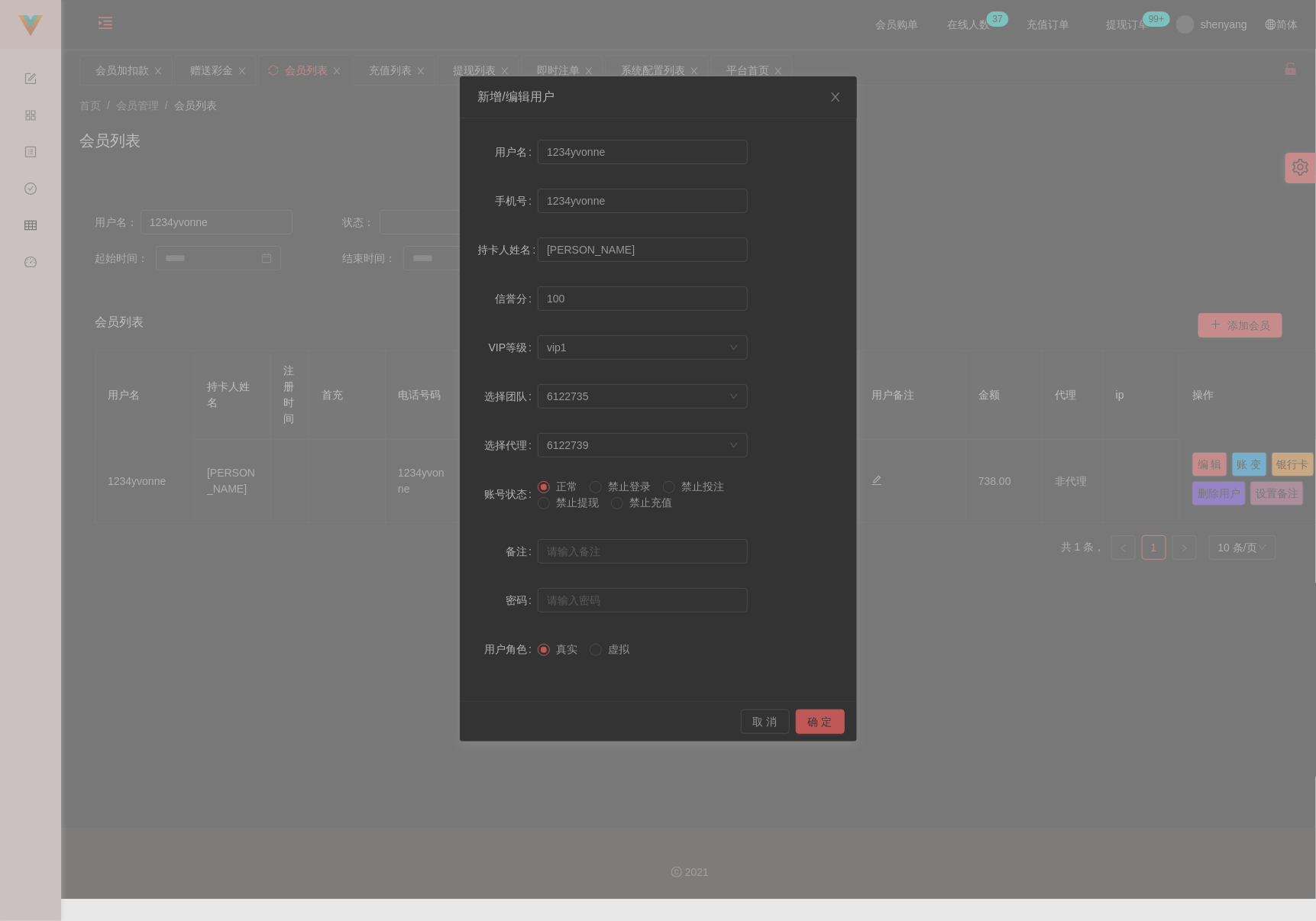
click at [582, 503] on span "禁止提现" at bounding box center [577, 503] width 55 height 12
drag, startPoint x: 808, startPoint y: 722, endPoint x: 818, endPoint y: 720, distance: 10.2
click at [809, 722] on button "确 定" at bounding box center [820, 721] width 48 height 25
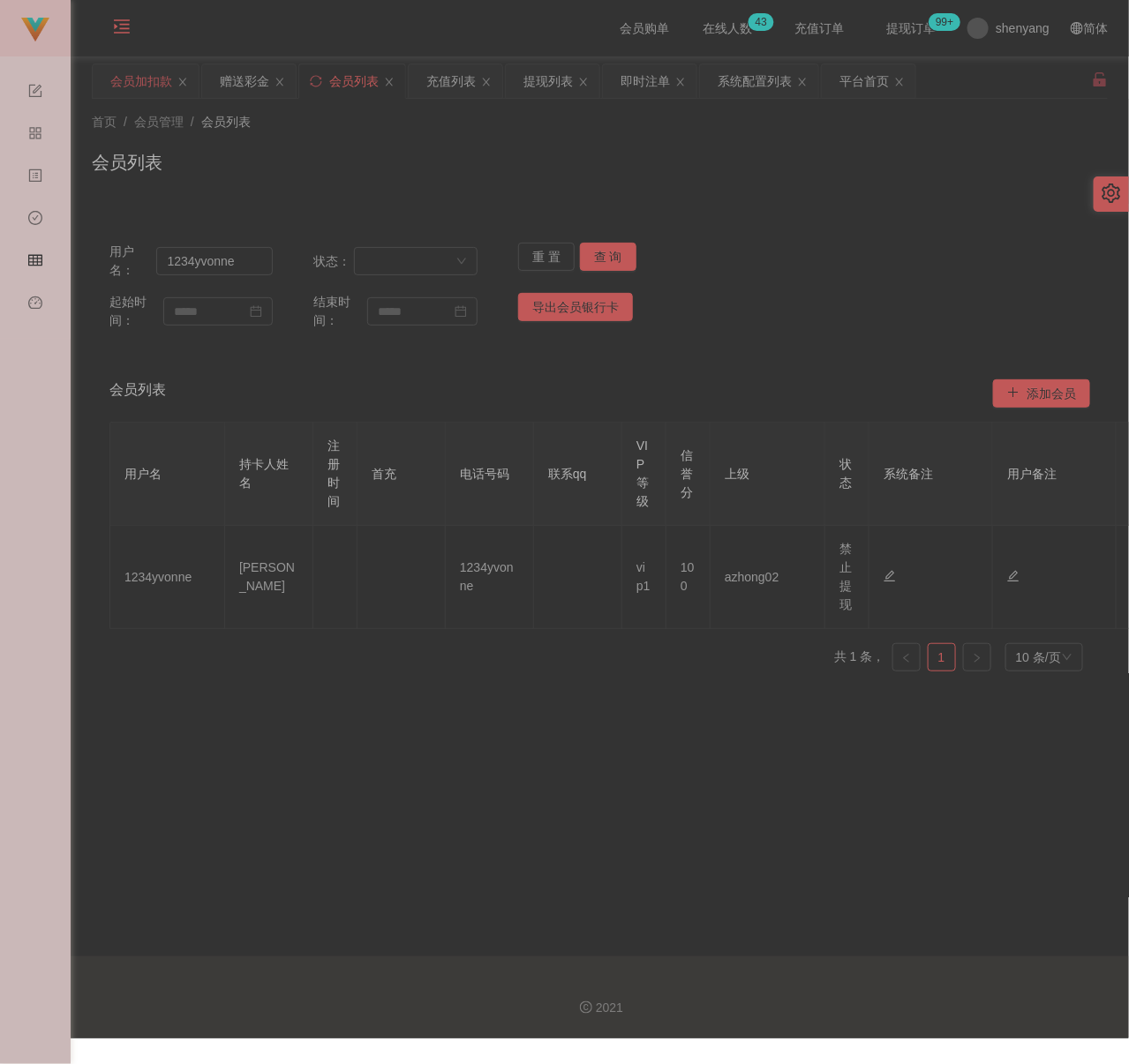
click at [138, 83] on div "会员加扣款" at bounding box center [141, 82] width 62 height 33
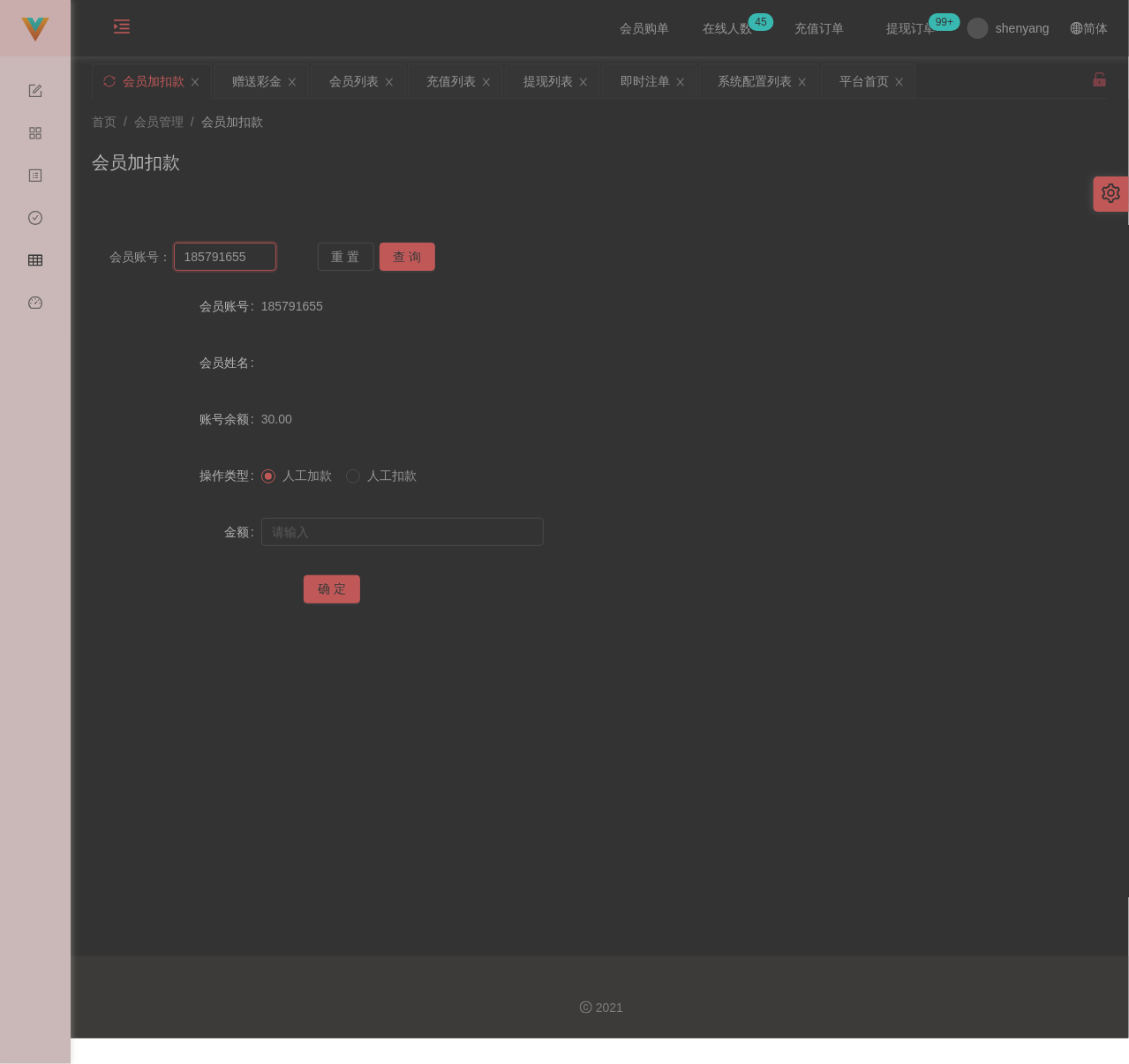
click at [254, 256] on input "185791655" at bounding box center [225, 256] width 102 height 28
click at [403, 247] on button "查 询" at bounding box center [407, 256] width 56 height 28
click at [413, 531] on input "text" at bounding box center [402, 532] width 282 height 28
click at [334, 598] on button "确 定" at bounding box center [331, 589] width 56 height 28
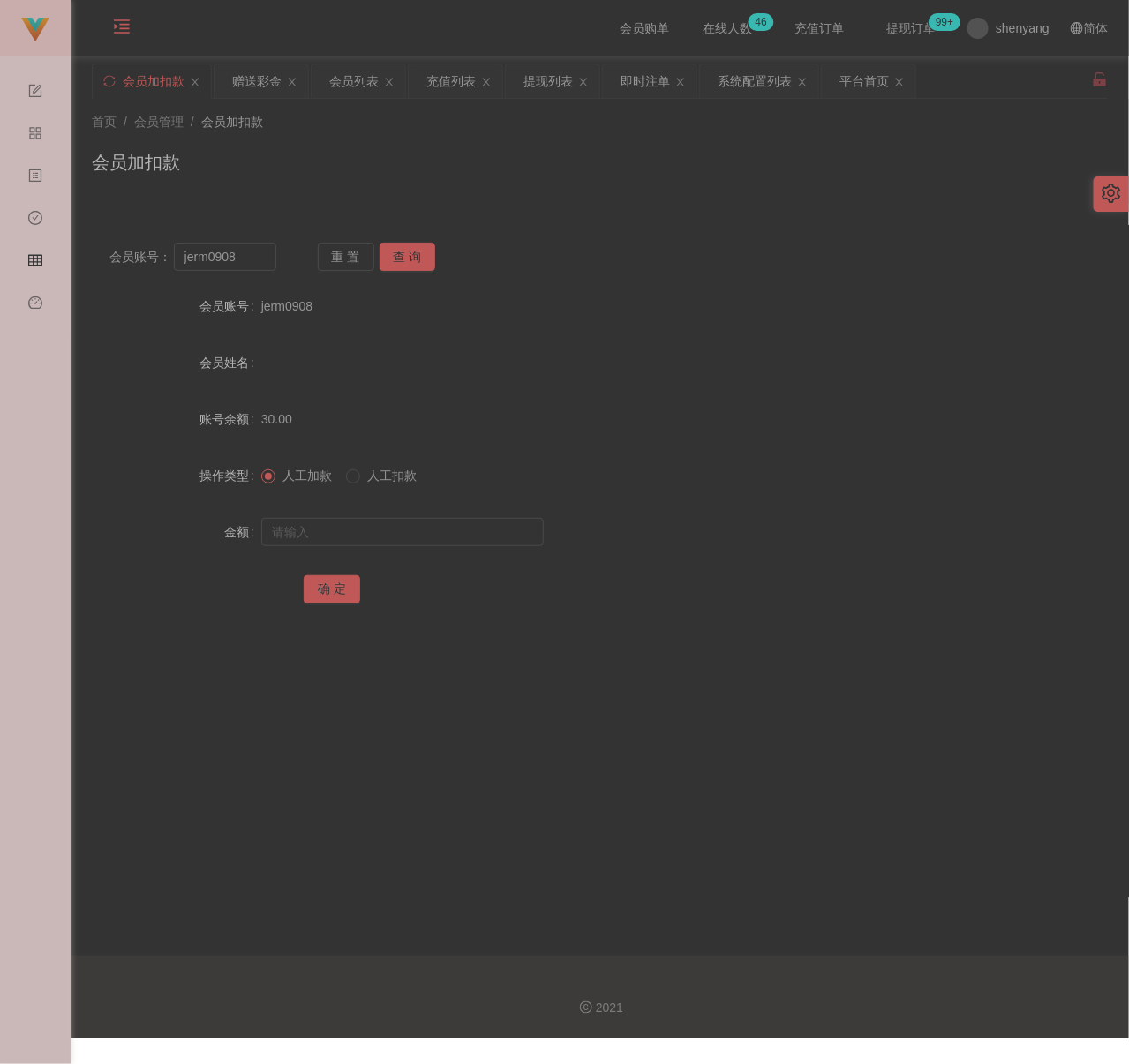
click at [355, 130] on div "首页 / 会员管理 / 会员加扣款 /" at bounding box center [599, 122] width 1016 height 19
click at [370, 83] on div "会员列表" at bounding box center [354, 82] width 49 height 33
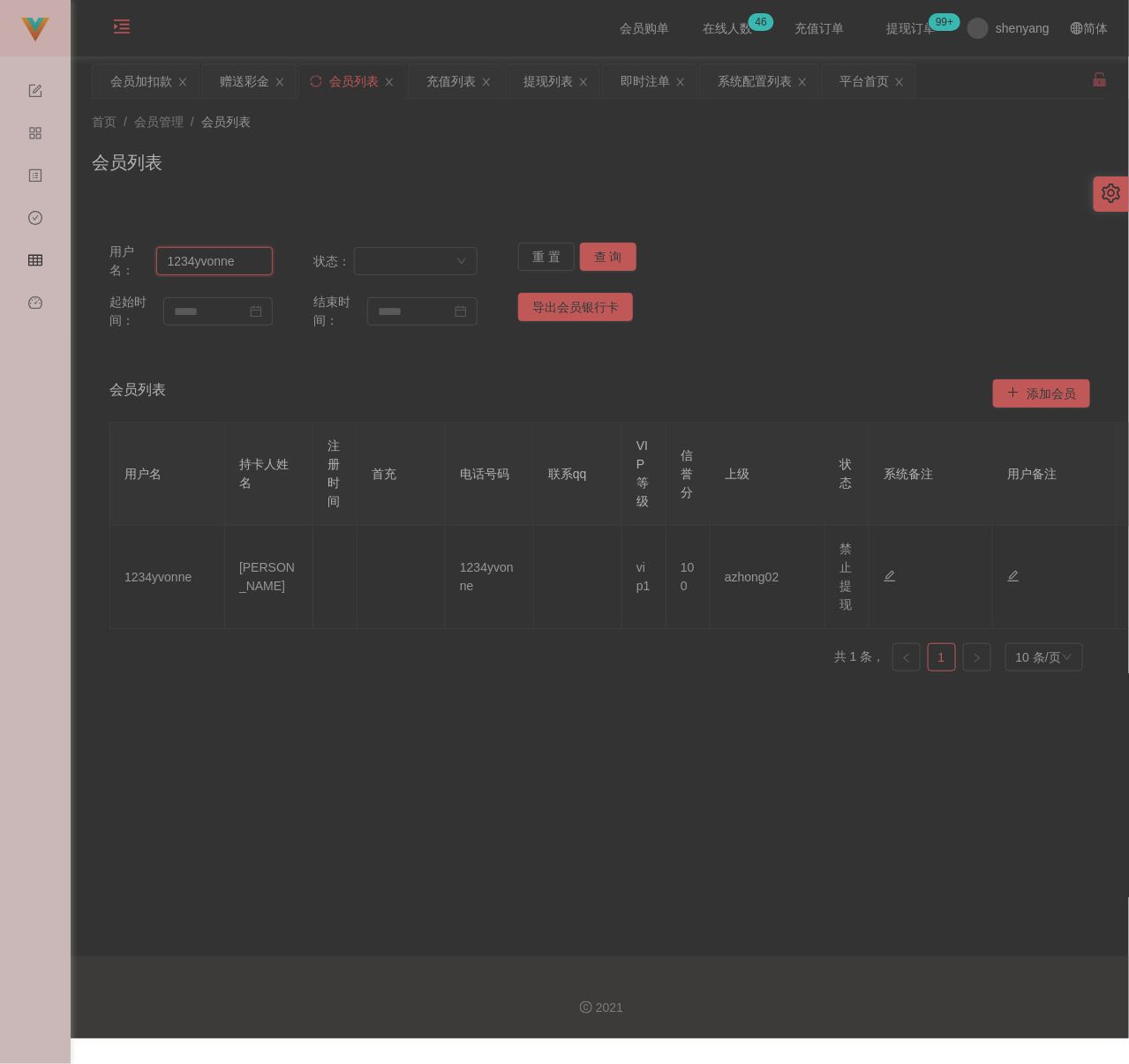
click at [259, 264] on input "1234yvonne" at bounding box center [214, 260] width 117 height 28
click at [593, 257] on button "查 询" at bounding box center [607, 256] width 56 height 28
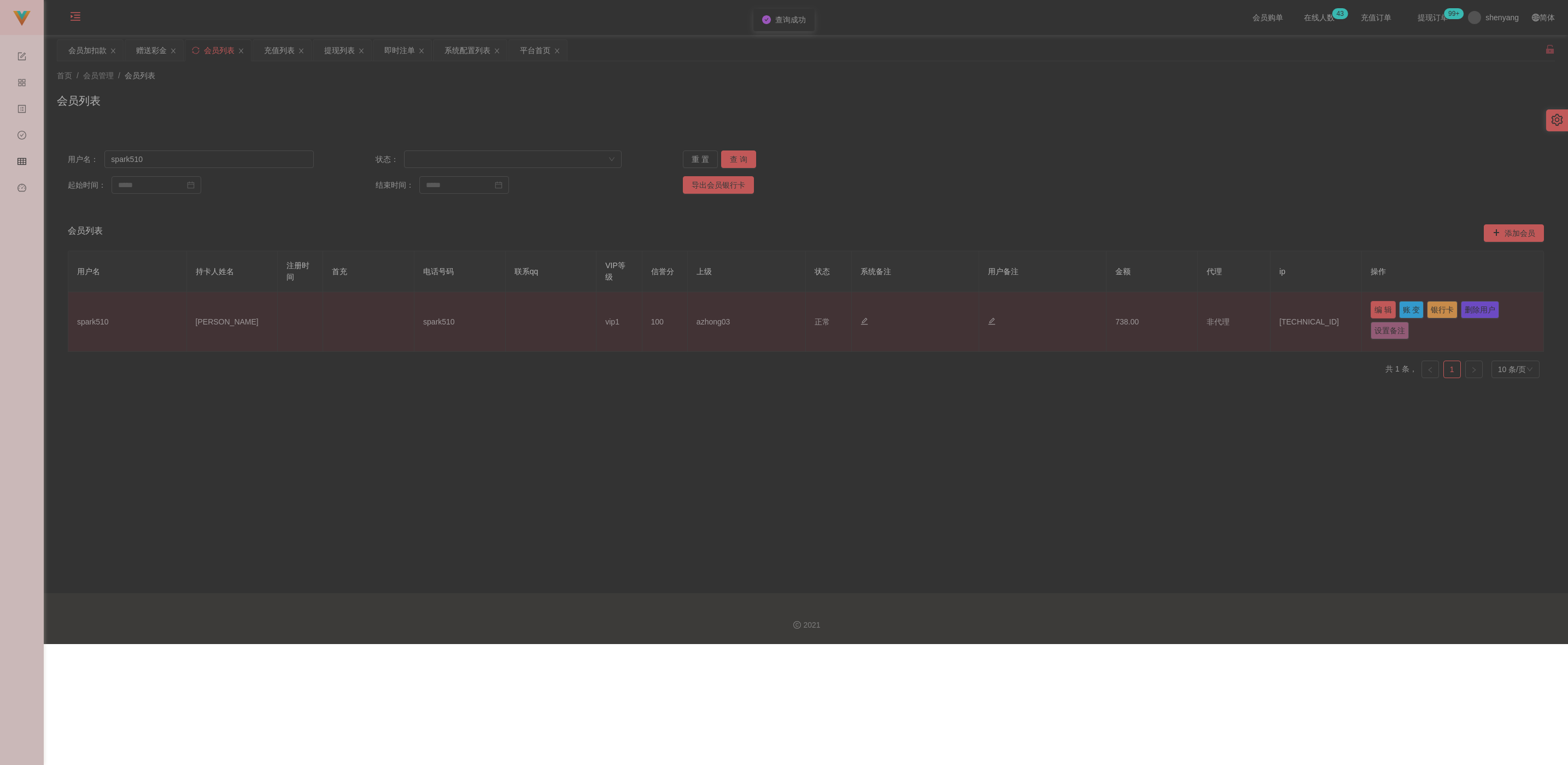
click at [688, 304] on button "编 辑" at bounding box center [1383, 309] width 25 height 18
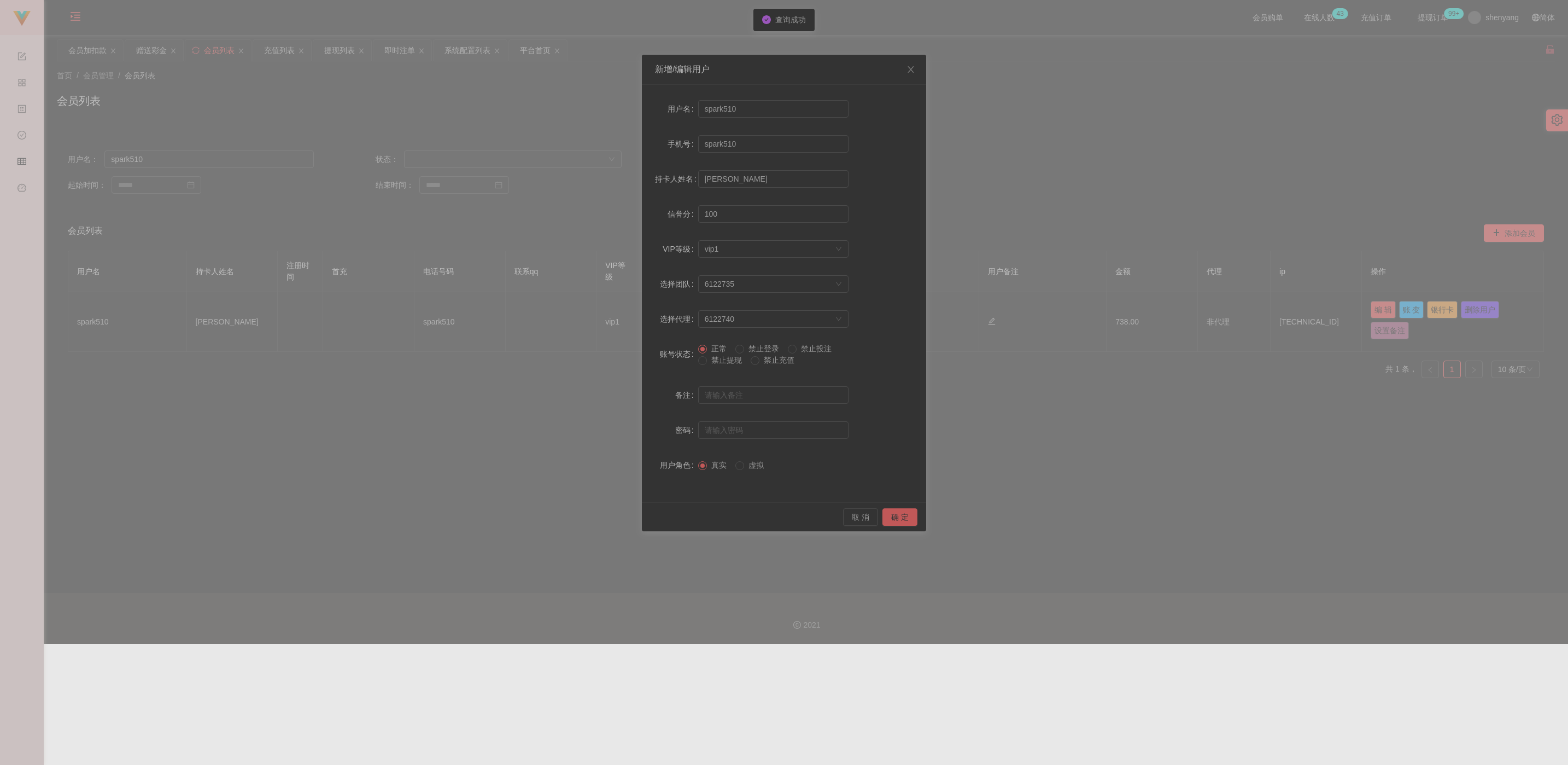
click at [688, 357] on span "禁止提现" at bounding box center [726, 360] width 40 height 9
click at [688, 513] on button "确 定" at bounding box center [900, 516] width 35 height 18
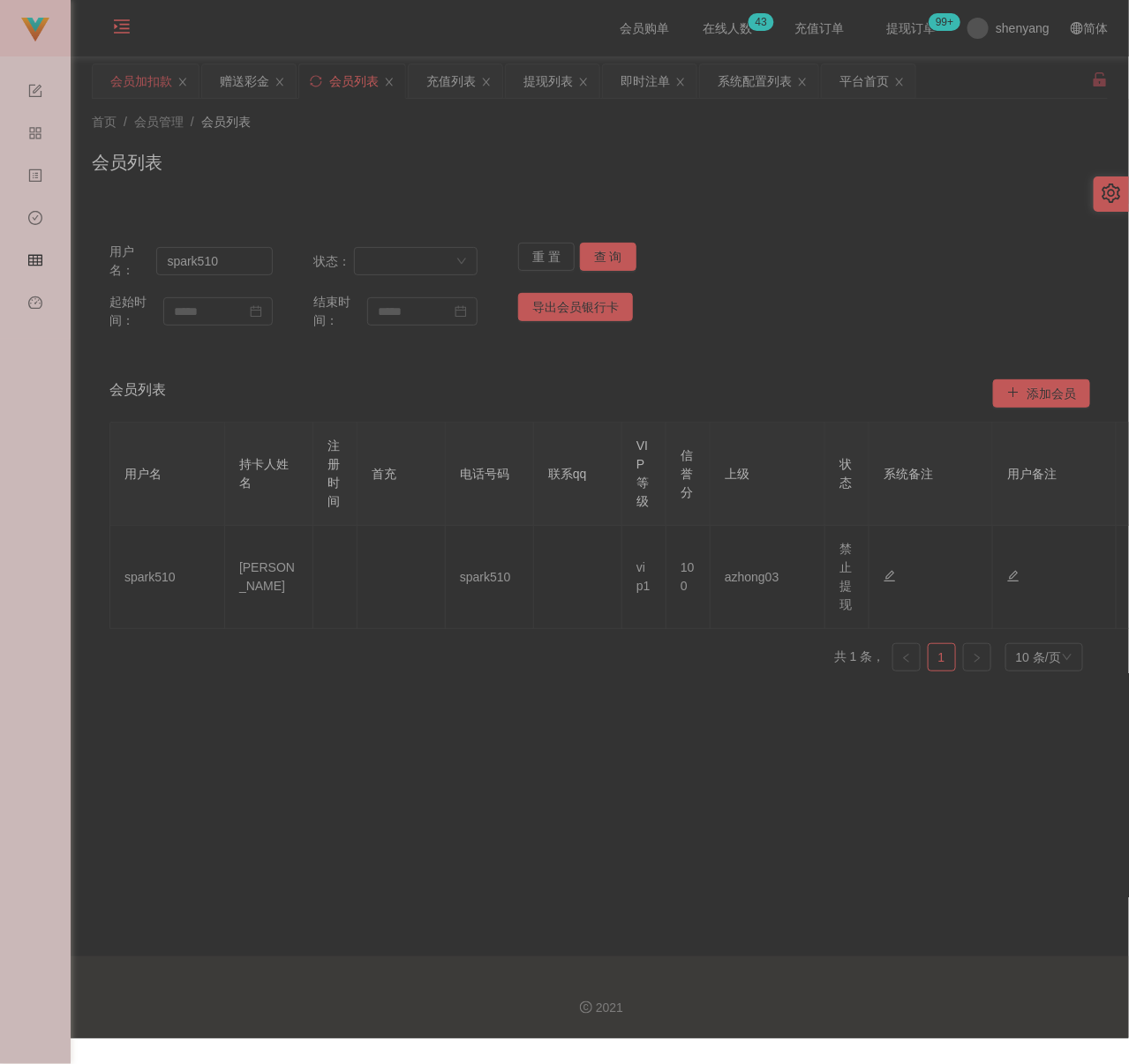
click at [138, 81] on div "会员加扣款" at bounding box center [141, 82] width 62 height 33
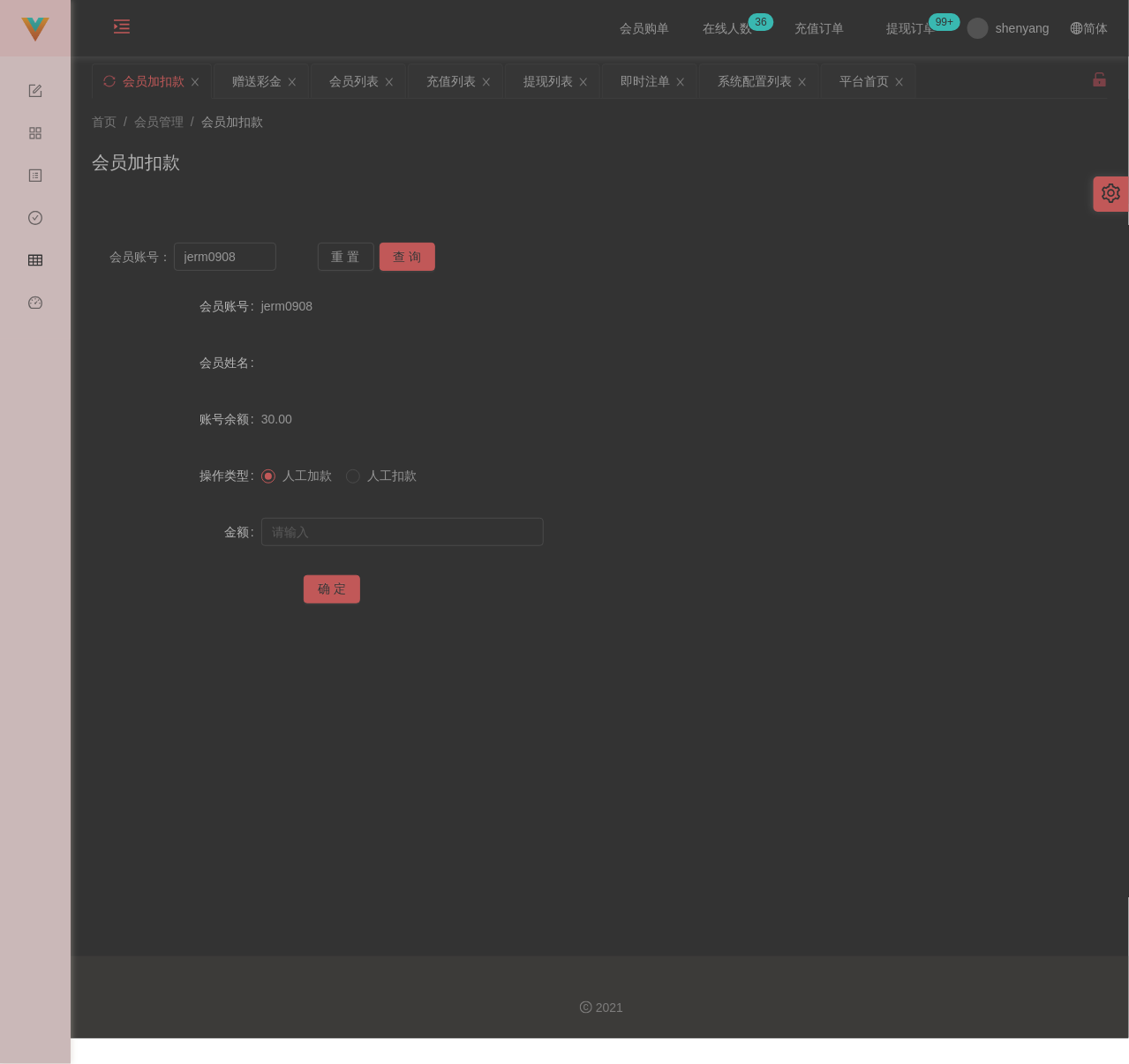
click at [348, 136] on div "首页 / 会员管理 / 会员加扣款 / 会员加扣款" at bounding box center [599, 151] width 1016 height 77
click at [257, 252] on input "jerm0908" at bounding box center [225, 256] width 102 height 28
click at [429, 252] on button "查 询" at bounding box center [407, 256] width 56 height 28
click at [397, 528] on input "text" at bounding box center [402, 532] width 282 height 28
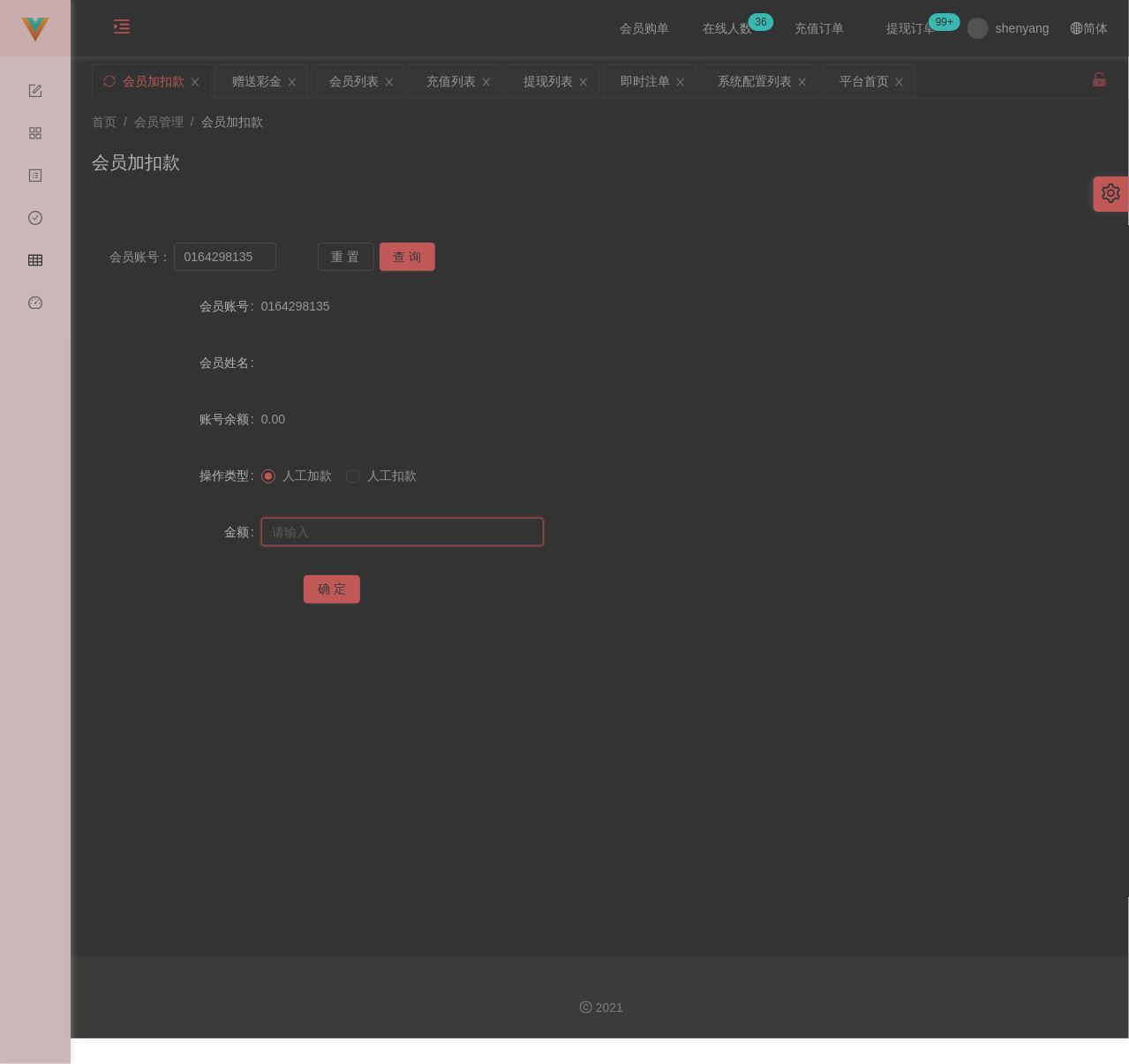
click at [406, 533] on input "text" at bounding box center [402, 532] width 282 height 28
click at [320, 586] on button "确 定" at bounding box center [331, 589] width 56 height 28
drag, startPoint x: 389, startPoint y: 143, endPoint x: 351, endPoint y: 161, distance: 42.0
click at [389, 143] on div "首页 / 会员管理 / 会员加扣款 / 会员加扣款" at bounding box center [599, 151] width 1016 height 77
click at [259, 254] on input "0164298135" at bounding box center [225, 256] width 102 height 28
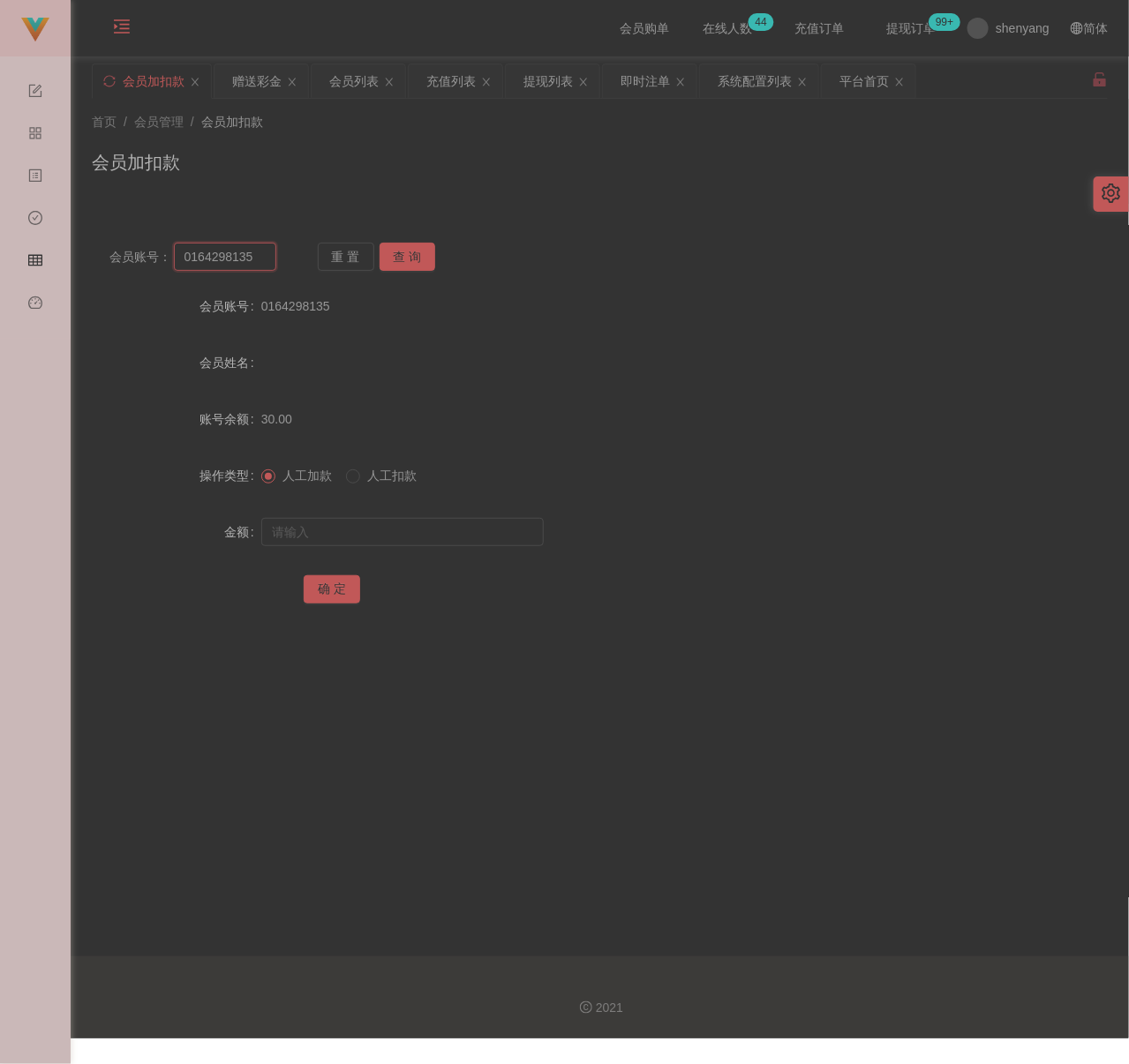
click at [259, 254] on input "0164298135" at bounding box center [225, 256] width 102 height 28
click at [409, 250] on button "查 询" at bounding box center [407, 256] width 56 height 28
drag, startPoint x: 390, startPoint y: 535, endPoint x: 408, endPoint y: 541, distance: 19.0
click at [390, 535] on input "text" at bounding box center [402, 532] width 282 height 28
click at [482, 538] on input "text" at bounding box center [402, 532] width 282 height 28
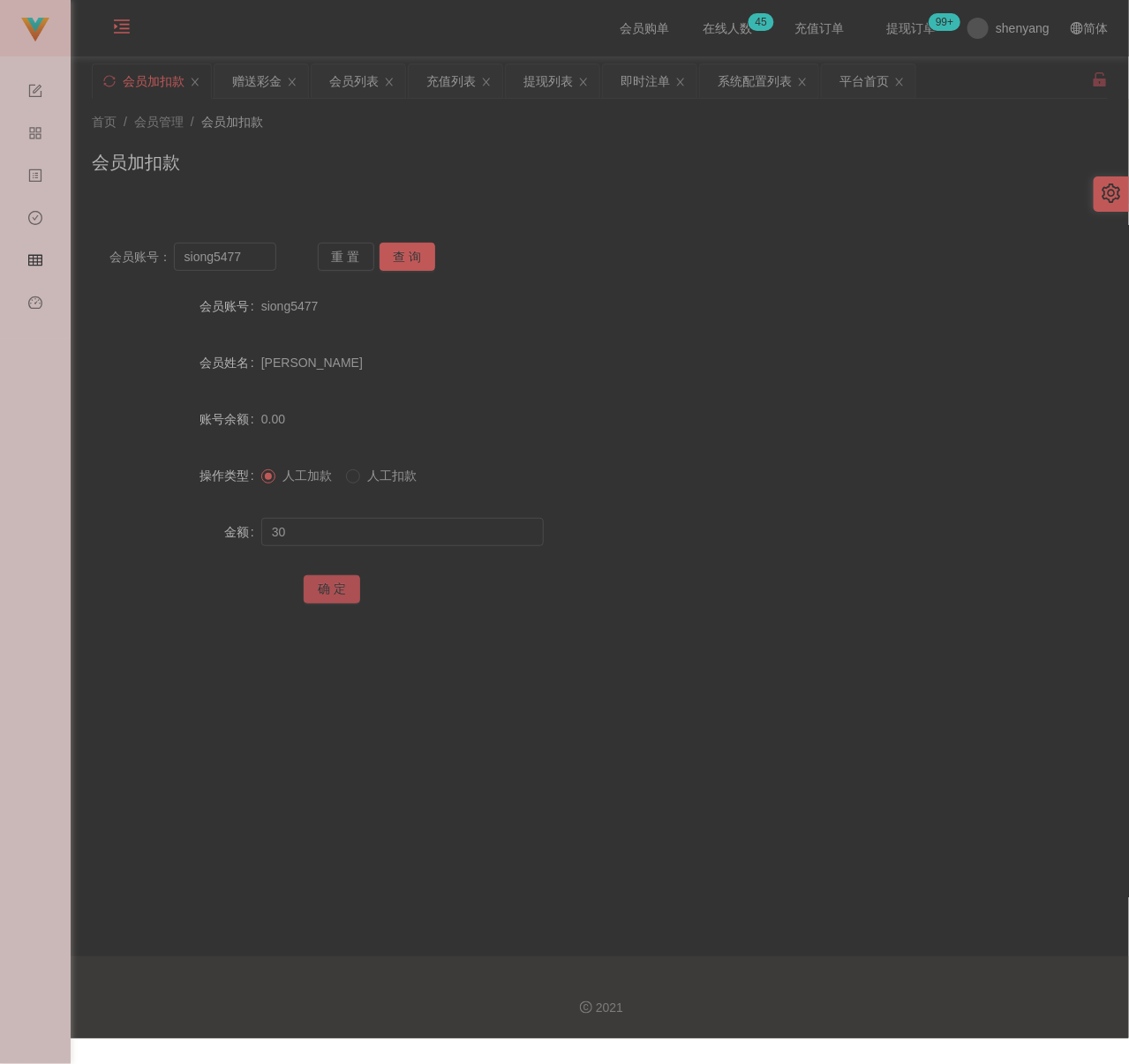
click at [317, 590] on button "确 定" at bounding box center [331, 589] width 56 height 28
click at [287, 151] on div "会员加扣款" at bounding box center [599, 169] width 1016 height 40
click at [244, 252] on input "siong5477" at bounding box center [225, 256] width 102 height 28
click at [417, 256] on button "查 询" at bounding box center [407, 256] width 56 height 28
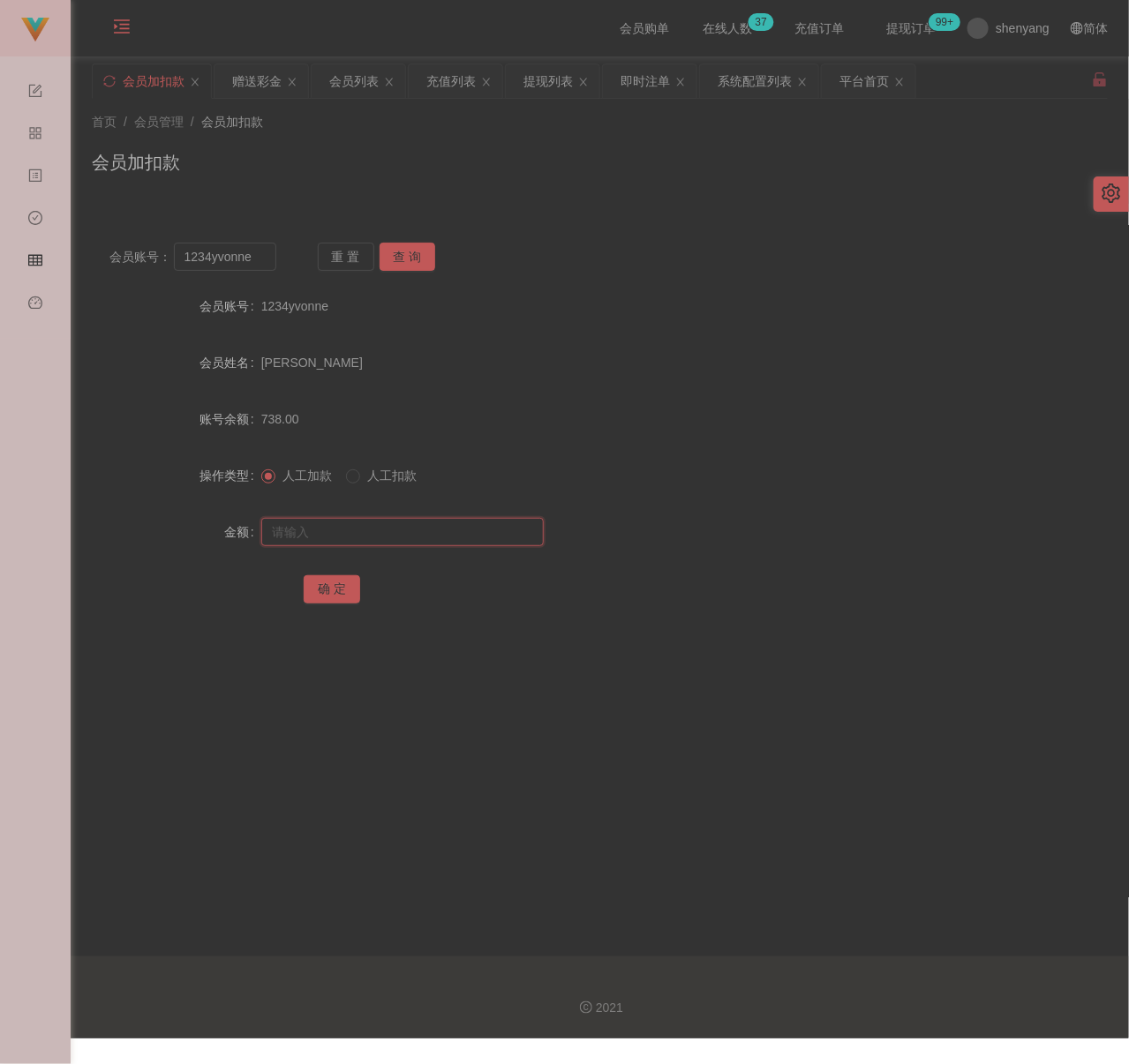
click at [384, 527] on input "text" at bounding box center [402, 532] width 282 height 28
click at [294, 538] on input "共计2000" at bounding box center [402, 532] width 282 height 28
click at [323, 590] on button "确 定" at bounding box center [331, 589] width 56 height 28
click at [361, 139] on div "首页 / 会员管理 / 会员加扣款 / 会员加扣款" at bounding box center [599, 151] width 1016 height 77
click at [255, 264] on input "1234yvonne" at bounding box center [225, 256] width 102 height 28
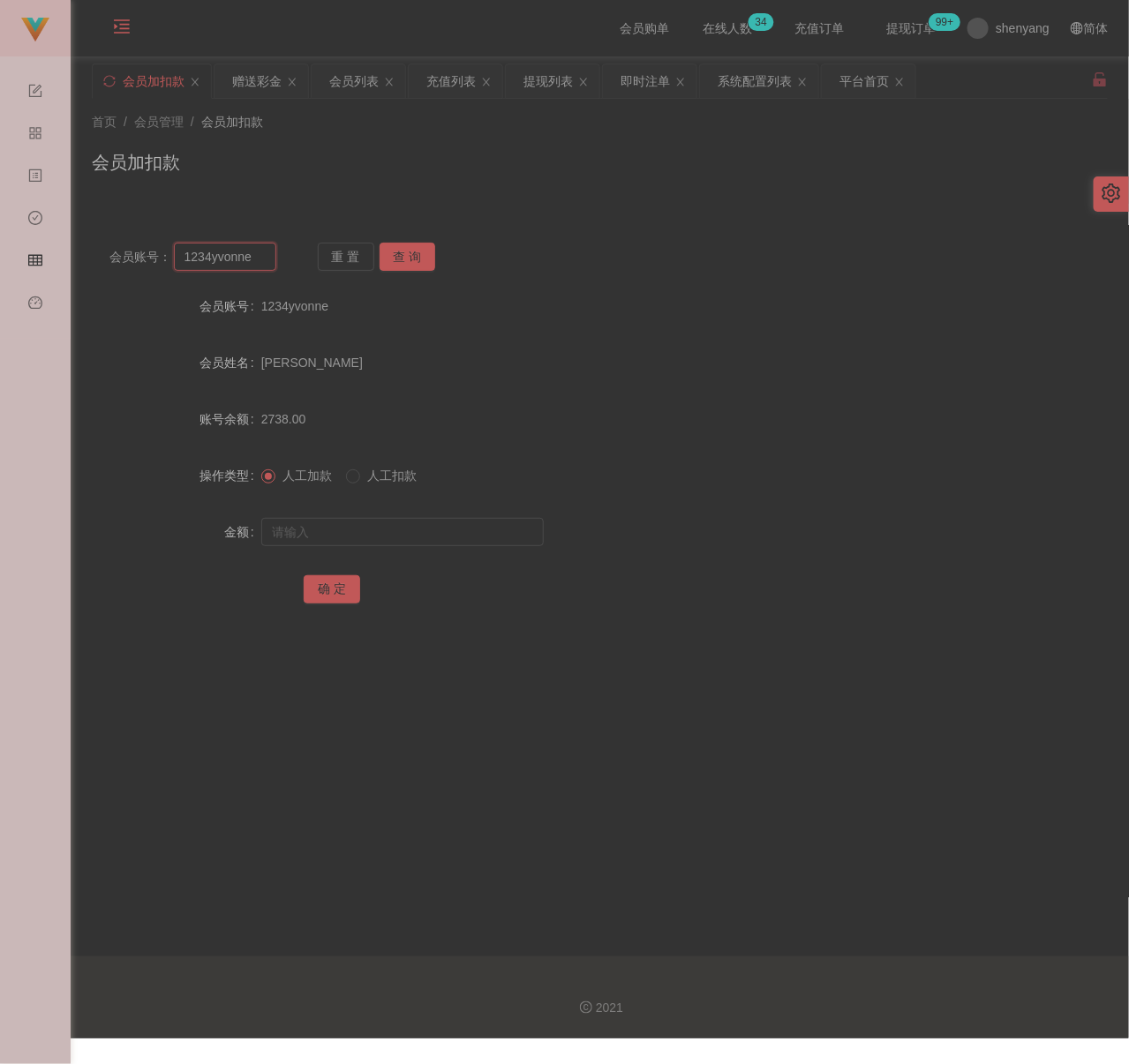
click at [255, 264] on input "1234yvonne" at bounding box center [225, 256] width 102 height 28
click at [426, 250] on button "查 询" at bounding box center [407, 256] width 56 height 28
drag, startPoint x: 412, startPoint y: 541, endPoint x: 434, endPoint y: 542, distance: 22.0
click at [413, 541] on input "text" at bounding box center [402, 532] width 282 height 28
click at [364, 530] on input "text" at bounding box center [402, 532] width 282 height 28
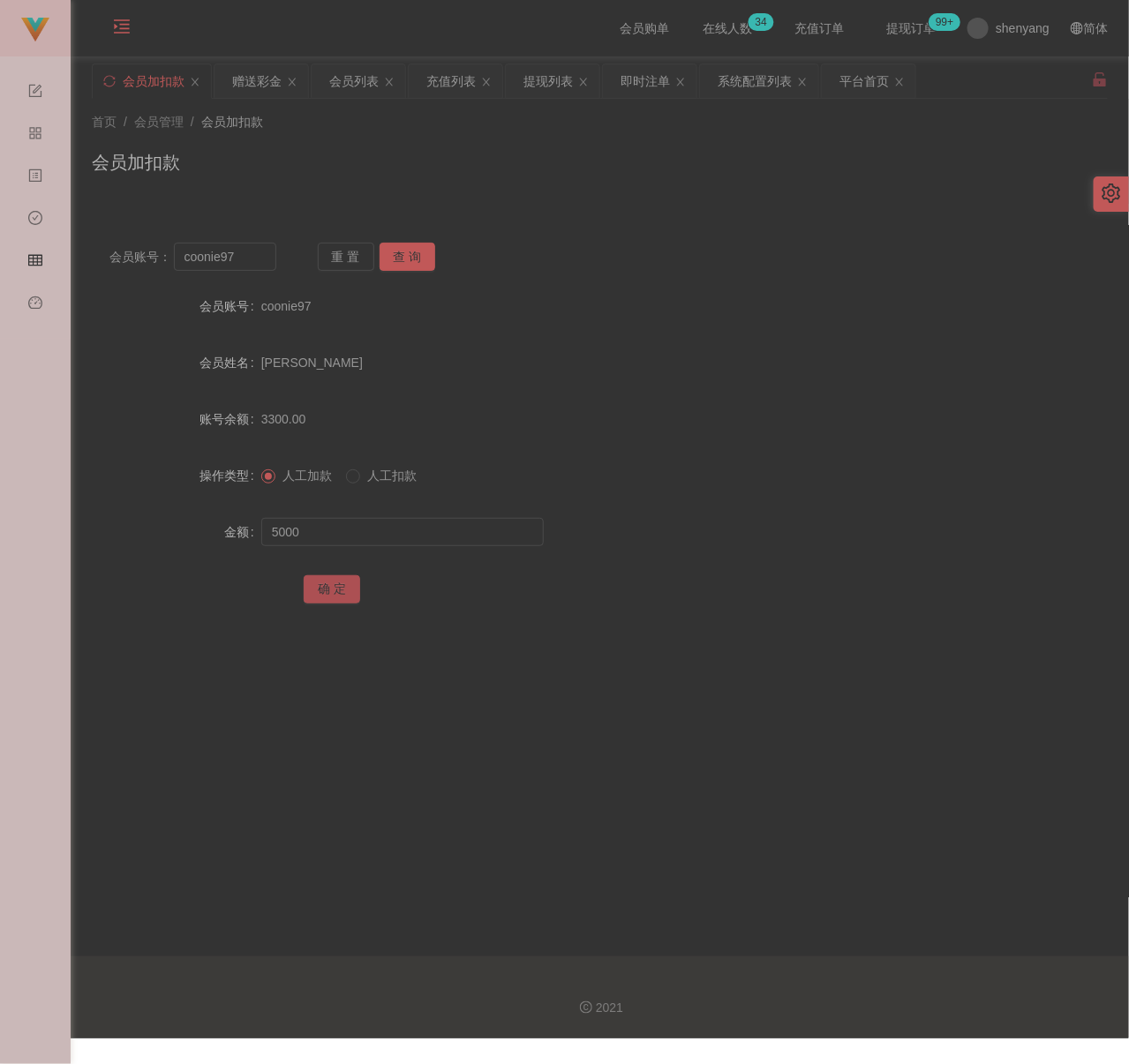
click at [329, 593] on button "确 定" at bounding box center [331, 589] width 56 height 28
drag, startPoint x: 458, startPoint y: 154, endPoint x: 439, endPoint y: 151, distance: 19.2
click at [456, 151] on div "会员加扣款" at bounding box center [599, 169] width 1016 height 40
click at [347, 81] on div "会员列表" at bounding box center [354, 82] width 49 height 33
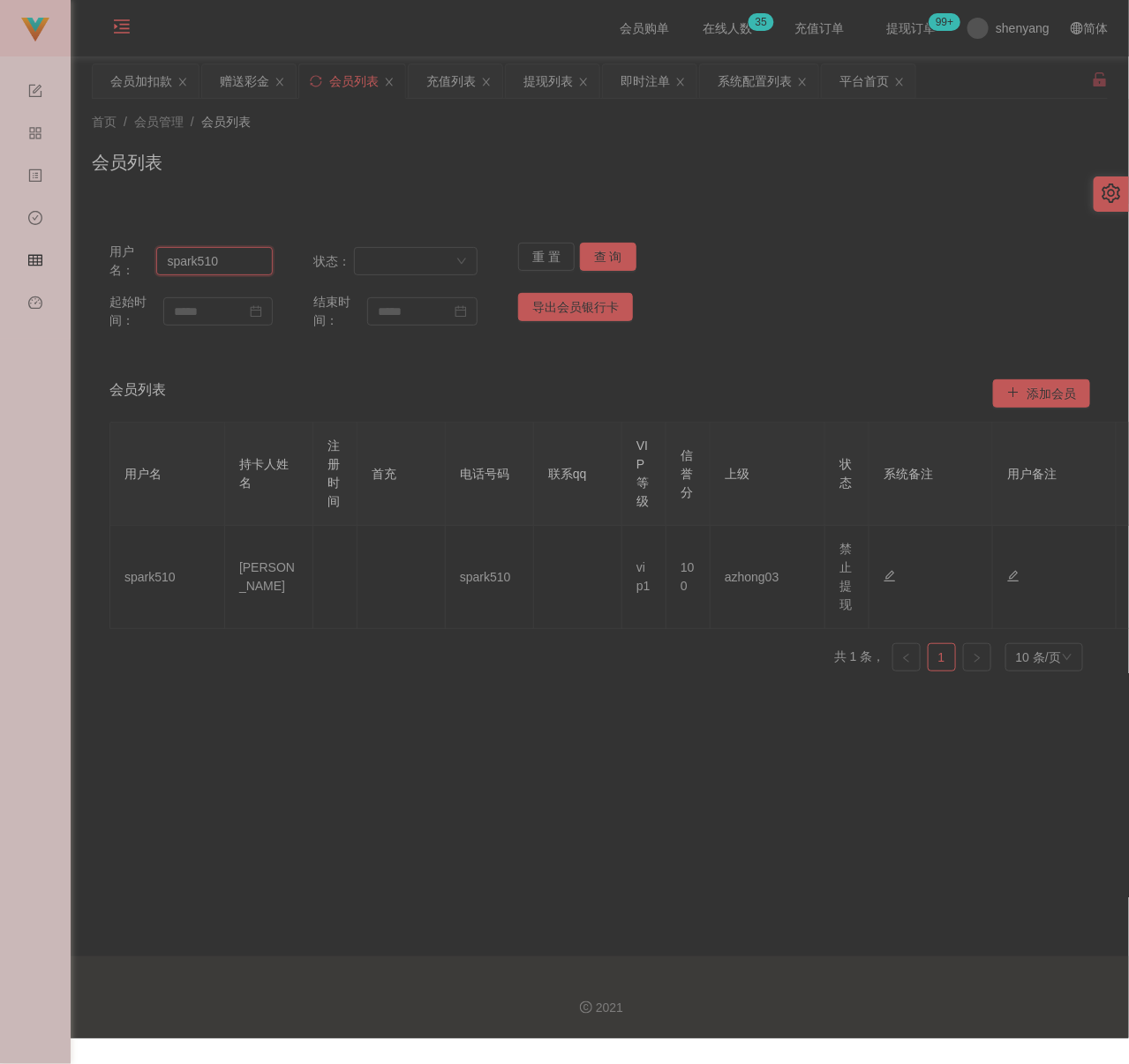
click at [228, 252] on input "spark510" at bounding box center [214, 260] width 117 height 28
click at [598, 252] on button "查 询" at bounding box center [607, 256] width 56 height 28
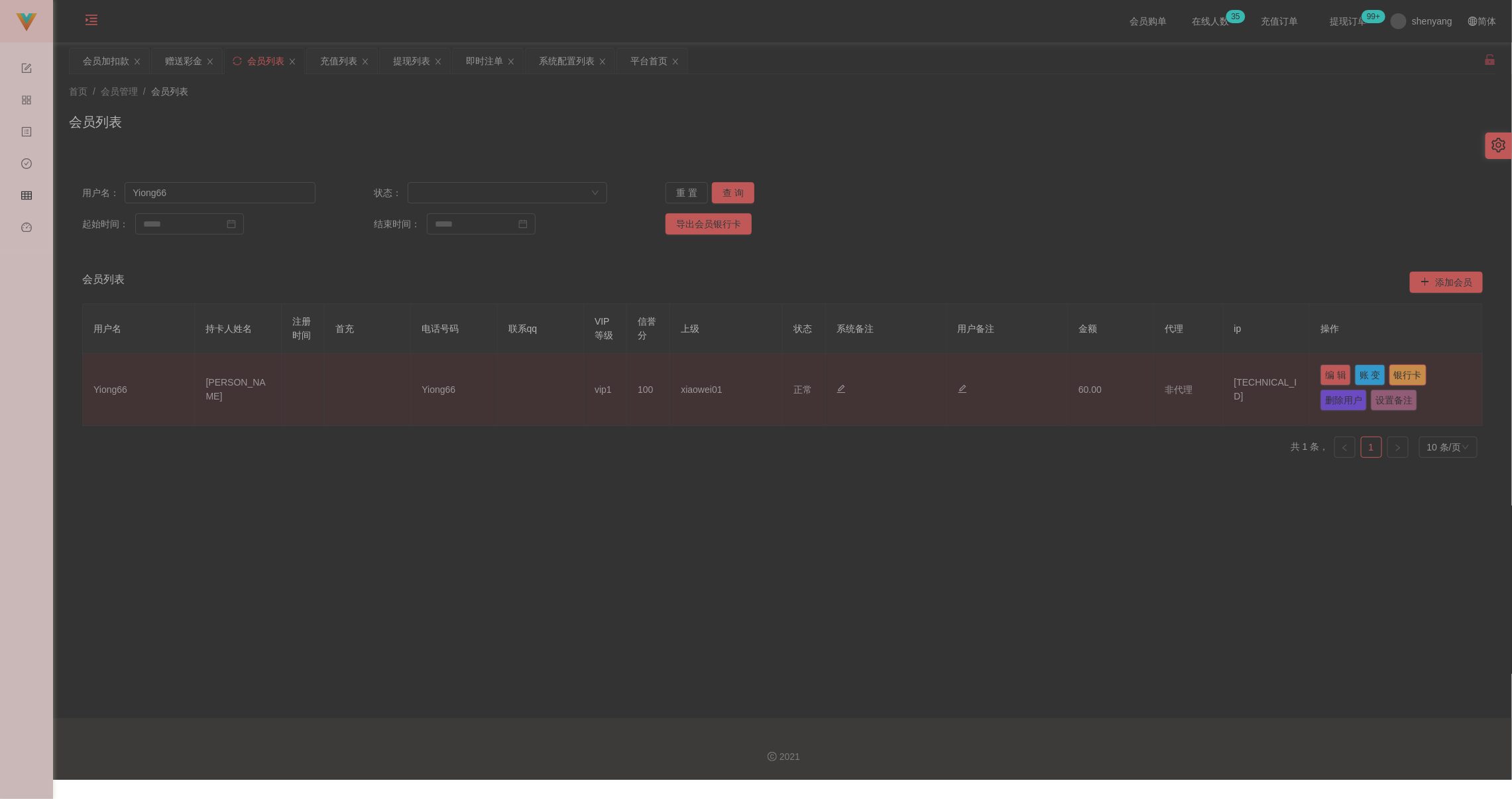
click at [835, 373] on button "银行卡" at bounding box center [1408, 375] width 37 height 21
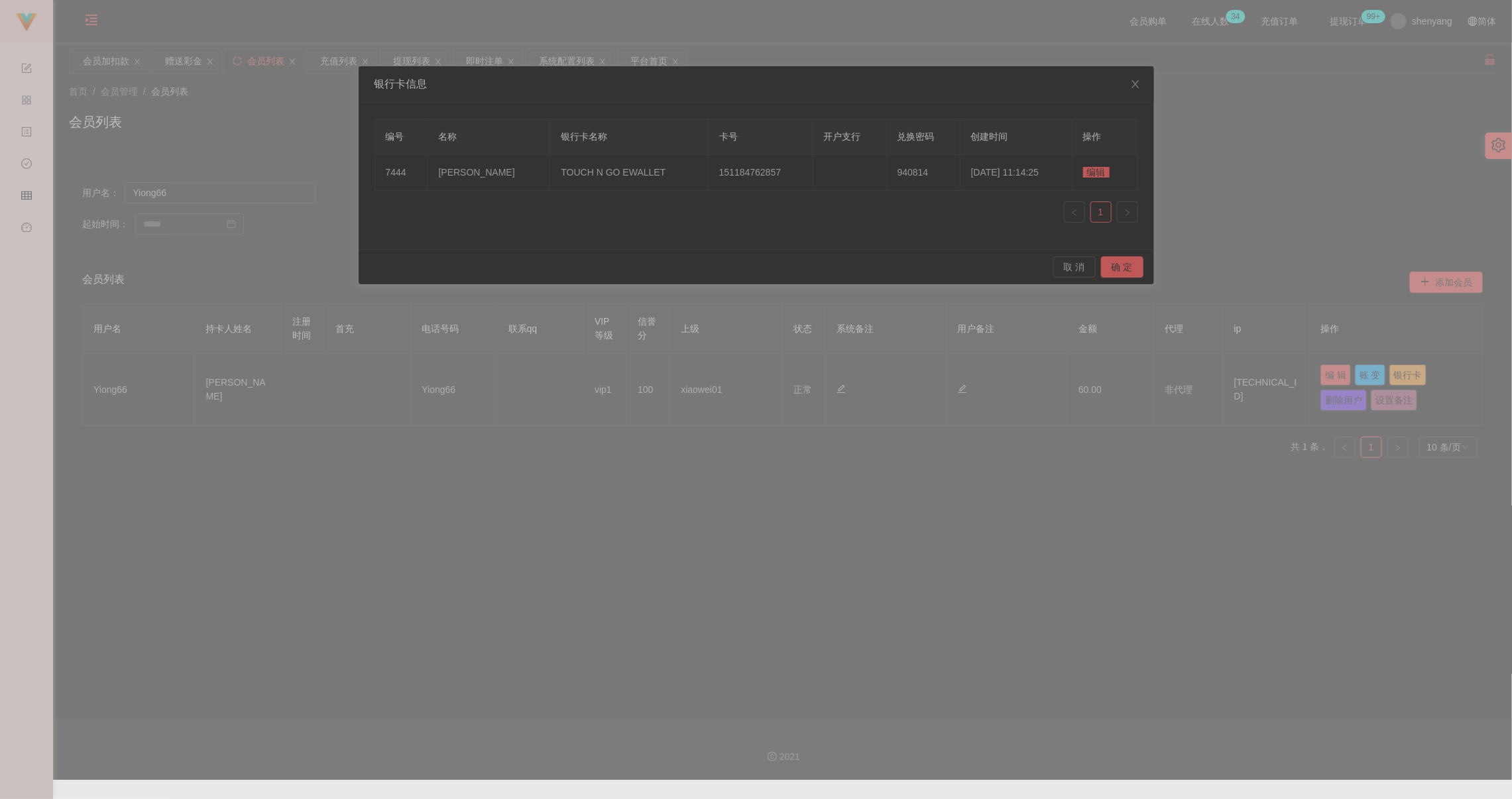
click at [835, 172] on span "编辑" at bounding box center [1097, 172] width 27 height 10
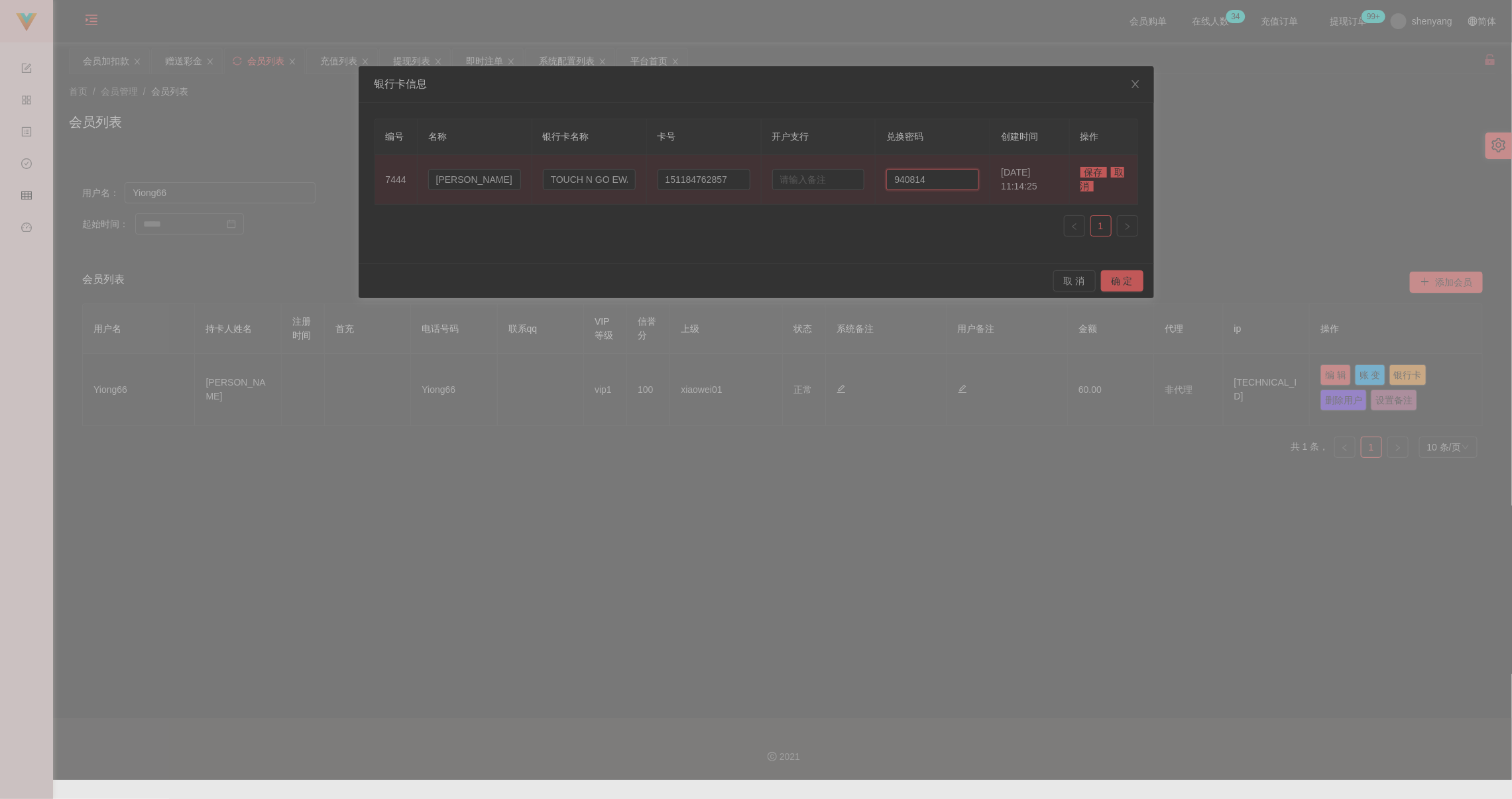
click at [835, 181] on input "940814" at bounding box center [933, 179] width 93 height 21
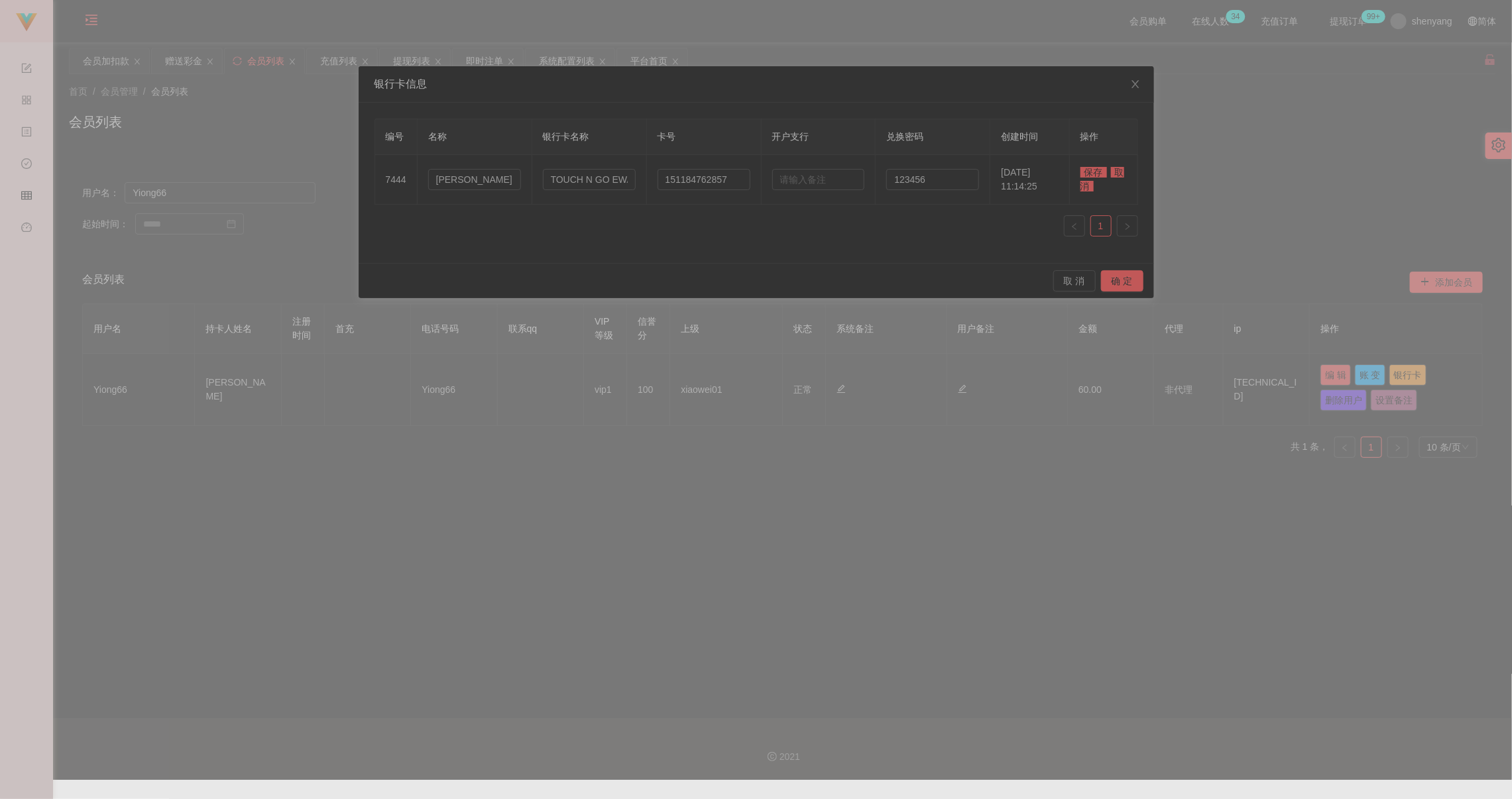
click at [835, 175] on span "保存" at bounding box center [1094, 172] width 27 height 10
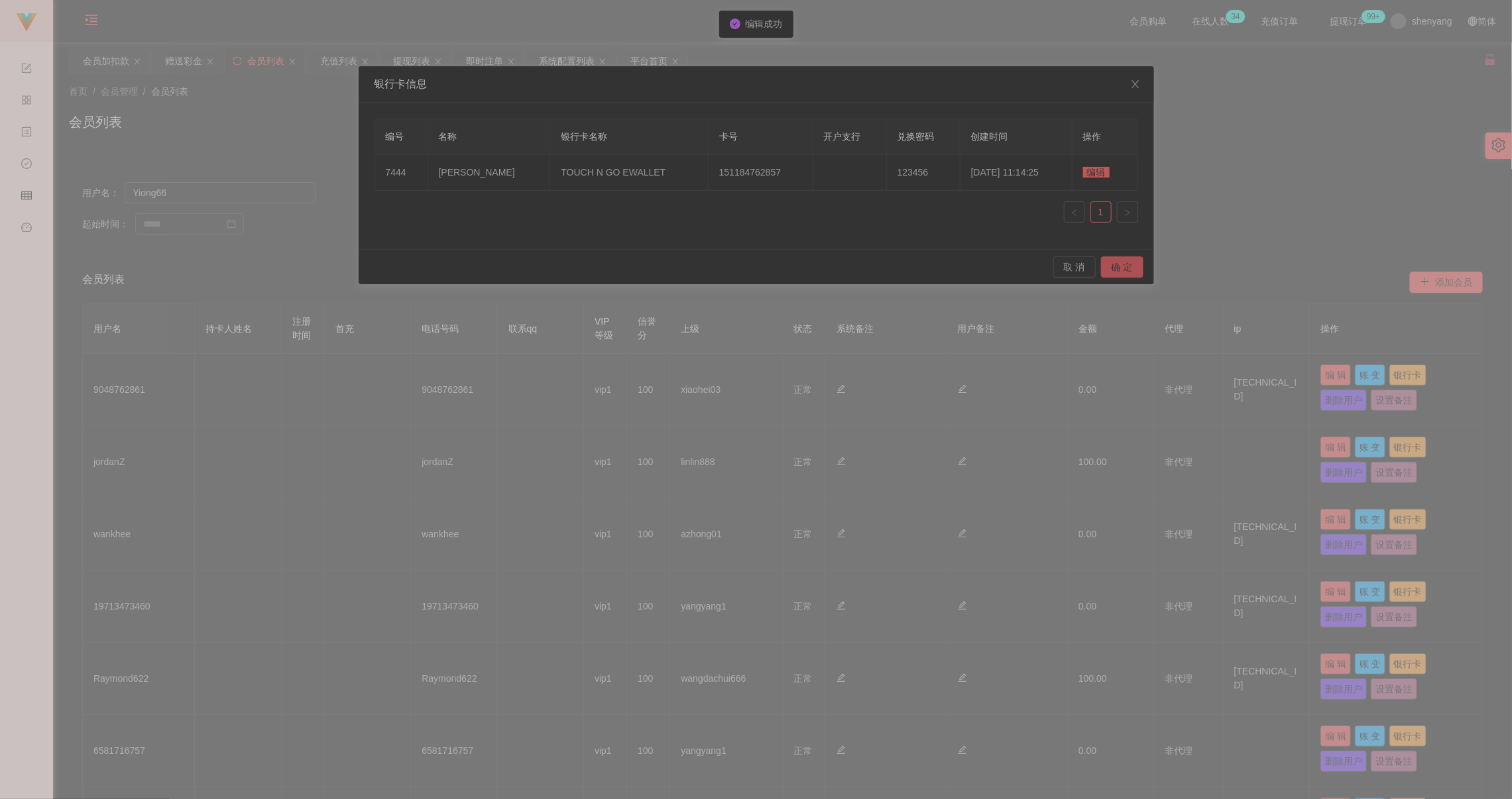
click at [835, 267] on button "确 定" at bounding box center [1122, 267] width 42 height 21
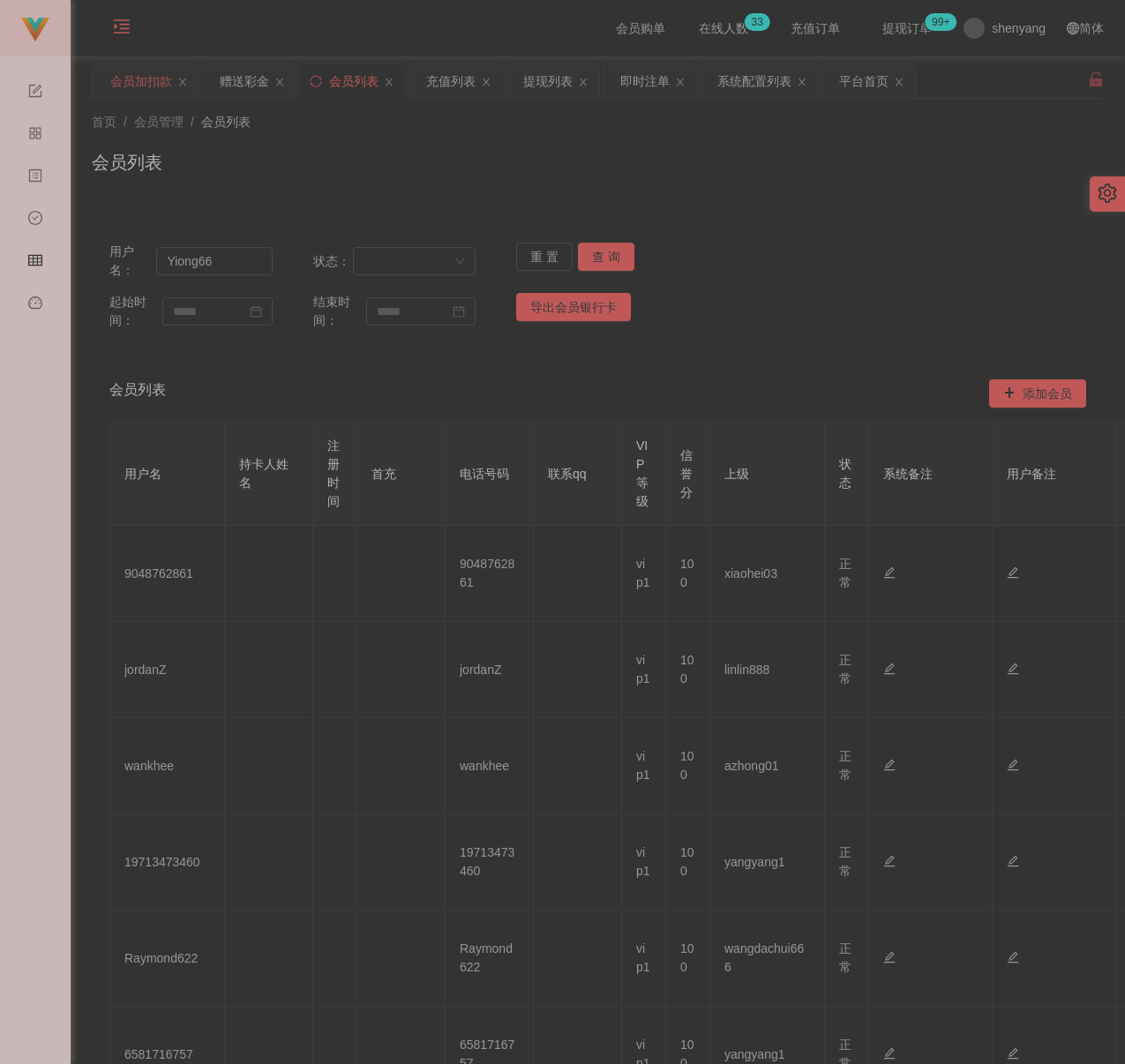
click at [151, 83] on div "会员加扣款" at bounding box center [141, 82] width 62 height 33
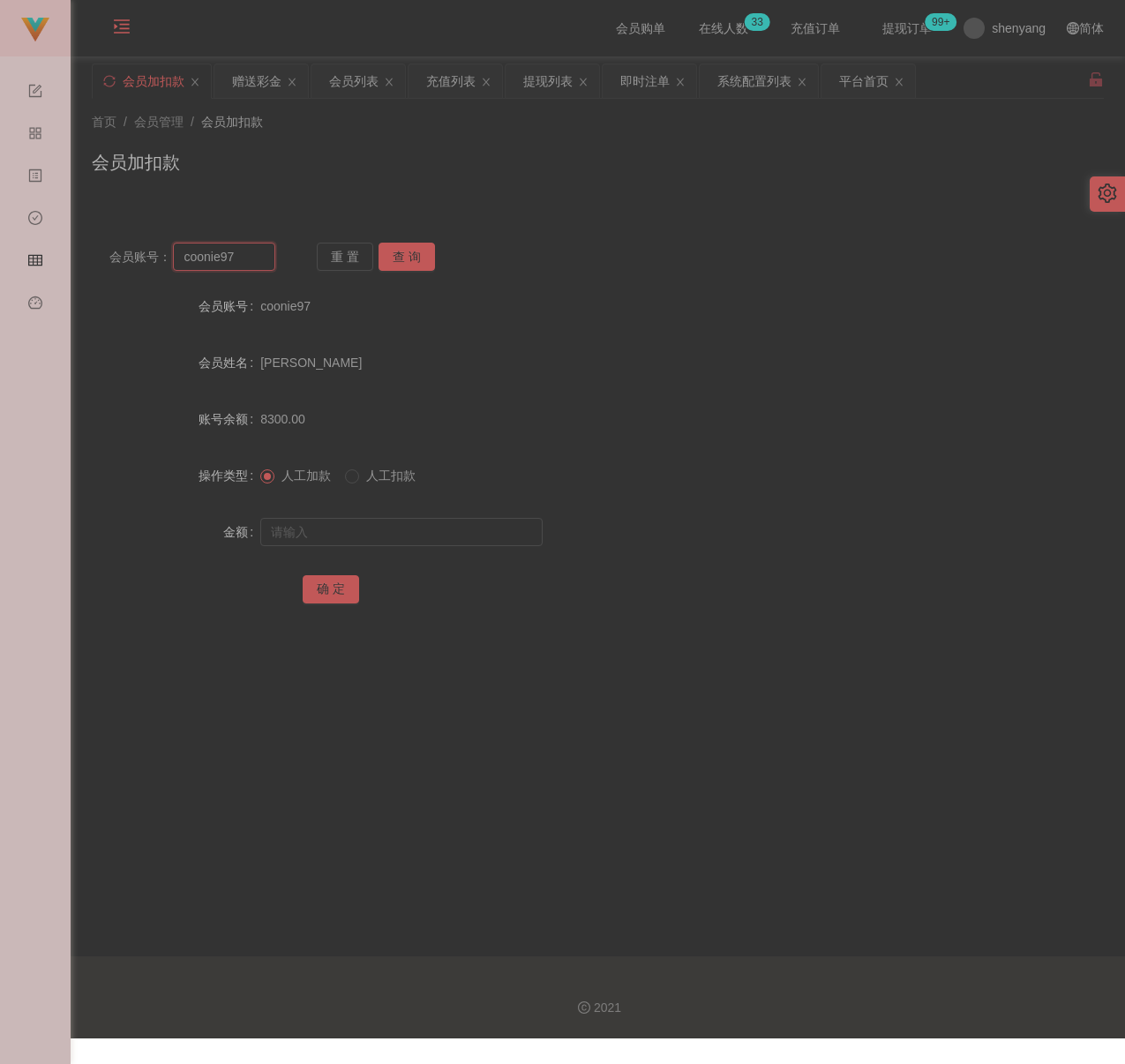
click at [245, 254] on input "coonie97" at bounding box center [223, 256] width 101 height 28
click at [395, 263] on button "查 询" at bounding box center [406, 256] width 56 height 28
drag, startPoint x: 395, startPoint y: 541, endPoint x: 412, endPoint y: 541, distance: 17.0
click at [395, 541] on input "text" at bounding box center [401, 532] width 282 height 28
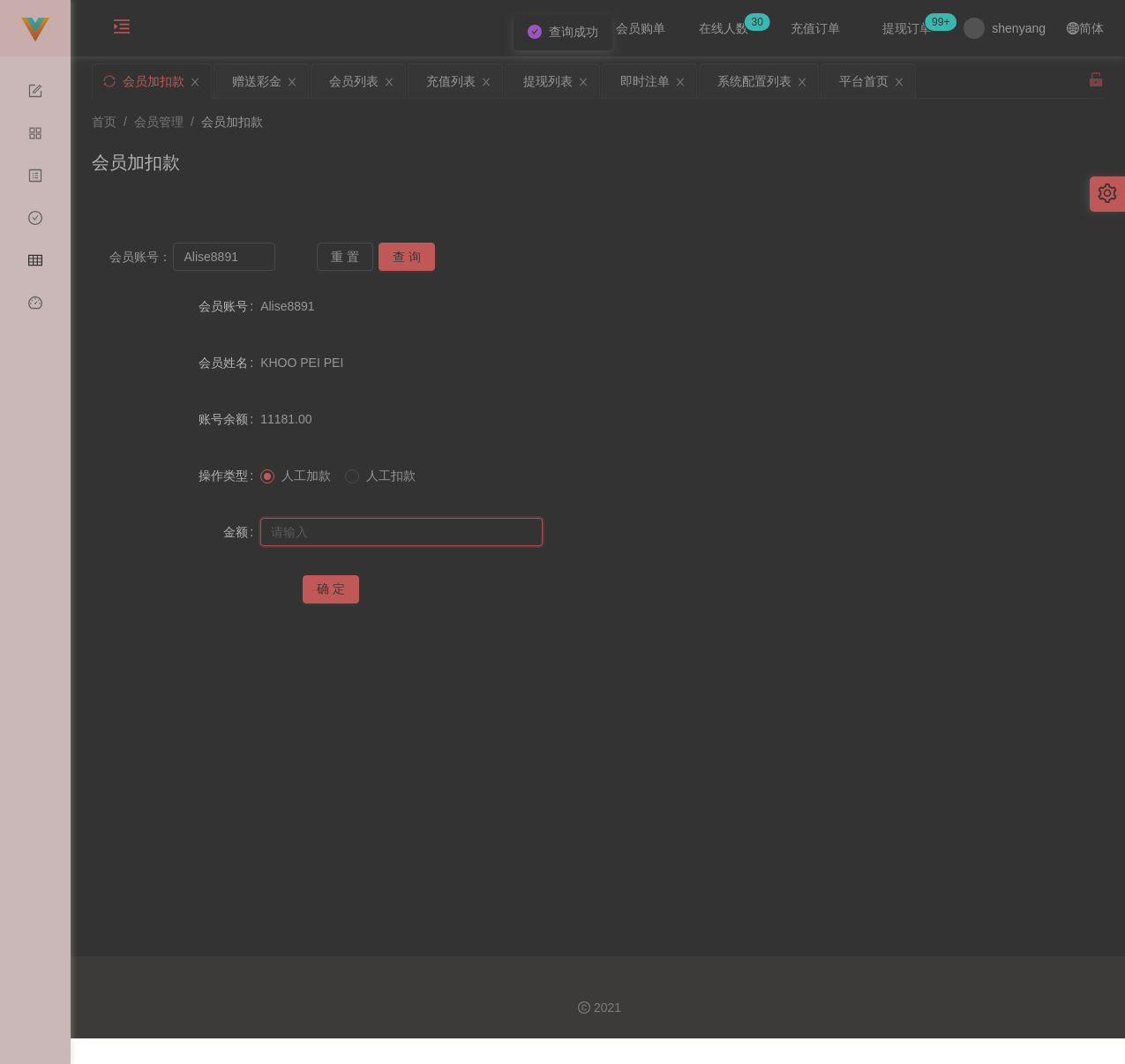
click at [421, 531] on input "text" at bounding box center [401, 532] width 282 height 28
click at [342, 590] on button "确 定" at bounding box center [330, 589] width 56 height 28
click at [249, 262] on input "Alise8891" at bounding box center [223, 256] width 101 height 28
click at [408, 257] on button "查 询" at bounding box center [406, 256] width 56 height 28
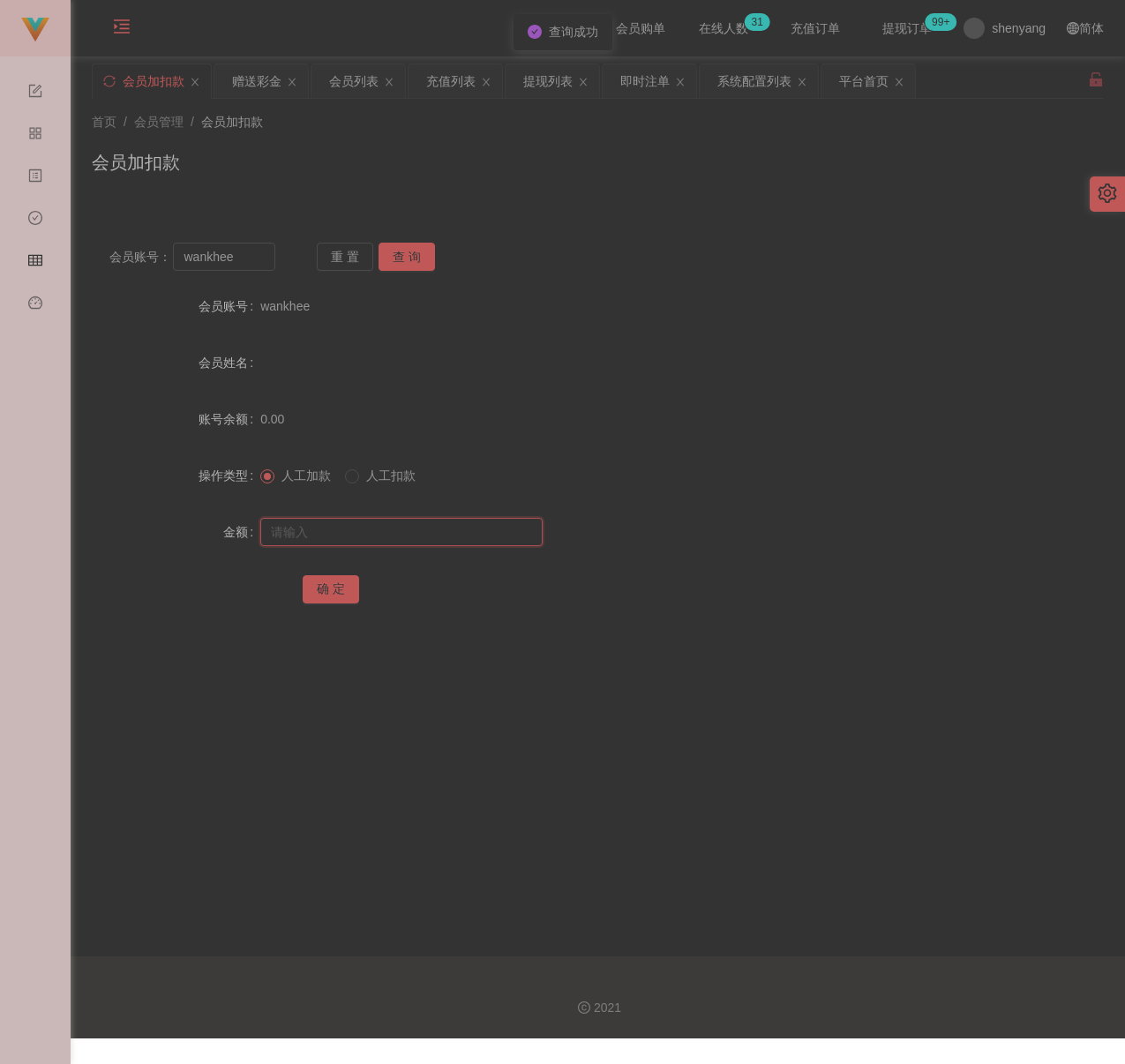
click at [406, 522] on input "text" at bounding box center [401, 532] width 282 height 28
click at [417, 538] on input "text" at bounding box center [401, 532] width 282 height 28
click at [340, 588] on button "确 定" at bounding box center [330, 589] width 56 height 28
click at [247, 255] on input "wankhee" at bounding box center [223, 256] width 101 height 28
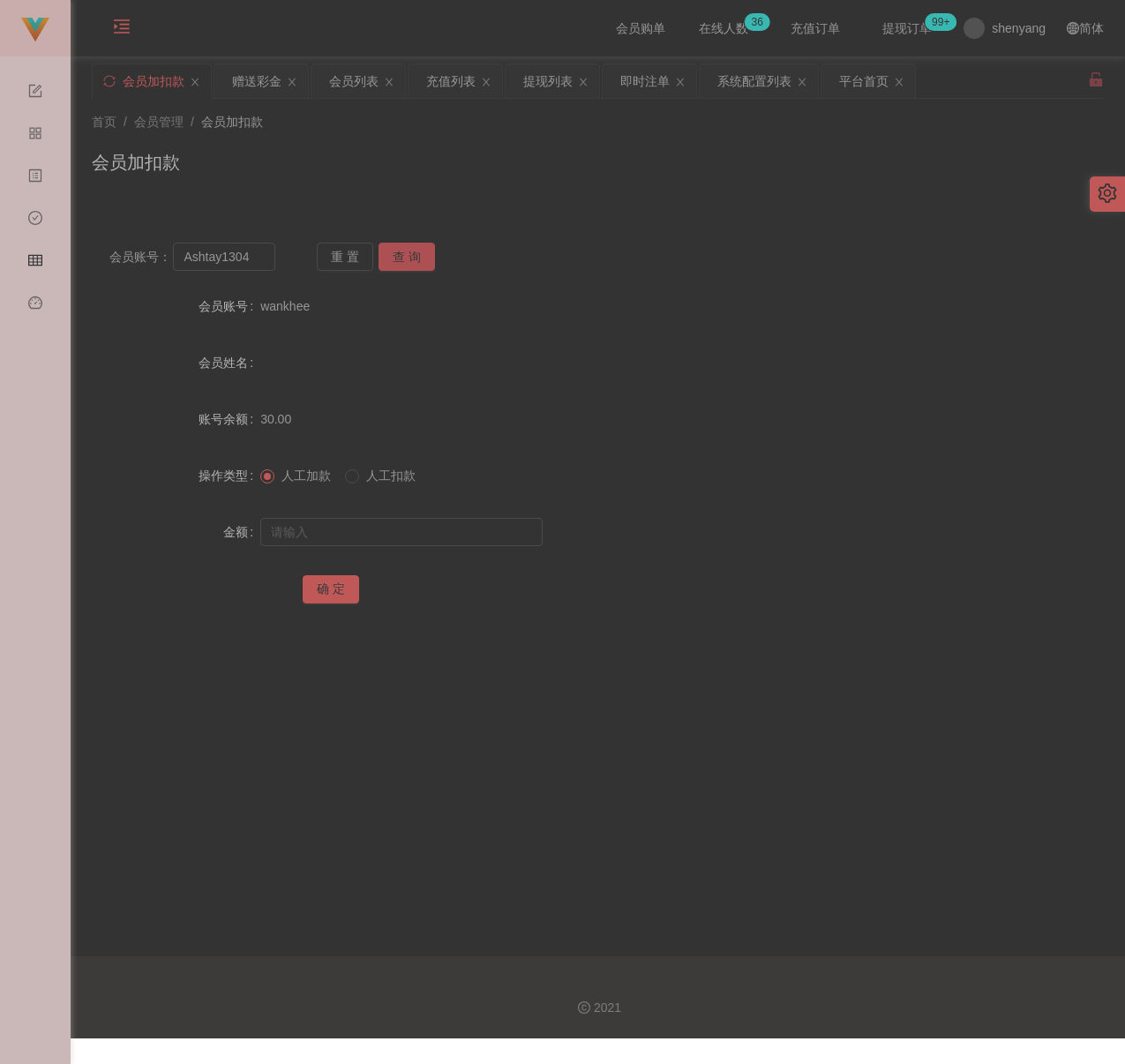
click at [405, 256] on button "查 询" at bounding box center [406, 256] width 56 height 28
click at [379, 537] on input "text" at bounding box center [401, 532] width 282 height 28
click at [397, 532] on input "text" at bounding box center [401, 532] width 282 height 28
drag, startPoint x: 331, startPoint y: 586, endPoint x: 347, endPoint y: 588, distance: 16.1
click at [331, 586] on button "确 定" at bounding box center [330, 589] width 56 height 28
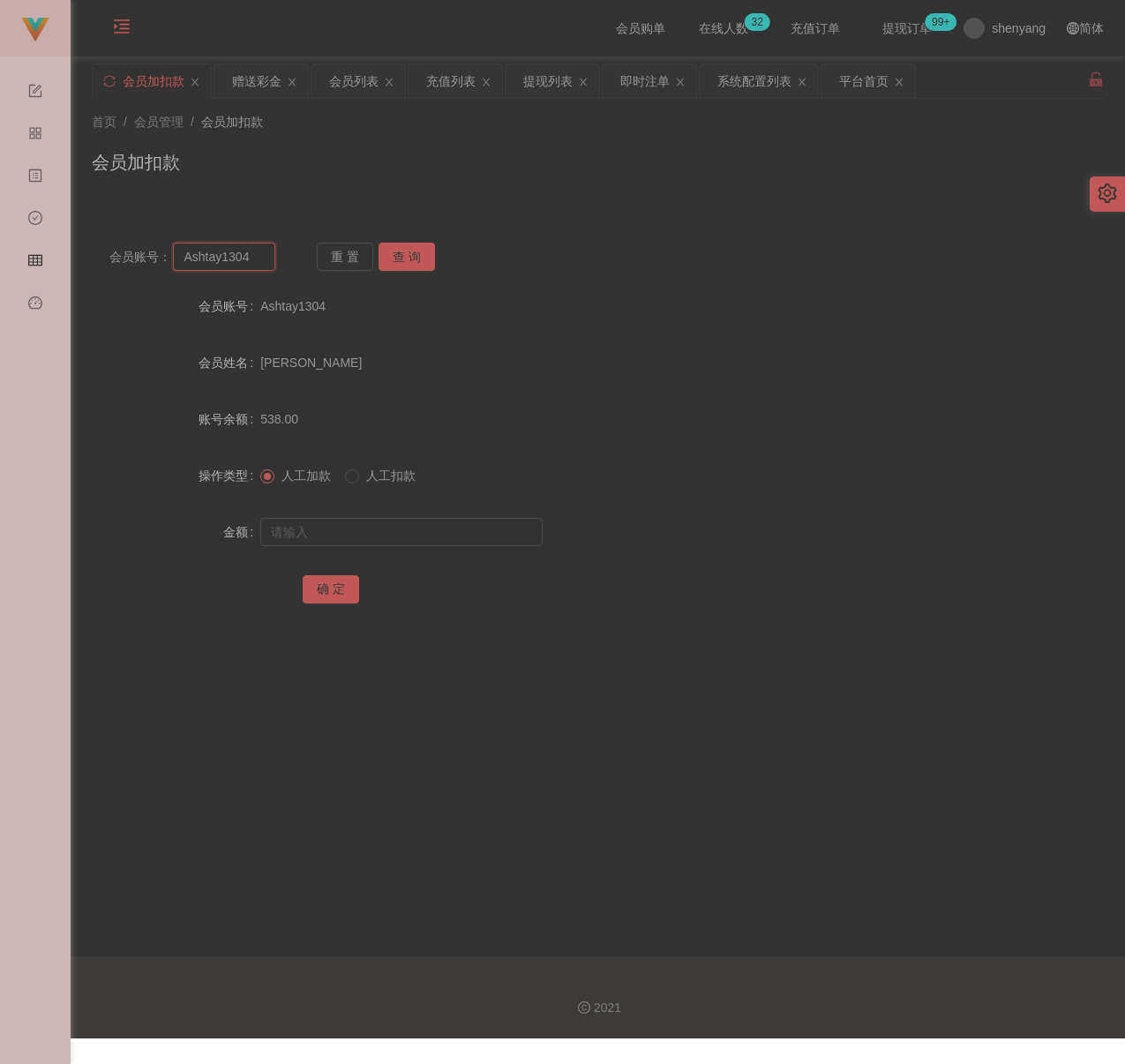
click at [259, 252] on input "Ashtay1304" at bounding box center [223, 256] width 101 height 28
click at [395, 254] on button "查 询" at bounding box center [406, 256] width 56 height 28
click at [417, 522] on input "text" at bounding box center [401, 532] width 282 height 28
click at [368, 523] on input "text" at bounding box center [401, 532] width 282 height 28
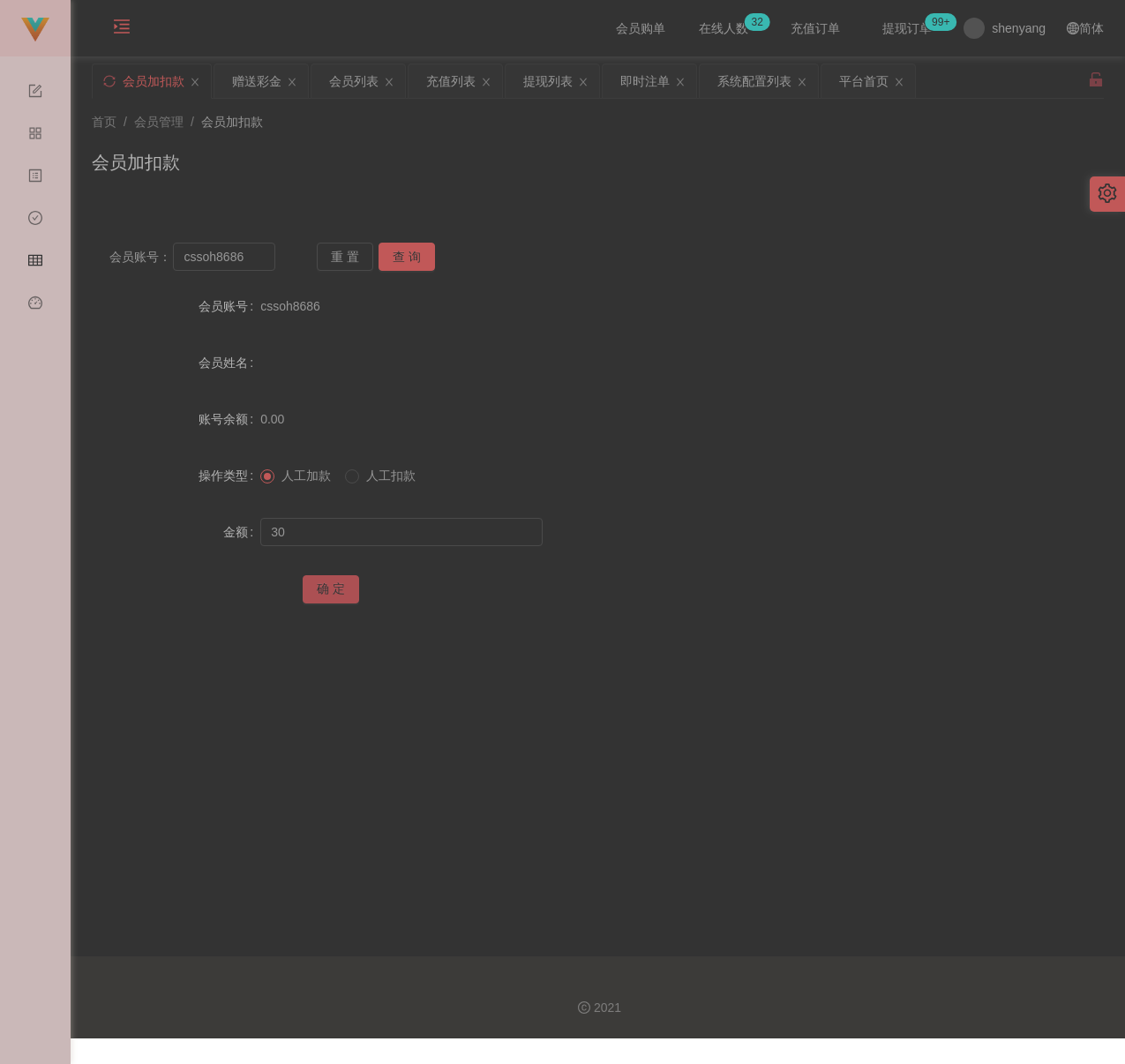
click at [331, 586] on button "确 定" at bounding box center [330, 589] width 56 height 28
click at [315, 151] on div "会员加扣款" at bounding box center [597, 169] width 1012 height 40
click at [253, 252] on input "cssoh8686" at bounding box center [223, 256] width 101 height 28
click at [431, 256] on button "查 询" at bounding box center [406, 256] width 56 height 28
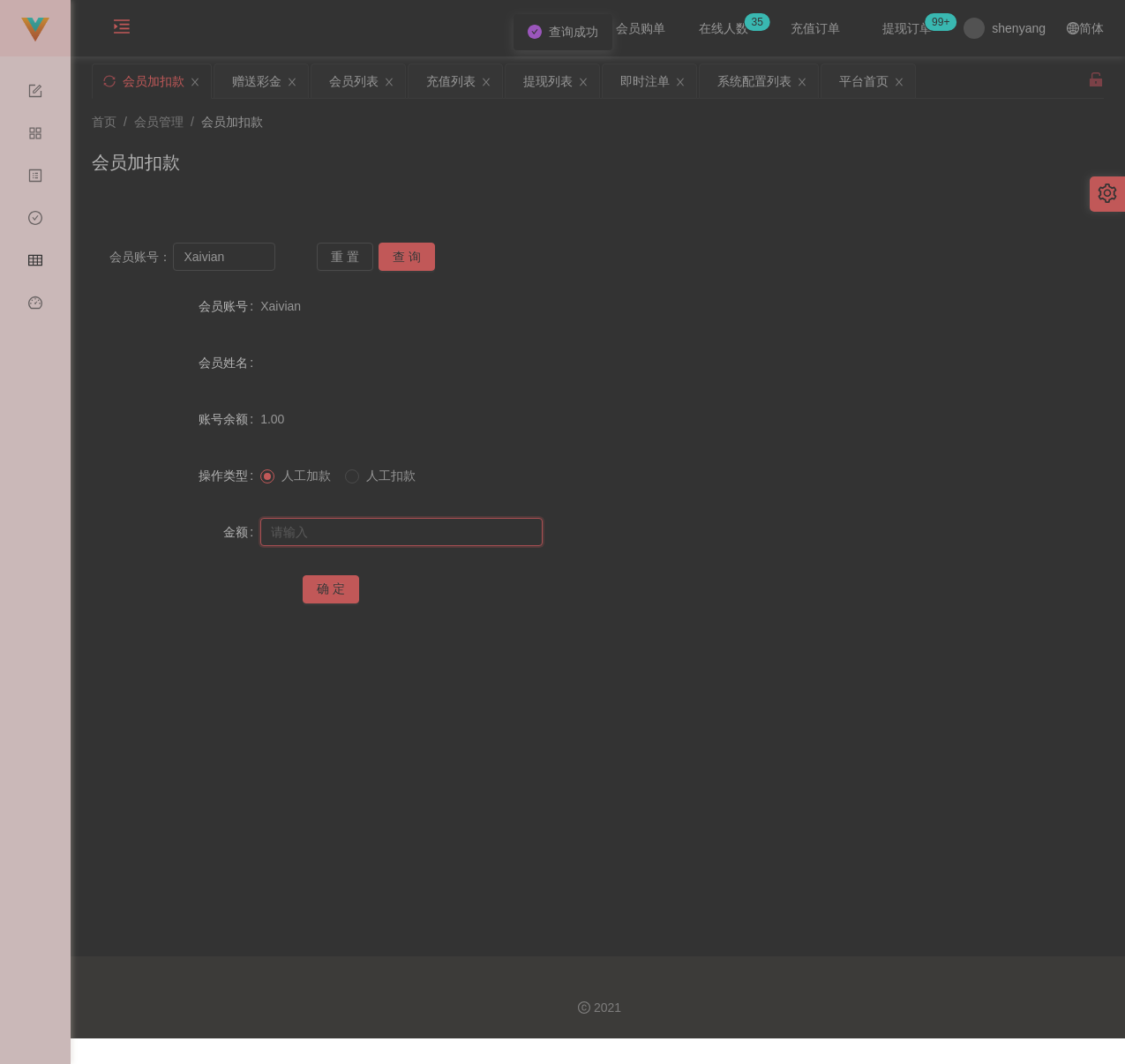
drag, startPoint x: 422, startPoint y: 532, endPoint x: 435, endPoint y: 535, distance: 13.3
click at [422, 532] on input "text" at bounding box center [401, 532] width 282 height 28
click at [448, 532] on input "text" at bounding box center [401, 532] width 282 height 28
click at [329, 588] on button "确 定" at bounding box center [330, 589] width 56 height 28
click at [351, 84] on div "会员列表" at bounding box center [354, 82] width 49 height 33
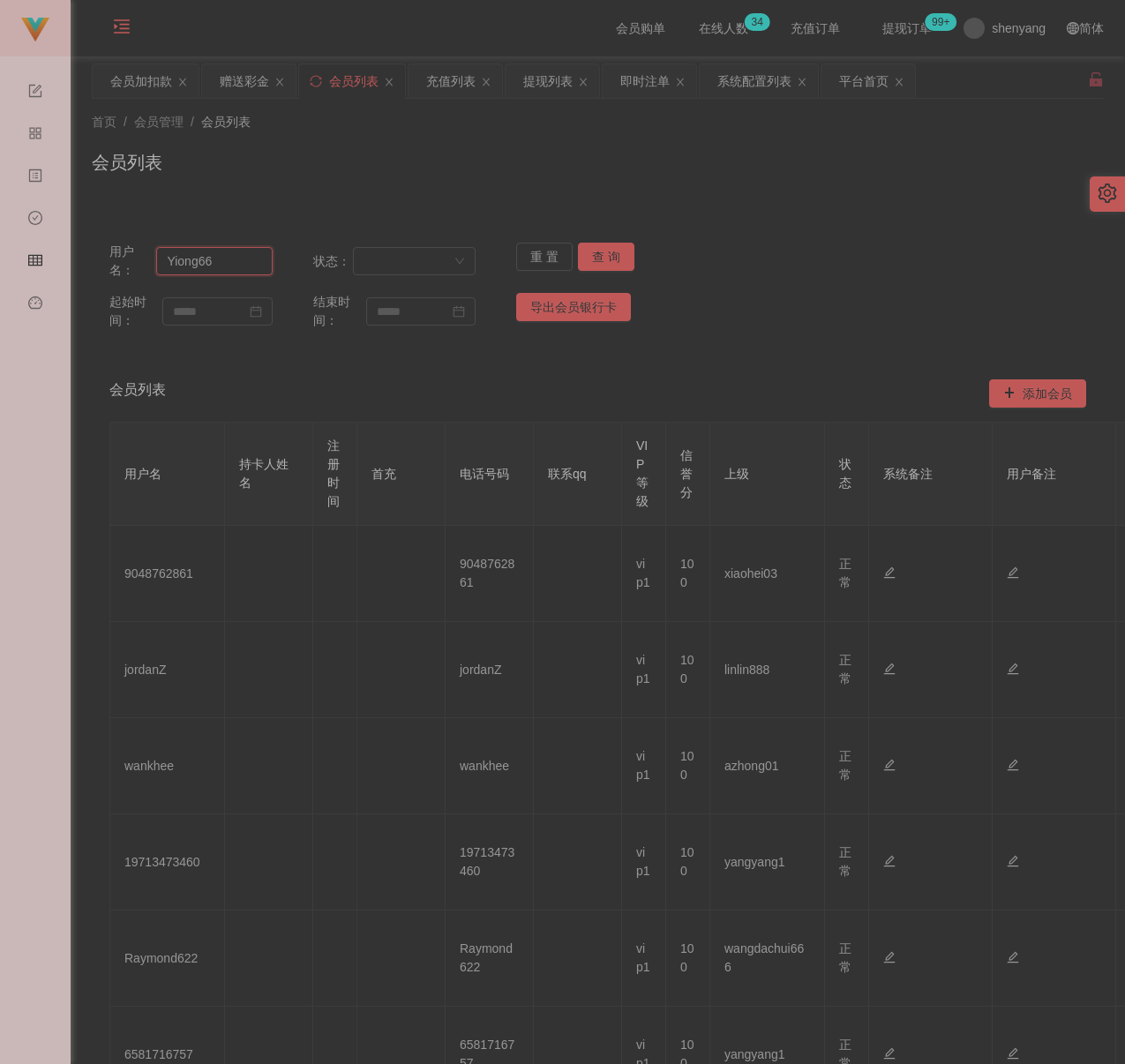
click at [254, 259] on input "Yiong66" at bounding box center [214, 260] width 116 height 28
click at [593, 249] on button "查 询" at bounding box center [605, 256] width 56 height 28
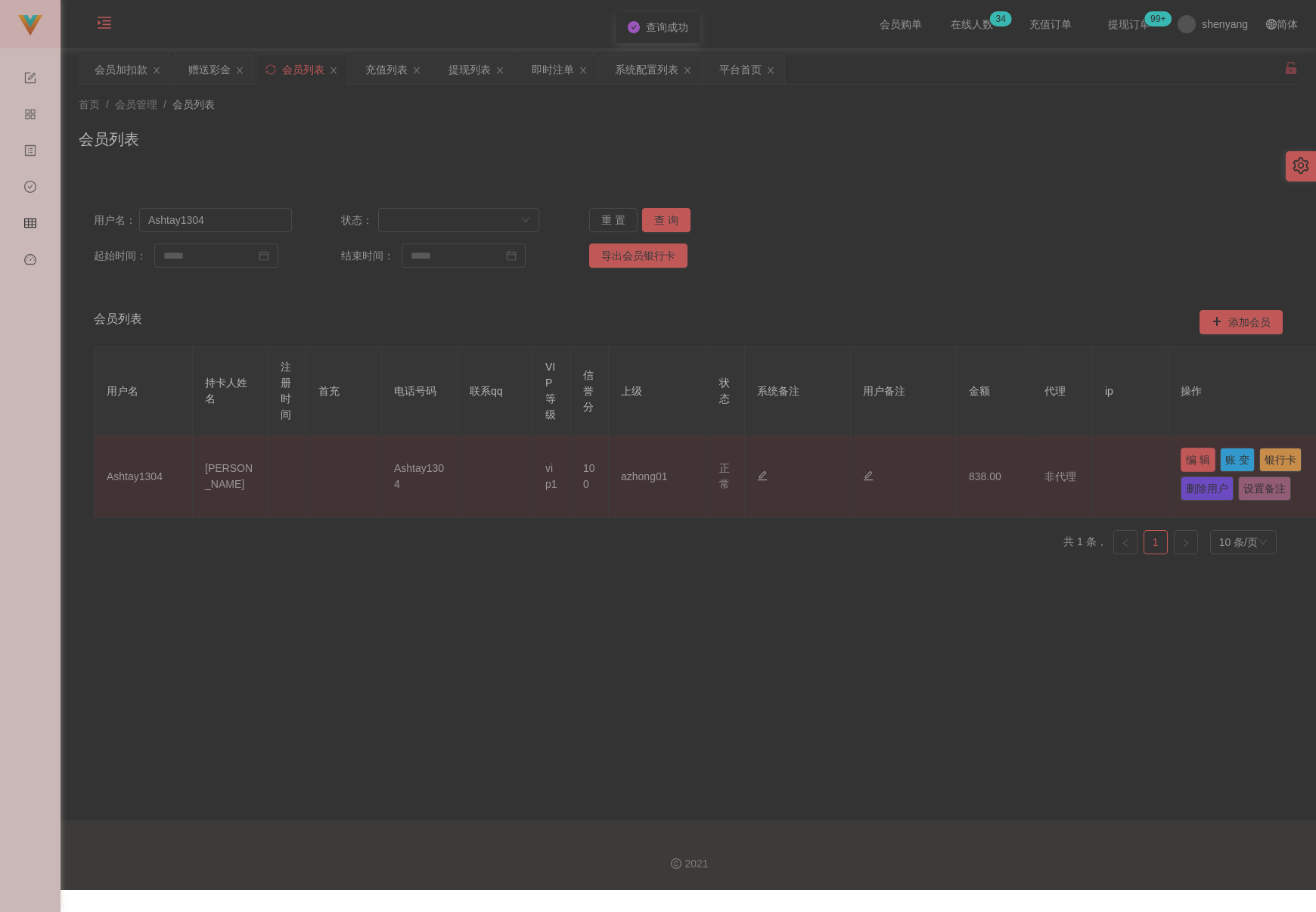
click at [952, 463] on button "编 辑" at bounding box center [1197, 460] width 35 height 24
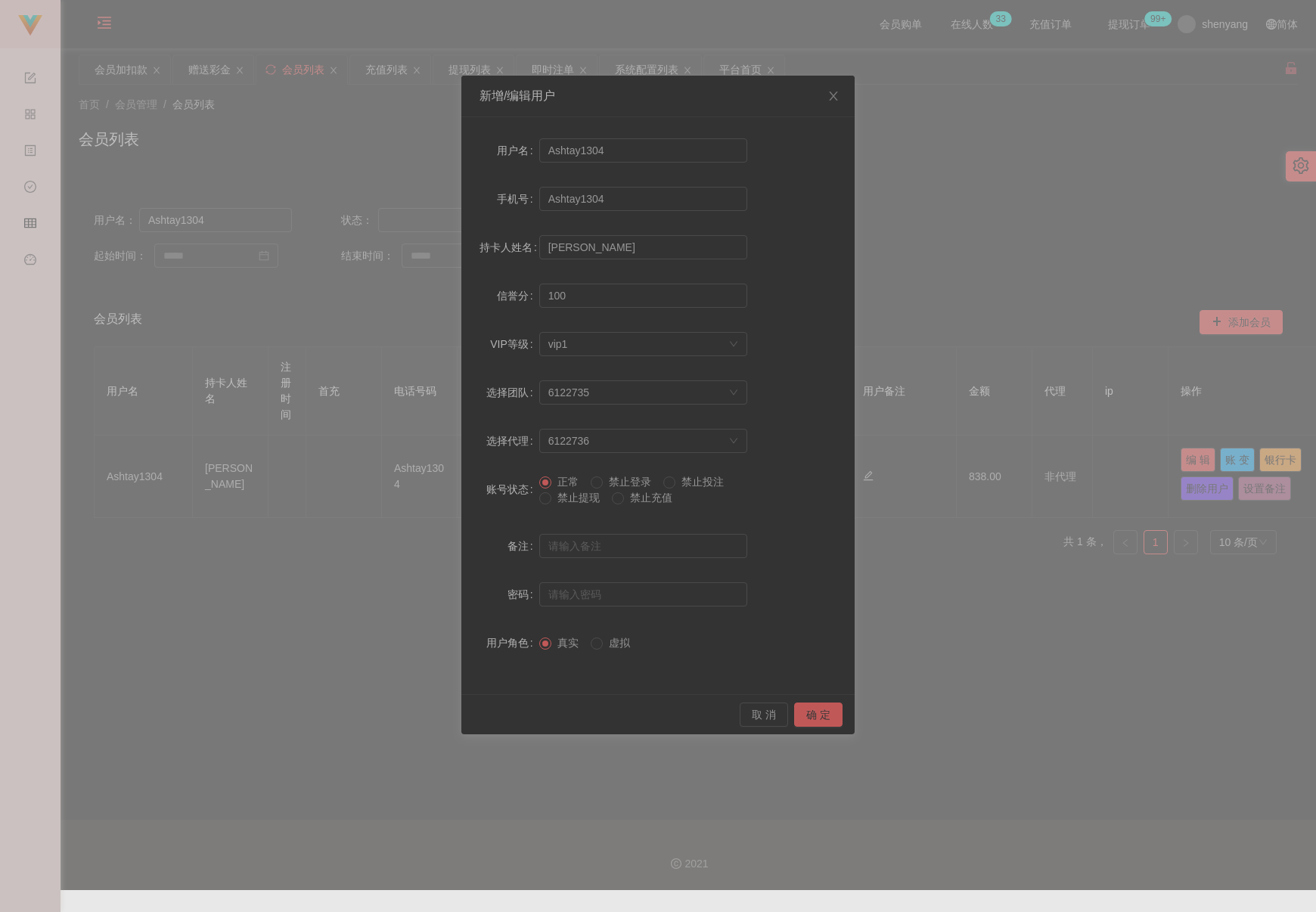
click at [578, 499] on span "禁止提现" at bounding box center [578, 498] width 55 height 12
click at [806, 712] on button "确 定" at bounding box center [818, 714] width 48 height 24
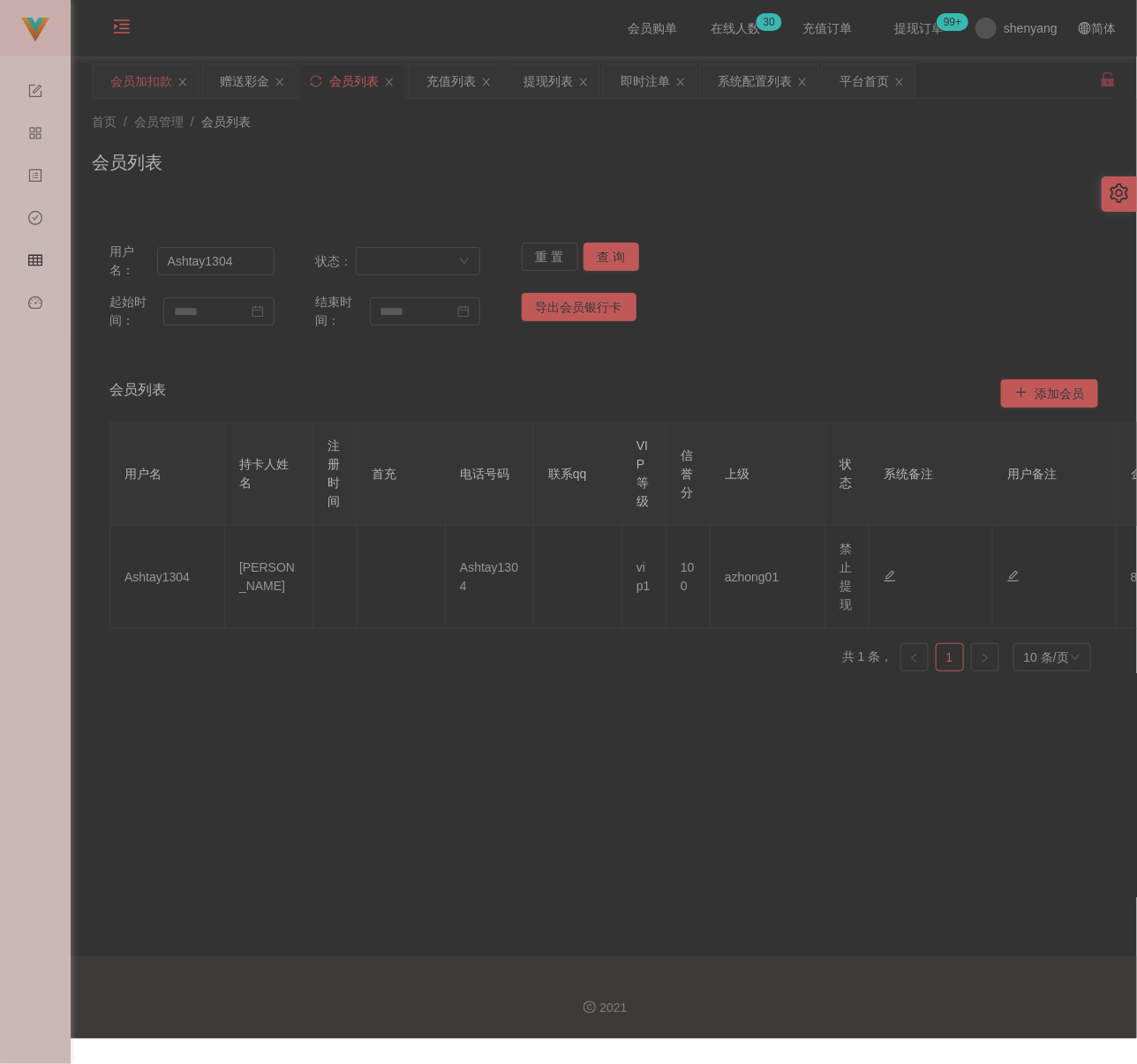
click at [128, 83] on div "会员加扣款" at bounding box center [141, 82] width 62 height 33
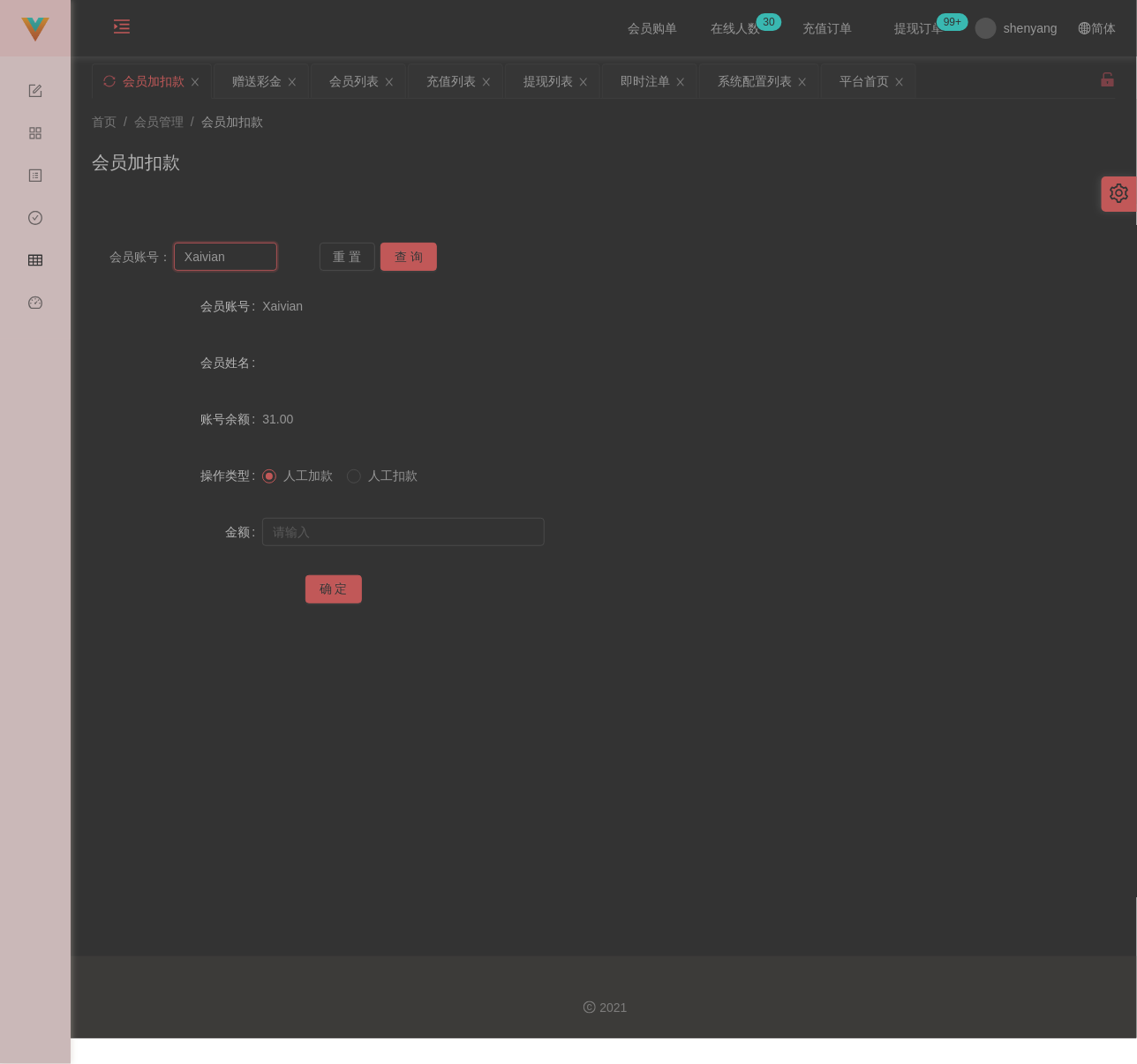
click at [239, 259] on input "Xaivian" at bounding box center [225, 256] width 103 height 28
click at [403, 250] on button "查 询" at bounding box center [408, 256] width 56 height 28
click at [408, 523] on input "text" at bounding box center [403, 532] width 282 height 28
click at [493, 527] on input "text" at bounding box center [403, 532] width 282 height 28
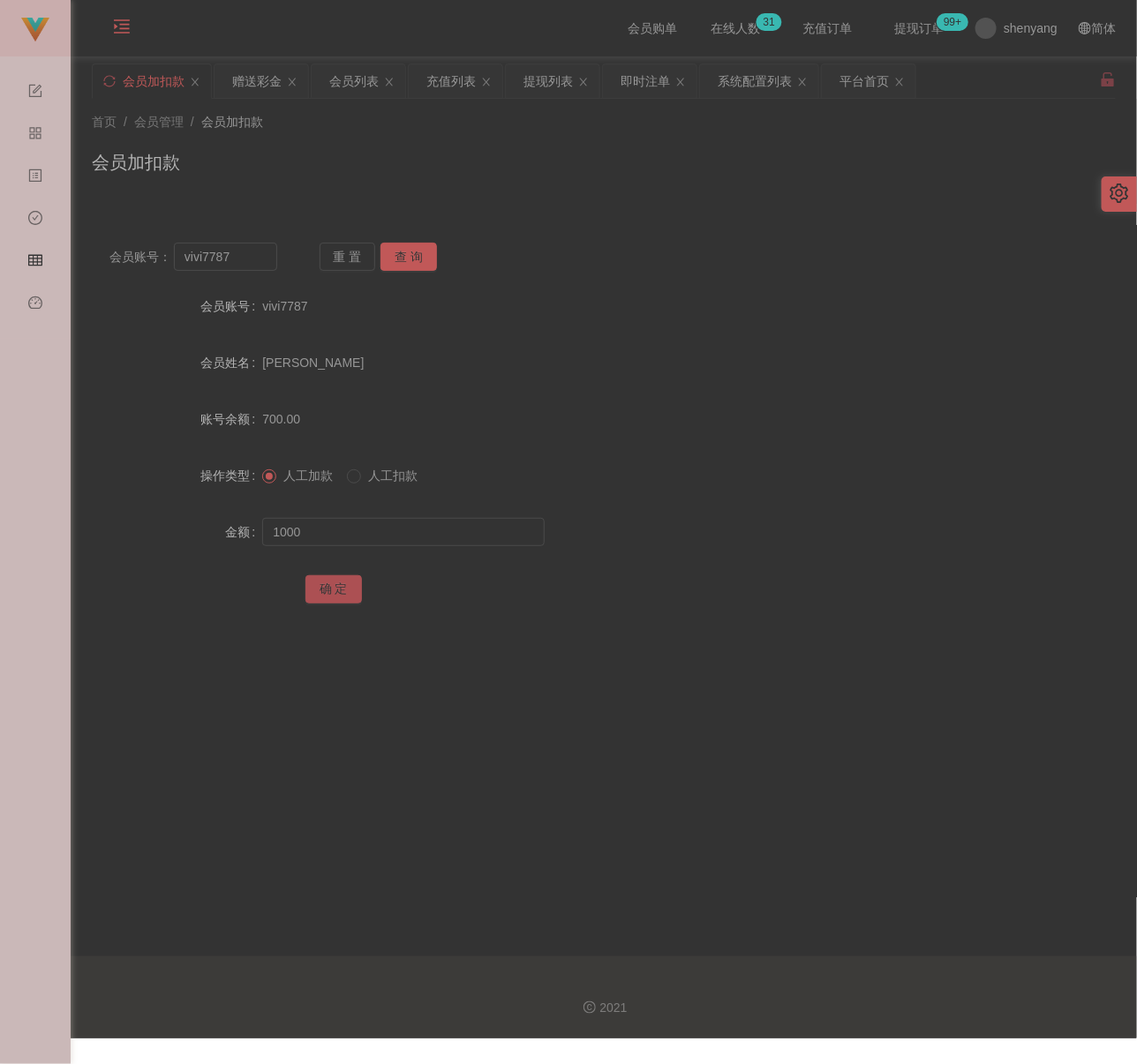
click at [336, 590] on button "确 定" at bounding box center [333, 589] width 56 height 28
click at [384, 143] on div "首页 / 会员管理 / 会员加扣款 / 会员加扣款" at bounding box center [603, 151] width 1024 height 77
click at [244, 267] on input "vivi7787" at bounding box center [225, 256] width 103 height 28
click at [408, 256] on button "查 询" at bounding box center [408, 256] width 56 height 28
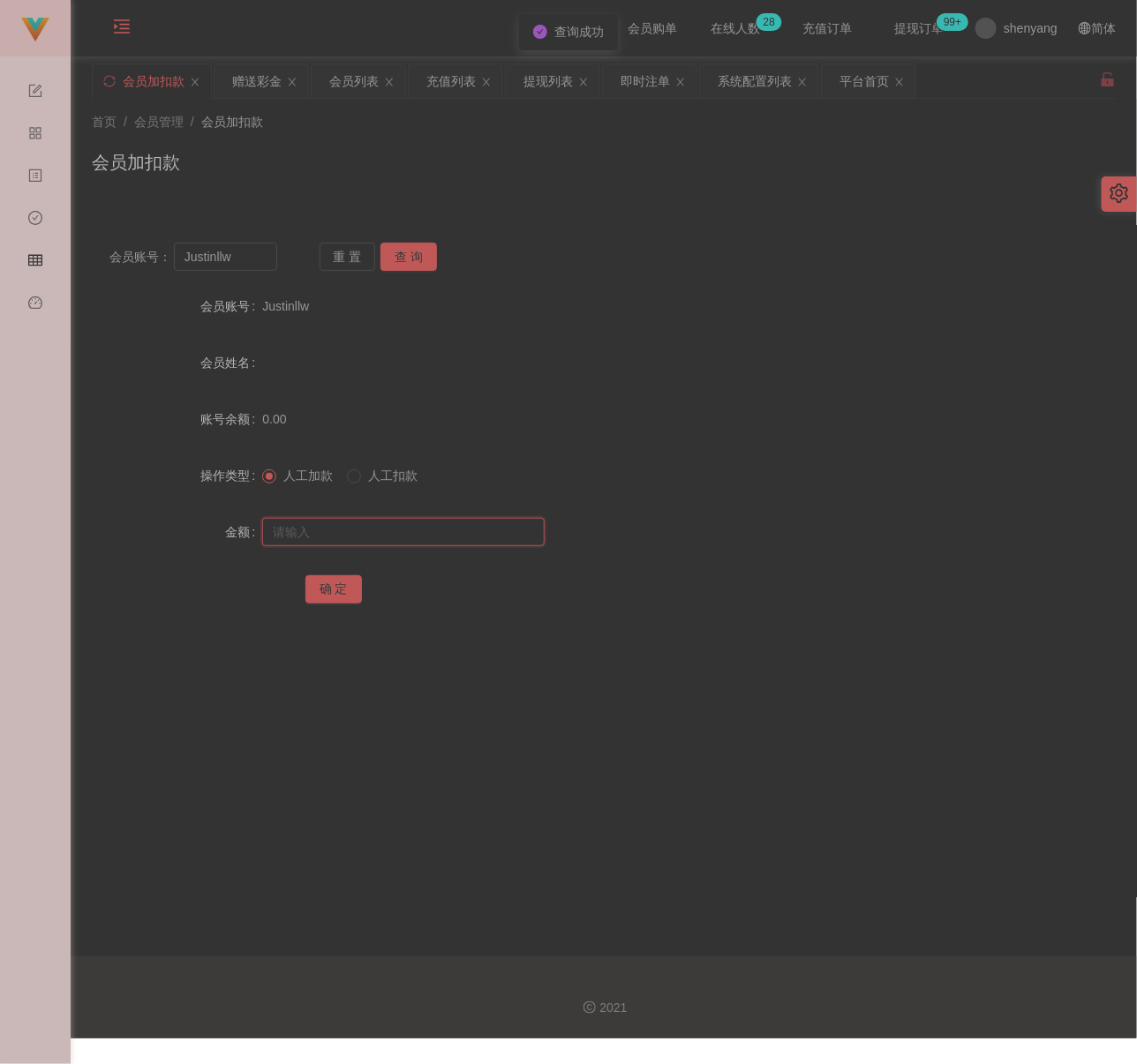
click at [392, 533] on input "text" at bounding box center [403, 532] width 282 height 28
click at [432, 523] on input "text" at bounding box center [403, 532] width 282 height 28
click at [328, 583] on button "确 定" at bounding box center [333, 589] width 56 height 28
click at [412, 162] on div "会员加扣款" at bounding box center [603, 169] width 1024 height 40
click at [239, 268] on input "Justinllw" at bounding box center [225, 256] width 103 height 28
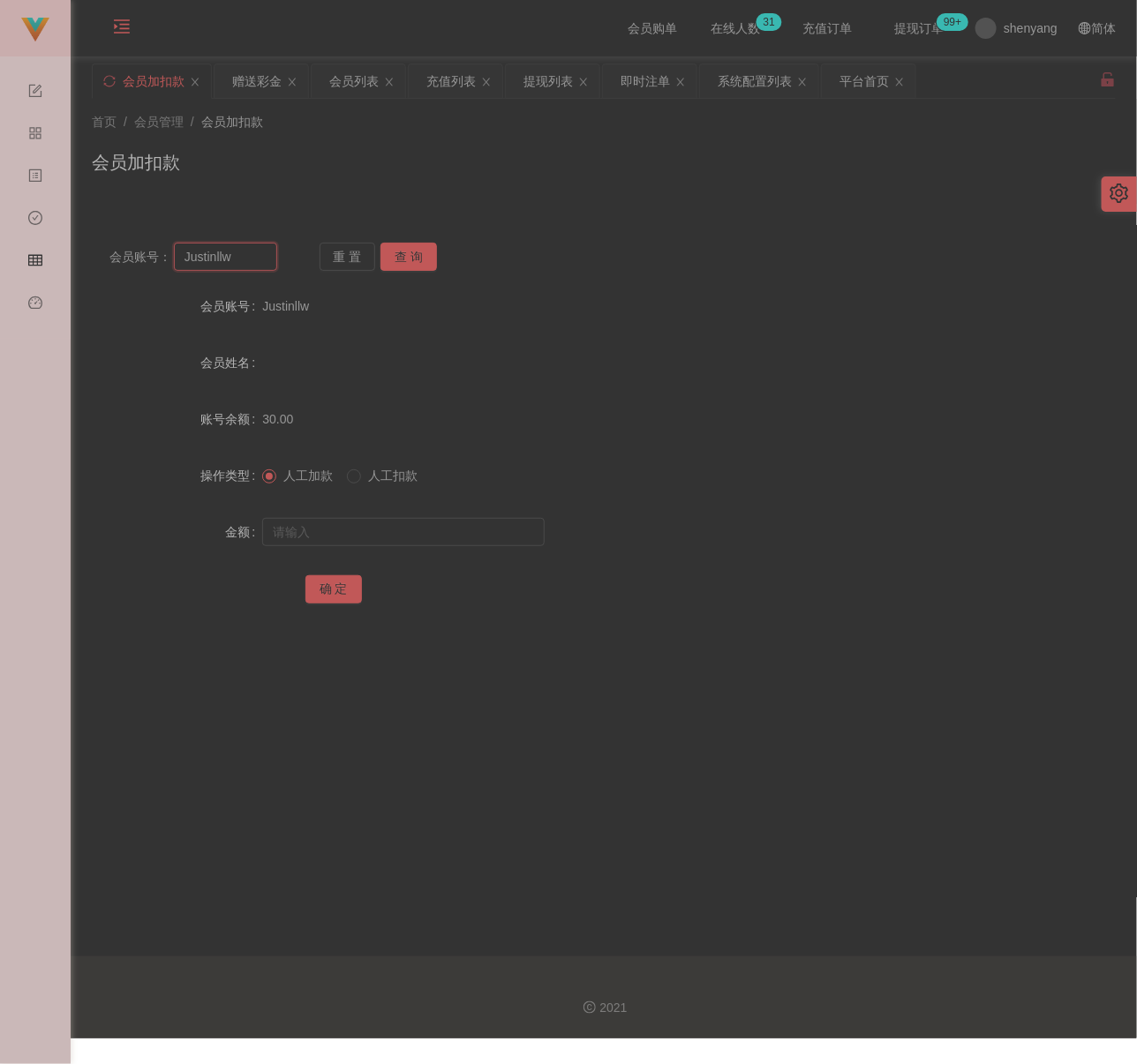
click at [239, 268] on input "Justinllw" at bounding box center [225, 256] width 103 height 28
click at [390, 262] on button "查 询" at bounding box center [408, 256] width 56 height 28
click at [394, 525] on input "text" at bounding box center [403, 532] width 282 height 28
click at [507, 523] on input "text" at bounding box center [403, 532] width 282 height 28
click at [344, 584] on button "确 定" at bounding box center [333, 589] width 56 height 28
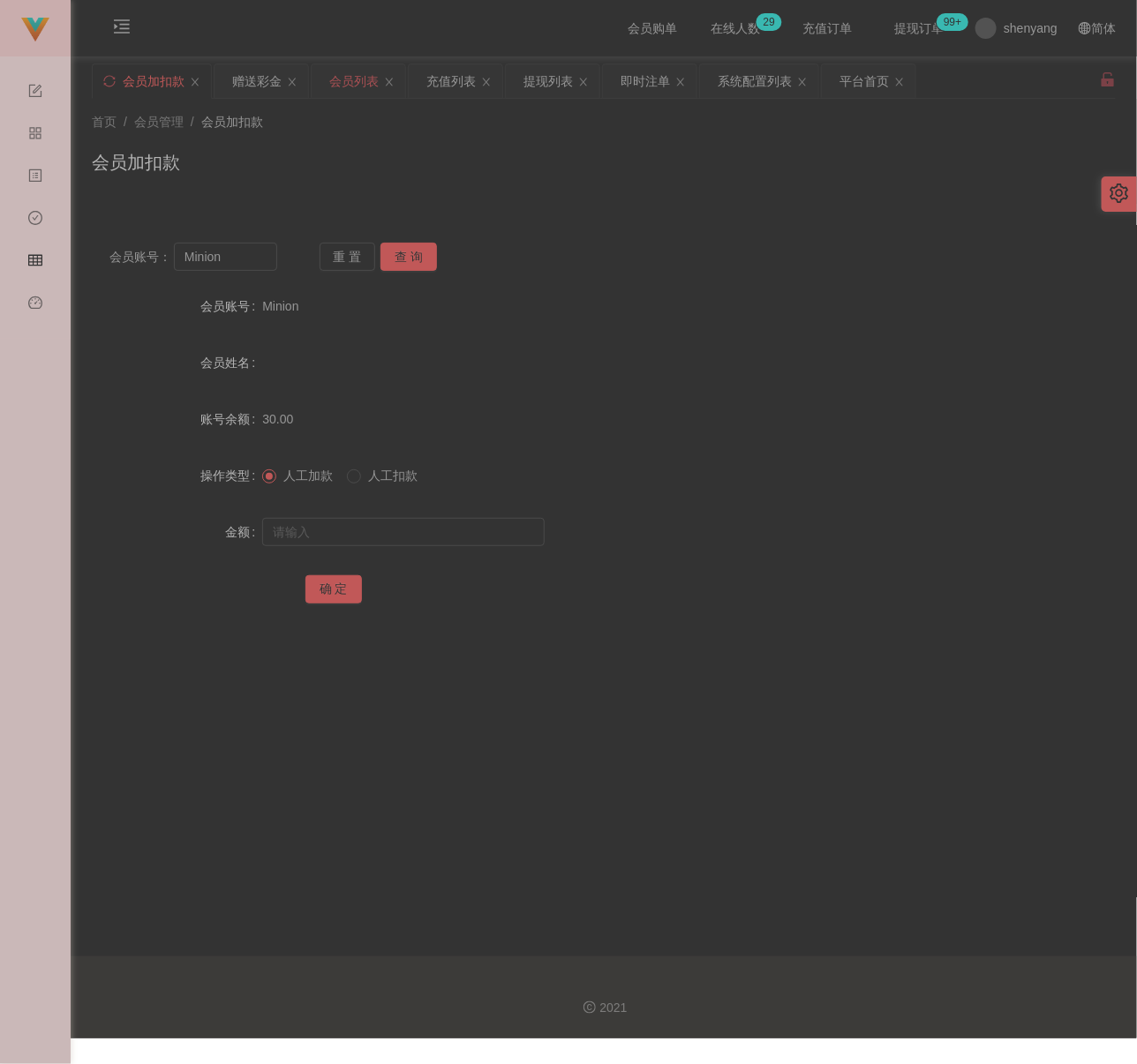
click at [381, 83] on div "会员列表" at bounding box center [358, 82] width 93 height 33
click at [255, 252] on input "Minion" at bounding box center [225, 256] width 103 height 28
click at [253, 252] on input "Minion" at bounding box center [225, 256] width 103 height 28
paste input "Samli"
type input "Samli"
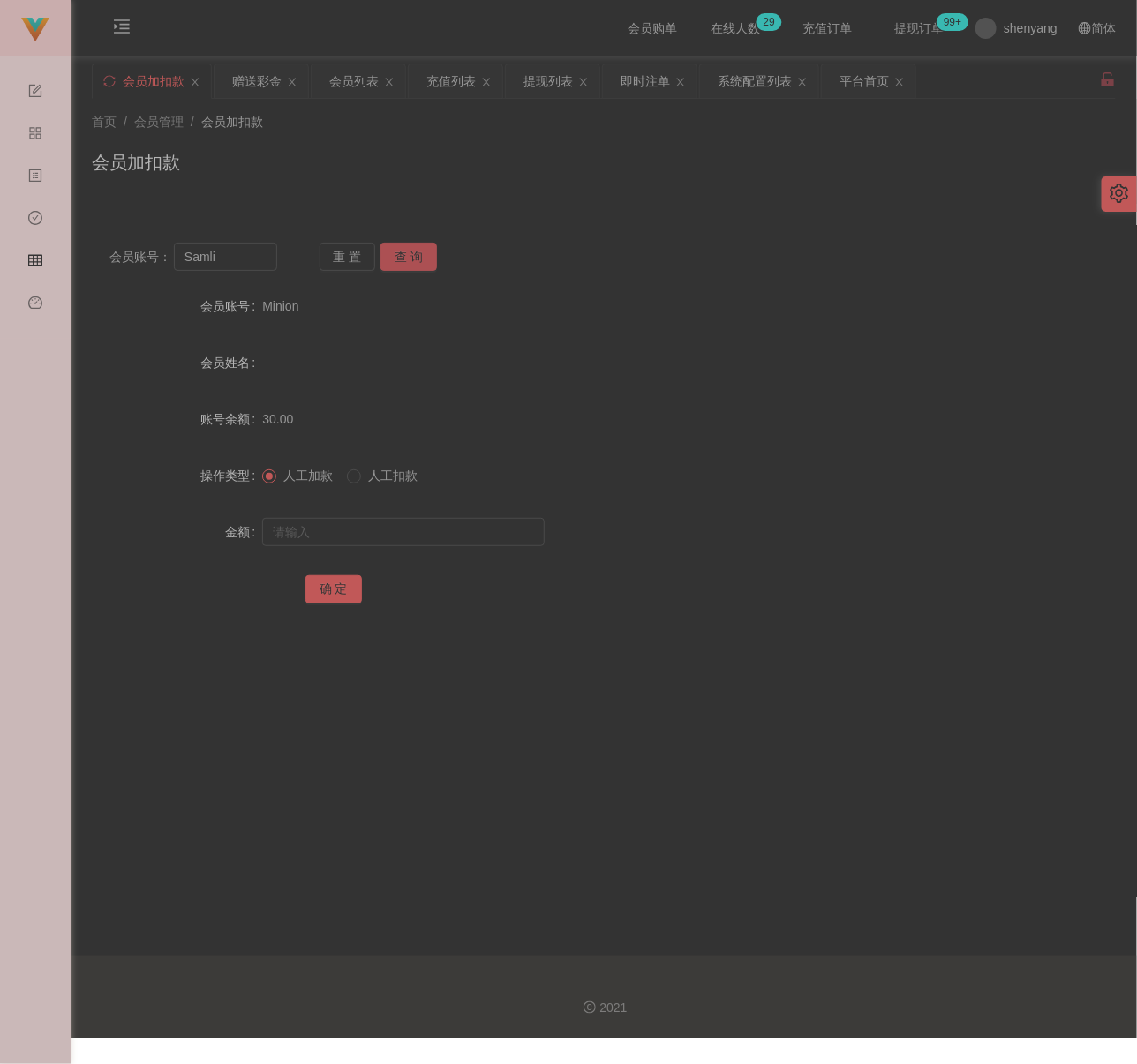
click at [394, 256] on button "查 询" at bounding box center [408, 256] width 56 height 28
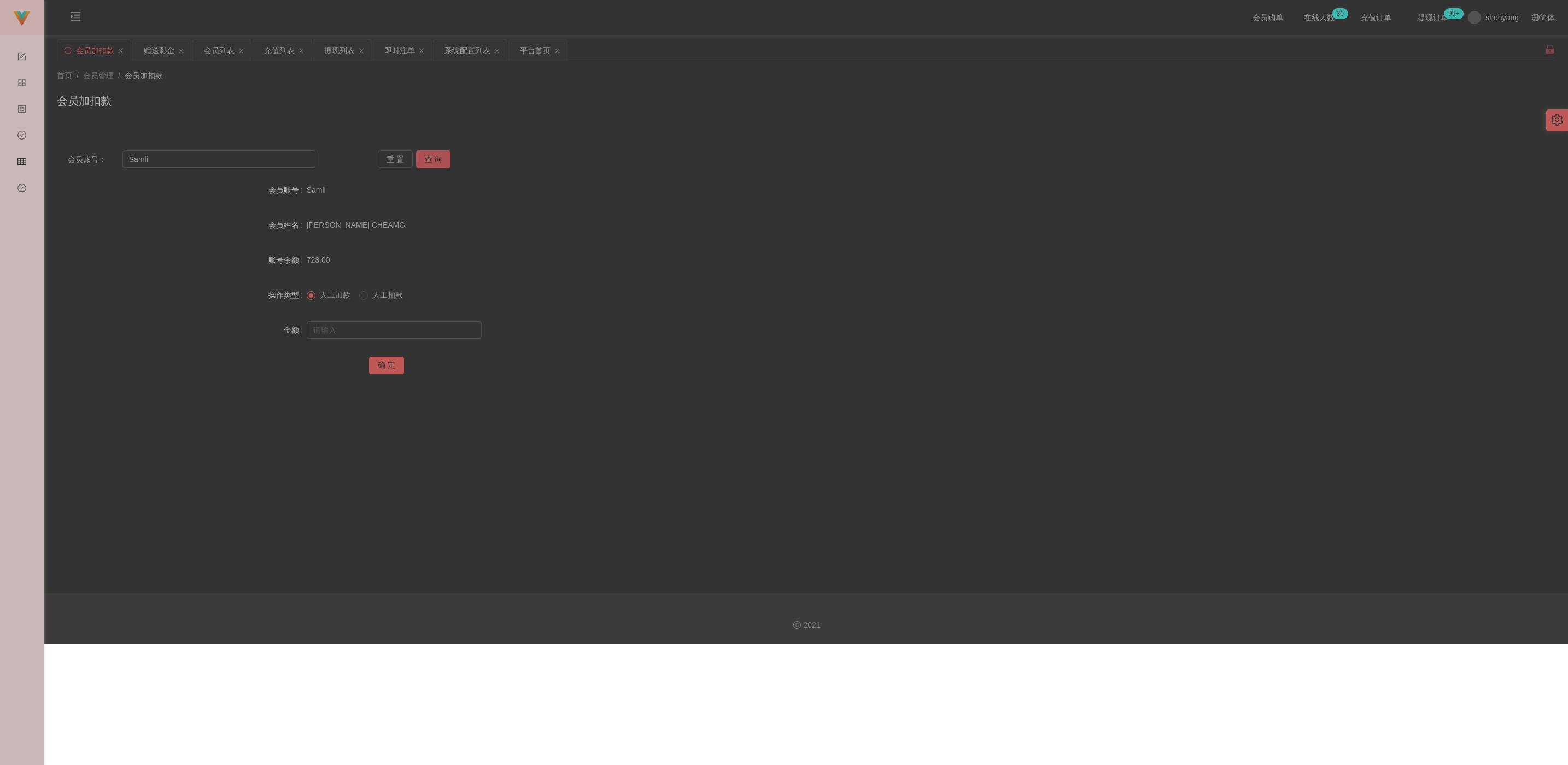
click at [425, 154] on button "查 询" at bounding box center [433, 159] width 35 height 18
click at [228, 53] on div "会员列表" at bounding box center [219, 51] width 30 height 21
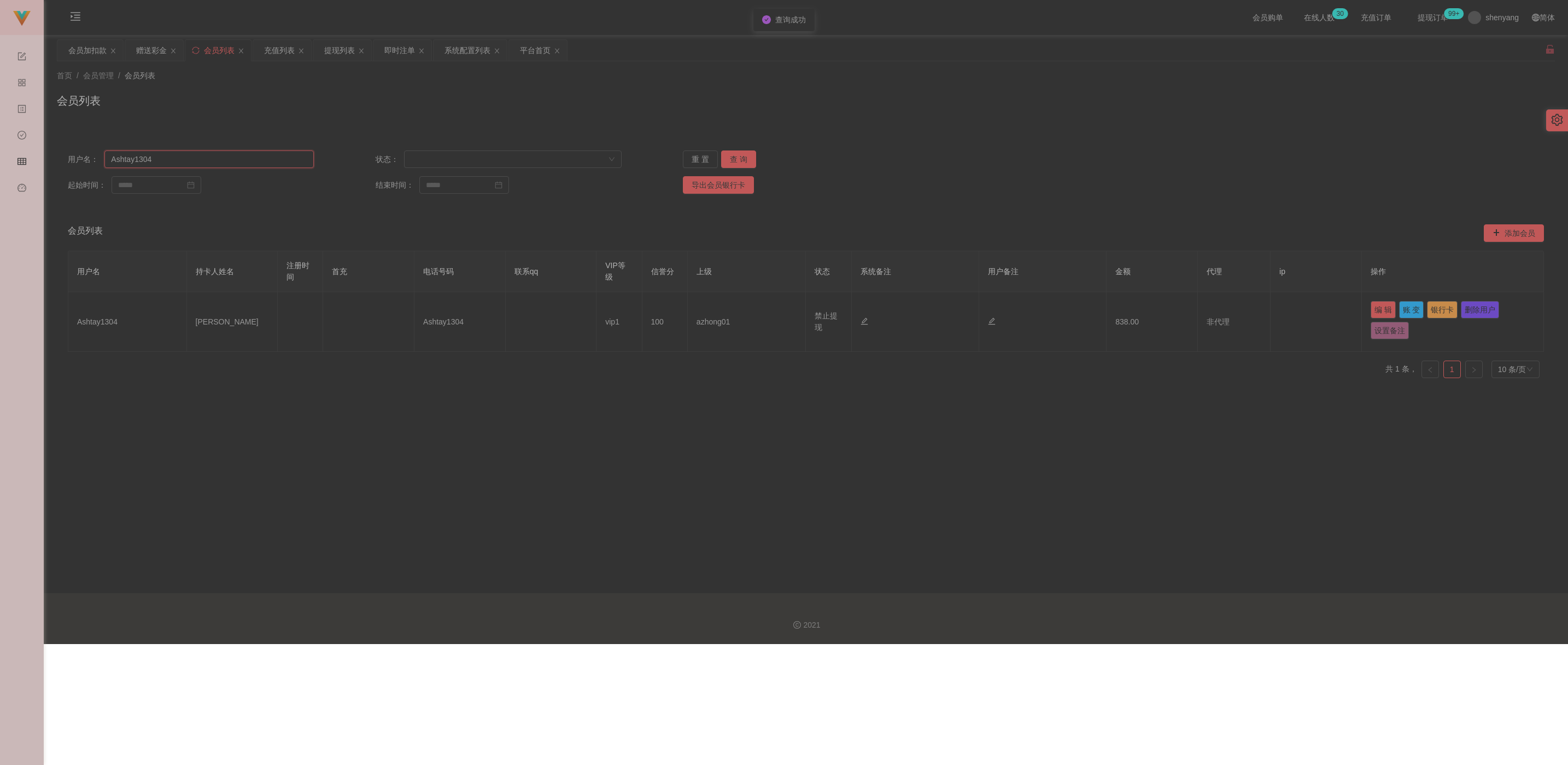
click at [155, 154] on input "Ashtay1304" at bounding box center [209, 159] width 209 height 18
paste input "Samli"
type input "Samli"
click at [704, 155] on button "查 询" at bounding box center [738, 159] width 35 height 18
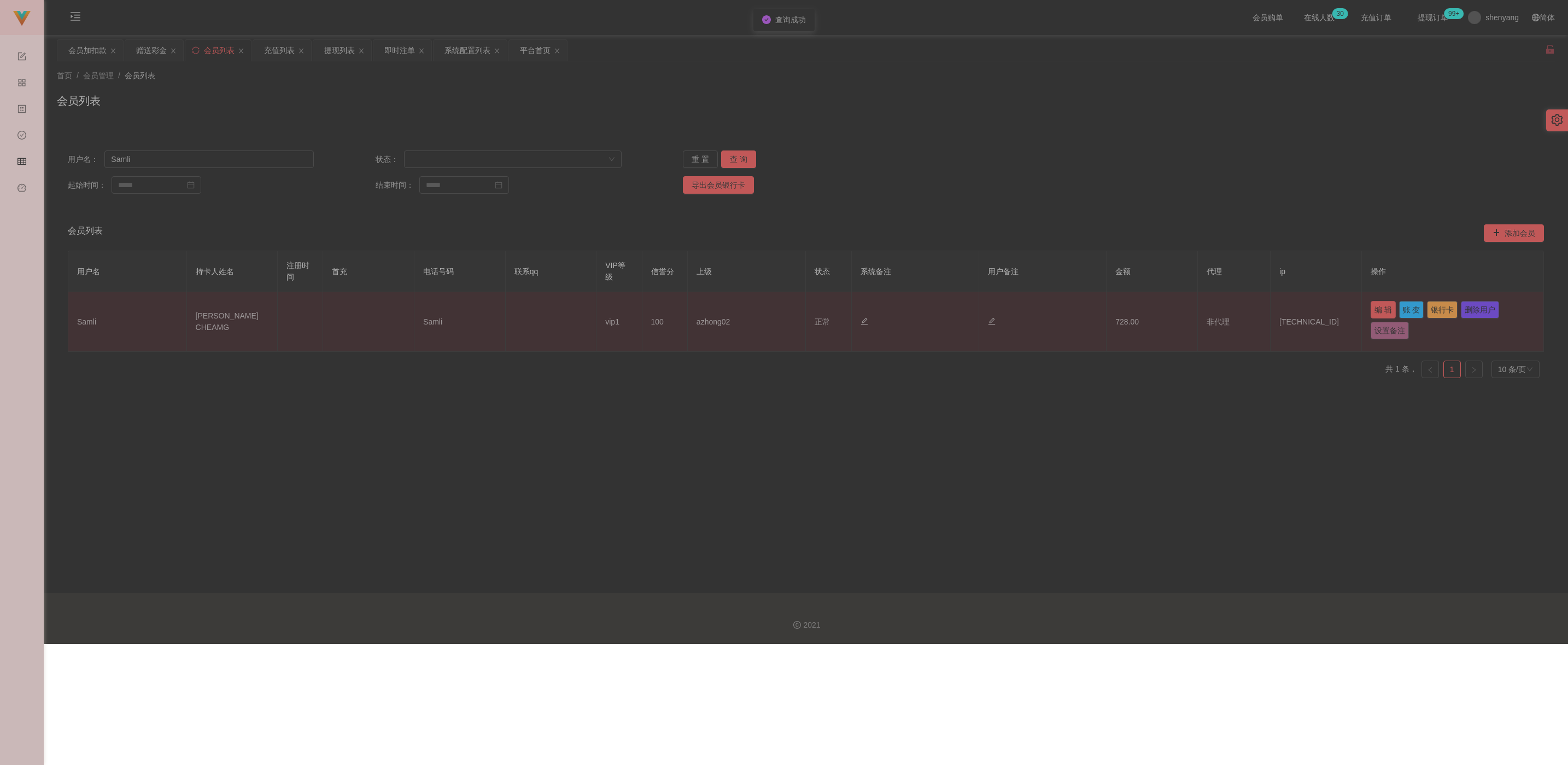
click at [704, 306] on button "编 辑" at bounding box center [1383, 309] width 25 height 18
type input "Samli"
type input "LI KOK CHEAMG"
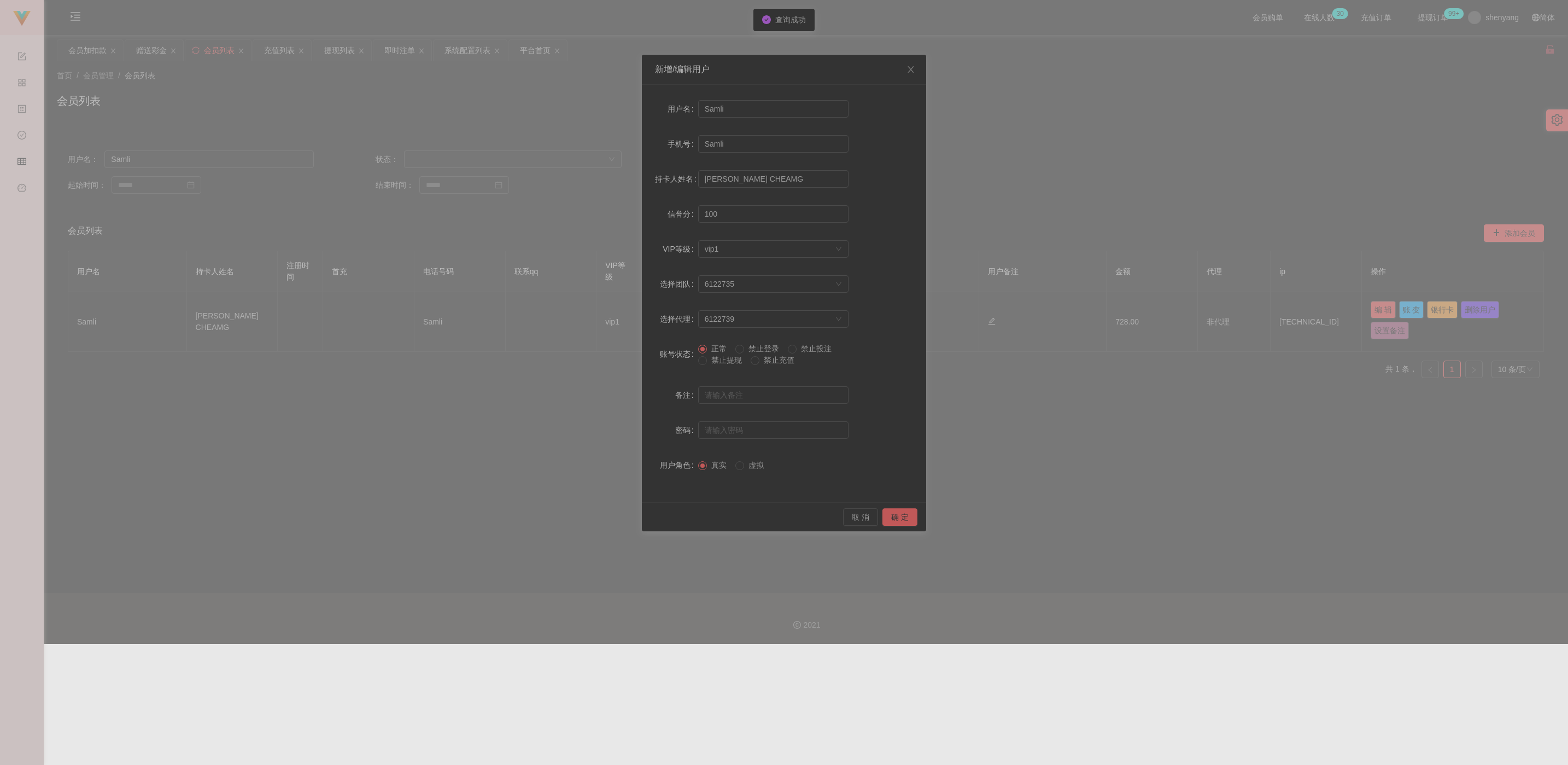
click at [704, 362] on span "禁止提现" at bounding box center [726, 360] width 40 height 9
click at [704, 517] on button "确 定" at bounding box center [900, 516] width 35 height 18
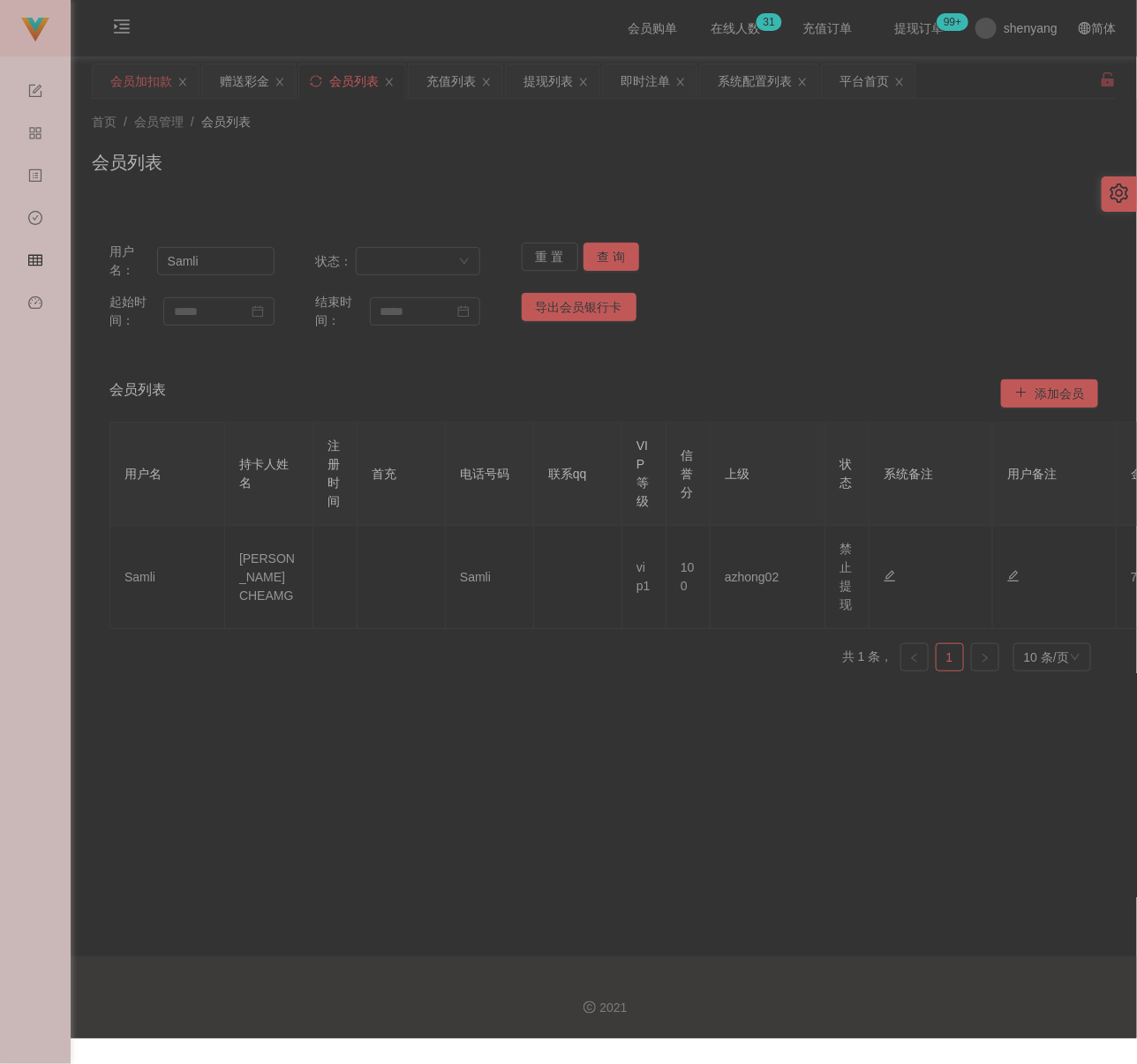
click at [114, 87] on div "会员加扣款" at bounding box center [141, 82] width 62 height 33
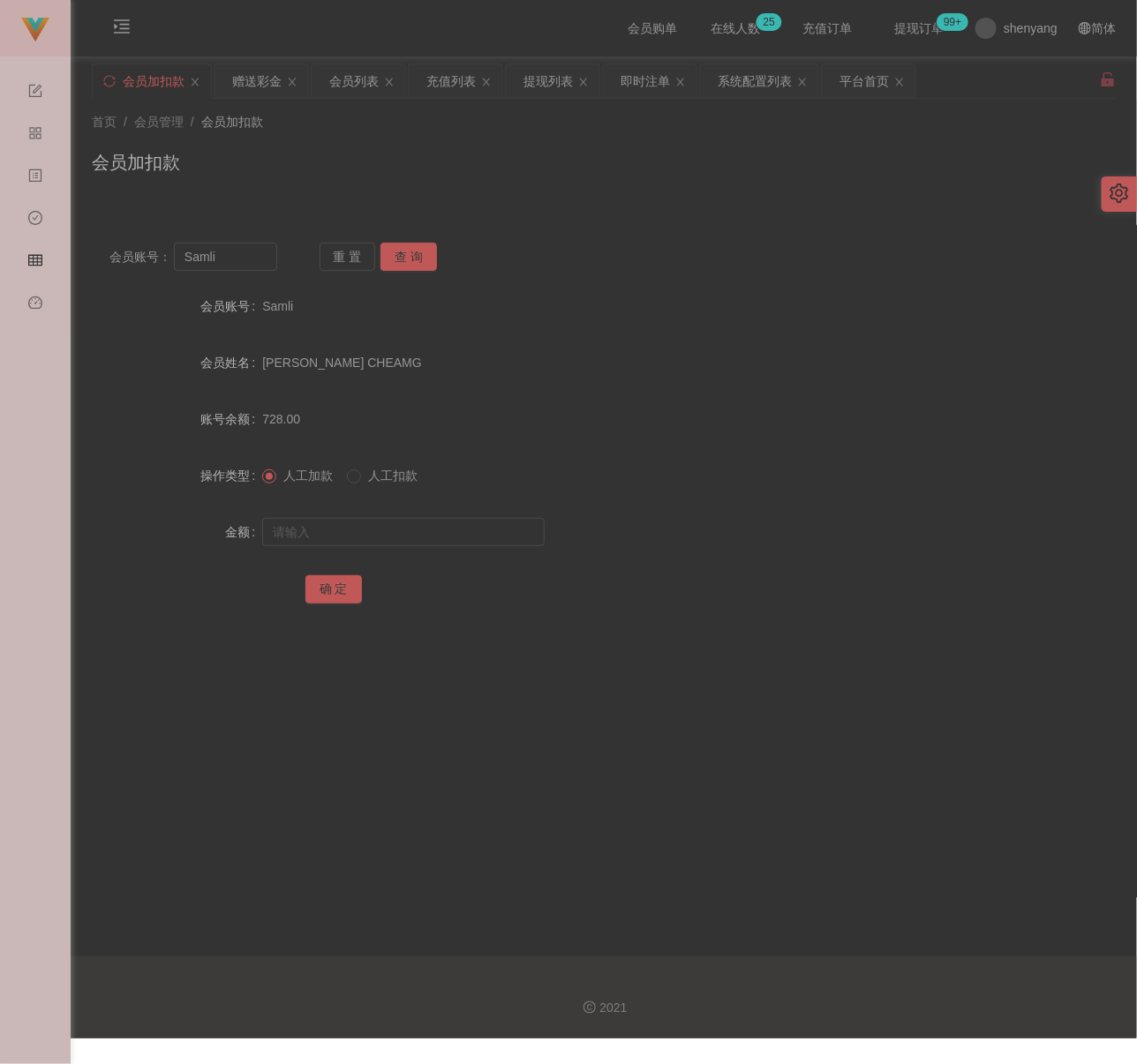
click at [361, 138] on div "首页 / 会员管理 / 会员加扣款 / 会员加扣款" at bounding box center [603, 151] width 1024 height 77
click at [250, 250] on input "Samli" at bounding box center [225, 256] width 103 height 28
paste input "LLSV"
type input "SLLSV"
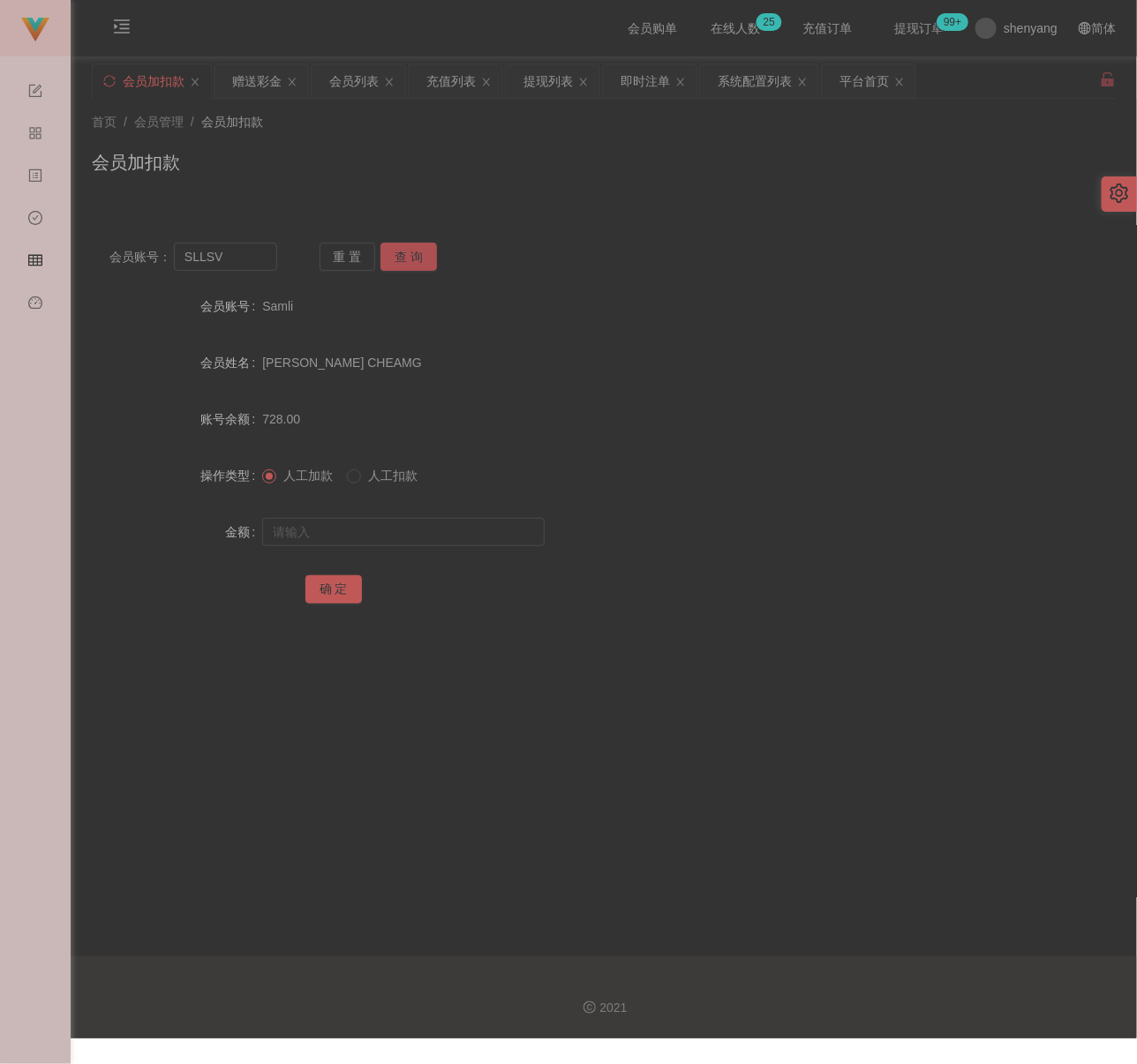
click at [408, 249] on button "查 询" at bounding box center [408, 256] width 56 height 28
click at [381, 532] on input "text" at bounding box center [403, 532] width 282 height 28
click at [469, 538] on input "text" at bounding box center [403, 532] width 282 height 28
paste input "100"
type input "100"
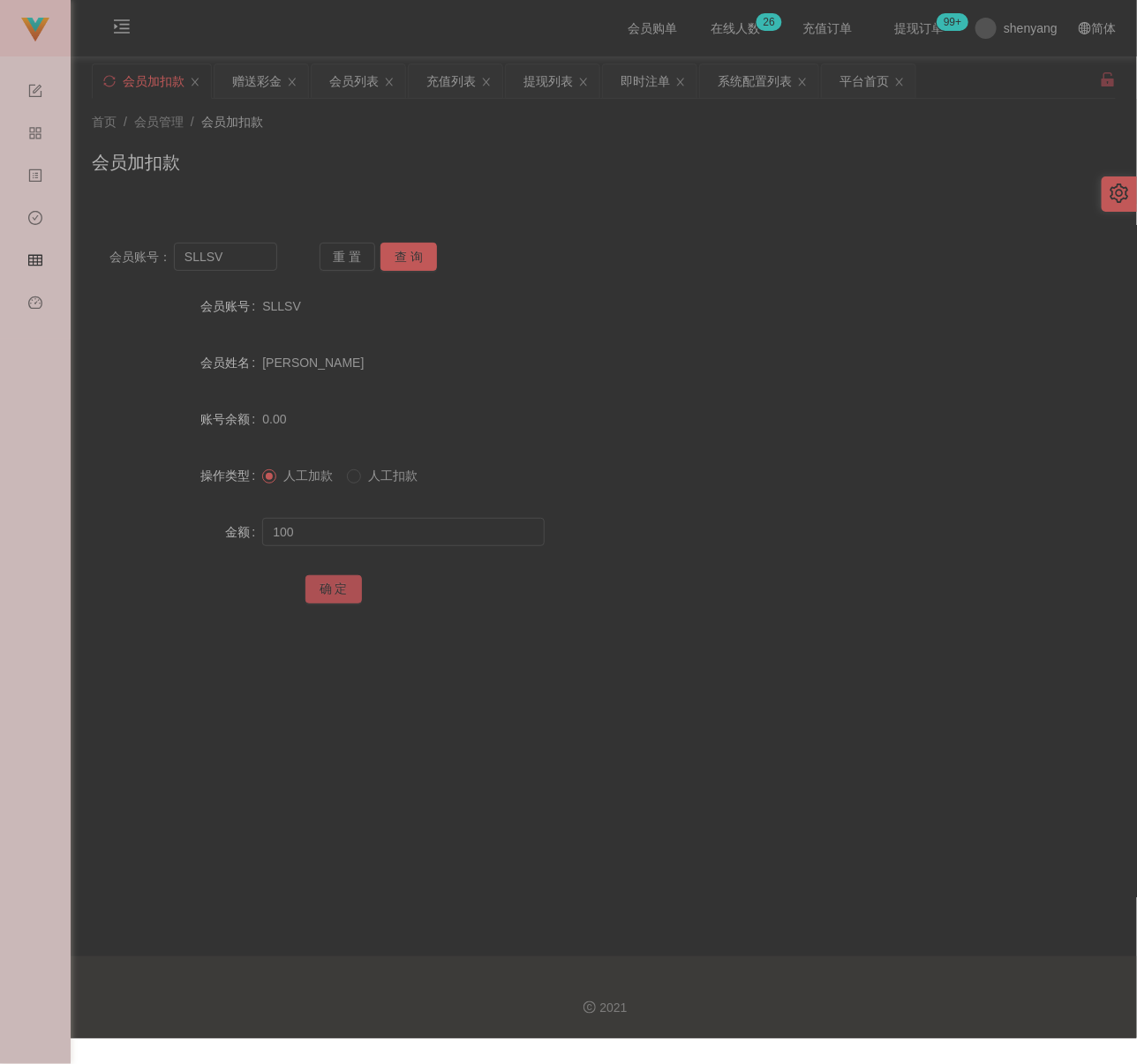
click at [334, 584] on button "确 定" at bounding box center [333, 589] width 56 height 28
click at [249, 256] on input "SLLSV" at bounding box center [225, 256] width 103 height 28
paste input "john12345"
type input "john12345"
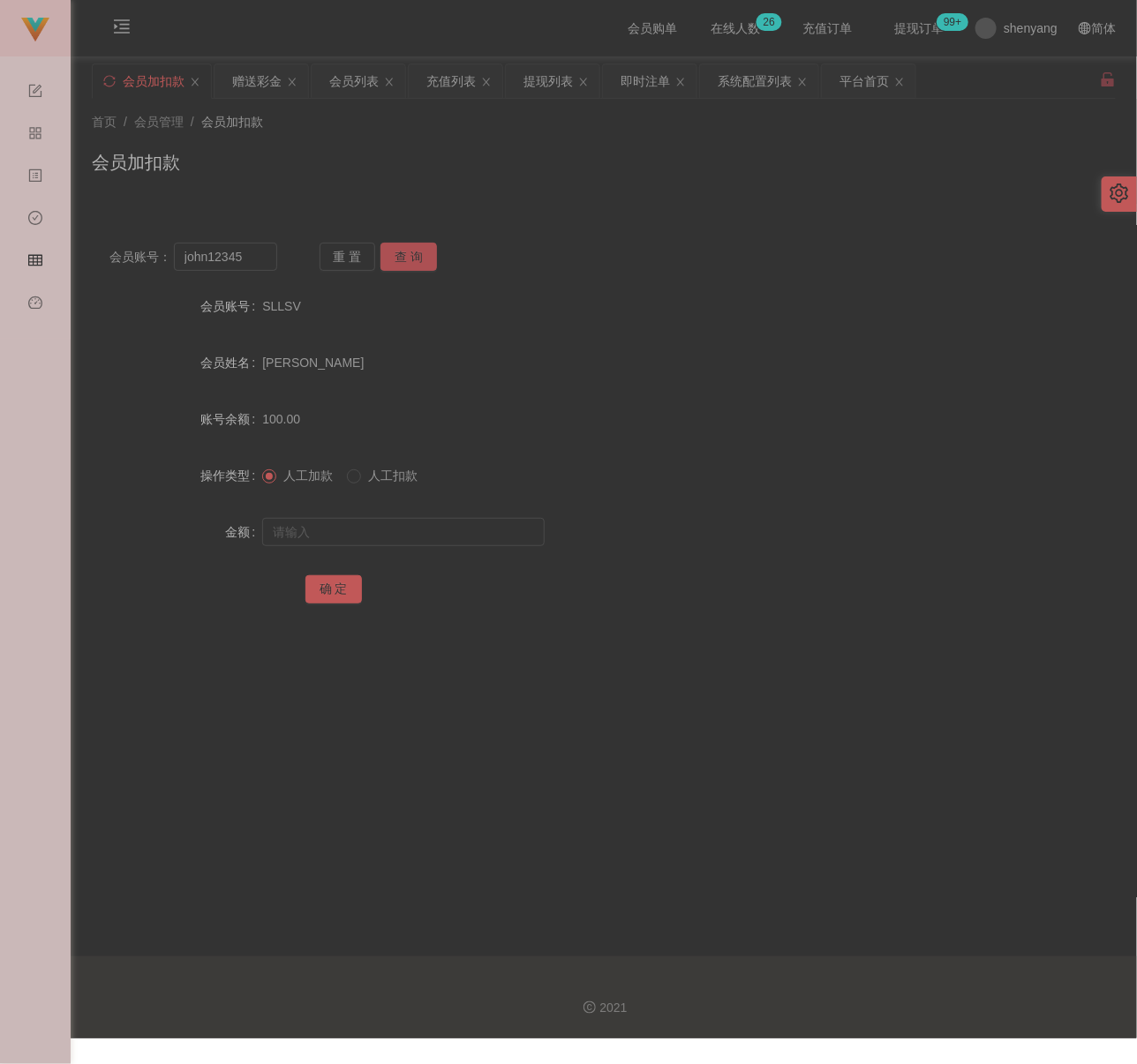
click at [398, 252] on button "查 询" at bounding box center [408, 256] width 56 height 28
drag, startPoint x: 350, startPoint y: 527, endPoint x: 387, endPoint y: 534, distance: 37.7
click at [350, 527] on input "text" at bounding box center [403, 532] width 282 height 28
drag, startPoint x: 472, startPoint y: 530, endPoint x: 461, endPoint y: 534, distance: 11.7
click at [472, 530] on input "text" at bounding box center [403, 532] width 282 height 28
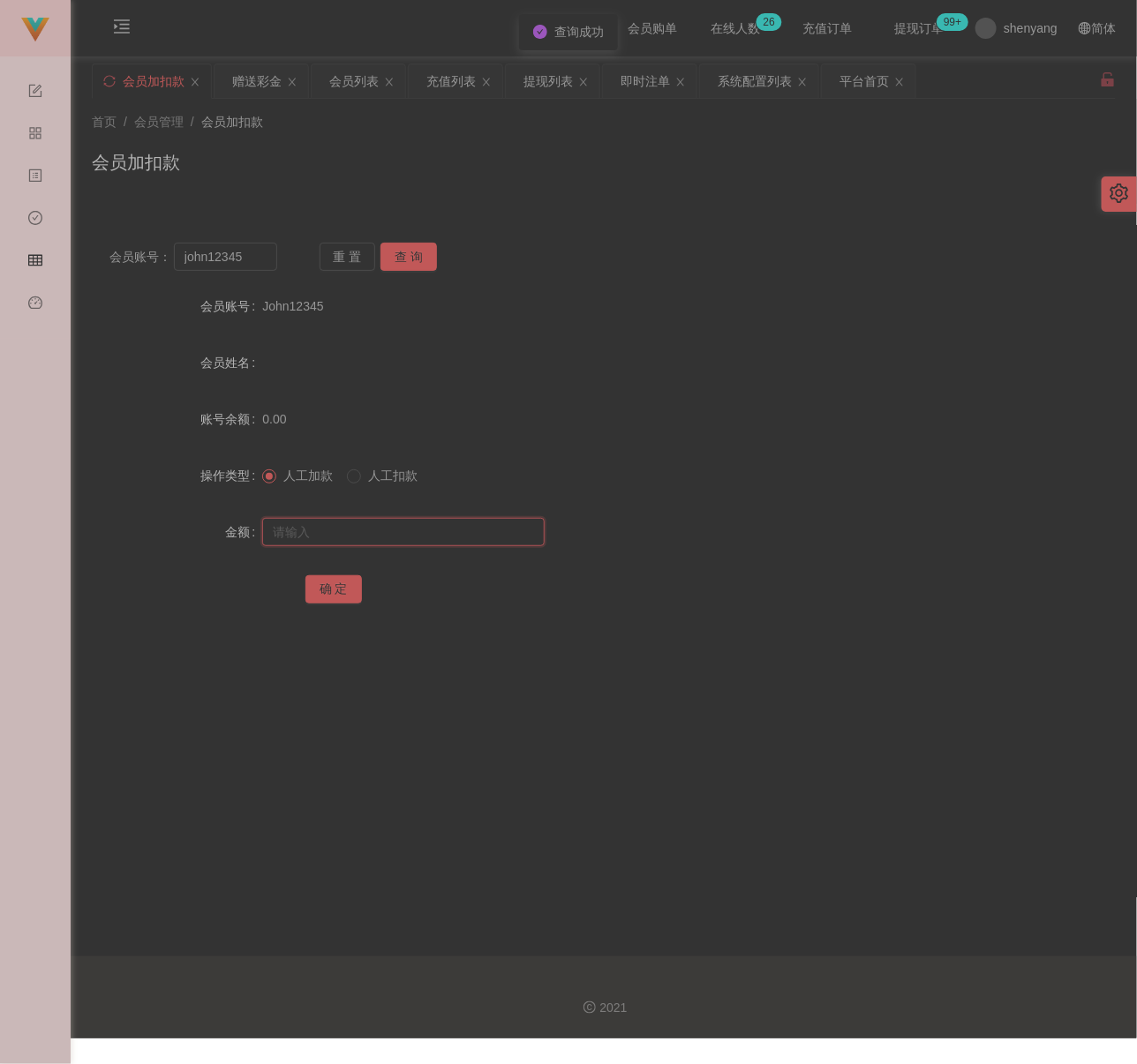
paste input "100"
type input "100"
click at [332, 576] on button "确 定" at bounding box center [333, 589] width 56 height 28
click at [256, 265] on input "john12345" at bounding box center [225, 256] width 103 height 28
click at [256, 264] on input "john12345" at bounding box center [225, 256] width 103 height 28
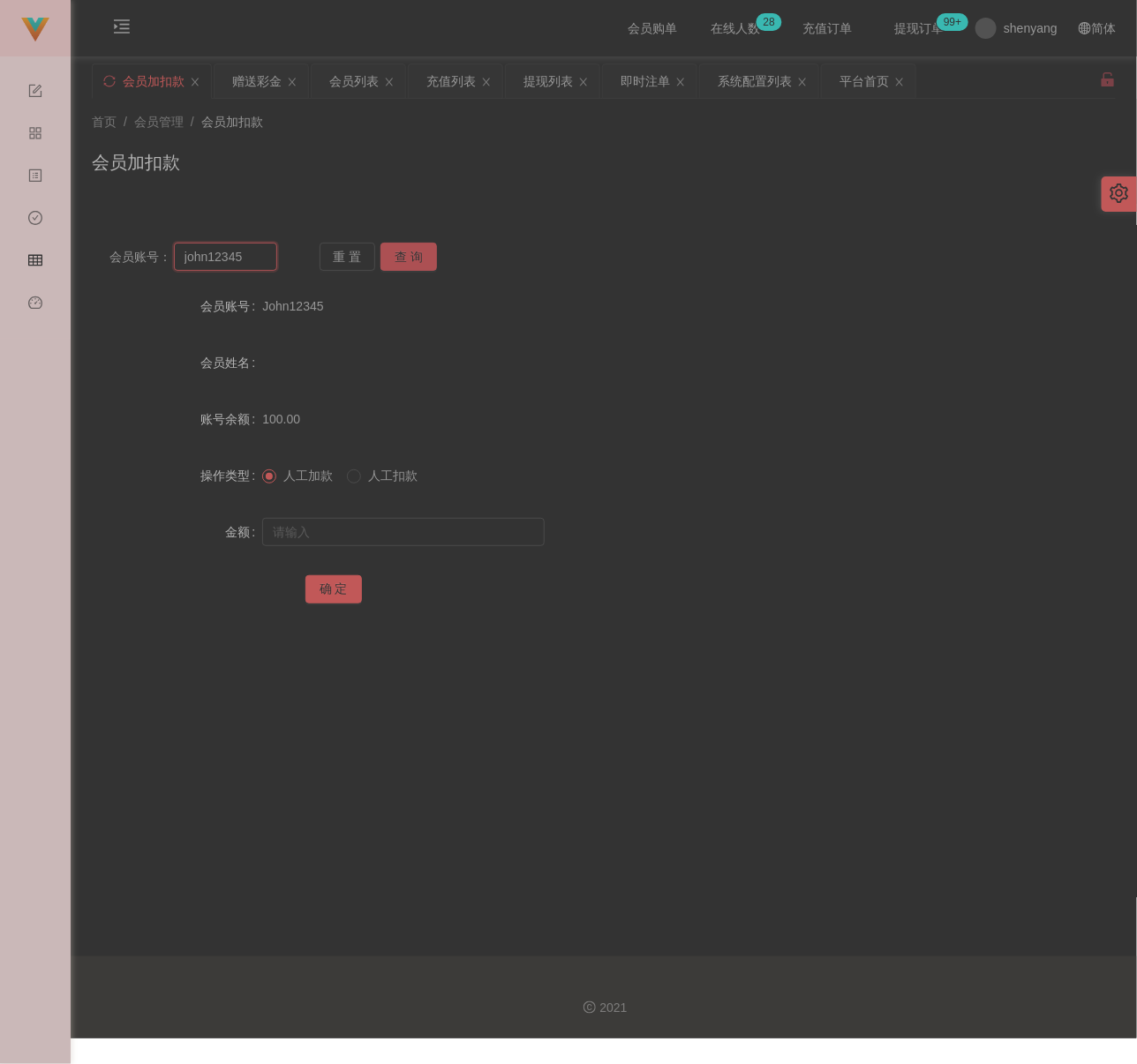
paste input "952688"
type input "952688"
click at [429, 259] on button "查 询" at bounding box center [408, 256] width 56 height 28
click at [387, 519] on input "text" at bounding box center [403, 532] width 282 height 28
click at [367, 528] on input "text" at bounding box center [403, 532] width 282 height 28
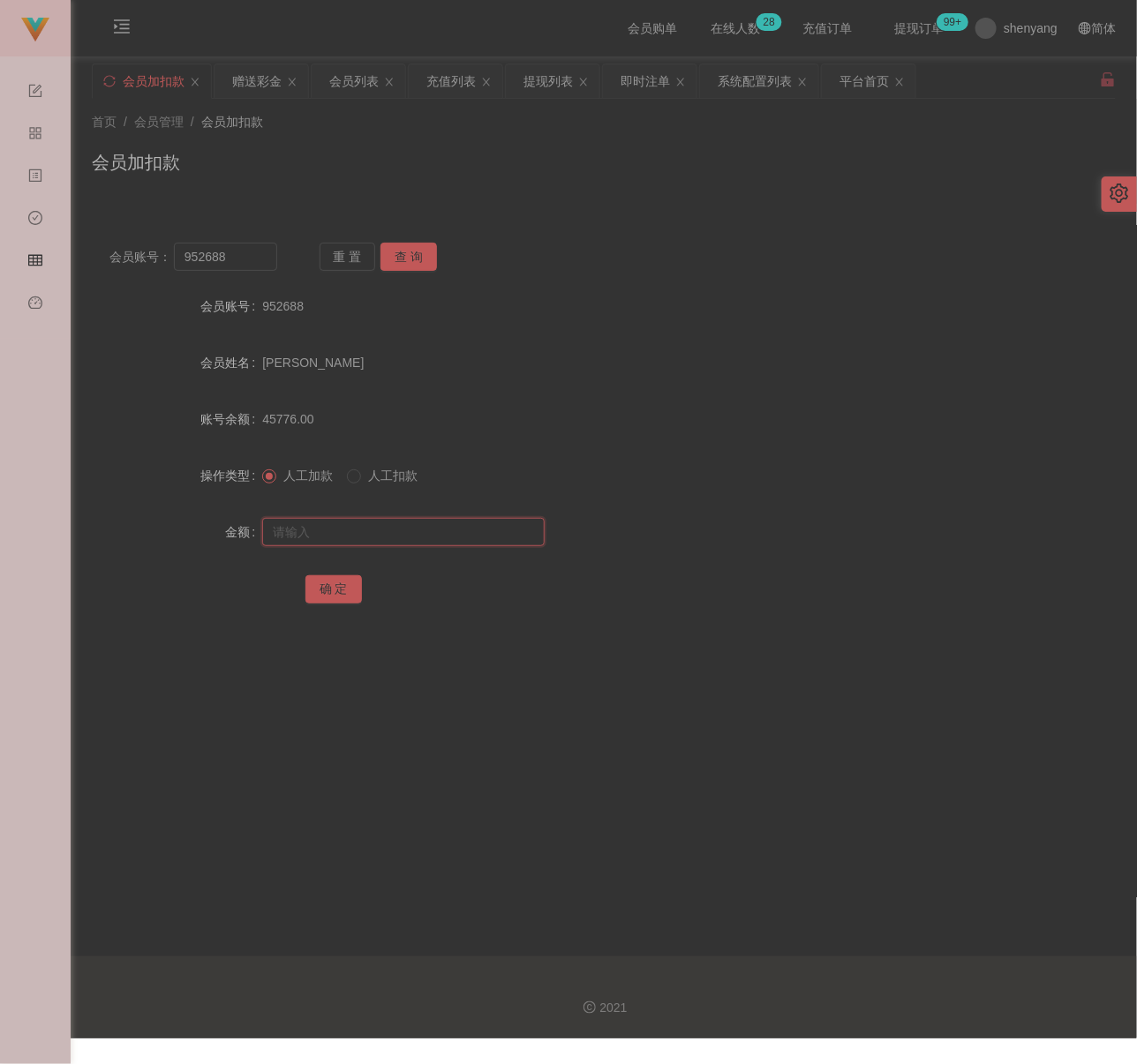
paste input "20000"
type input "20000"
click at [351, 585] on button "确 定" at bounding box center [333, 589] width 56 height 28
click at [276, 123] on div "首页 / 会员管理 / 会员加扣款 /" at bounding box center [603, 122] width 1024 height 19
click at [223, 256] on input "952688" at bounding box center [225, 256] width 103 height 28
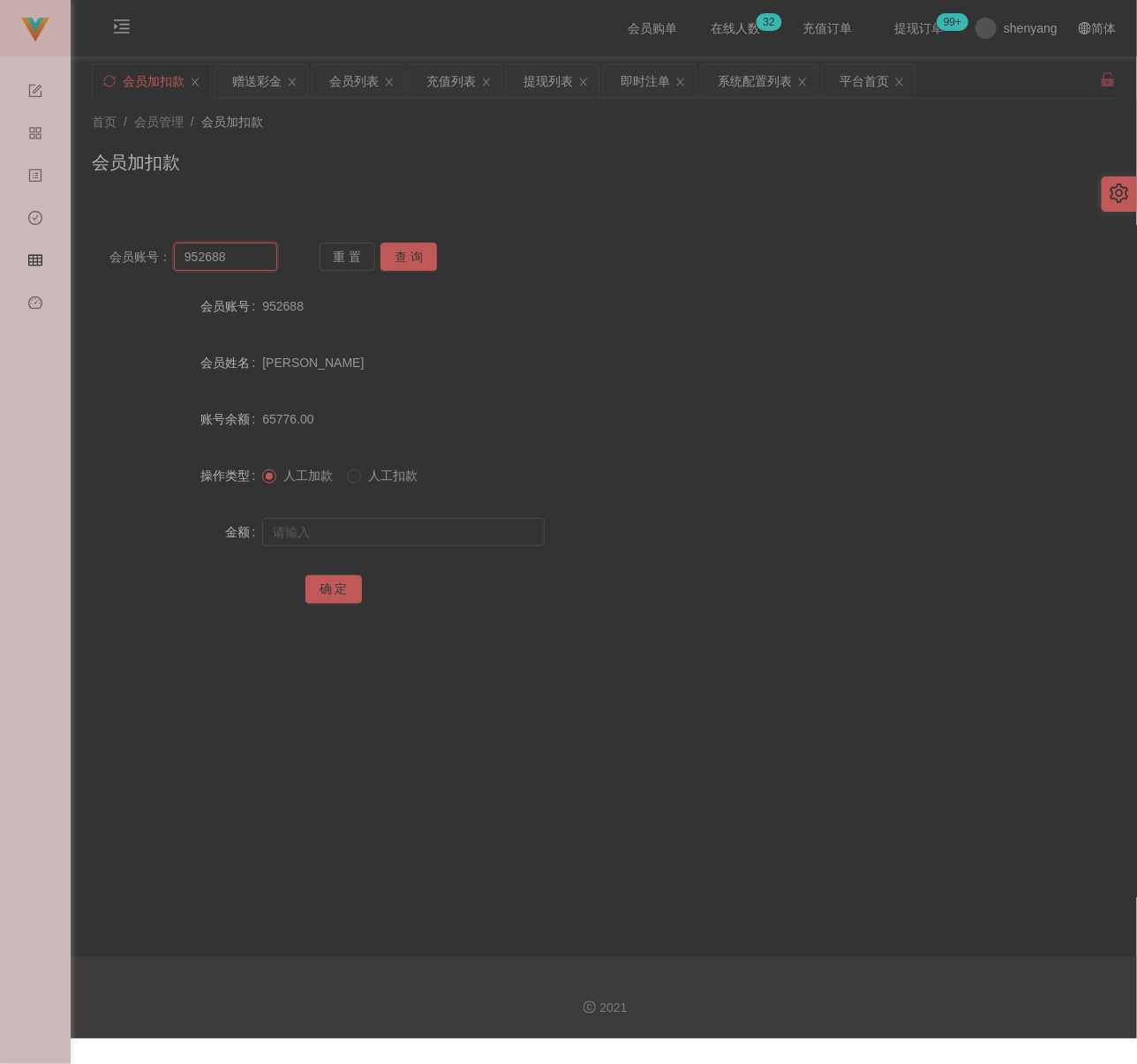
click at [223, 256] on input "952688" at bounding box center [225, 256] width 103 height 28
paste input "0174973657"
type input "0174973657"
click at [408, 252] on button "查 询" at bounding box center [408, 256] width 56 height 28
click at [401, 518] on input "text" at bounding box center [403, 532] width 282 height 28
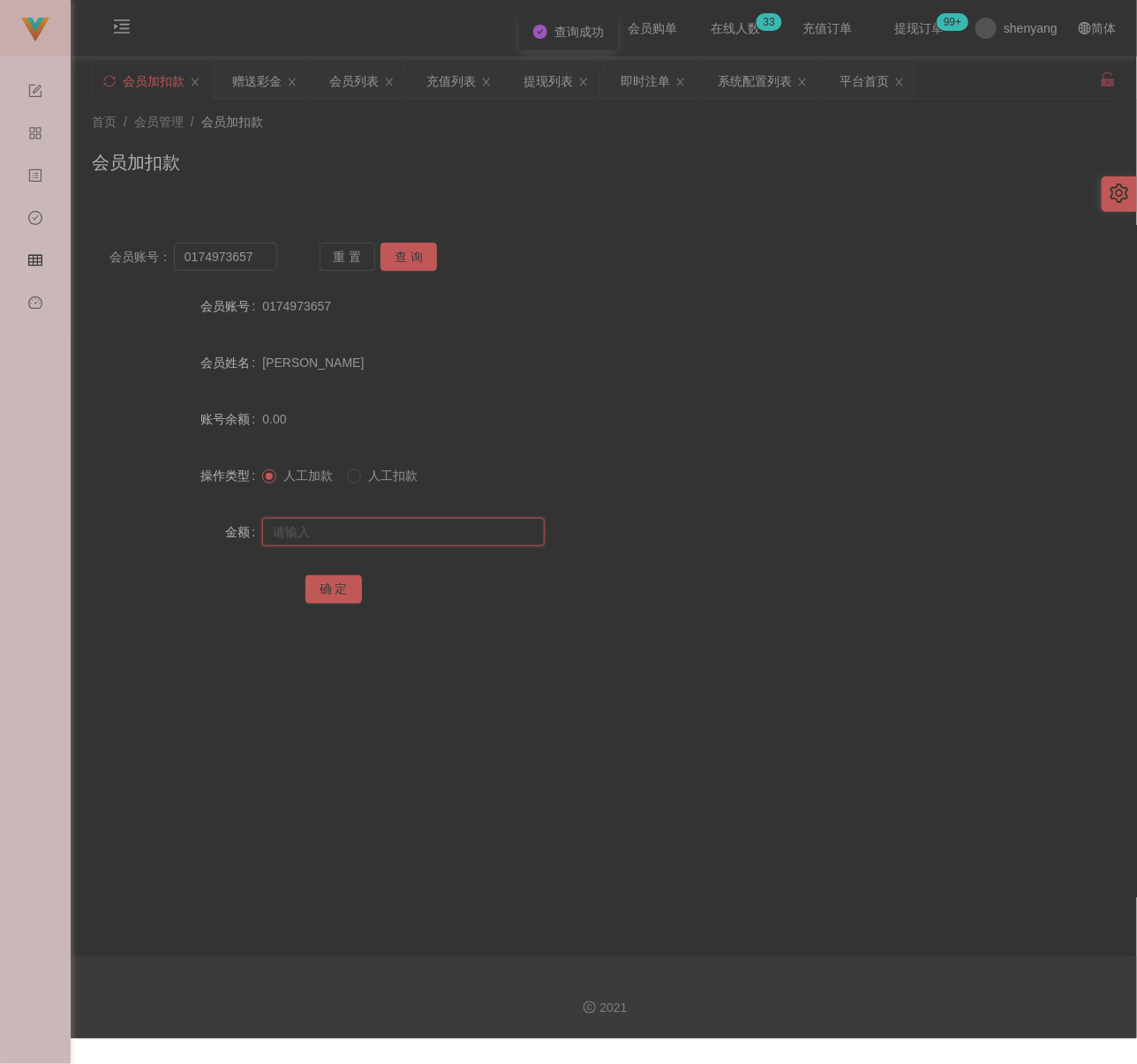
drag, startPoint x: 472, startPoint y: 531, endPoint x: 427, endPoint y: 553, distance: 50.1
click at [472, 531] on input "text" at bounding box center [403, 532] width 282 height 28
paste input "100"
type input "100"
drag, startPoint x: 325, startPoint y: 590, endPoint x: 366, endPoint y: 593, distance: 41.1
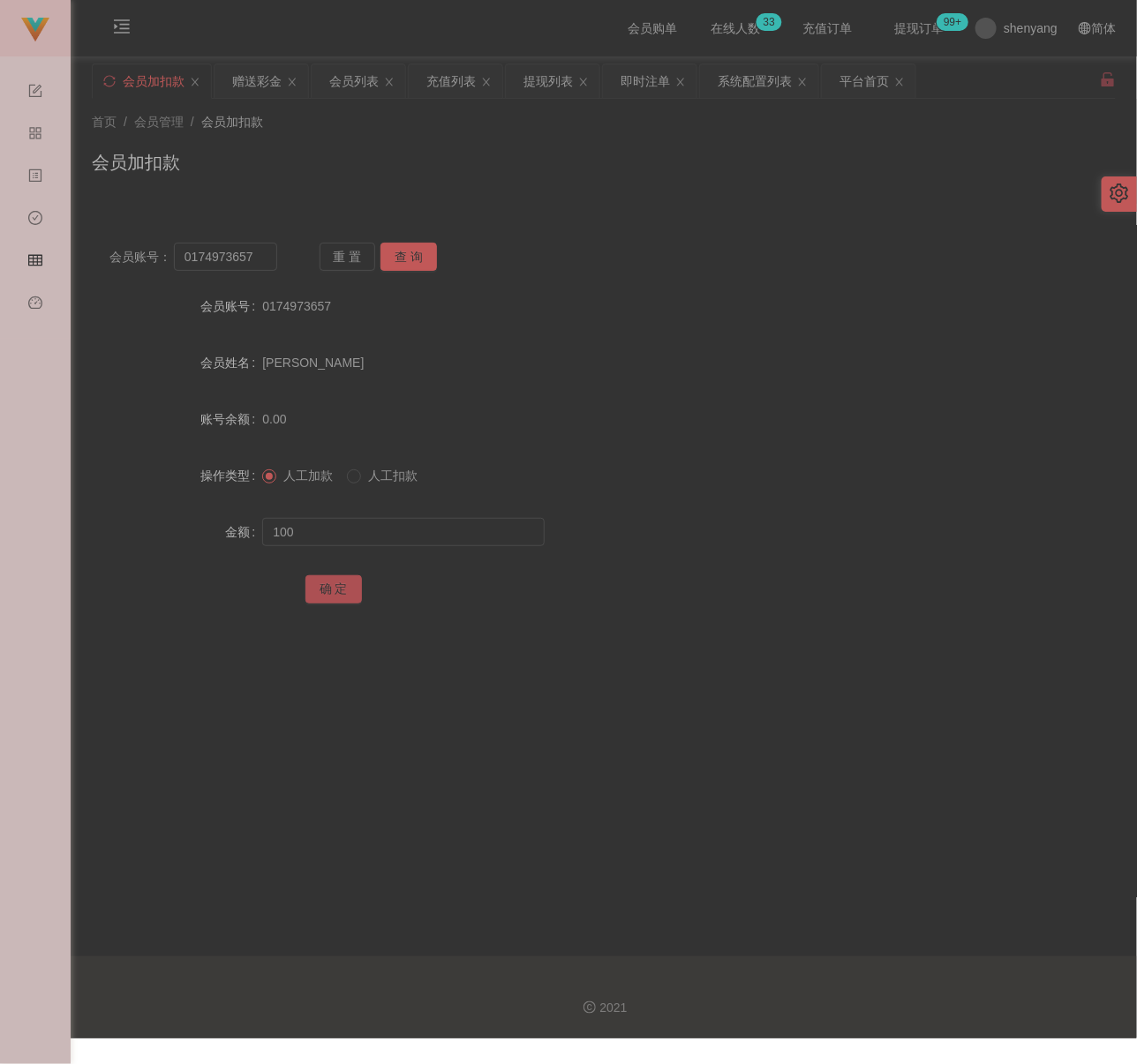
click at [325, 590] on button "确 定" at bounding box center [333, 589] width 56 height 28
click at [267, 250] on input "0174973657" at bounding box center [225, 256] width 103 height 28
paste input "Foo"
type input "Foo"
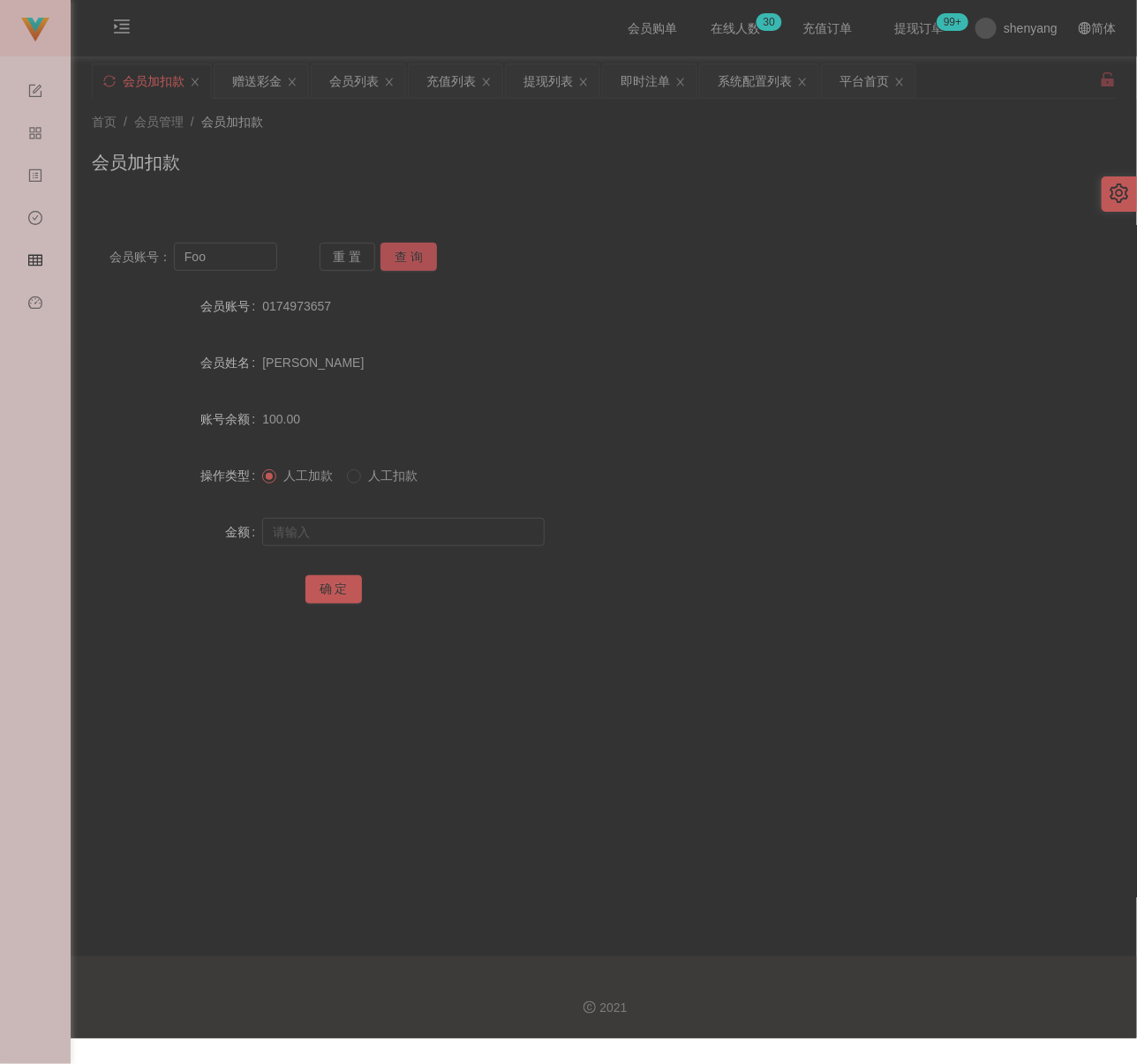
click at [401, 250] on button "查 询" at bounding box center [408, 256] width 56 height 28
click at [373, 530] on input "text" at bounding box center [403, 532] width 282 height 28
click at [442, 535] on input "text" at bounding box center [403, 532] width 282 height 28
paste input "100"
type input "100"
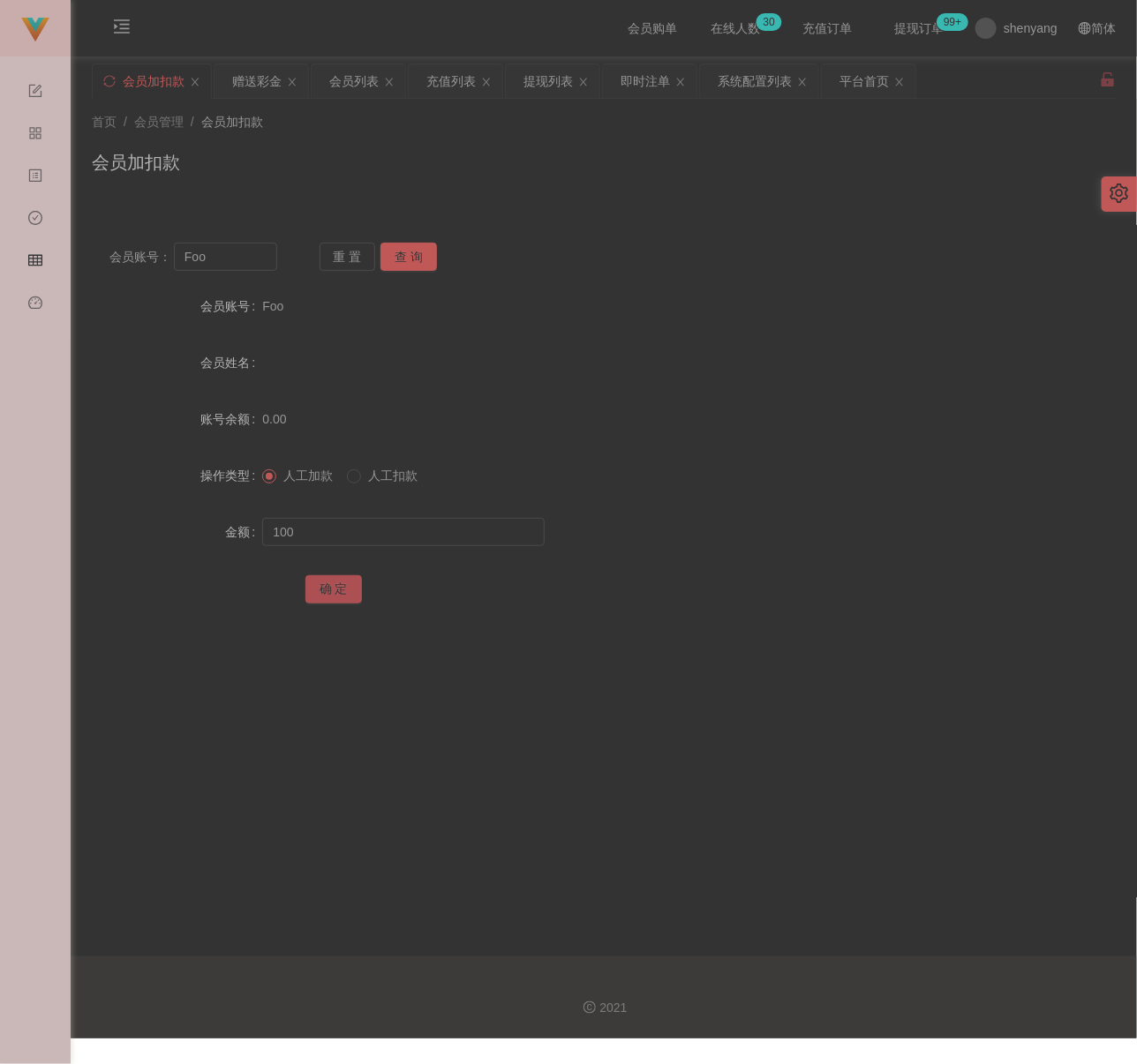
click at [342, 585] on button "确 定" at bounding box center [333, 589] width 56 height 28
click at [253, 267] on input "Foo" at bounding box center [225, 256] width 103 height 28
paste input "hui123456"
type input "hui123456"
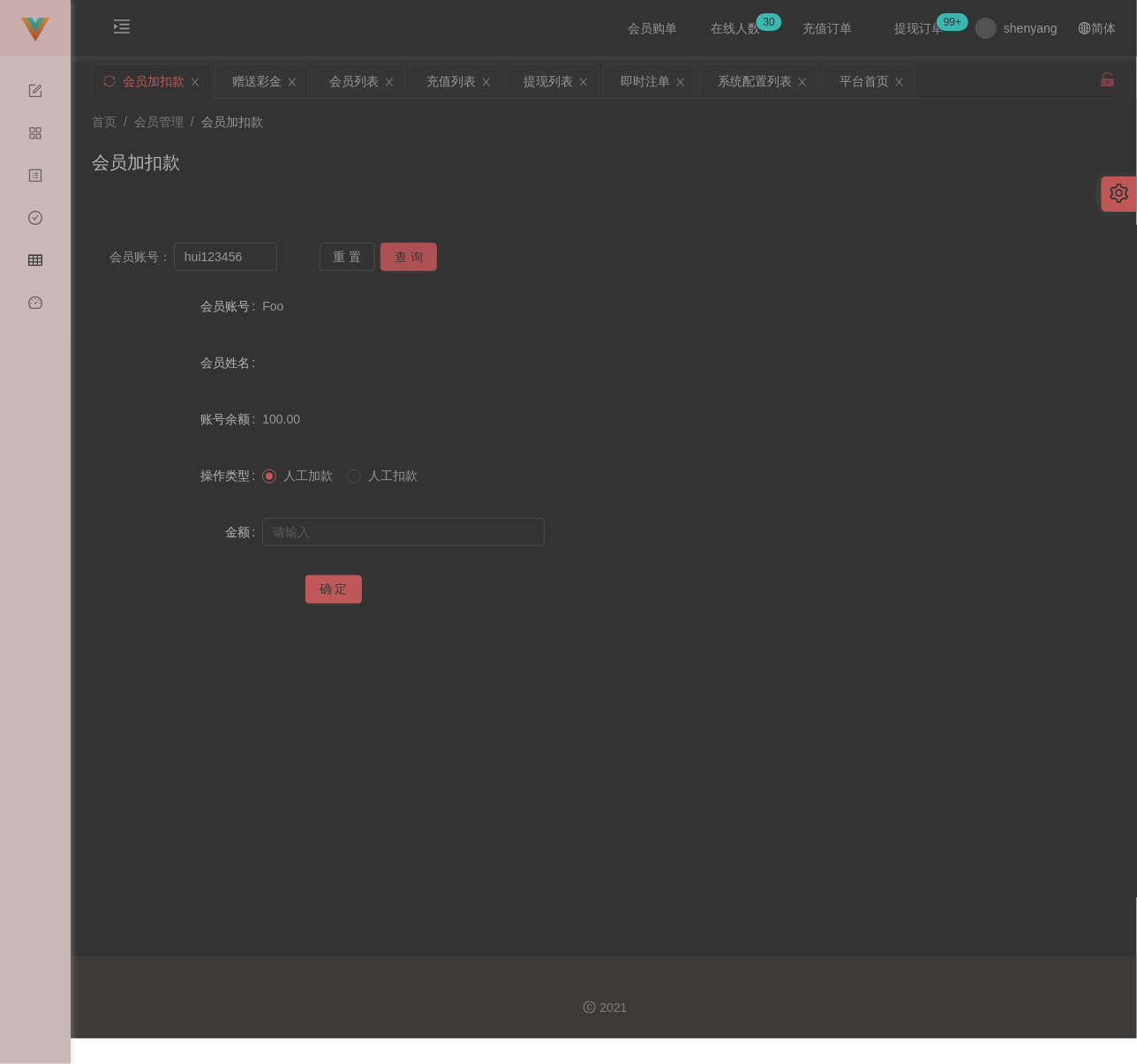
click at [401, 256] on button "查 询" at bounding box center [408, 256] width 56 height 28
click at [371, 538] on input "text" at bounding box center [403, 532] width 282 height 28
click at [483, 525] on input "text" at bounding box center [403, 532] width 282 height 28
paste input "100"
type input "100"
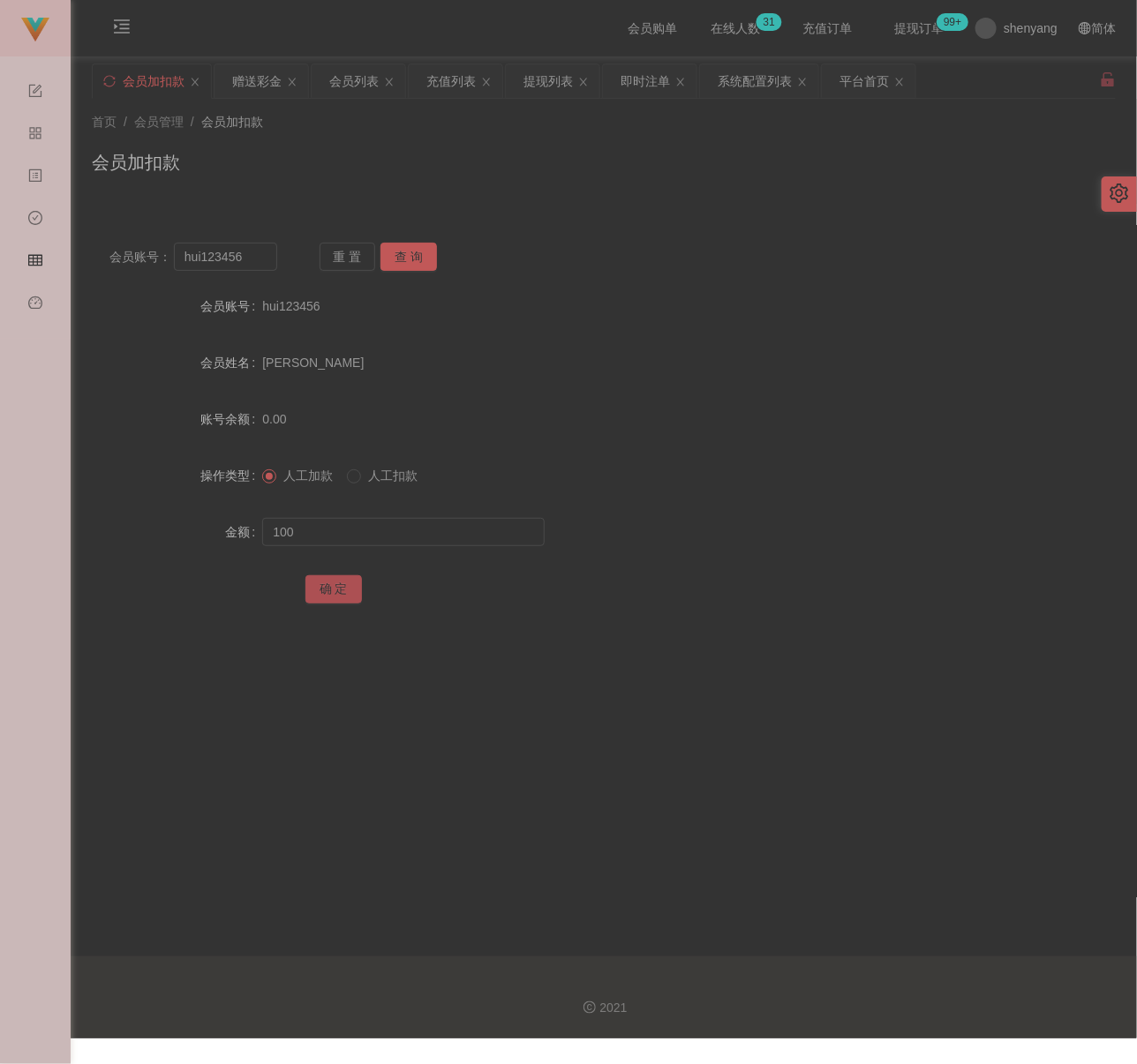
click at [345, 585] on button "确 定" at bounding box center [333, 589] width 56 height 28
click at [252, 256] on input "hui123456" at bounding box center [225, 256] width 103 height 28
paste input "018660668"
type input "0186606686"
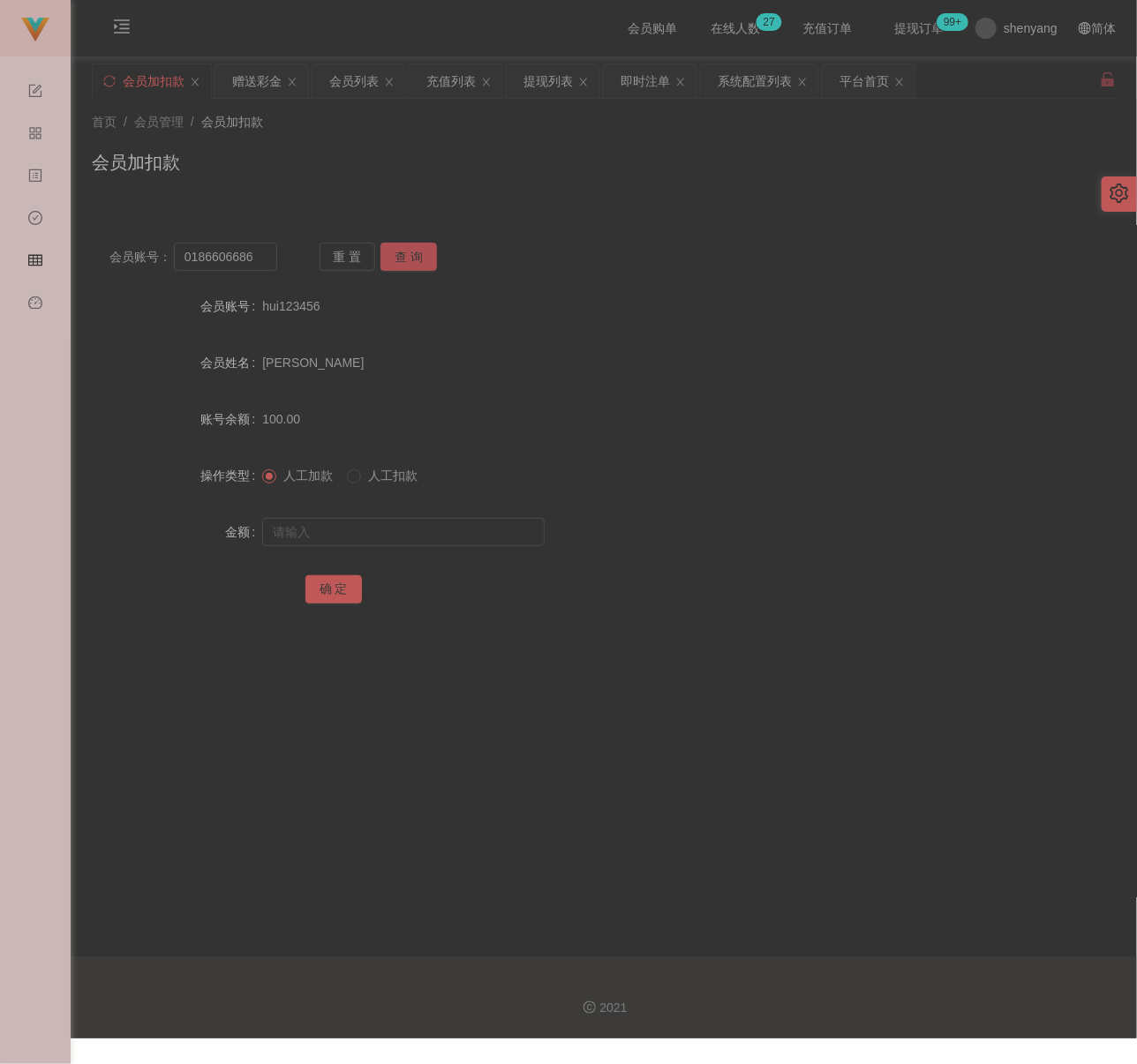
click at [409, 250] on button "查 询" at bounding box center [408, 256] width 56 height 28
drag, startPoint x: 379, startPoint y: 531, endPoint x: 395, endPoint y: 532, distance: 16.0
click at [379, 531] on input "text" at bounding box center [403, 532] width 282 height 28
click at [340, 542] on input "text" at bounding box center [403, 532] width 282 height 28
paste input "100"
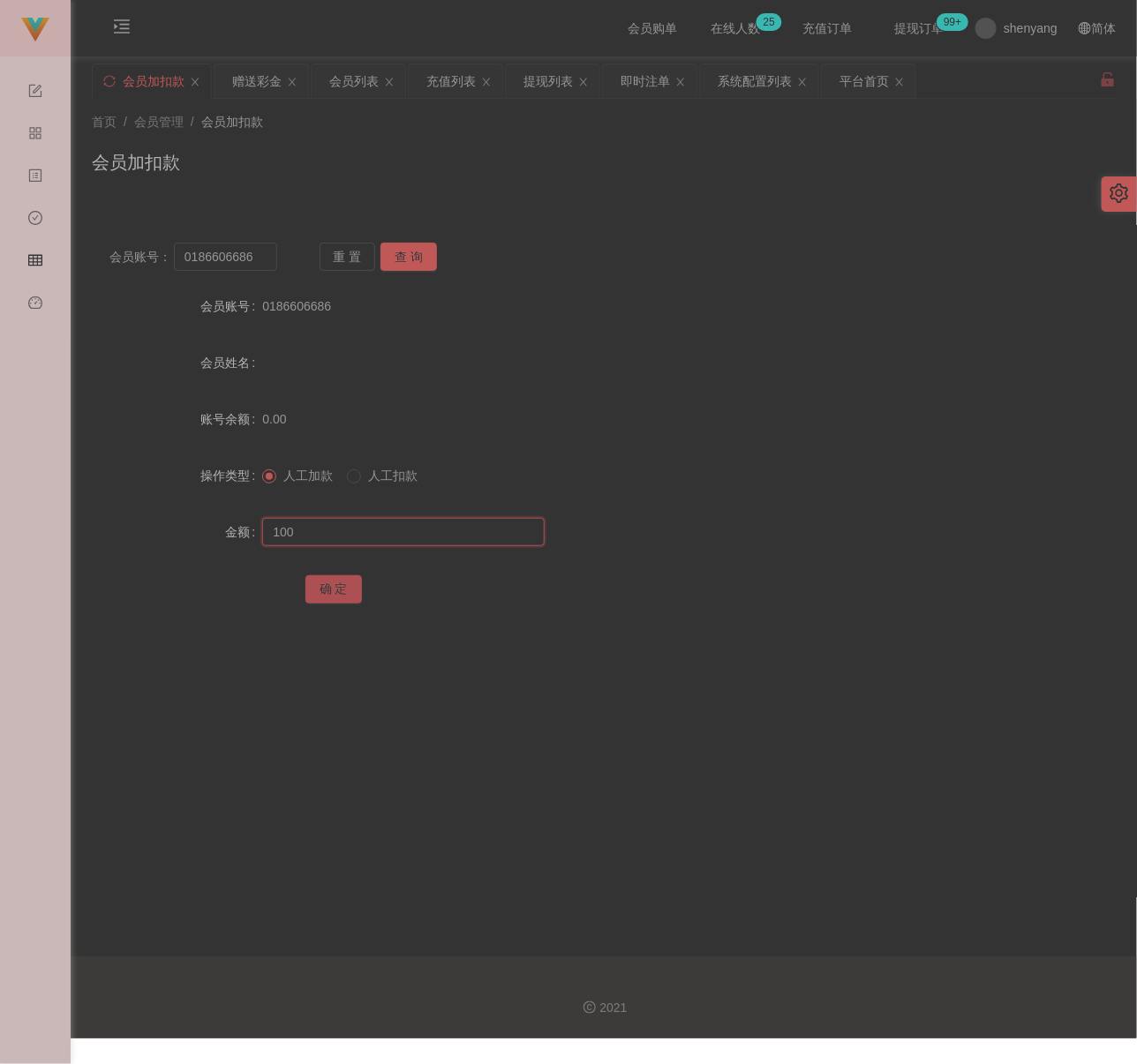
type input "100"
drag, startPoint x: 313, startPoint y: 586, endPoint x: 348, endPoint y: 593, distance: 35.7
click at [313, 586] on button "确 定" at bounding box center [333, 589] width 56 height 28
click at [268, 260] on input "0186606686" at bounding box center [225, 256] width 103 height 28
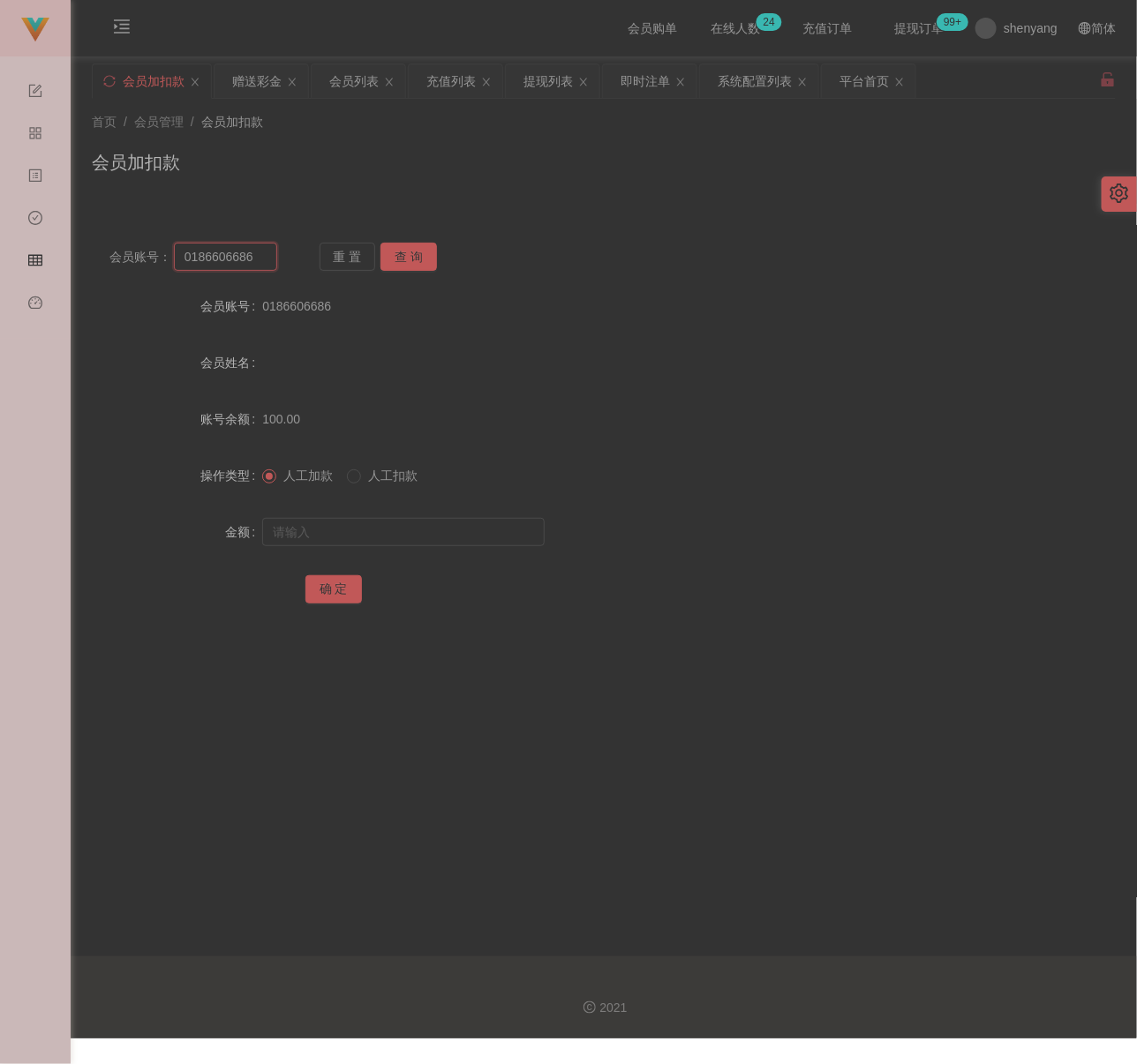
paste input "cm"
type input "cm"
click at [414, 255] on button "查 询" at bounding box center [408, 256] width 56 height 28
click at [397, 532] on input "text" at bounding box center [403, 532] width 282 height 28
click at [429, 535] on input "text" at bounding box center [403, 532] width 282 height 28
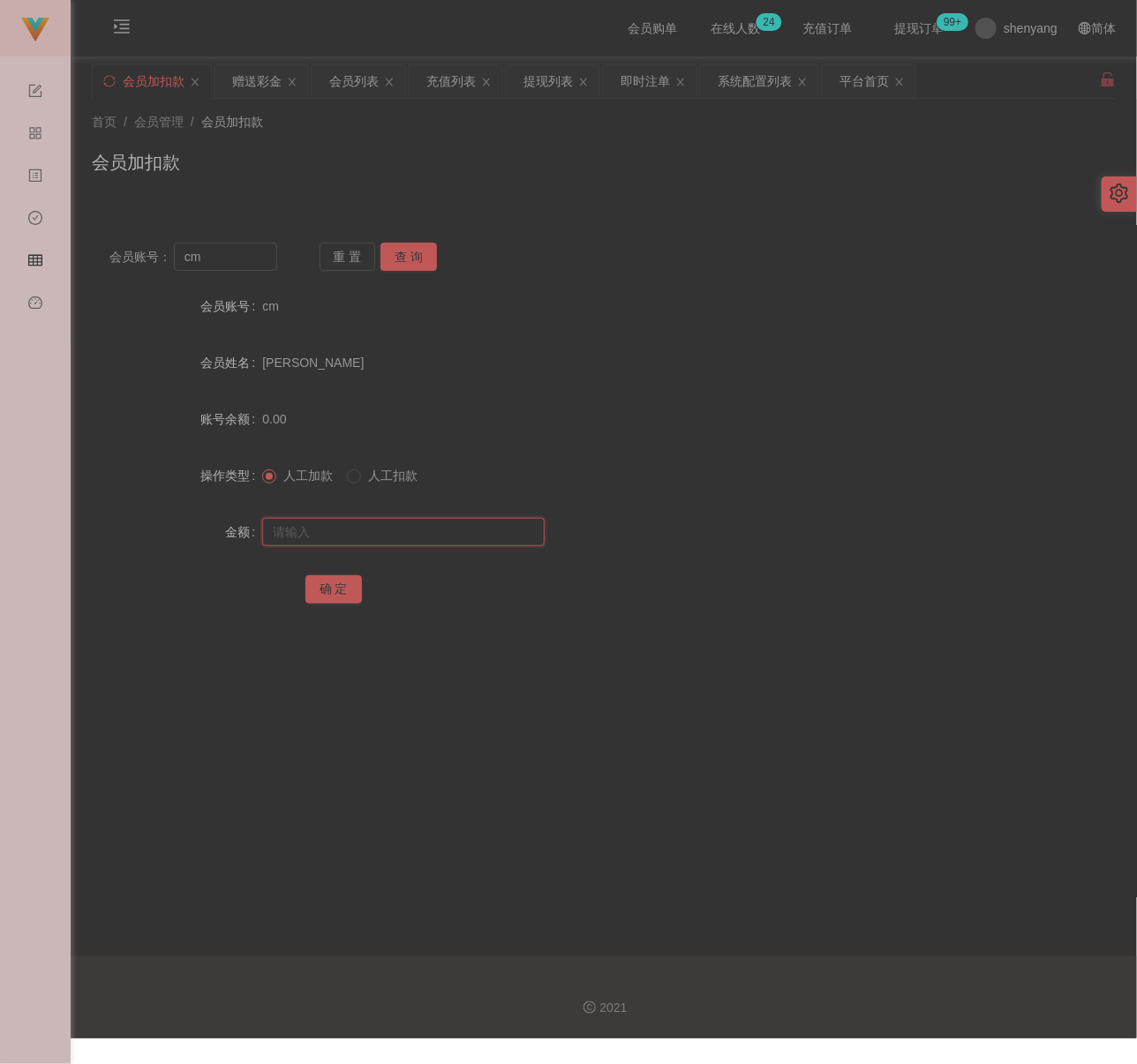
paste input "200"
type input "200"
click at [334, 581] on button "确 定" at bounding box center [333, 589] width 56 height 28
click at [256, 260] on input "cm" at bounding box center [225, 256] width 103 height 28
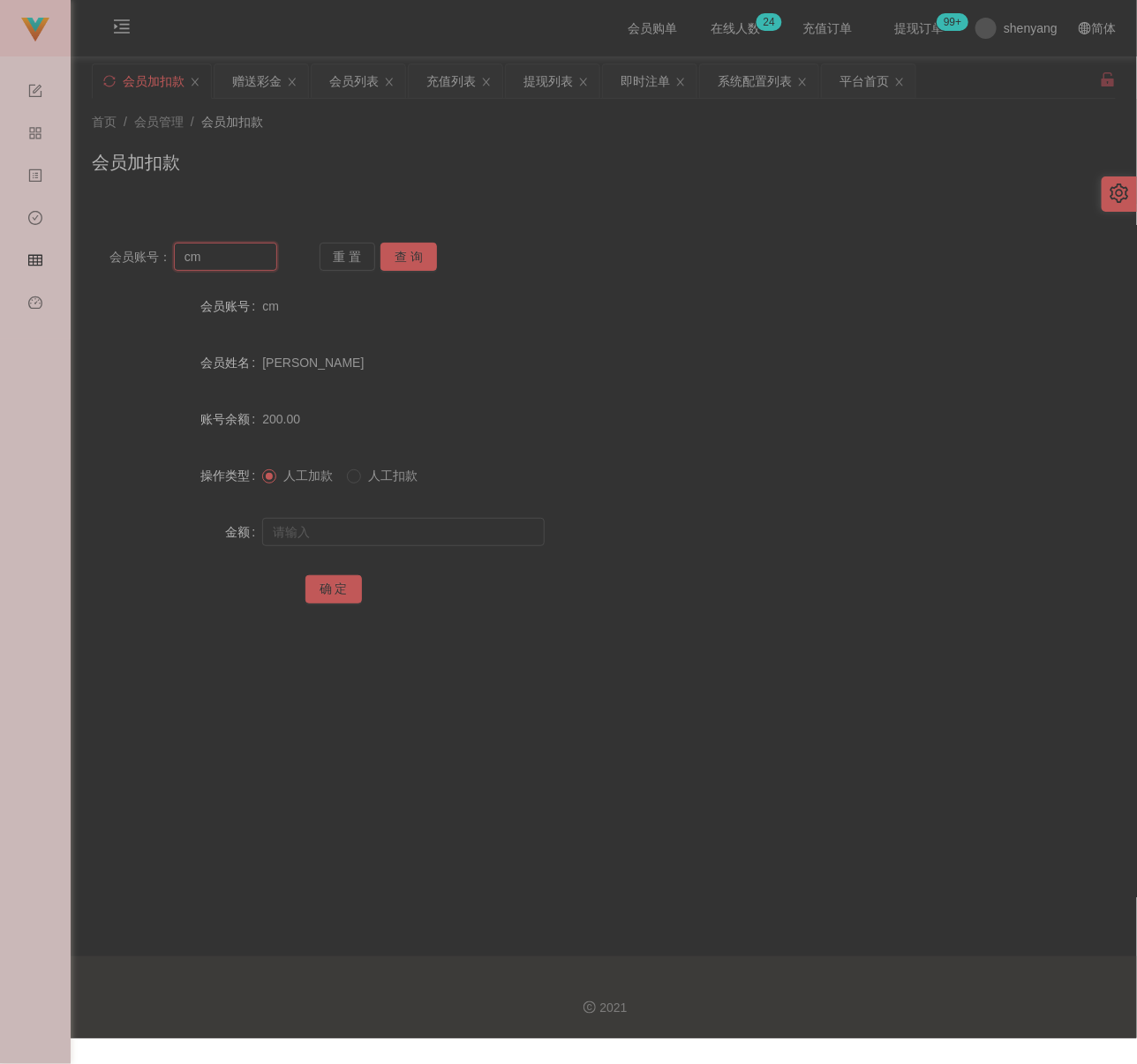
paste input "Ivychuah1"
type input "Ivychuah1"
click at [420, 259] on button "查 询" at bounding box center [408, 256] width 56 height 28
drag, startPoint x: 370, startPoint y: 525, endPoint x: 379, endPoint y: 530, distance: 10.3
click at [370, 525] on input "text" at bounding box center [403, 532] width 282 height 28
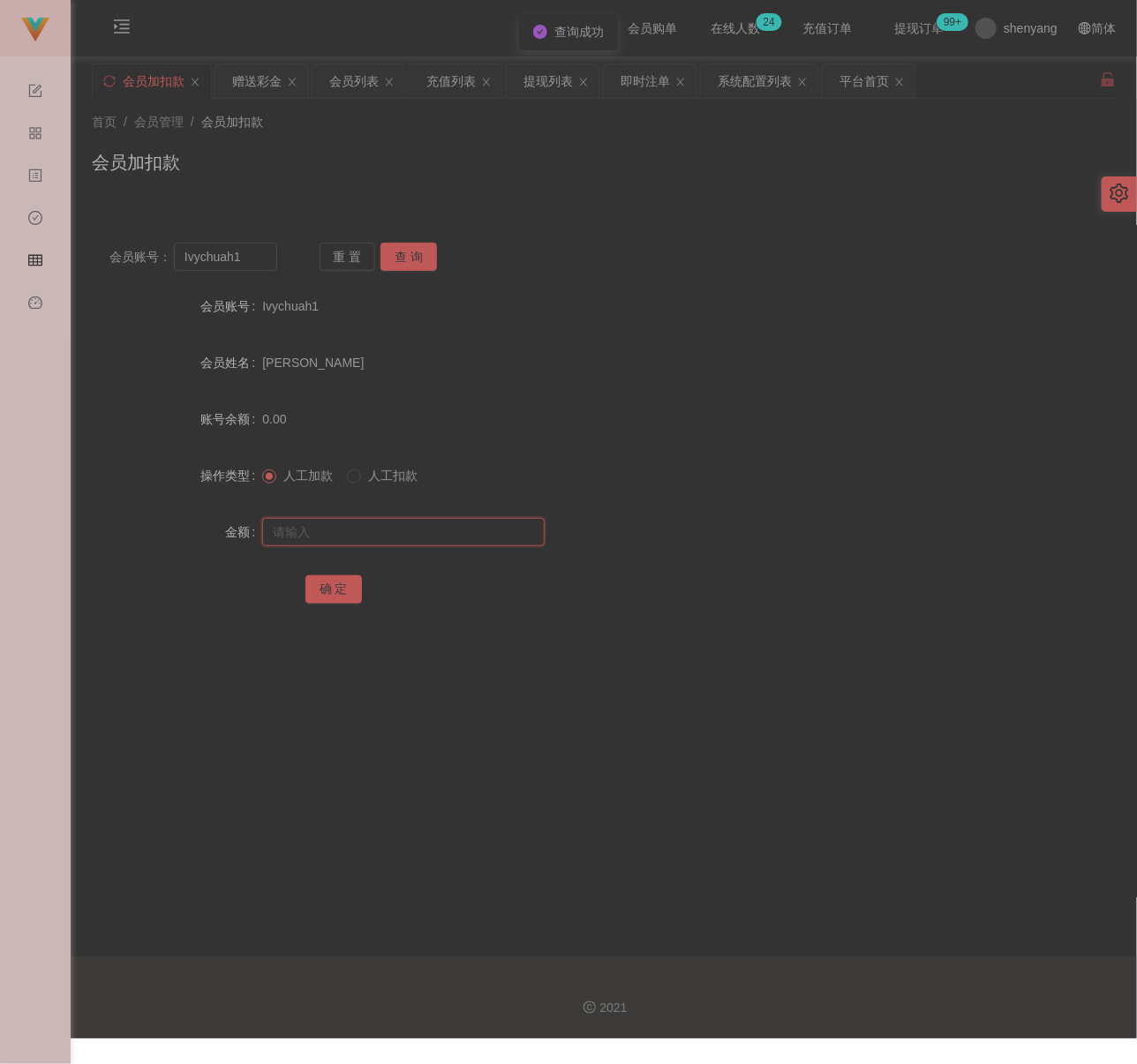
click at [385, 525] on input "text" at bounding box center [403, 532] width 282 height 28
paste input "200"
type input "200"
click at [326, 585] on button "确 定" at bounding box center [333, 589] width 56 height 28
click at [253, 268] on input "Ivychuah1" at bounding box center [225, 256] width 103 height 28
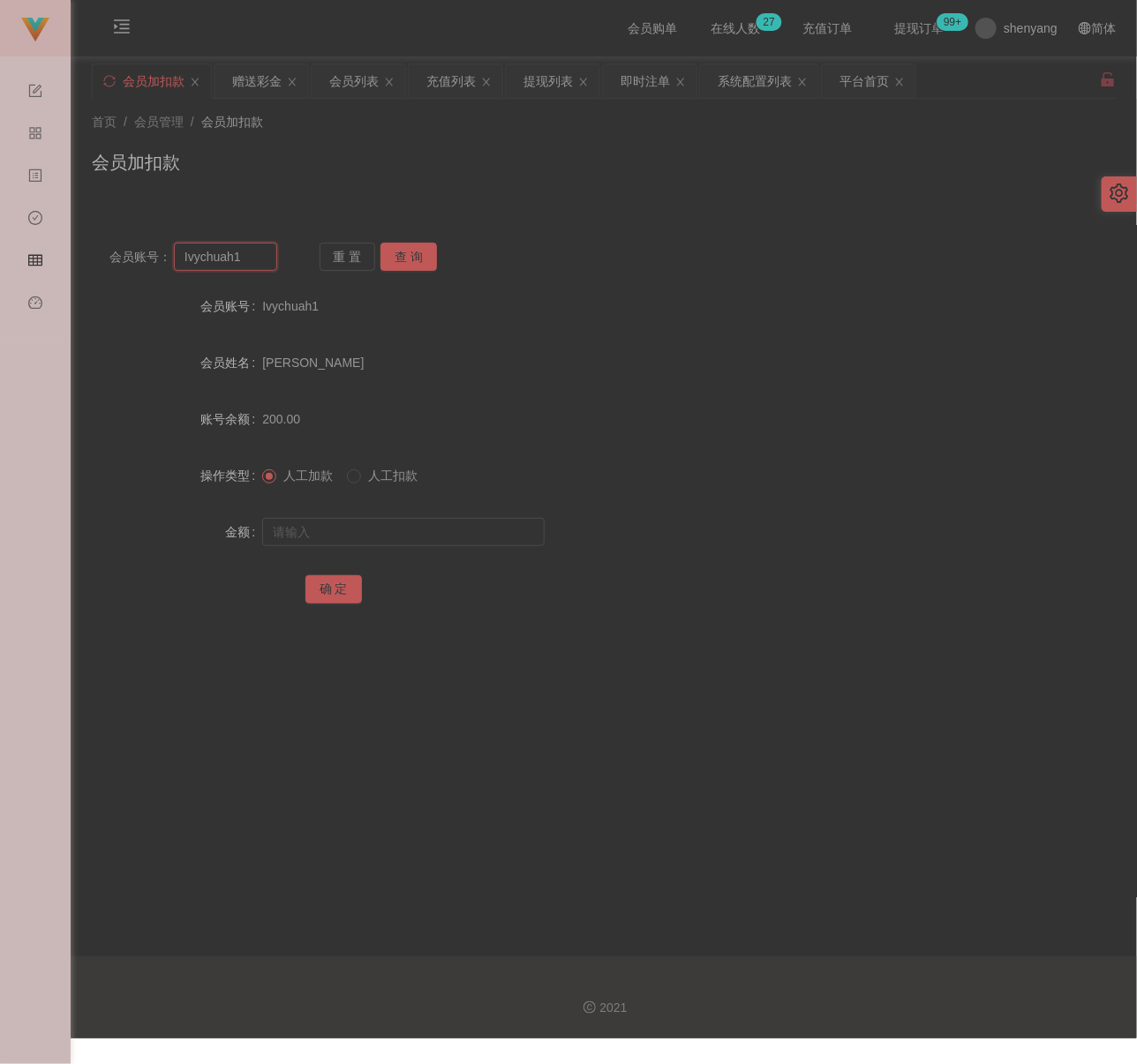
click at [253, 268] on input "Ivychuah1" at bounding box center [225, 256] width 103 height 28
paste input "161203965712"
type input "161203965712"
click at [390, 257] on button "查 询" at bounding box center [408, 256] width 56 height 28
click at [381, 535] on input "text" at bounding box center [403, 532] width 282 height 28
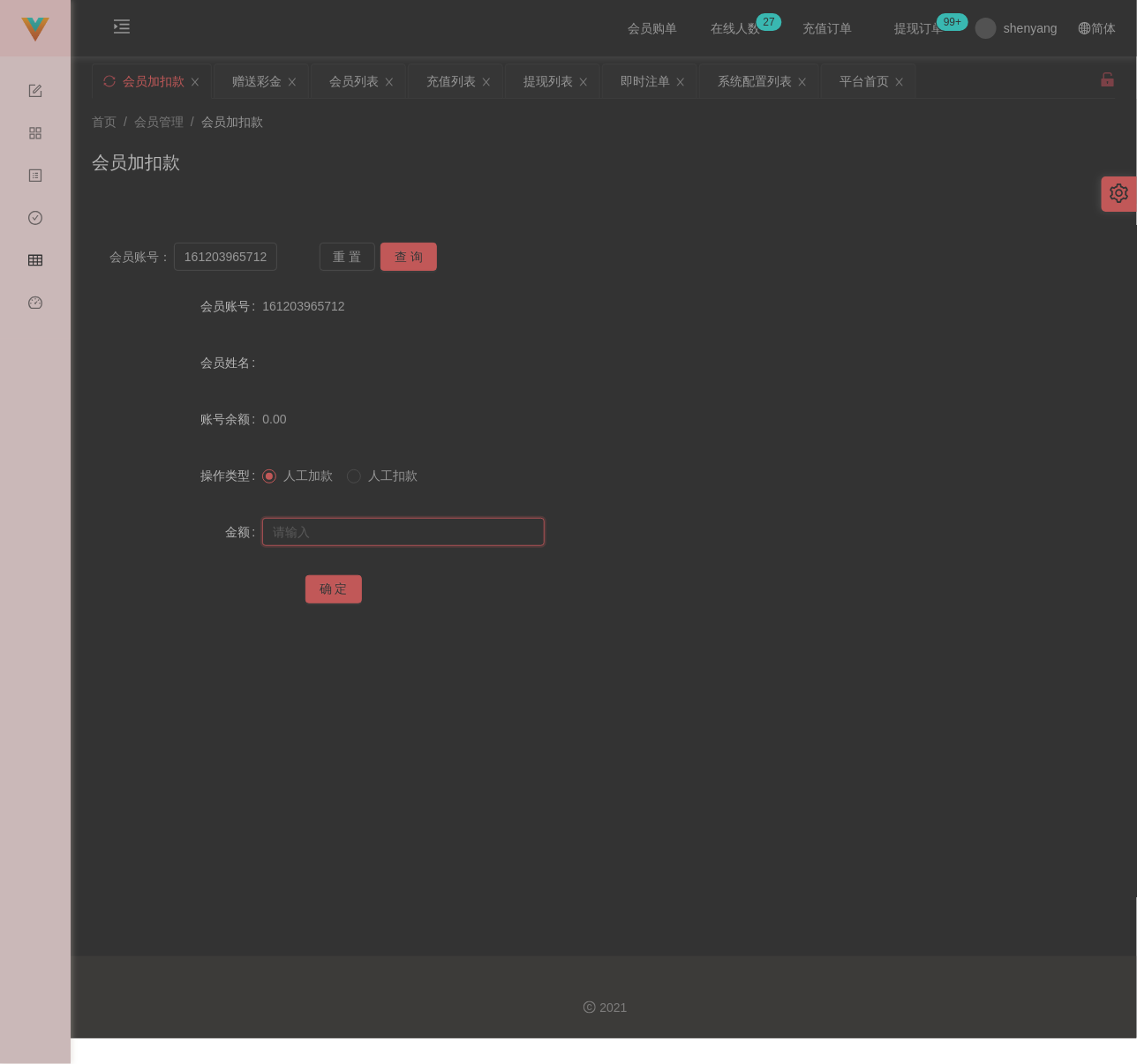
click at [438, 537] on input "text" at bounding box center [403, 532] width 282 height 28
paste input "100"
type input "100"
drag, startPoint x: 342, startPoint y: 583, endPoint x: 373, endPoint y: 588, distance: 31.4
click at [342, 583] on button "确 定" at bounding box center [333, 589] width 56 height 28
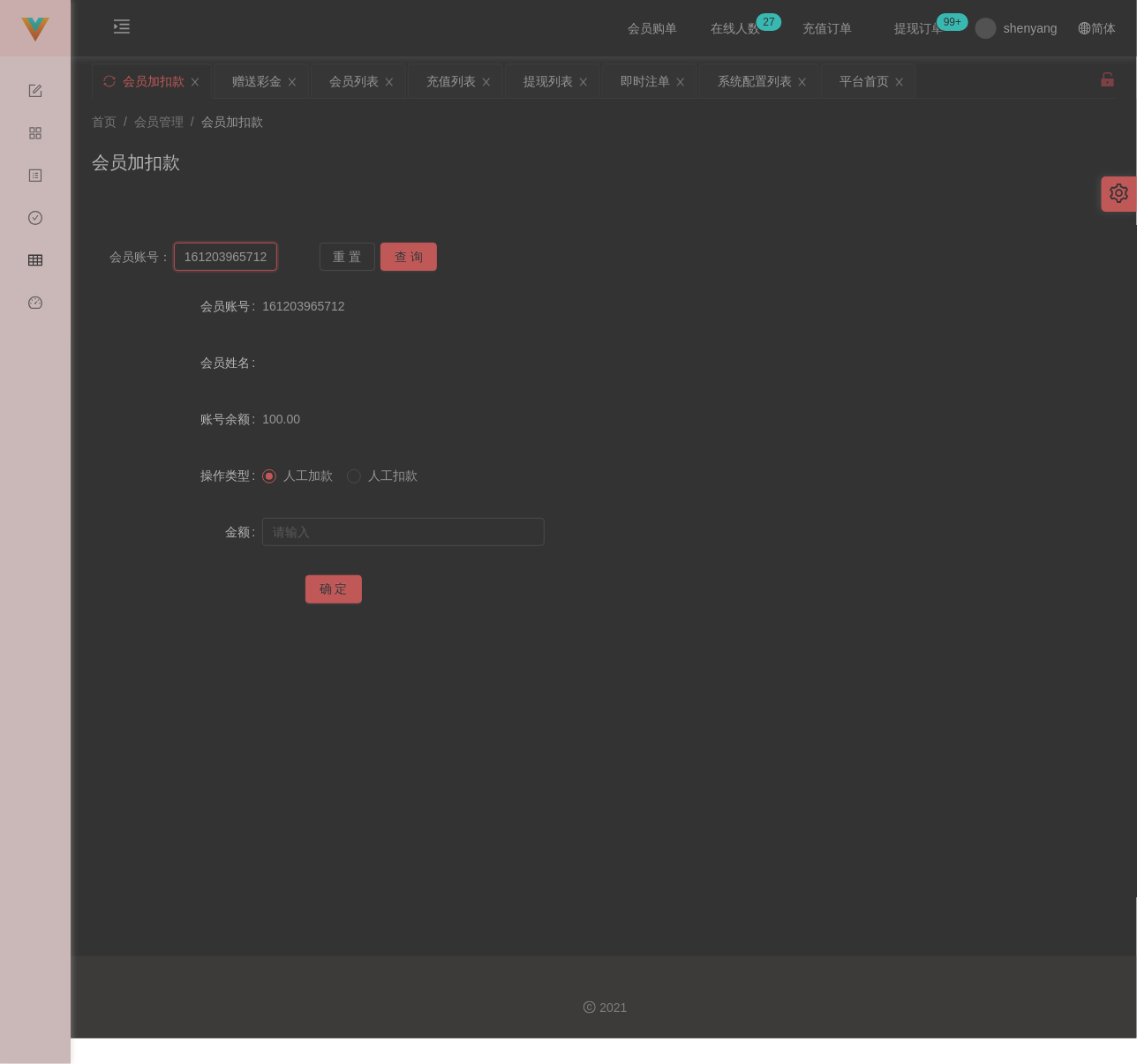
click at [247, 262] on input "161203965712" at bounding box center [225, 256] width 103 height 28
paste input "Fong123"
type input "Fong123"
click at [420, 255] on button "查 询" at bounding box center [408, 256] width 56 height 28
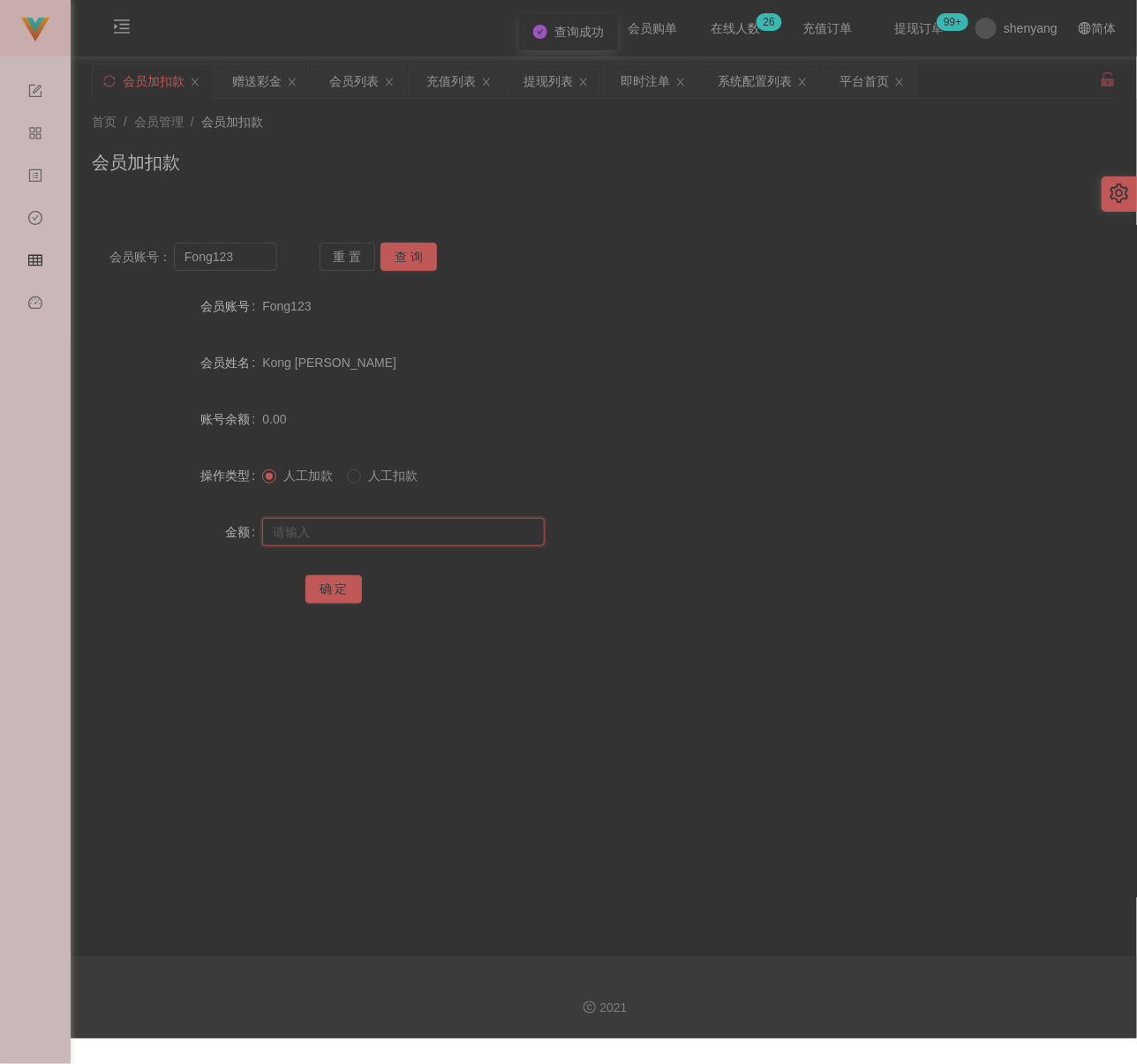
drag, startPoint x: 379, startPoint y: 531, endPoint x: 393, endPoint y: 532, distance: 14.0
click at [379, 531] on input "text" at bounding box center [403, 532] width 282 height 28
click at [401, 541] on input "text" at bounding box center [403, 532] width 282 height 28
paste input "100"
type input "100"
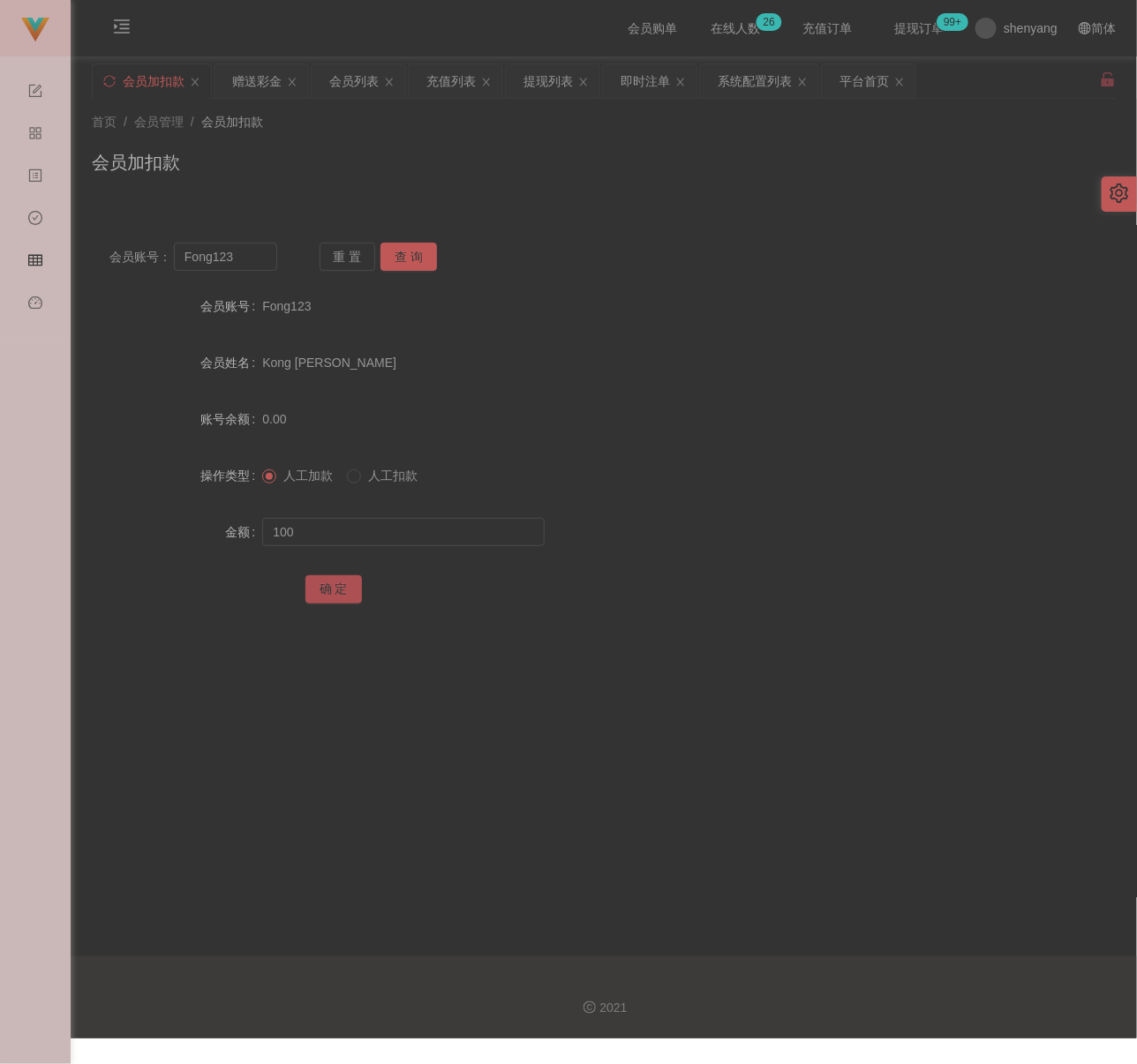
click at [329, 593] on button "确 定" at bounding box center [333, 589] width 56 height 28
click at [239, 249] on input "Fong123" at bounding box center [225, 256] width 103 height 28
paste input "geikting1"
type input "geikting1"
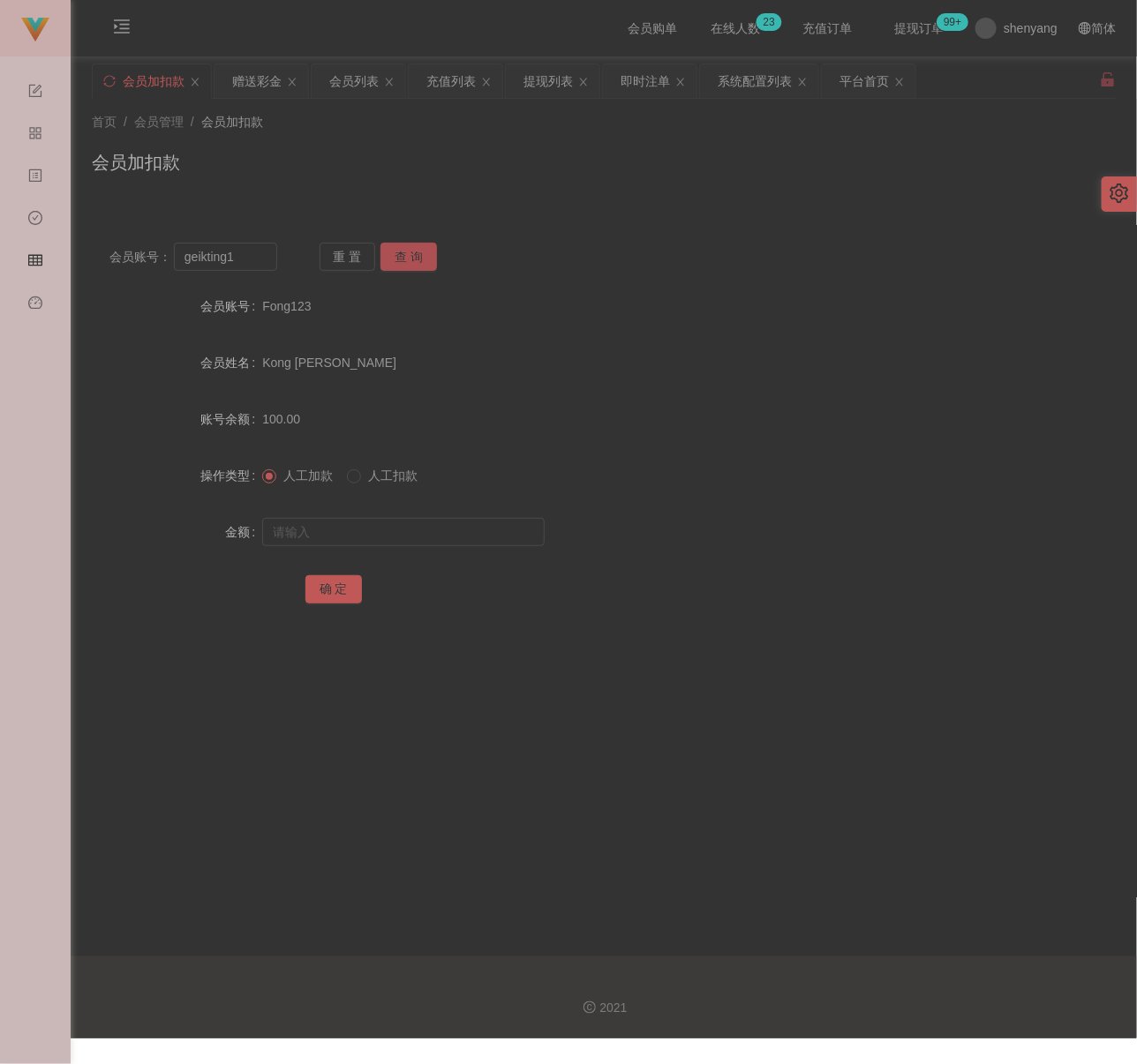
click at [386, 252] on button "查 询" at bounding box center [408, 256] width 56 height 28
click at [361, 528] on input "text" at bounding box center [403, 532] width 282 height 28
click at [437, 541] on input "text" at bounding box center [403, 532] width 282 height 28
paste input "200"
type input "200"
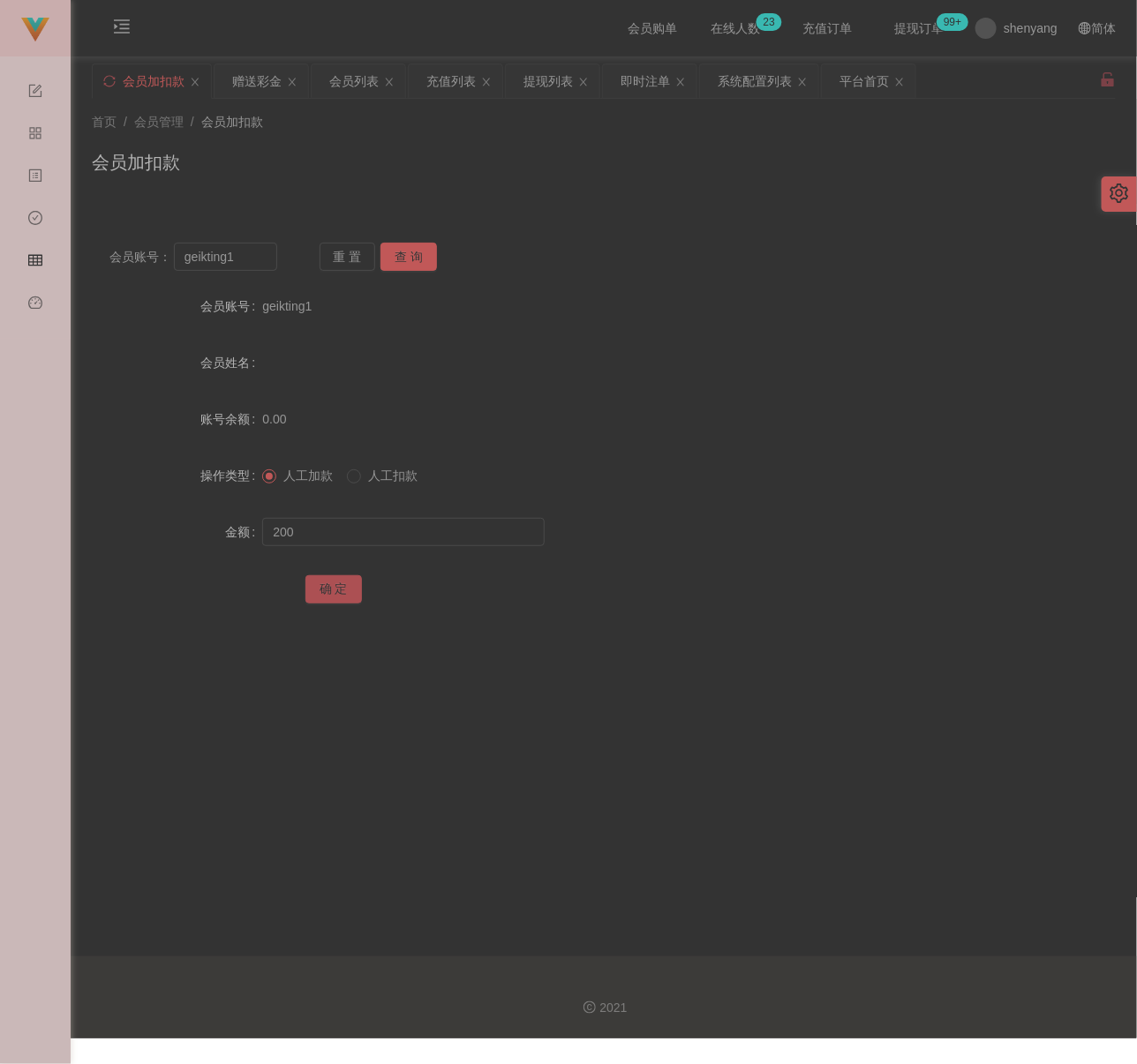
click at [325, 583] on button "确 定" at bounding box center [333, 589] width 56 height 28
click at [256, 260] on input "geikting1" at bounding box center [225, 256] width 103 height 28
paste input "0187861346"
type input "0187861346"
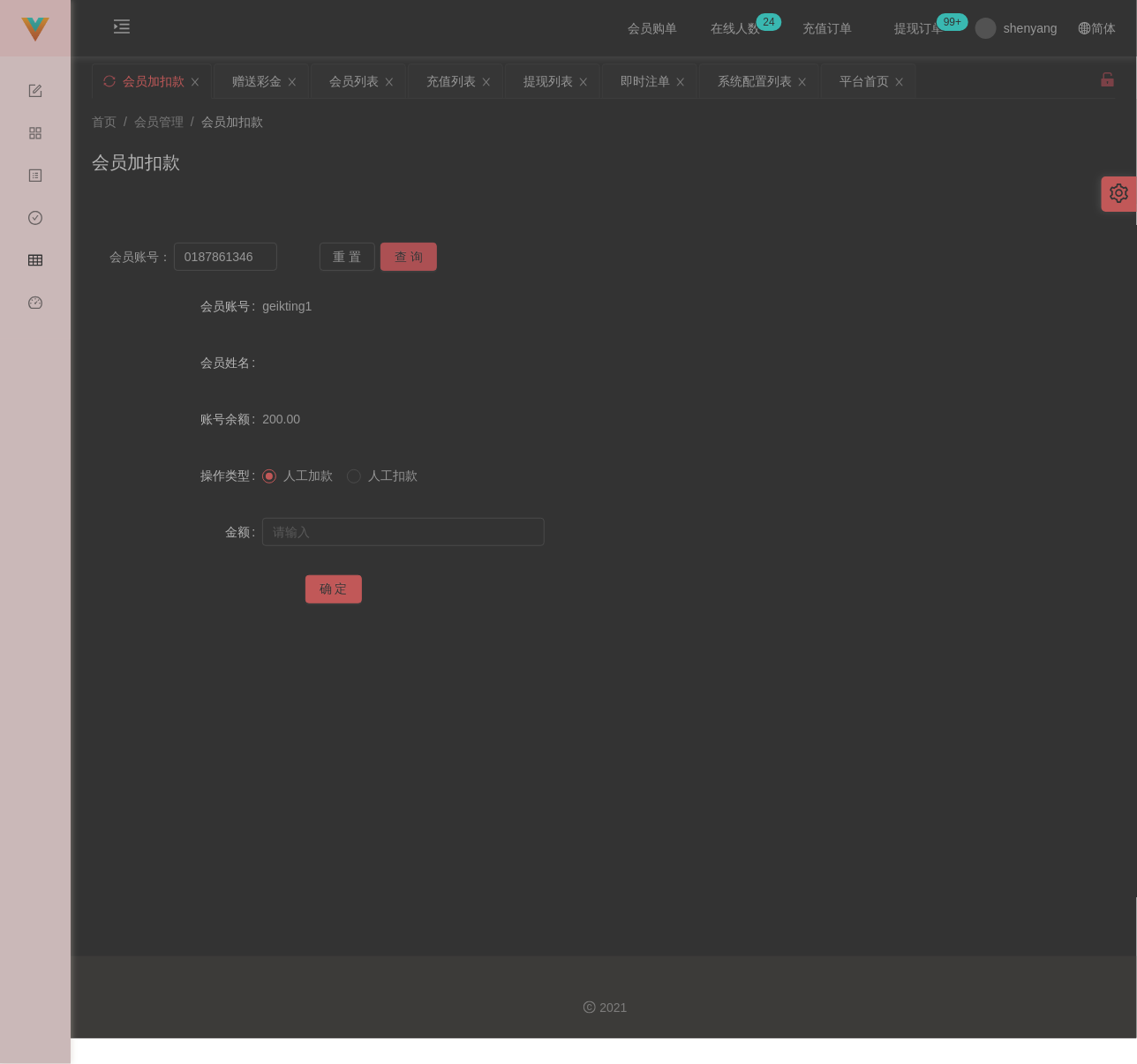
click at [406, 252] on button "查 询" at bounding box center [408, 256] width 56 height 28
click at [390, 523] on input "text" at bounding box center [403, 532] width 282 height 28
click at [462, 532] on input "text" at bounding box center [403, 532] width 282 height 28
paste input "100"
type input "100"
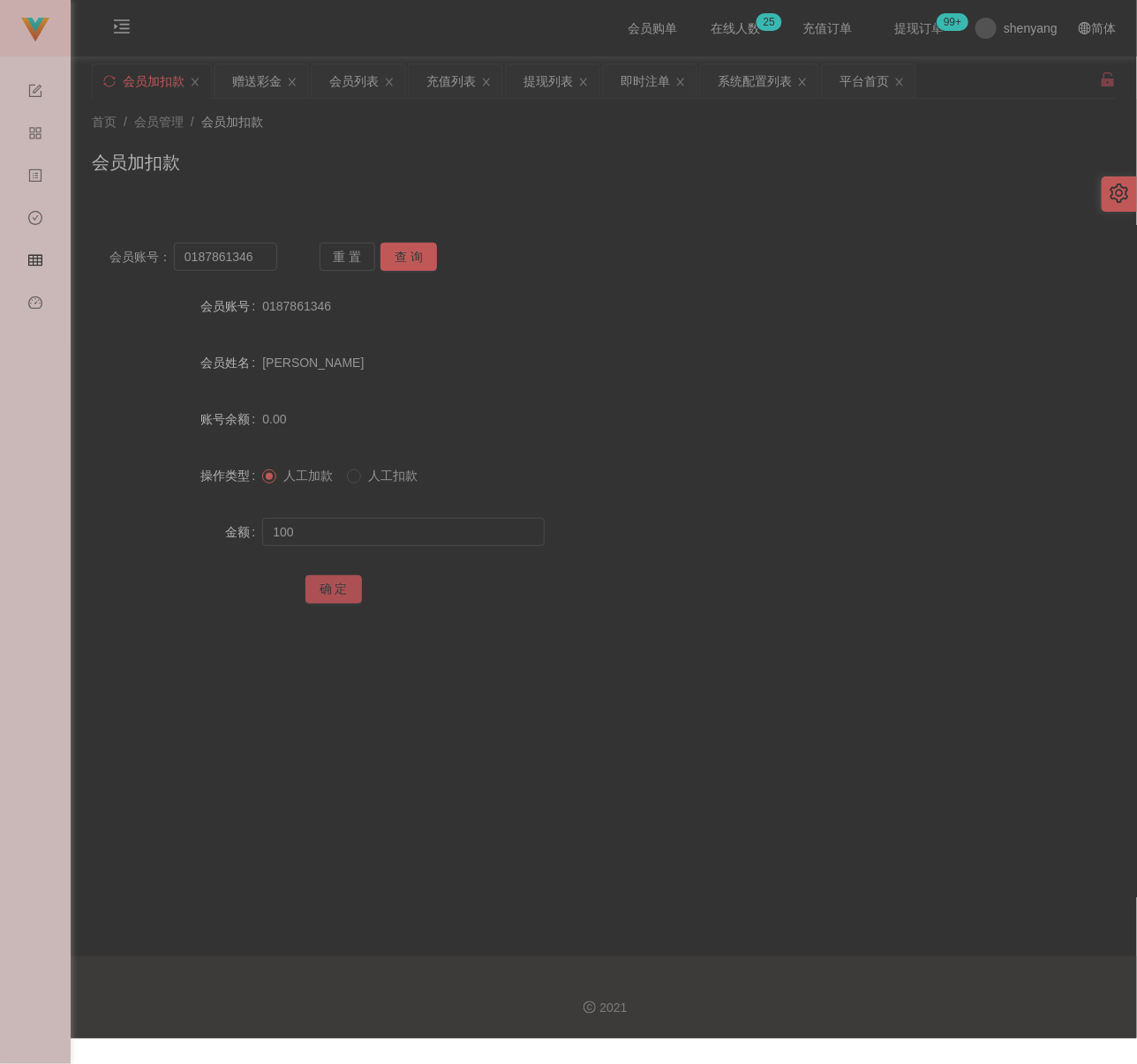
click at [336, 581] on button "确 定" at bounding box center [333, 589] width 56 height 28
click at [260, 262] on input "0187861346" at bounding box center [225, 256] width 103 height 28
paste input "171589921824"
type input "171589921824"
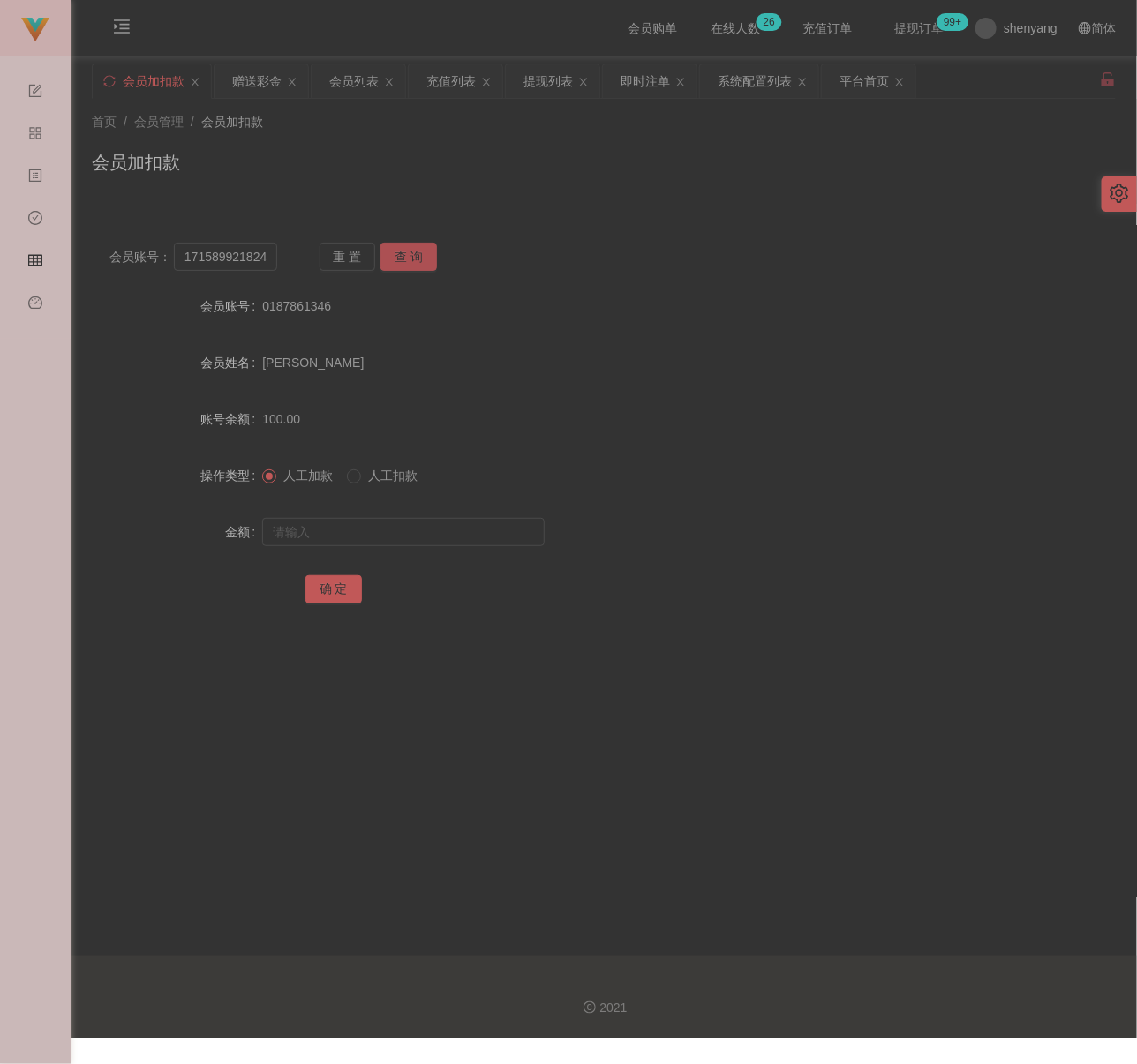
click at [413, 252] on button "查 询" at bounding box center [408, 256] width 56 height 28
click at [425, 534] on input "text" at bounding box center [403, 532] width 282 height 28
drag, startPoint x: 440, startPoint y: 522, endPoint x: 422, endPoint y: 525, distance: 18.2
click at [440, 522] on input "text" at bounding box center [403, 532] width 282 height 28
paste input "100"
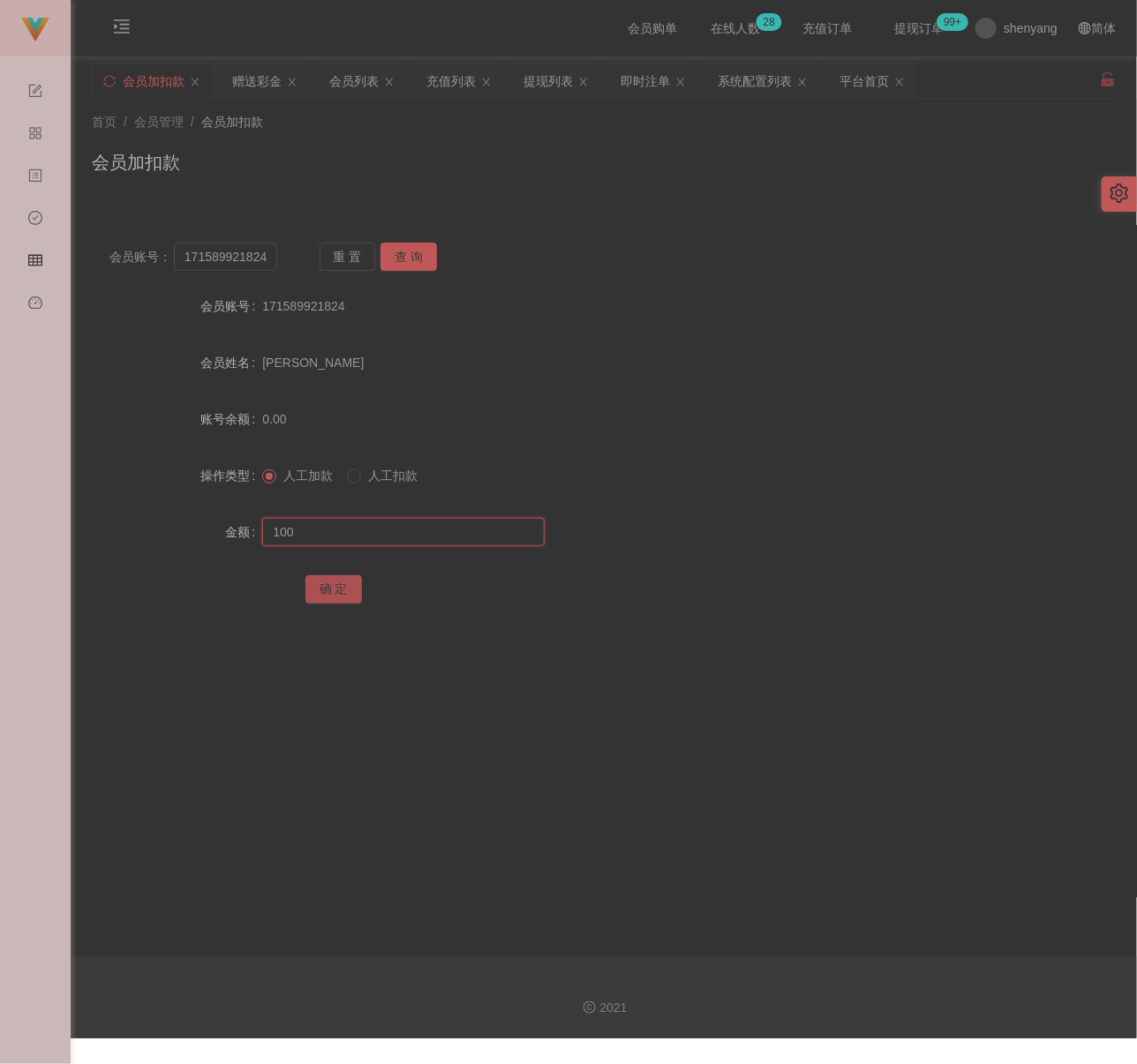
type input "100"
drag, startPoint x: 320, startPoint y: 583, endPoint x: 334, endPoint y: 584, distance: 14.0
click at [320, 583] on button "确 定" at bounding box center [333, 589] width 56 height 28
click at [226, 260] on input "171589921824" at bounding box center [225, 256] width 103 height 28
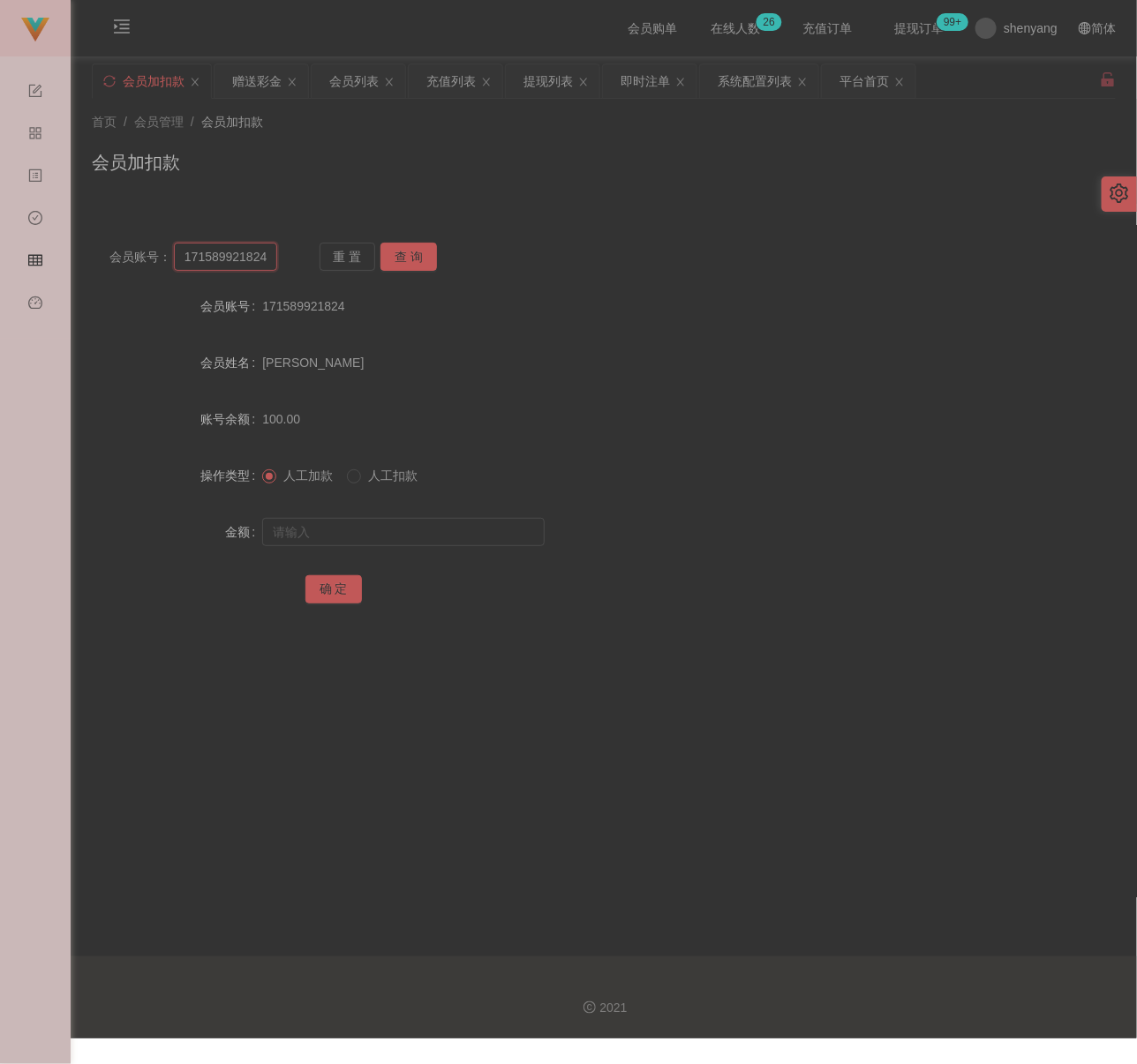
paste input "qq123"
type input "qq123"
click at [397, 260] on button "查 询" at bounding box center [408, 256] width 56 height 28
click at [364, 535] on input "text" at bounding box center [403, 532] width 282 height 28
click at [477, 520] on input "text" at bounding box center [403, 532] width 282 height 28
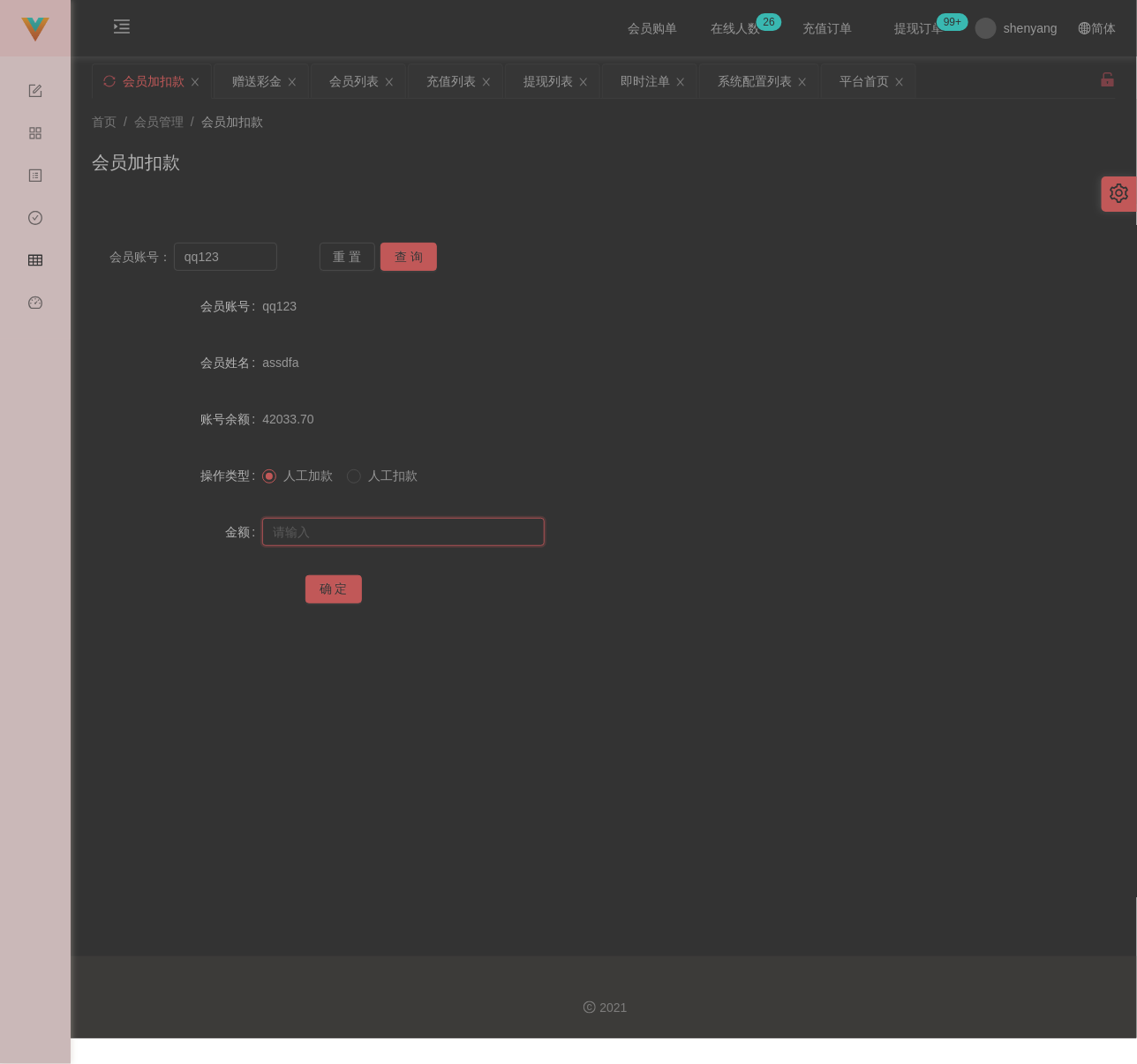
paste input "100"
type input "100"
click at [340, 588] on button "确 定" at bounding box center [333, 589] width 56 height 28
click at [255, 255] on input "qq123" at bounding box center [225, 256] width 103 height 28
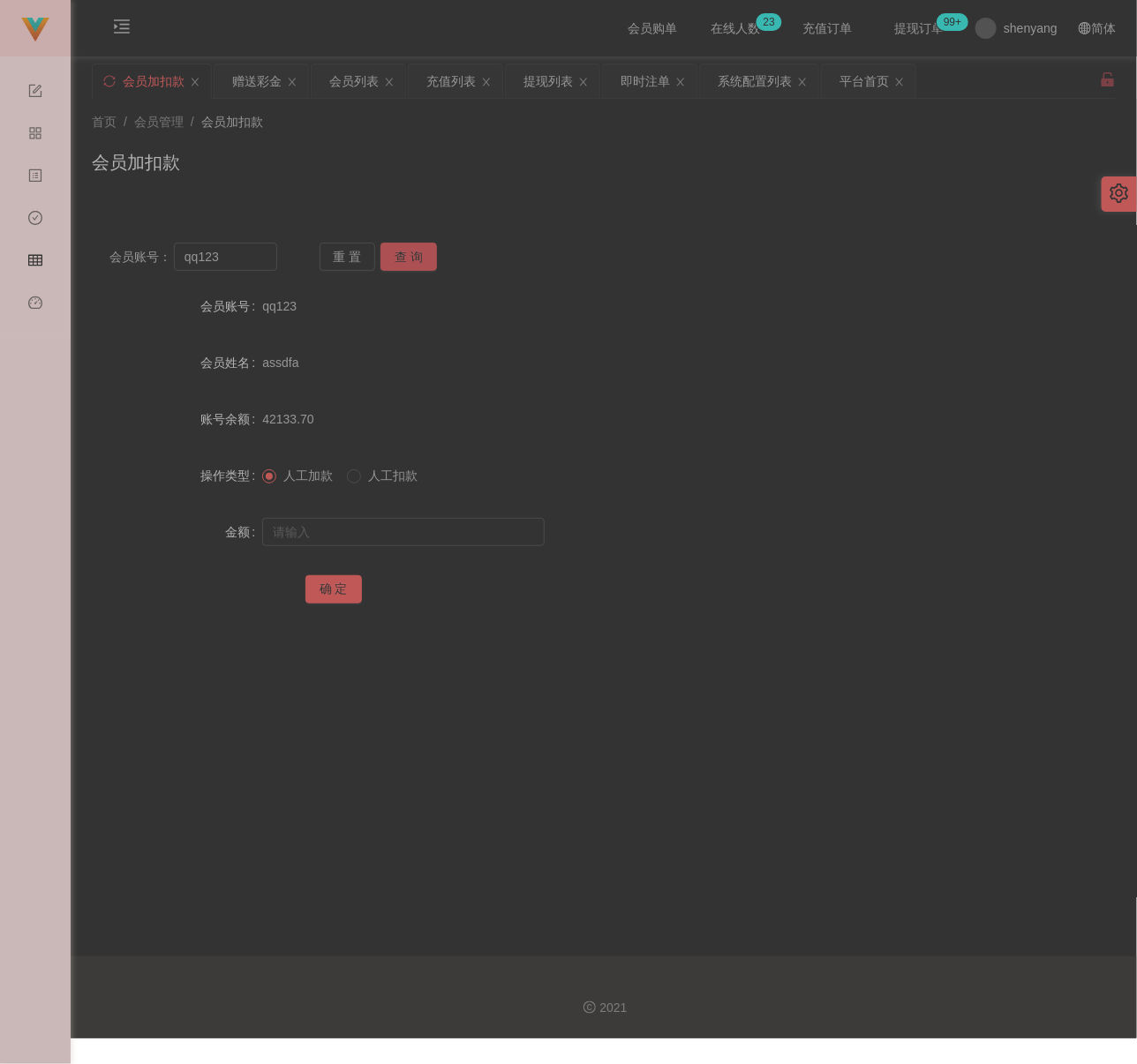
click at [403, 252] on button "查 询" at bounding box center [408, 256] width 56 height 28
click at [369, 542] on input "text" at bounding box center [403, 532] width 282 height 28
click at [464, 537] on input "text" at bounding box center [403, 532] width 282 height 28
paste input "100"
type input "100"
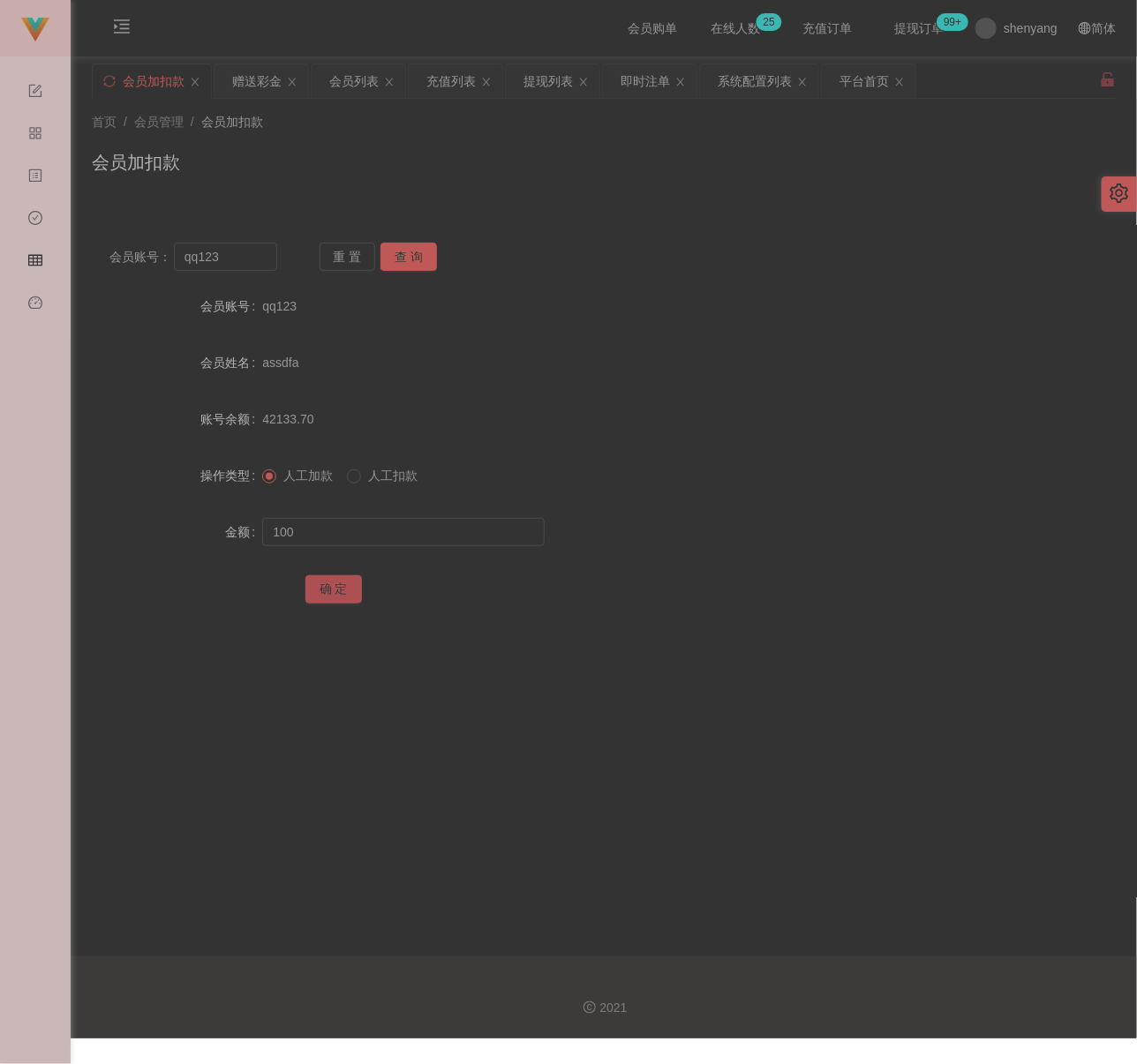
click at [315, 586] on button "确 定" at bounding box center [333, 589] width 56 height 28
click at [225, 265] on input "qq123" at bounding box center [225, 256] width 103 height 28
paste input "ngyuting"
type input "ngyuting"
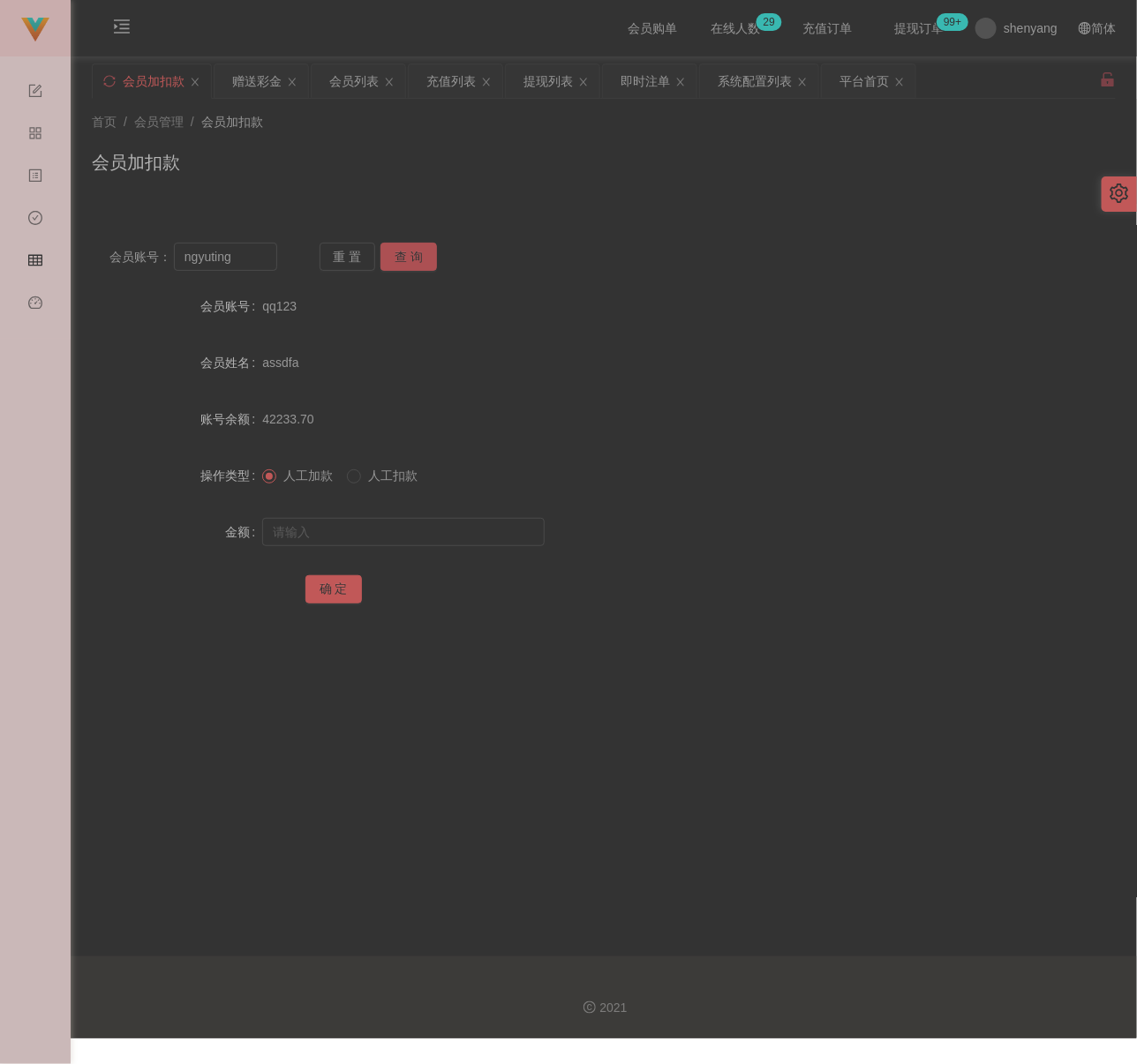
drag, startPoint x: 395, startPoint y: 254, endPoint x: 381, endPoint y: 286, distance: 34.9
click at [397, 254] on button "查 询" at bounding box center [408, 256] width 56 height 28
click at [324, 525] on input "text" at bounding box center [403, 532] width 282 height 28
click at [432, 537] on input "text" at bounding box center [403, 532] width 282 height 28
paste input "100"
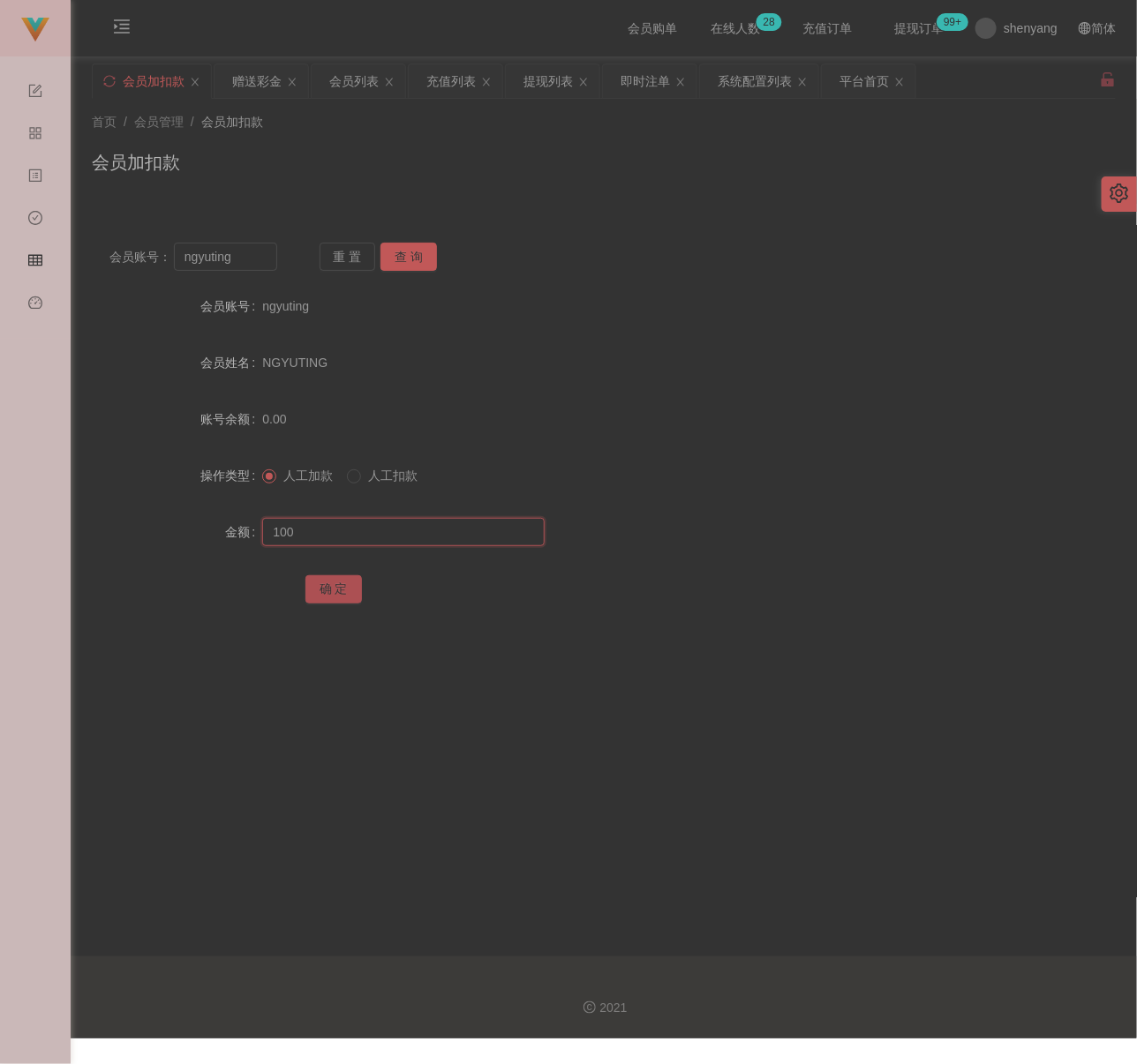
type input "100"
click at [337, 590] on button "确 定" at bounding box center [333, 589] width 56 height 28
click at [241, 264] on input "ngyuting" at bounding box center [225, 256] width 103 height 28
paste input "185791655"
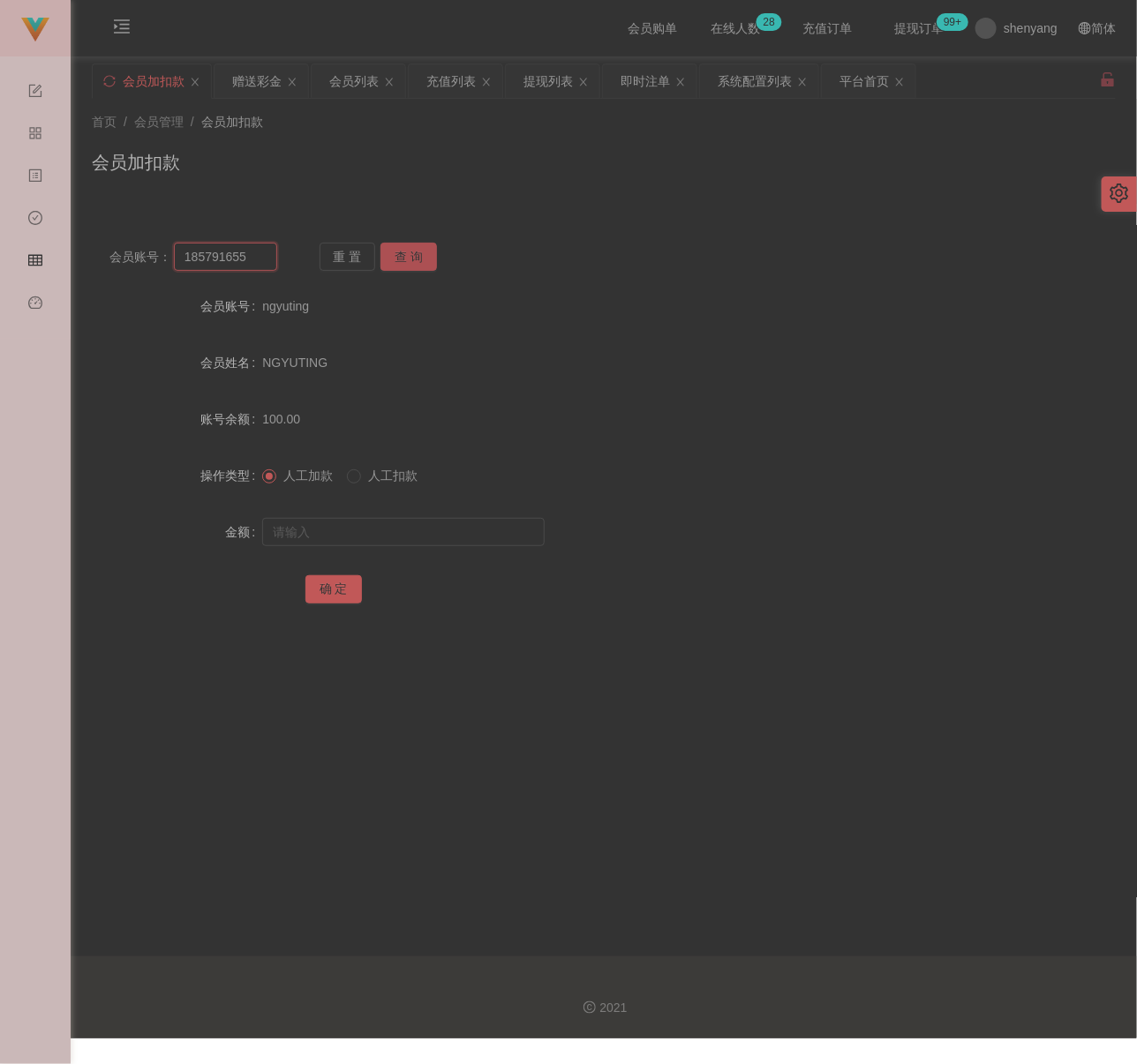
type input "185791655"
click at [393, 254] on button "查 询" at bounding box center [408, 256] width 56 height 28
click at [367, 545] on input "text" at bounding box center [403, 532] width 282 height 28
click at [459, 535] on input "text" at bounding box center [403, 532] width 282 height 28
paste input "300"
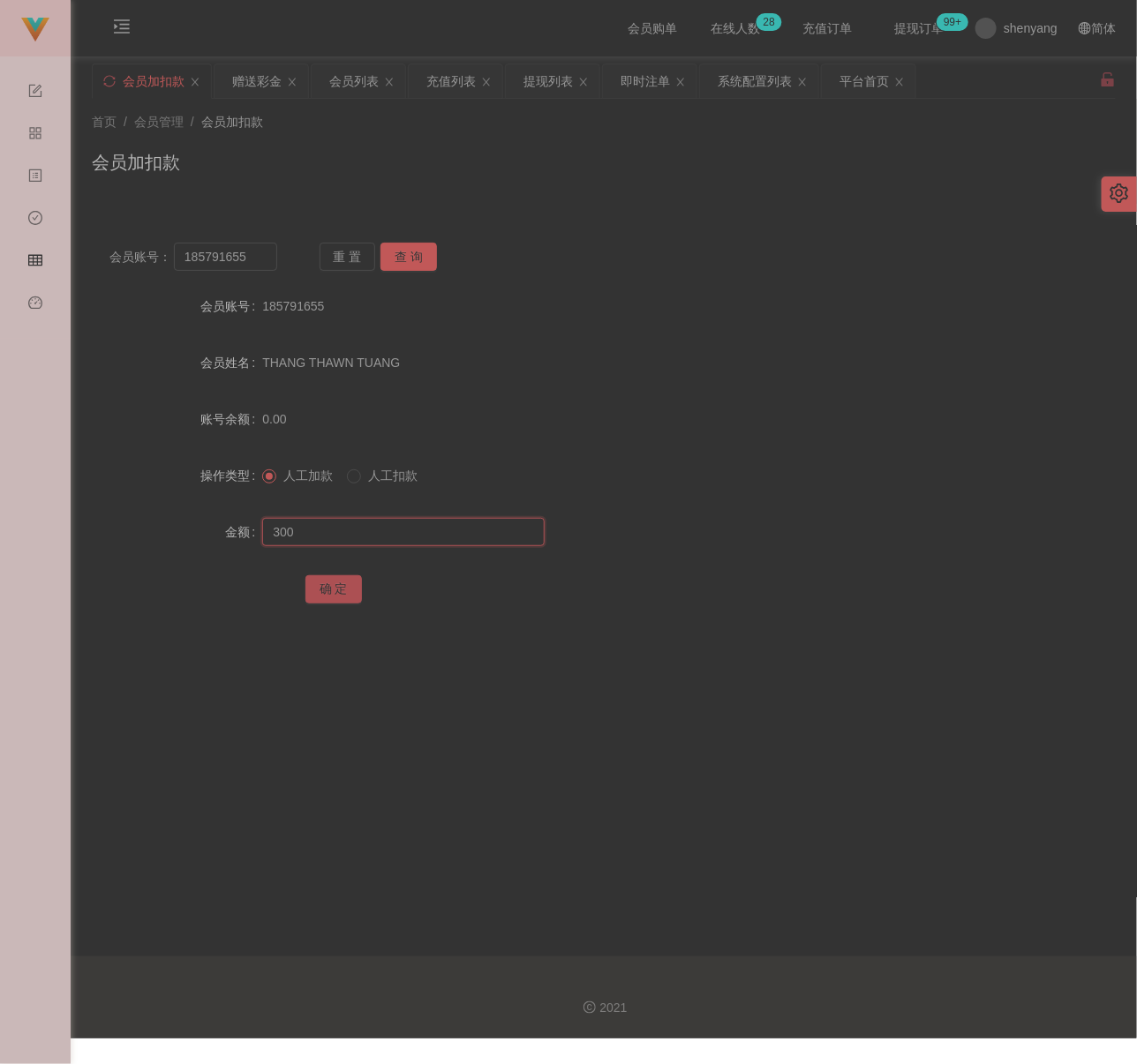
type input "300"
drag, startPoint x: 325, startPoint y: 583, endPoint x: 352, endPoint y: 593, distance: 28.8
click at [325, 583] on button "确 定" at bounding box center [333, 589] width 56 height 28
click at [256, 260] on input "185791655" at bounding box center [225, 256] width 103 height 28
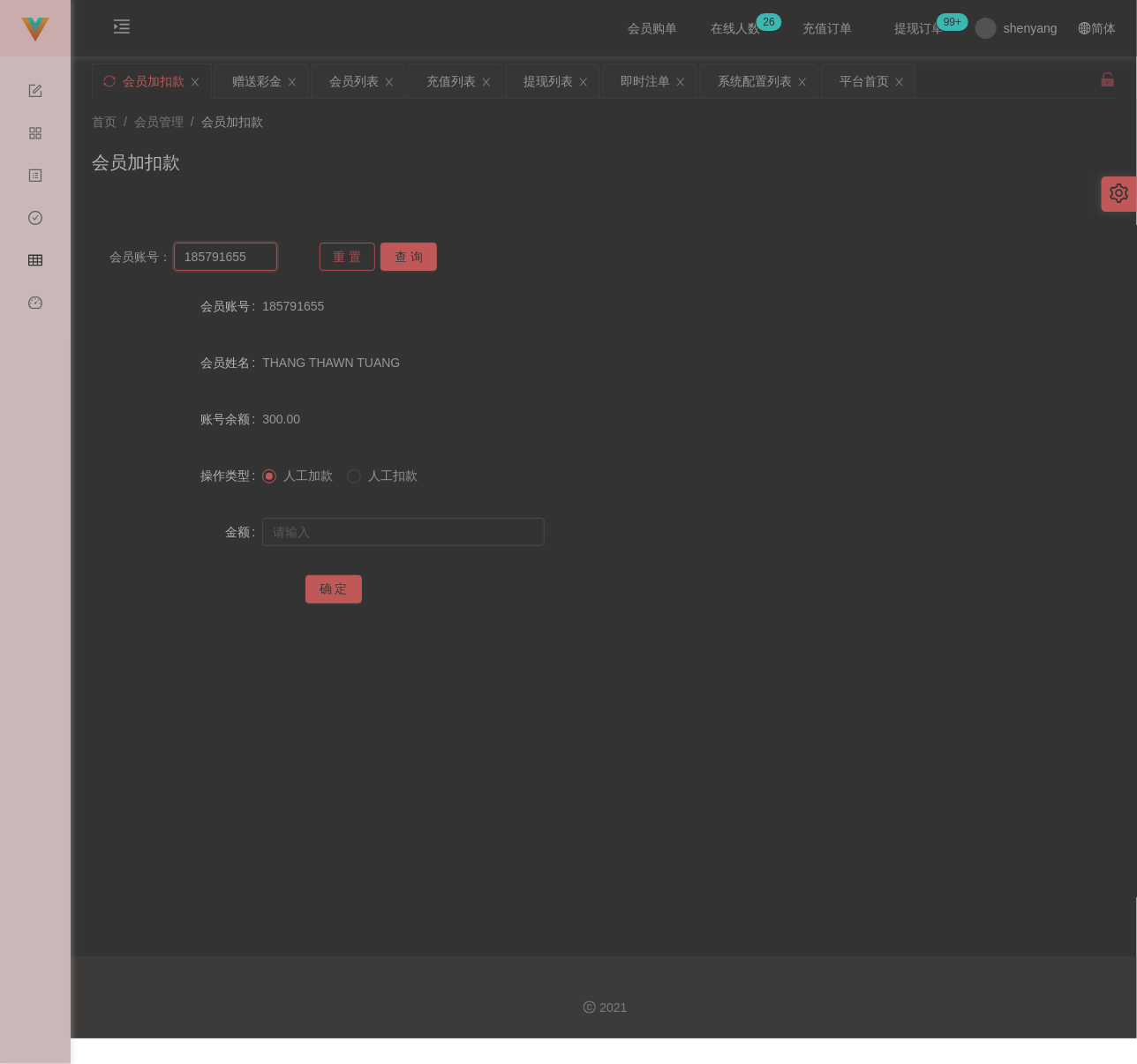
paste input "ky123"
type input "ky123"
click at [425, 256] on button "查 询" at bounding box center [408, 256] width 56 height 28
click at [373, 527] on input "text" at bounding box center [403, 532] width 282 height 28
click at [389, 522] on input "text" at bounding box center [403, 532] width 282 height 28
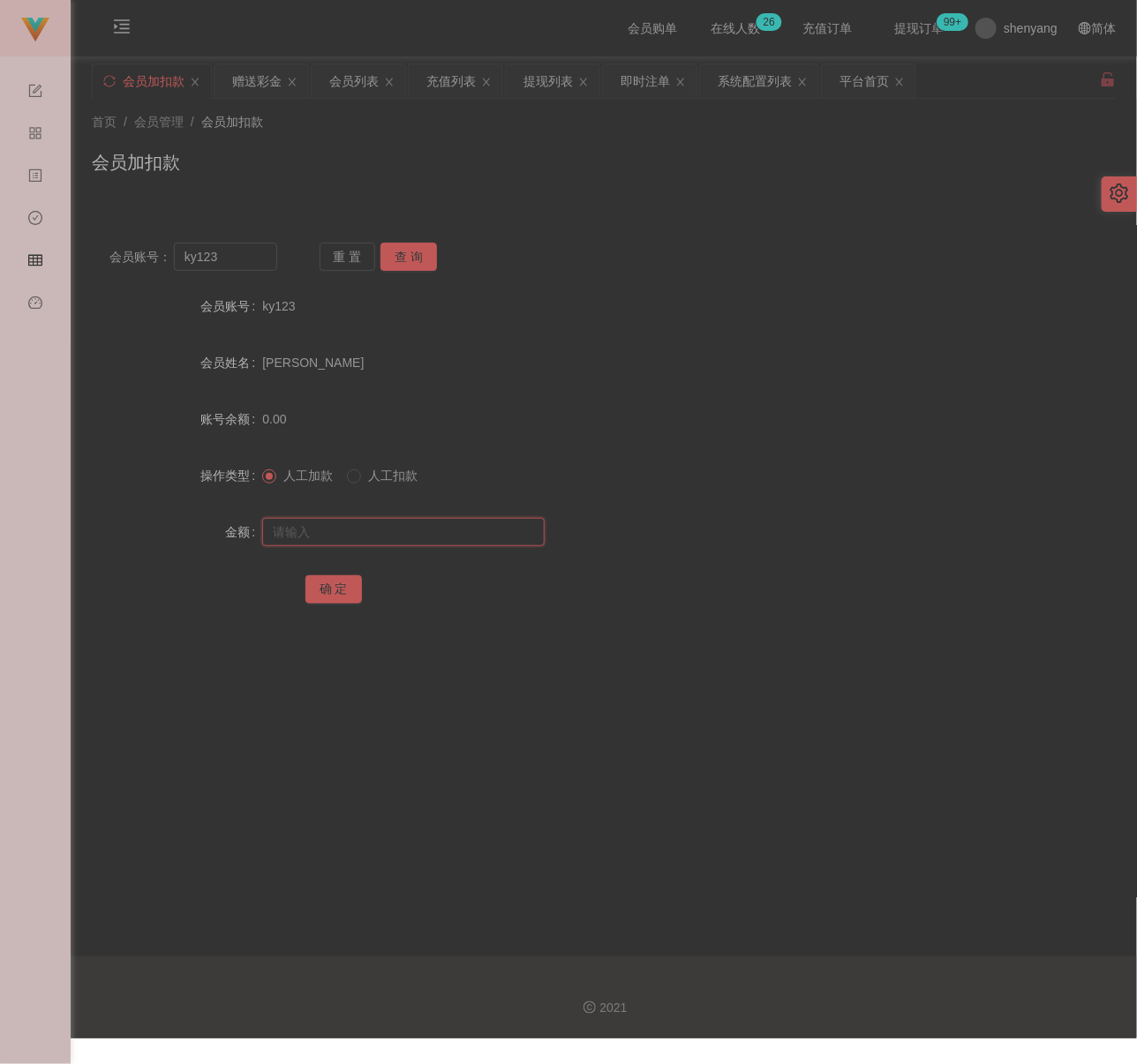
paste input "100"
type input "100"
click at [337, 581] on button "确 定" at bounding box center [333, 589] width 56 height 28
click at [255, 263] on input "ky123" at bounding box center [225, 256] width 103 height 28
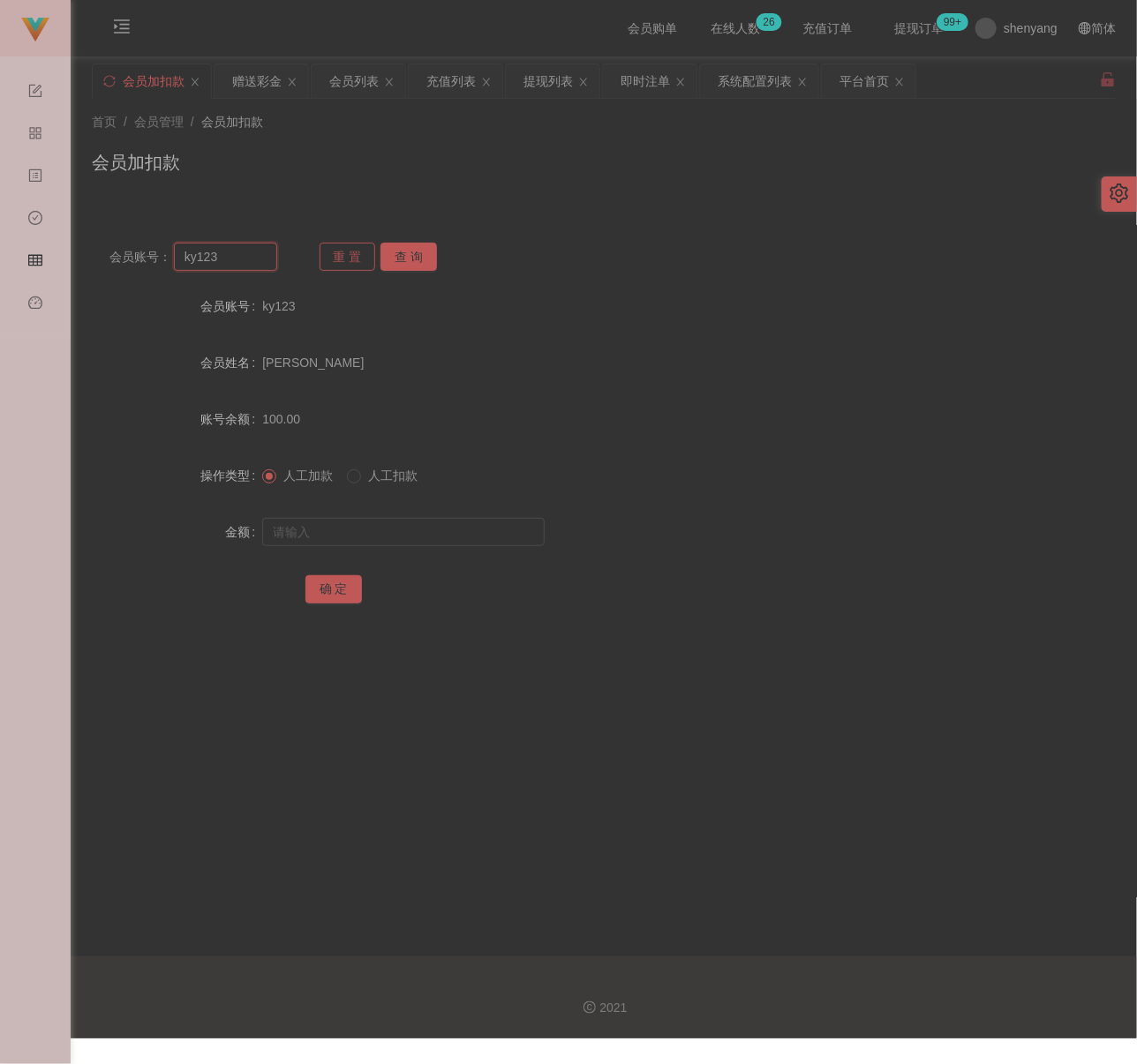
paste input "wankhee"
type input "wankhee"
click at [412, 254] on button "查 询" at bounding box center [408, 256] width 56 height 28
click at [387, 523] on input "text" at bounding box center [403, 532] width 282 height 28
click at [489, 527] on input "text" at bounding box center [403, 532] width 282 height 28
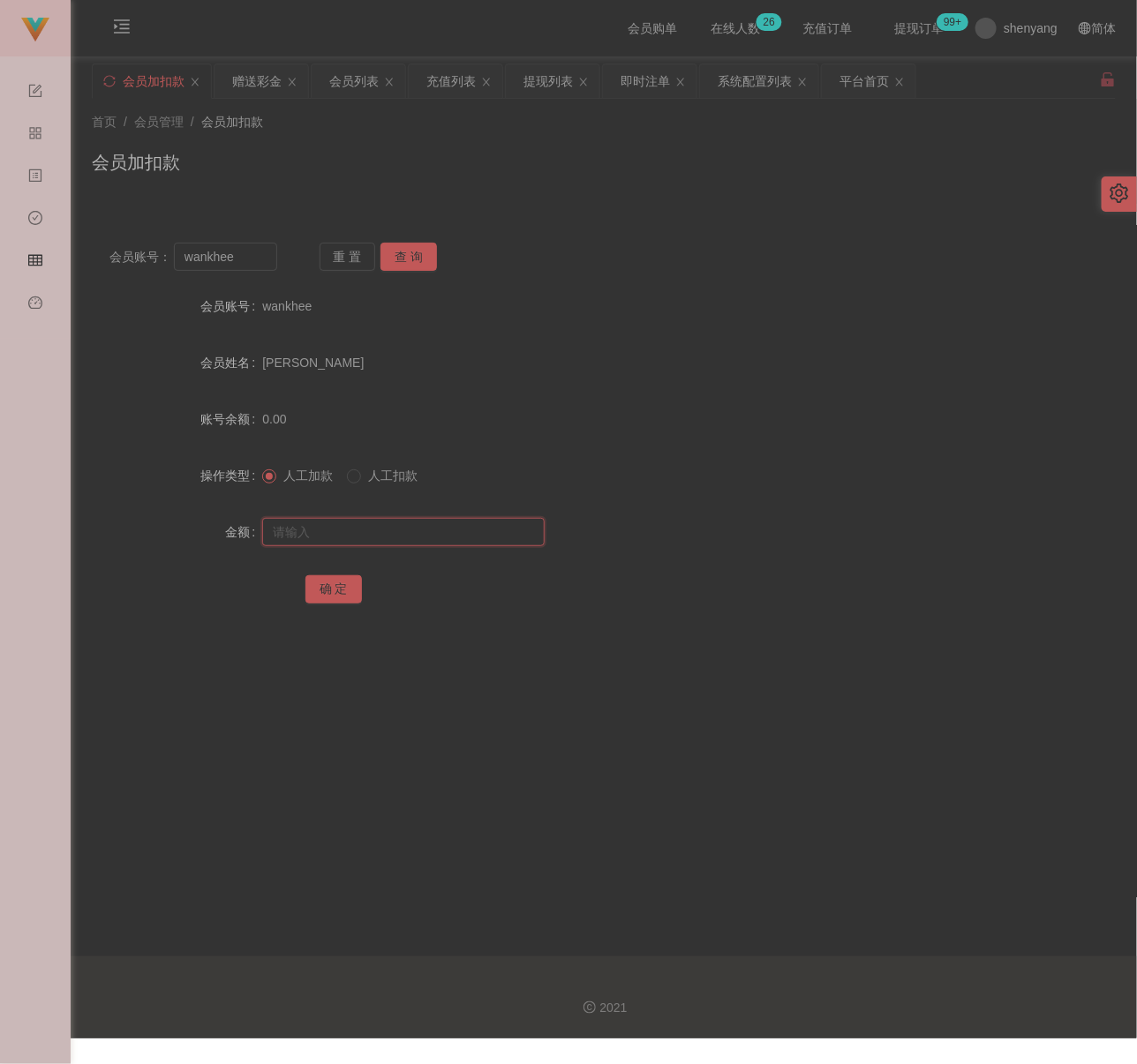
paste input "100"
type input "100"
drag, startPoint x: 331, startPoint y: 595, endPoint x: 350, endPoint y: 595, distance: 19.0
click at [331, 595] on button "确 定" at bounding box center [333, 589] width 56 height 28
click at [253, 254] on input "wankhee" at bounding box center [225, 256] width 103 height 28
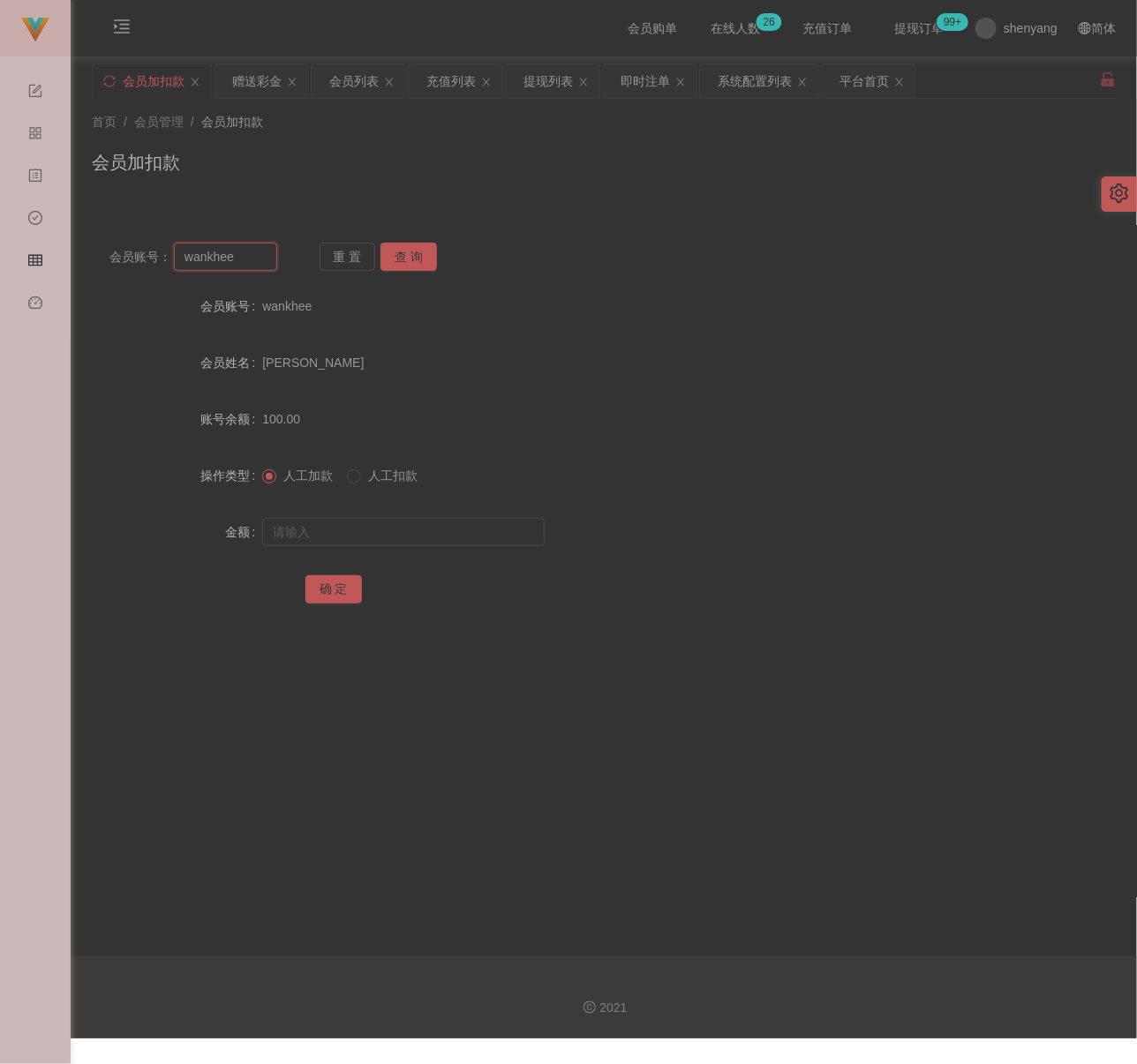
click at [253, 254] on input "wankhee" at bounding box center [225, 256] width 103 height 28
paste input "Syazleen"
type input "Syazleen"
drag, startPoint x: 393, startPoint y: 252, endPoint x: 382, endPoint y: 287, distance: 36.7
click at [393, 252] on button "查 询" at bounding box center [408, 256] width 56 height 28
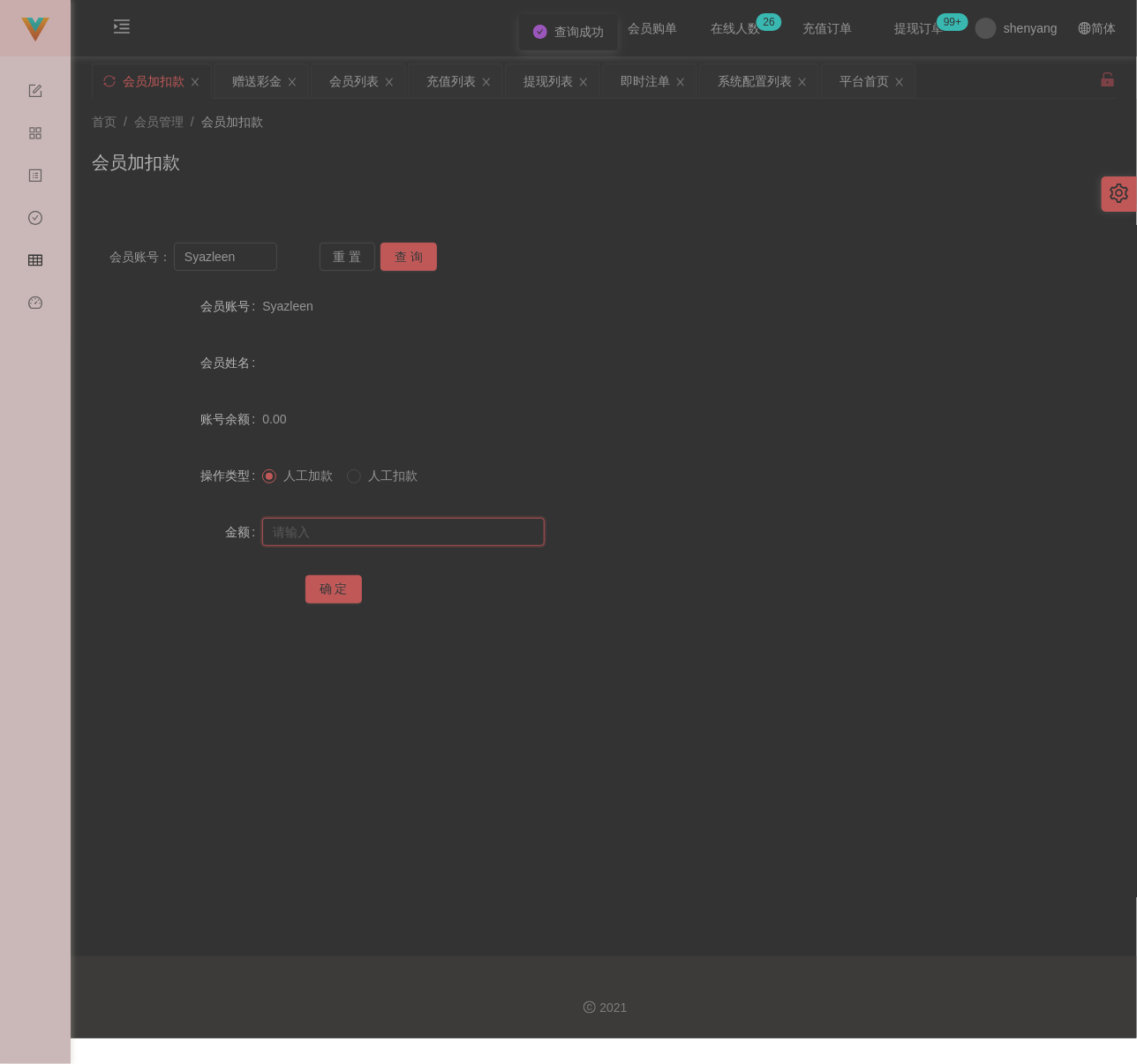
click at [367, 525] on input "text" at bounding box center [403, 532] width 282 height 28
drag, startPoint x: 462, startPoint y: 535, endPoint x: 427, endPoint y: 551, distance: 38.5
click at [462, 535] on input "text" at bounding box center [403, 532] width 282 height 28
paste input "100"
type input "100"
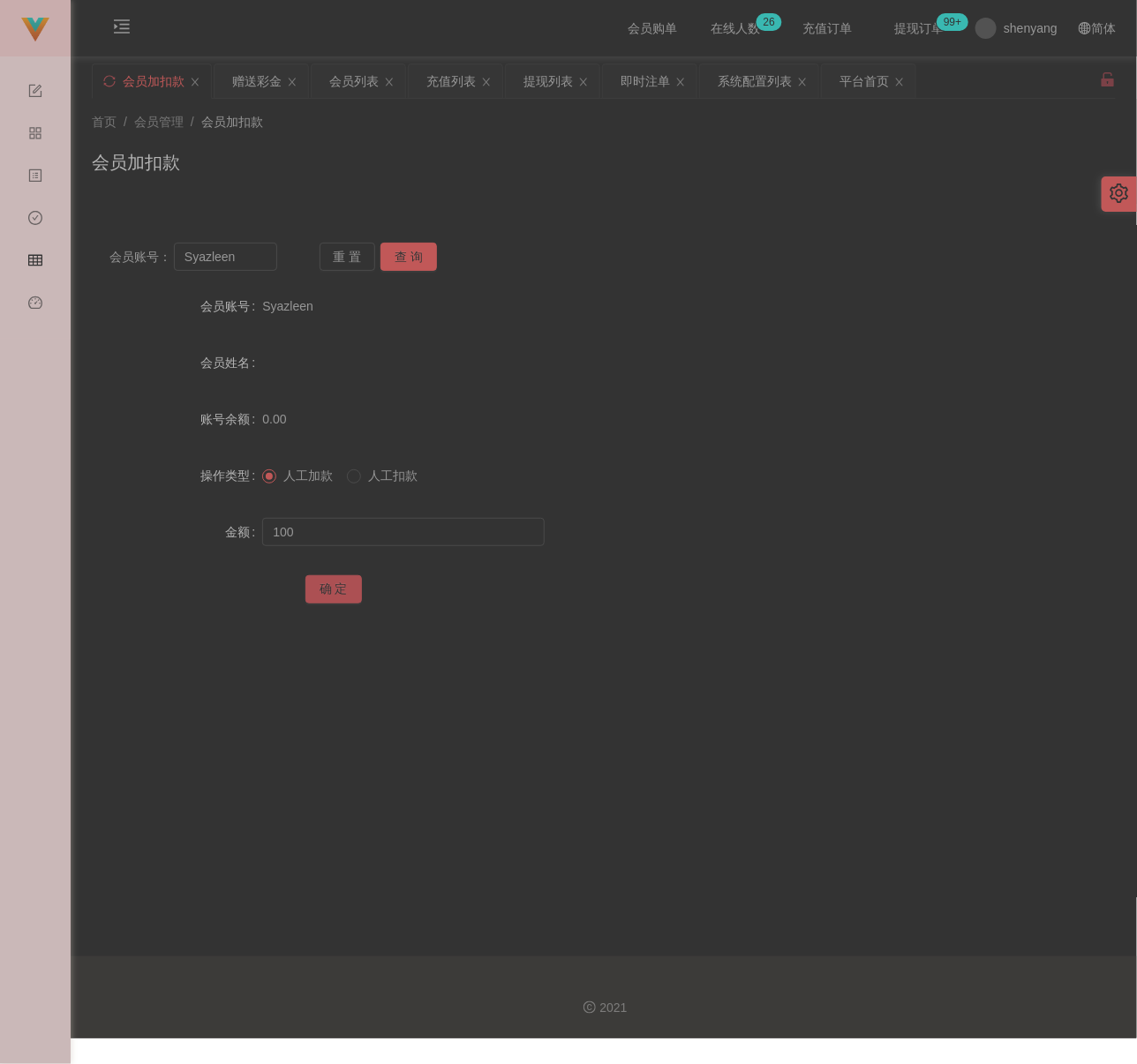
drag, startPoint x: 332, startPoint y: 588, endPoint x: 352, endPoint y: 593, distance: 20.6
click at [332, 588] on button "确 定" at bounding box center [333, 589] width 56 height 28
click at [237, 259] on input "Syazleen" at bounding box center [225, 256] width 103 height 28
paste input "ANSON2025"
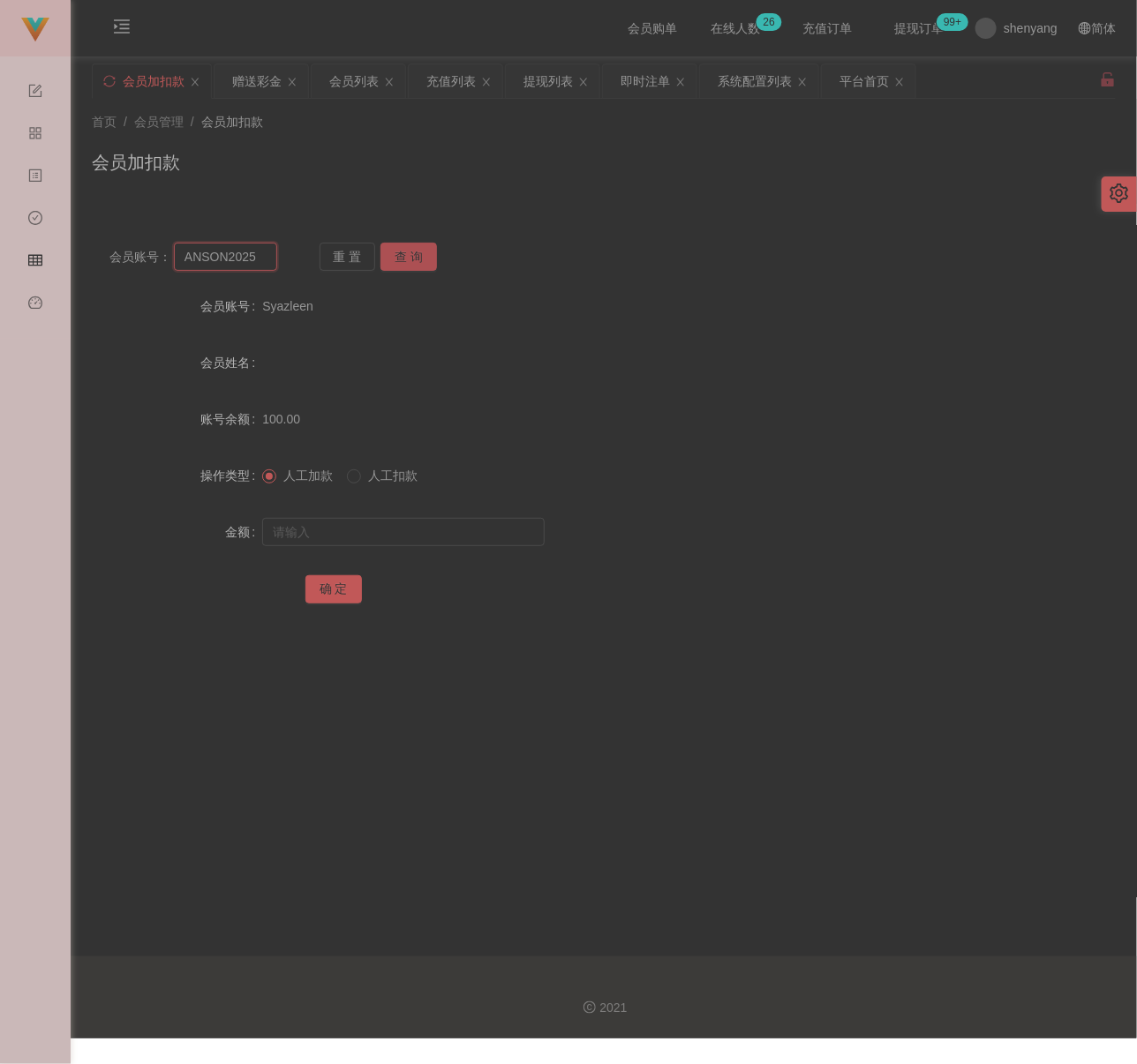
type input "ANSON2025"
click at [416, 252] on button "查 询" at bounding box center [408, 256] width 56 height 28
click at [379, 535] on input "text" at bounding box center [403, 532] width 282 height 28
click at [485, 528] on input "text" at bounding box center [403, 532] width 282 height 28
paste input "100"
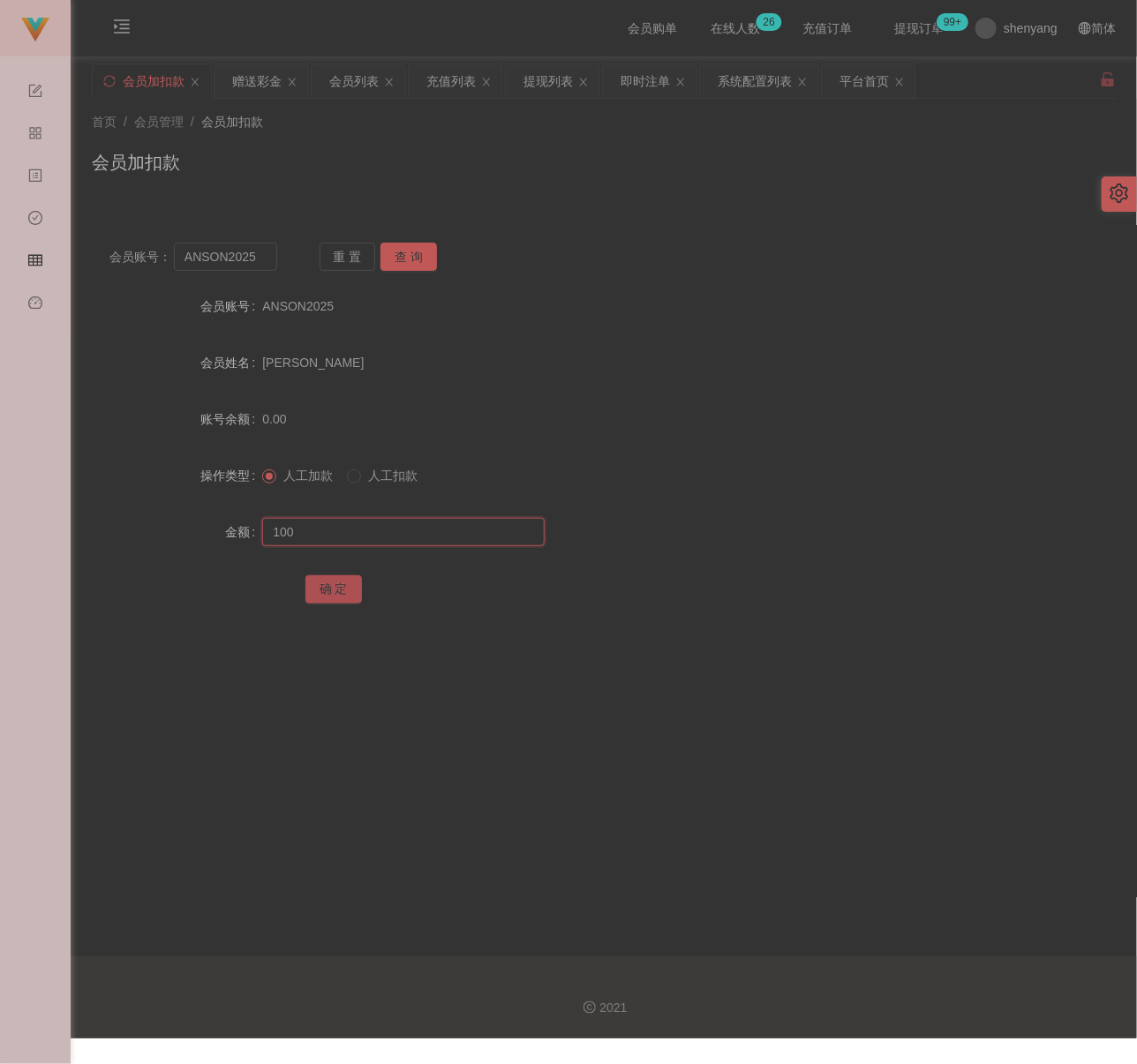
type input "100"
drag, startPoint x: 318, startPoint y: 584, endPoint x: 400, endPoint y: 598, distance: 83.2
click at [318, 584] on button "确 定" at bounding box center [333, 589] width 56 height 28
click at [262, 265] on input "ANSON2025" at bounding box center [225, 256] width 103 height 28
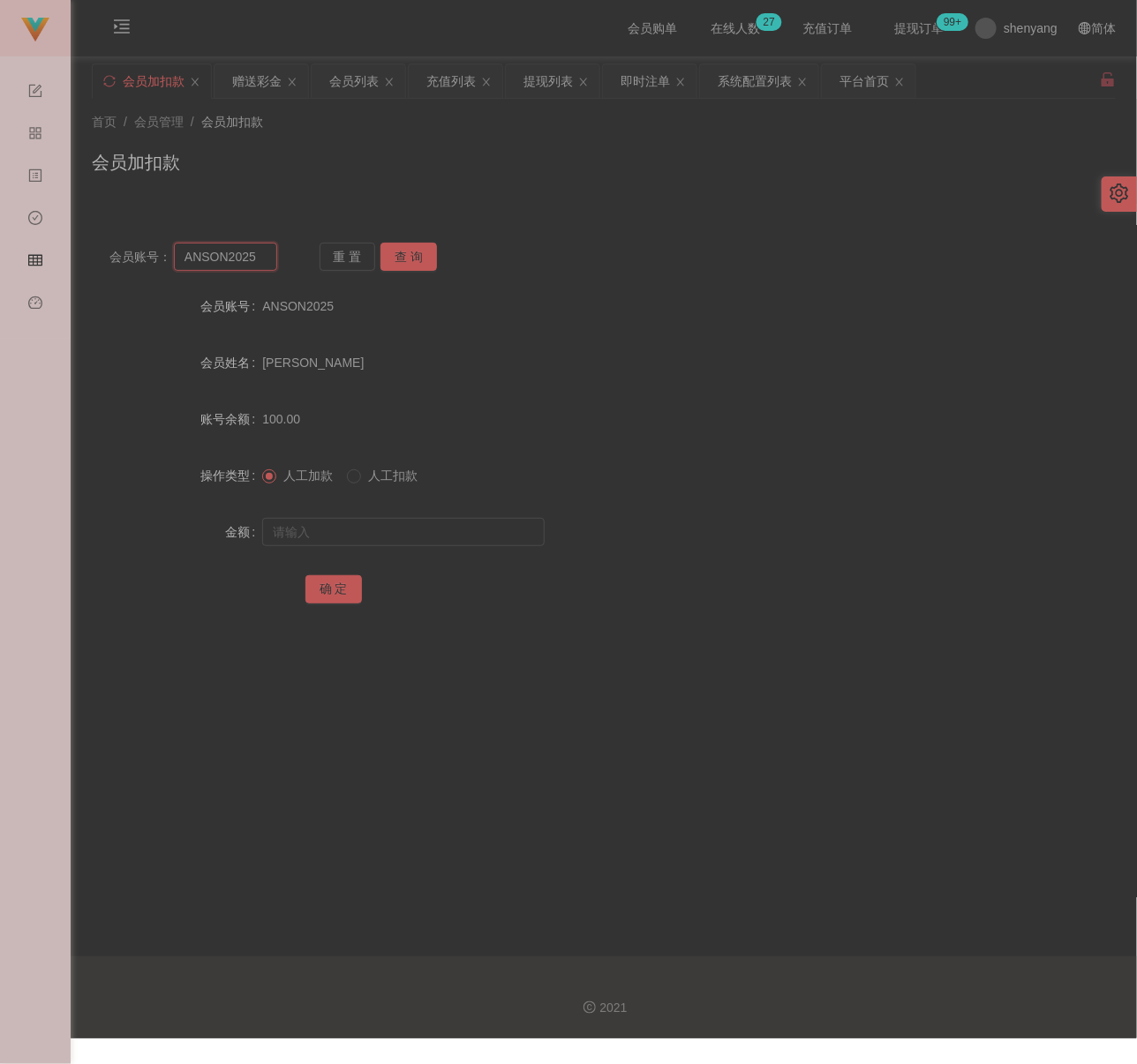
paste input "qq123"
type input "qq123"
click at [398, 255] on button "查 询" at bounding box center [408, 256] width 56 height 28
click at [389, 530] on input "text" at bounding box center [403, 532] width 282 height 28
click at [475, 533] on input "text" at bounding box center [403, 532] width 282 height 28
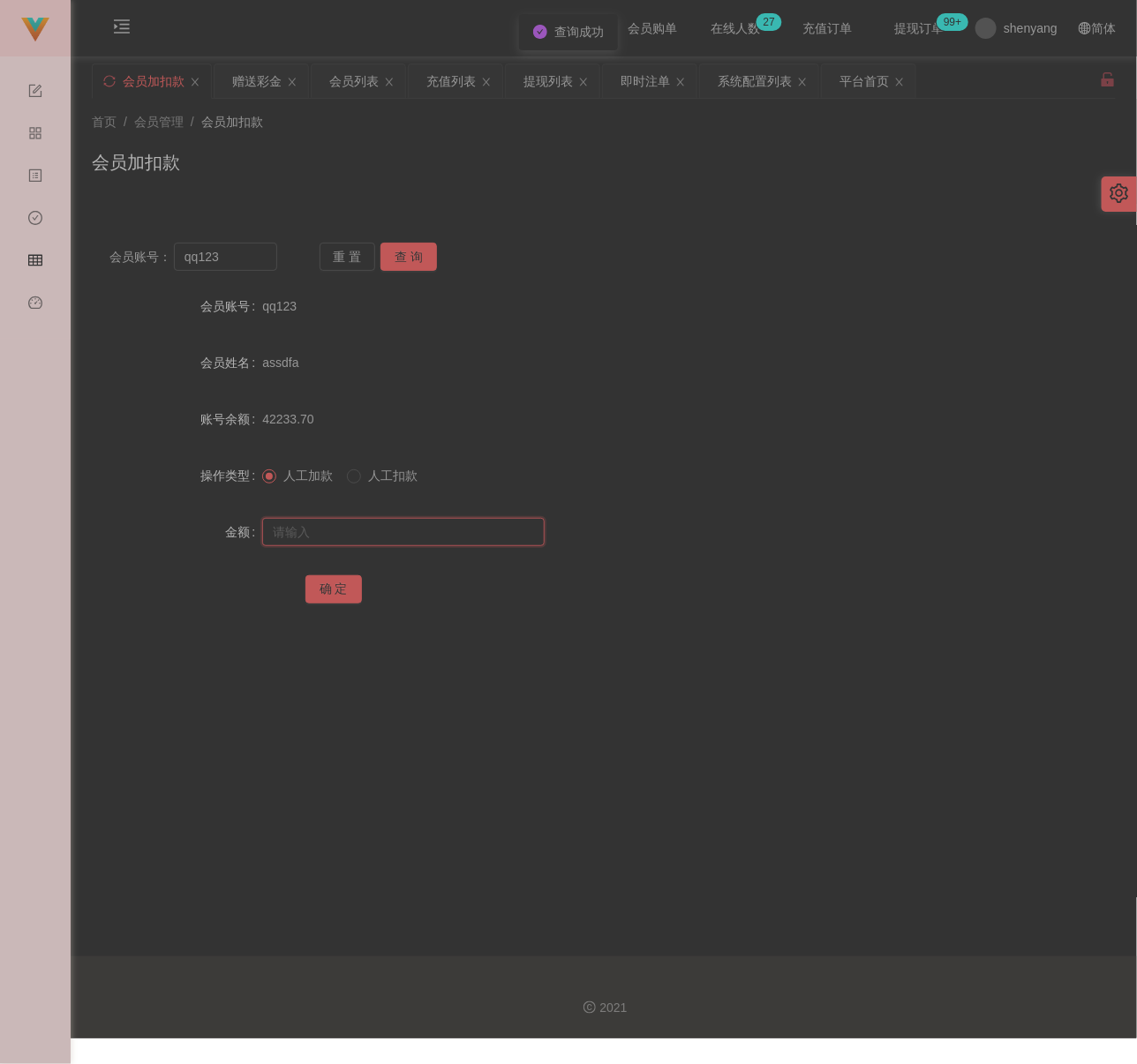
paste input "100"
type input "100"
click at [350, 590] on button "确 定" at bounding box center [333, 589] width 56 height 28
click at [395, 133] on div "首页 / 会员管理 / 会员加扣款 / 会员加扣款" at bounding box center [603, 151] width 1024 height 77
click at [245, 254] on input "qq123" at bounding box center [225, 256] width 103 height 28
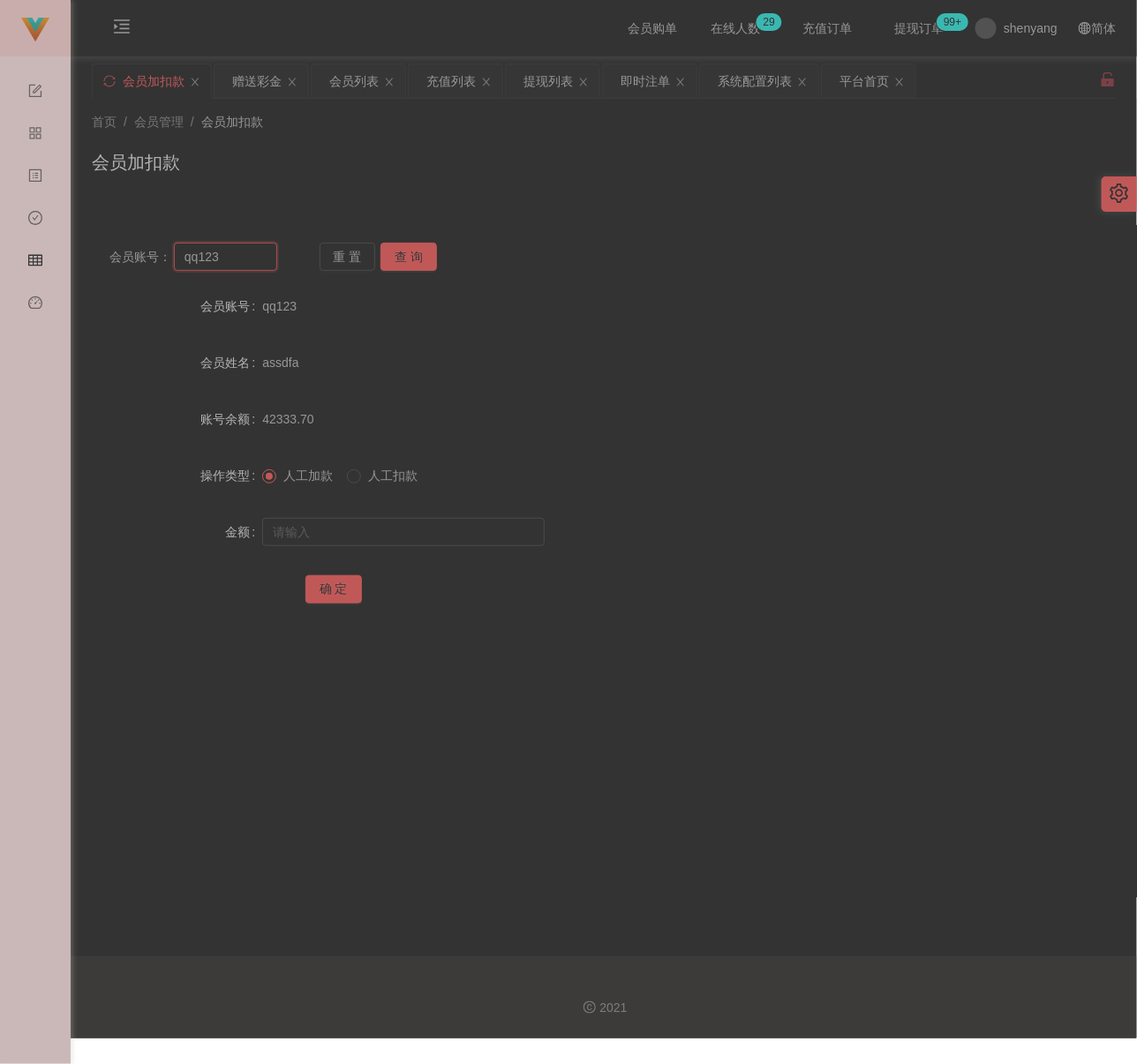
click at [245, 254] on input "qq123" at bounding box center [225, 256] width 103 height 28
paste input "vivi7787"
type input "vivi7787"
click at [420, 259] on button "查 询" at bounding box center [408, 256] width 56 height 28
drag, startPoint x: 352, startPoint y: 531, endPoint x: 374, endPoint y: 533, distance: 22.1
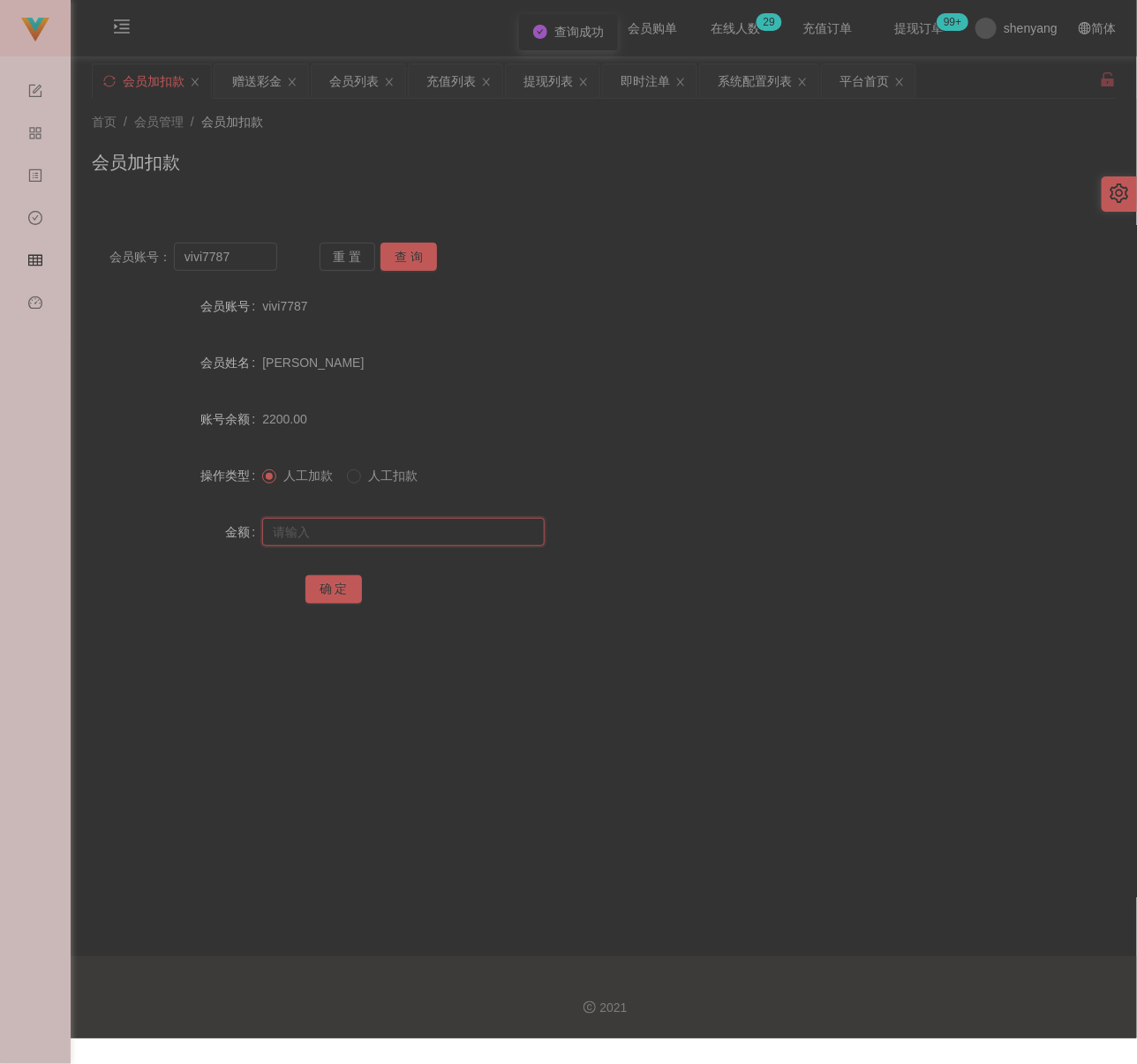
click at [352, 531] on input "text" at bounding box center [403, 532] width 282 height 28
click at [414, 525] on input "text" at bounding box center [403, 532] width 282 height 28
paste input "3000"
type input "3000"
click at [342, 588] on button "确 定" at bounding box center [333, 589] width 56 height 28
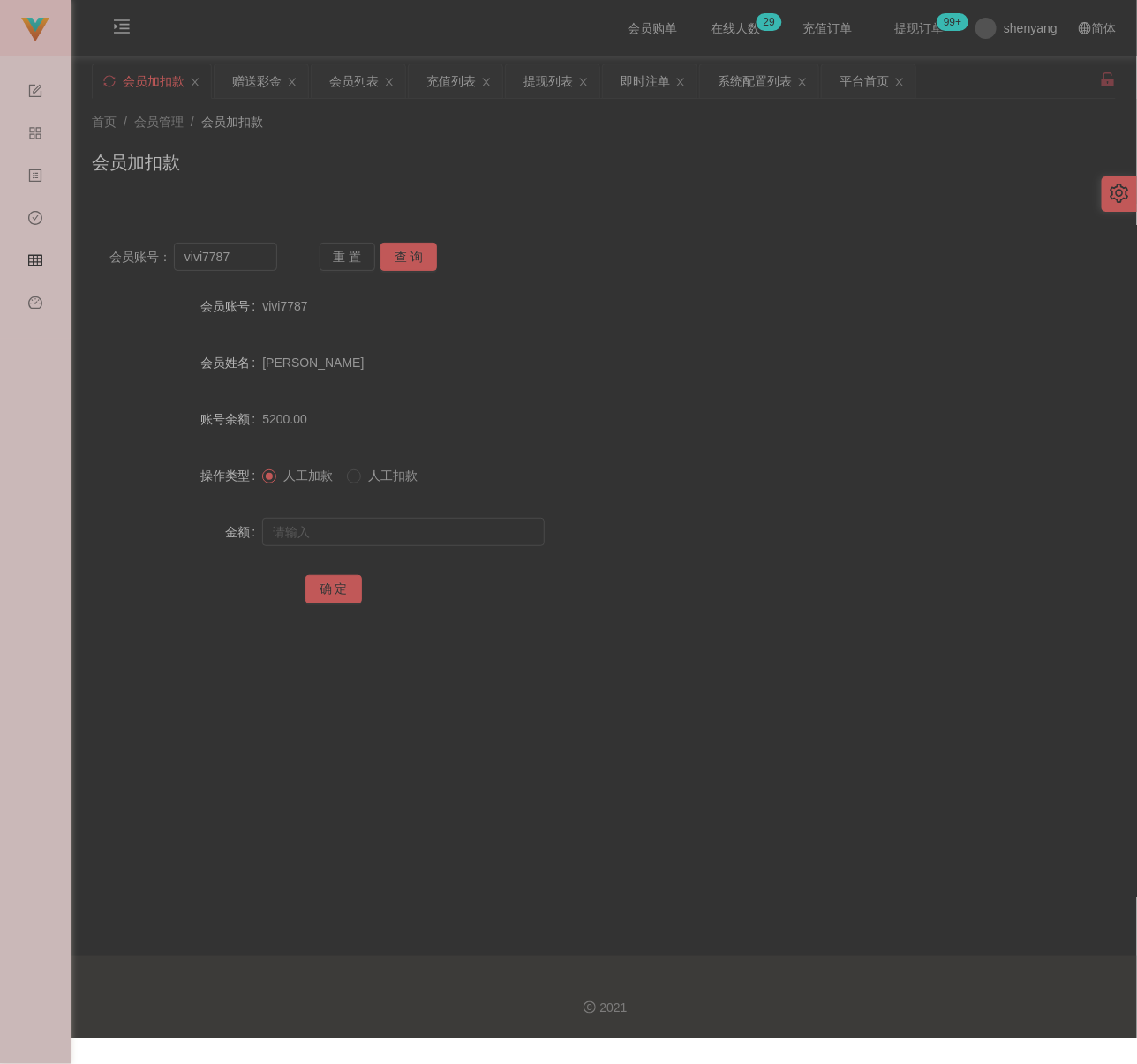
click at [447, 149] on div "会员加扣款" at bounding box center [603, 169] width 1024 height 40
click at [263, 264] on input "vivi7787" at bounding box center [225, 256] width 103 height 28
paste input "0164298135"
type input "0164298135"
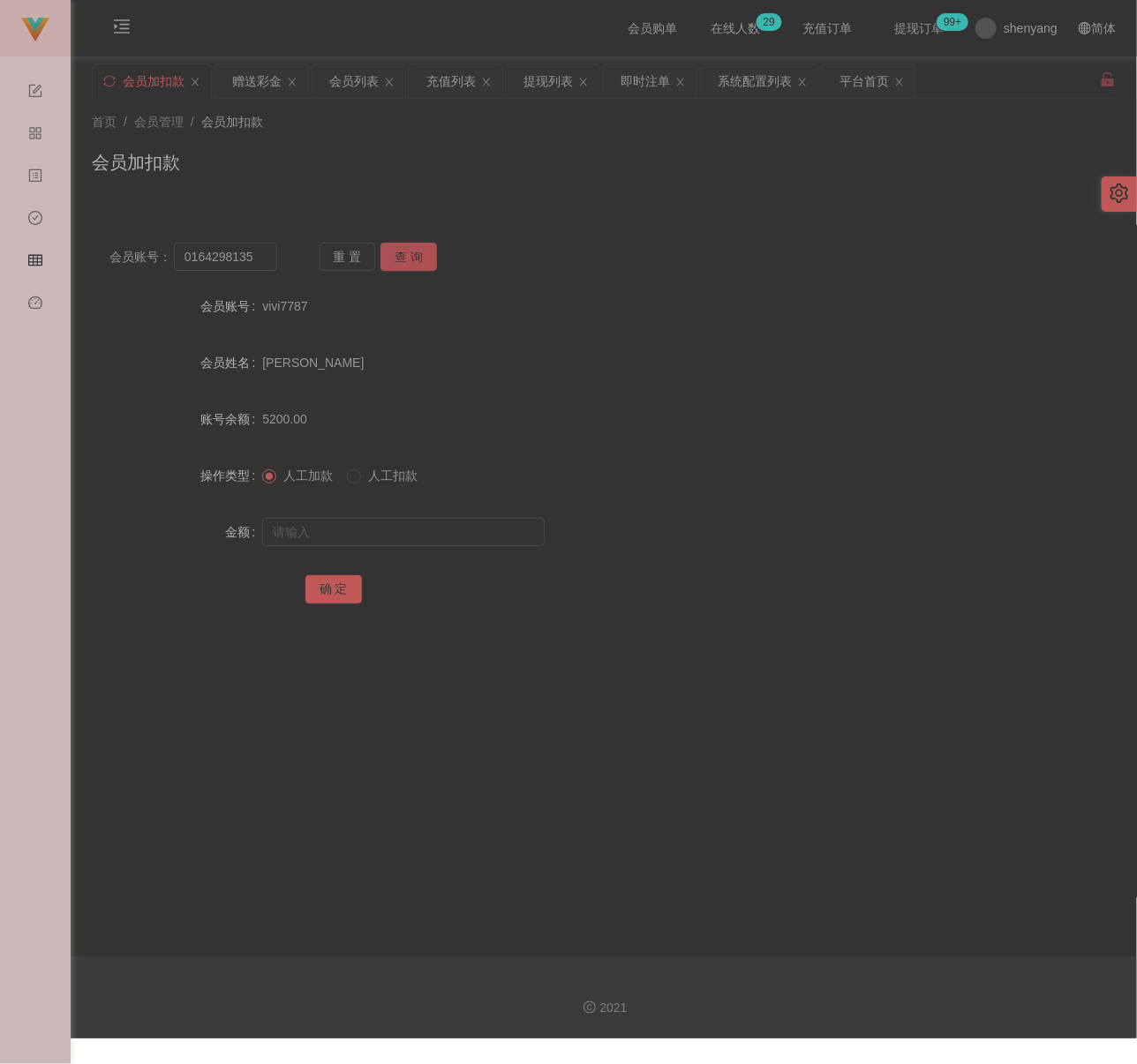
click at [405, 252] on button "查 询" at bounding box center [408, 256] width 56 height 28
click at [406, 525] on input "text" at bounding box center [403, 532] width 282 height 28
click at [478, 540] on input "text" at bounding box center [403, 532] width 282 height 28
paste input "100"
type input "100"
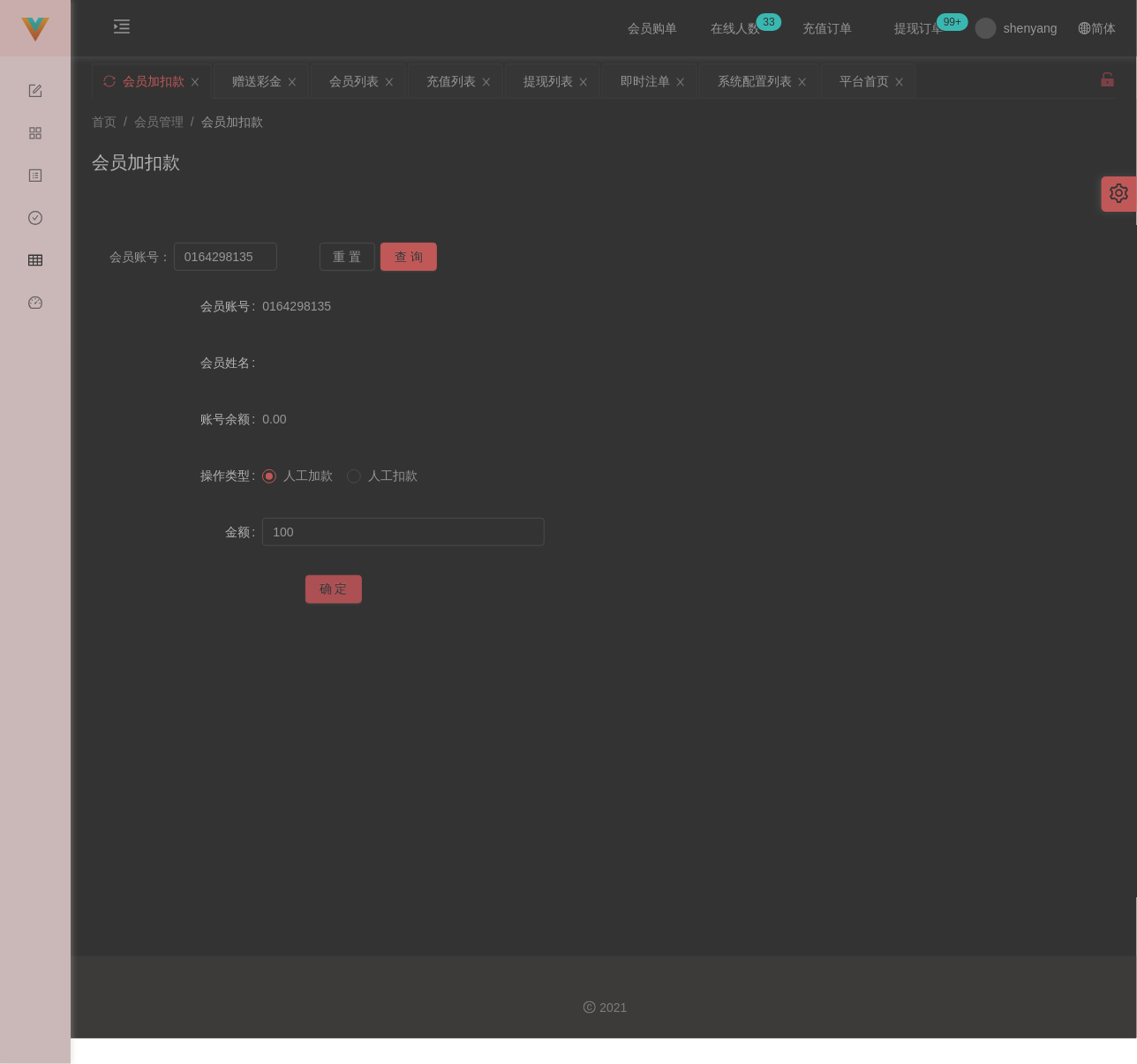
click at [334, 583] on button "确 定" at bounding box center [333, 589] width 56 height 28
click at [255, 256] on input "0164298135" at bounding box center [225, 256] width 103 height 28
paste input "7434265"
type input "0174342655"
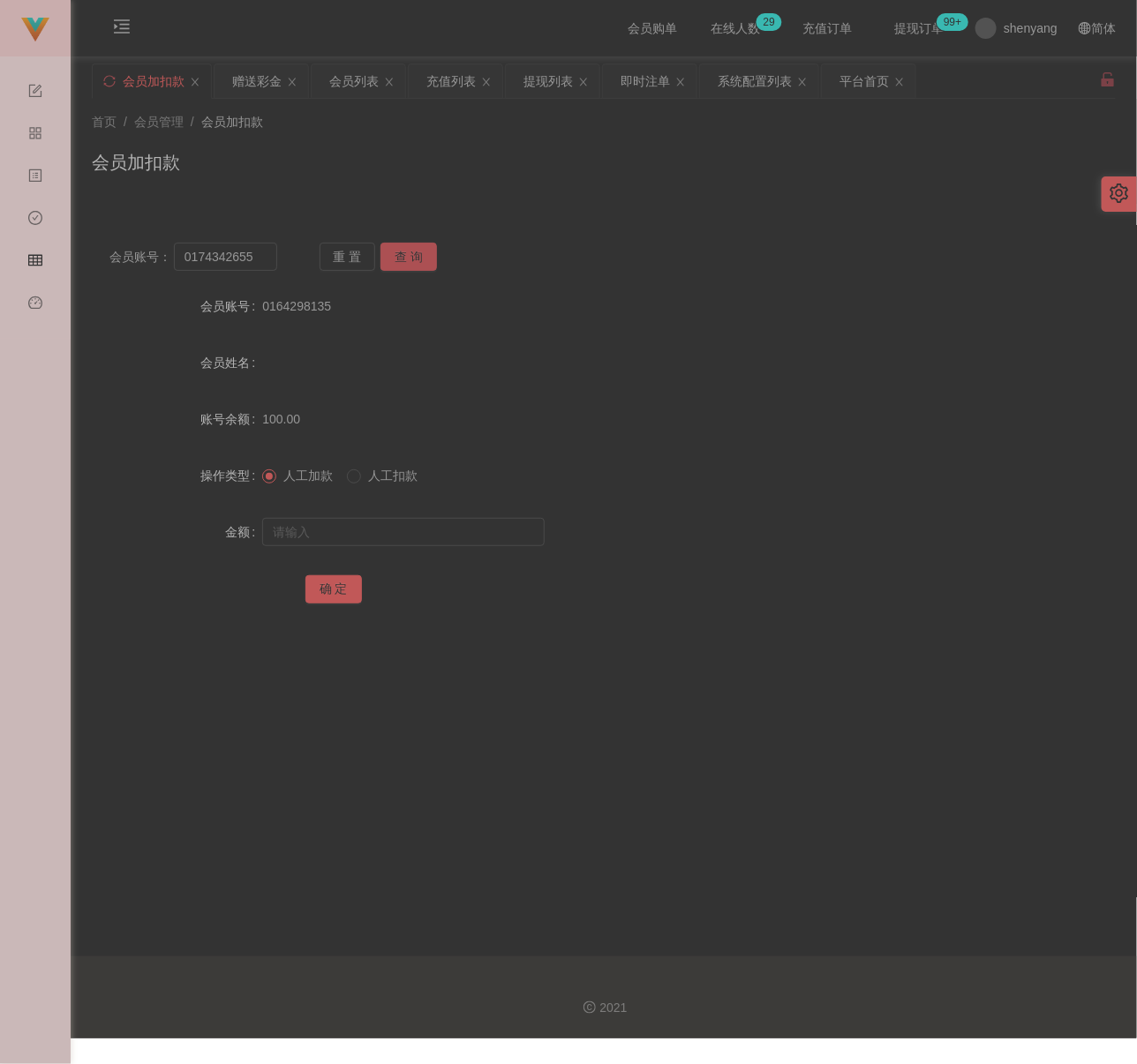
click at [401, 256] on button "查 询" at bounding box center [408, 256] width 56 height 28
click at [381, 537] on input "text" at bounding box center [403, 532] width 282 height 28
click at [484, 533] on input "text" at bounding box center [403, 532] width 282 height 28
paste input "100"
type input "100"
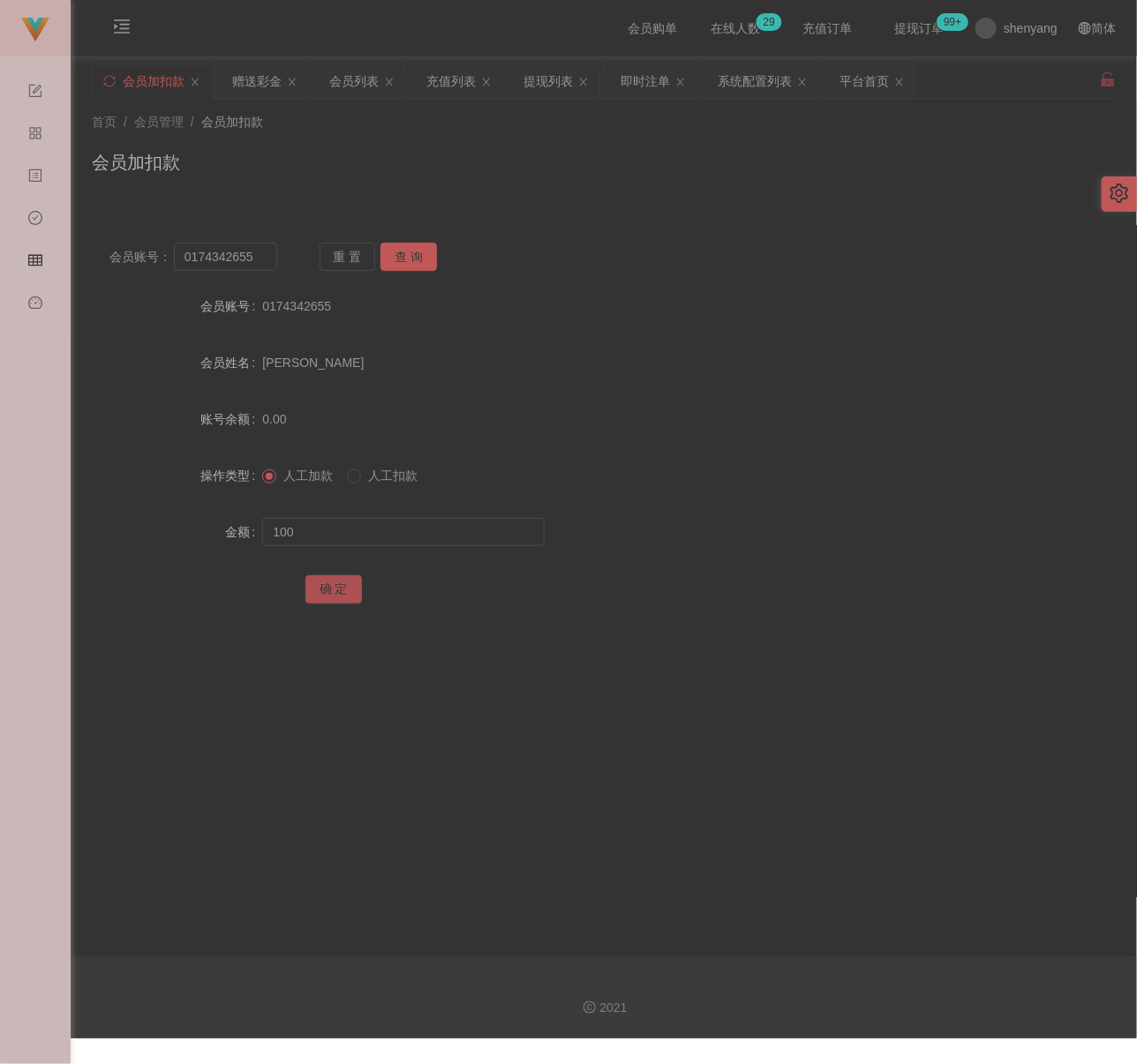
drag, startPoint x: 337, startPoint y: 585, endPoint x: 348, endPoint y: 588, distance: 11.4
click at [337, 585] on button "确 定" at bounding box center [333, 589] width 56 height 28
click at [442, 77] on div "充值列表" at bounding box center [451, 82] width 49 height 33
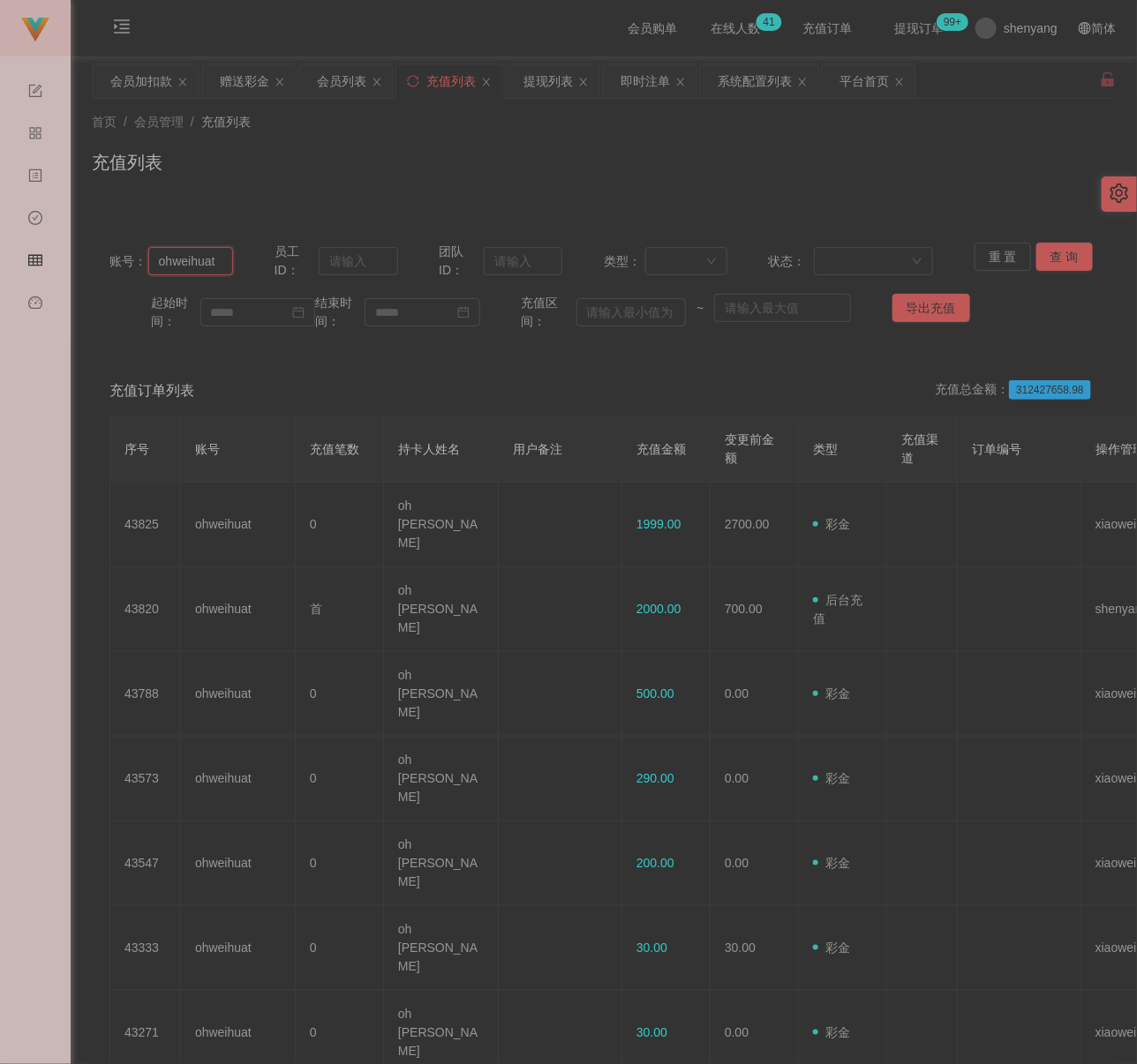
click at [206, 268] on input "ohweihuat" at bounding box center [191, 260] width 85 height 28
paste input "0164298135"
type input "0164298135"
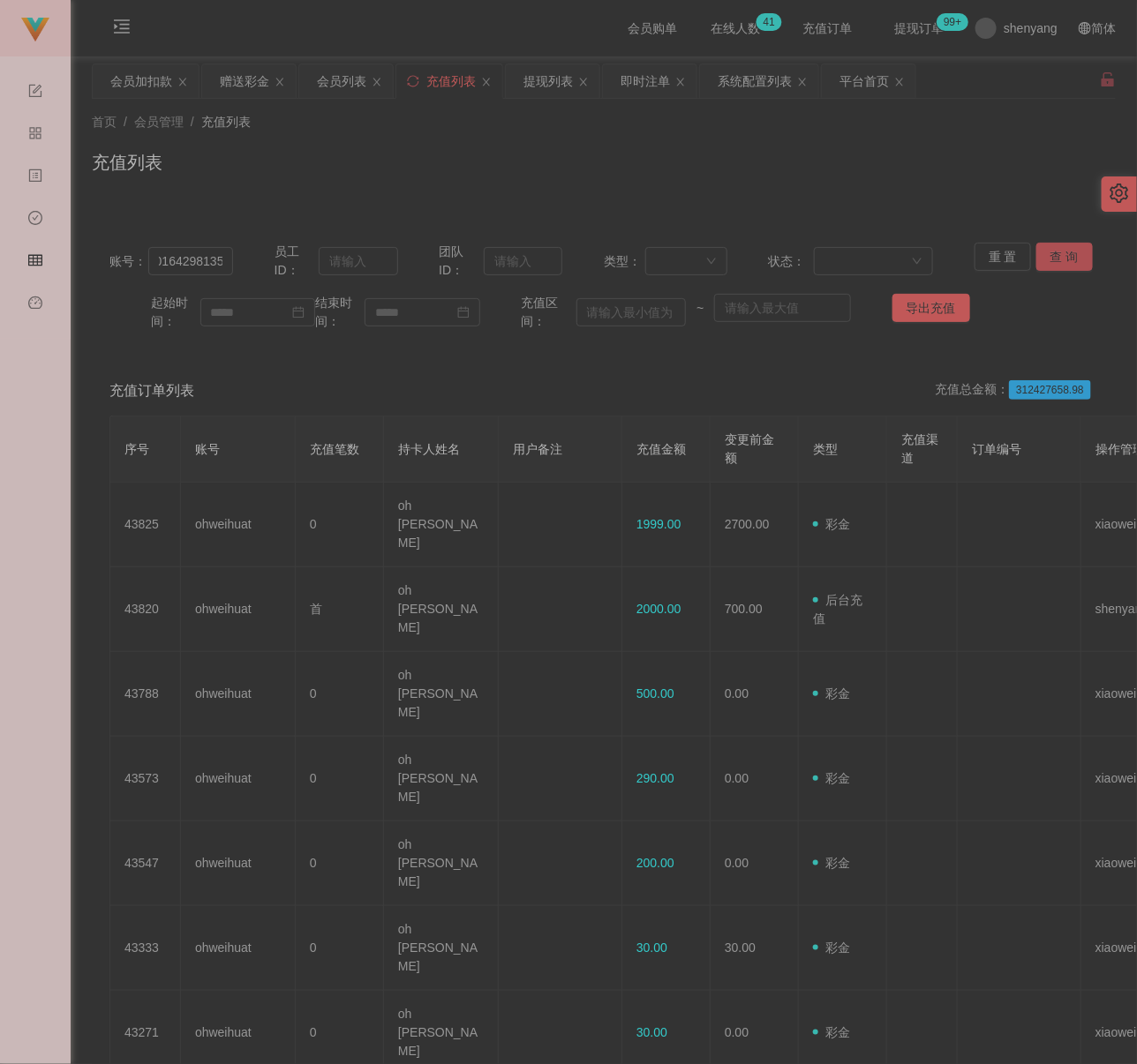
click at [1036, 247] on button "查 询" at bounding box center [1063, 256] width 56 height 28
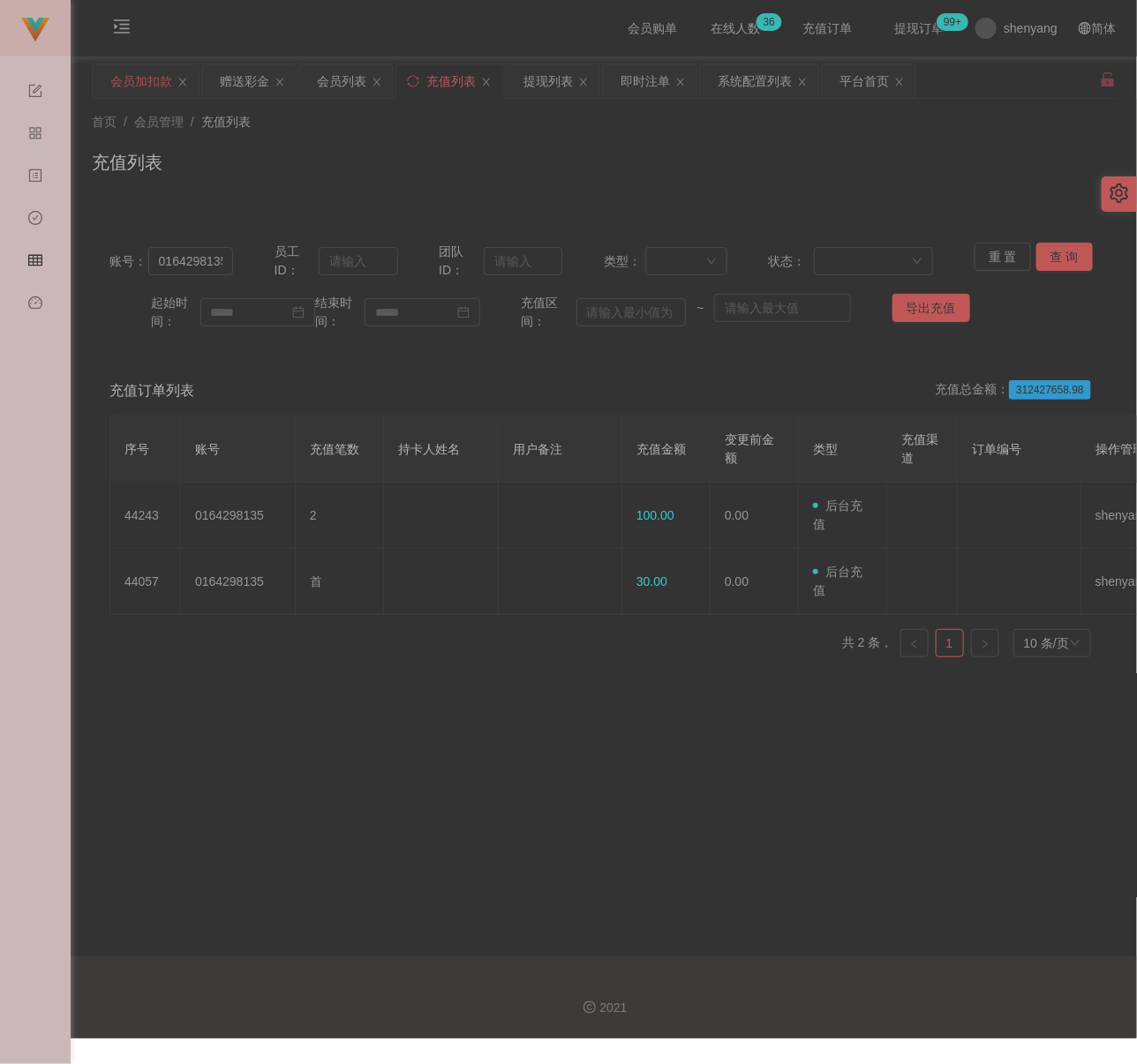
click at [134, 78] on div "会员加扣款" at bounding box center [141, 82] width 62 height 33
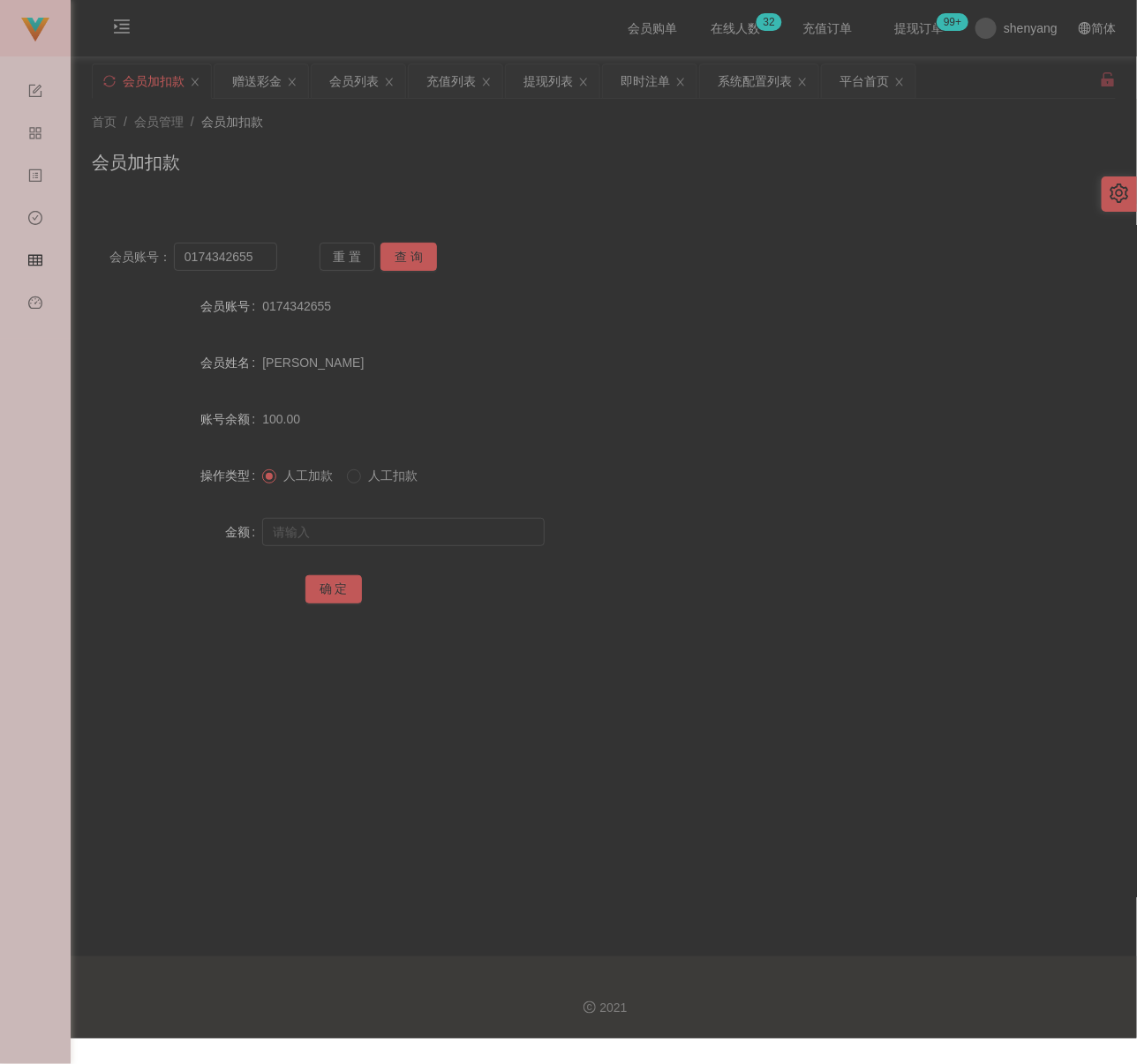
click at [514, 146] on div "首页 / 会员管理 / 会员加扣款 / 会员加扣款" at bounding box center [603, 151] width 1024 height 77
click at [260, 264] on input "0174342655" at bounding box center [225, 256] width 103 height 28
paste input "984689"
type input "0174984689"
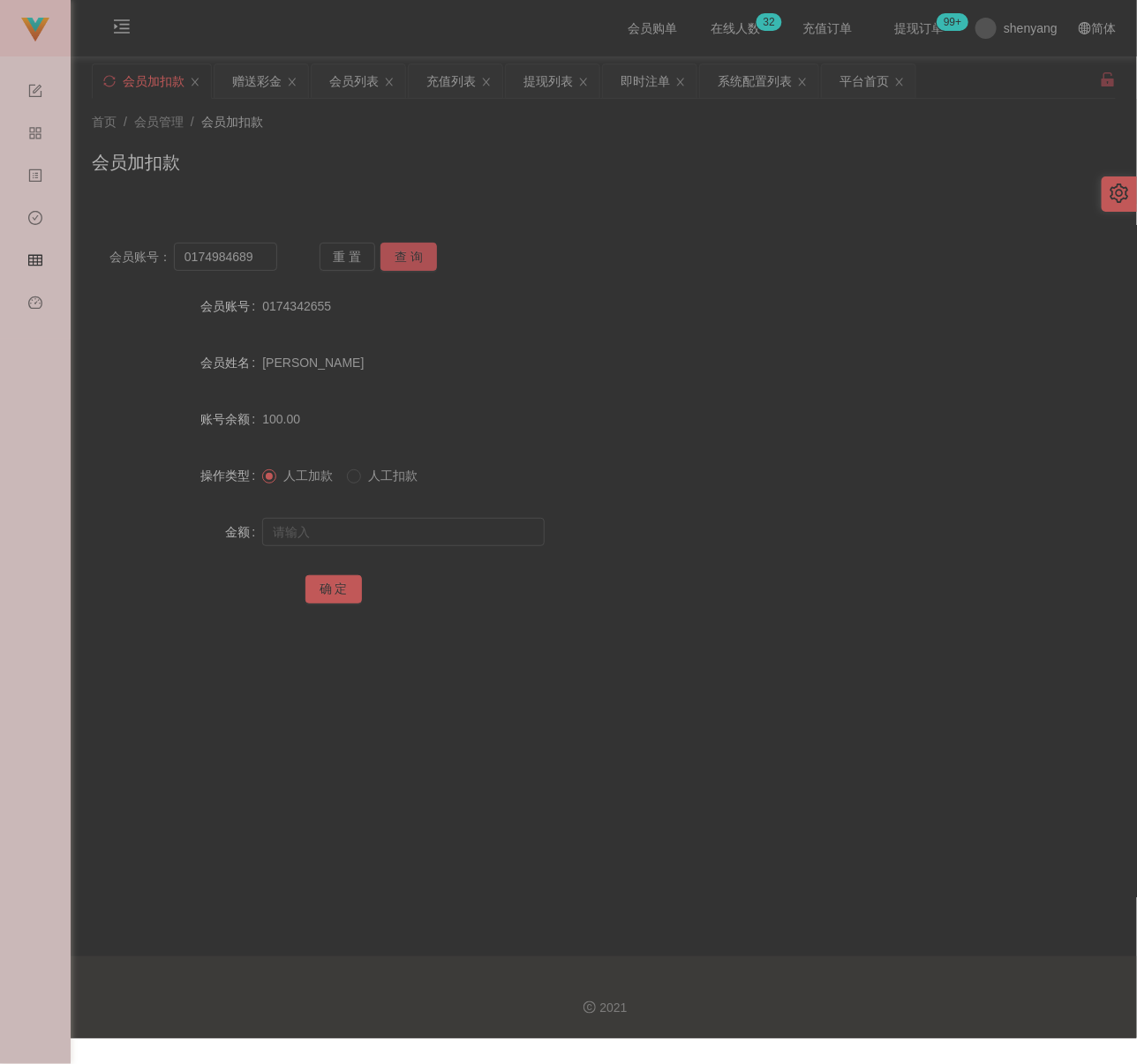
click at [413, 255] on button "查 询" at bounding box center [408, 256] width 56 height 28
drag, startPoint x: 384, startPoint y: 537, endPoint x: 400, endPoint y: 535, distance: 16.1
click at [384, 535] on input "text" at bounding box center [403, 532] width 282 height 28
click at [408, 541] on input "text" at bounding box center [403, 532] width 282 height 28
paste input "100"
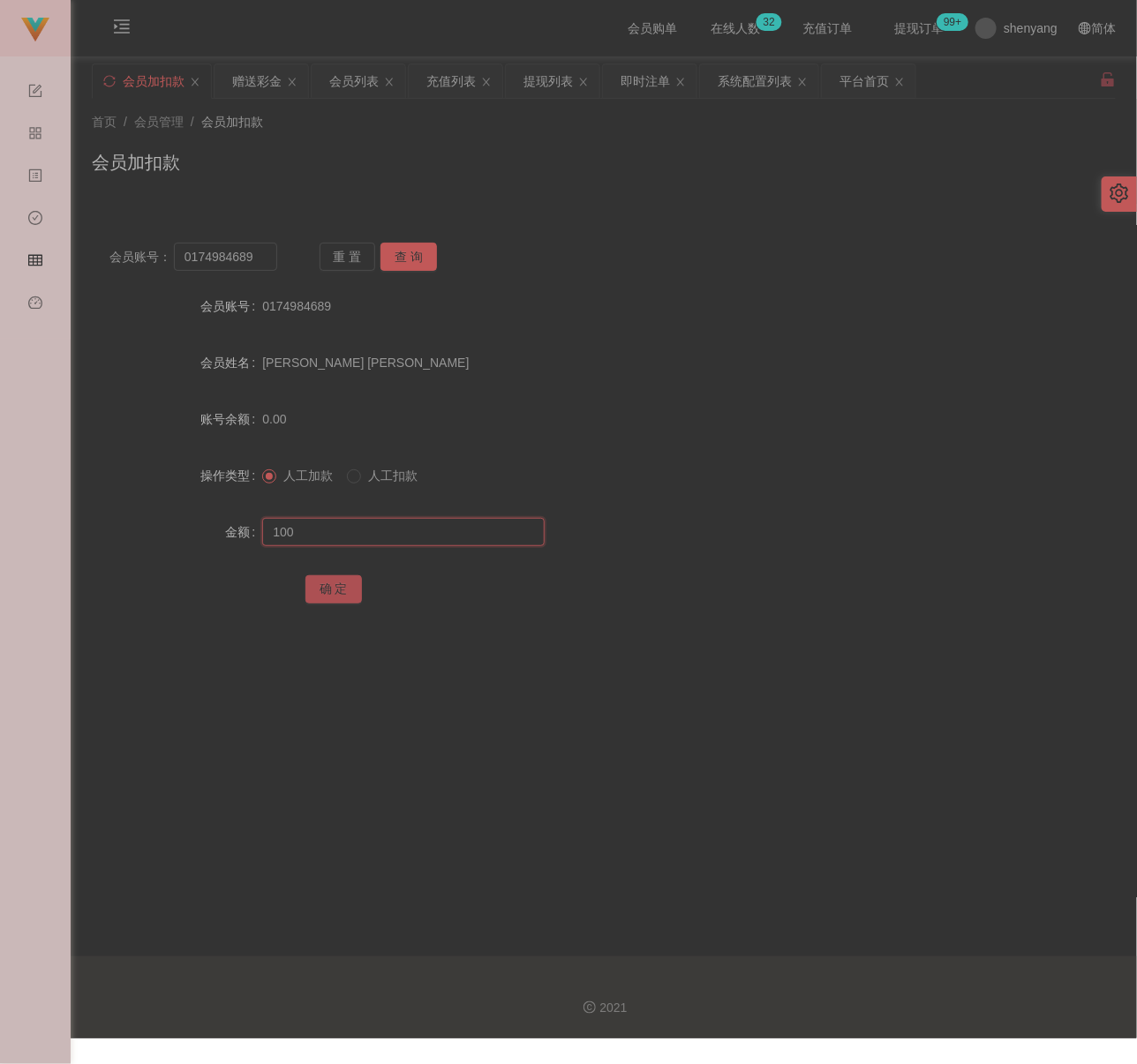
type input "100"
click at [334, 581] on button "确 定" at bounding box center [333, 589] width 56 height 28
click at [259, 265] on input "0174984689" at bounding box center [225, 256] width 103 height 28
paste input "HengOngHuat82"
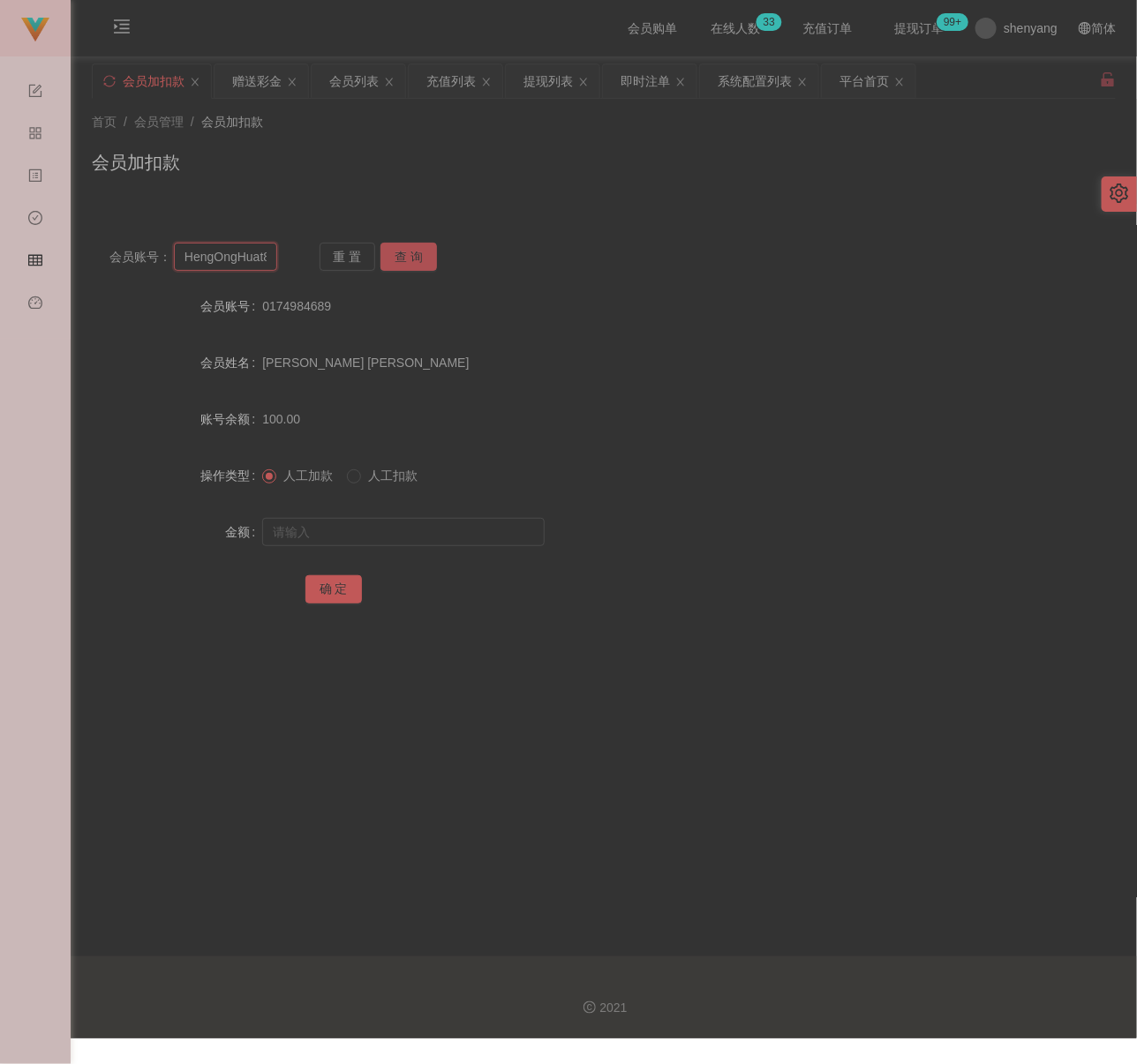
scroll to position [0, 13]
type input "HengOngHuat82"
drag, startPoint x: 419, startPoint y: 254, endPoint x: 419, endPoint y: 286, distance: 32.0
click at [419, 254] on button "查 询" at bounding box center [408, 256] width 56 height 28
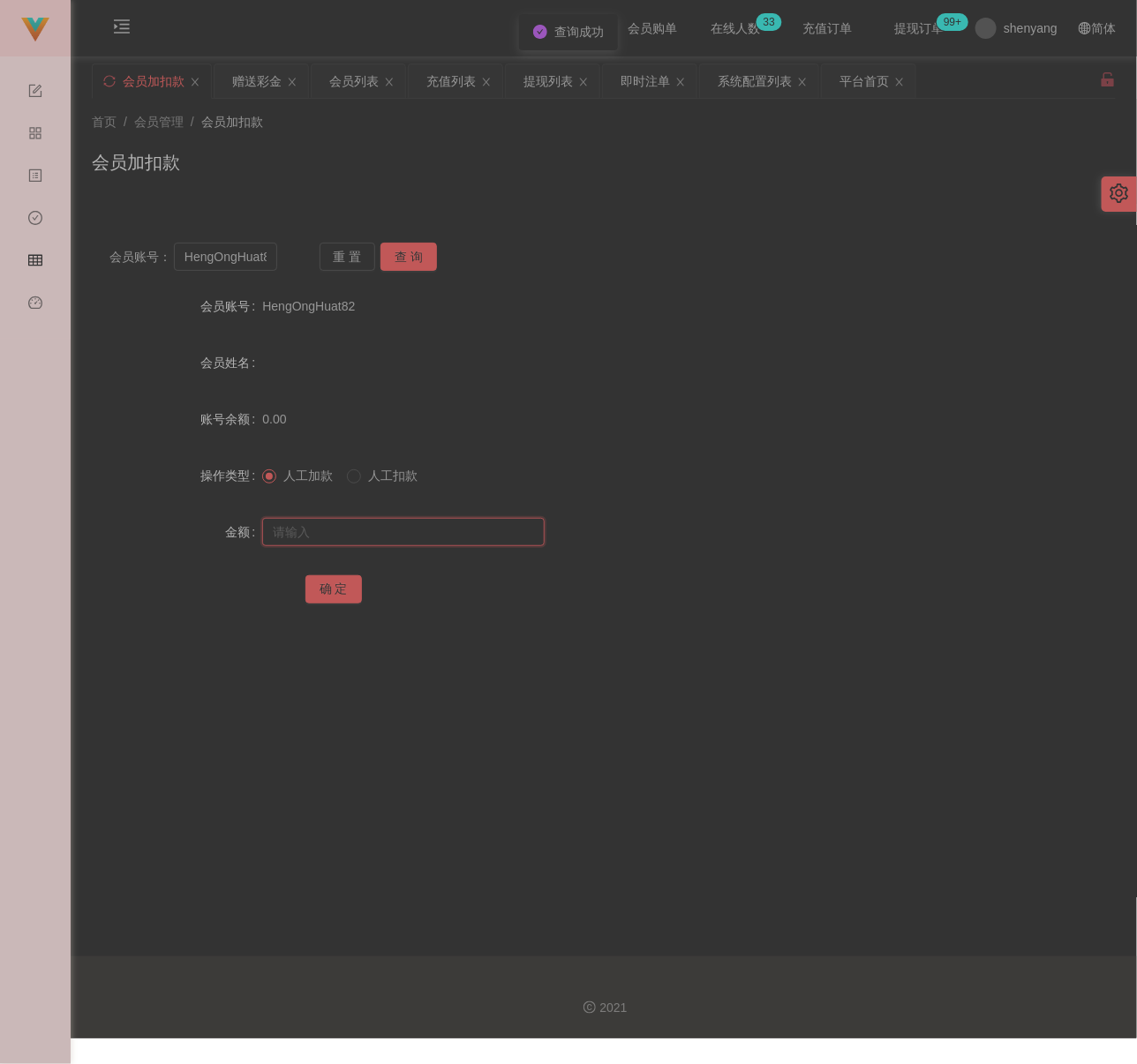
click at [406, 520] on input "text" at bounding box center [403, 532] width 282 height 28
click at [483, 533] on input "text" at bounding box center [403, 532] width 282 height 28
paste input "100"
type input "100"
click at [315, 591] on button "确 定" at bounding box center [333, 589] width 56 height 28
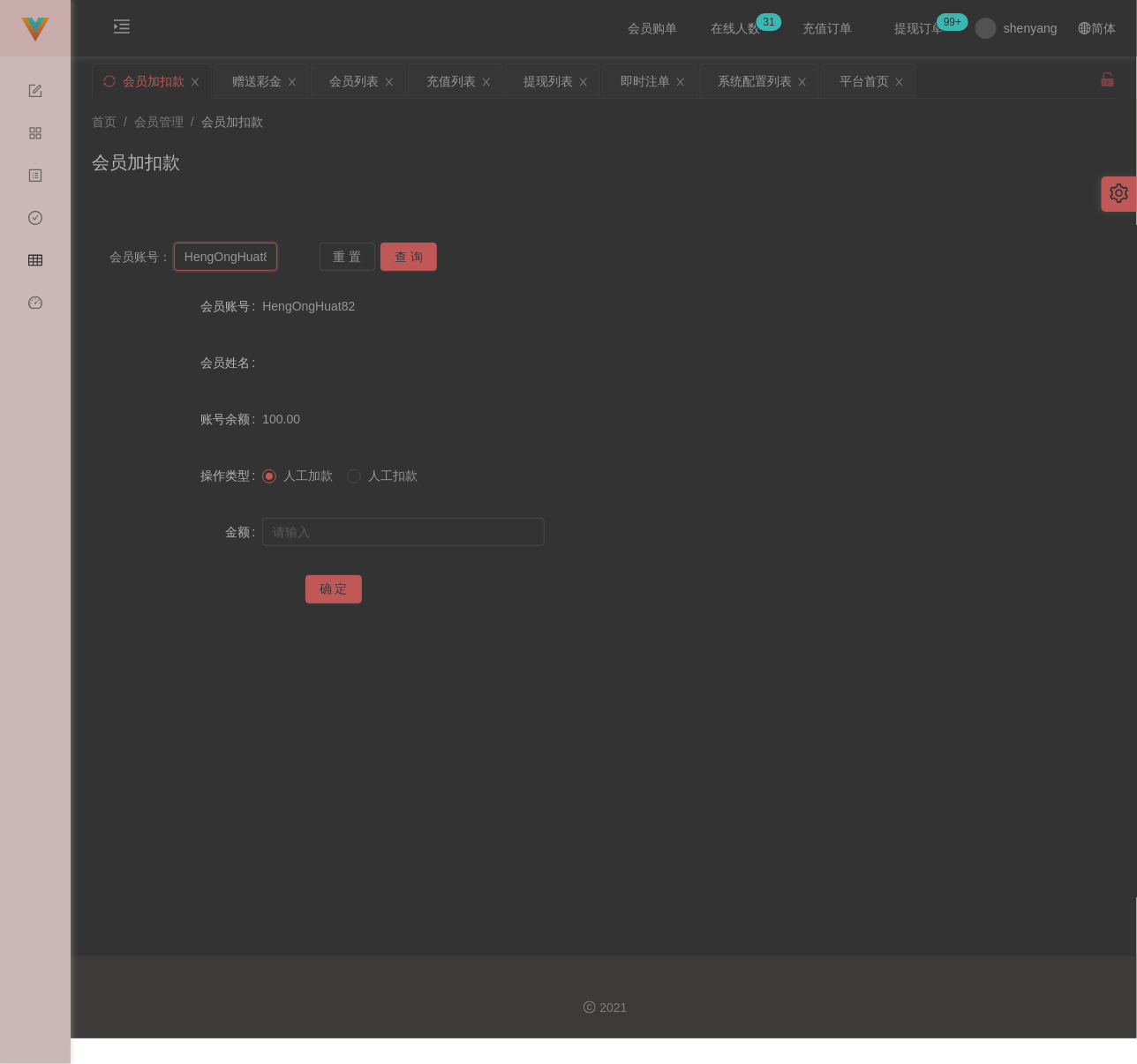
click at [244, 264] on input "HengOngHuat82" at bounding box center [225, 256] width 103 height 28
paste input "jyen"
type input "jyen"
click at [414, 260] on button "查 询" at bounding box center [408, 256] width 56 height 28
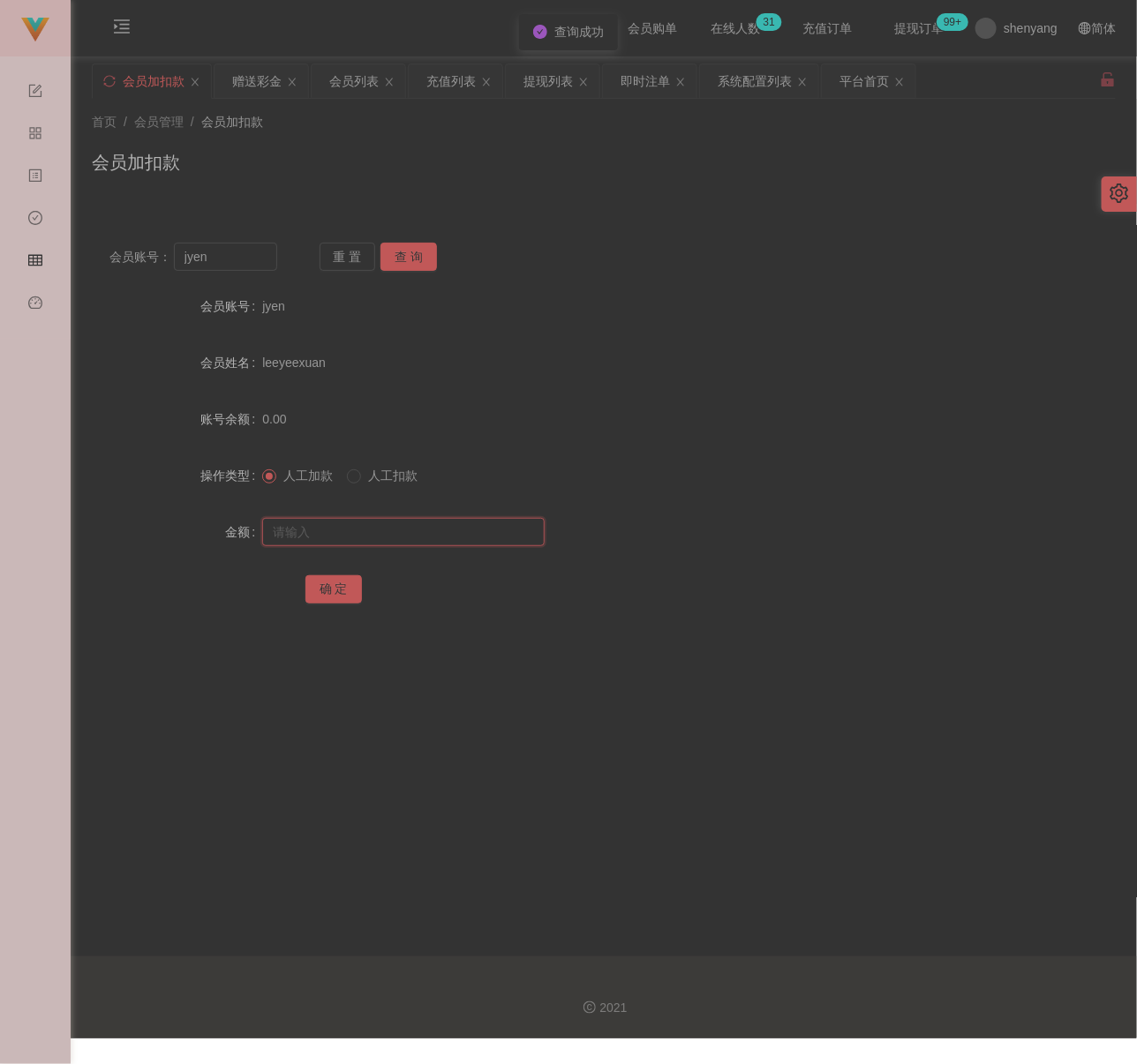
click at [394, 531] on input "text" at bounding box center [403, 532] width 282 height 28
click at [426, 530] on input "text" at bounding box center [403, 532] width 282 height 28
paste input "200"
type input "200"
drag, startPoint x: 340, startPoint y: 588, endPoint x: 350, endPoint y: 593, distance: 11.2
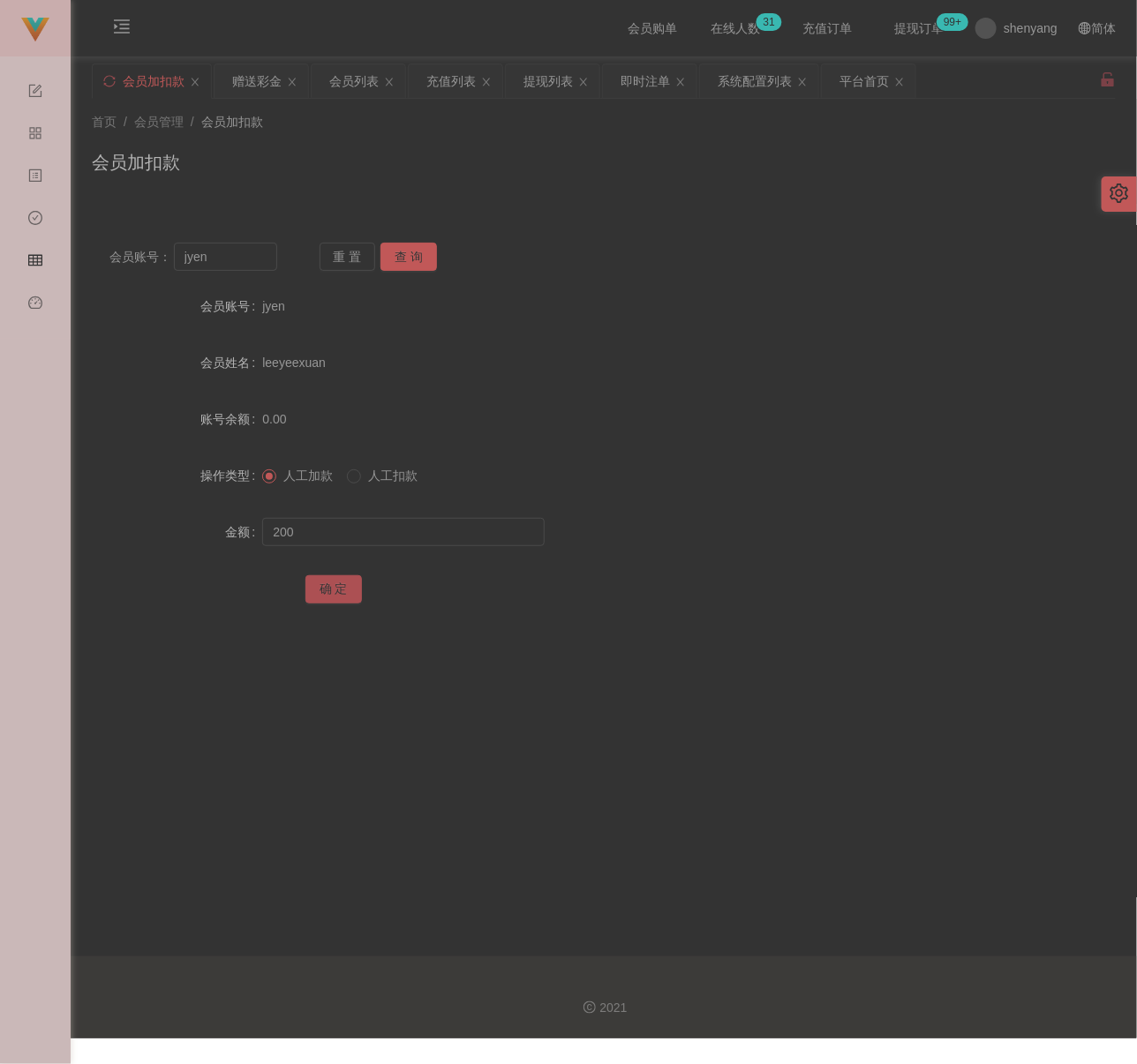
click at [340, 588] on button "确 定" at bounding box center [333, 589] width 56 height 28
click at [417, 138] on div "首页 / 会员管理 / 会员加扣款 / 会员加扣款" at bounding box center [603, 151] width 1024 height 77
click at [253, 262] on input "jyen" at bounding box center [225, 256] width 103 height 28
paste input "kw"
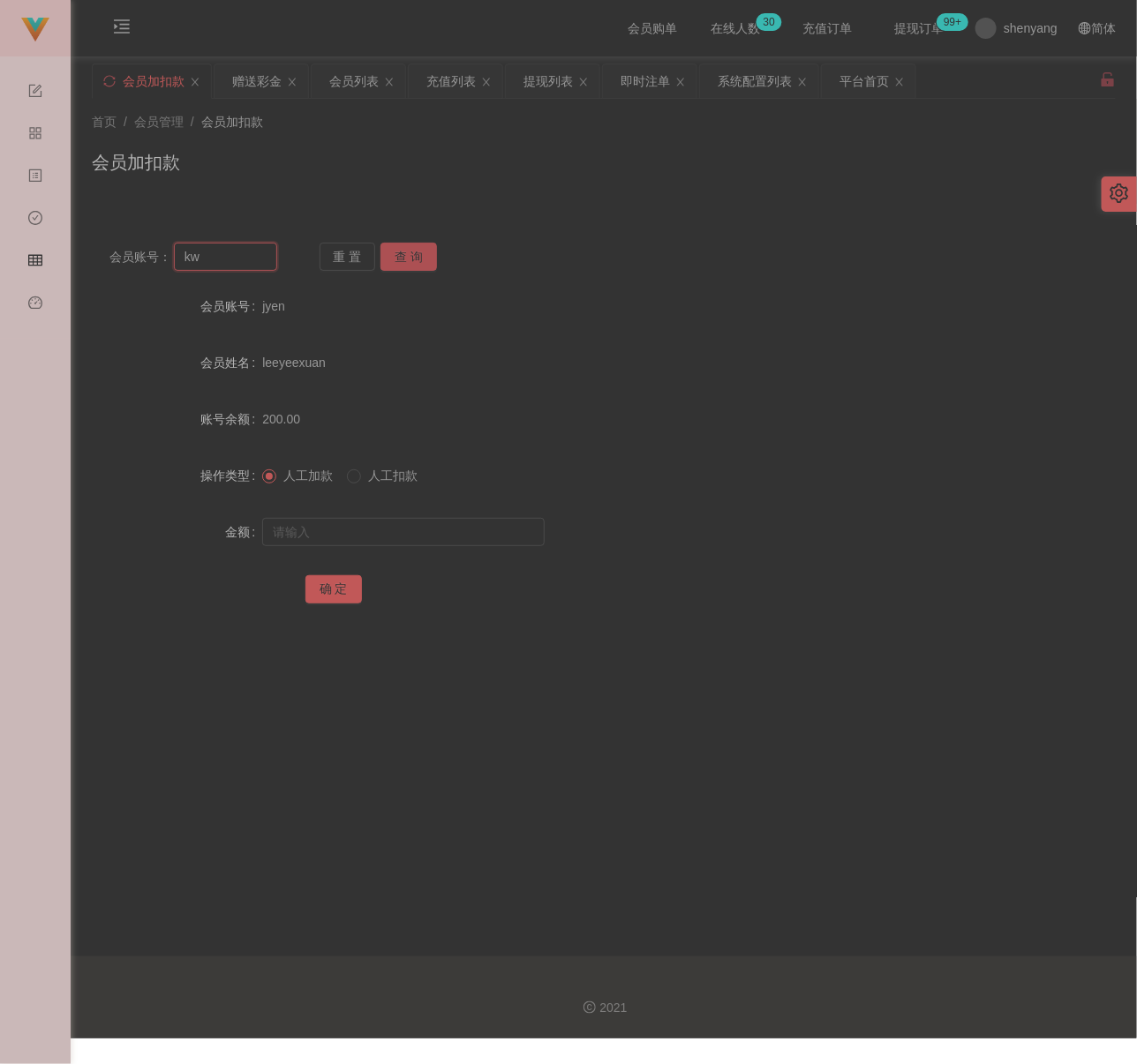
type input "kw"
click at [401, 256] on button "查 询" at bounding box center [408, 256] width 56 height 28
click at [397, 540] on input "text" at bounding box center [403, 532] width 282 height 28
drag, startPoint x: 386, startPoint y: 519, endPoint x: 377, endPoint y: 530, distance: 14.2
click at [386, 519] on input "text" at bounding box center [403, 532] width 282 height 28
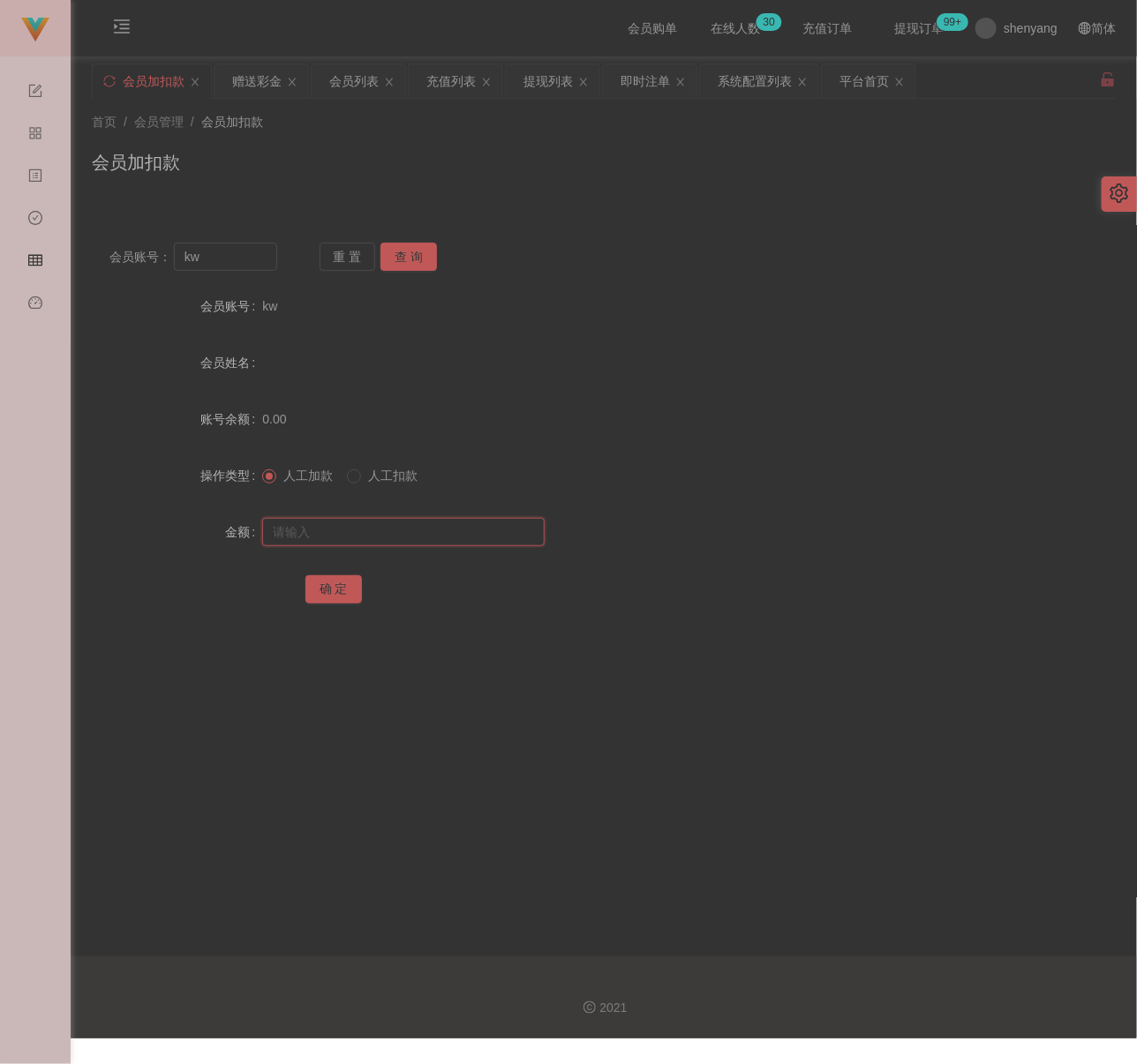
paste input "100"
type input "100"
click at [337, 578] on button "确 定" at bounding box center [333, 589] width 56 height 28
click at [456, 136] on div "首页 / 会员管理 / 会员加扣款 / 会员加扣款" at bounding box center [603, 151] width 1024 height 77
click at [217, 268] on input "kw" at bounding box center [225, 256] width 103 height 28
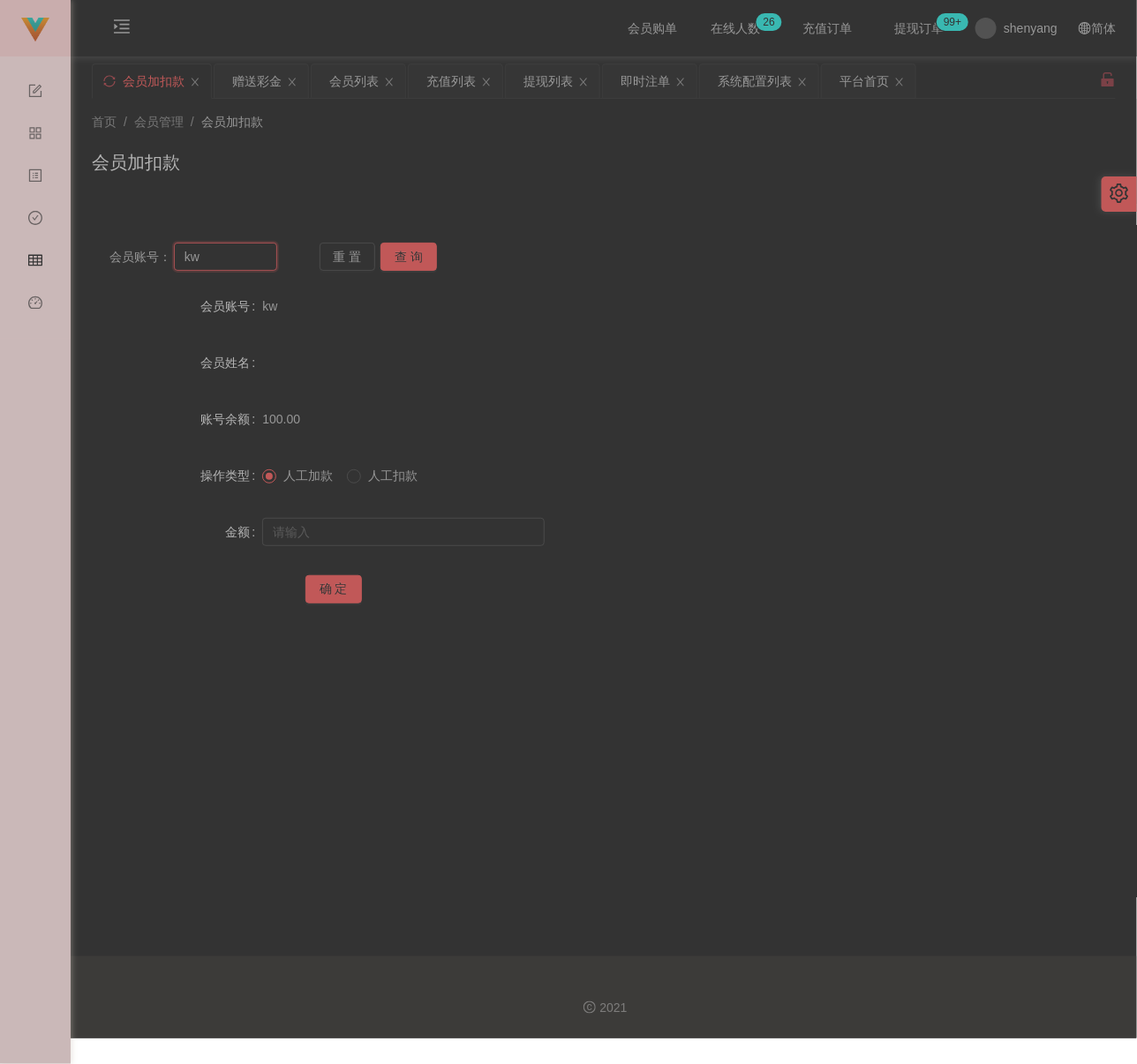
click at [217, 268] on input "kw" at bounding box center [225, 256] width 103 height 28
paste input "Alise8891"
type input "Alise8891"
click at [427, 249] on button "查 询" at bounding box center [408, 256] width 56 height 28
click at [382, 541] on input "text" at bounding box center [403, 532] width 282 height 28
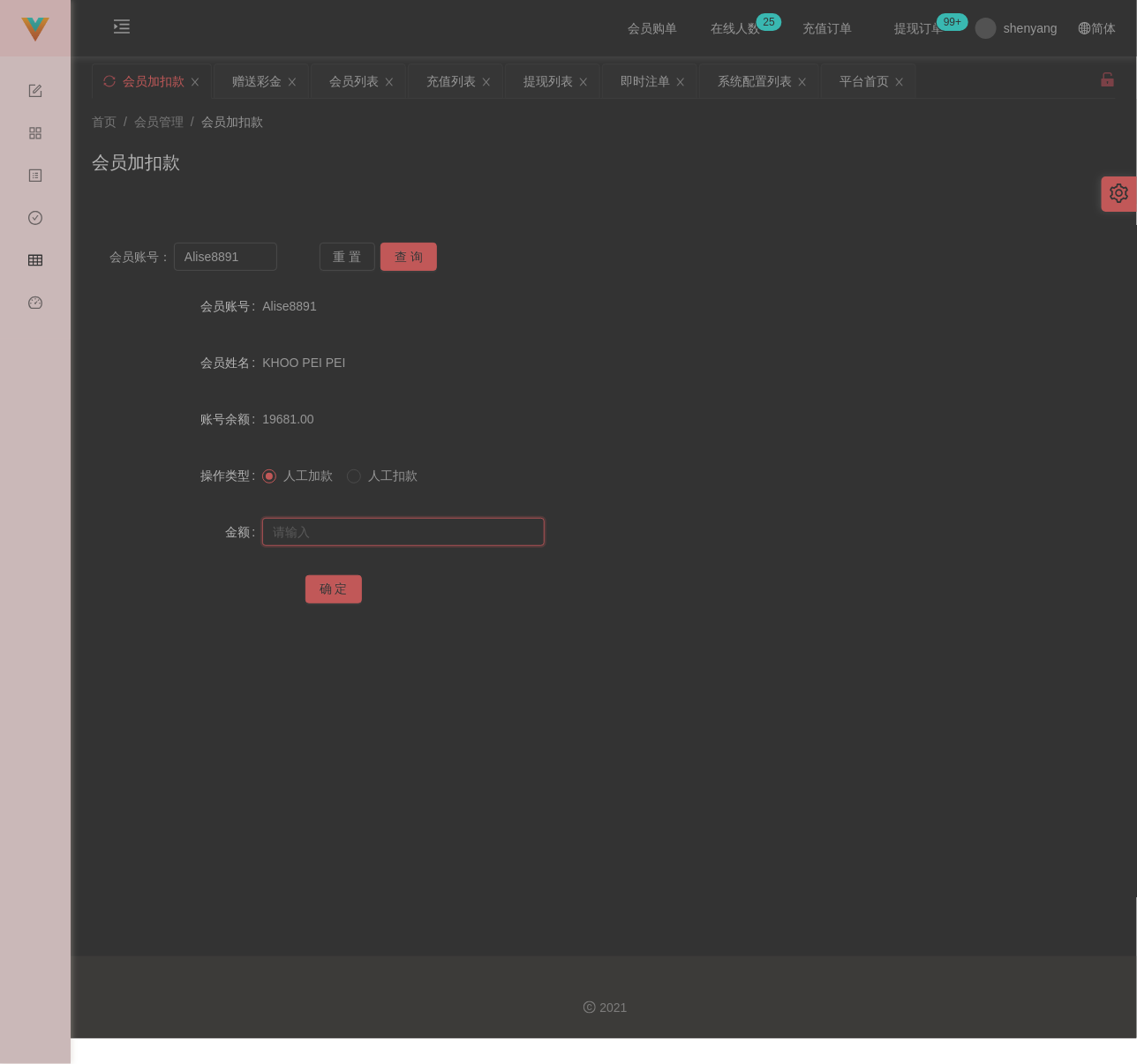
click at [363, 540] on input "text" at bounding box center [403, 532] width 282 height 28
paste input "5300"
type input "5300"
click at [339, 585] on button "确 定" at bounding box center [333, 589] width 56 height 28
click at [313, 143] on div "首页 / 会员管理 / 会员加扣款 / 会员加扣款" at bounding box center [603, 151] width 1024 height 77
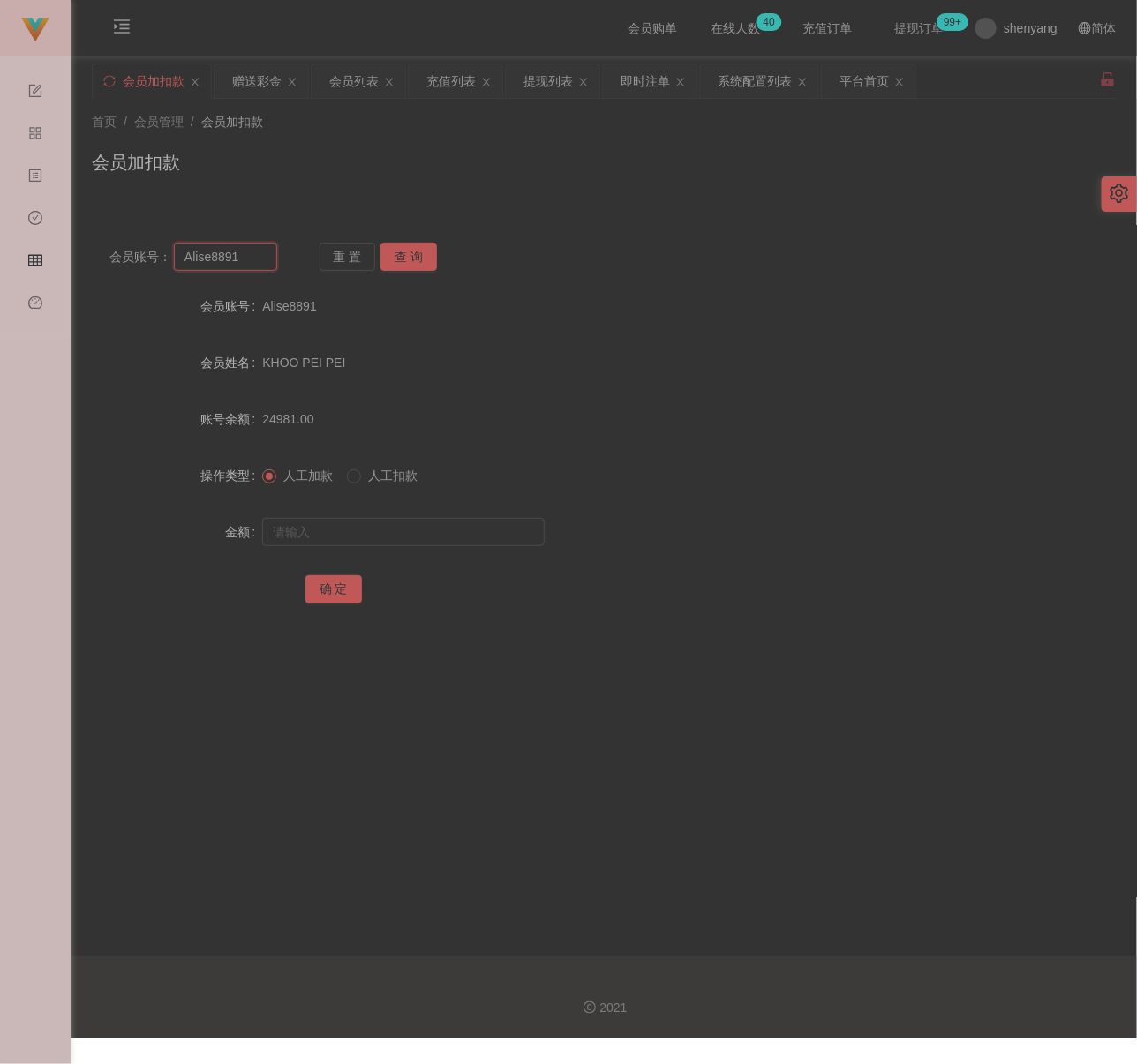
click at [245, 255] on input "Alise8891" at bounding box center [225, 256] width 103 height 28
paste input "卡金账户：ajian11"
click at [400, 257] on button "查 询" at bounding box center [408, 256] width 56 height 28
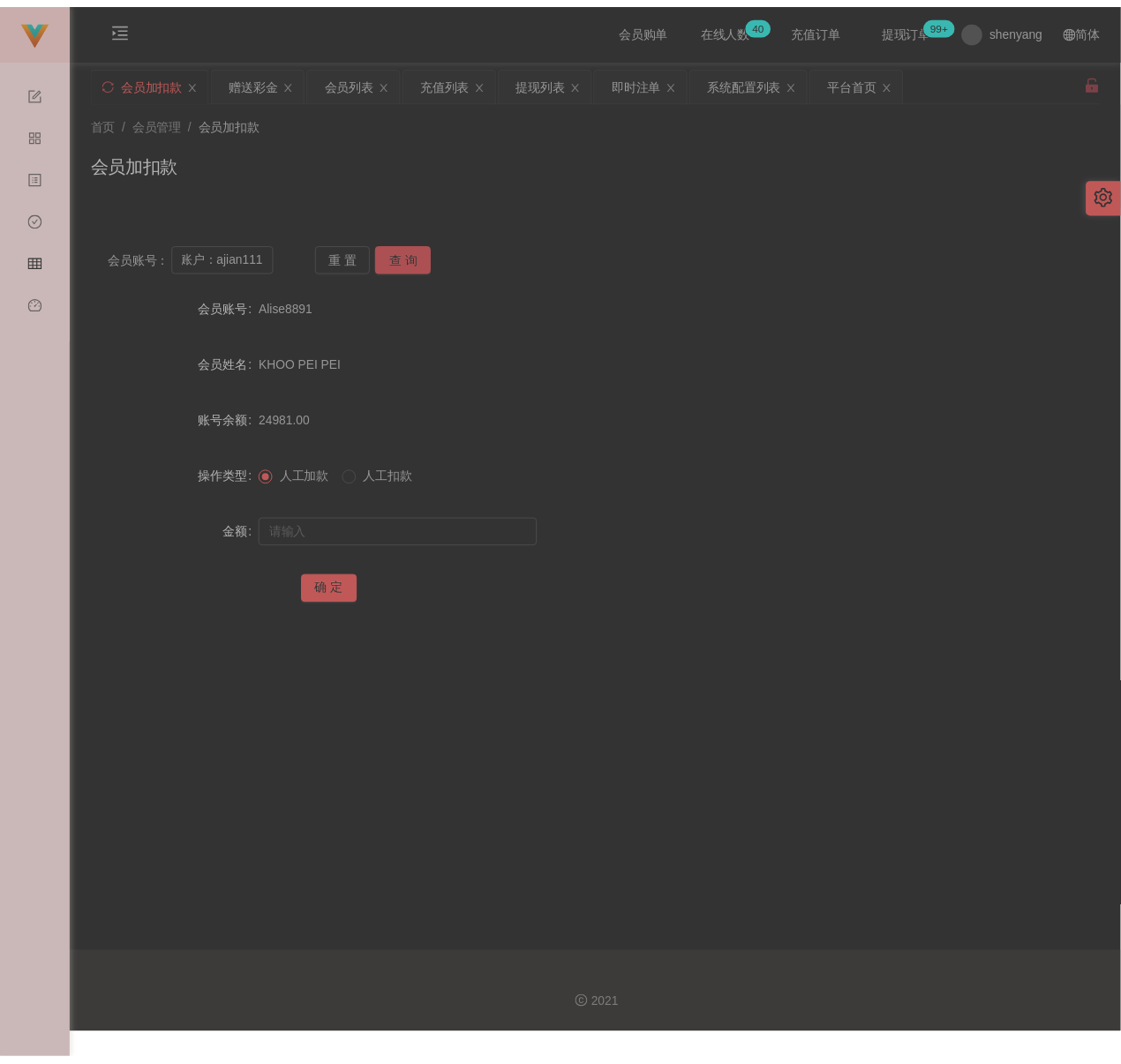
scroll to position [0, 0]
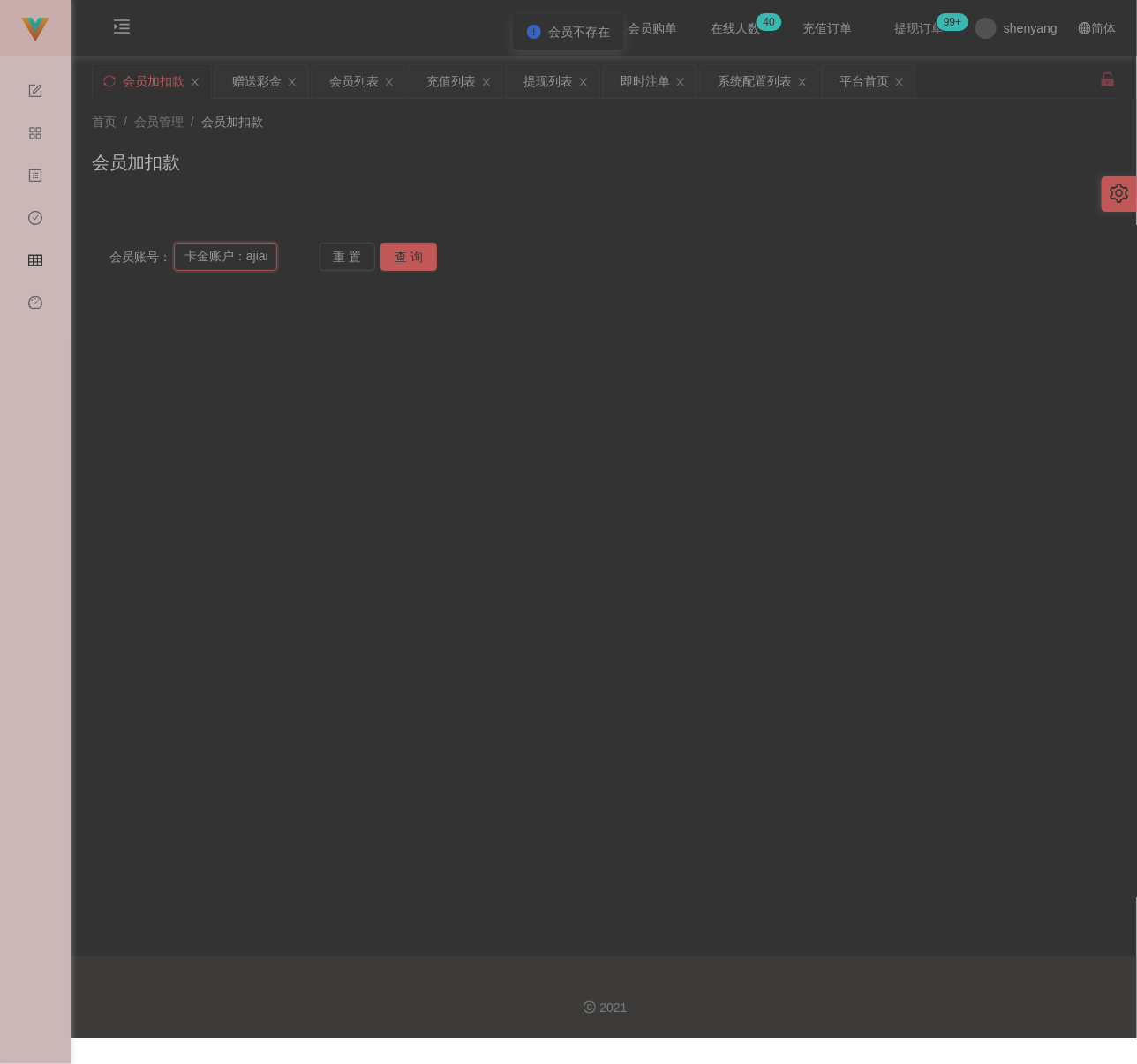
click at [245, 260] on input "卡金账户：ajian111" at bounding box center [225, 256] width 103 height 28
type input "ajian111"
click at [403, 241] on div "会员账号： ajian111 重 置 查 询 会员账号 Alise8891 会员姓名 KHOO PEI PEI 账号余额 24981.00 操作类型 人工加款…" at bounding box center [603, 256] width 1024 height 64
click at [403, 263] on button "查 询" at bounding box center [408, 256] width 56 height 28
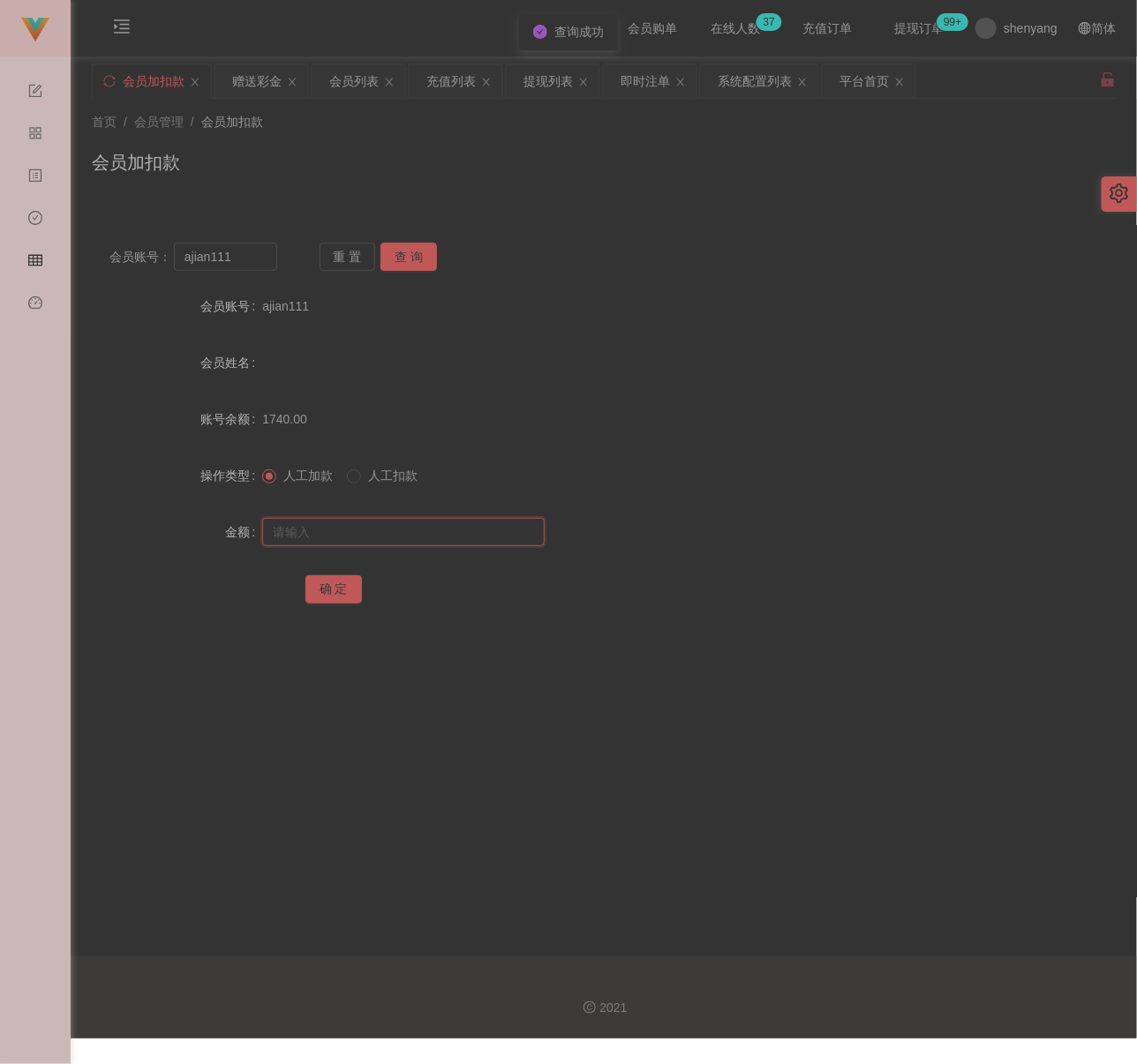
click at [392, 533] on input "text" at bounding box center [403, 532] width 282 height 28
click at [426, 525] on input "text" at bounding box center [403, 532] width 282 height 28
paste input "100"
type input "100"
click at [340, 581] on button "确 定" at bounding box center [333, 589] width 56 height 28
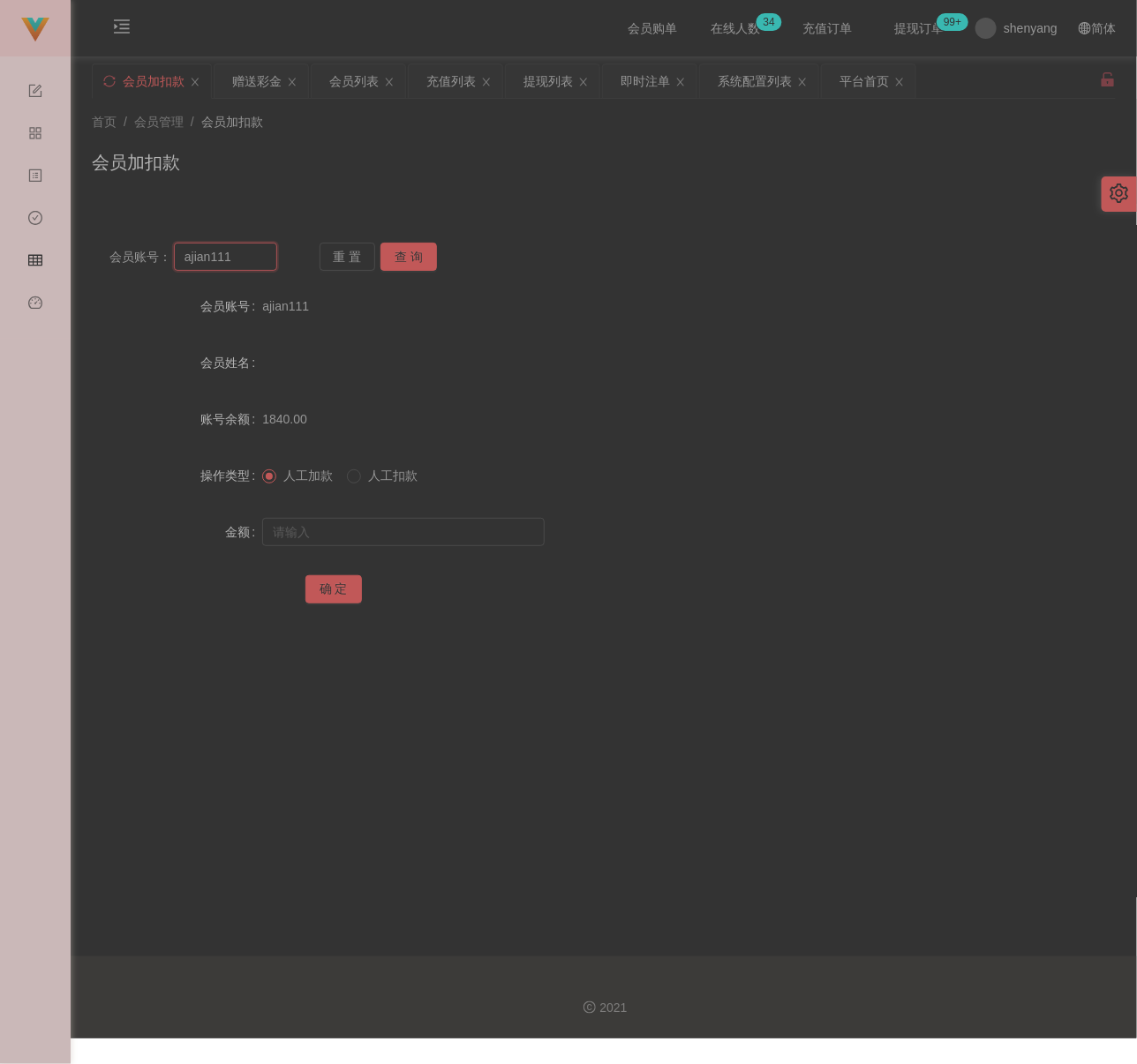
click at [247, 260] on input "ajian111" at bounding box center [225, 256] width 103 height 28
paste input "jerm0908"
type input "jerm0908"
click at [401, 256] on button "查 询" at bounding box center [408, 256] width 56 height 28
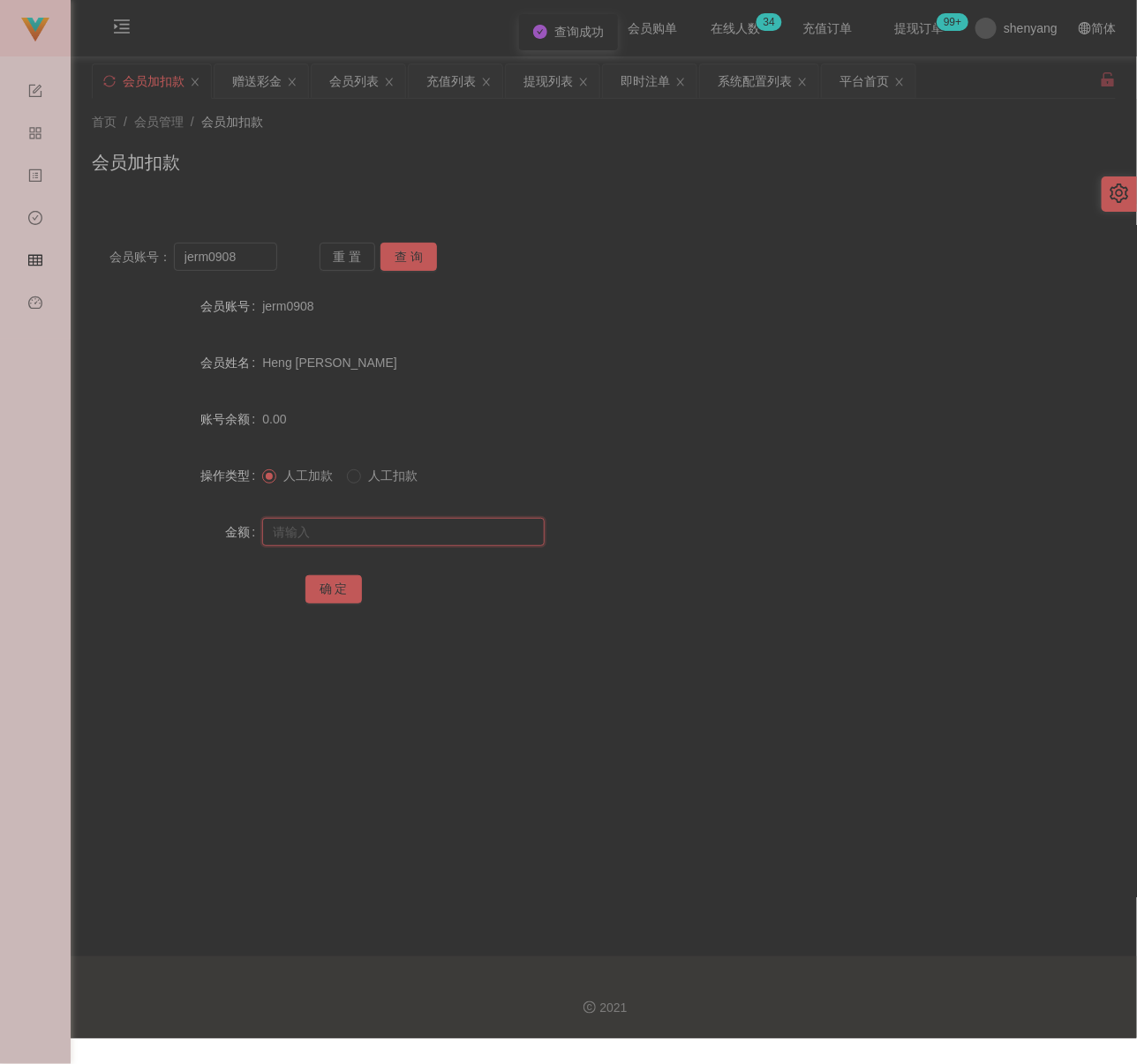
click at [369, 541] on input "text" at bounding box center [403, 532] width 282 height 28
click at [408, 532] on input "text" at bounding box center [403, 532] width 282 height 28
paste input "100"
type input "100"
click at [347, 590] on button "确 定" at bounding box center [333, 589] width 56 height 28
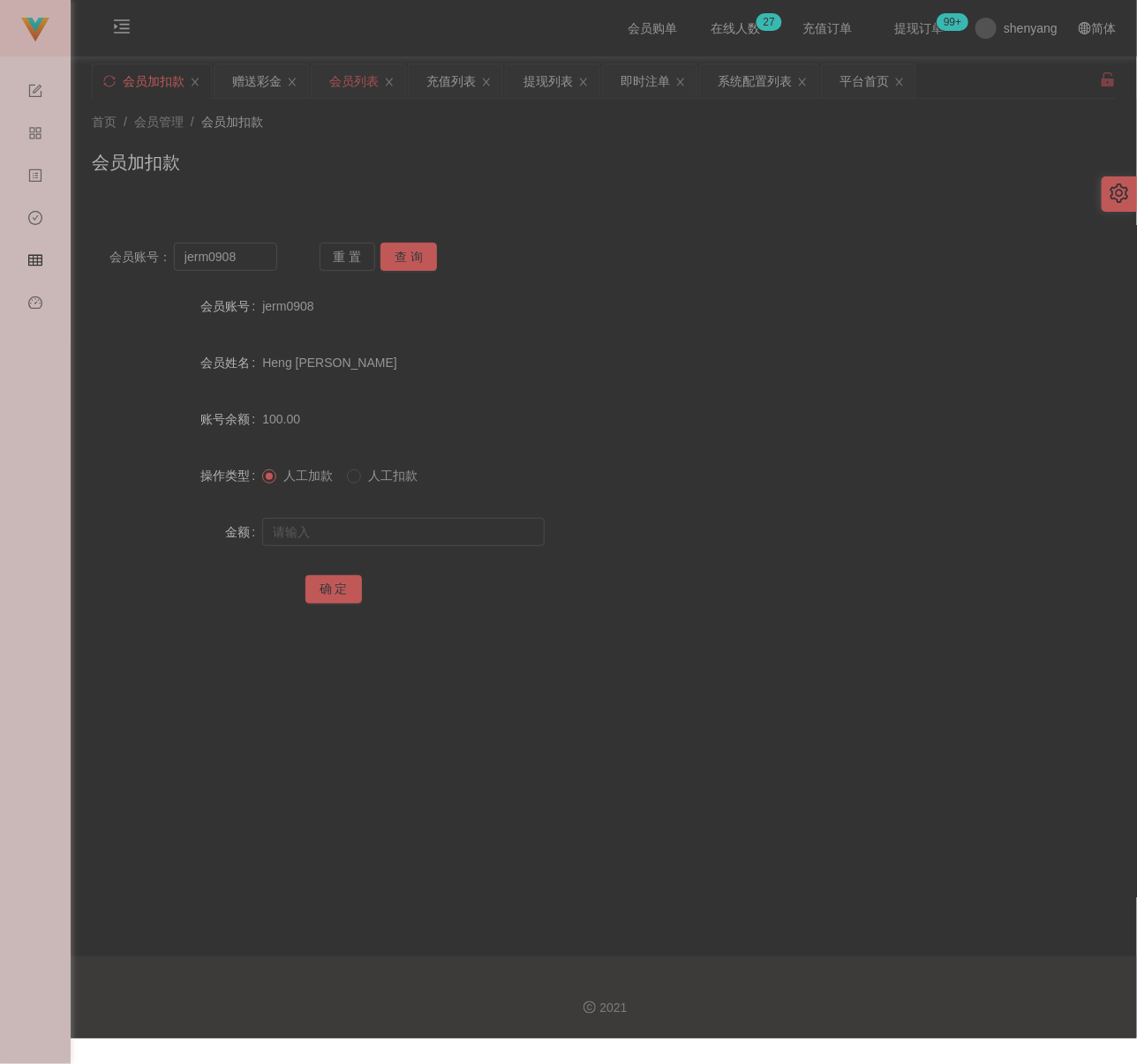
click at [363, 77] on div "会员列表" at bounding box center [354, 82] width 49 height 33
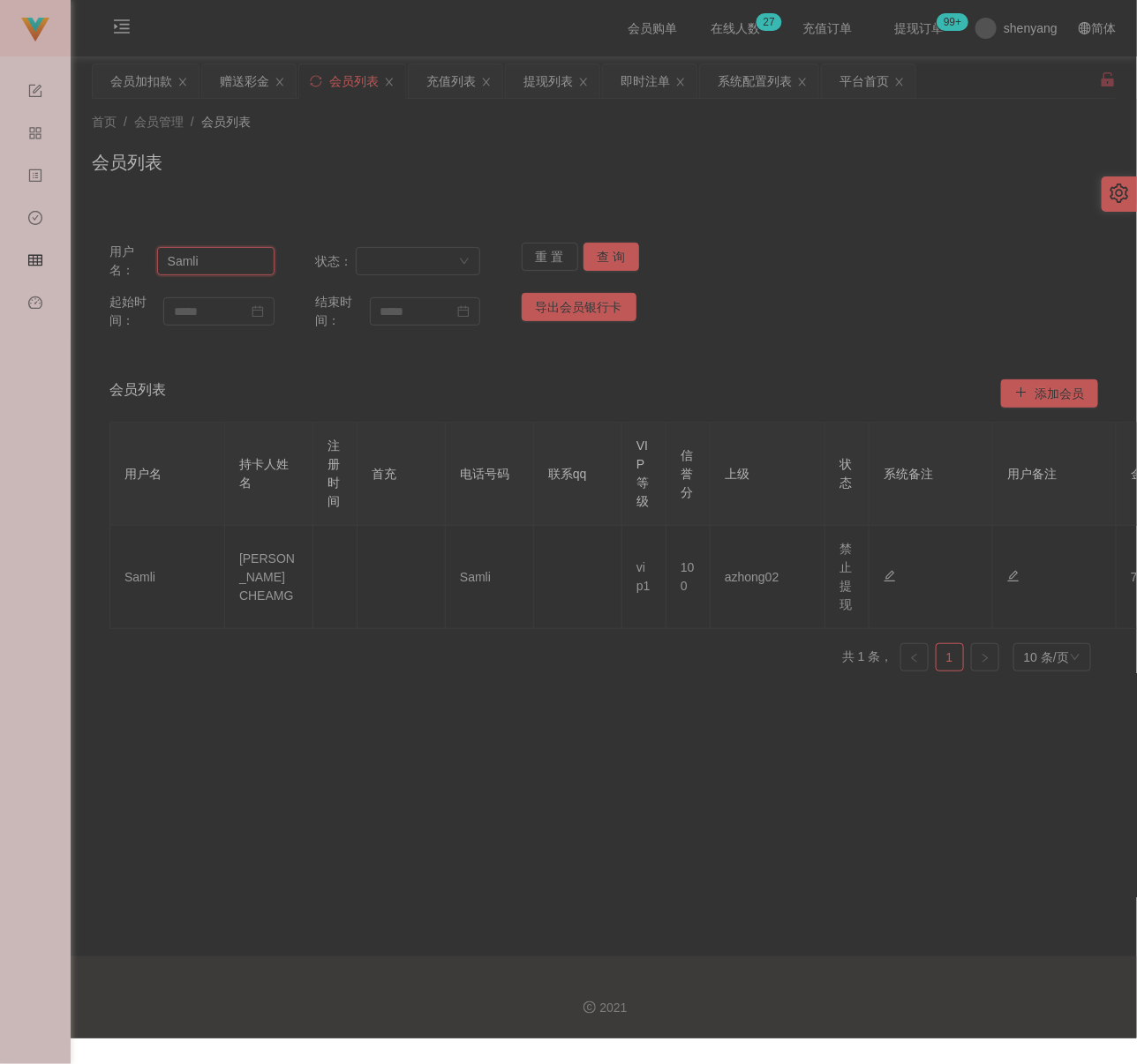
click at [230, 260] on input "Samli" at bounding box center [215, 260] width 117 height 28
click at [229, 260] on input "Samli" at bounding box center [215, 260] width 117 height 28
paste input "Alise8891"
type input "Alise8891"
click at [620, 255] on button "查 询" at bounding box center [611, 256] width 56 height 28
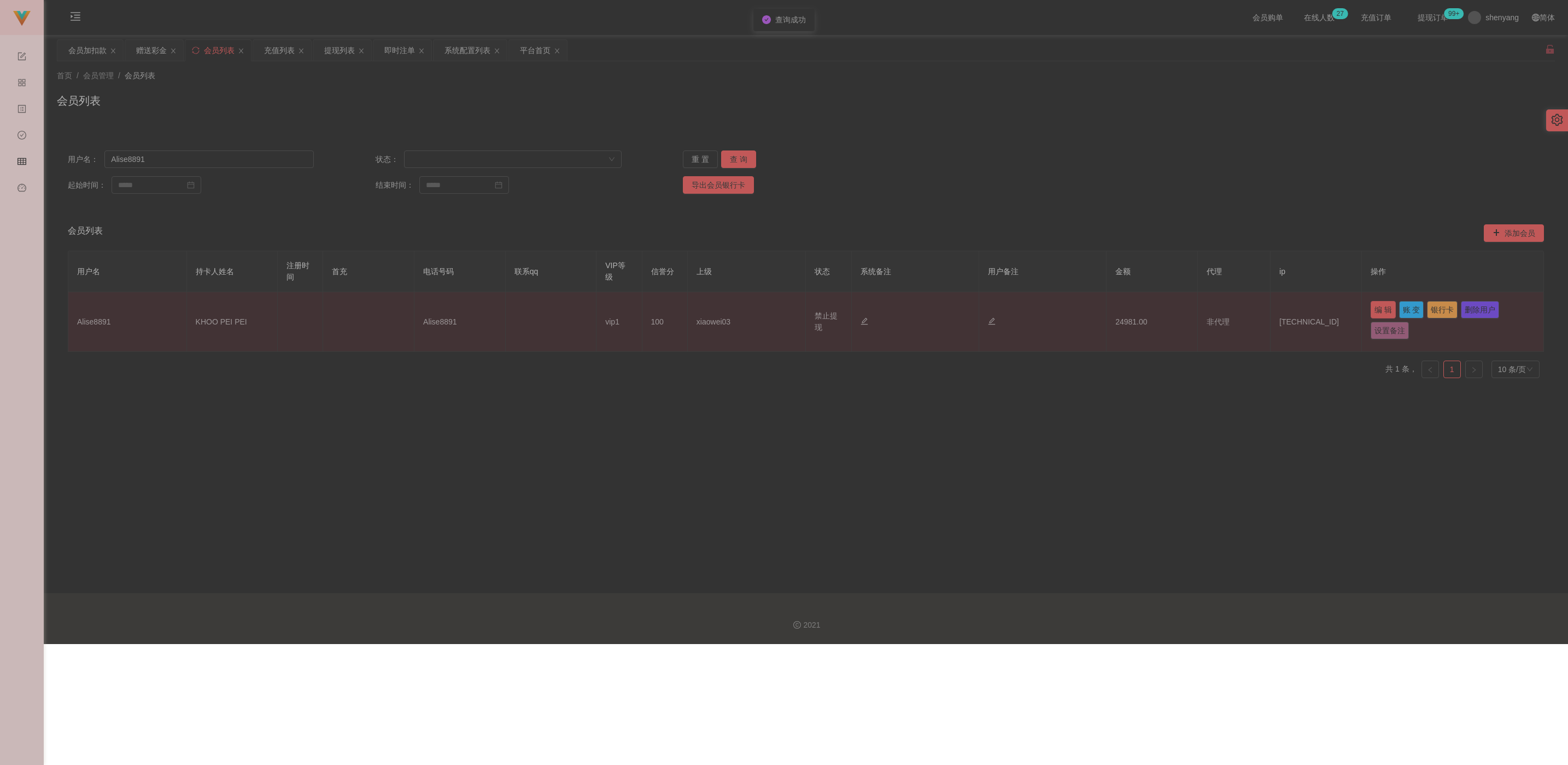
click at [704, 309] on button "编 辑" at bounding box center [1383, 309] width 25 height 18
type input "Alise8891"
type input "KHOO PEI PEI"
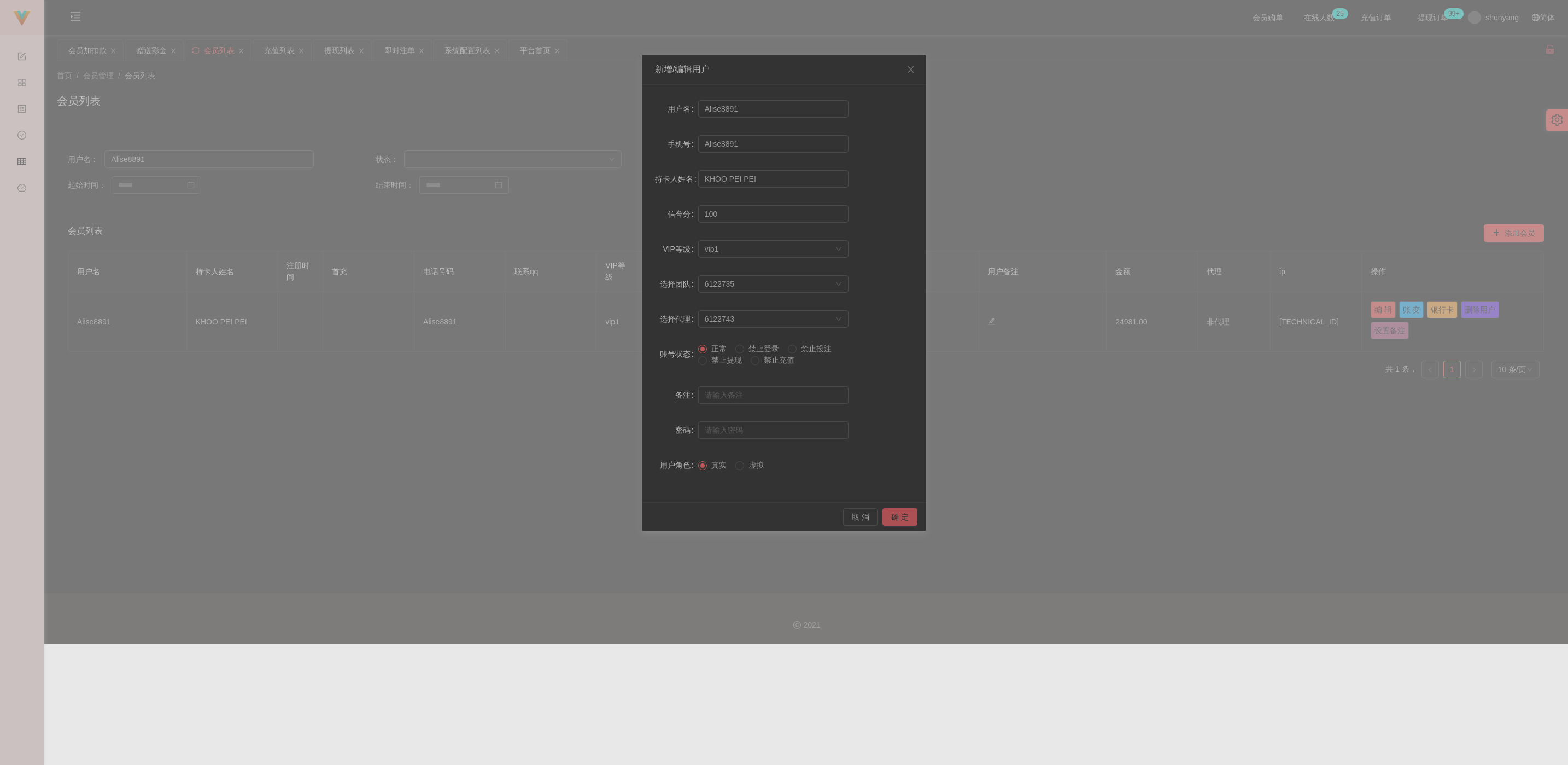
click at [704, 521] on button "确 定" at bounding box center [900, 516] width 35 height 18
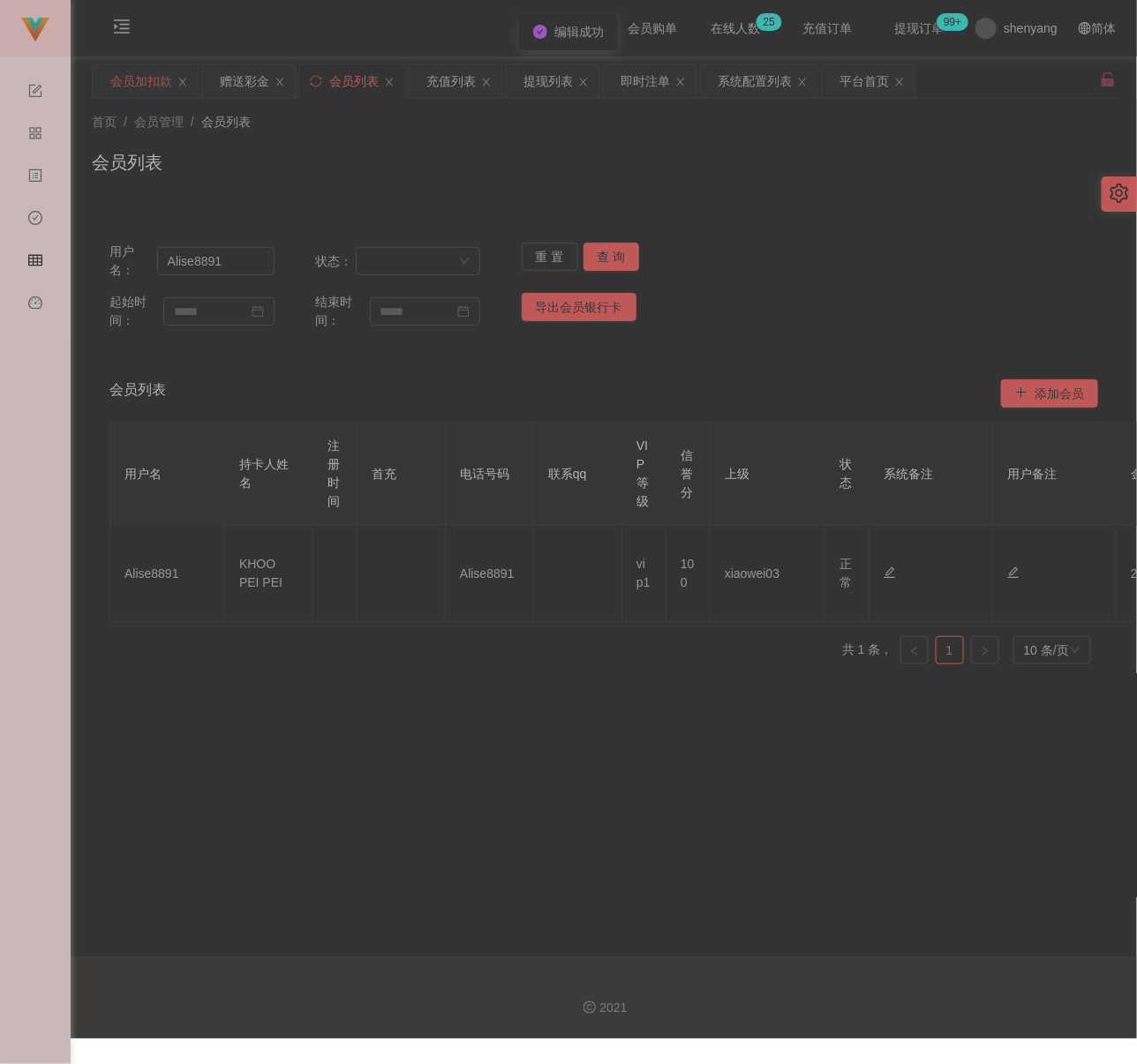
click at [122, 74] on div "会员加扣款" at bounding box center [141, 82] width 62 height 33
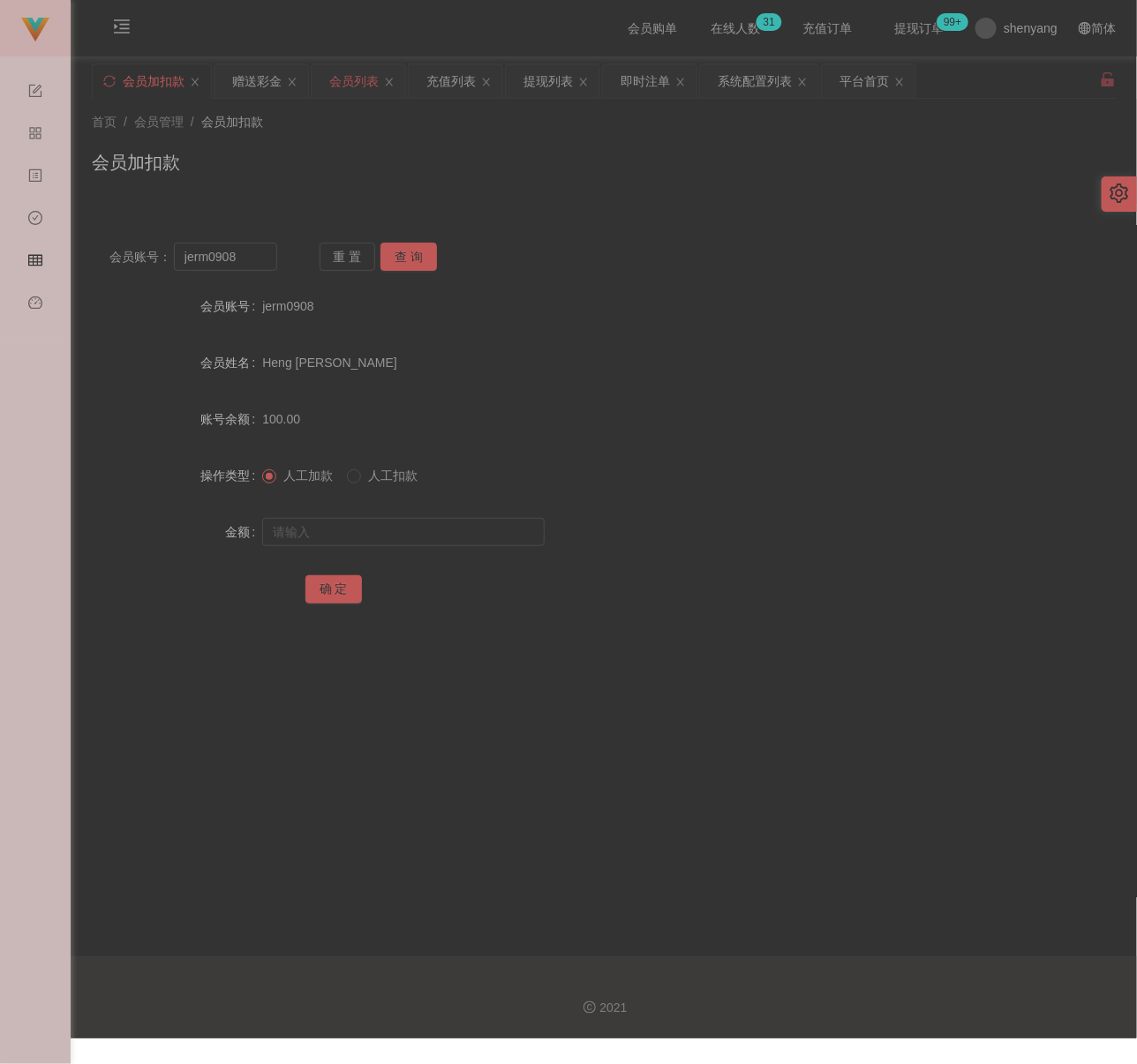
click at [361, 81] on div "会员列表" at bounding box center [354, 82] width 49 height 33
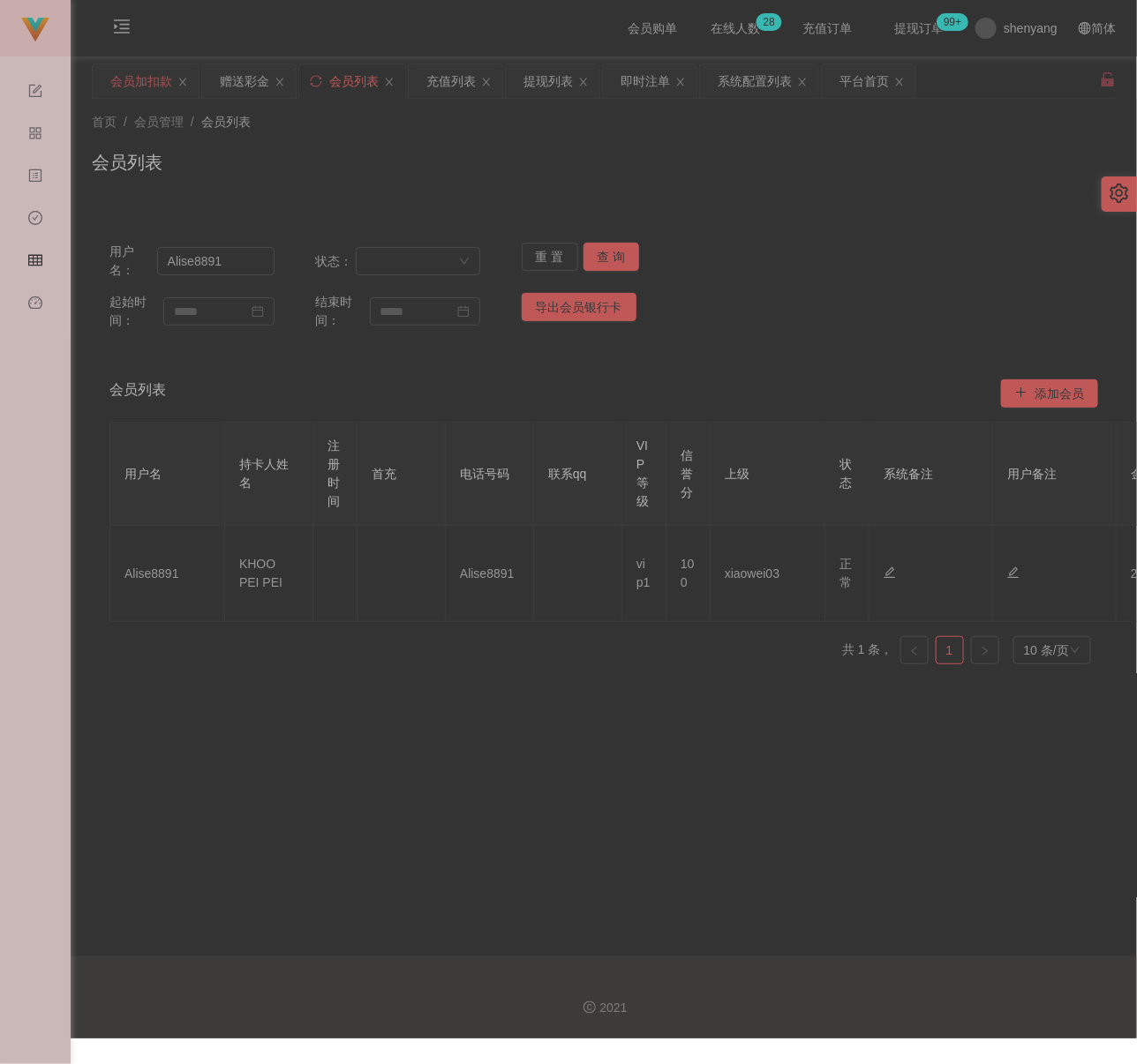
click at [143, 83] on div "会员加扣款" at bounding box center [141, 82] width 62 height 33
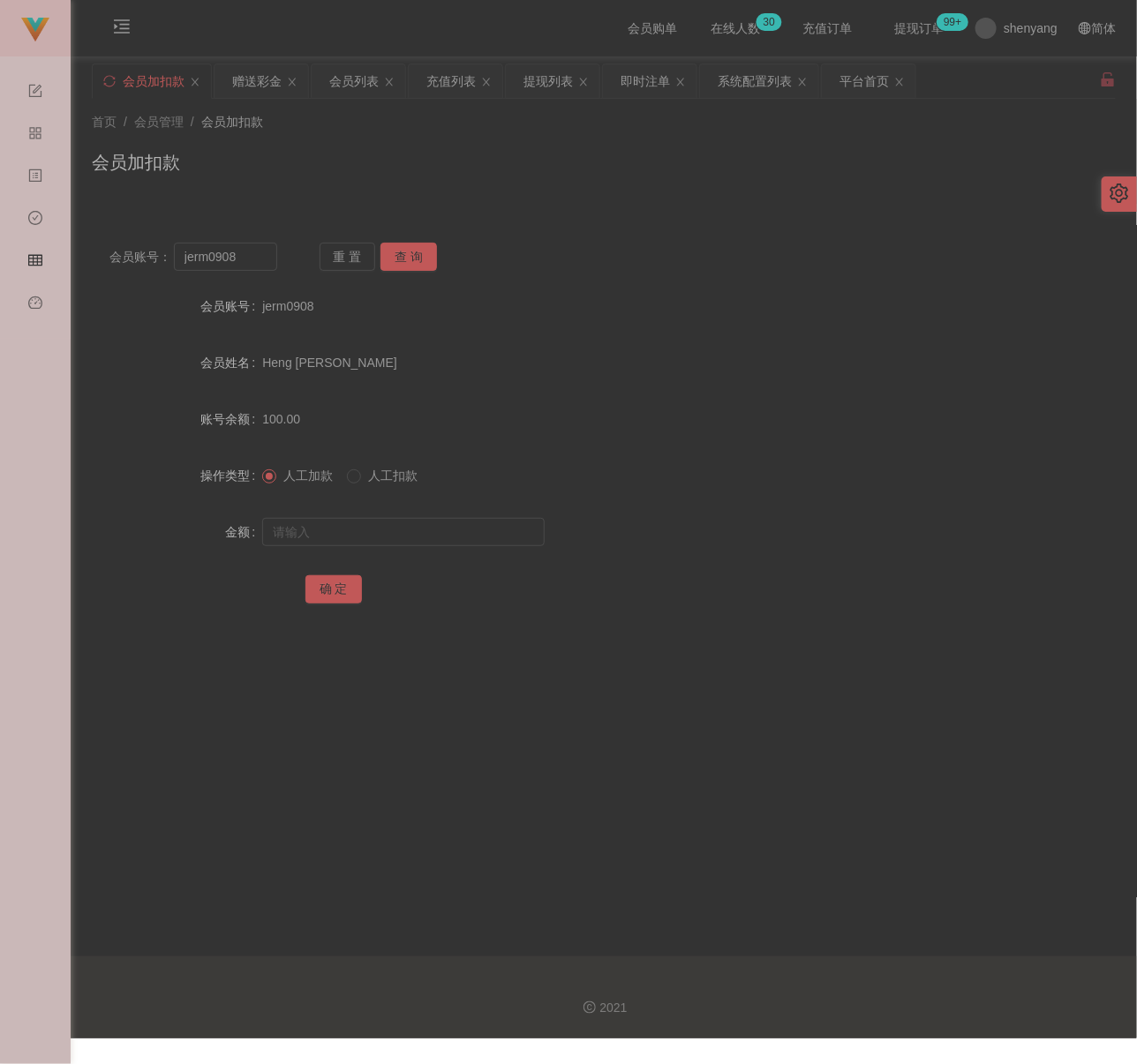
click at [348, 135] on div "首页 / 会员管理 / 会员加扣款 / 会员加扣款" at bounding box center [603, 151] width 1024 height 77
click at [250, 257] on input "jerm0908" at bounding box center [225, 256] width 103 height 28
paste input "Xaivian"
type input "Xaivian"
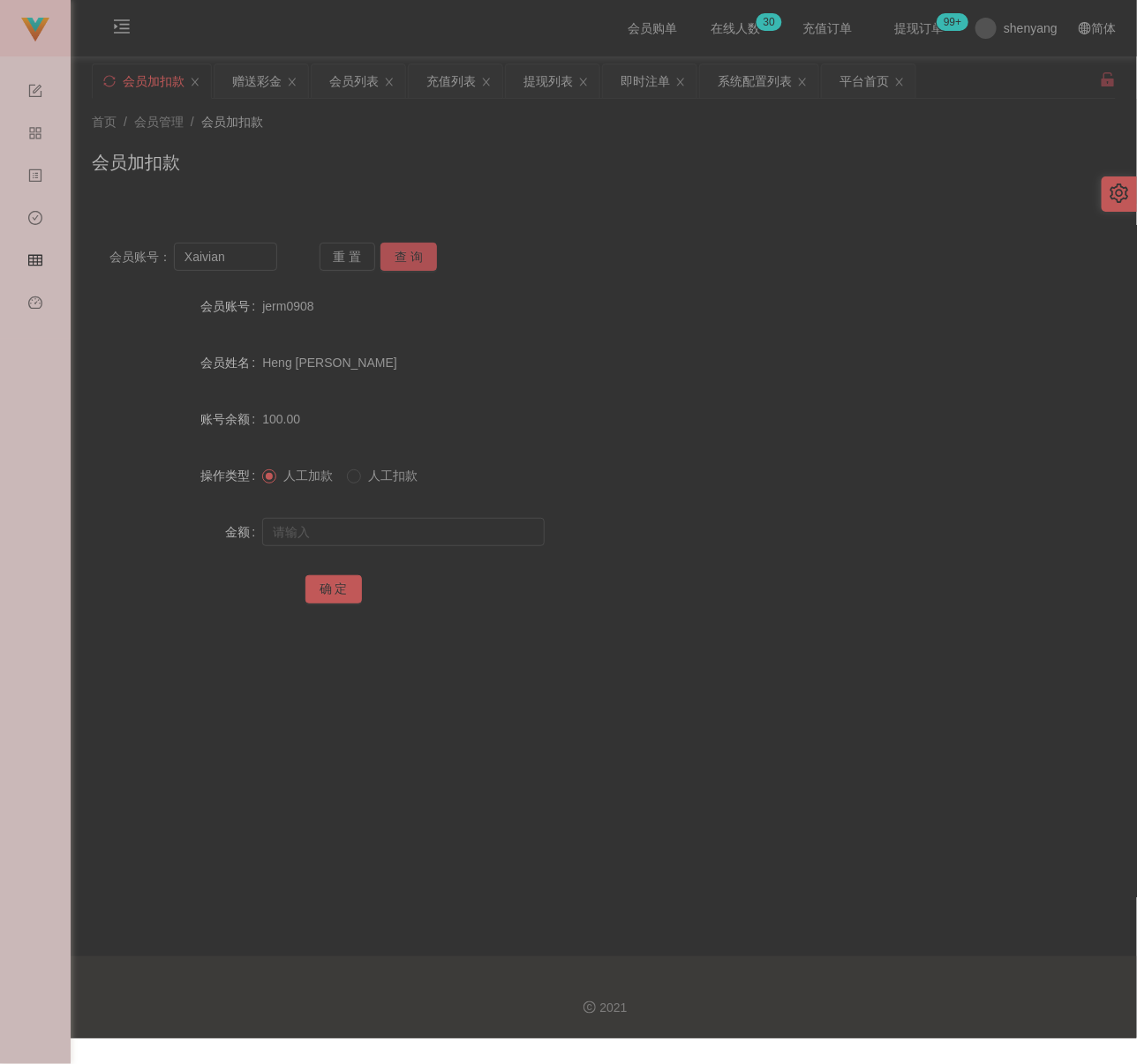
click at [417, 254] on button "查 询" at bounding box center [408, 256] width 56 height 28
click at [403, 523] on input "text" at bounding box center [403, 532] width 282 height 28
click at [425, 537] on input "text" at bounding box center [403, 532] width 282 height 28
paste input "100"
type input "100"
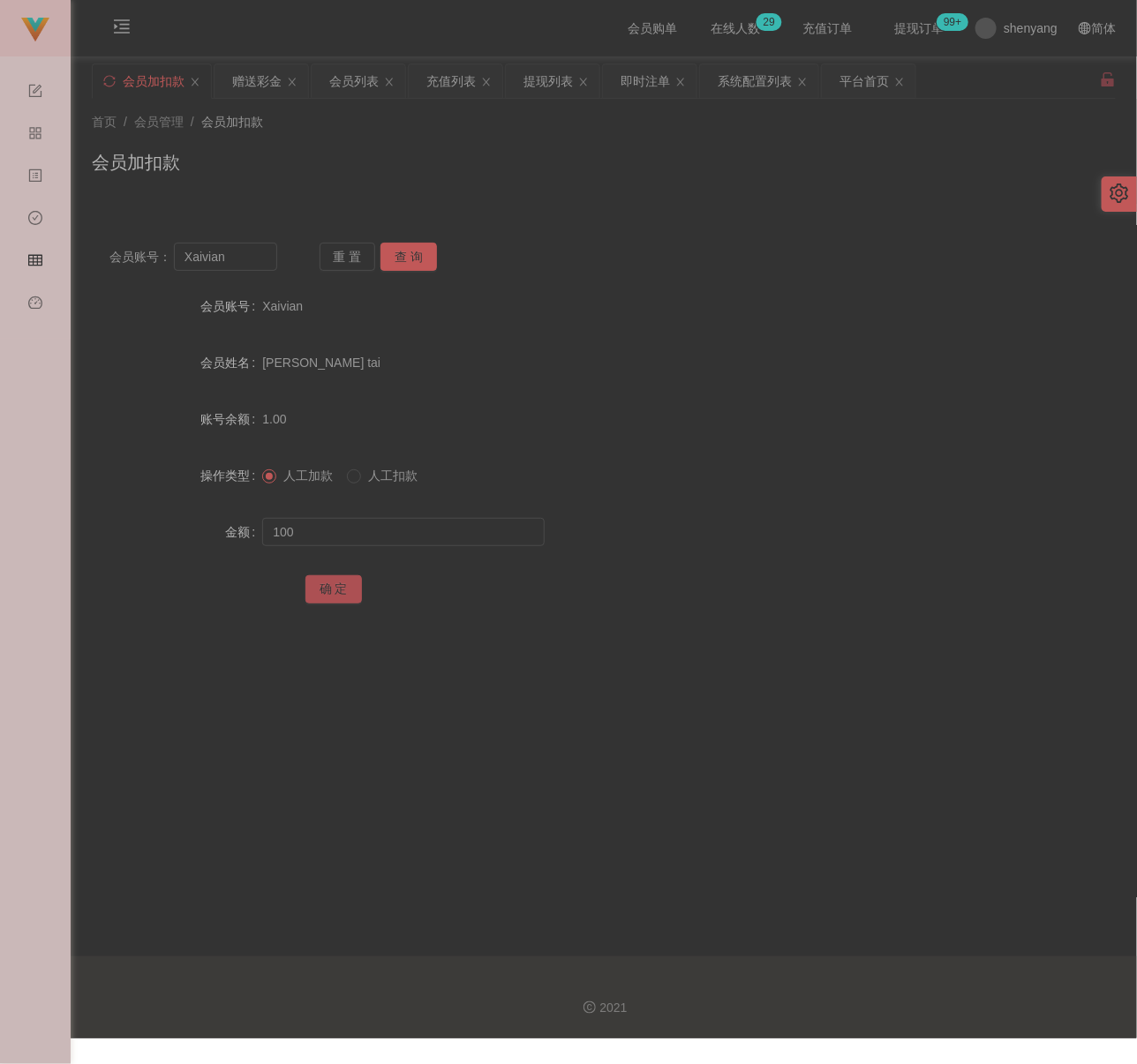
click at [321, 586] on button "确 定" at bounding box center [333, 589] width 56 height 28
click at [531, 143] on div "首页 / 会员管理 / 会员加扣款 / 会员加扣款" at bounding box center [603, 151] width 1024 height 77
click at [252, 263] on input "Xaivian" at bounding box center [225, 256] width 103 height 28
paste input "Alise8891"
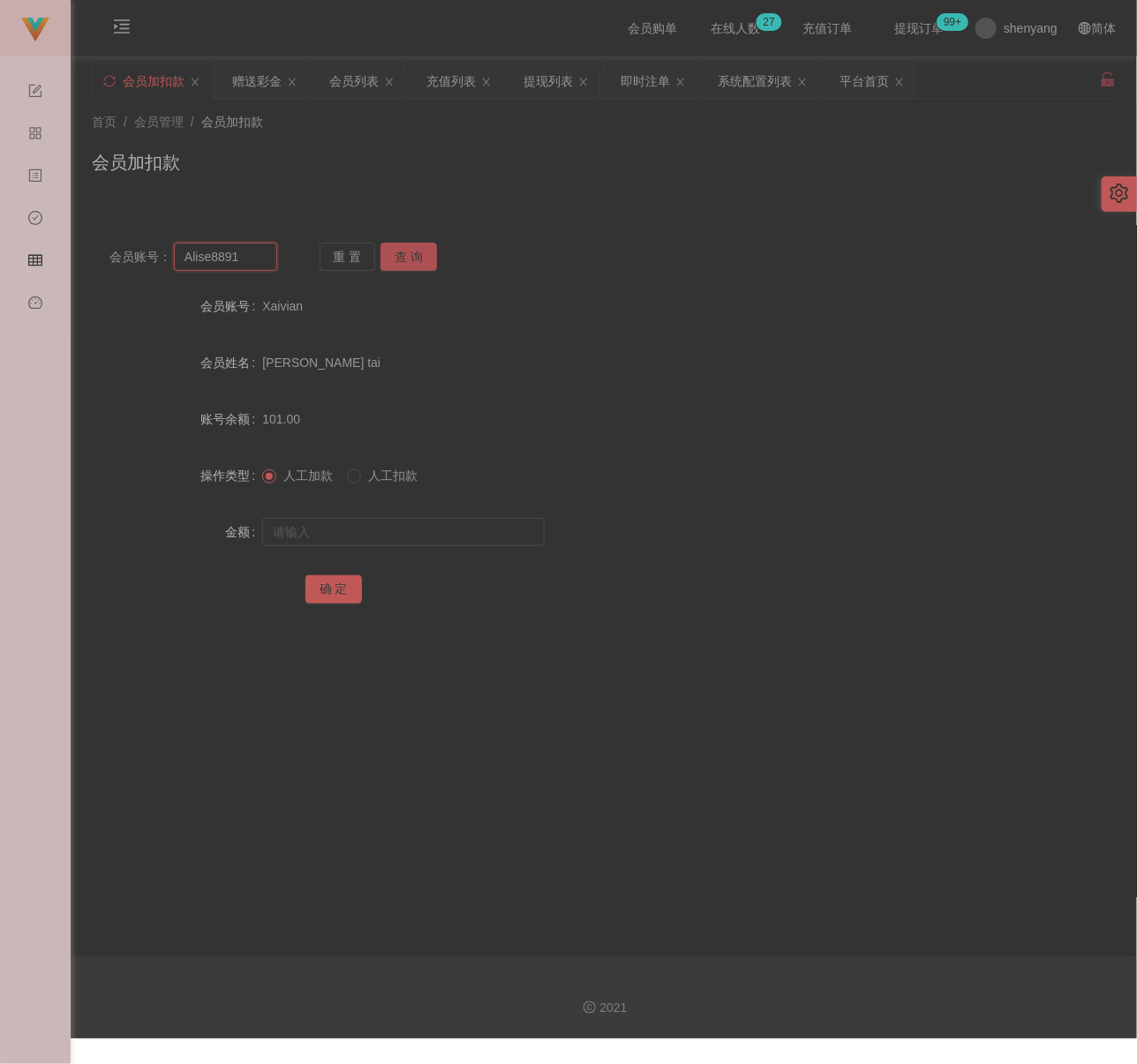
type input "Alise8891"
click at [397, 264] on button "查 询" at bounding box center [408, 256] width 56 height 28
click at [437, 540] on input "text" at bounding box center [403, 532] width 282 height 28
click at [371, 83] on div "会员列表" at bounding box center [354, 82] width 49 height 33
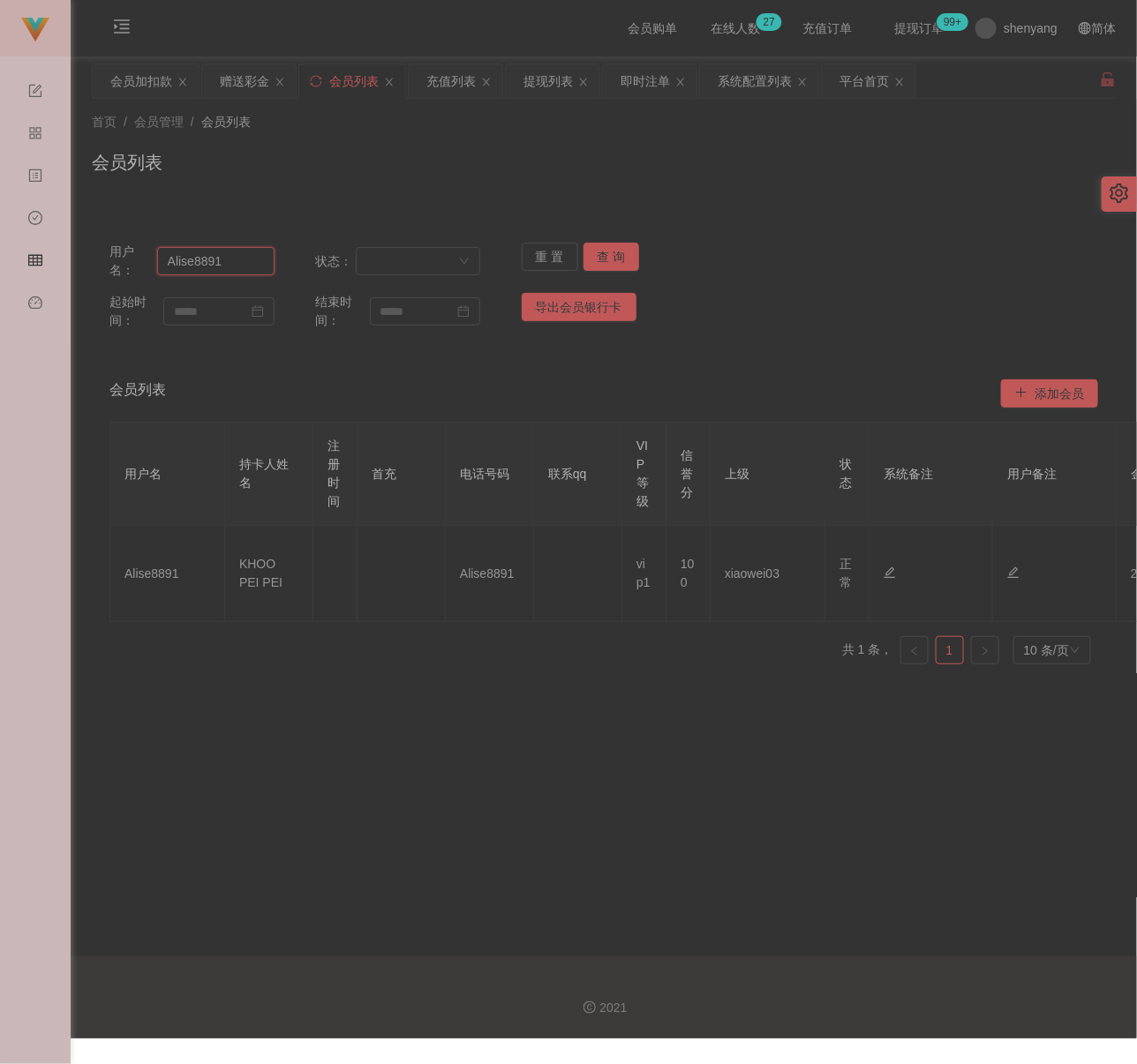
click at [239, 259] on input "Alise8891" at bounding box center [215, 260] width 117 height 28
click at [611, 256] on button "查 询" at bounding box center [611, 256] width 56 height 28
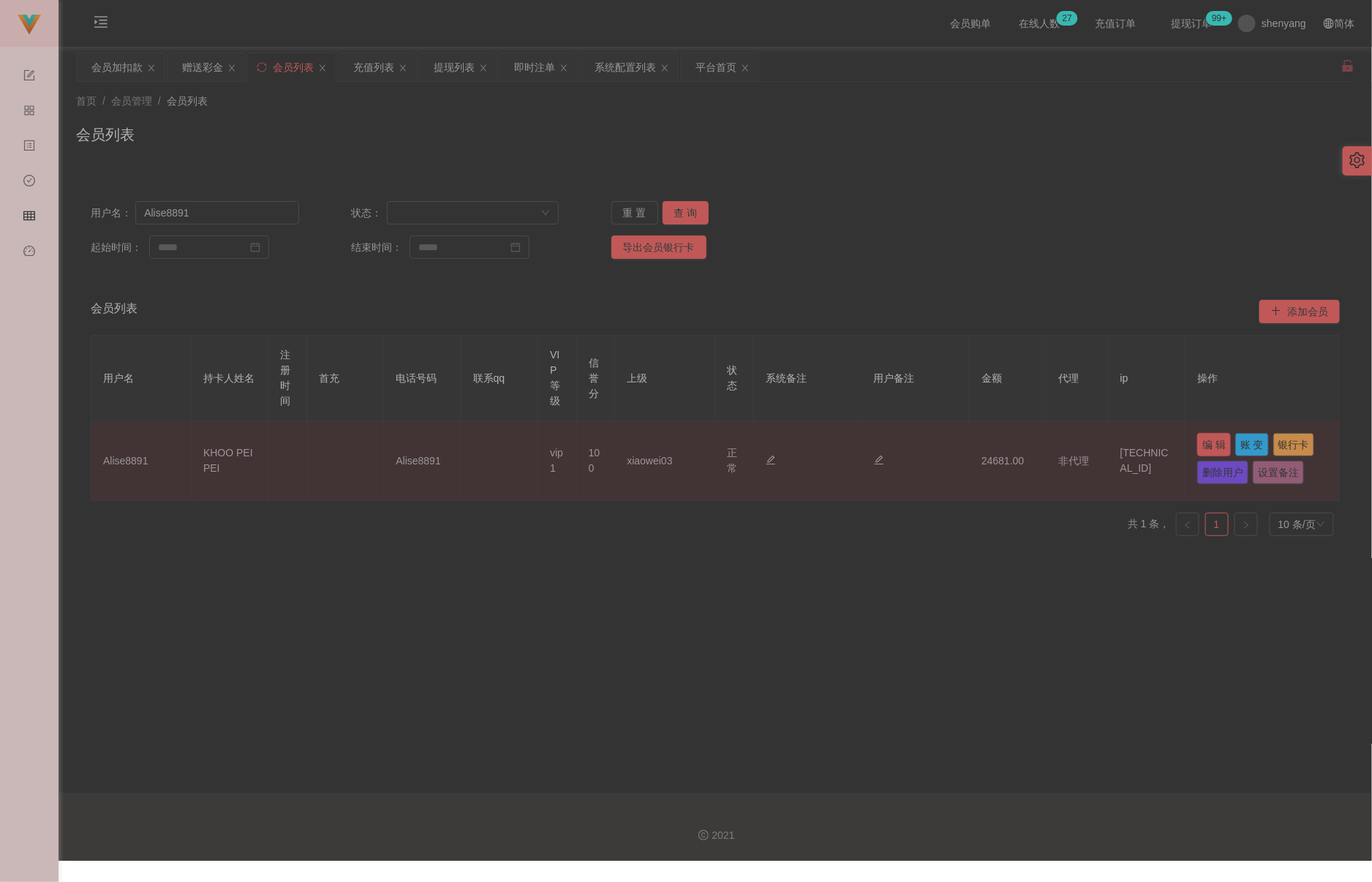
click at [941, 444] on button "编 辑" at bounding box center [1213, 445] width 33 height 24
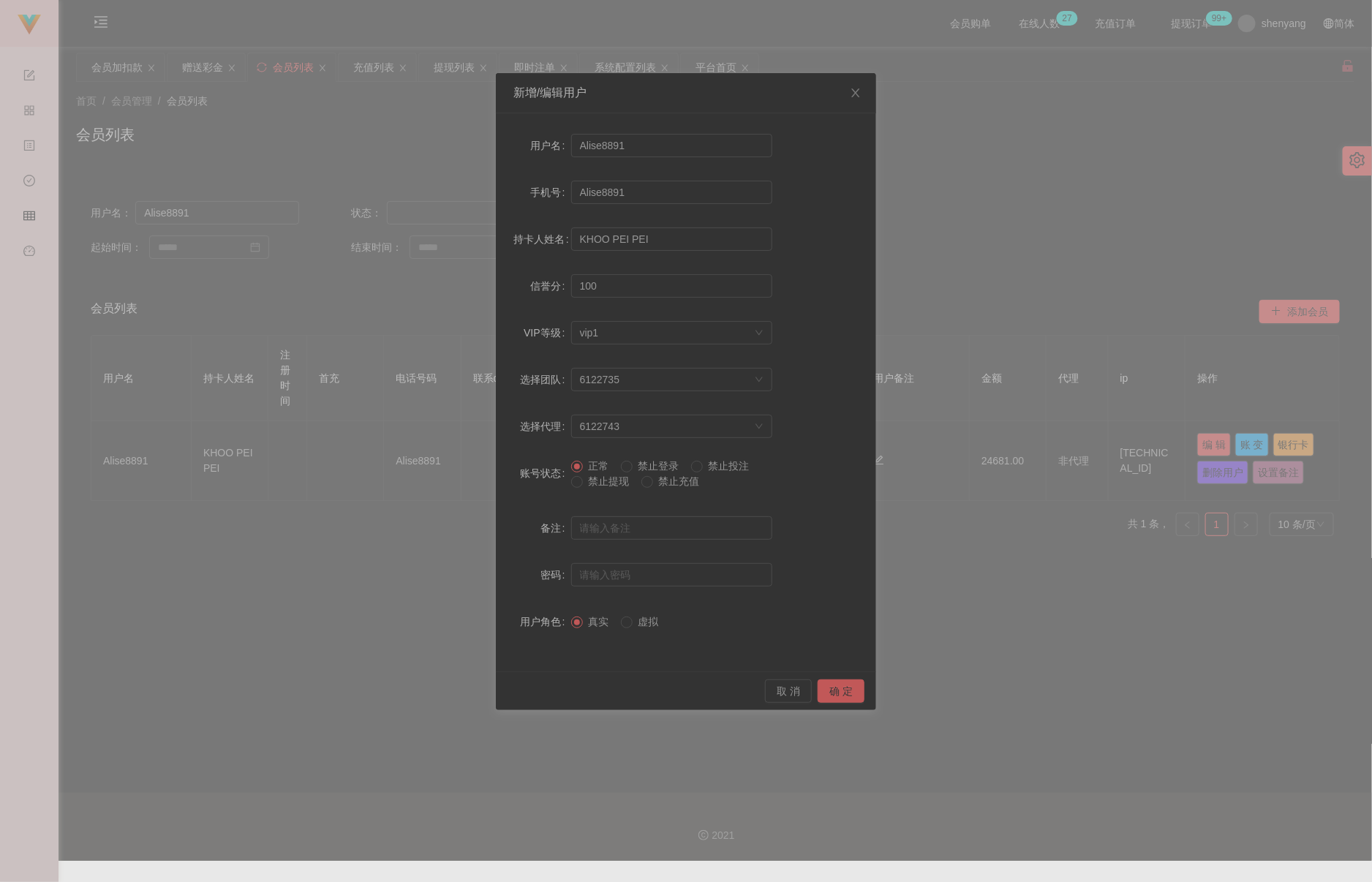
click at [599, 478] on span "禁止提现" at bounding box center [609, 481] width 53 height 11
click at [841, 685] on button "确 定" at bounding box center [840, 691] width 46 height 24
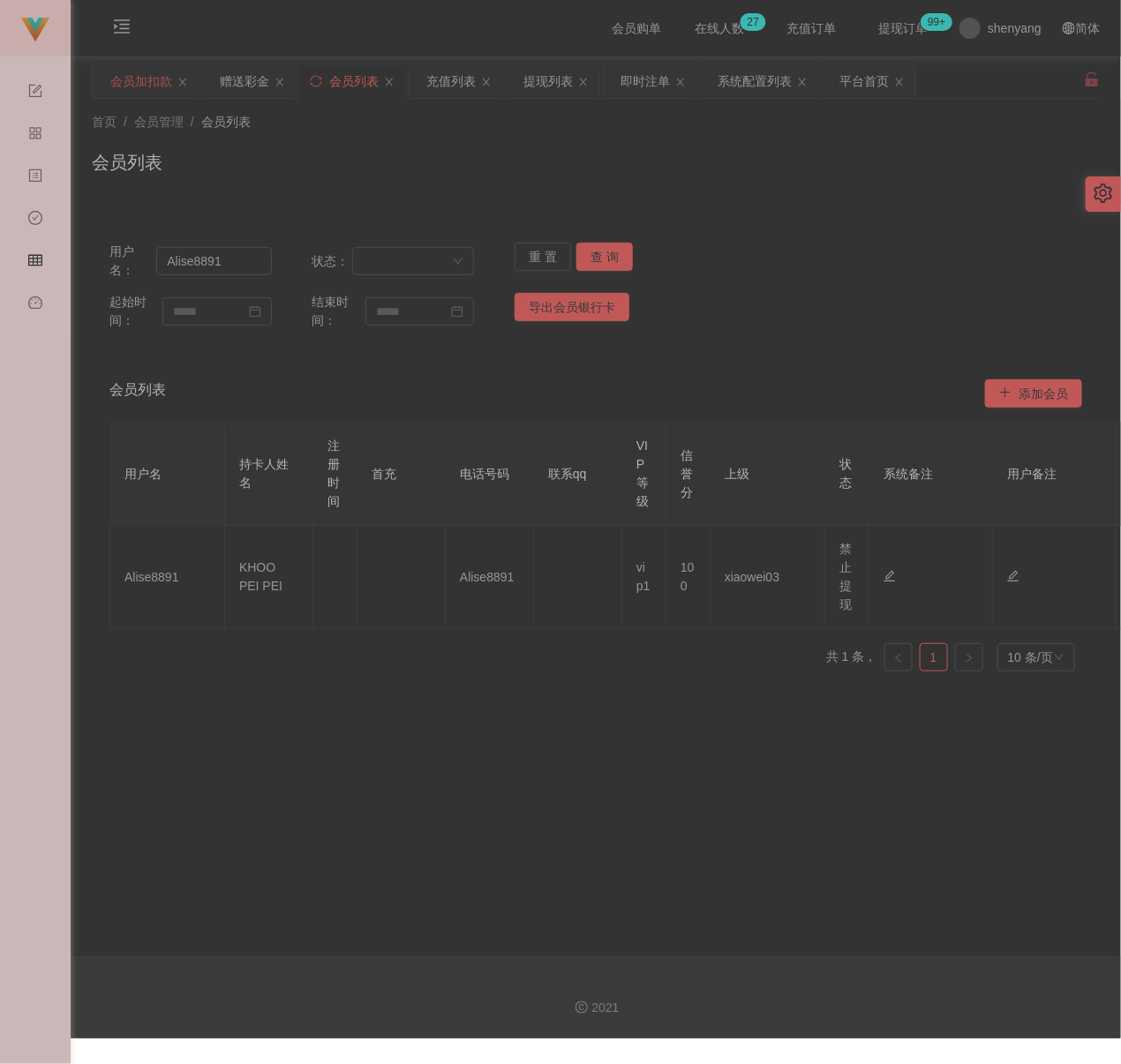
click at [130, 74] on div "会员加扣款" at bounding box center [140, 82] width 62 height 33
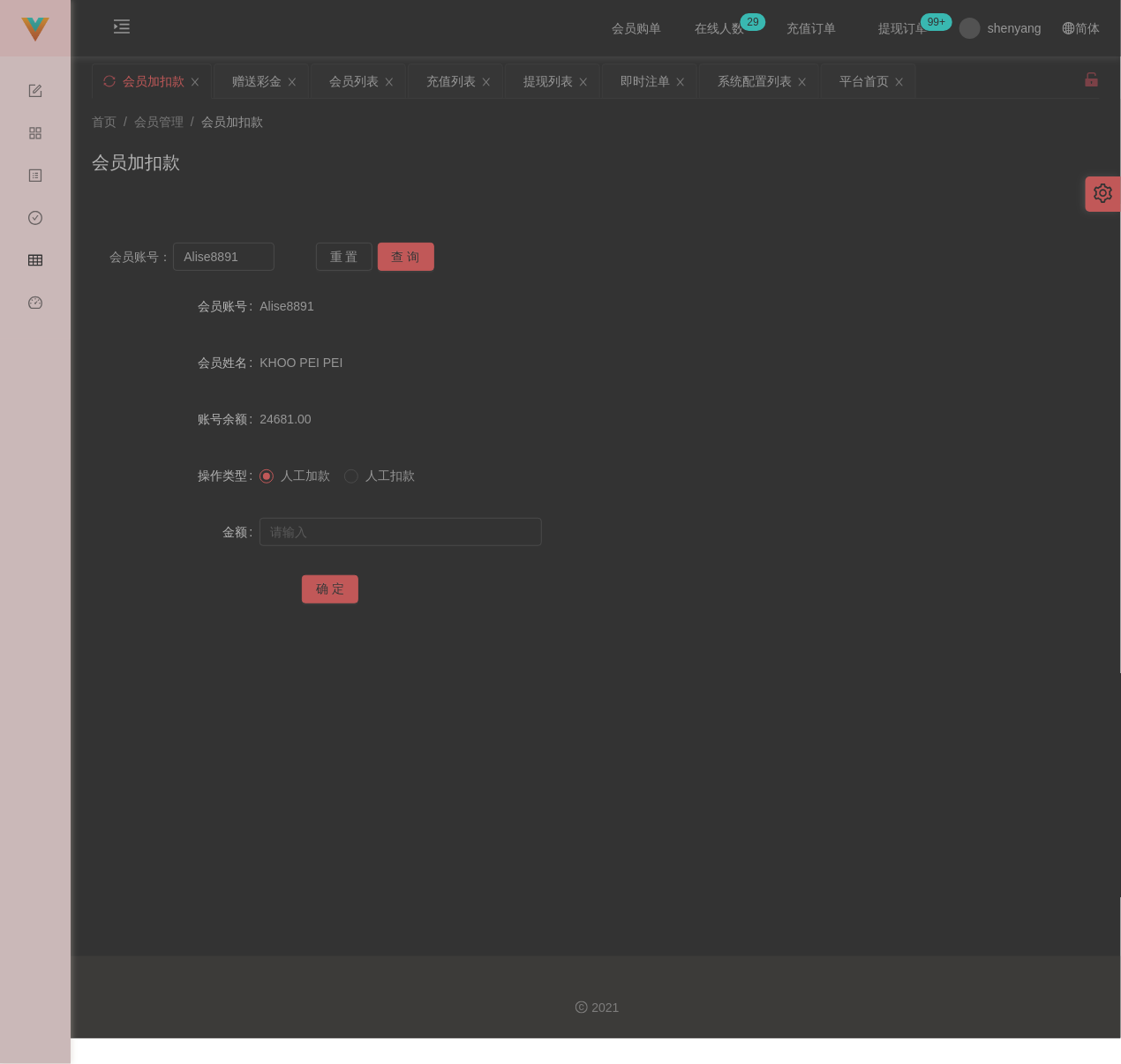
drag, startPoint x: 479, startPoint y: 153, endPoint x: 462, endPoint y: 153, distance: 17.0
click at [479, 153] on div "会员加扣款" at bounding box center [595, 169] width 1008 height 40
click at [252, 256] on input "Alise8891" at bounding box center [223, 256] width 101 height 28
click at [250, 256] on input "Alise8891" at bounding box center [223, 256] width 101 height 28
paste input "Minion"
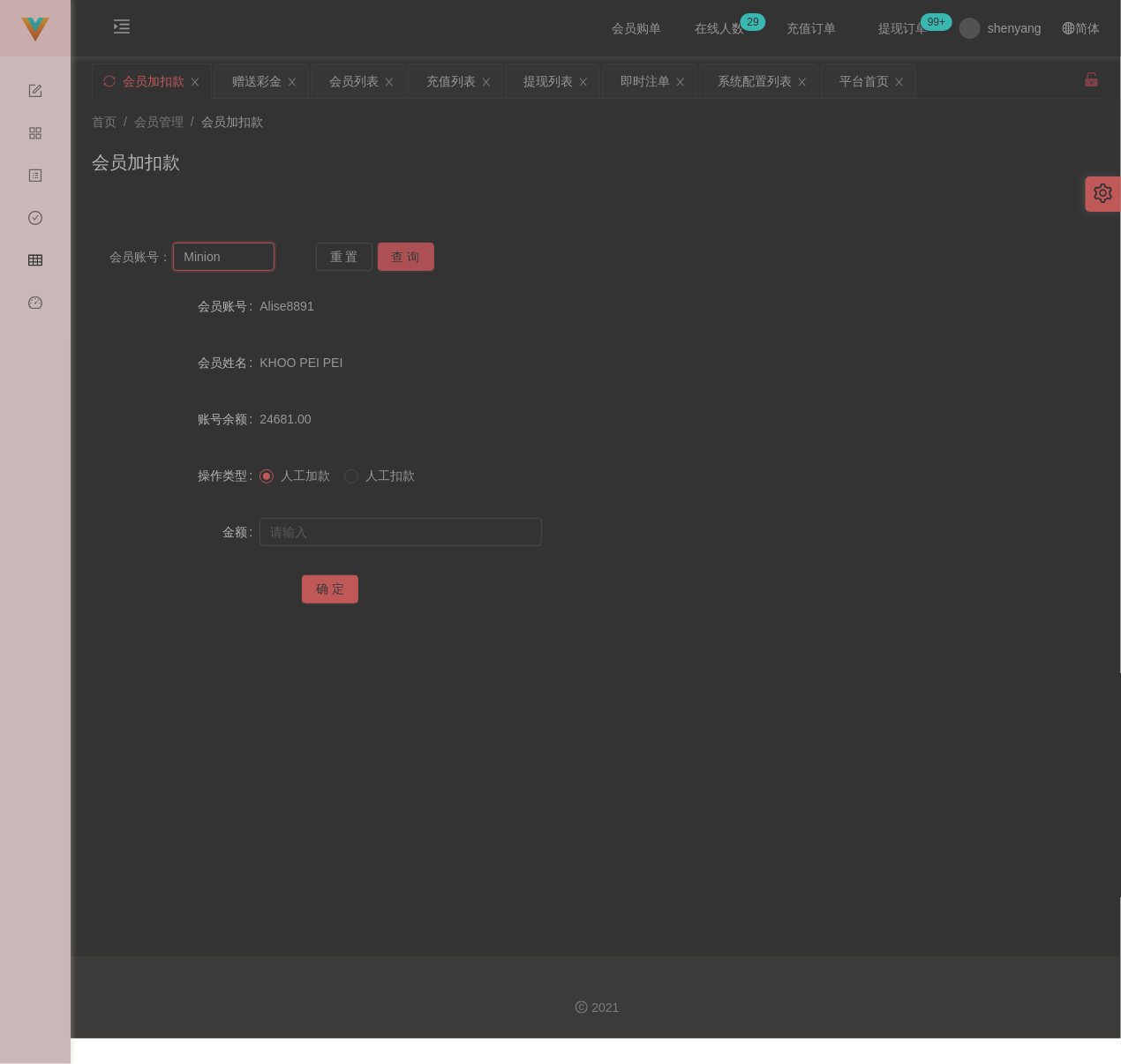
type input "Minion"
click at [403, 256] on button "查 询" at bounding box center [405, 256] width 56 height 28
click at [376, 527] on input "text" at bounding box center [400, 532] width 282 height 28
click at [496, 522] on input "text" at bounding box center [400, 532] width 282 height 28
paste input "100"
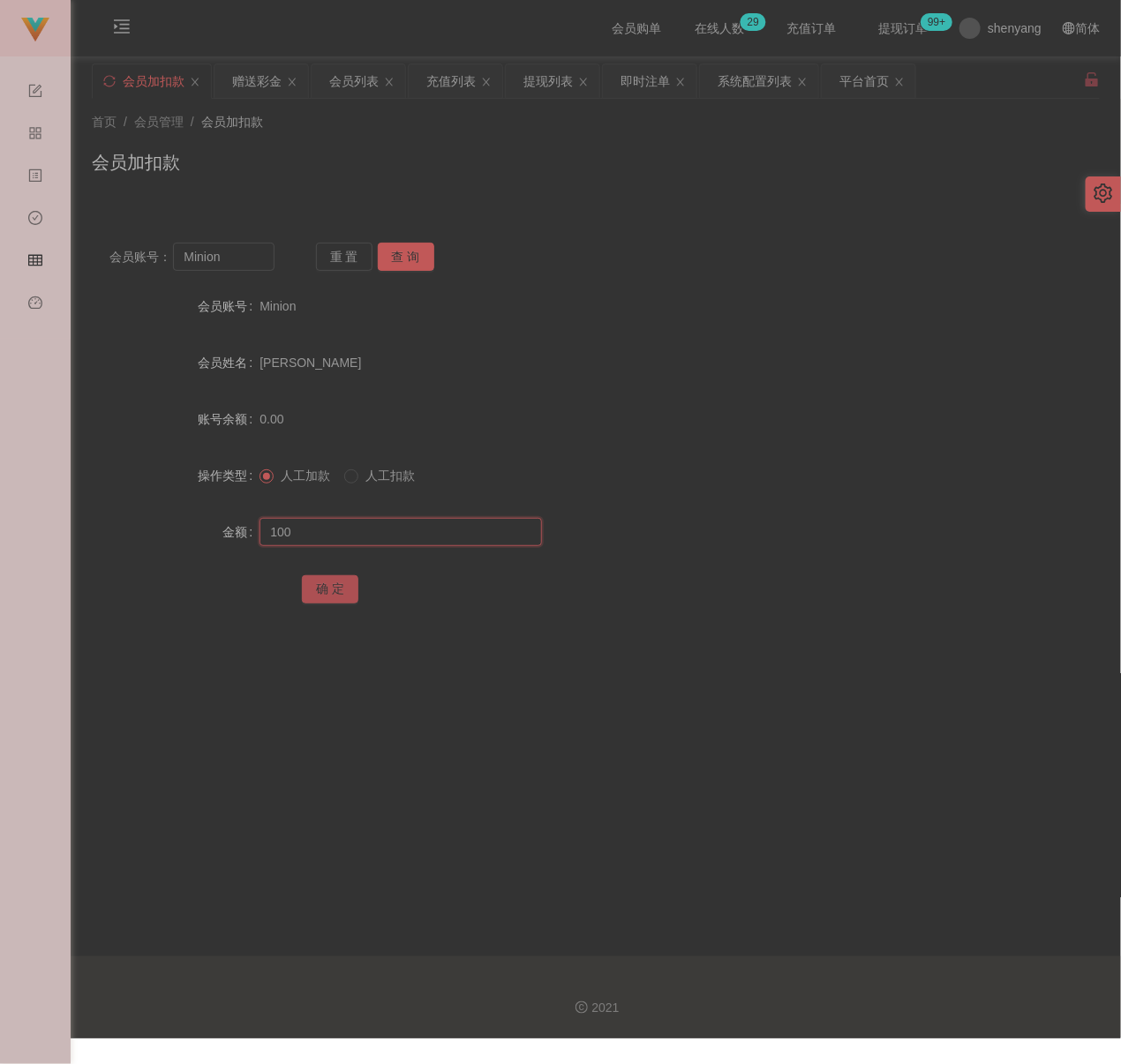
type input "100"
click at [321, 583] on button "确 定" at bounding box center [329, 589] width 56 height 28
click at [252, 262] on input "Minion" at bounding box center [223, 256] width 101 height 28
paste input "ajian111"
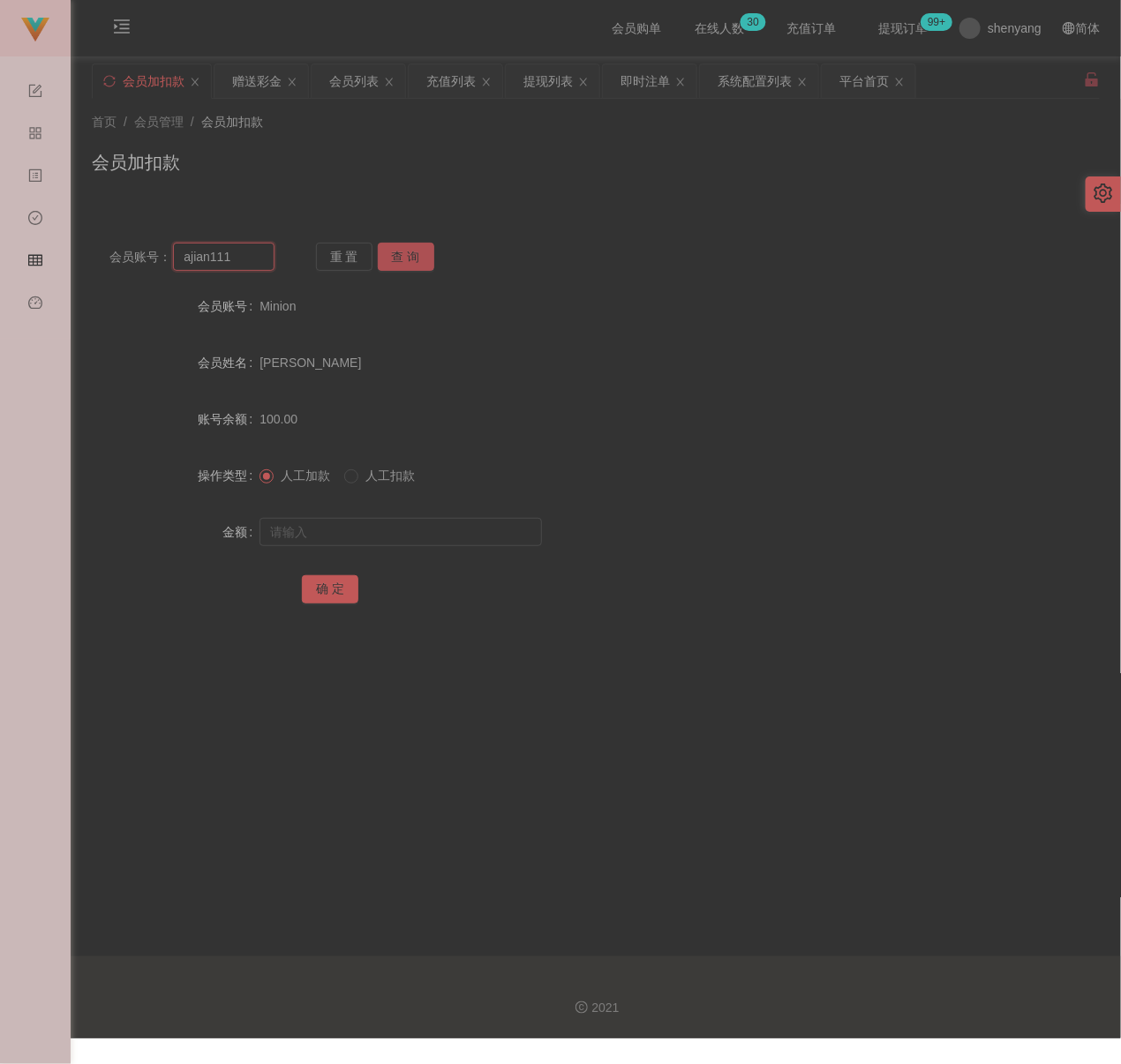
type input "ajian111"
click at [414, 250] on button "查 询" at bounding box center [405, 256] width 56 height 28
click at [394, 549] on div at bounding box center [553, 532] width 588 height 35
click at [409, 531] on input "text" at bounding box center [400, 532] width 282 height 28
click at [462, 531] on input "text" at bounding box center [400, 532] width 282 height 28
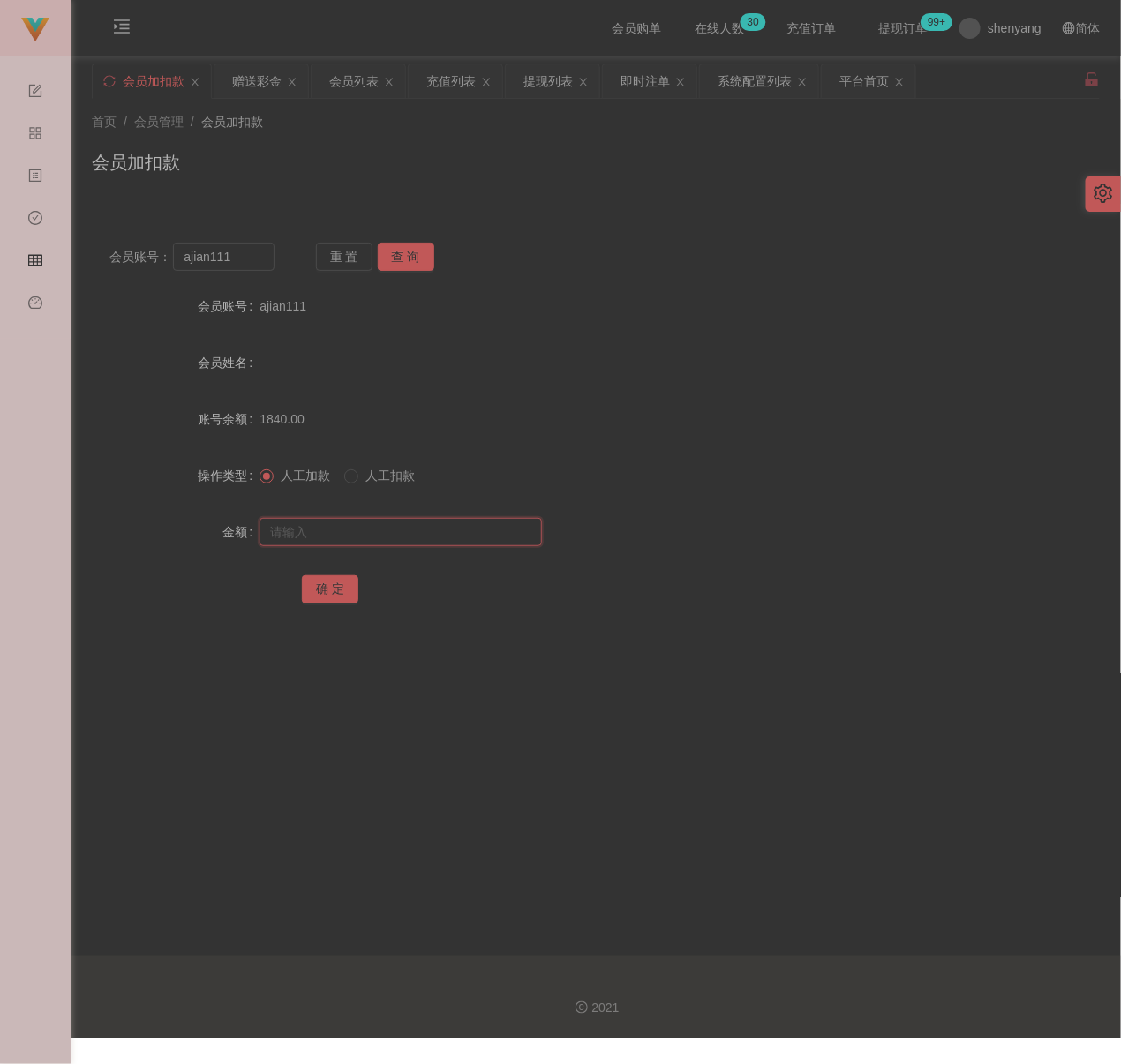
paste input "100"
type input "100"
click at [321, 590] on button "确 定" at bounding box center [329, 589] width 56 height 28
click at [443, 164] on div "会员加扣款" at bounding box center [595, 169] width 1008 height 40
click at [260, 252] on input "ajian111" at bounding box center [223, 256] width 101 height 28
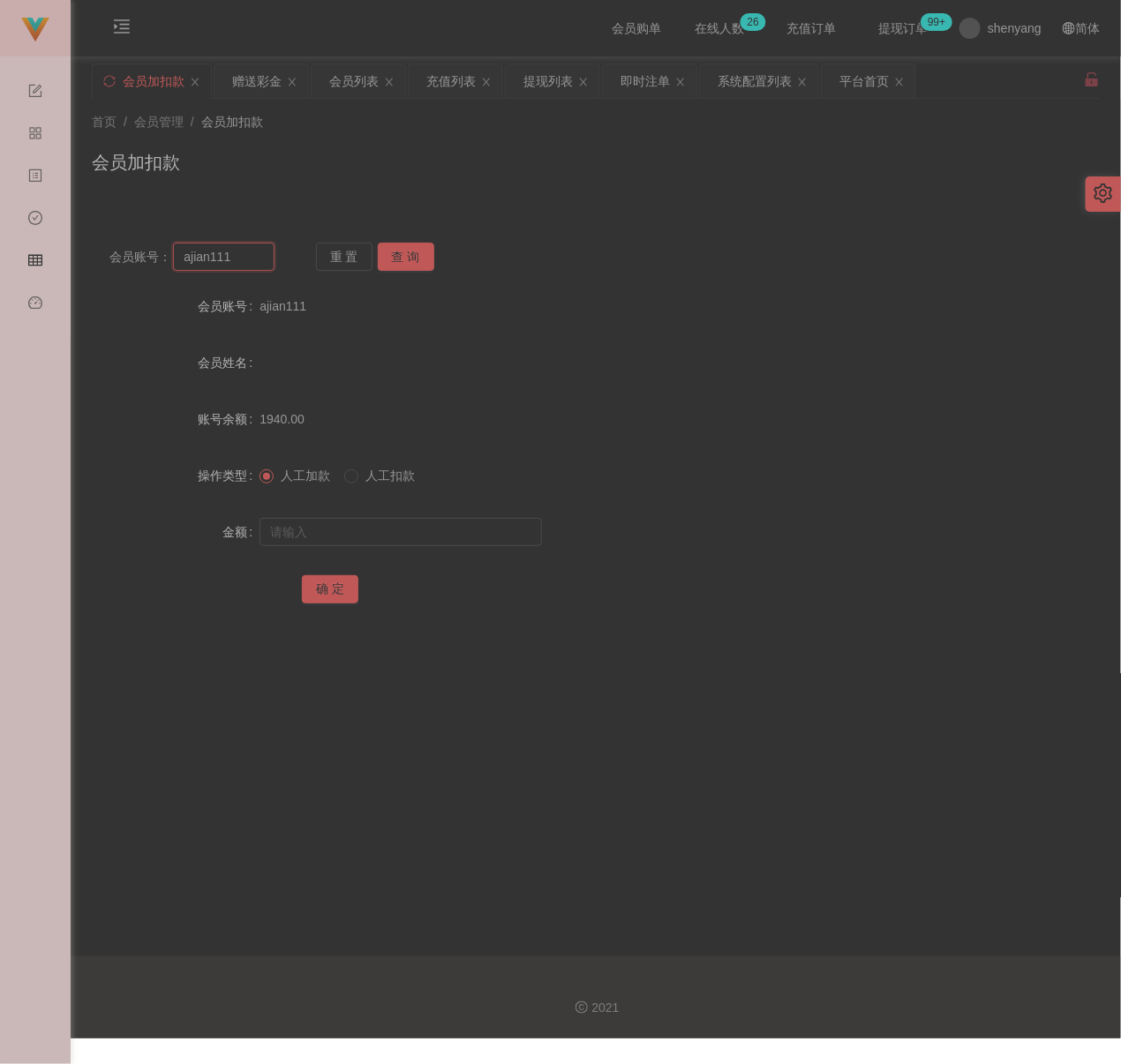
click at [260, 252] on input "ajian111" at bounding box center [223, 256] width 101 height 28
click at [377, 260] on button "查 询" at bounding box center [405, 256] width 56 height 28
click at [403, 260] on button "查 询" at bounding box center [405, 256] width 56 height 28
click at [413, 516] on div at bounding box center [553, 532] width 588 height 35
click at [406, 533] on input "text" at bounding box center [400, 532] width 282 height 28
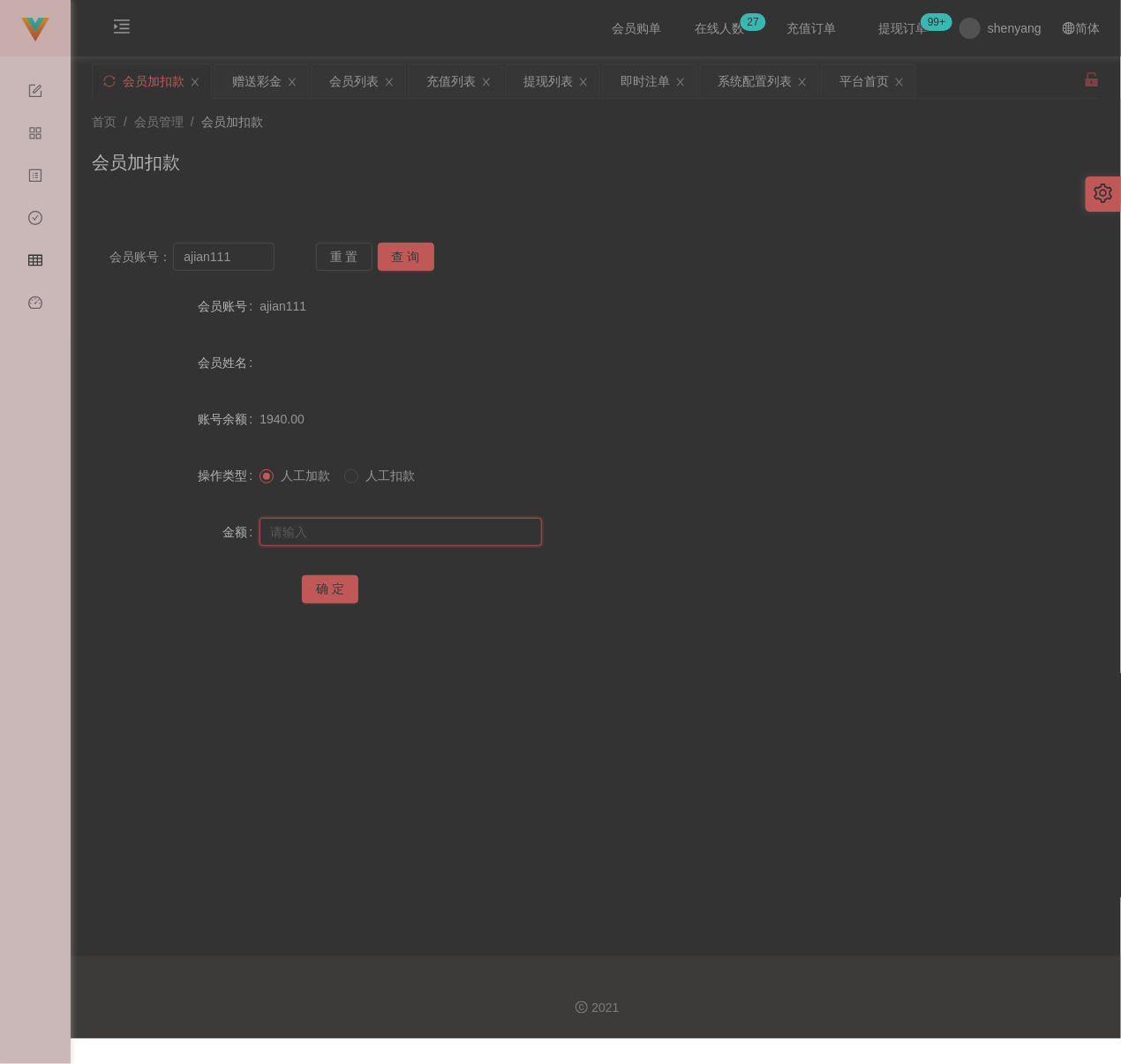
drag, startPoint x: 473, startPoint y: 537, endPoint x: 458, endPoint y: 541, distance: 15.5
click at [473, 537] on input "text" at bounding box center [400, 532] width 282 height 28
paste input "100"
type input "100"
click at [331, 586] on button "确 定" at bounding box center [329, 589] width 56 height 28
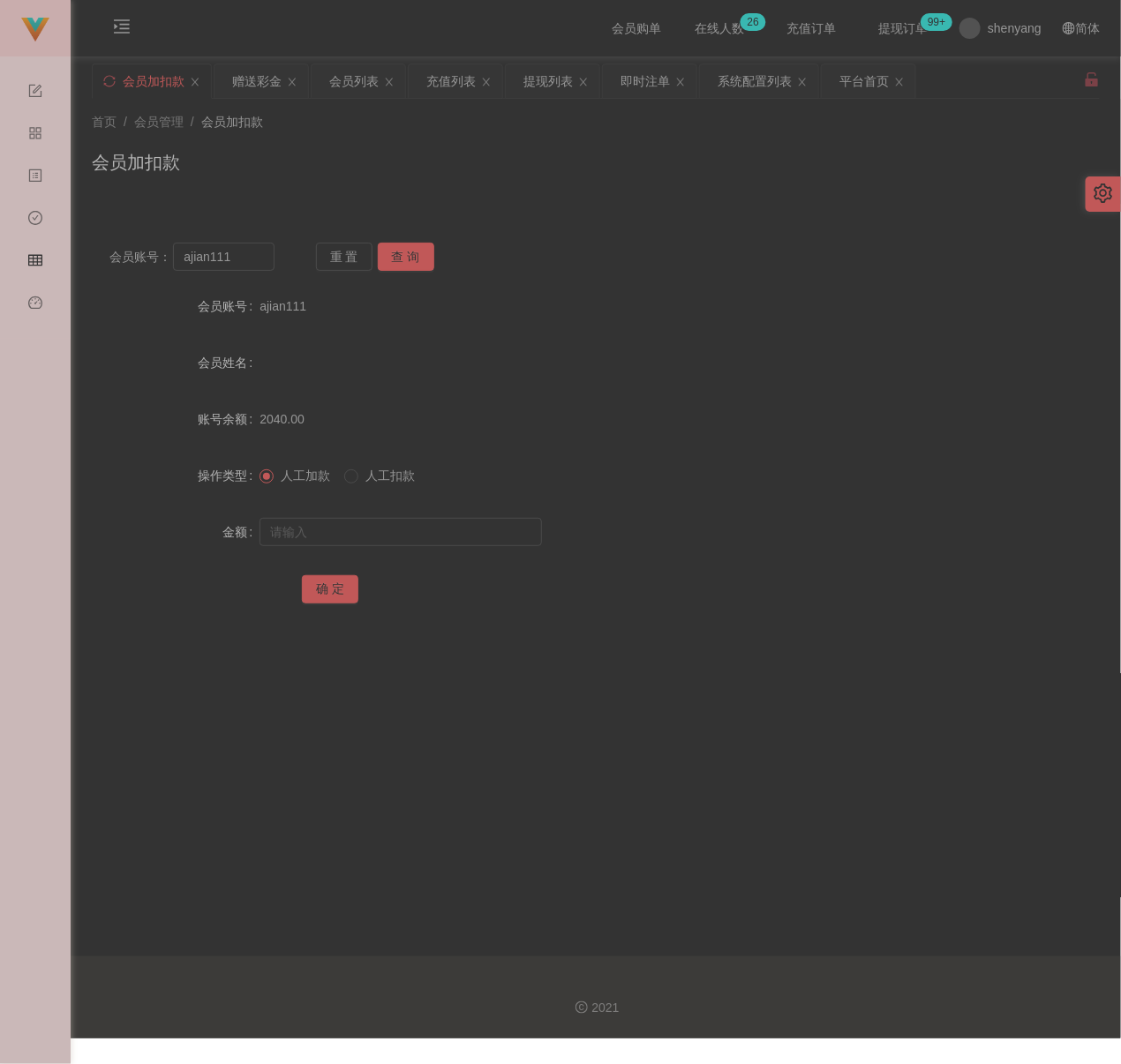
click at [387, 122] on div "首页 / 会员管理 / 会员加扣款 /" at bounding box center [595, 122] width 1008 height 19
click at [260, 249] on input "ajian111" at bounding box center [223, 256] width 101 height 28
paste input "60187768689"
type input "60187768689"
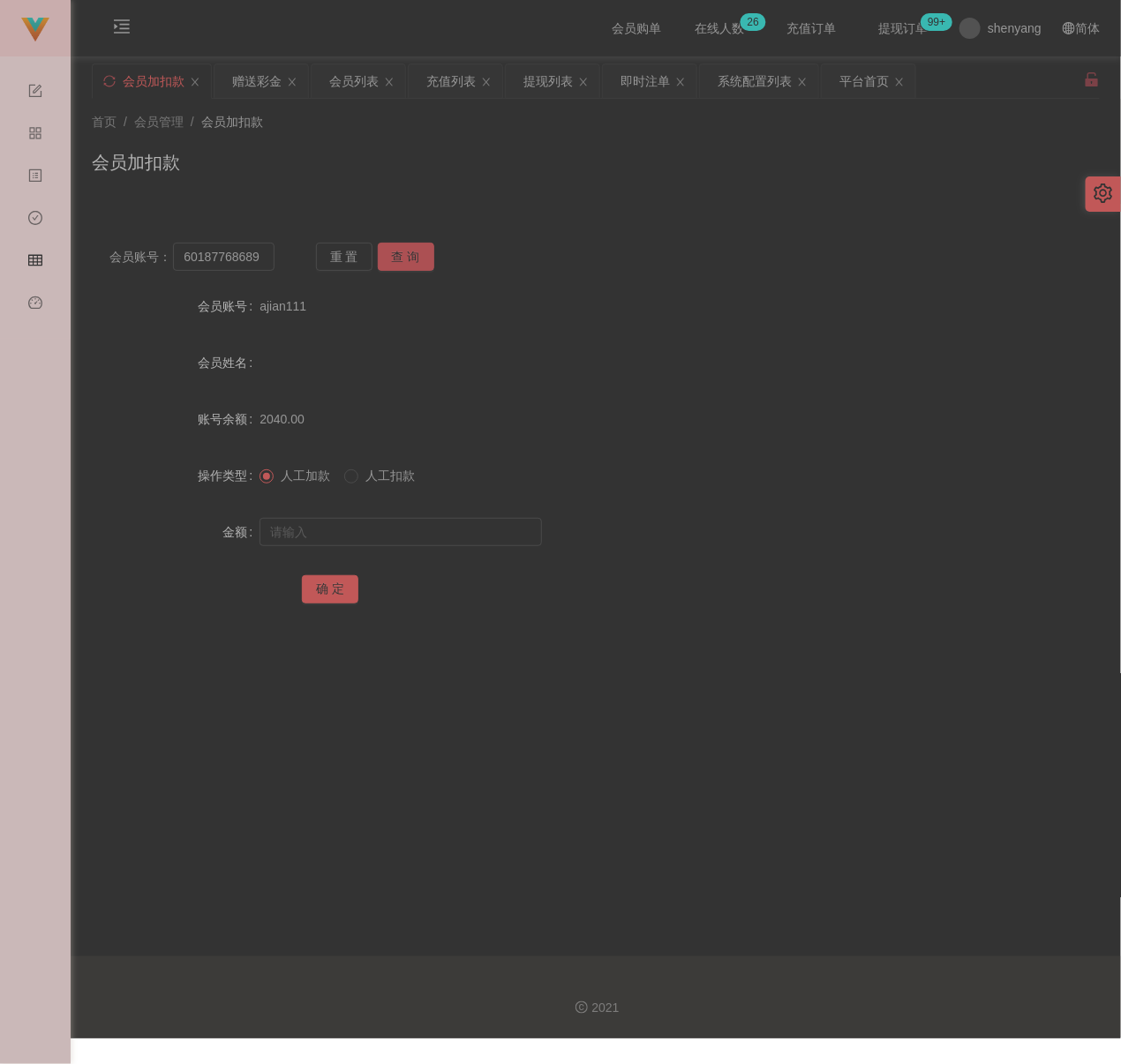
drag, startPoint x: 413, startPoint y: 257, endPoint x: 409, endPoint y: 291, distance: 34.2
click at [413, 257] on button "查 询" at bounding box center [405, 256] width 56 height 28
drag, startPoint x: 386, startPoint y: 533, endPoint x: 395, endPoint y: 532, distance: 9.1
click at [386, 533] on input "text" at bounding box center [400, 532] width 282 height 28
click at [454, 530] on input "text" at bounding box center [400, 532] width 282 height 28
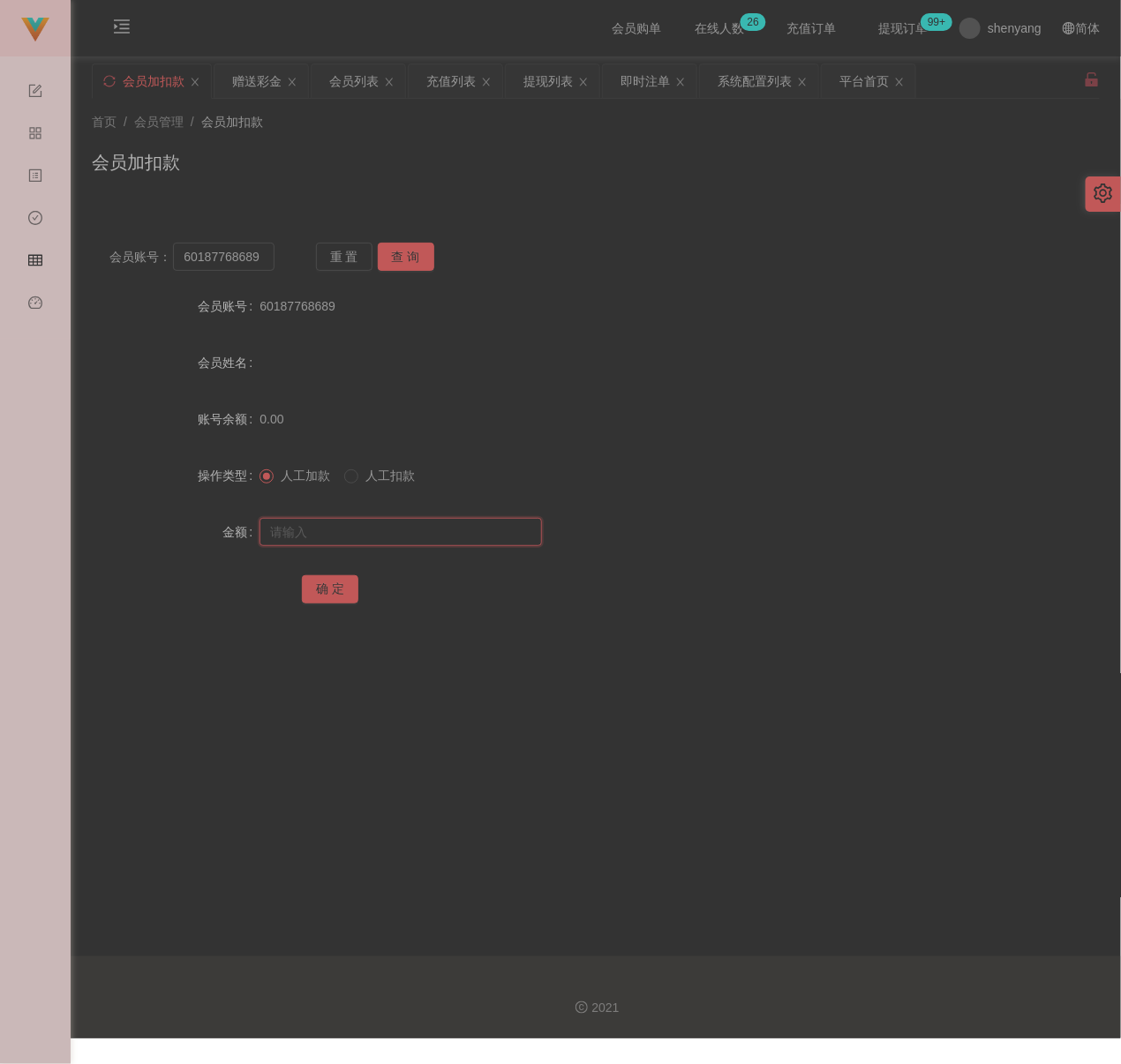
paste input "30"
type input "30"
click at [315, 588] on button "确 定" at bounding box center [329, 589] width 56 height 28
click at [942, 134] on div "首页 / 会员管理 / 会员加扣款 / 会员加扣款" at bounding box center [595, 151] width 1008 height 77
click at [932, 151] on div "会员加扣款" at bounding box center [595, 169] width 1008 height 40
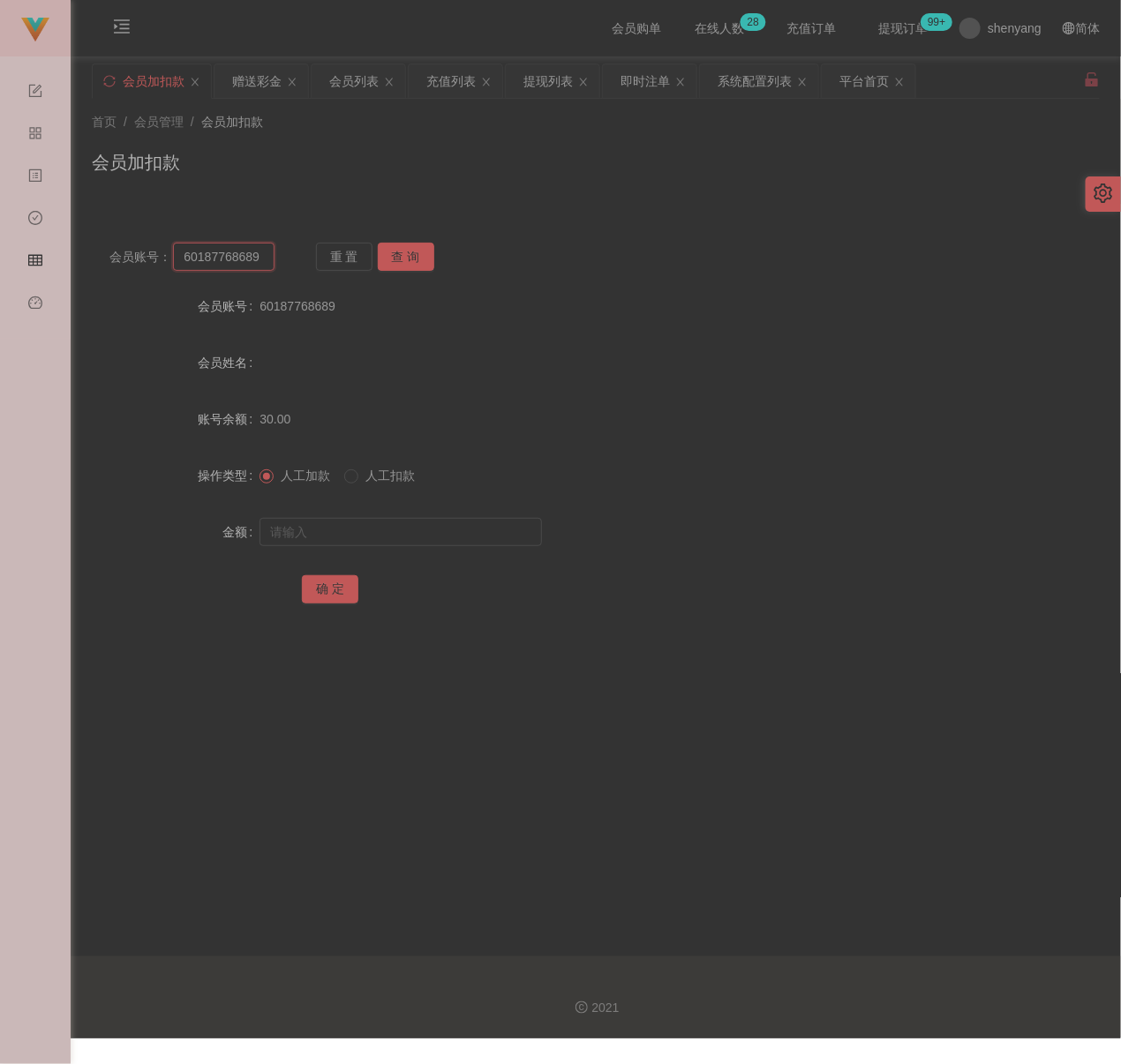
click at [259, 255] on input "60187768689" at bounding box center [223, 256] width 101 height 28
paste input "0179239356"
type input "0179239356"
click at [384, 257] on button "查 询" at bounding box center [405, 256] width 56 height 28
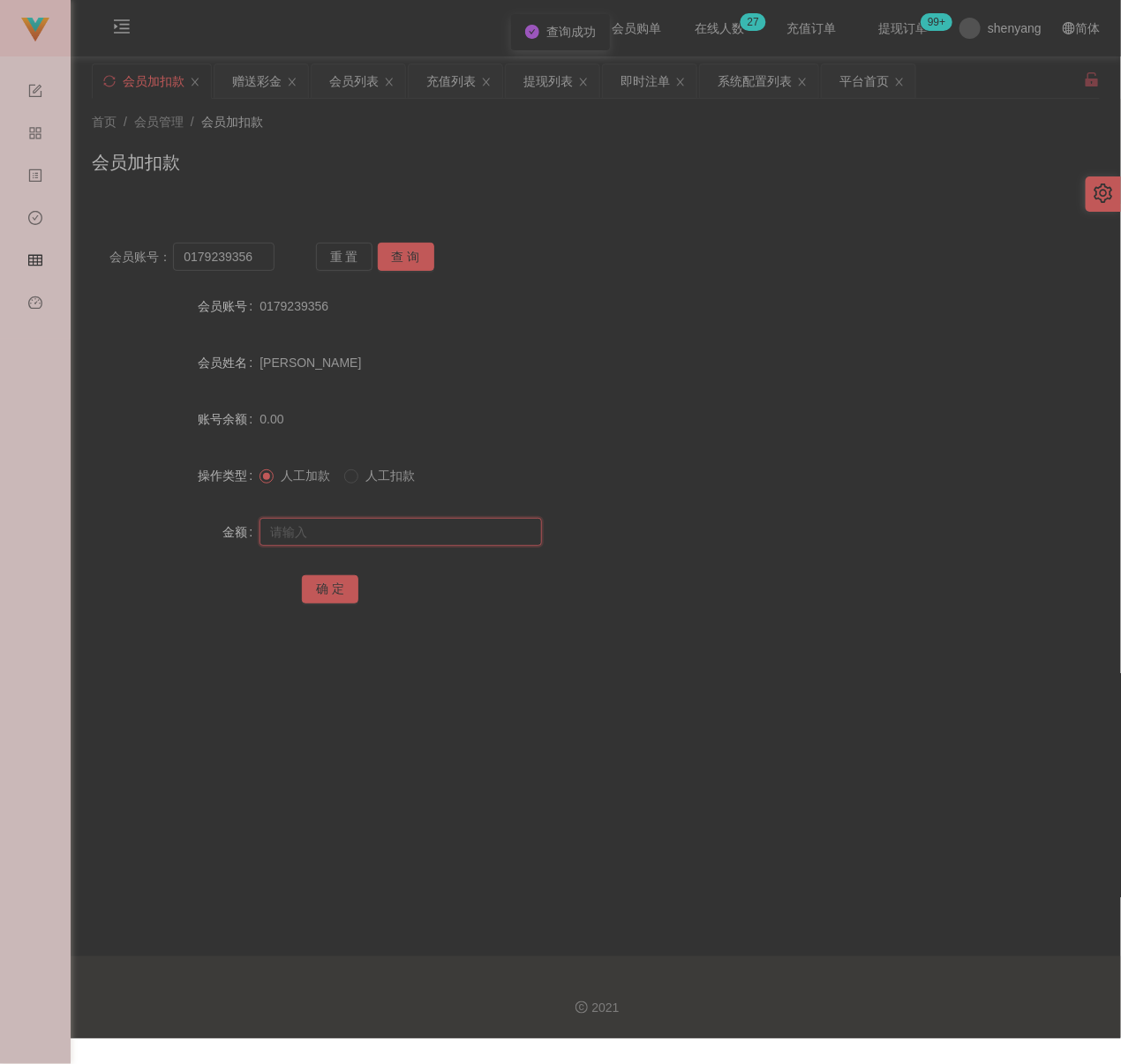
click at [347, 535] on input "text" at bounding box center [400, 532] width 282 height 28
click at [451, 537] on input "text" at bounding box center [400, 532] width 282 height 28
paste input "100"
type input "100"
click at [328, 595] on button "确 定" at bounding box center [329, 589] width 56 height 28
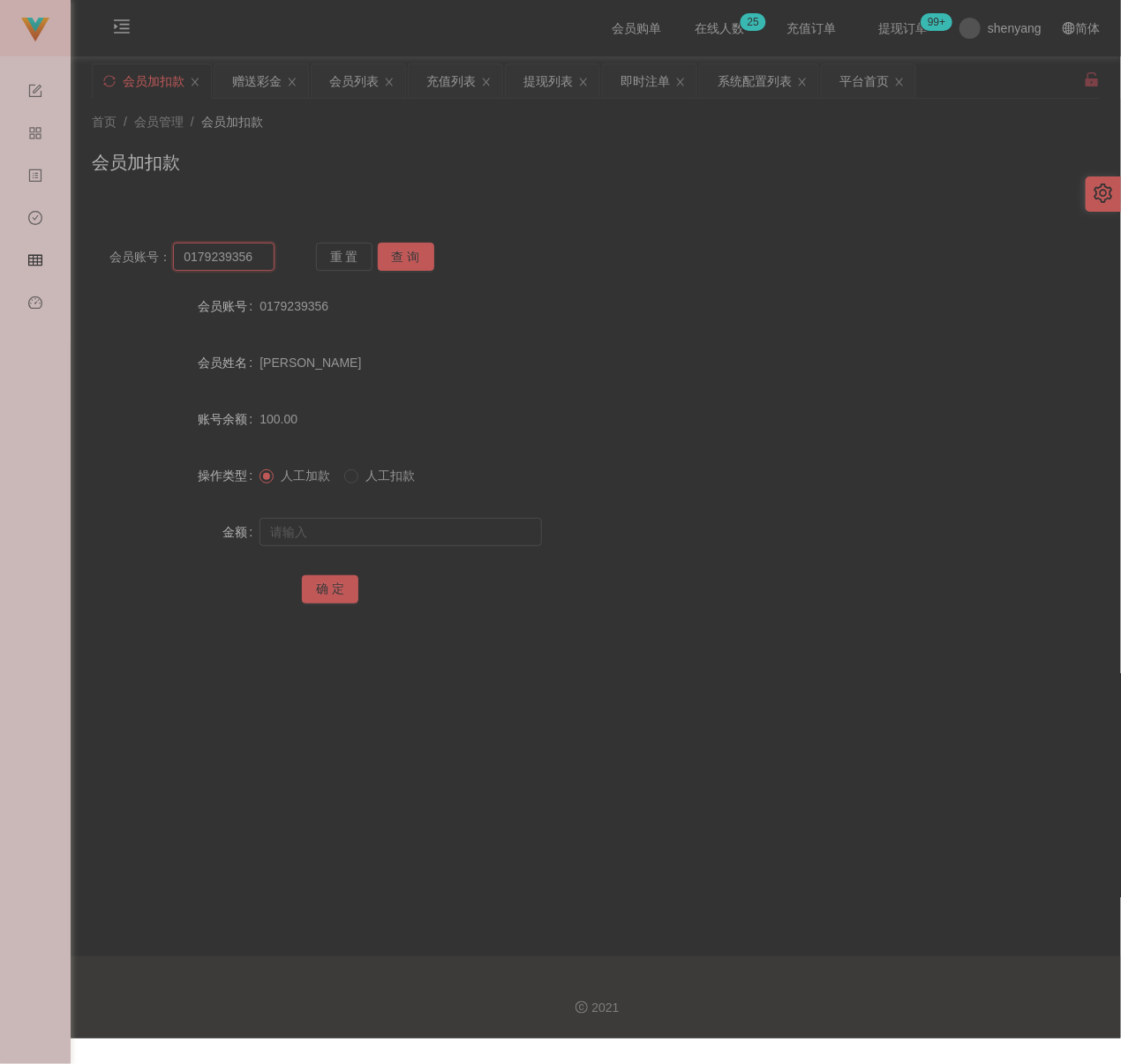
click at [257, 256] on input "0179239356" at bounding box center [223, 256] width 101 height 28
paste input "Samli"
type input "Samli"
click at [406, 256] on button "查 询" at bounding box center [405, 256] width 56 height 28
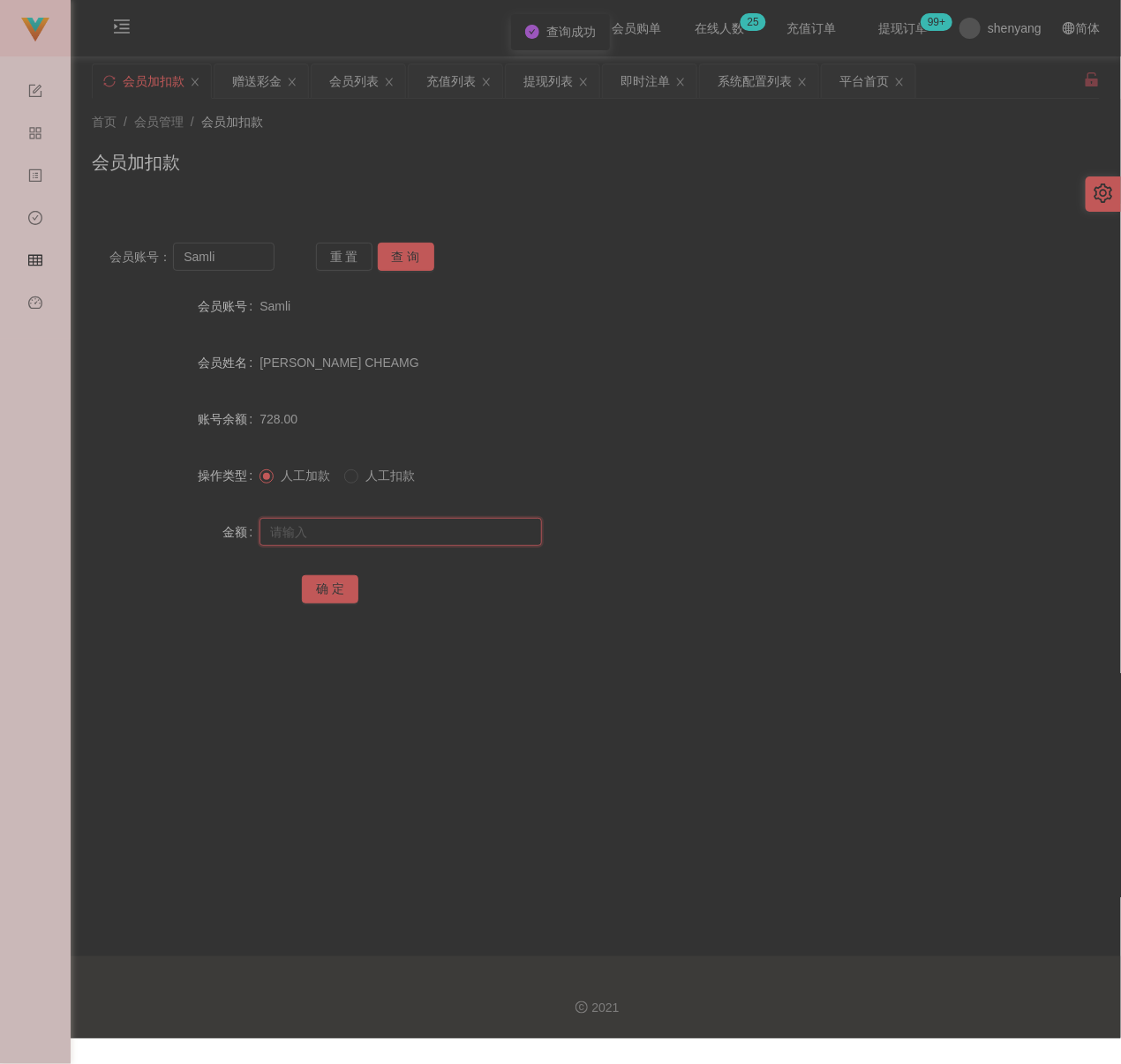
drag, startPoint x: 403, startPoint y: 527, endPoint x: 413, endPoint y: 530, distance: 10.4
click at [403, 527] on input "text" at bounding box center [400, 532] width 282 height 28
click at [424, 534] on input "text" at bounding box center [400, 532] width 282 height 28
paste input "1500"
type input "1500"
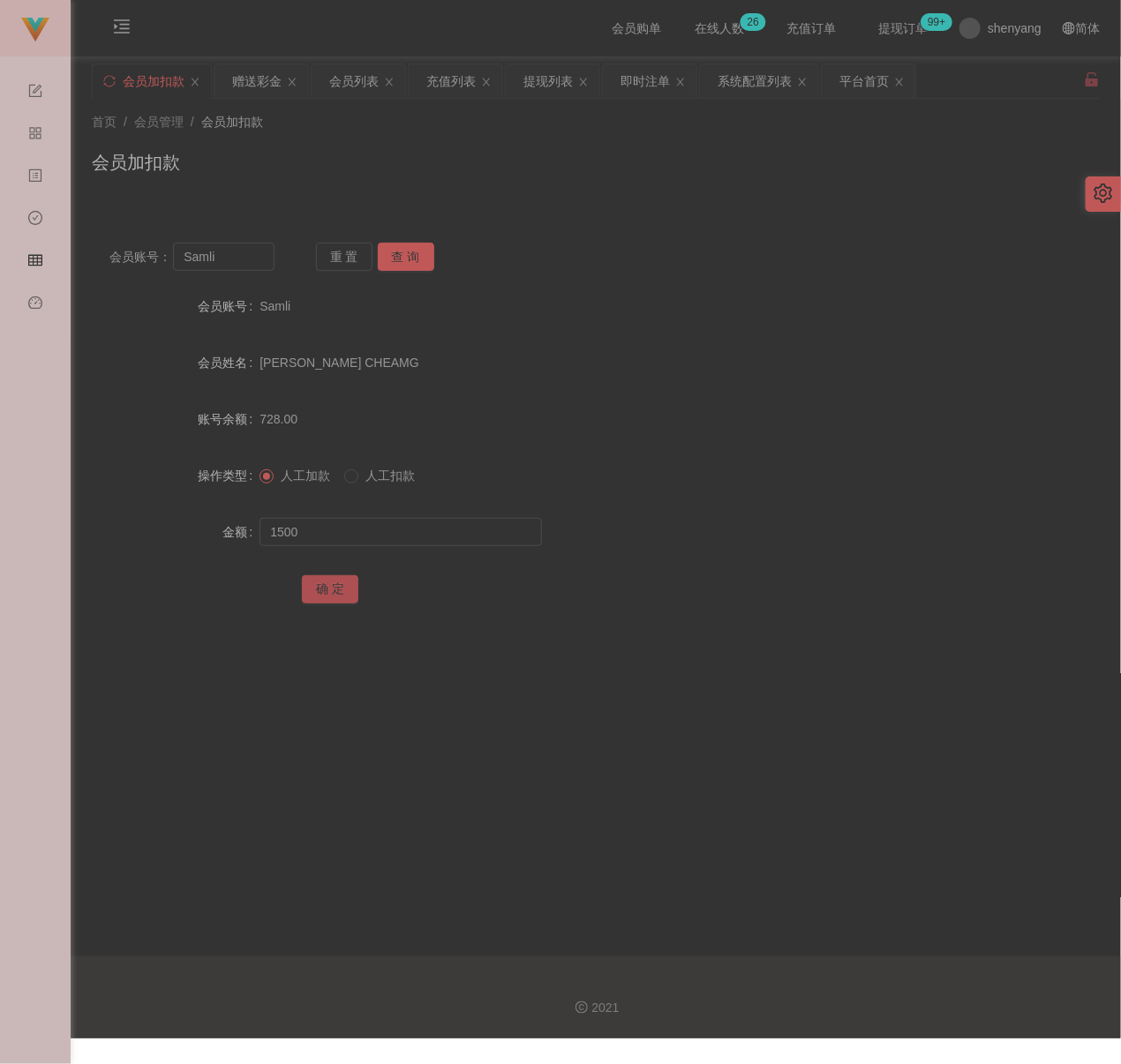
drag, startPoint x: 308, startPoint y: 585, endPoint x: 363, endPoint y: 603, distance: 57.9
click at [308, 585] on button "确 定" at bounding box center [329, 589] width 56 height 28
click at [556, 151] on div "会员加扣款" at bounding box center [595, 169] width 1008 height 40
click at [961, 143] on div "首页 / 会员管理 / 会员加扣款 / 会员加扣款" at bounding box center [595, 151] width 1008 height 77
click at [270, 267] on input "Samli" at bounding box center [223, 256] width 101 height 28
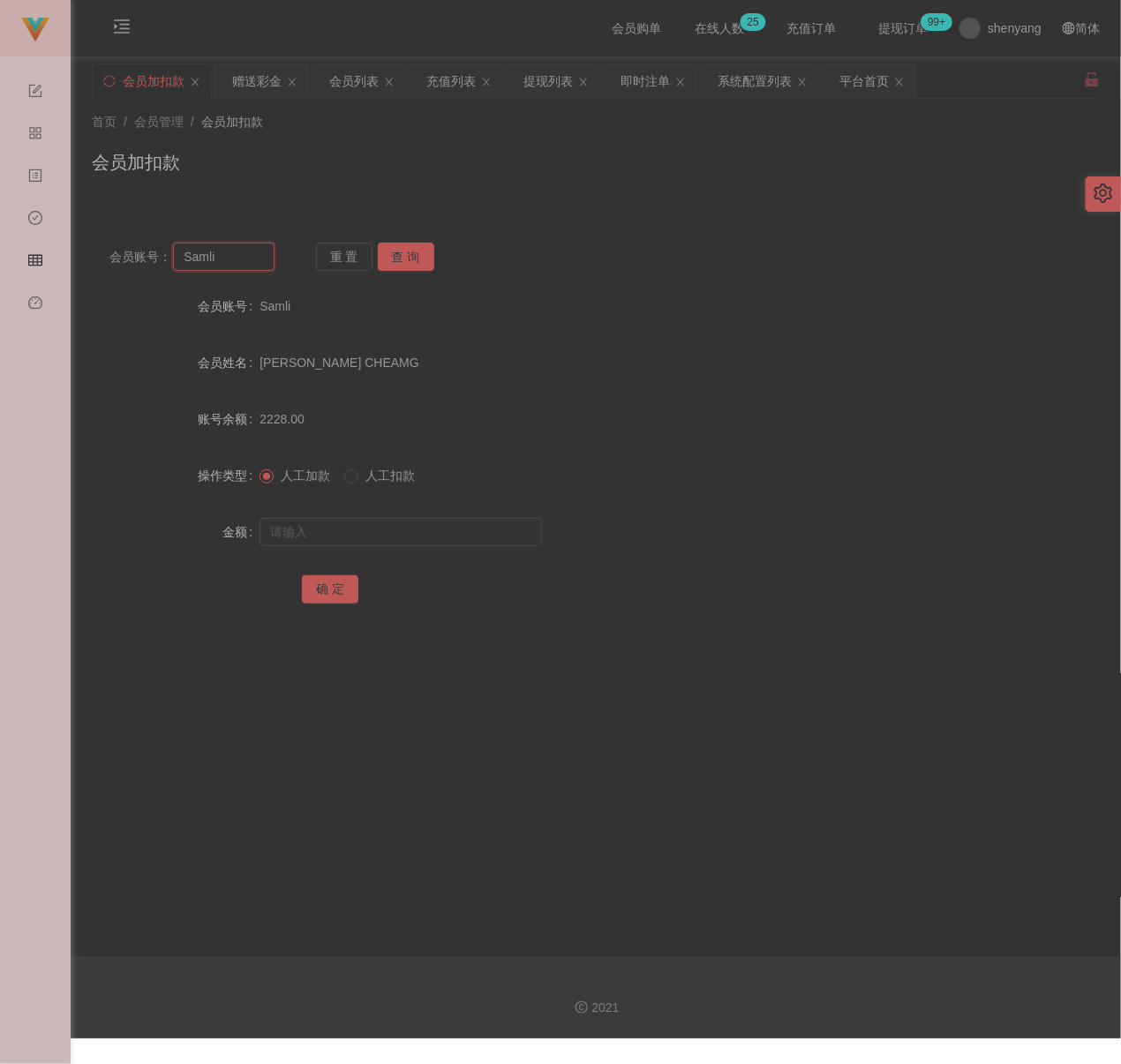
click at [270, 267] on input "Samli" at bounding box center [223, 256] width 101 height 28
paste input "sky888"
type input "sky888"
click at [394, 263] on button "查 询" at bounding box center [405, 256] width 56 height 28
click at [419, 531] on input "text" at bounding box center [400, 532] width 282 height 28
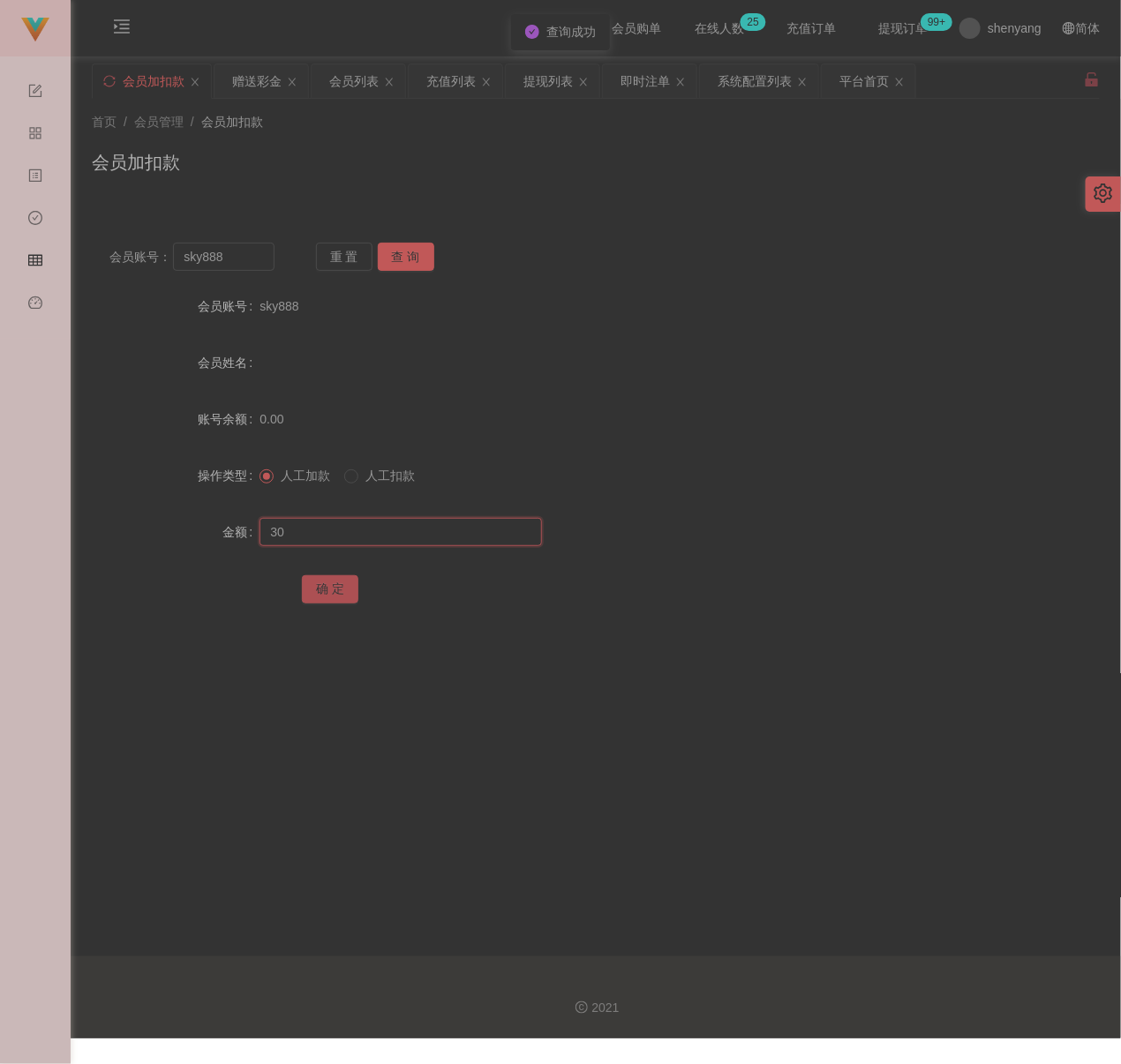
type input "30"
click at [332, 578] on button "确 定" at bounding box center [329, 589] width 56 height 28
